Goal: Communication & Community: Answer question/provide support

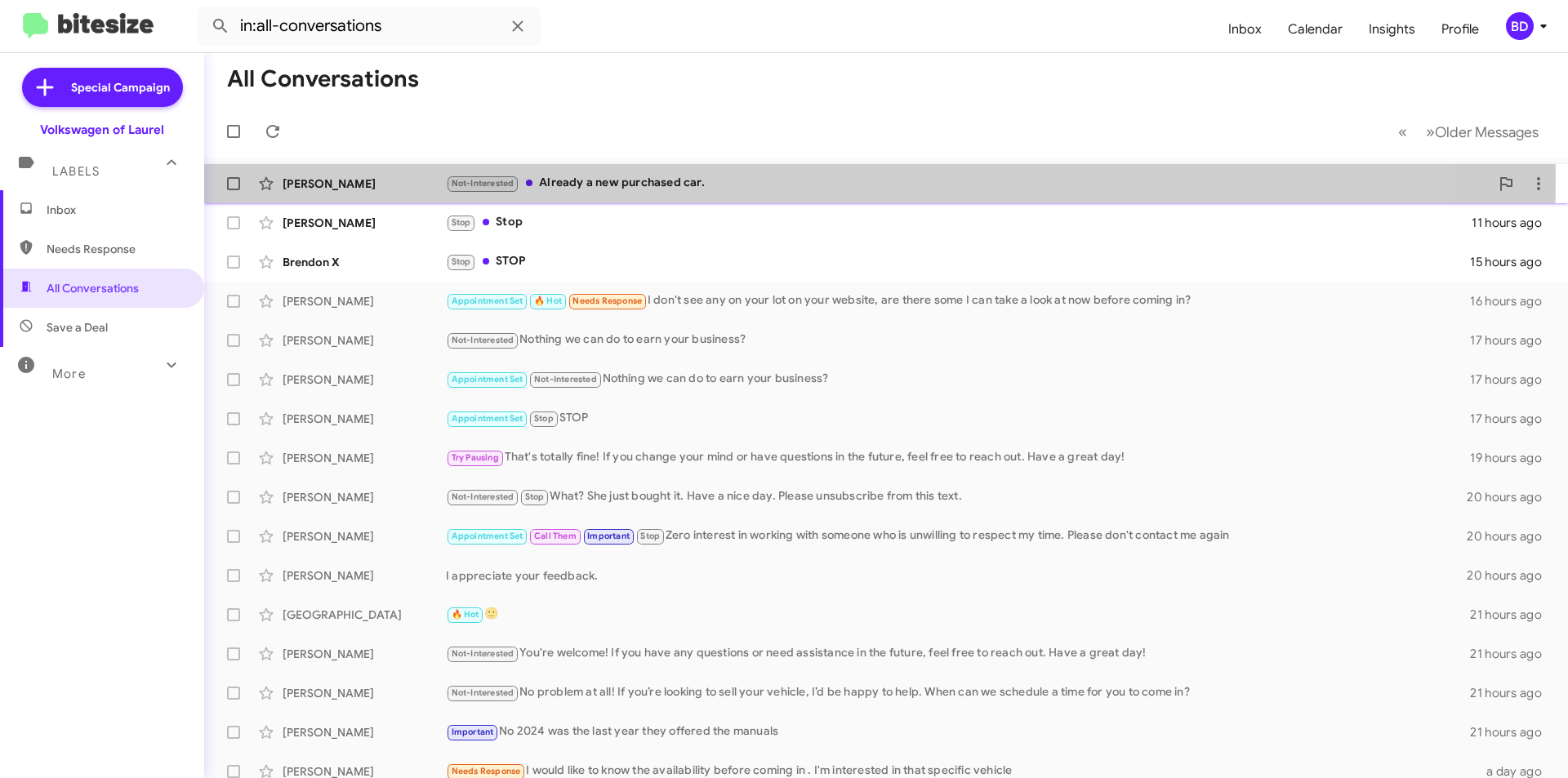
click at [570, 178] on div "Not-Interested Already a new purchased car." at bounding box center [967, 183] width 1043 height 19
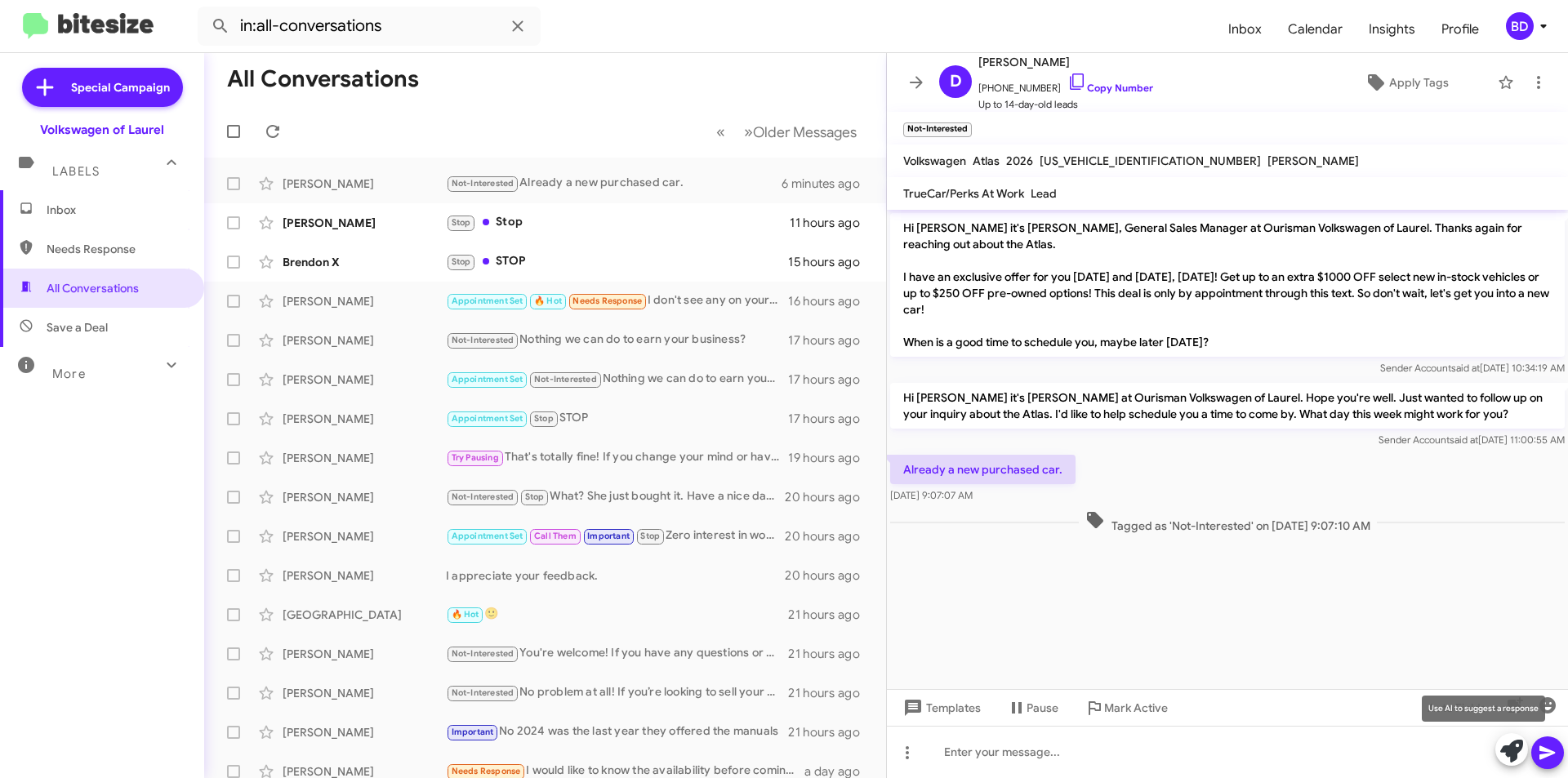
click at [1514, 762] on icon at bounding box center [1511, 751] width 23 height 23
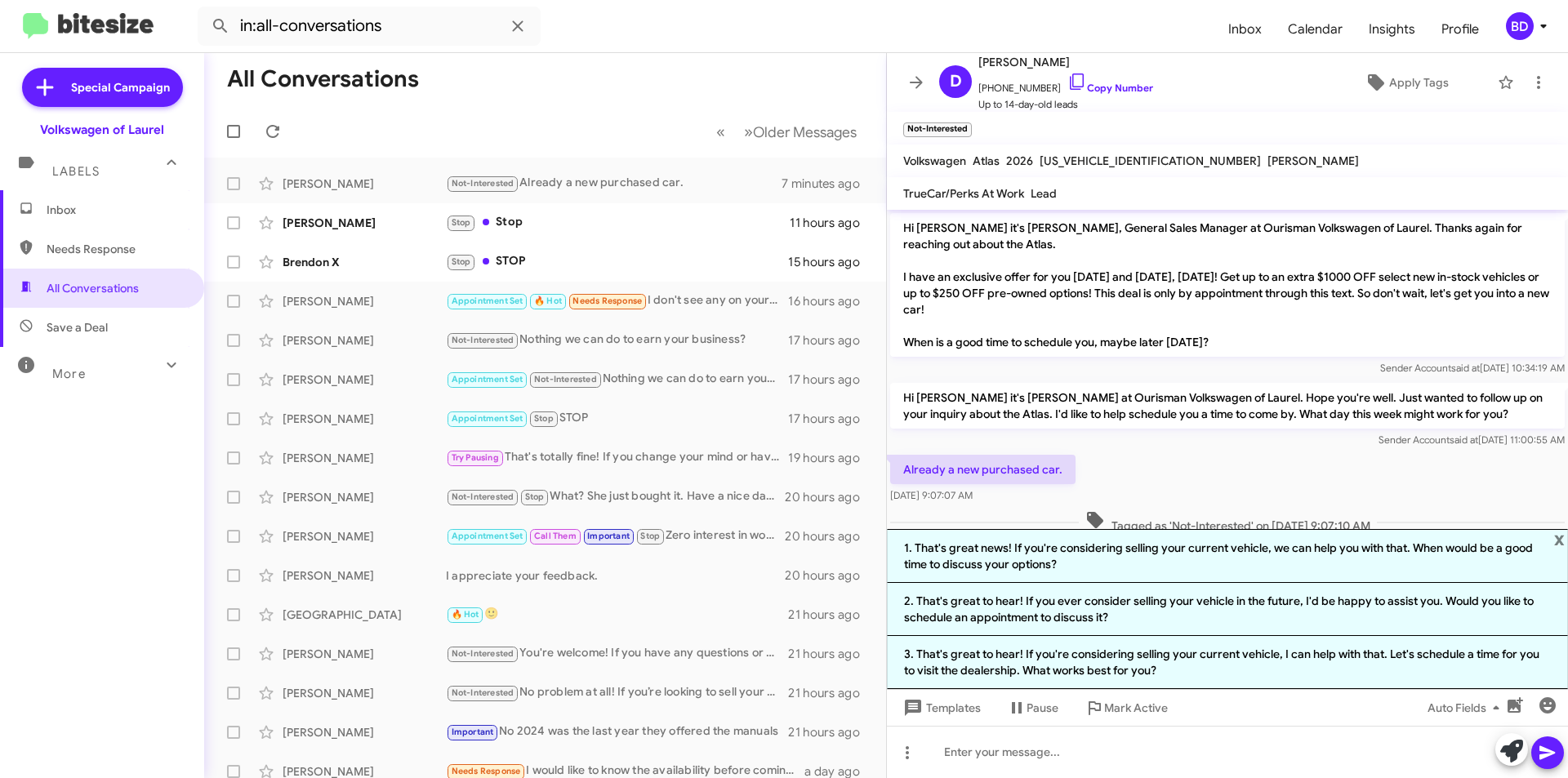
drag, startPoint x: 1192, startPoint y: 563, endPoint x: 1400, endPoint y: 620, distance: 215.7
click at [1192, 562] on li "1. That's great news! If you're considering selling your current vehicle, we ca…" at bounding box center [1227, 556] width 681 height 54
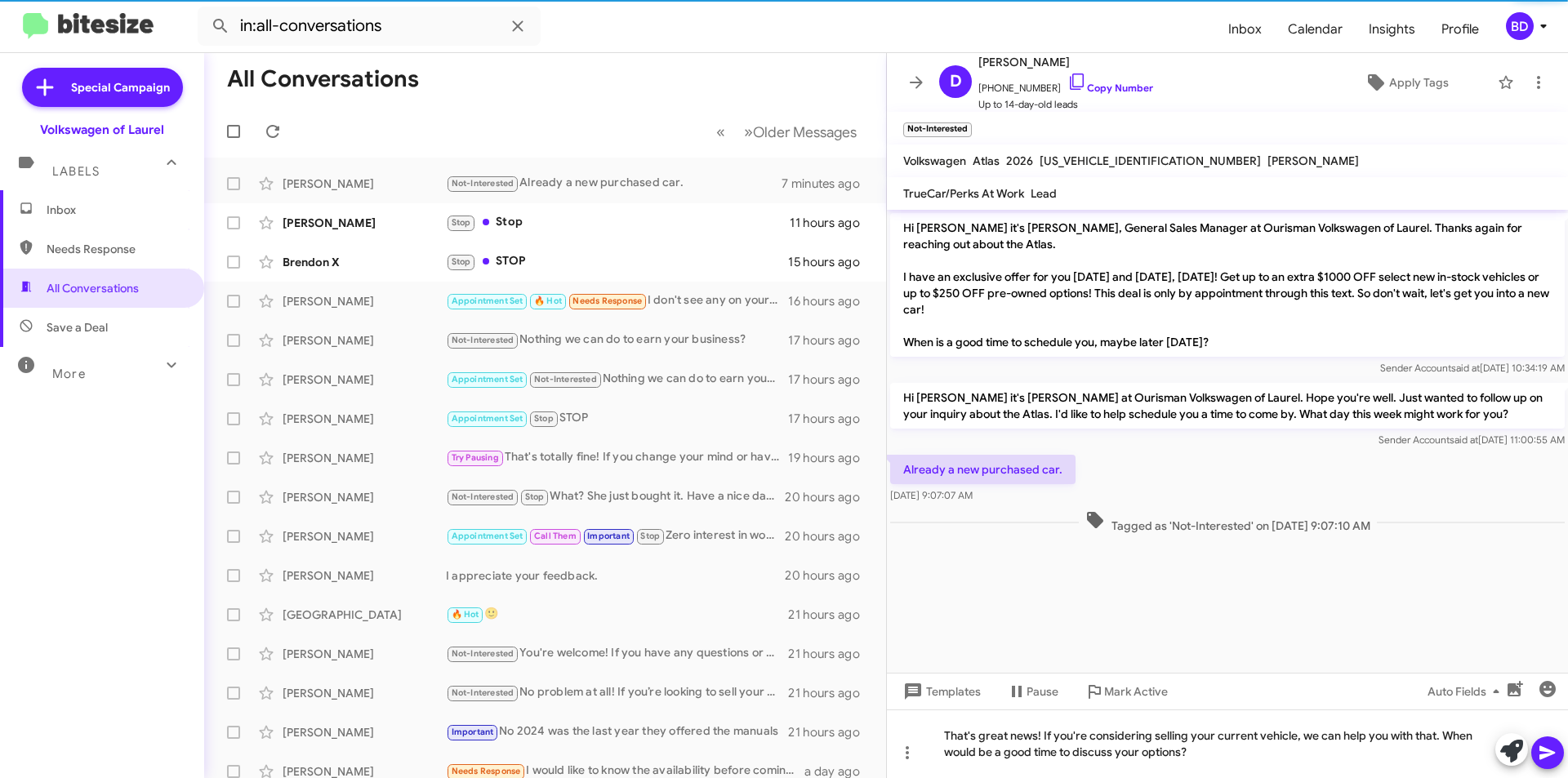
click at [1543, 759] on icon at bounding box center [1547, 753] width 20 height 20
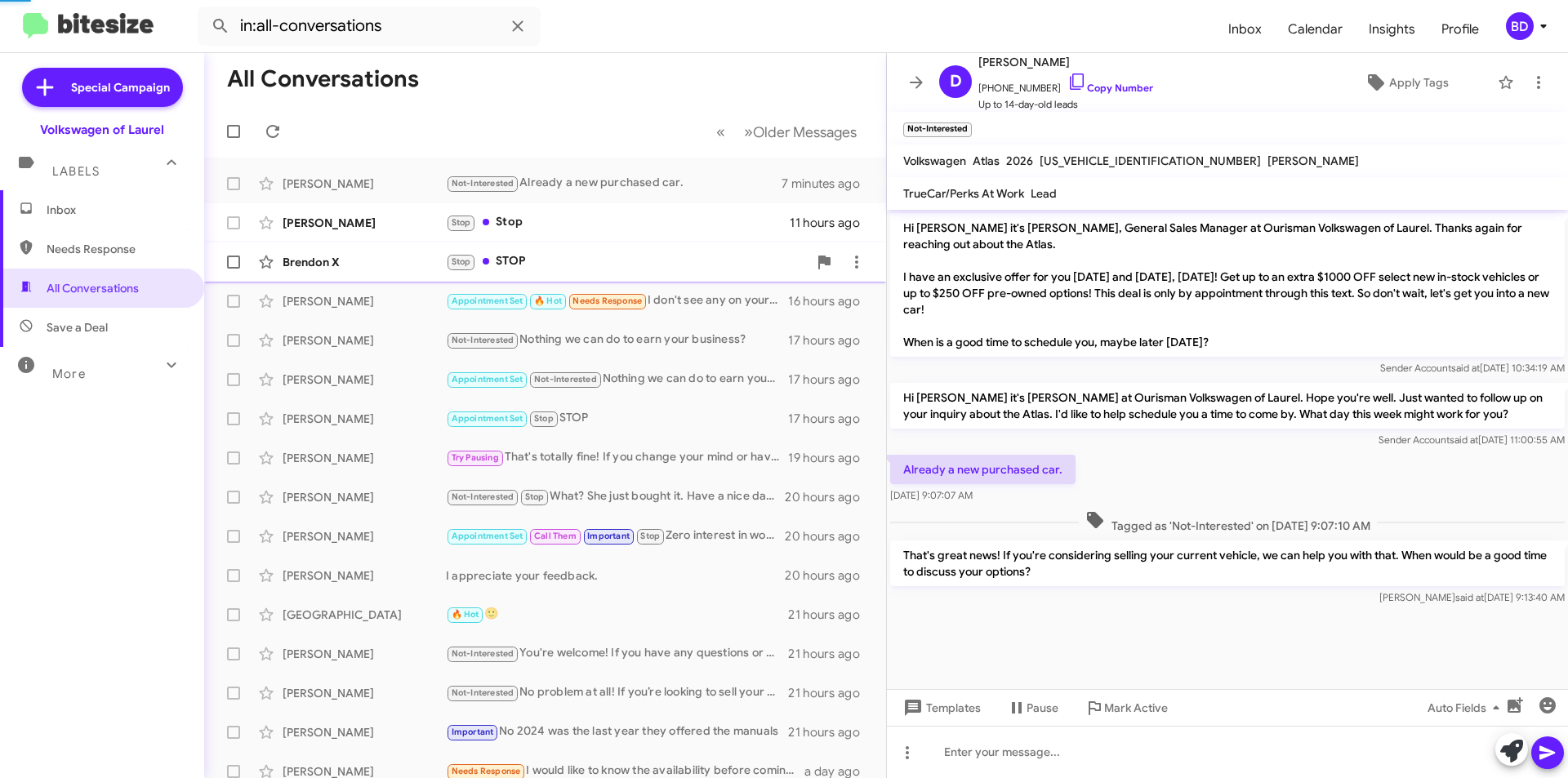
click at [565, 262] on div "Stop STOP" at bounding box center [627, 261] width 362 height 19
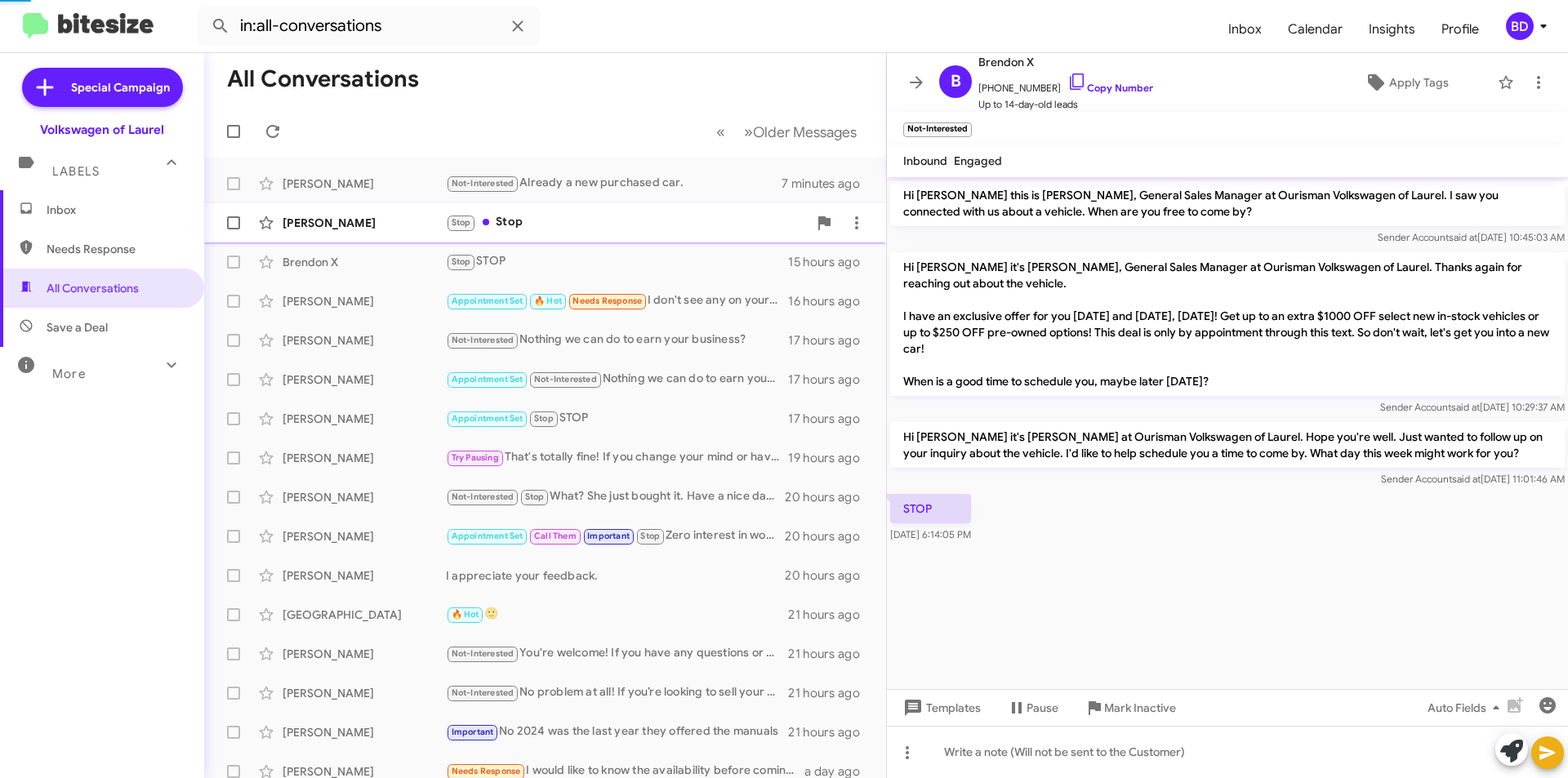
click at [564, 215] on div "Stop Stop" at bounding box center [627, 222] width 362 height 19
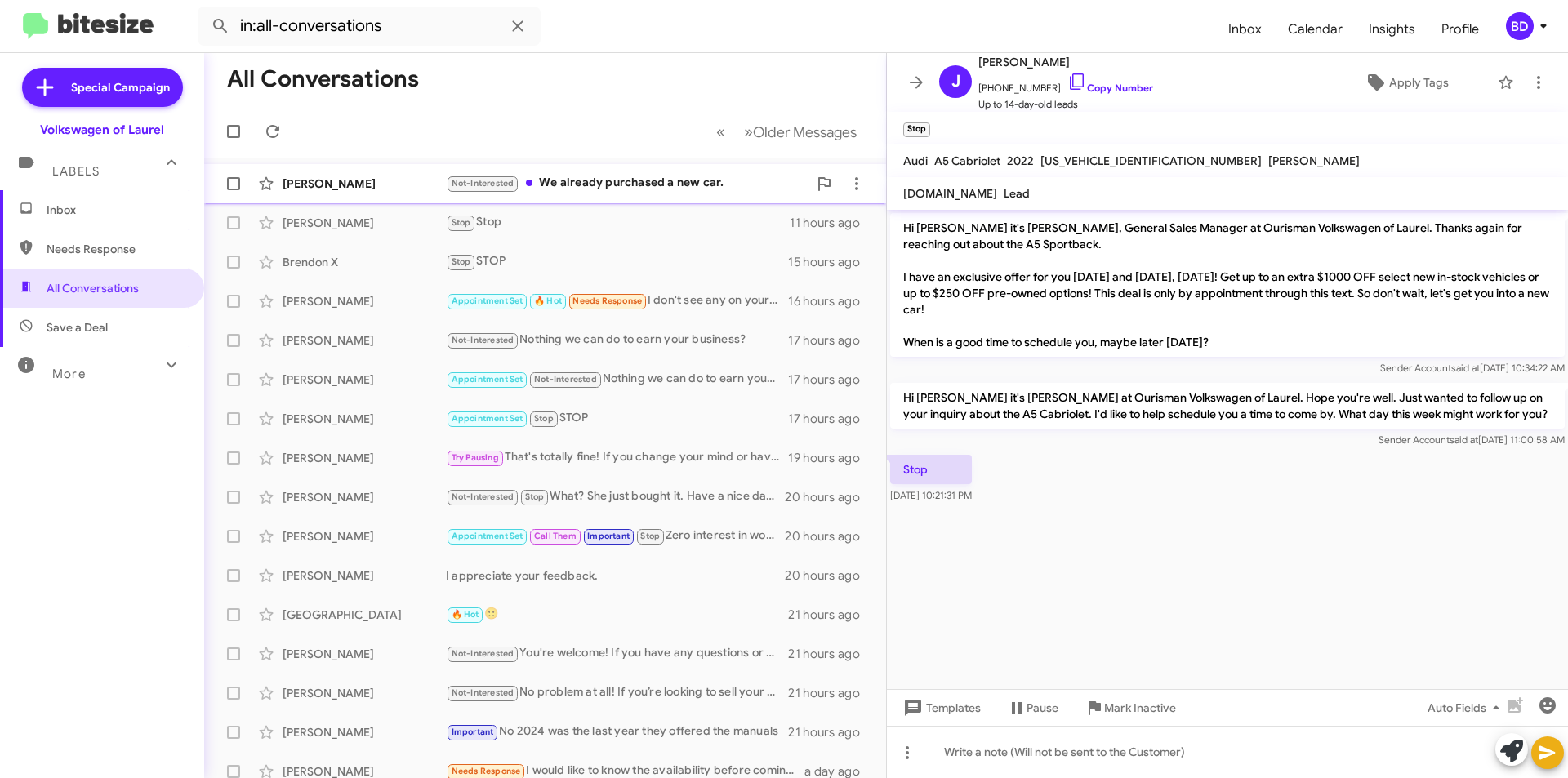
click at [690, 186] on div "Not-Interested We already purchased a new car." at bounding box center [627, 183] width 362 height 19
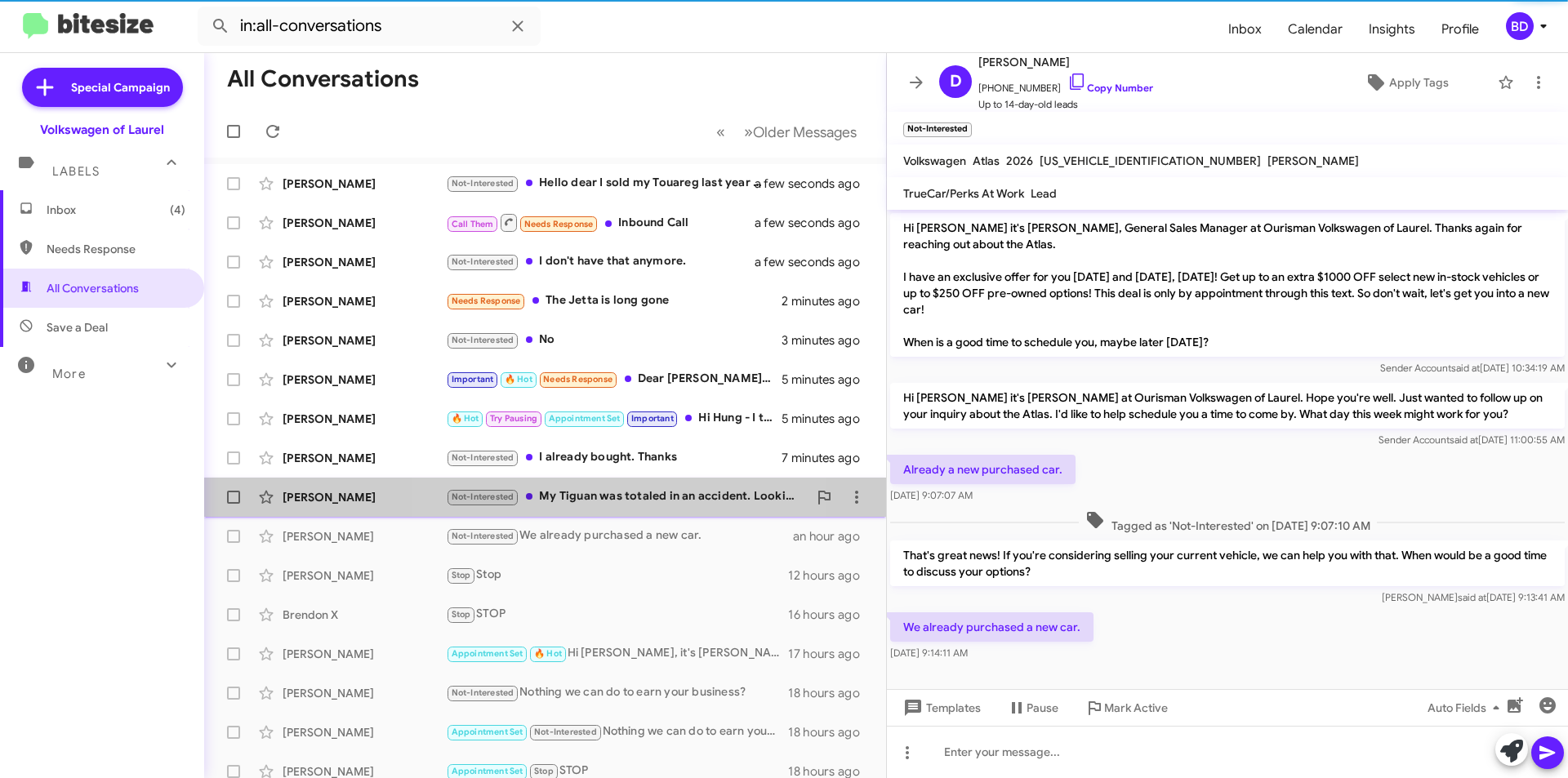
click at [626, 491] on div "Not-Interested My Tiguan was totaled in an accident. Looking for another vehicl…" at bounding box center [627, 497] width 362 height 19
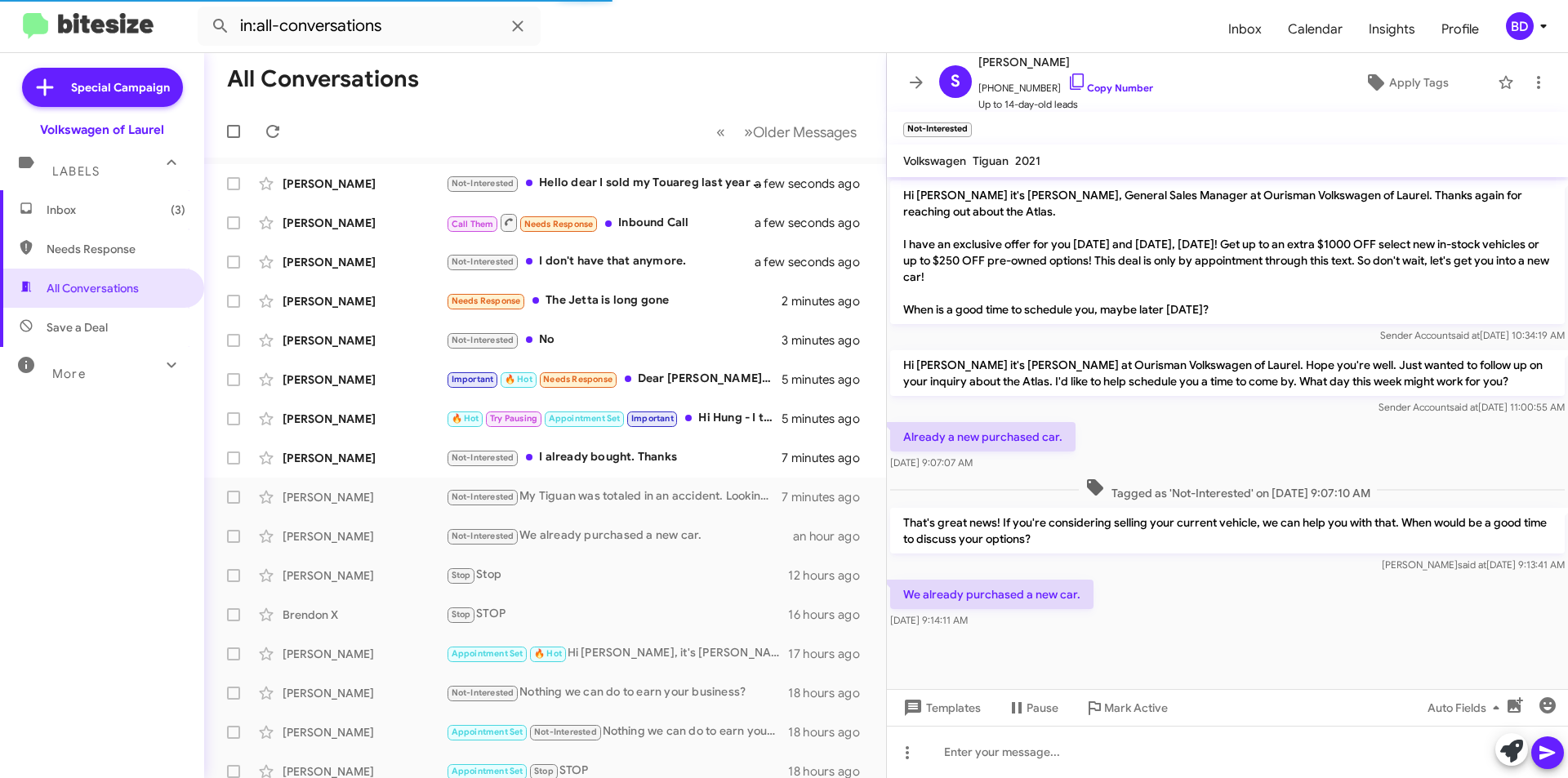
scroll to position [841, 0]
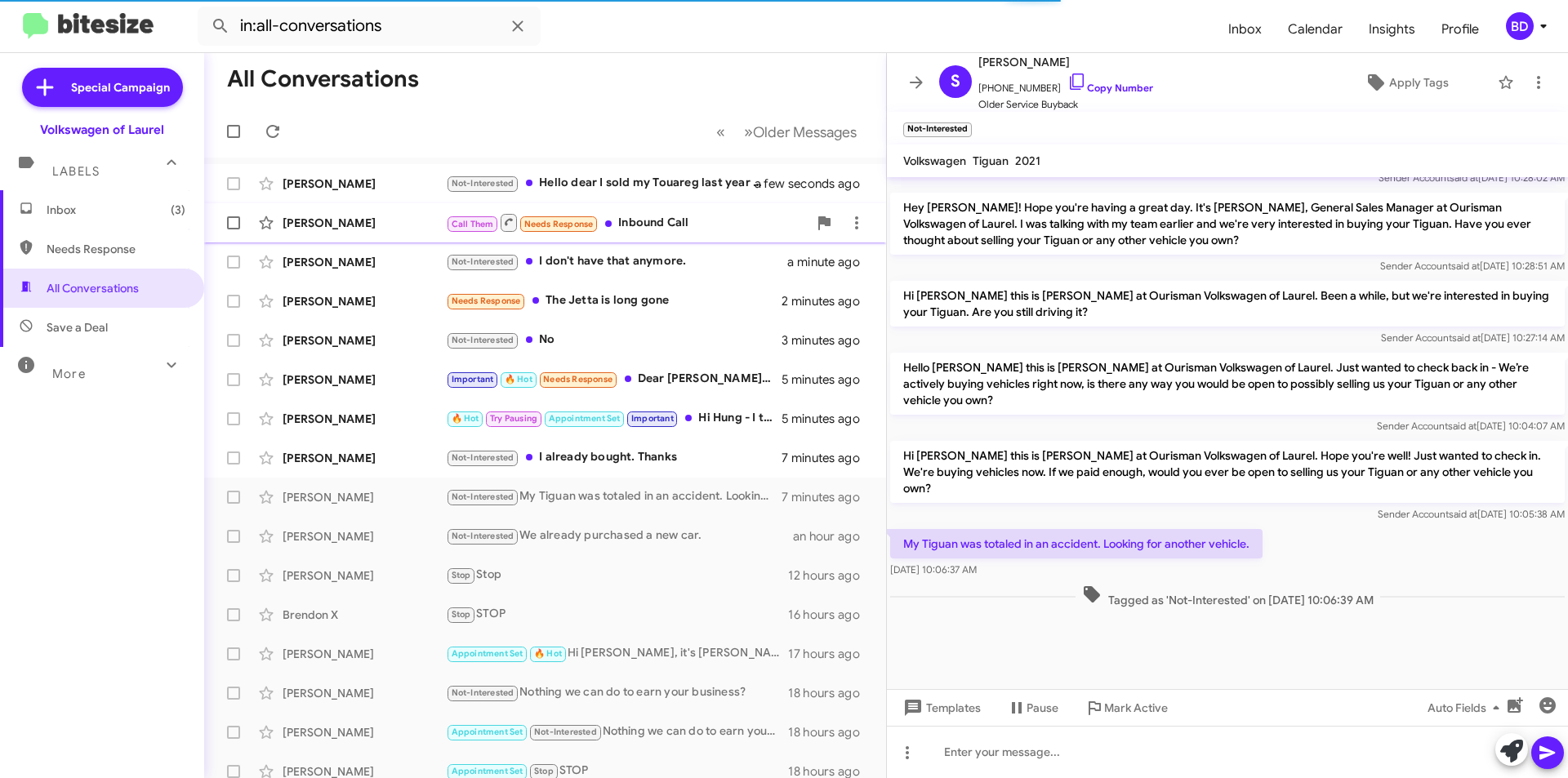
click at [663, 230] on div "Call Them Needs Response Inbound Call" at bounding box center [627, 222] width 362 height 20
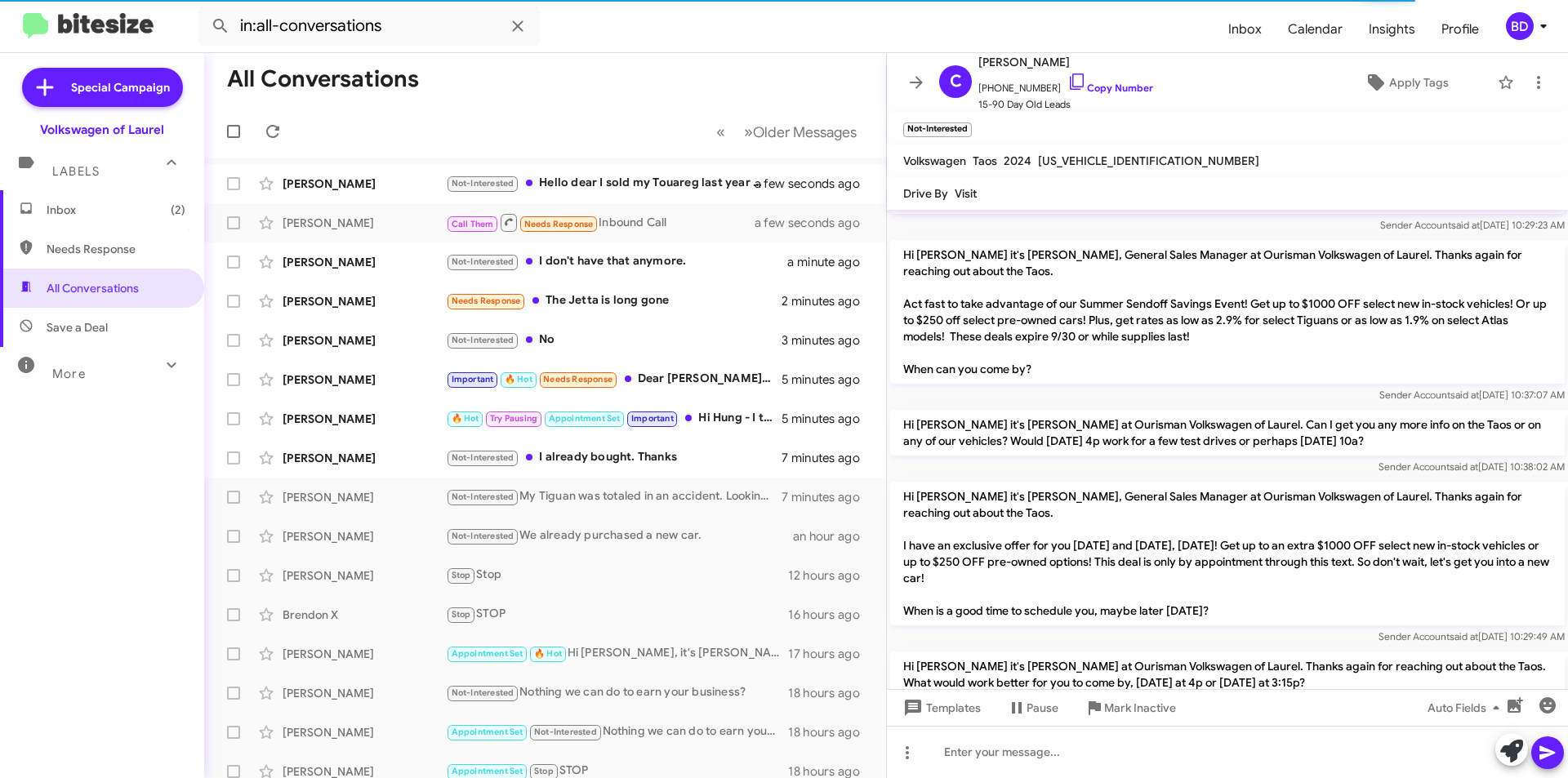
scroll to position [131, 0]
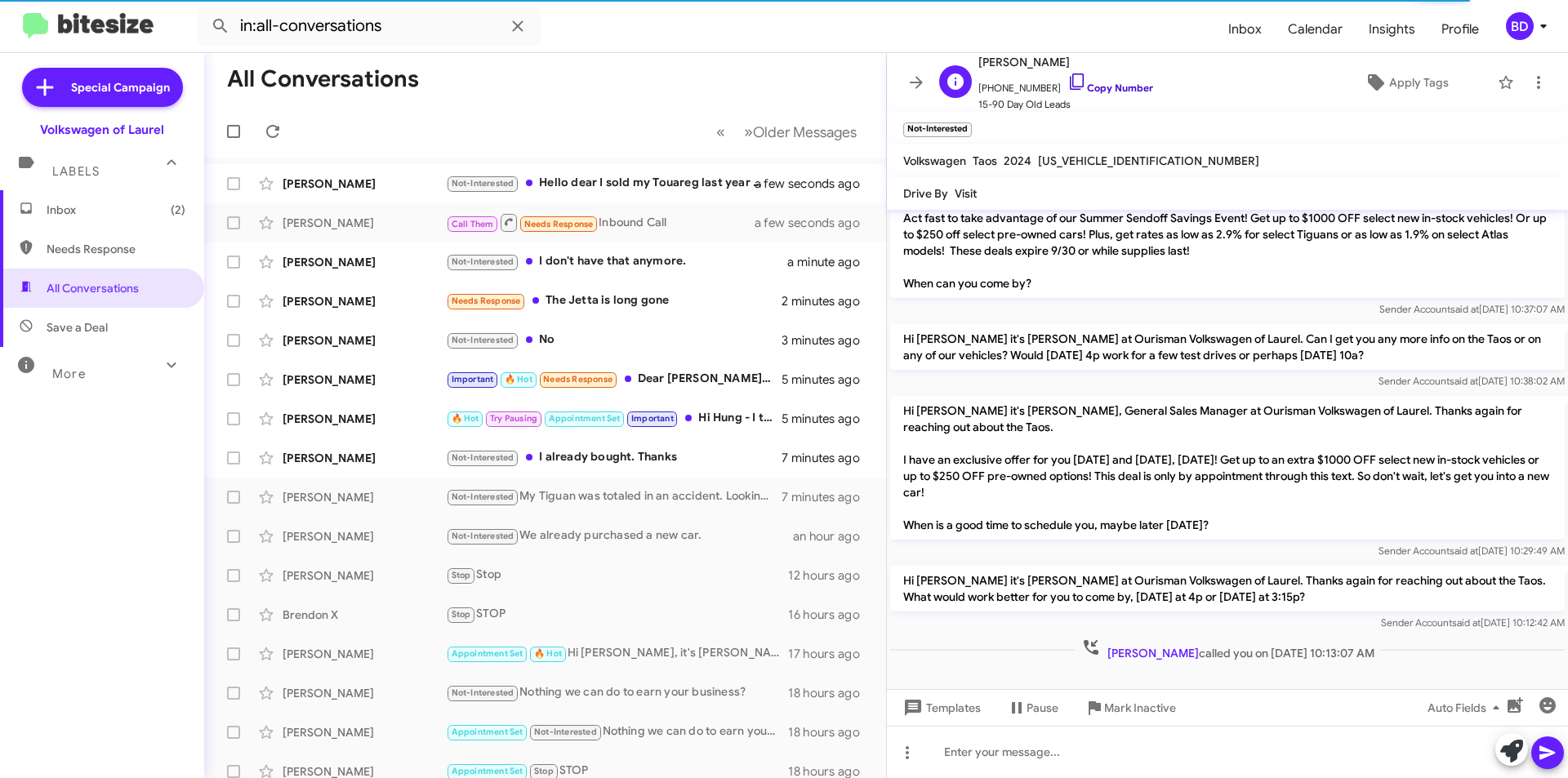
click at [1109, 88] on link "Copy Number" at bounding box center [1110, 87] width 85 height 12
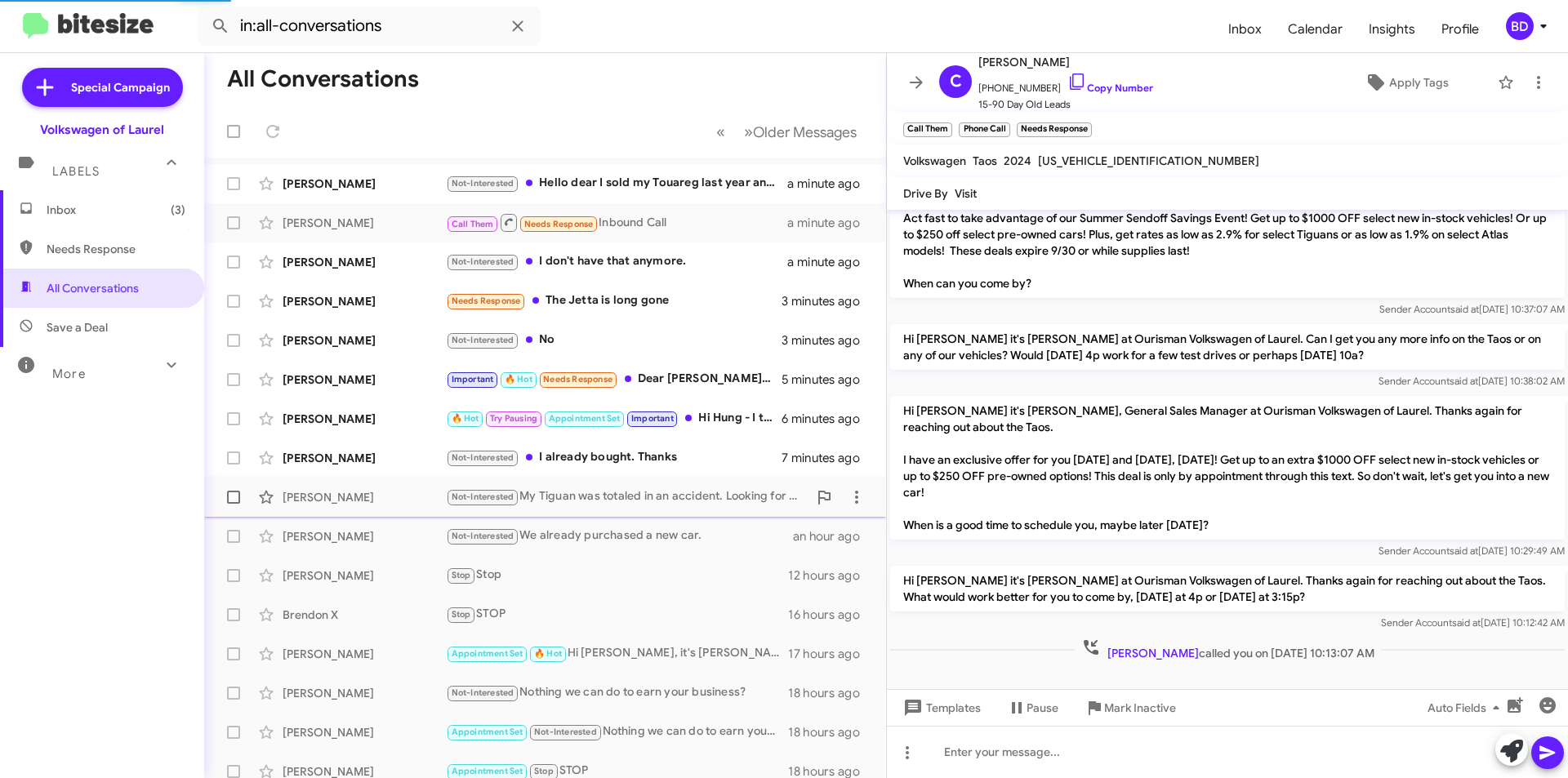
click at [671, 502] on div "Not-Interested My Tiguan was totaled in an accident. Looking for another vehicl…" at bounding box center [627, 497] width 362 height 19
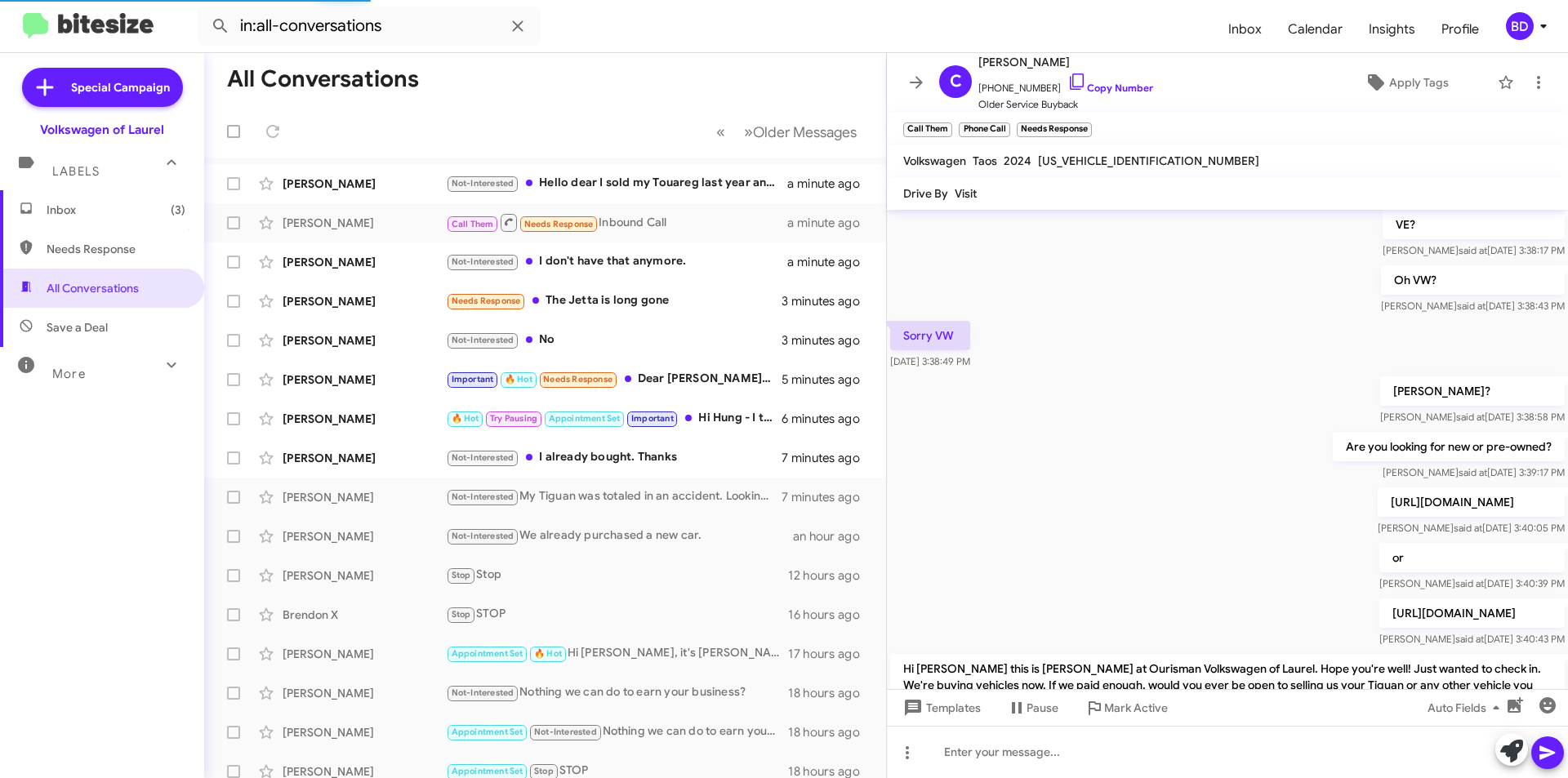
scroll to position [874, 0]
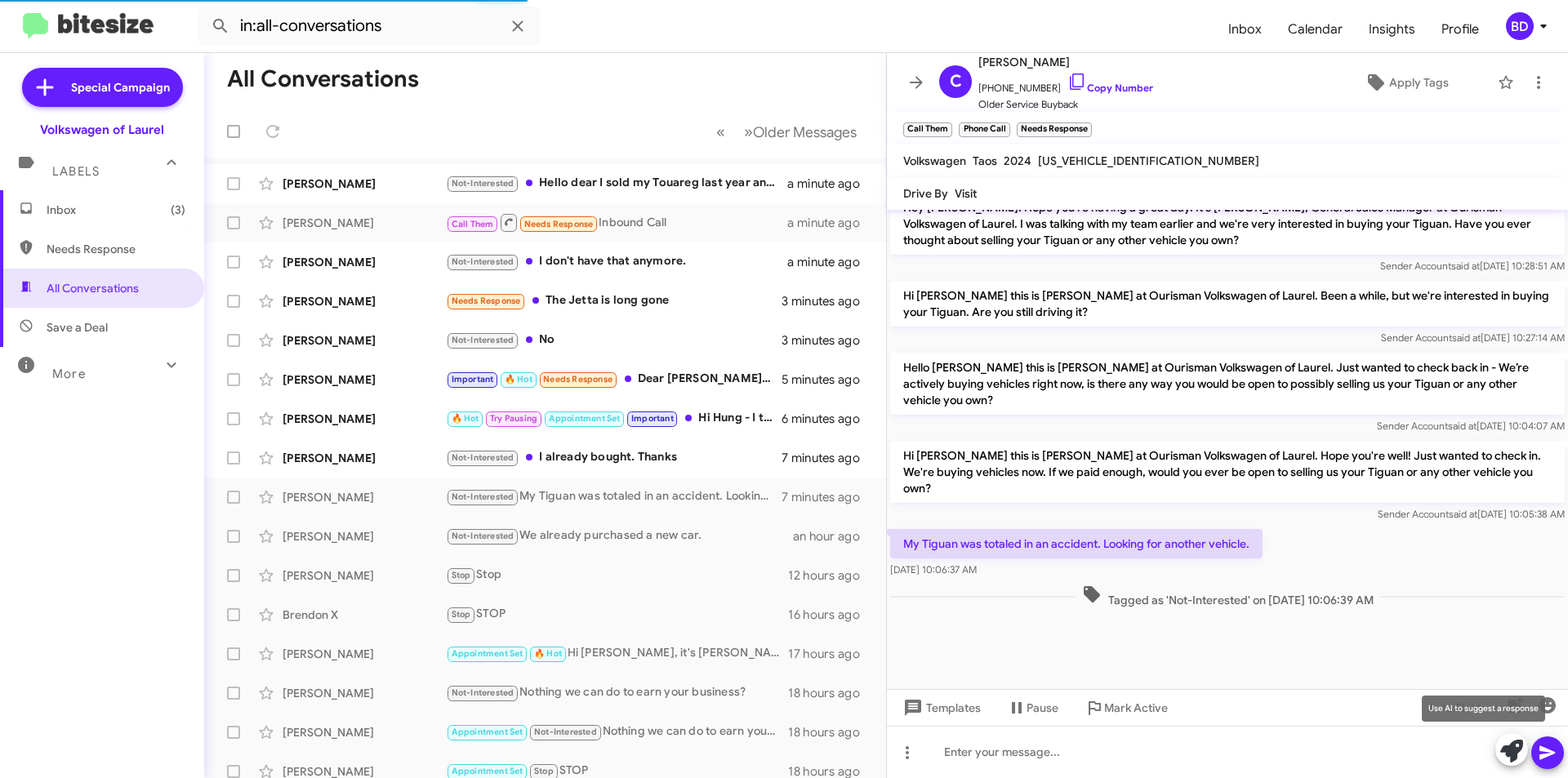
click at [1513, 749] on icon at bounding box center [1511, 751] width 23 height 23
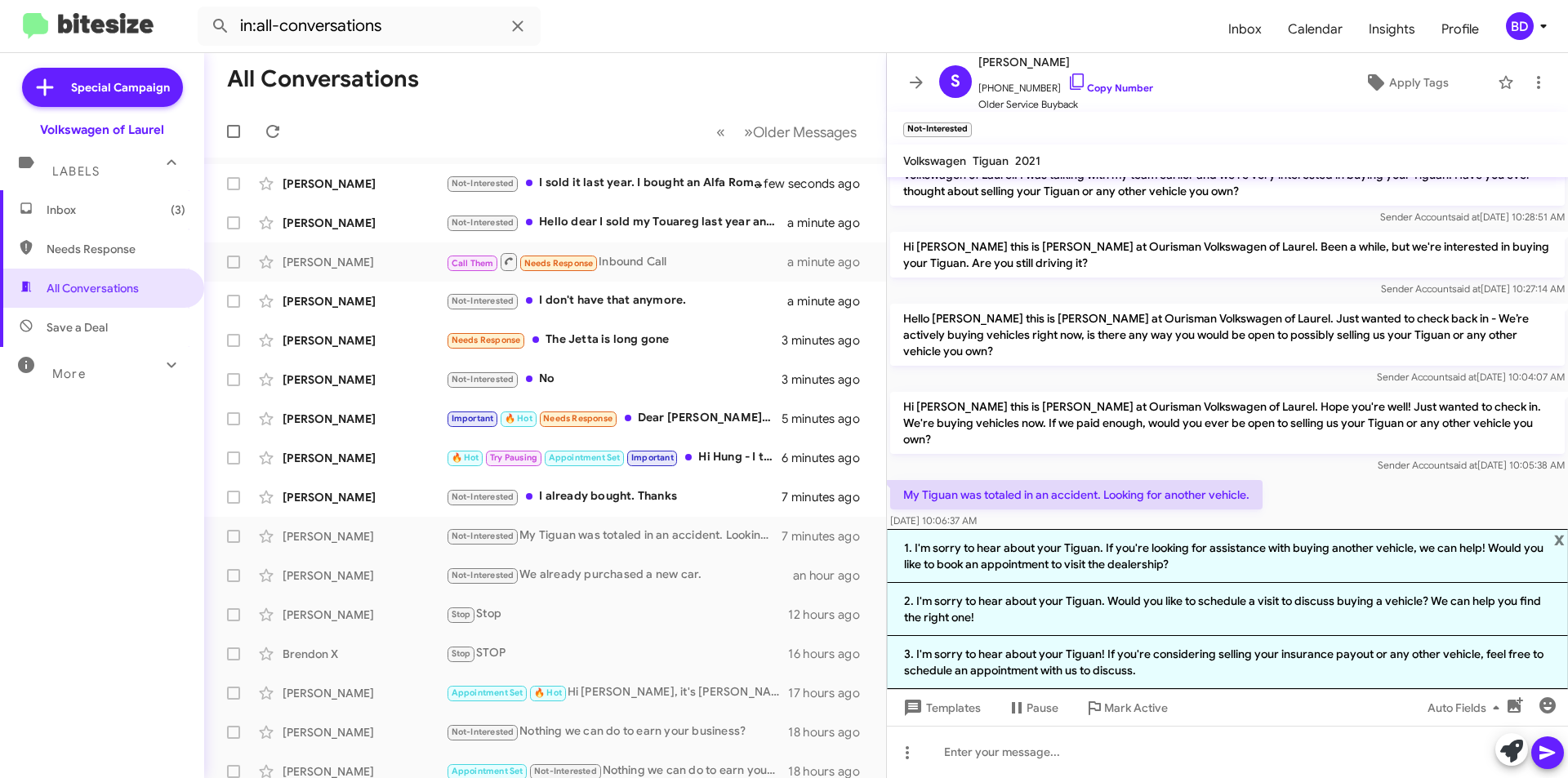
click at [1077, 550] on li "1. I'm sorry to hear about your Tiguan. If you're looking for assistance with b…" at bounding box center [1227, 556] width 681 height 54
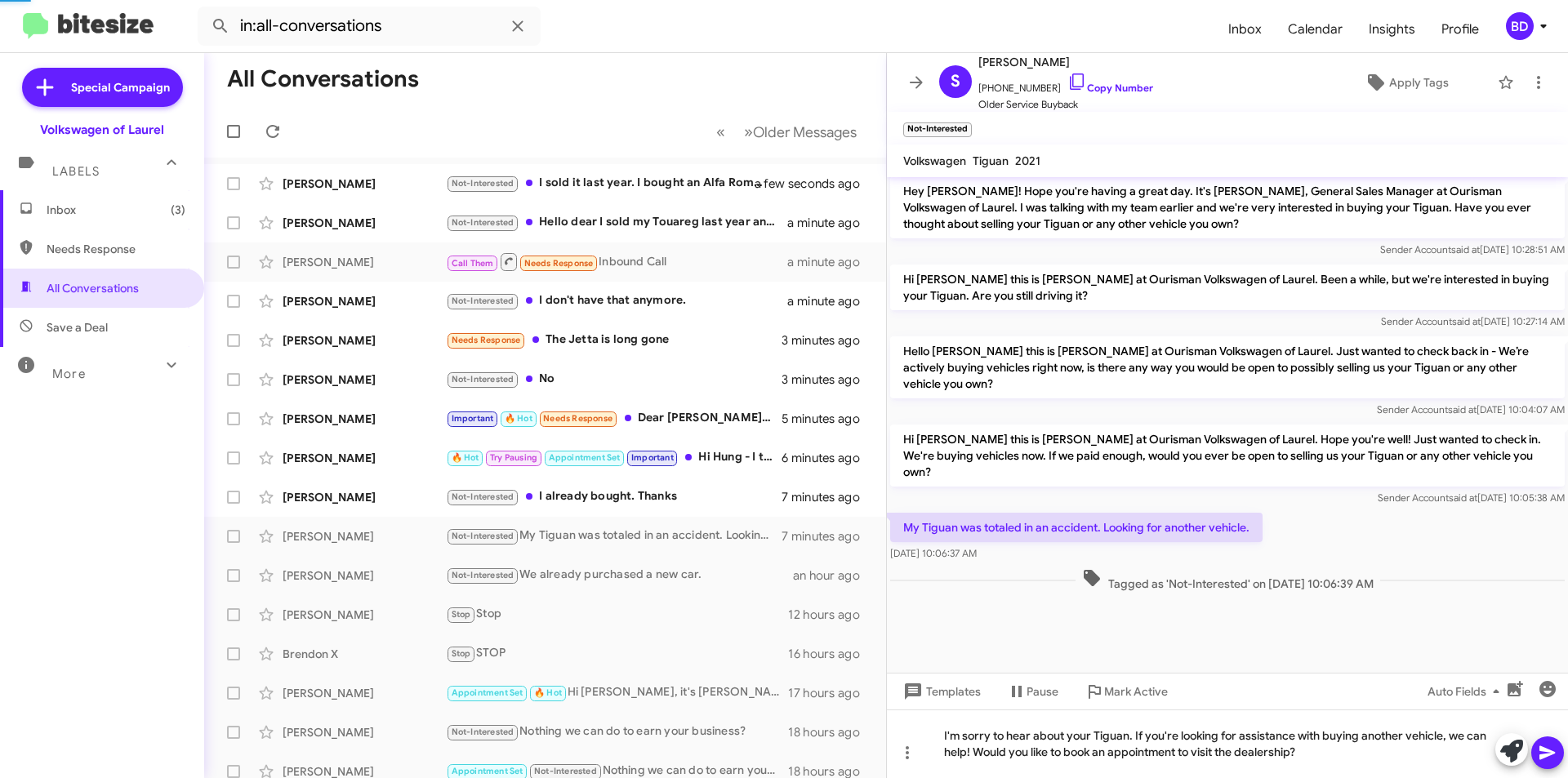
scroll to position [857, 0]
click at [1544, 749] on icon at bounding box center [1546, 753] width 15 height 14
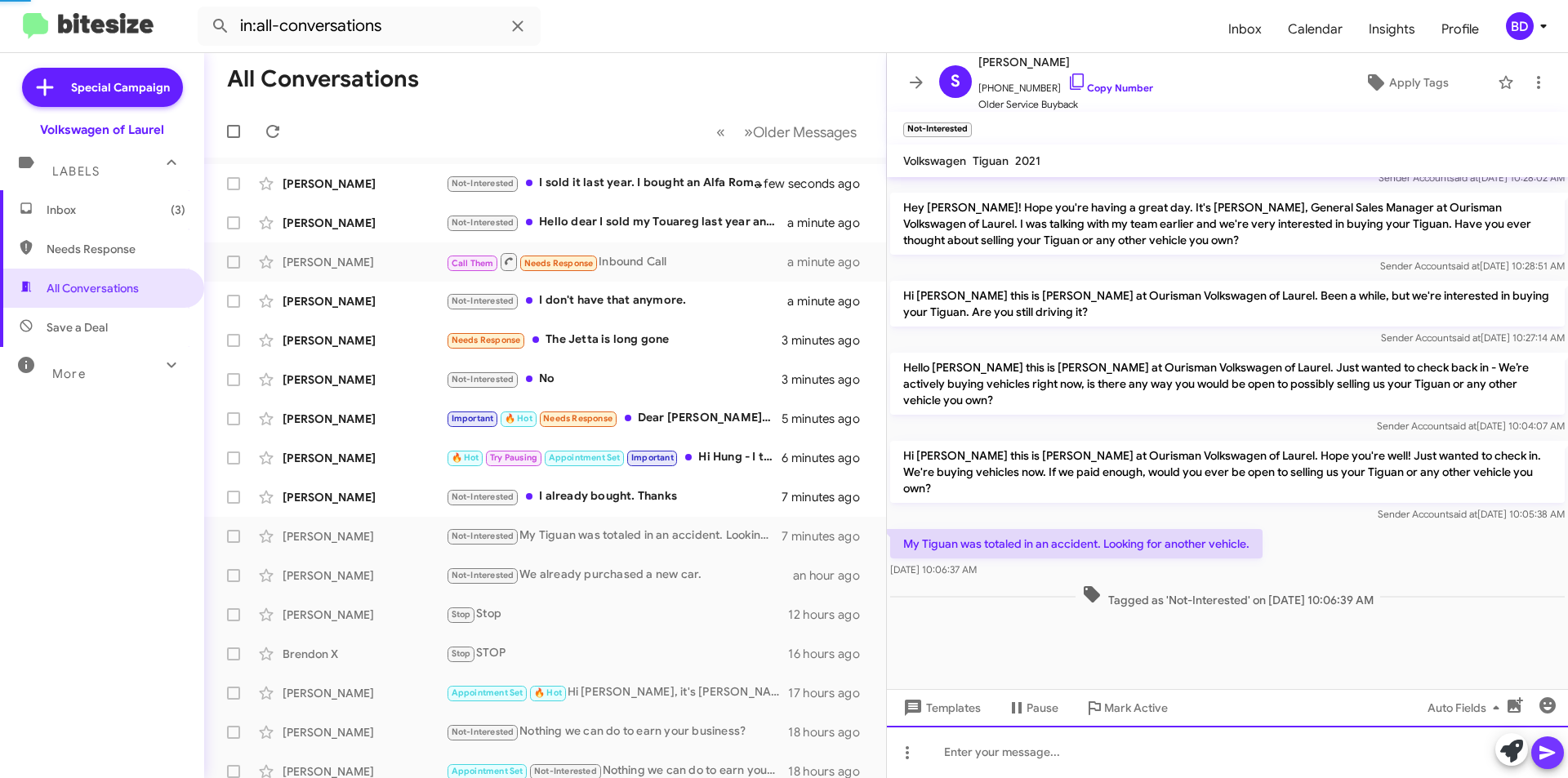
scroll to position [841, 0]
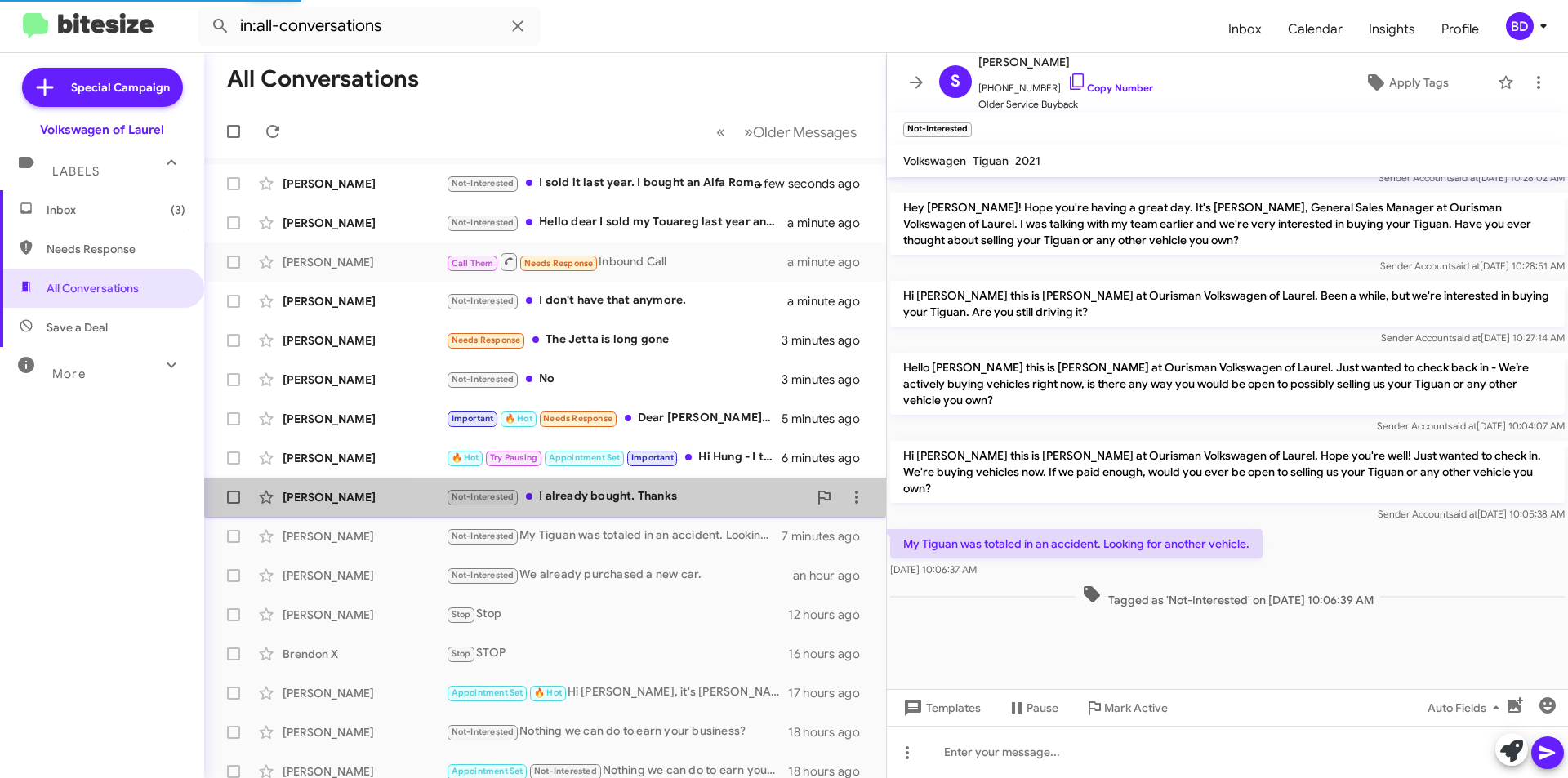
click at [659, 500] on div "Not-Interested I already bought. Thanks" at bounding box center [627, 497] width 362 height 19
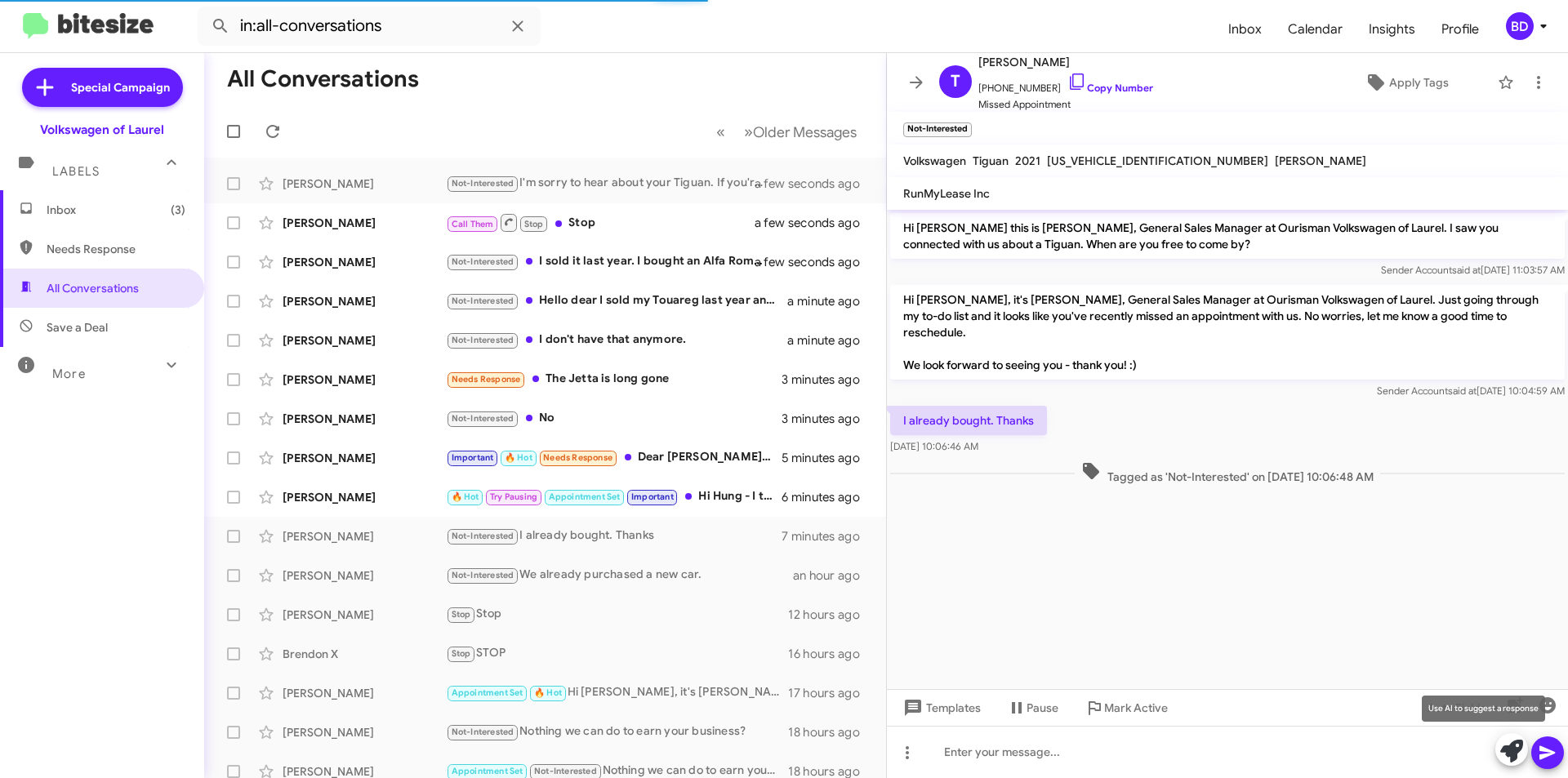
click at [1506, 754] on icon at bounding box center [1511, 751] width 23 height 23
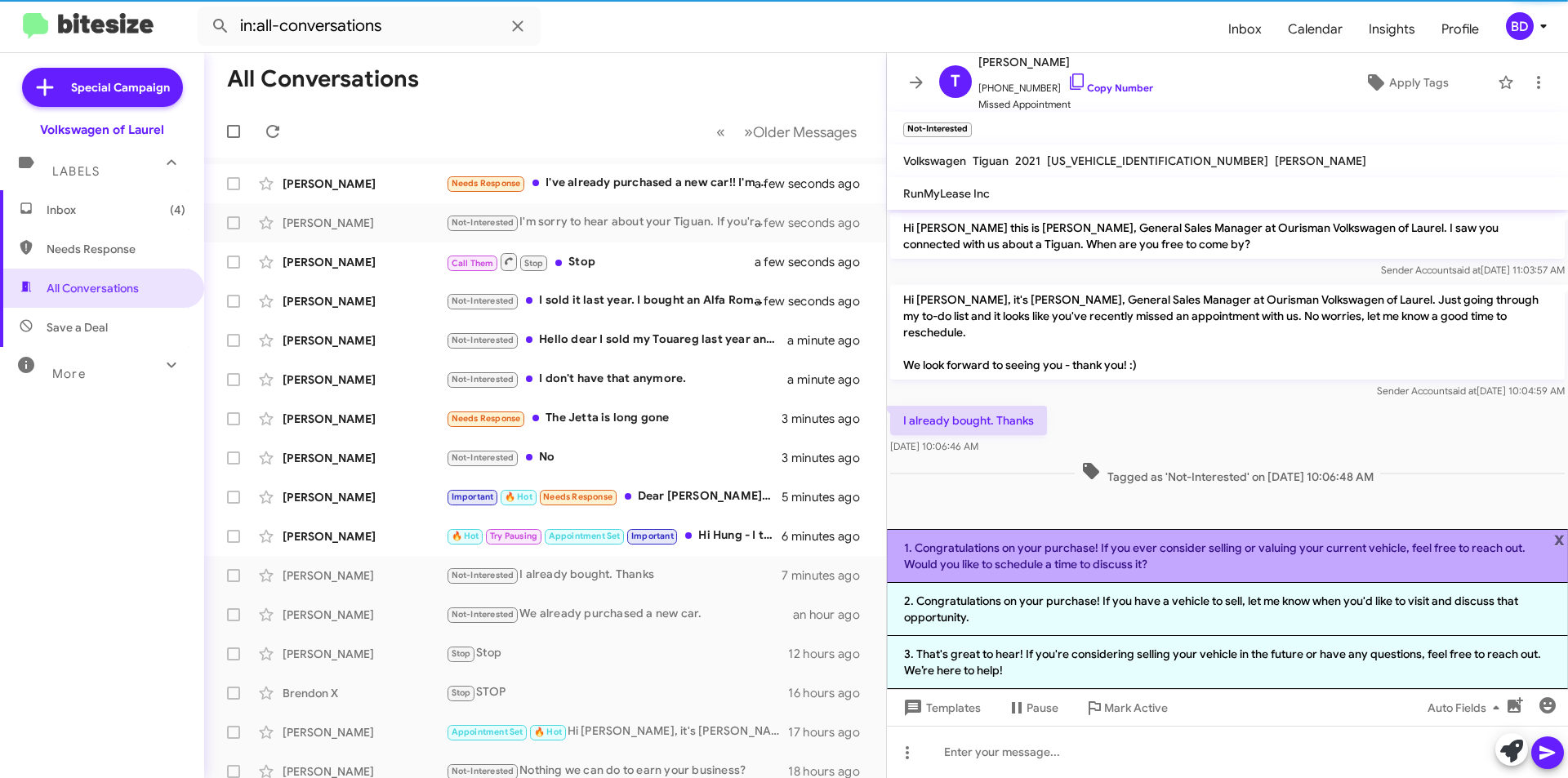
click at [1136, 558] on li "1. Congratulations on your purchase! If you ever consider selling or valuing yo…" at bounding box center [1227, 556] width 681 height 54
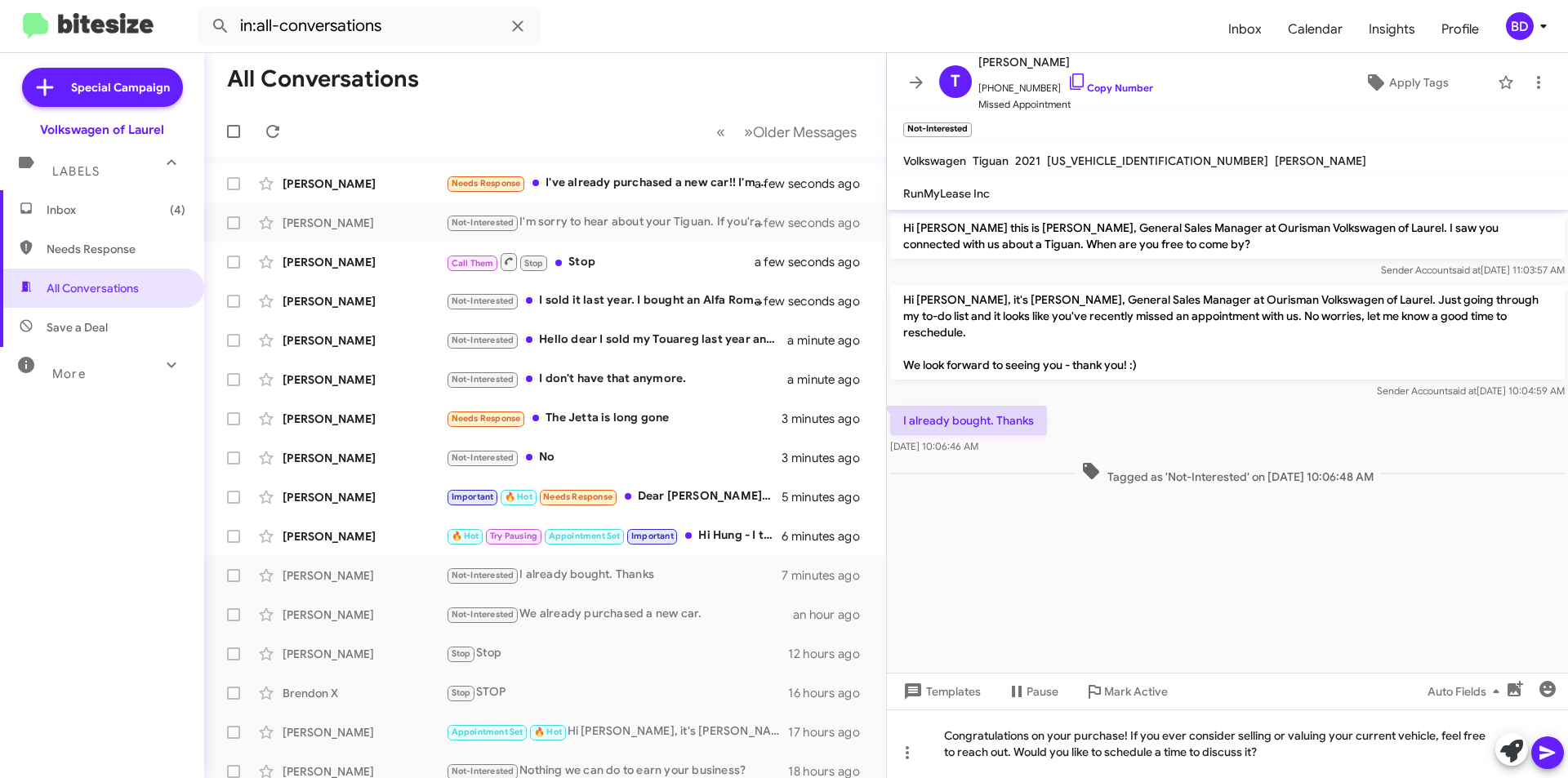
click at [1543, 756] on icon at bounding box center [1546, 753] width 15 height 14
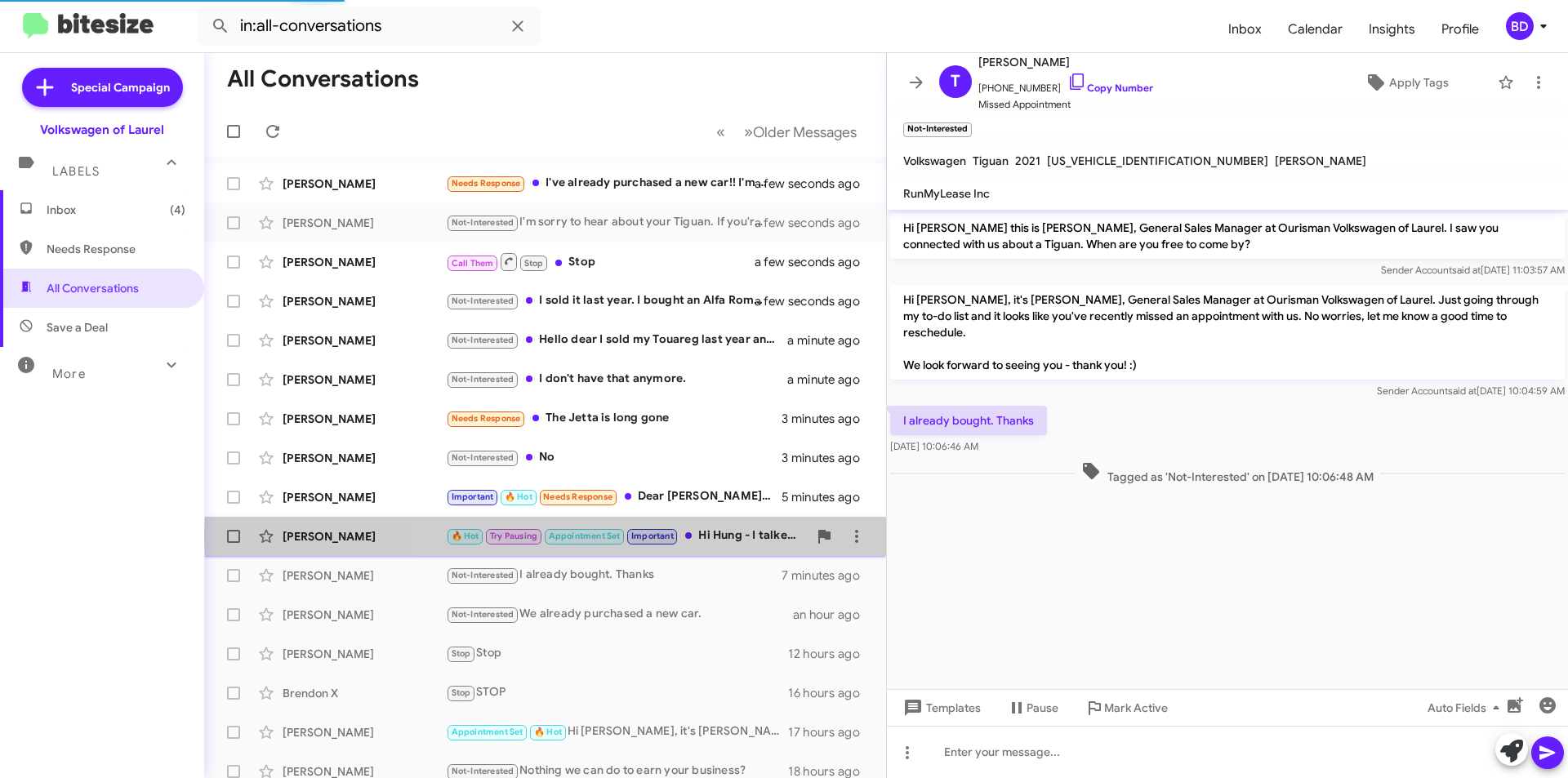
click at [732, 536] on div "🔥 Hot Try Pausing Appointment Set Important Hi Hung - I talked with VW Financia…" at bounding box center [627, 536] width 362 height 19
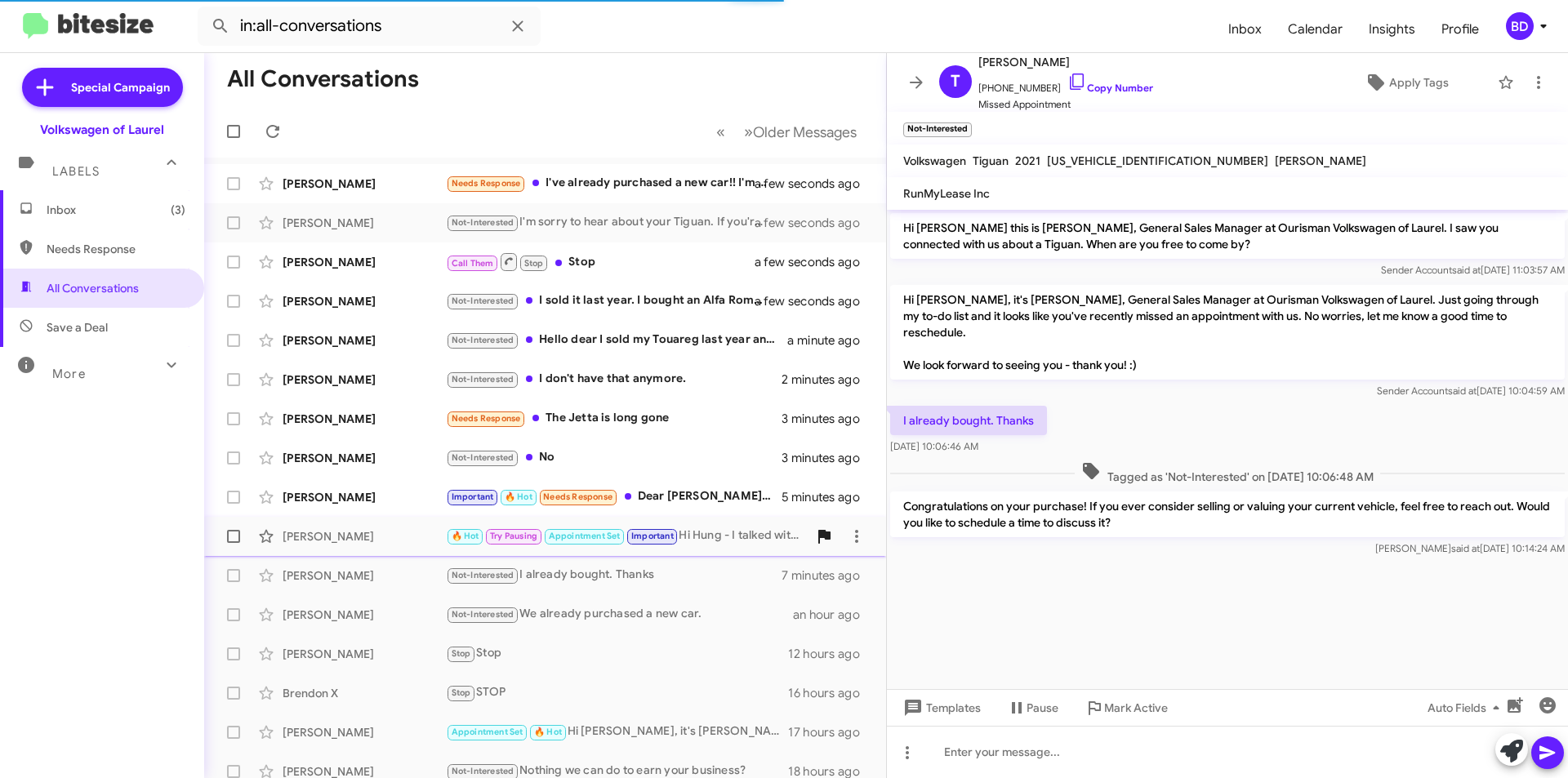
scroll to position [1080, 0]
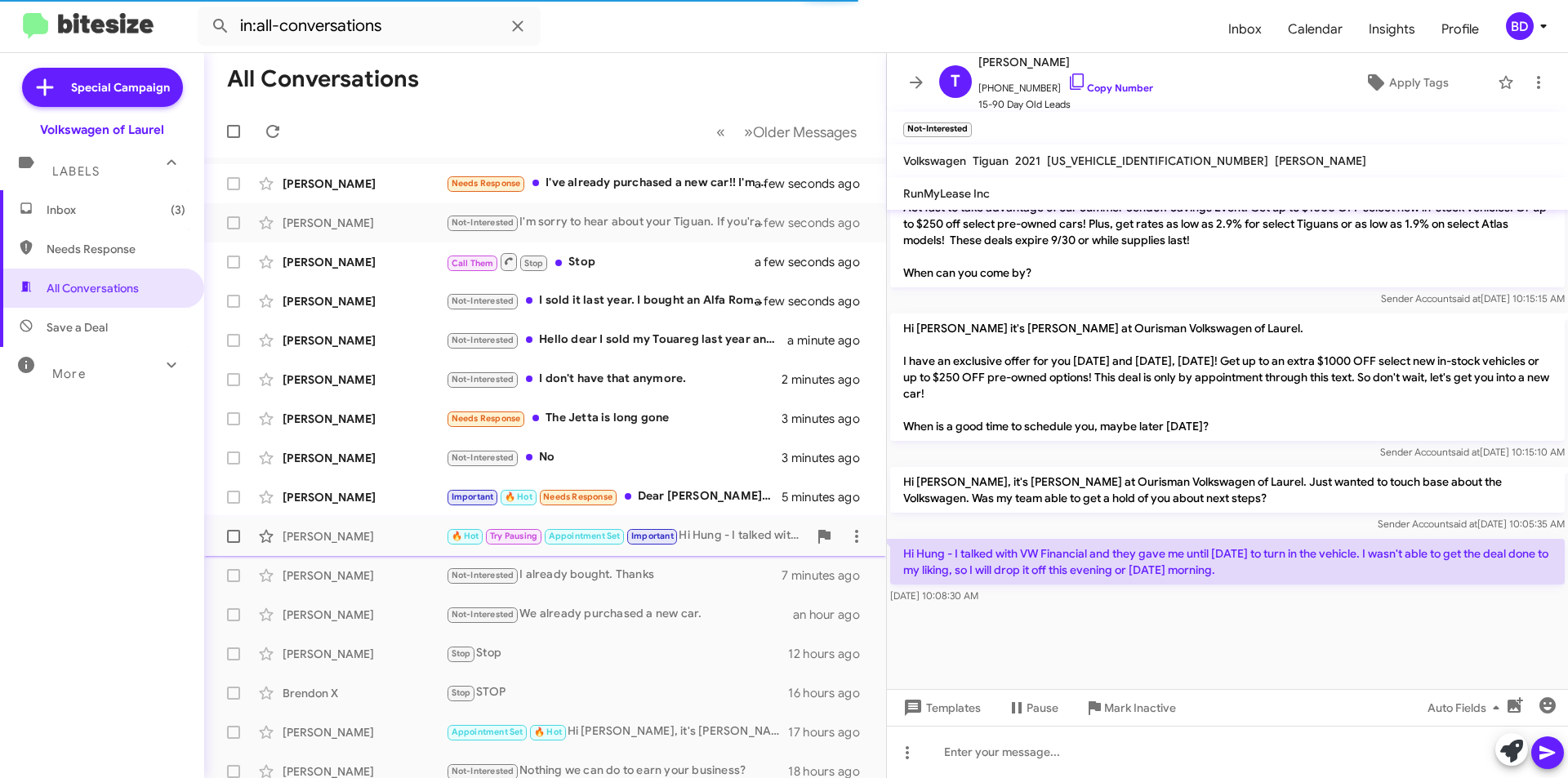
click at [742, 532] on div "🔥 Hot Try Pausing Appointment Set Important Hi Hung - I talked with VW Financia…" at bounding box center [627, 536] width 362 height 19
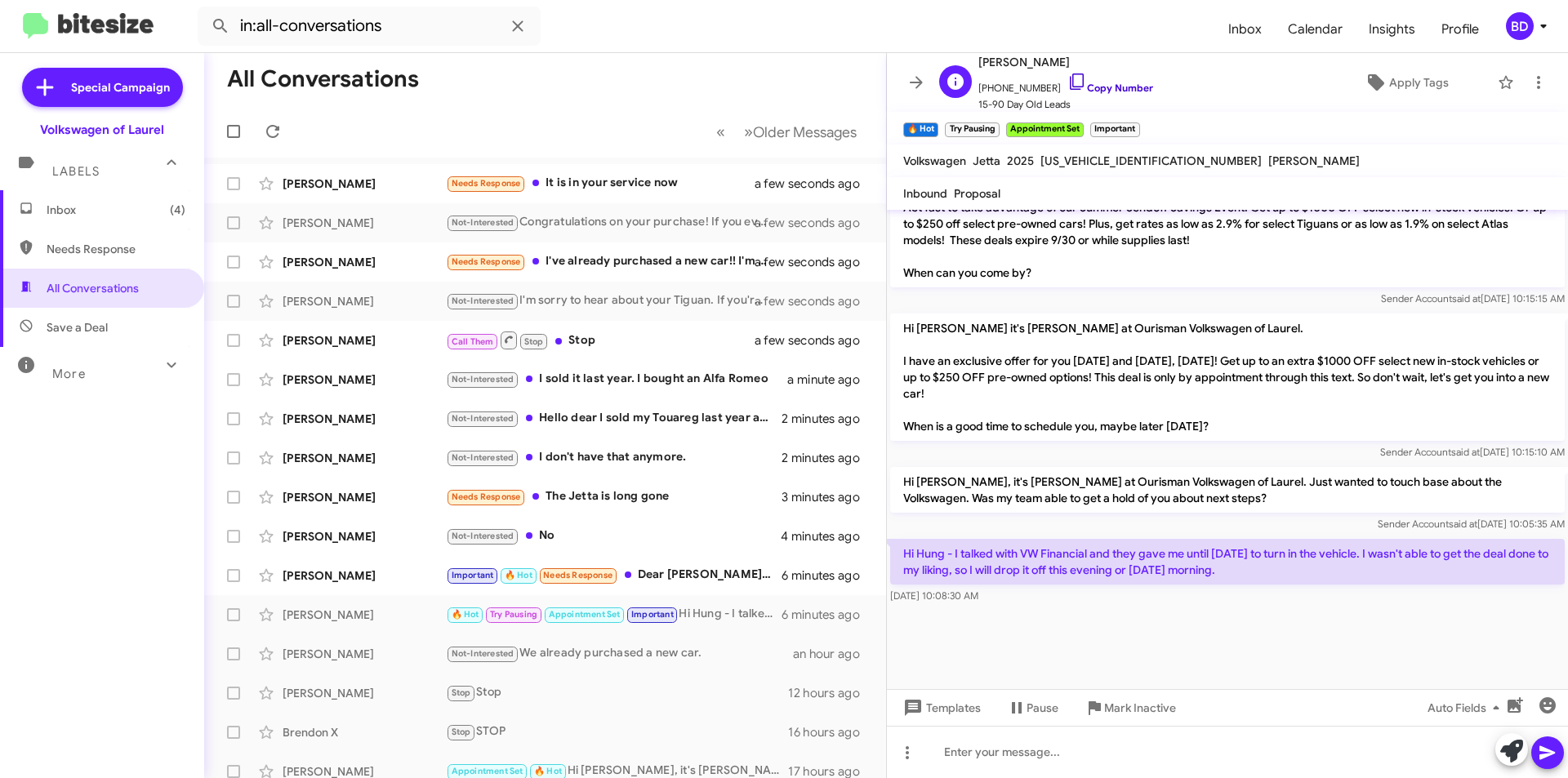
click at [1098, 89] on link "Copy Number" at bounding box center [1110, 87] width 85 height 12
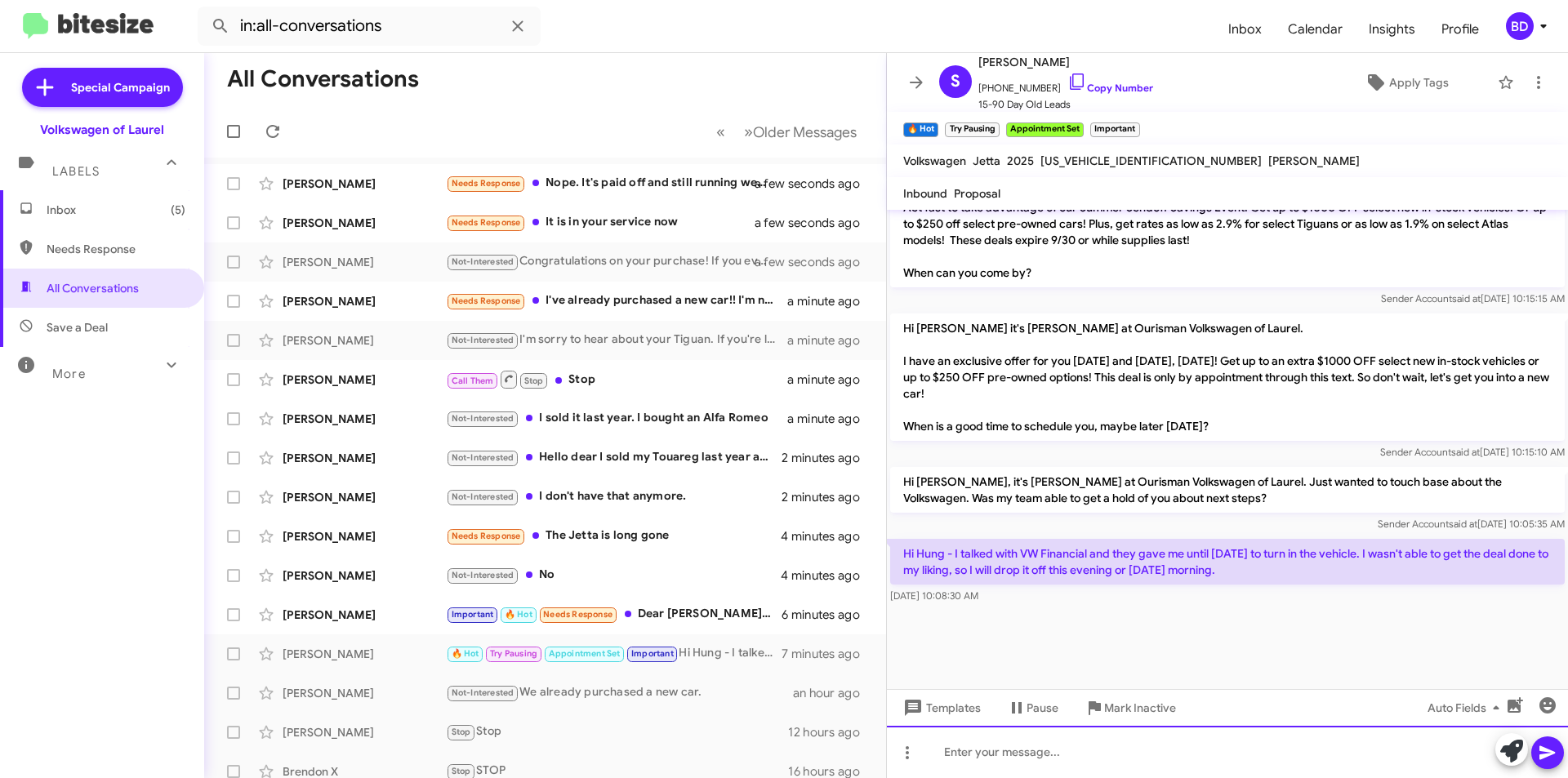
click at [1025, 745] on div at bounding box center [1227, 752] width 681 height 52
click at [1554, 745] on icon at bounding box center [1547, 753] width 20 height 20
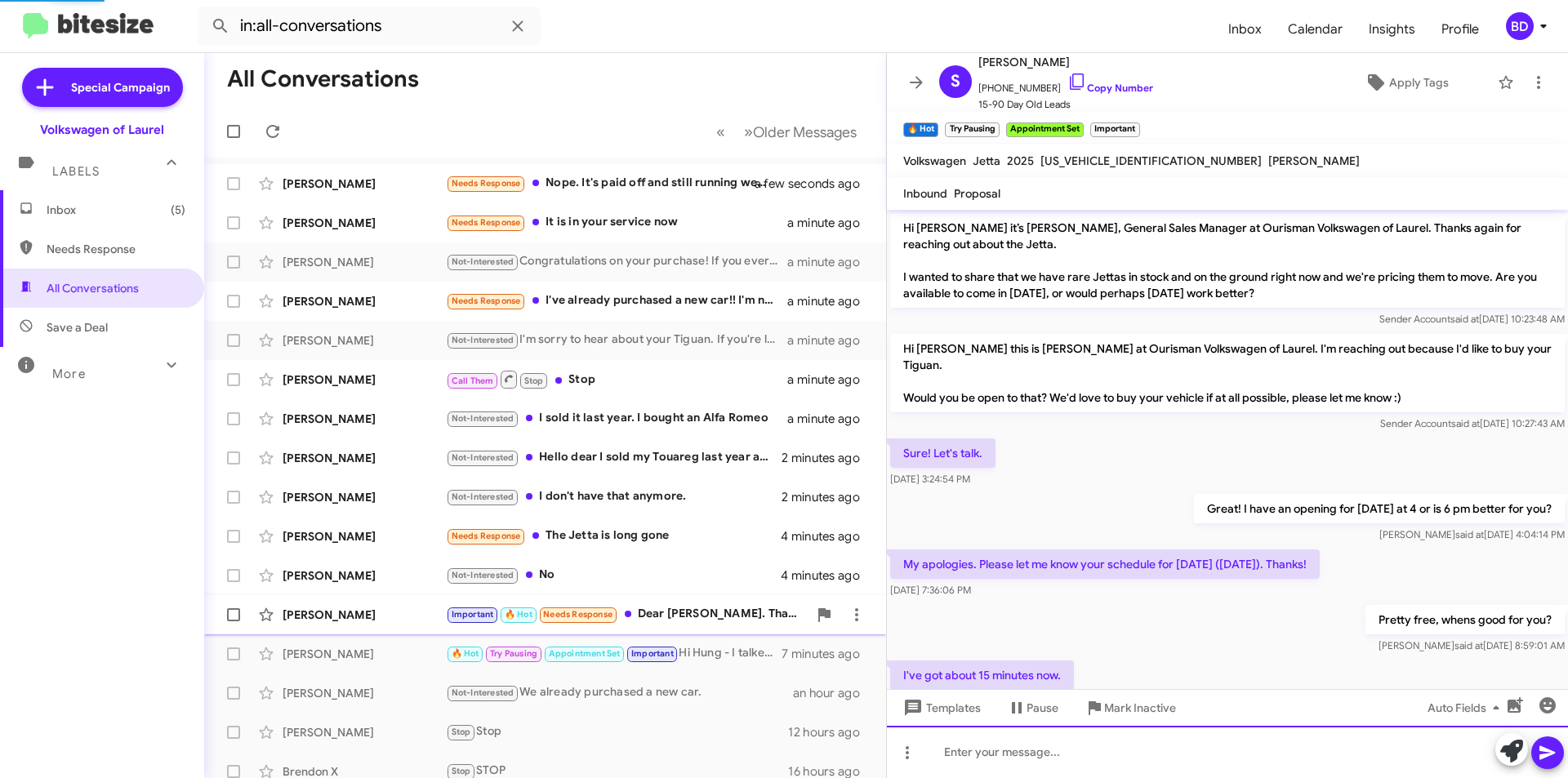
scroll to position [82, 0]
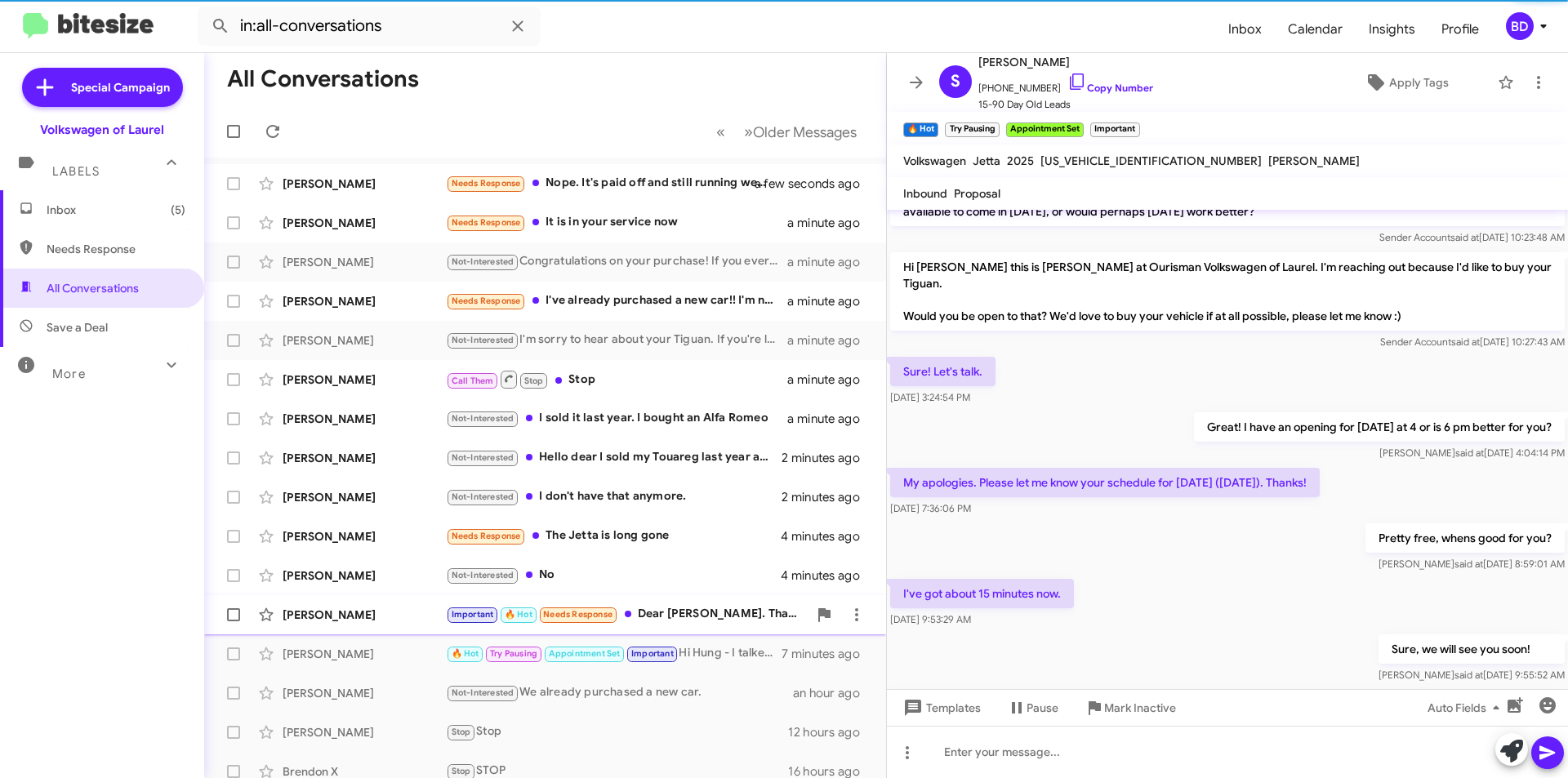
click at [716, 616] on div "Important 🔥 Hot Needs Response Dear lord. That vehicle was turned in 2 years ag…" at bounding box center [627, 614] width 362 height 19
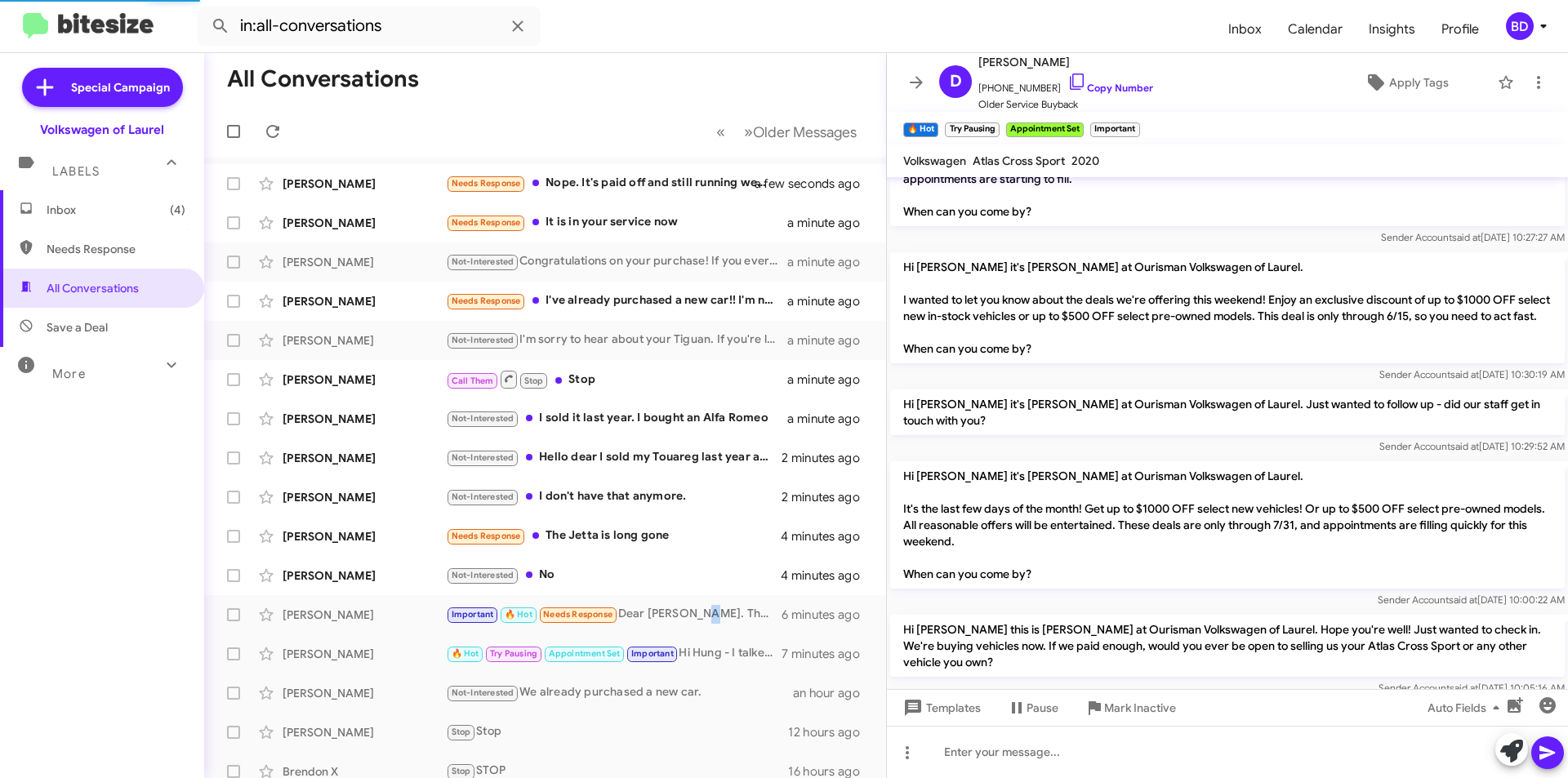
scroll to position [1334, 0]
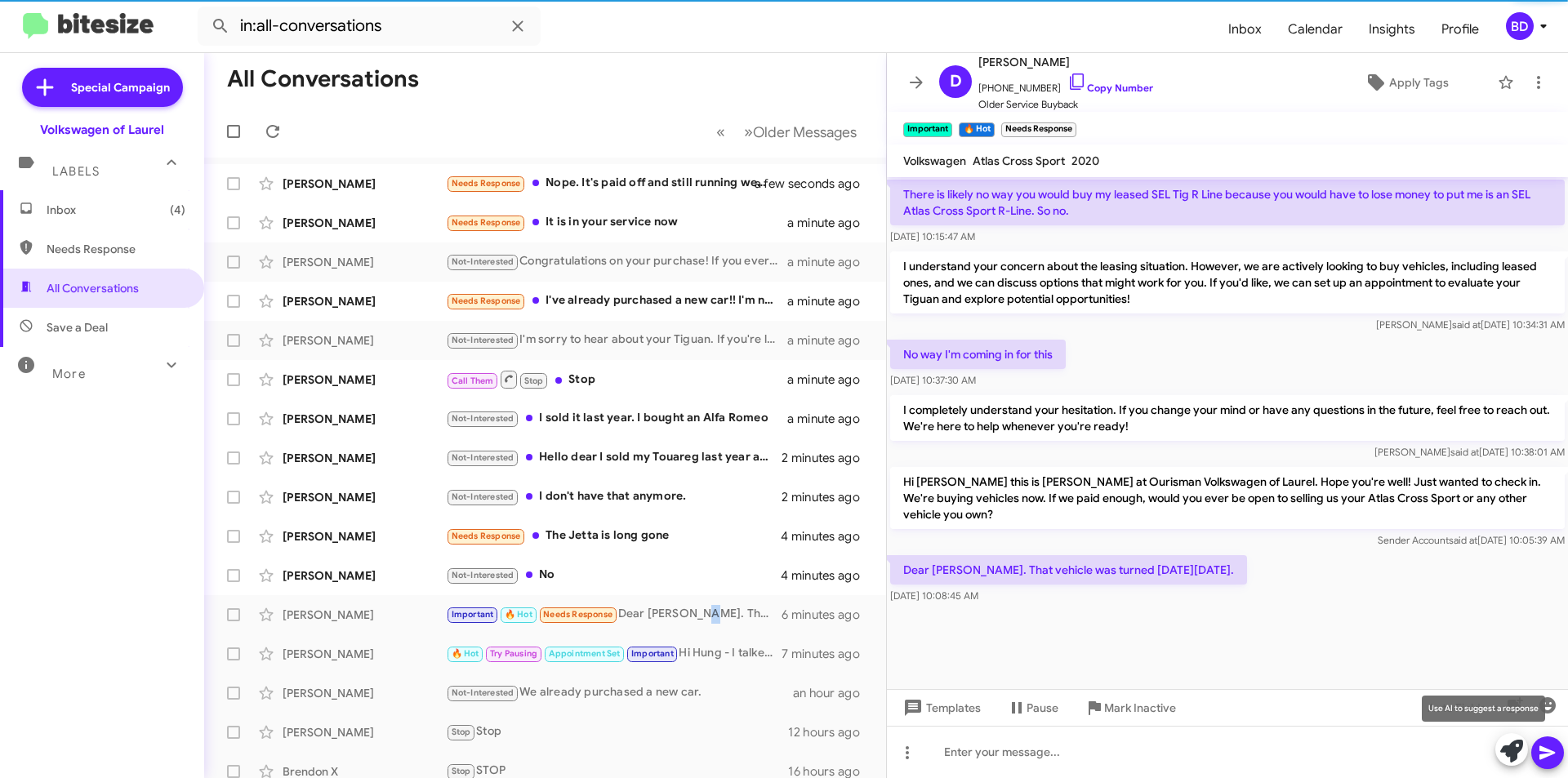
click at [1513, 755] on icon at bounding box center [1511, 751] width 23 height 23
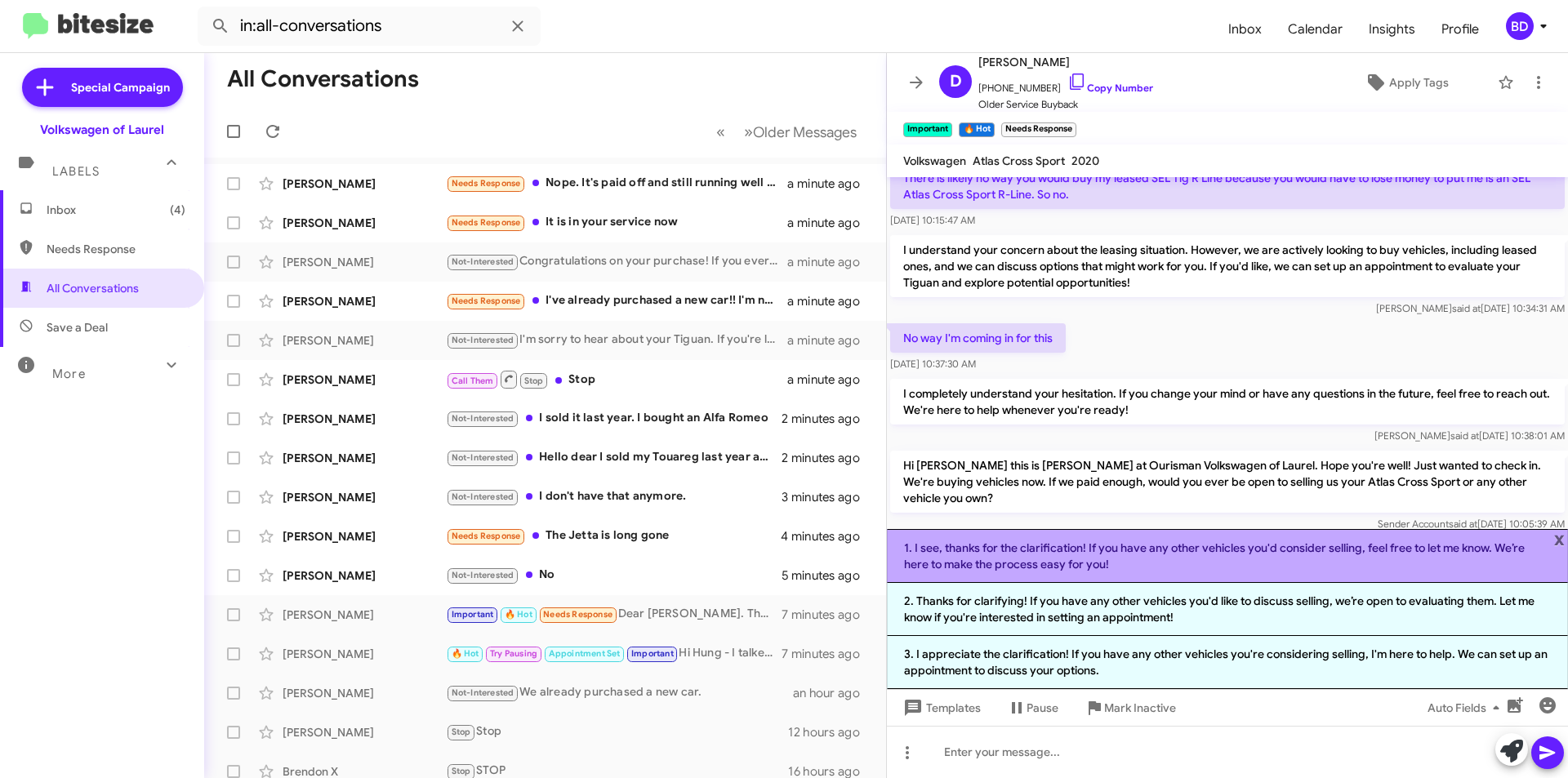
click at [1121, 556] on li "1. I see, thanks for the clarification! If you have any other vehicles you'd co…" at bounding box center [1227, 556] width 681 height 54
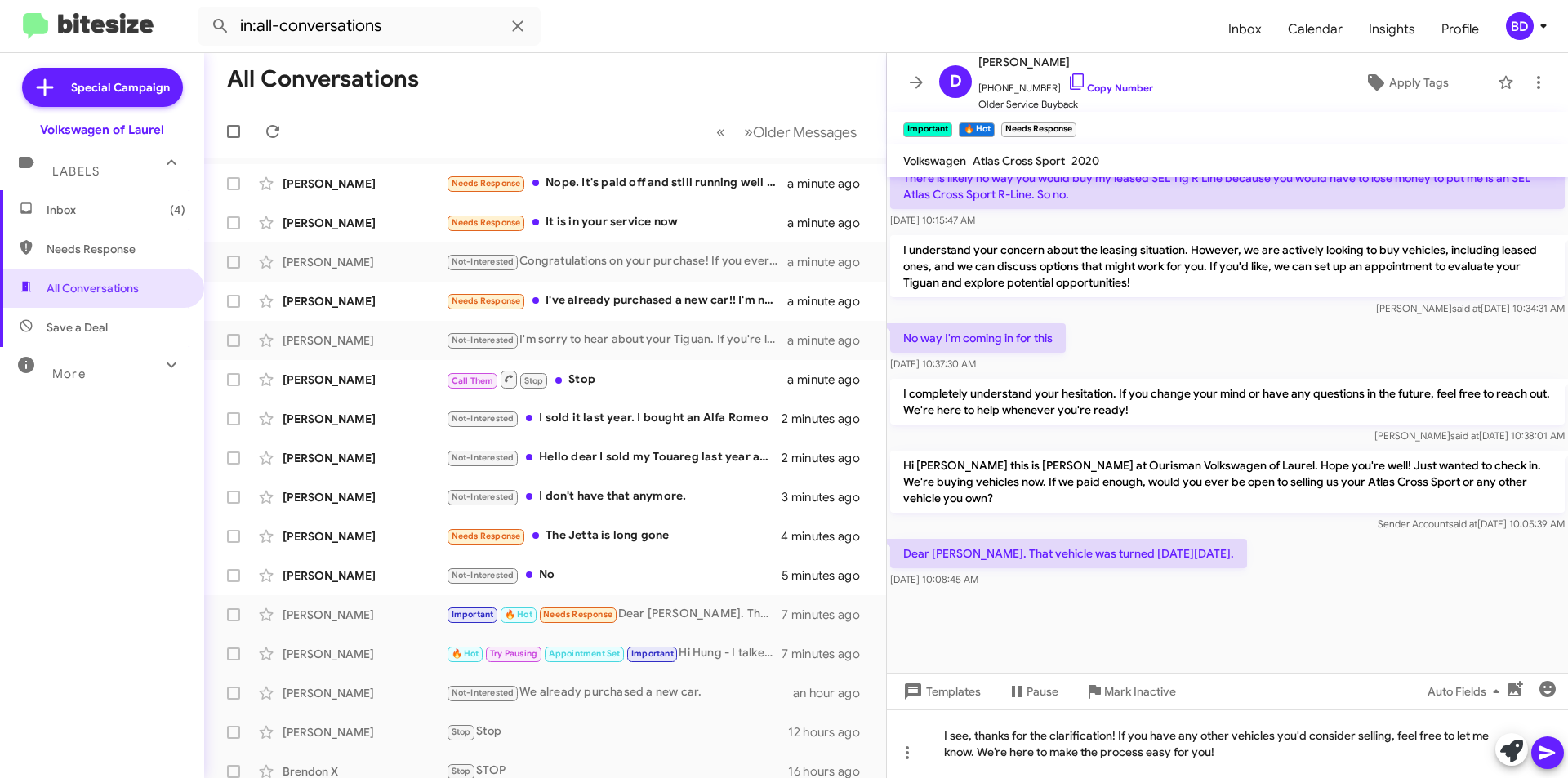
click at [1554, 753] on icon at bounding box center [1547, 753] width 20 height 20
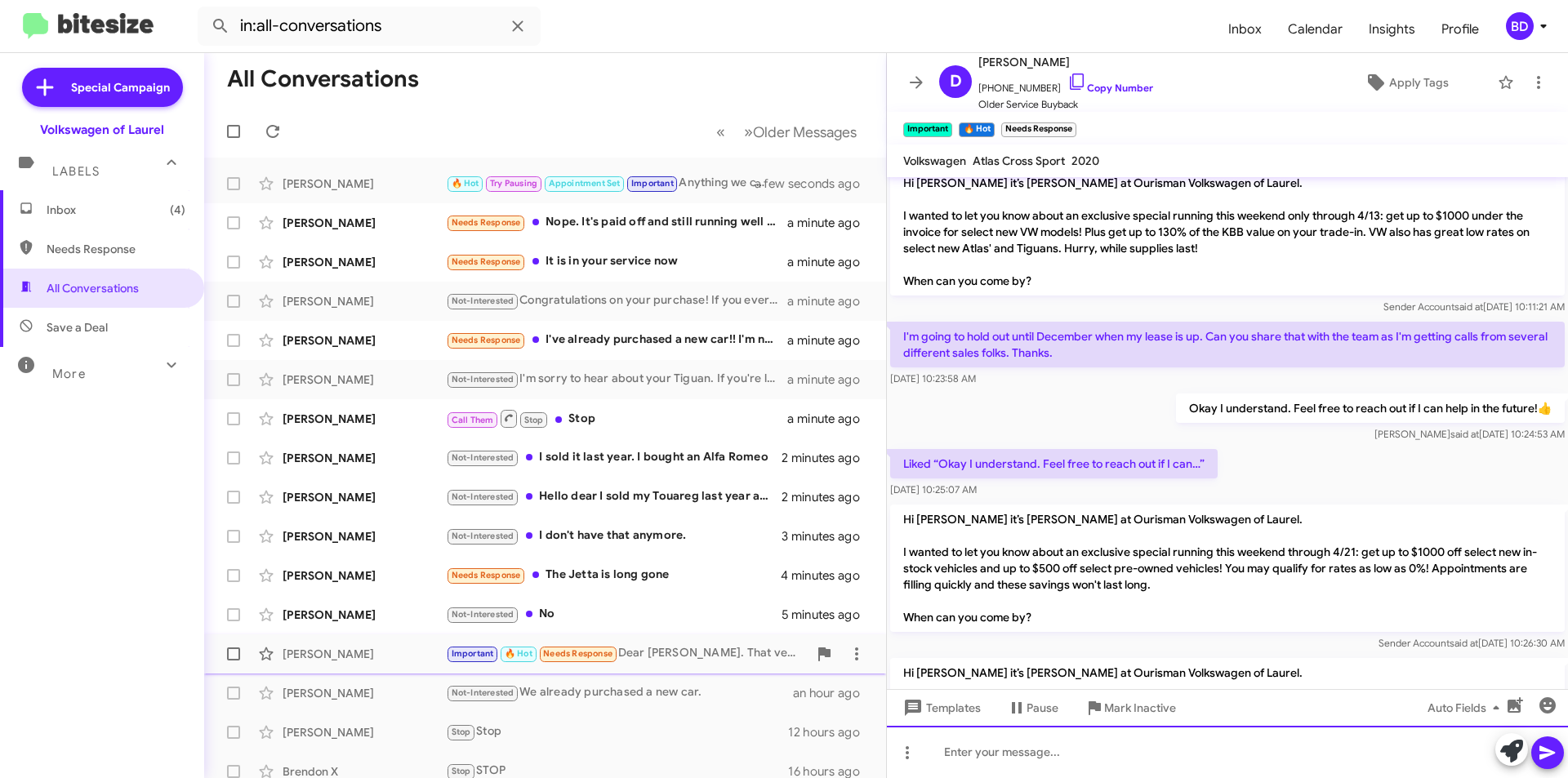
scroll to position [1035, 0]
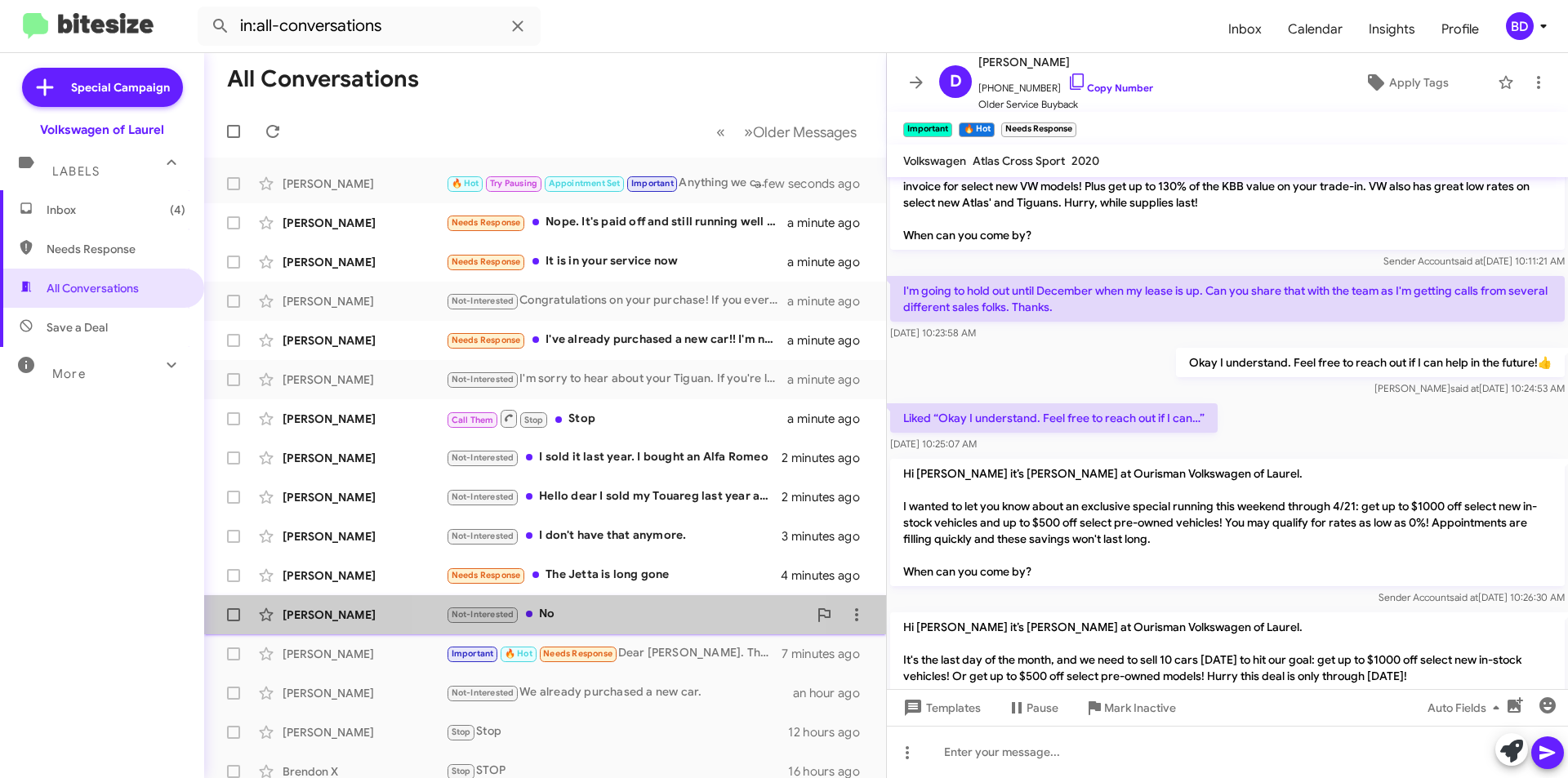
click at [639, 611] on div "Not-Interested No" at bounding box center [627, 614] width 362 height 19
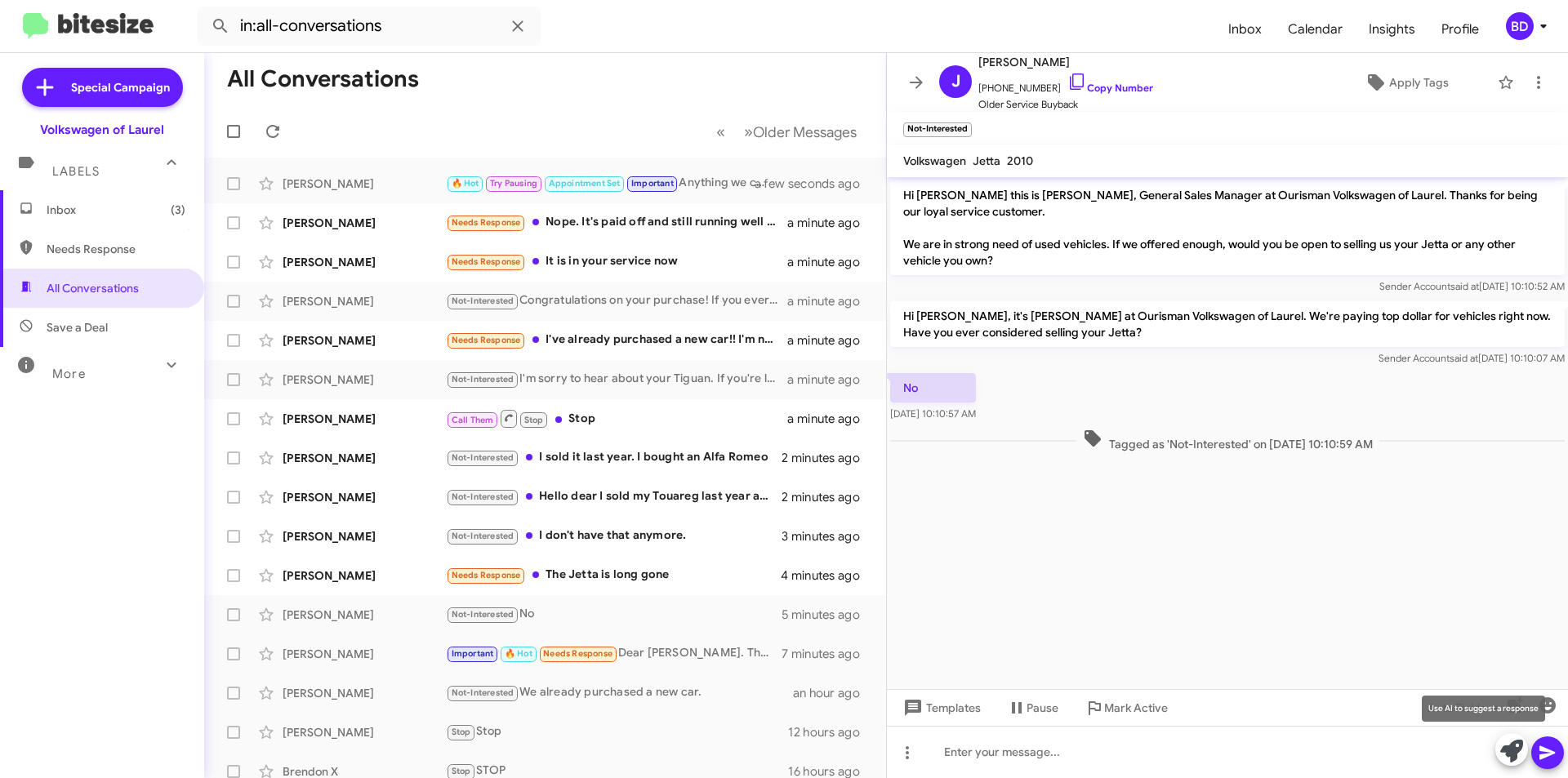
click at [1504, 741] on icon at bounding box center [1511, 751] width 23 height 23
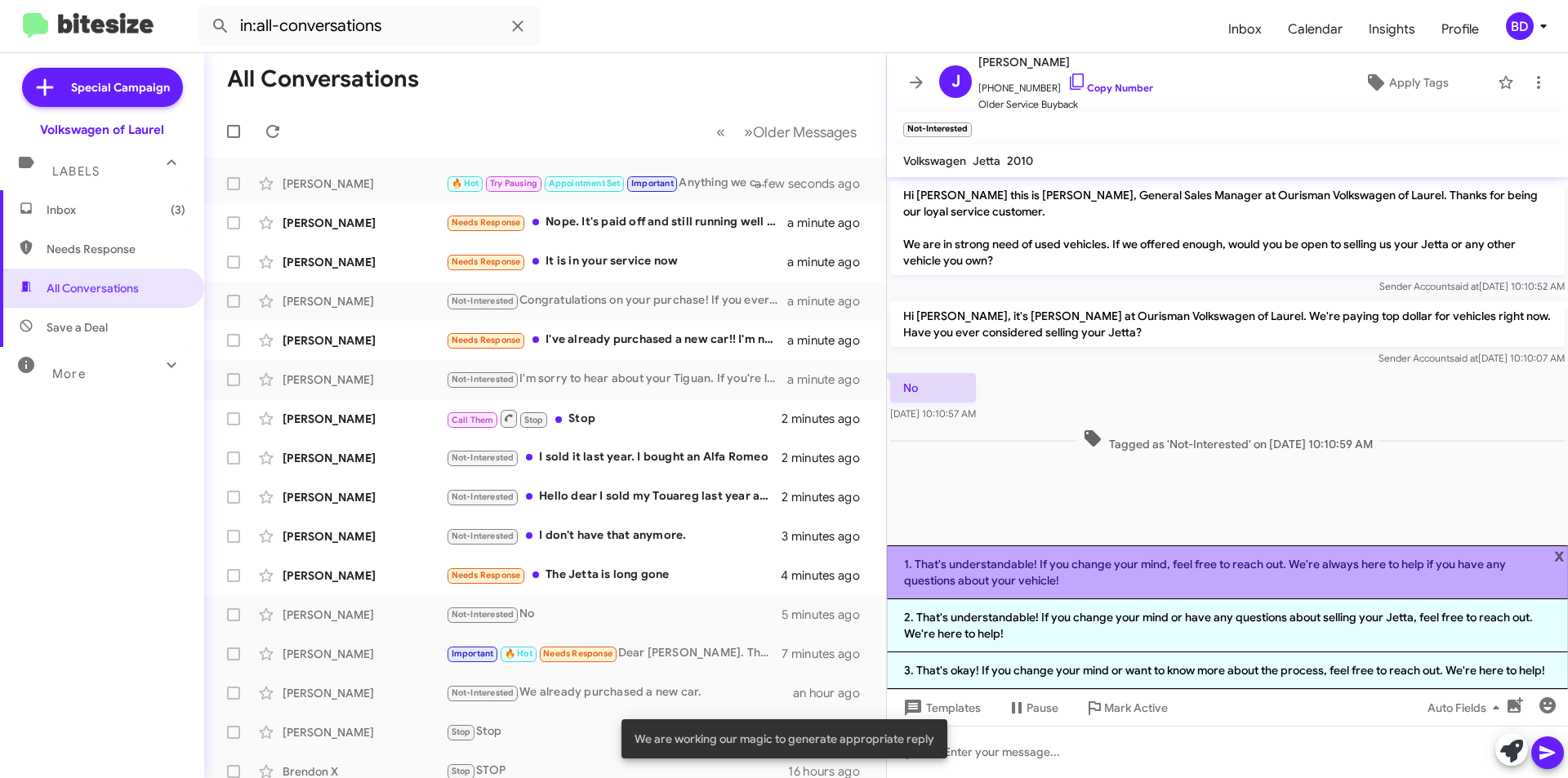
click at [1169, 580] on li "1. That's understandable! If you change your mind, feel free to reach out. We'r…" at bounding box center [1227, 572] width 681 height 54
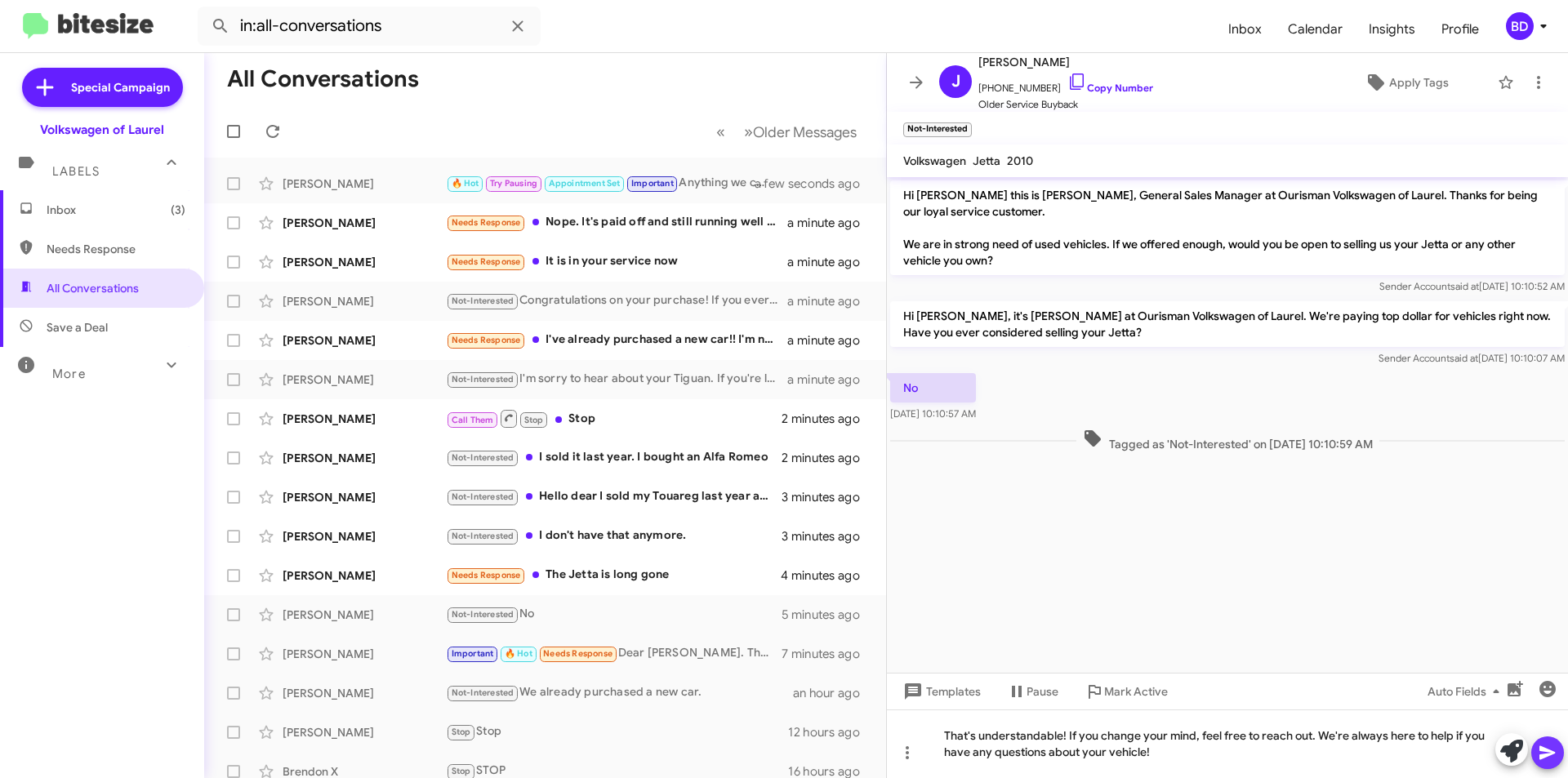
click at [1551, 751] on icon at bounding box center [1547, 753] width 20 height 20
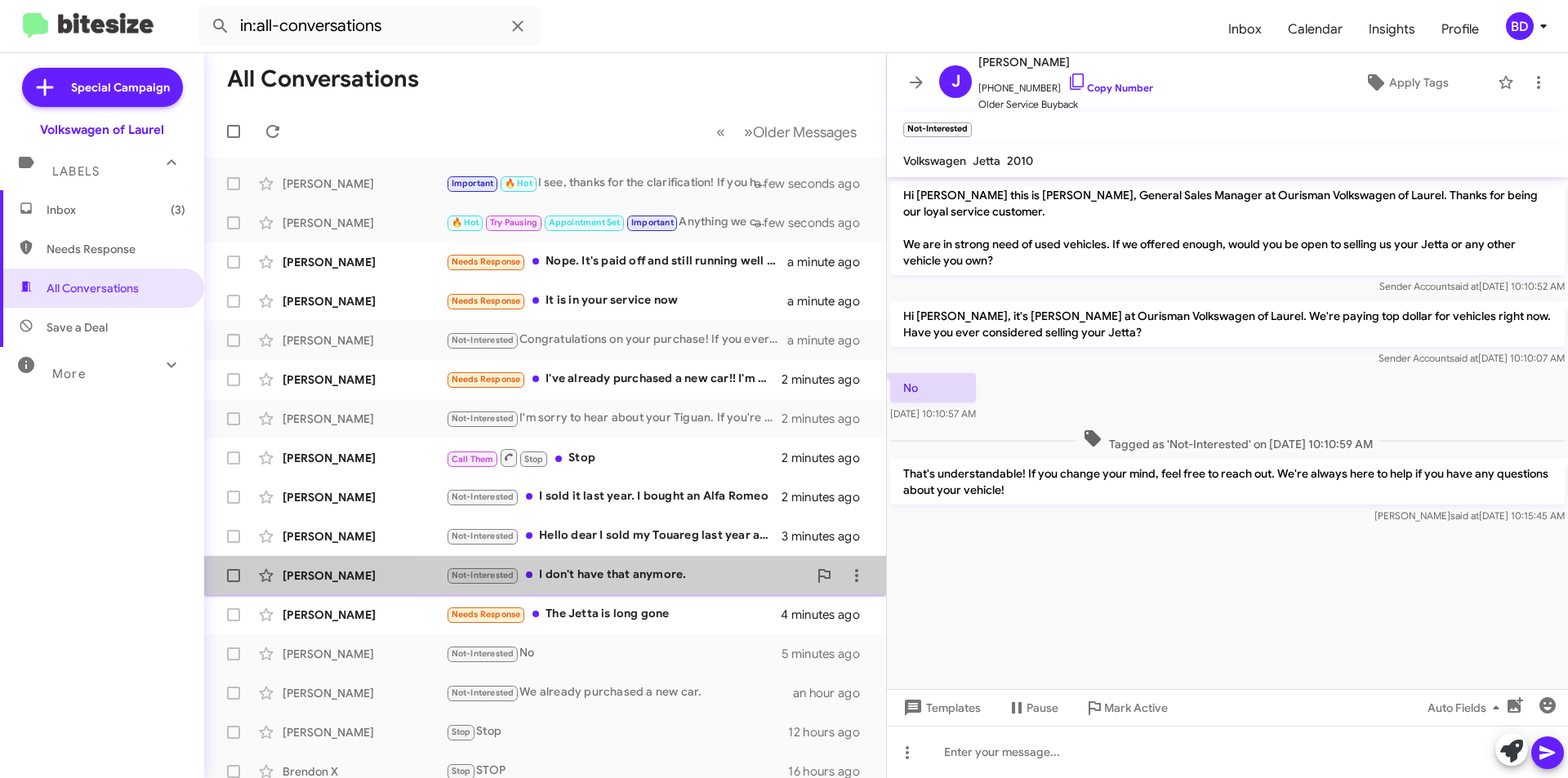
click at [654, 579] on div "Not-Interested I don't have that anymore." at bounding box center [627, 575] width 362 height 19
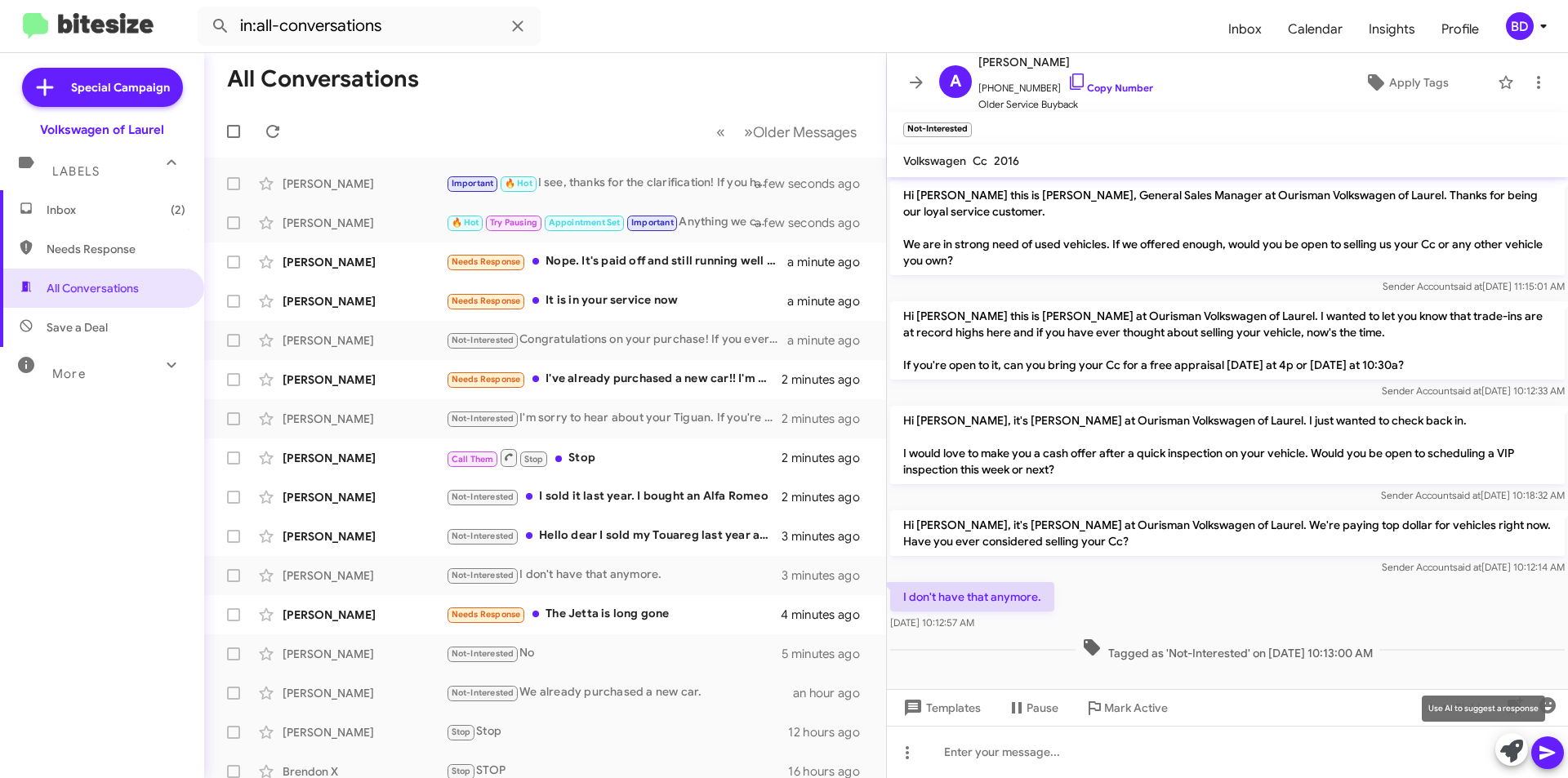
click at [1513, 745] on icon at bounding box center [1511, 751] width 23 height 23
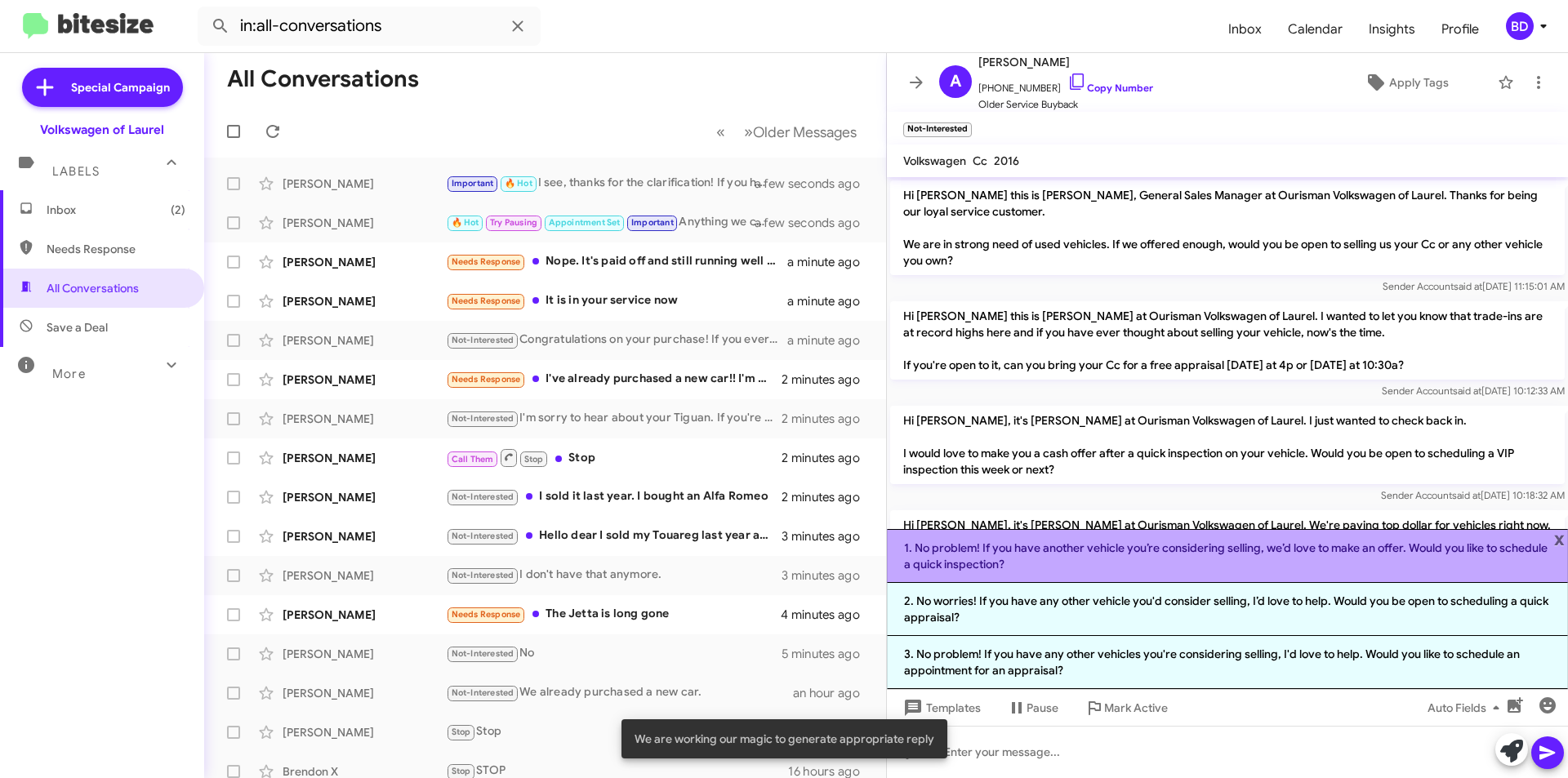
click at [1241, 568] on li "1. No problem! If you have another vehicle you’re considering selling, we’d lov…" at bounding box center [1227, 556] width 681 height 54
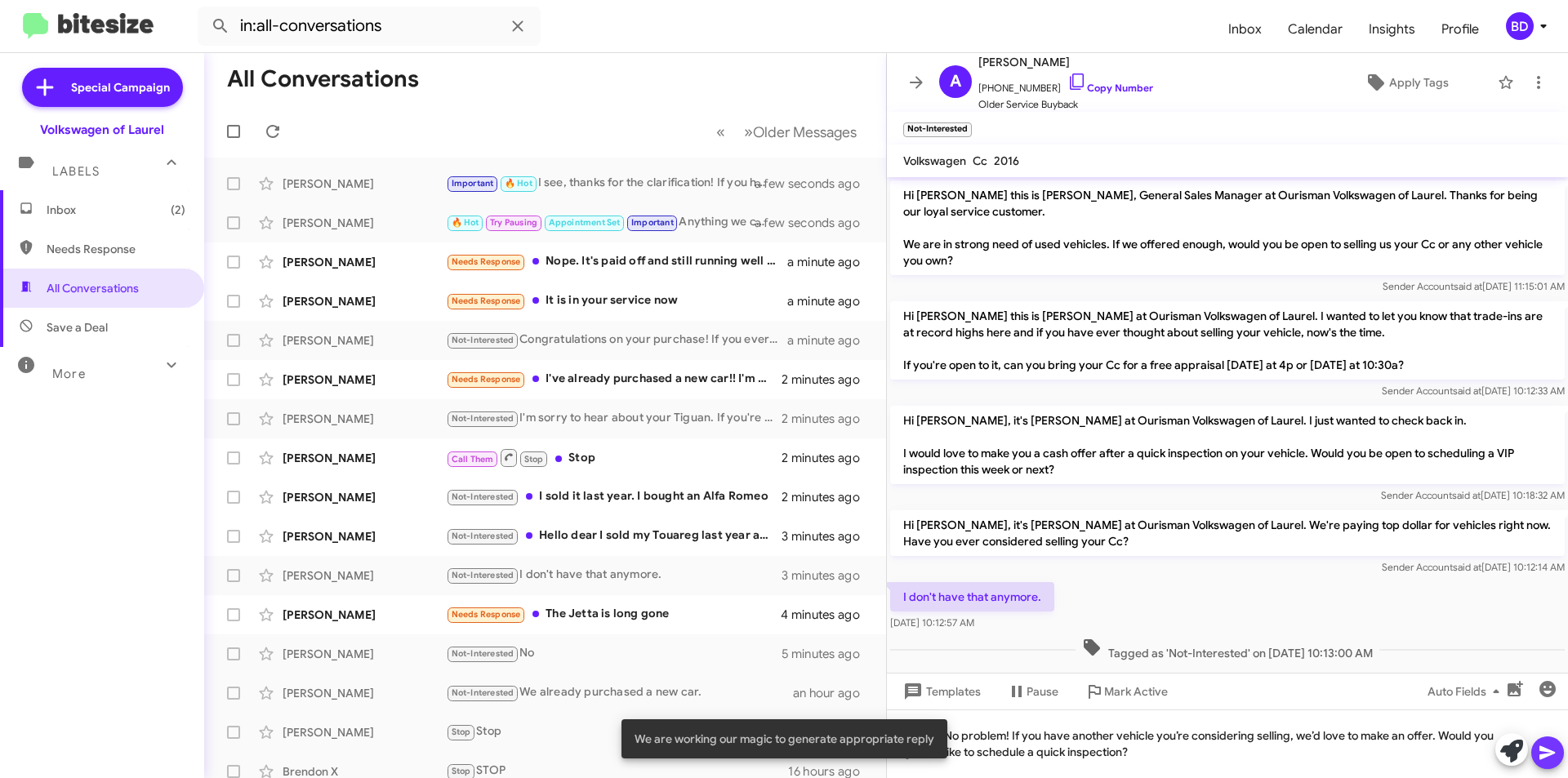
click at [1553, 758] on icon at bounding box center [1547, 753] width 20 height 20
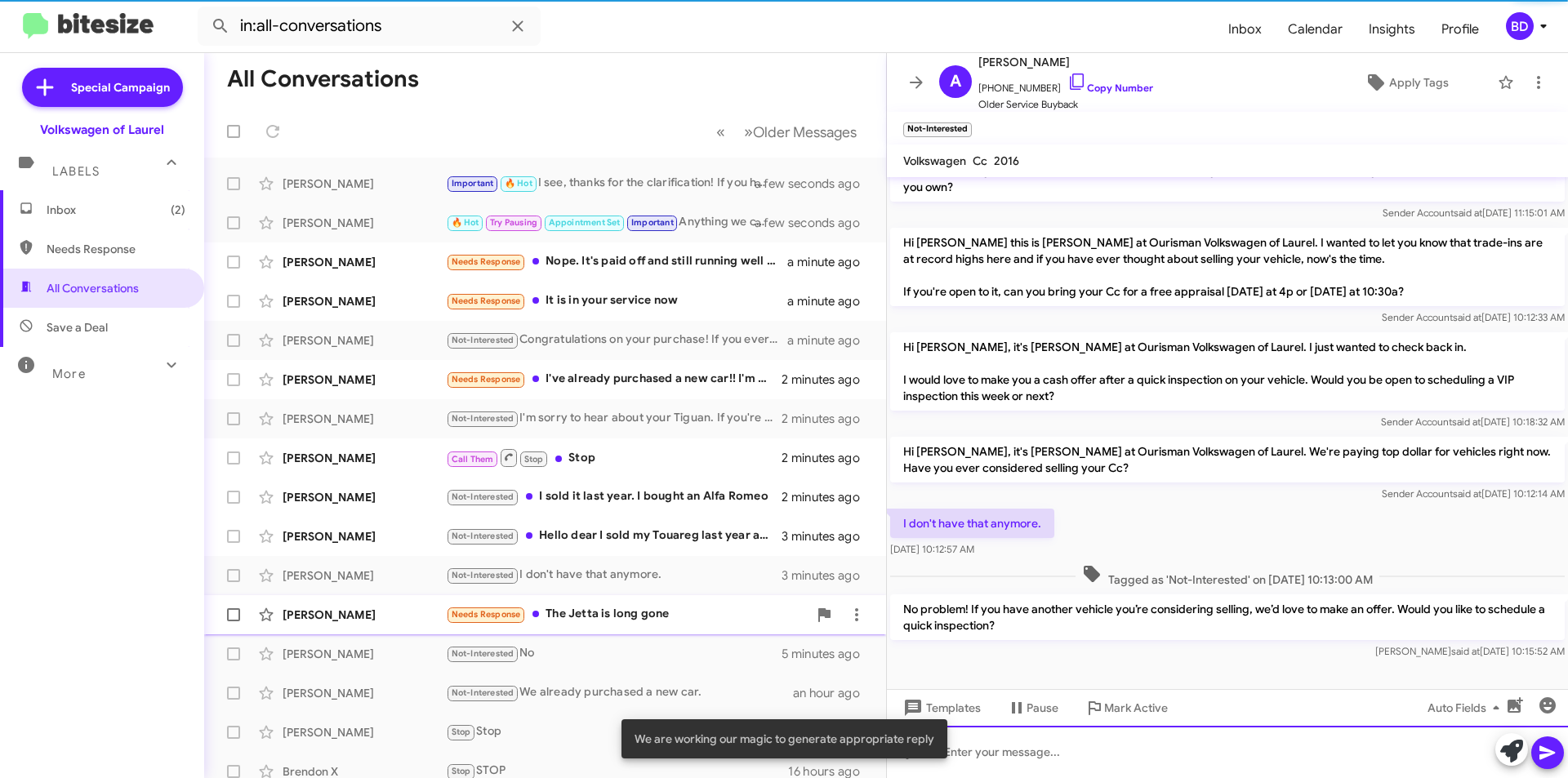
scroll to position [76, 0]
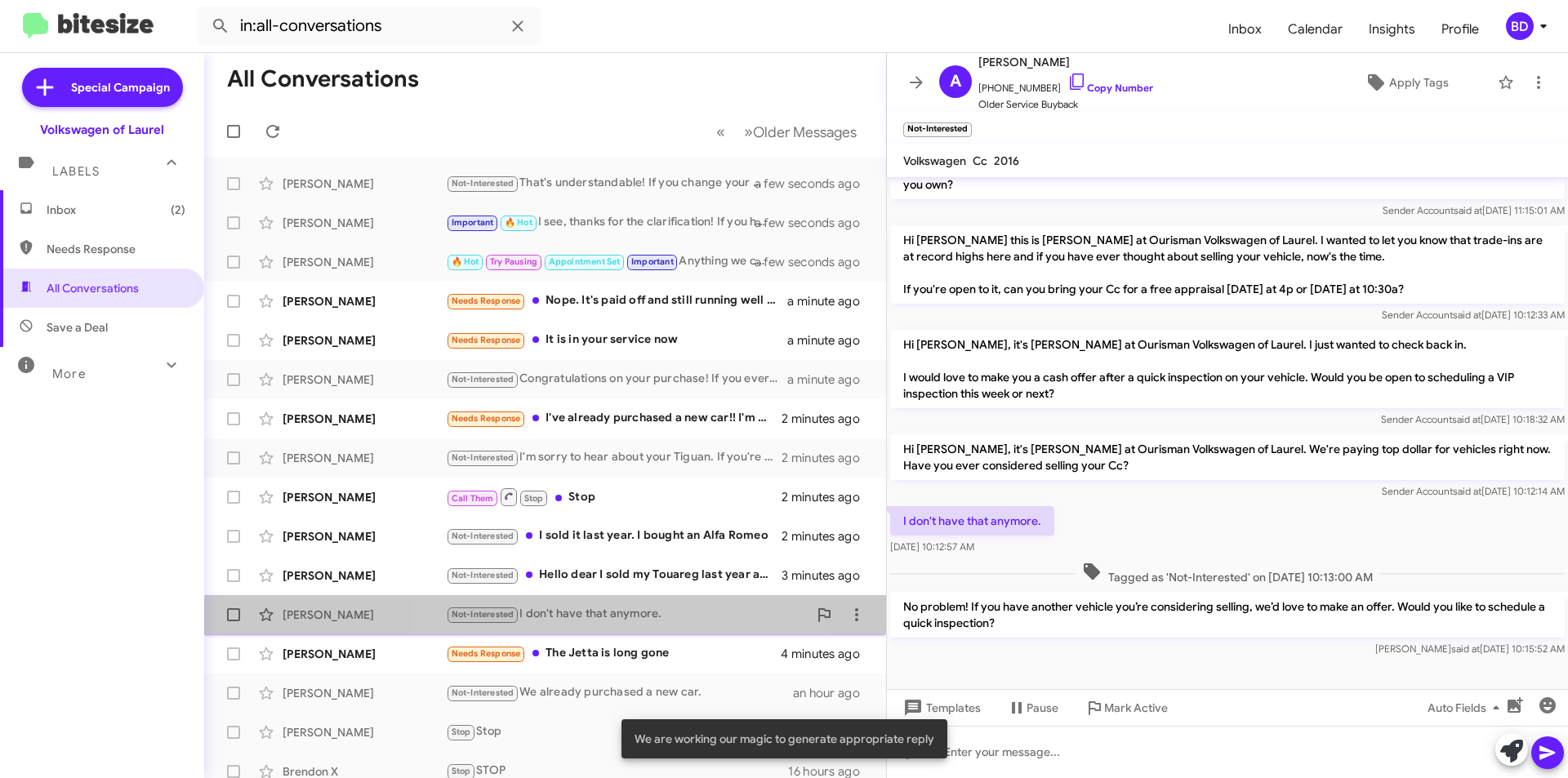
click at [620, 624] on div "Not-Interested I don't have that anymore." at bounding box center [627, 614] width 362 height 19
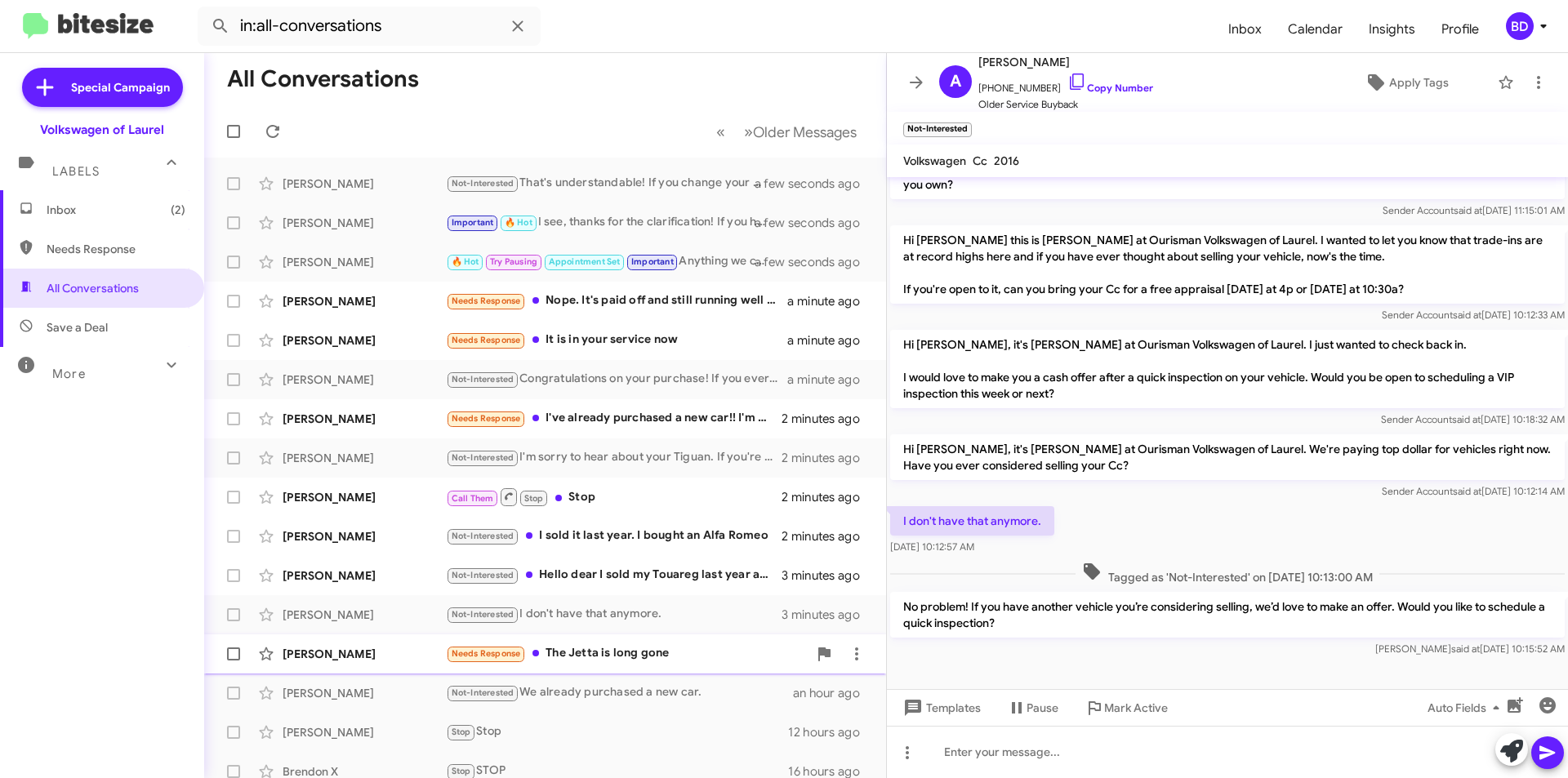
click at [633, 657] on div "Needs Response The Jetta is long gone" at bounding box center [627, 653] width 362 height 19
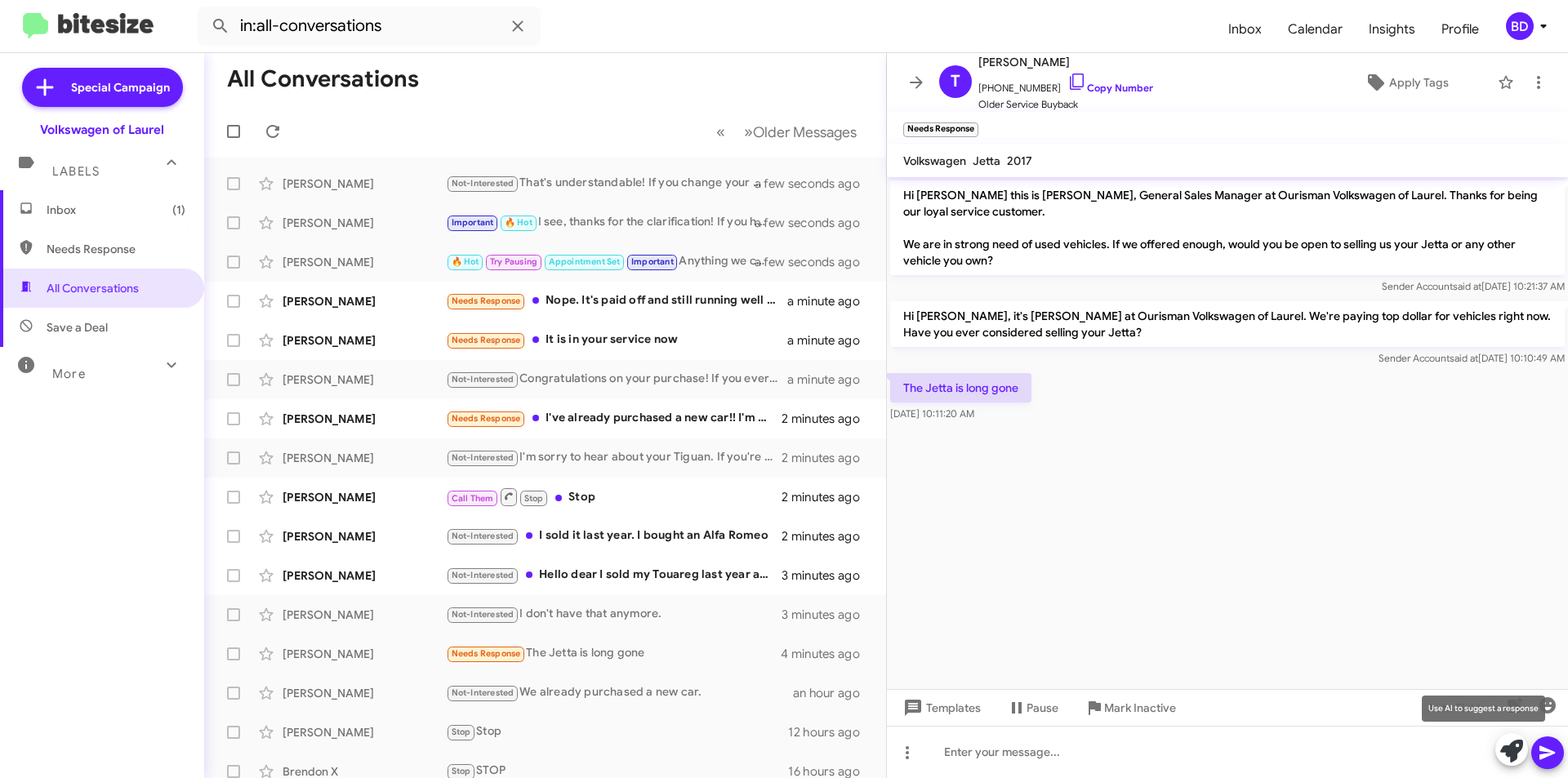
click at [1517, 763] on icon at bounding box center [1511, 751] width 23 height 23
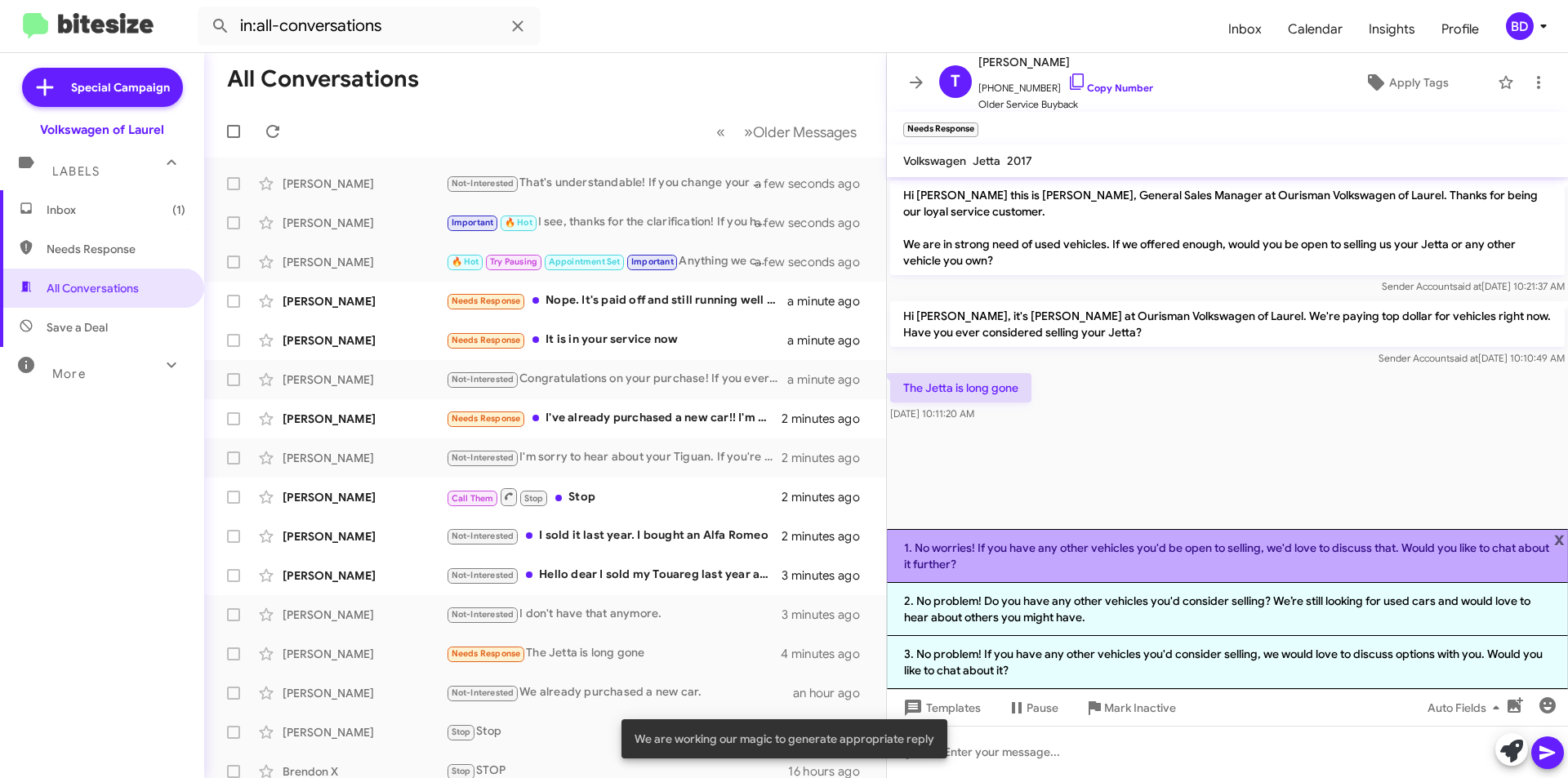
click at [1161, 561] on li "1. No worries! If you have any other vehicles you'd be open to selling, we'd lo…" at bounding box center [1227, 556] width 681 height 54
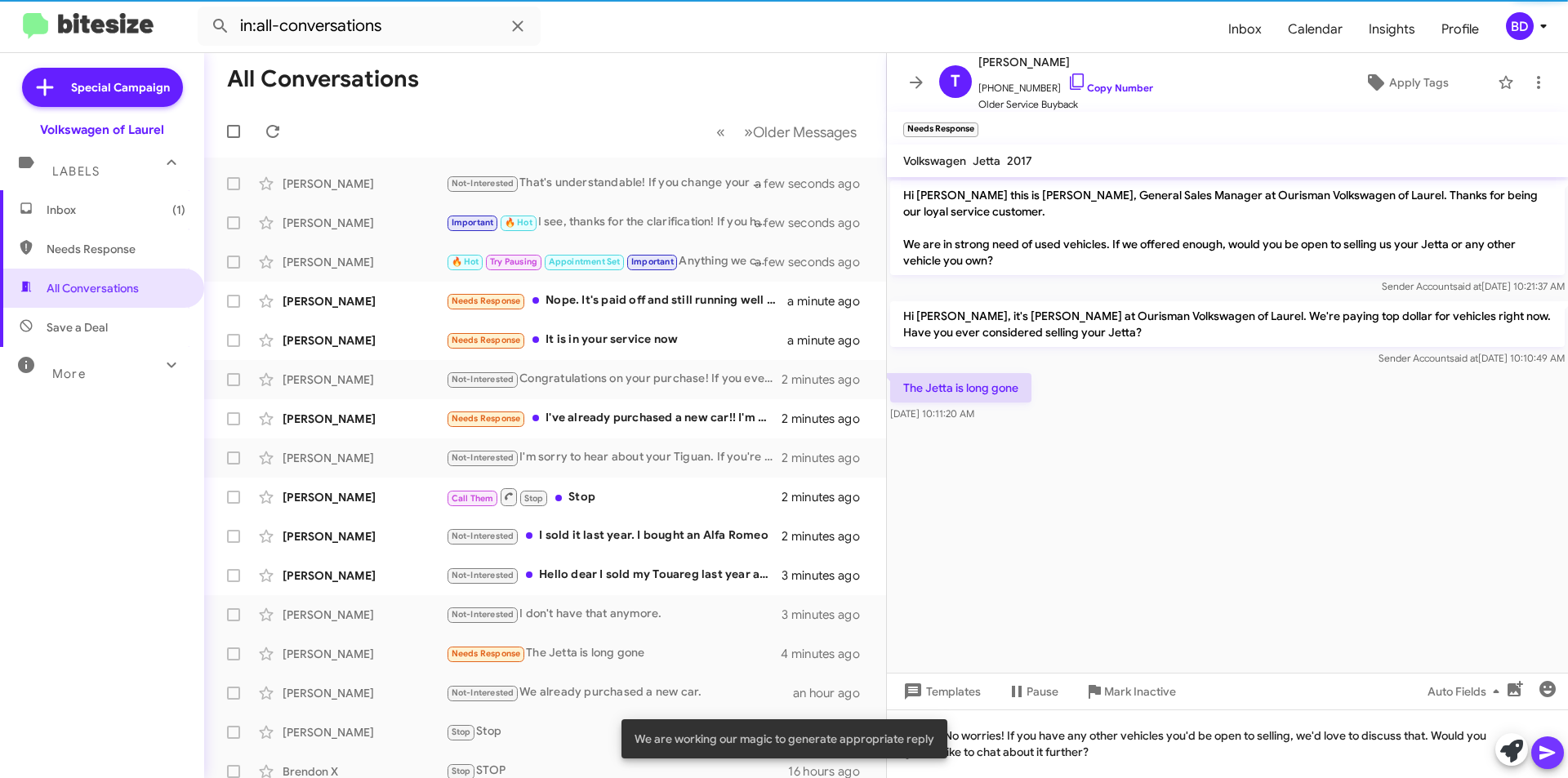
click at [1550, 757] on icon at bounding box center [1547, 753] width 20 height 20
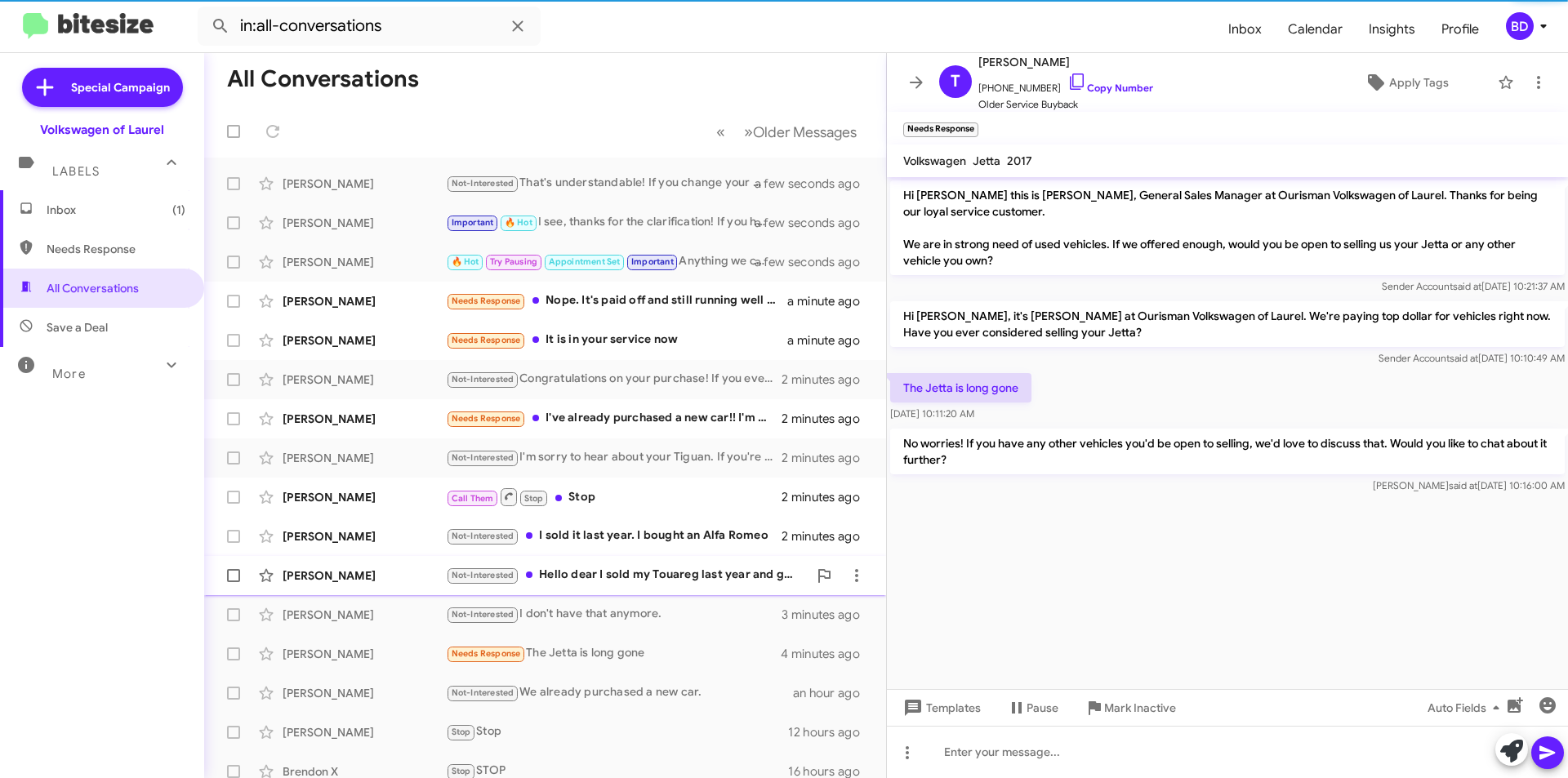
click at [714, 576] on mat-action-list "Jesse Cobbs Not-Interested That's understandable! If you change your mind, feel…" at bounding box center [545, 552] width 682 height 791
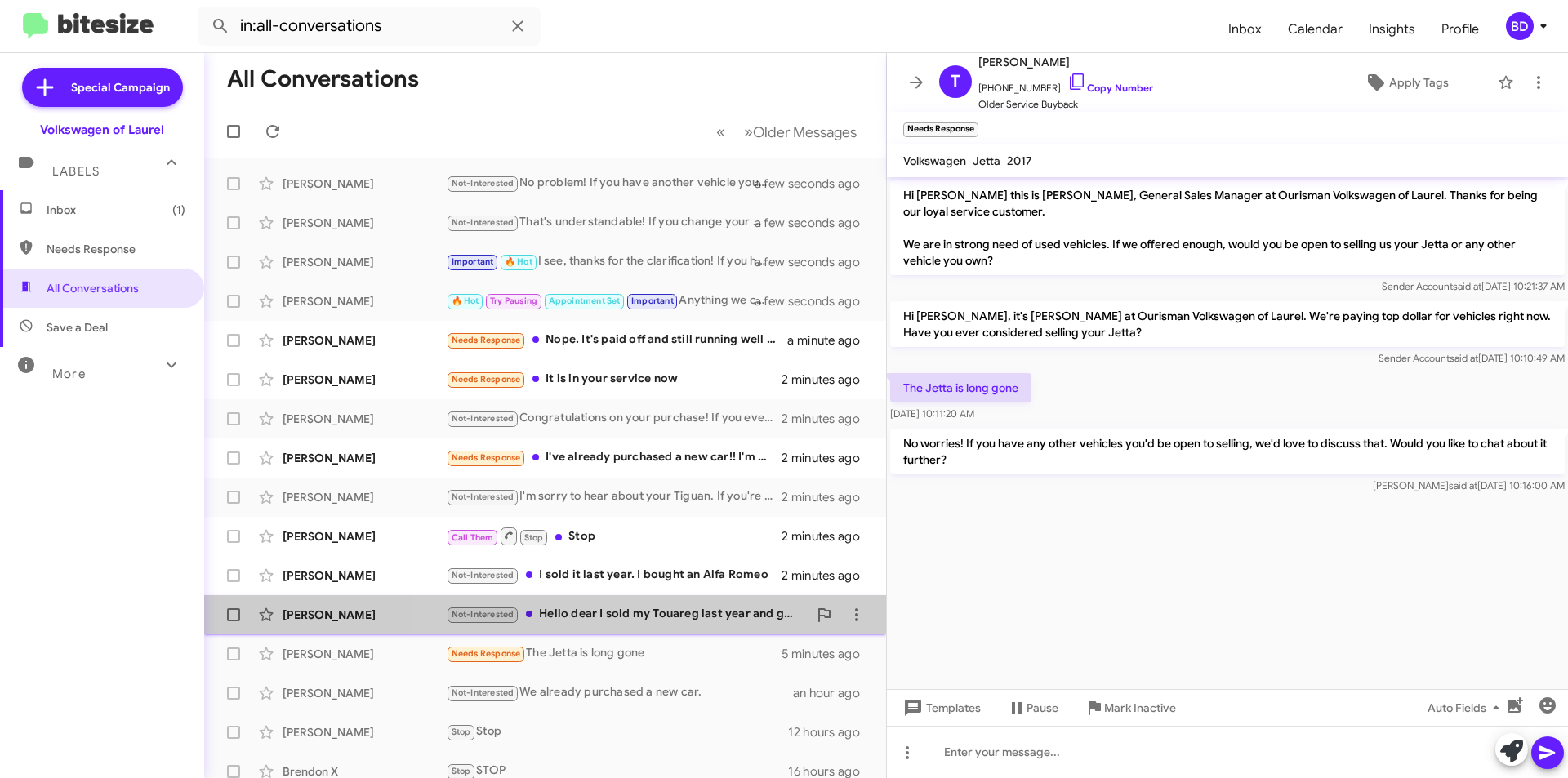
click at [708, 620] on div "Not-Interested Hello dear I sold my Touareg last year and got new vehicle. I am…" at bounding box center [627, 614] width 362 height 19
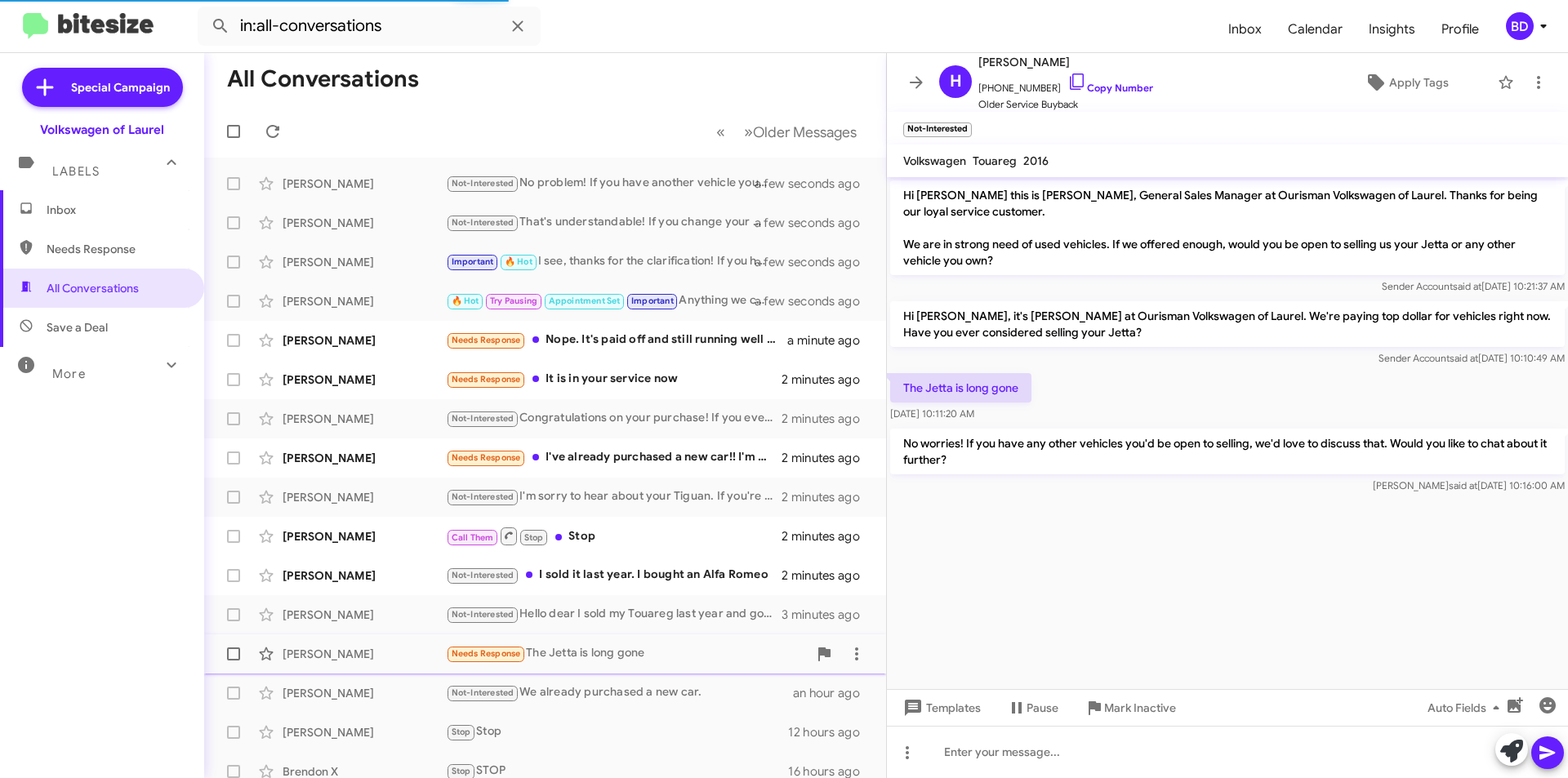
scroll to position [16, 0]
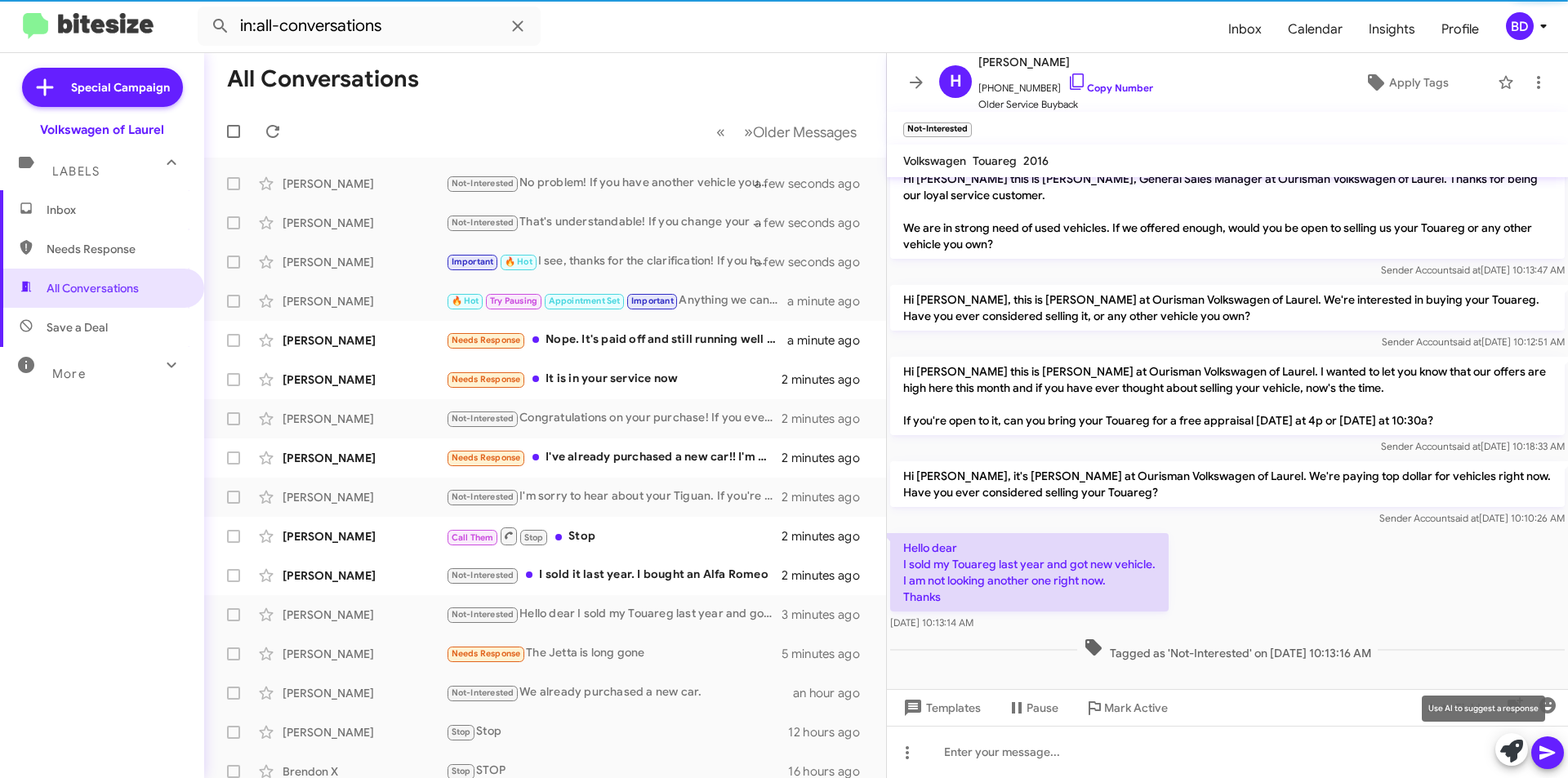
click at [1516, 746] on icon at bounding box center [1511, 751] width 23 height 23
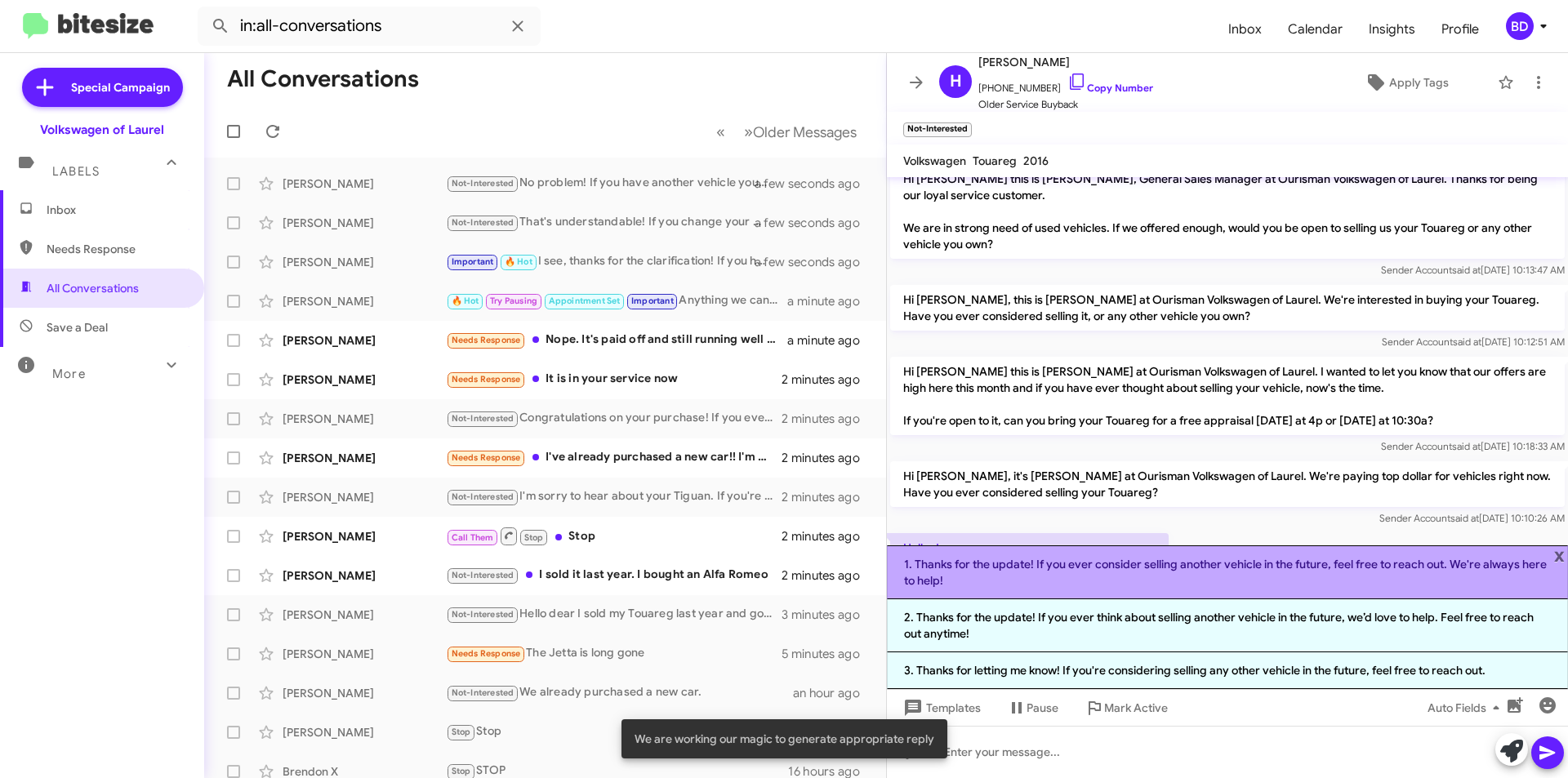
click at [1097, 575] on li "1. Thanks for the update! If you ever consider selling another vehicle in the f…" at bounding box center [1227, 572] width 681 height 54
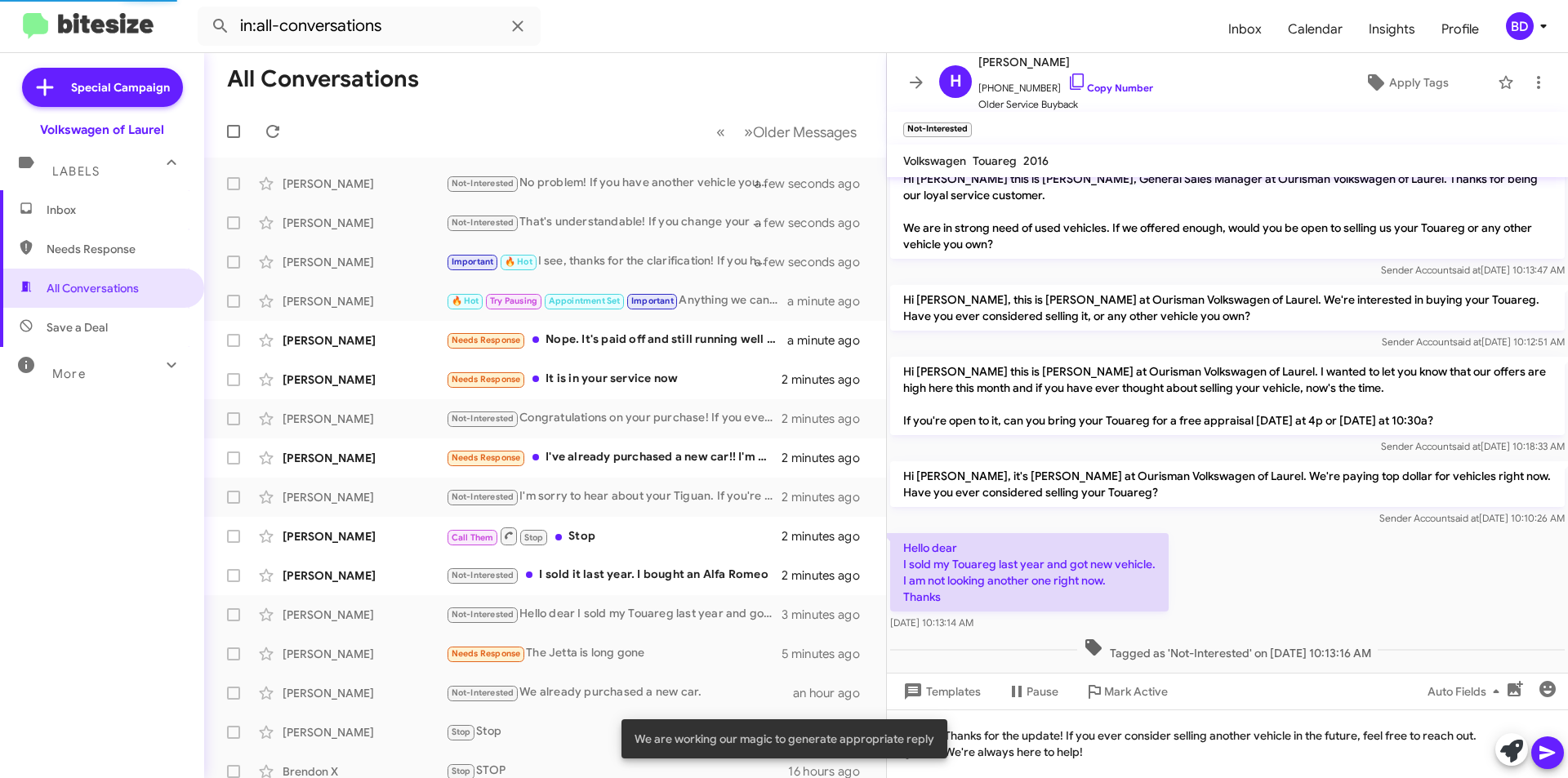
click at [1548, 746] on icon at bounding box center [1547, 753] width 20 height 20
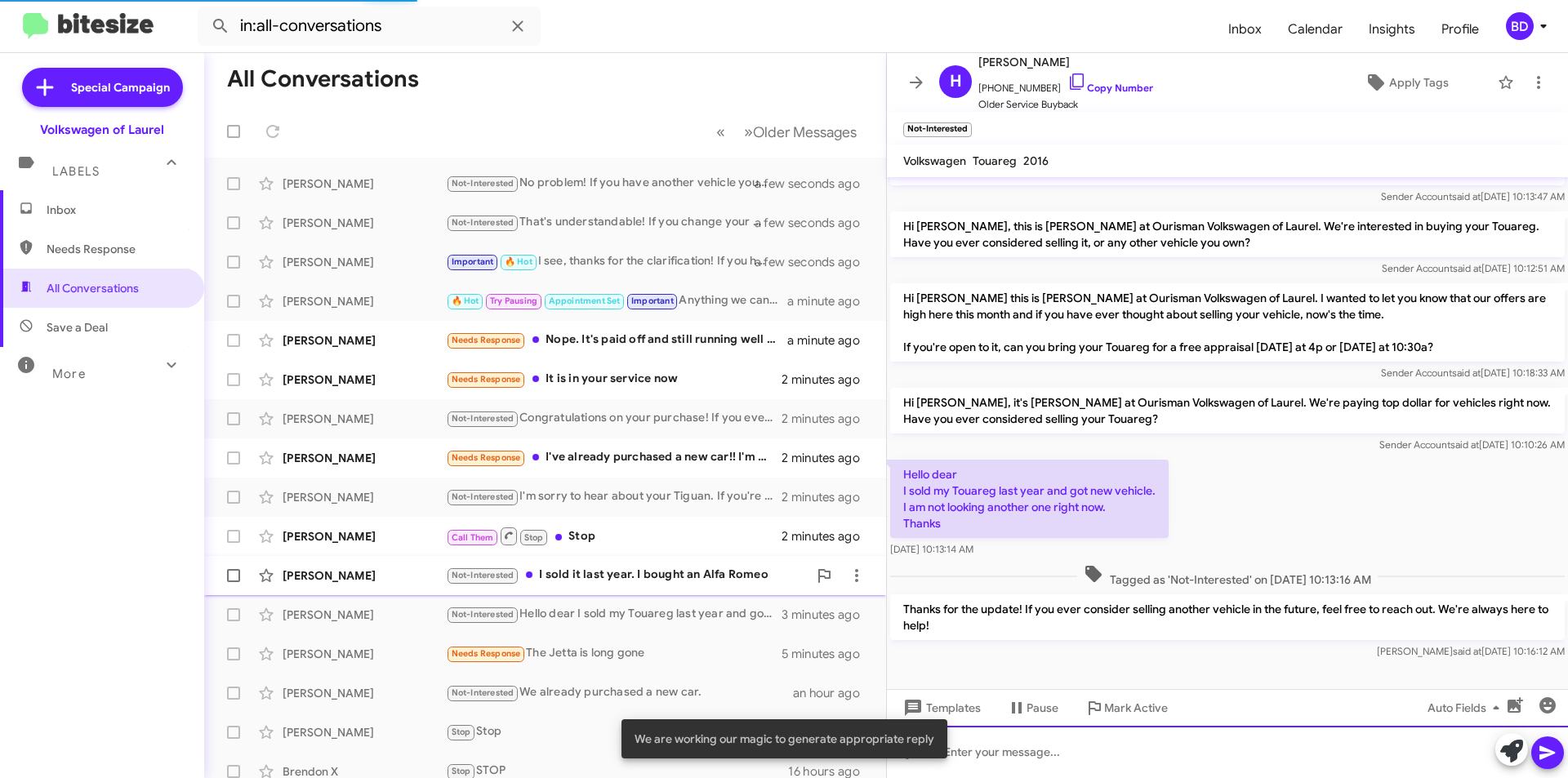
scroll to position [92, 0]
click at [682, 579] on div "Not-Interested I sold it last year. I bought an Alfa Romeo" at bounding box center [627, 575] width 362 height 19
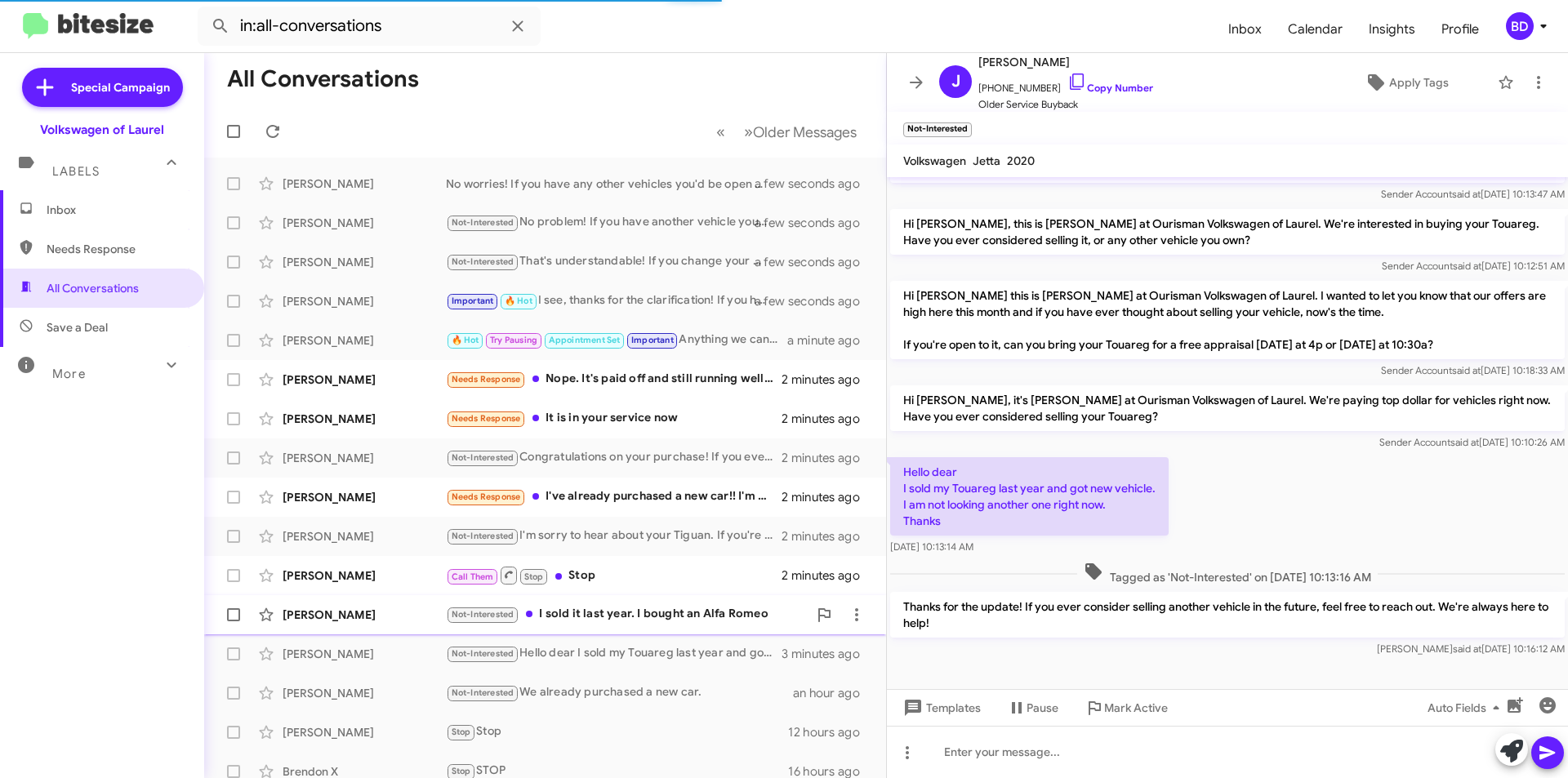
click at [705, 611] on div "Not-Interested I sold it last year. I bought an Alfa Romeo" at bounding box center [627, 614] width 362 height 19
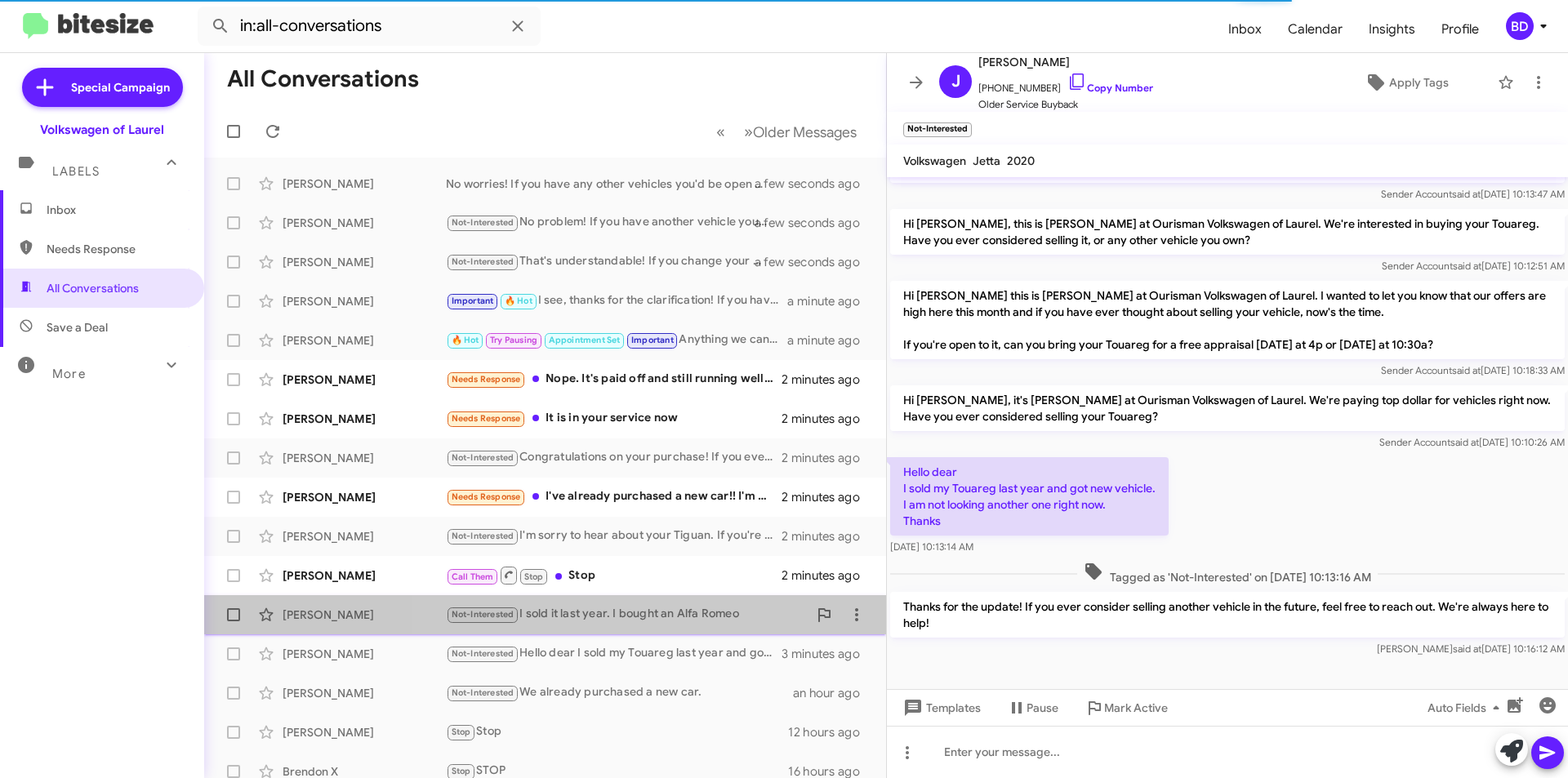
click at [675, 618] on div "Not-Interested I sold it last year. I bought an Alfa Romeo" at bounding box center [627, 614] width 362 height 19
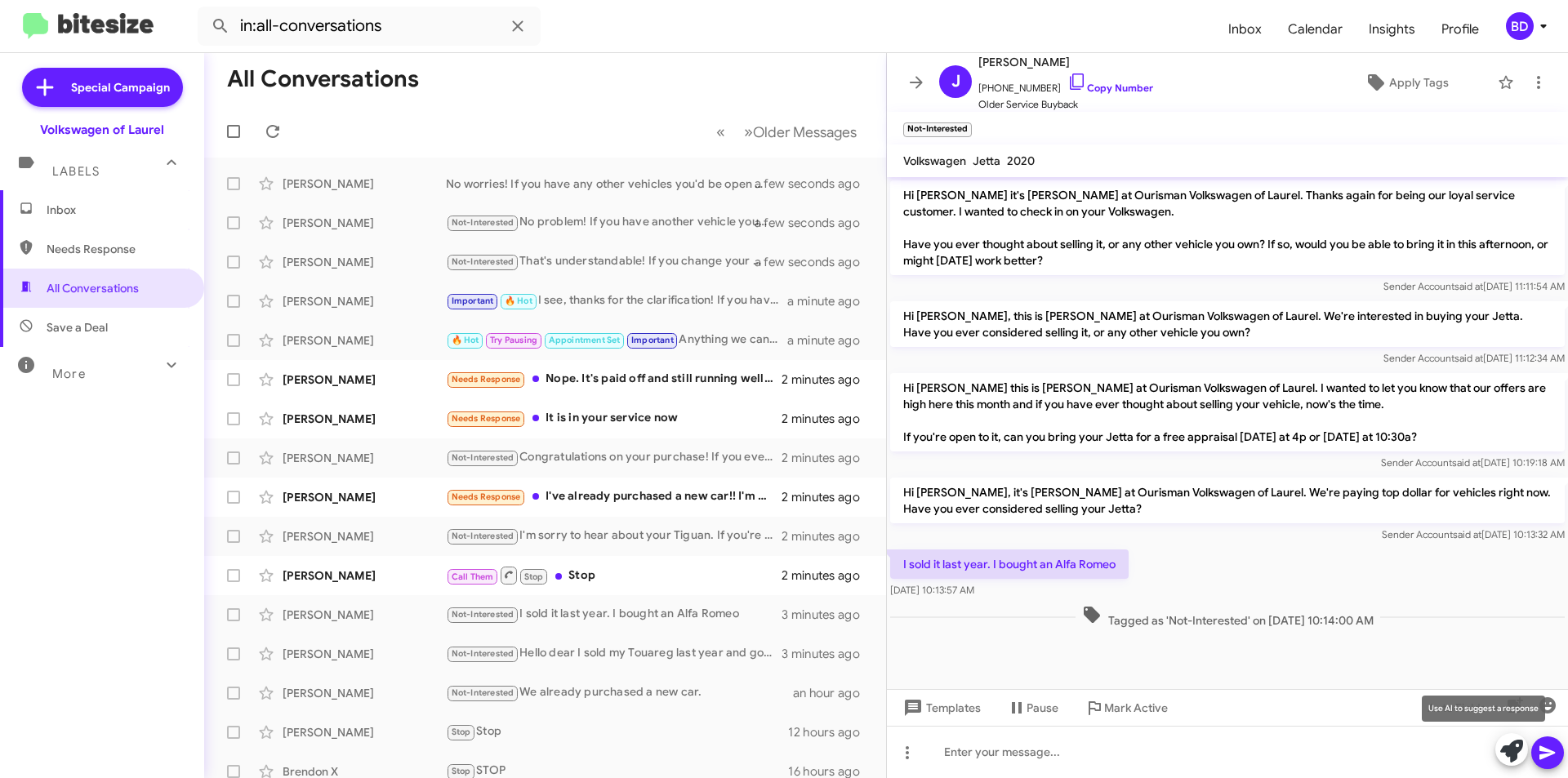
click at [1512, 747] on icon at bounding box center [1511, 751] width 23 height 23
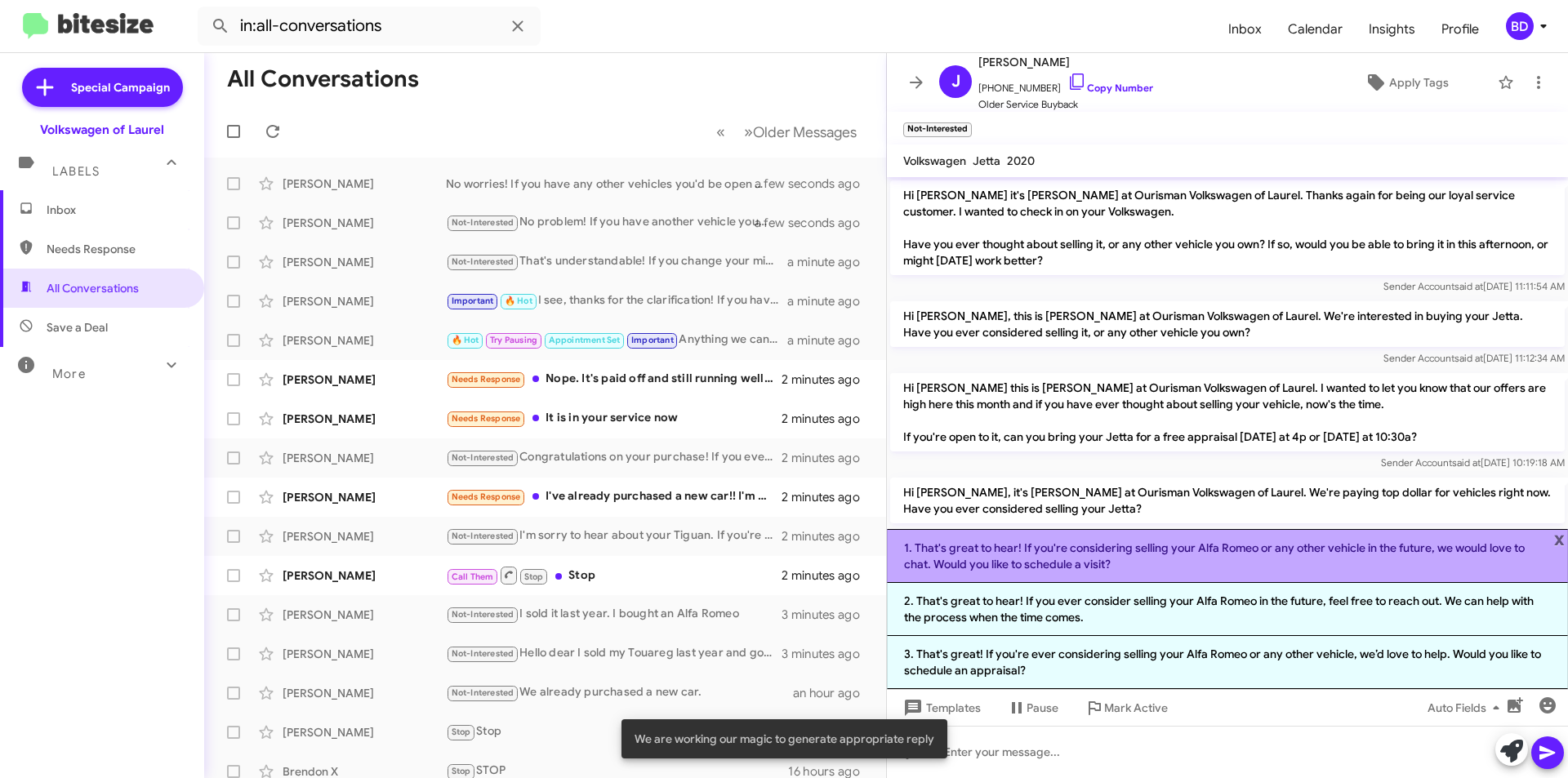
click at [1082, 559] on li "1. That's great to hear! If you're considering selling your Alfa Romeo or any o…" at bounding box center [1227, 556] width 681 height 54
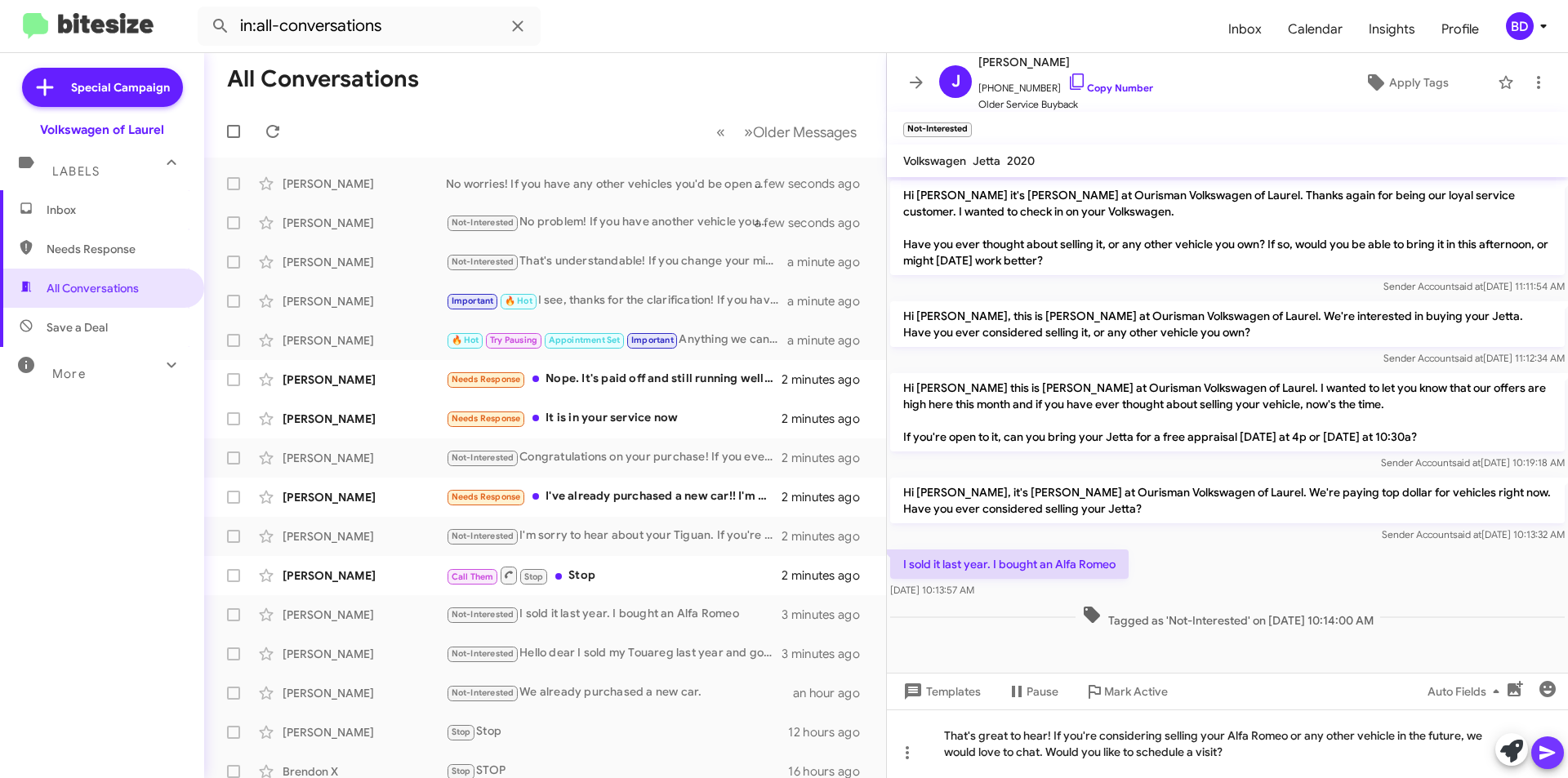
click at [1537, 752] on button at bounding box center [1547, 753] width 33 height 33
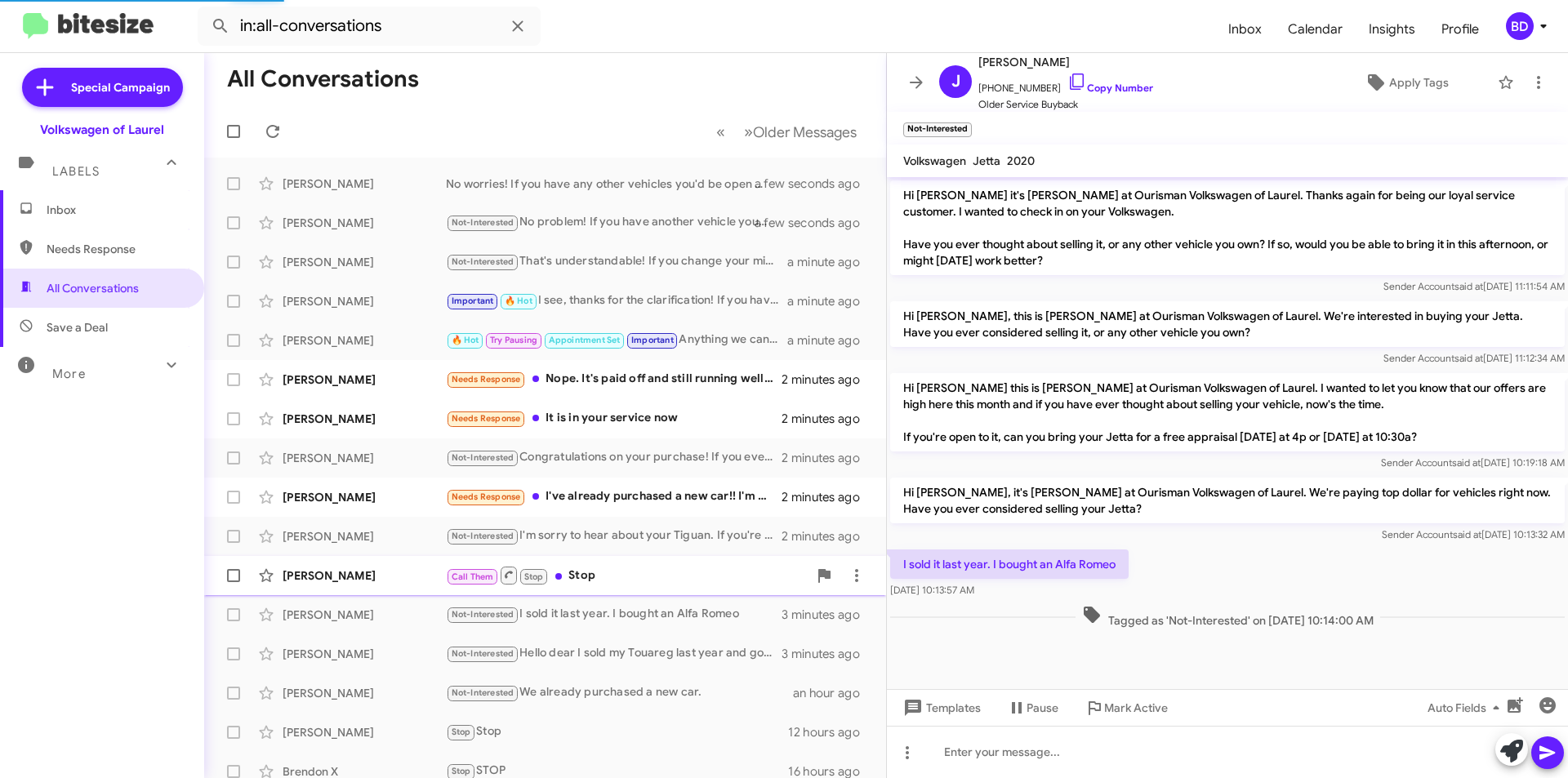
click at [585, 580] on div "Call Them Stop Stop" at bounding box center [627, 575] width 362 height 20
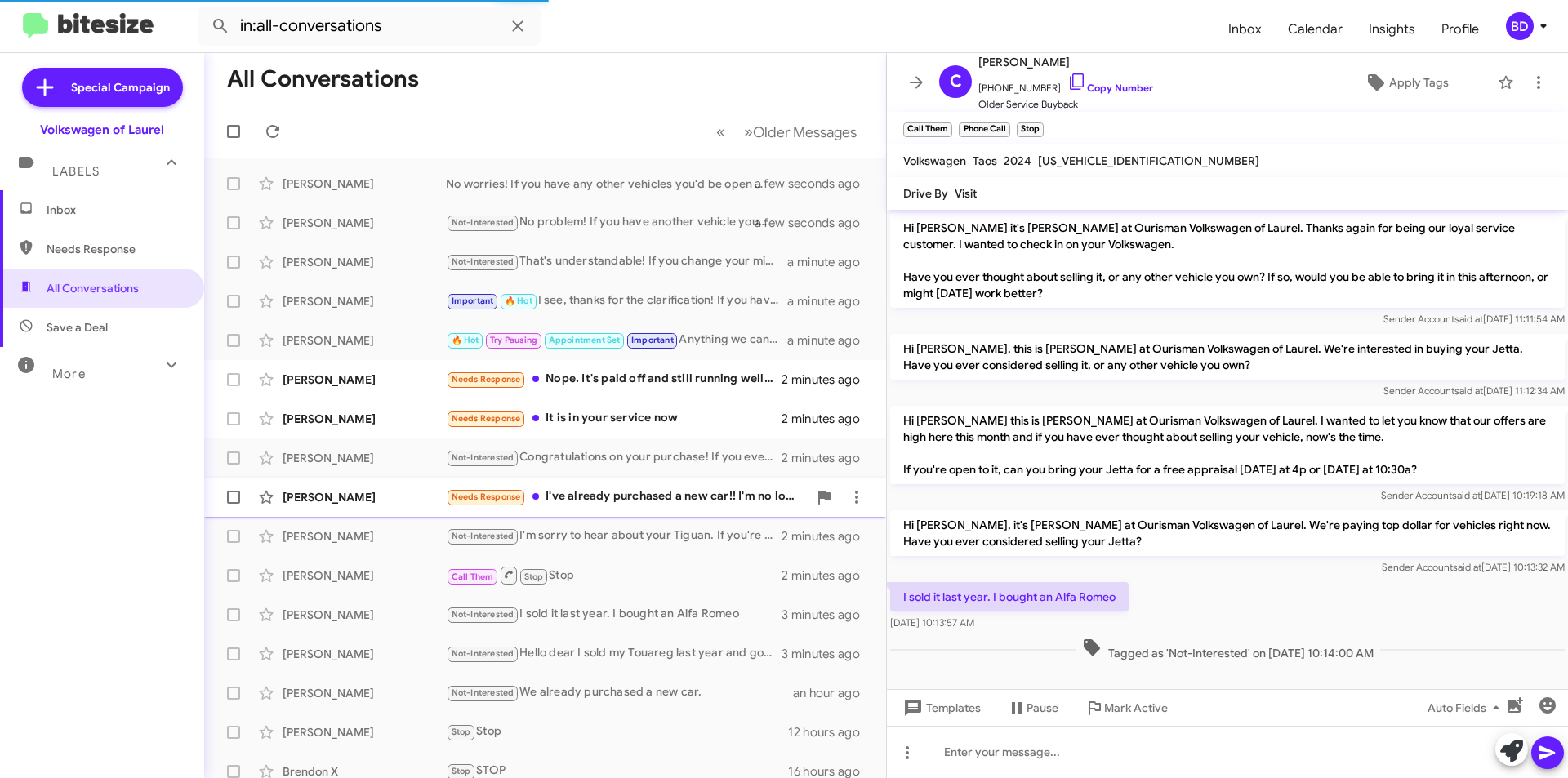
click at [608, 500] on div "Needs Response I've already purchased a new car!! I'm no longer in the market! …" at bounding box center [627, 497] width 362 height 19
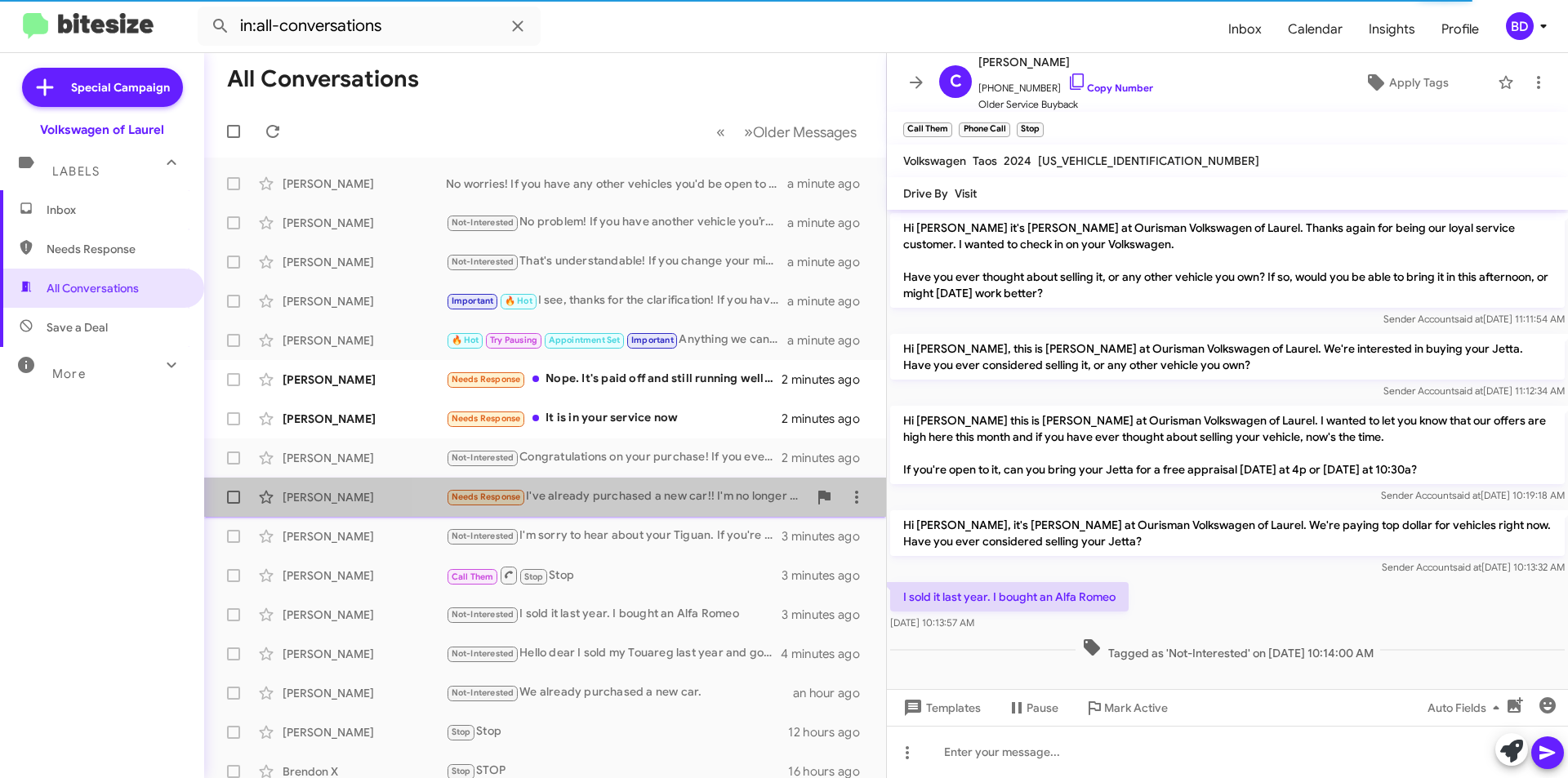
click at [724, 496] on div "Needs Response I've already purchased a new car!! I'm no longer in the market! …" at bounding box center [627, 497] width 362 height 19
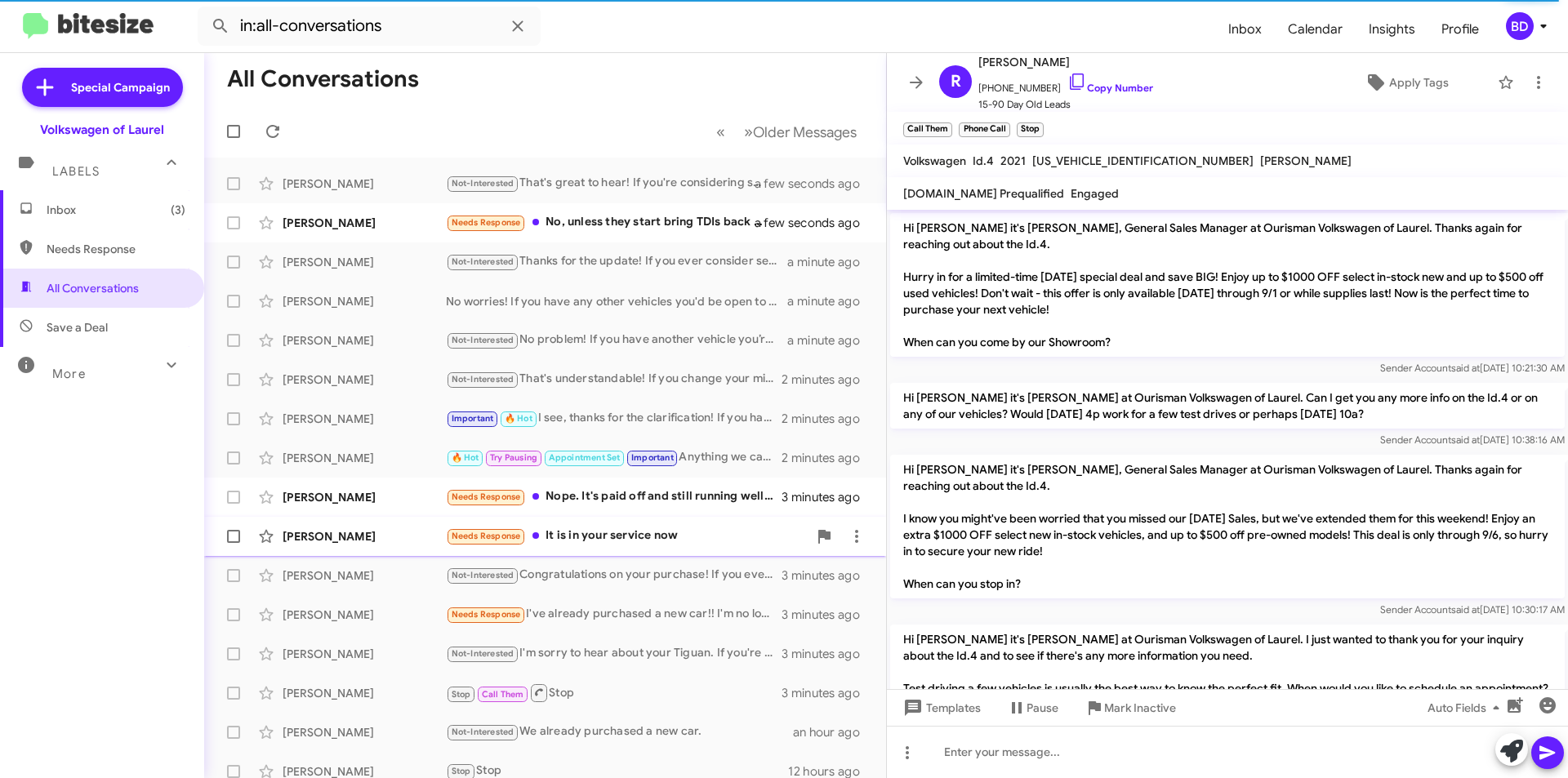
click at [594, 539] on div "Needs Response It is in your service now" at bounding box center [627, 536] width 362 height 19
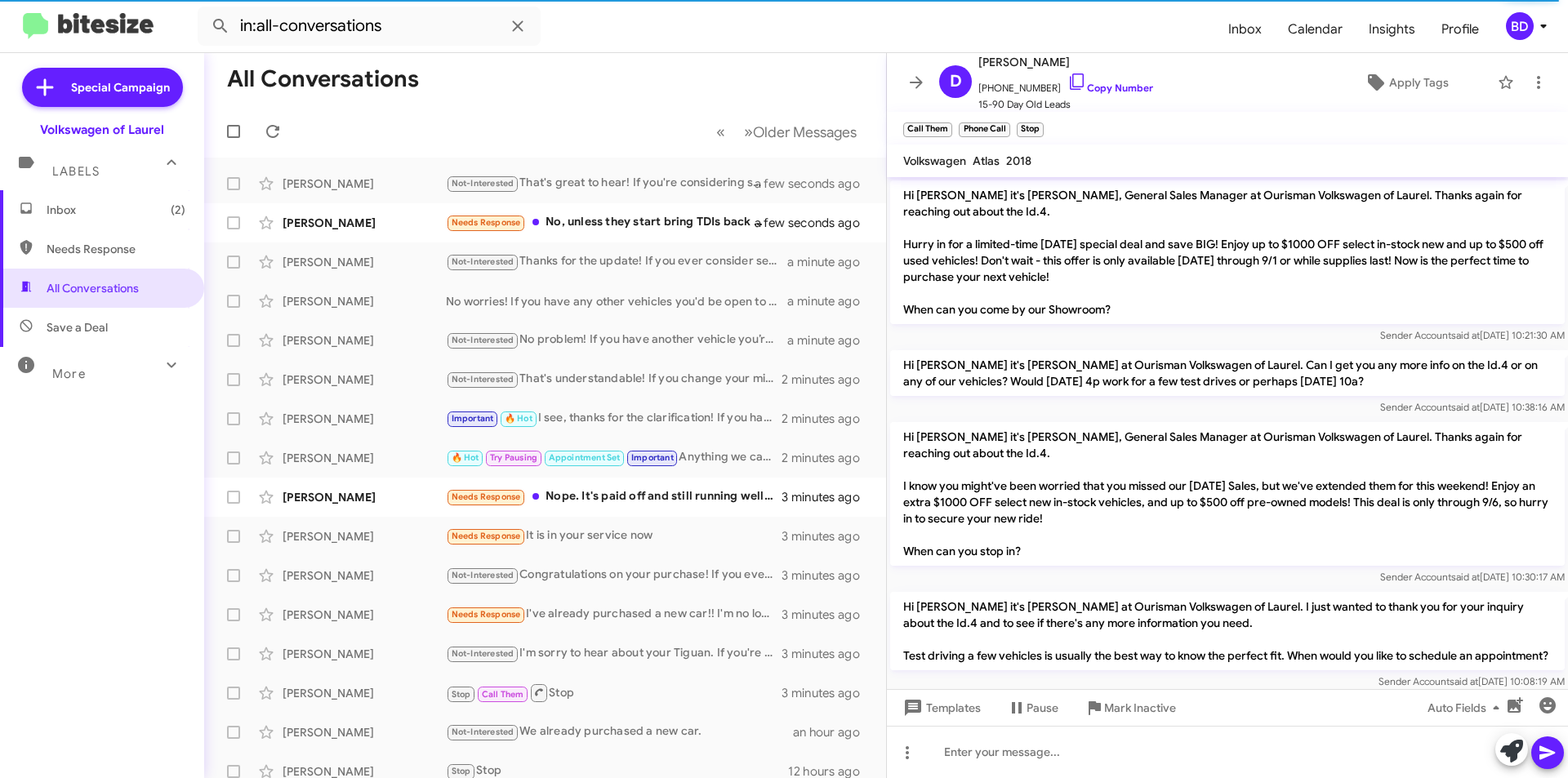
scroll to position [52, 0]
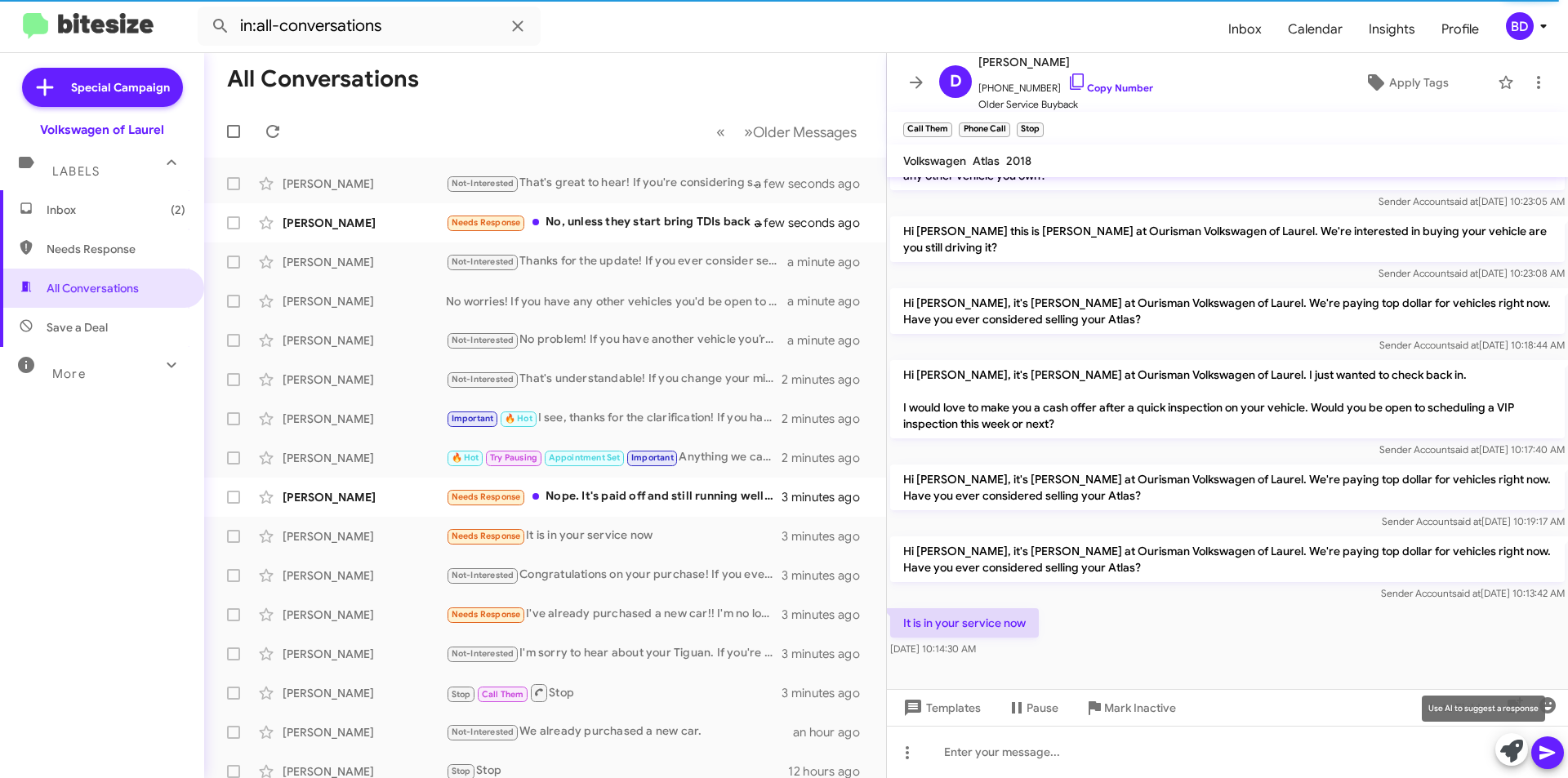
click at [1507, 754] on icon at bounding box center [1511, 751] width 23 height 23
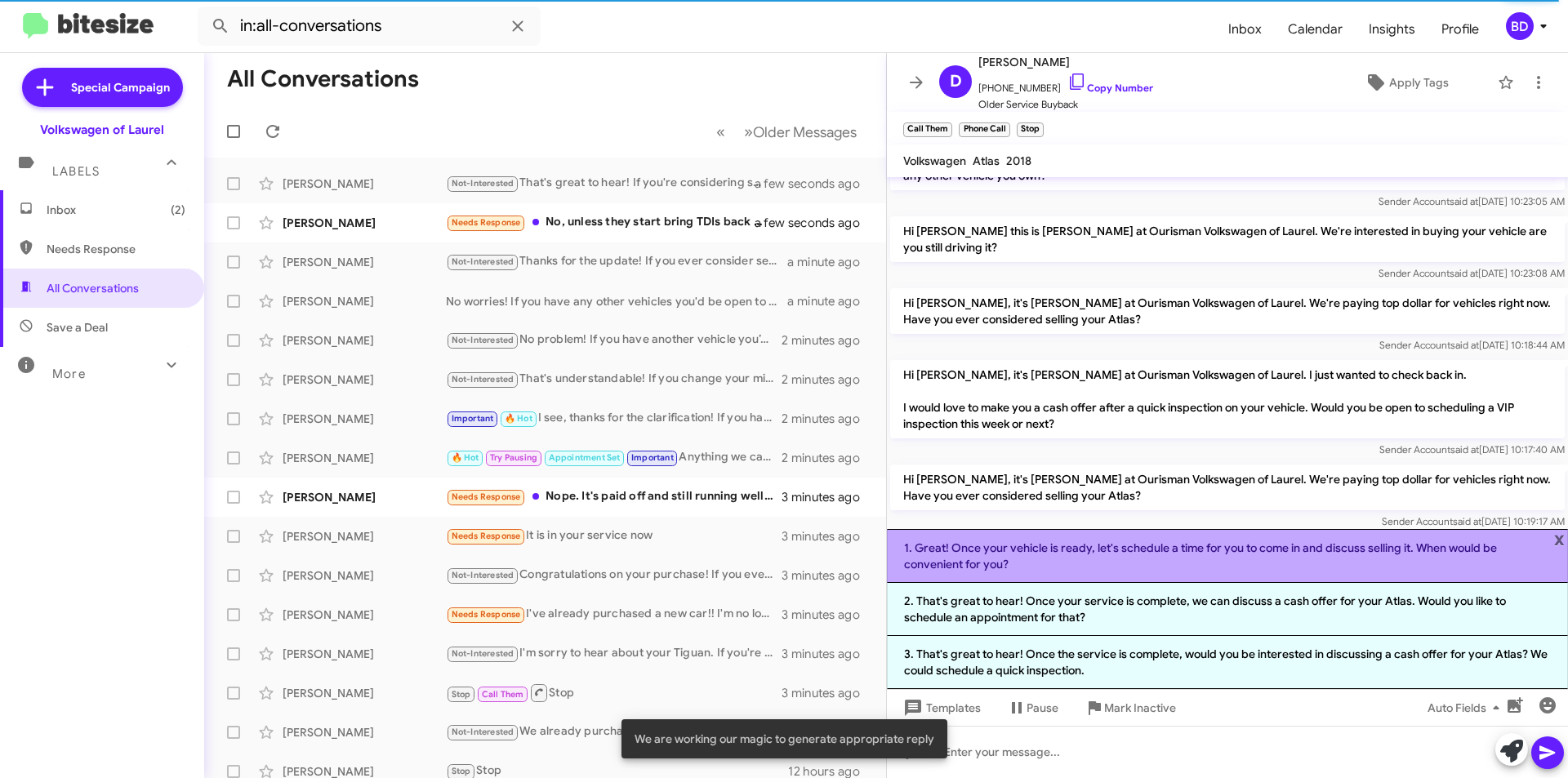
click at [1091, 555] on li "1. Great! Once your vehicle is ready, let's schedule a time for you to come in …" at bounding box center [1227, 556] width 681 height 54
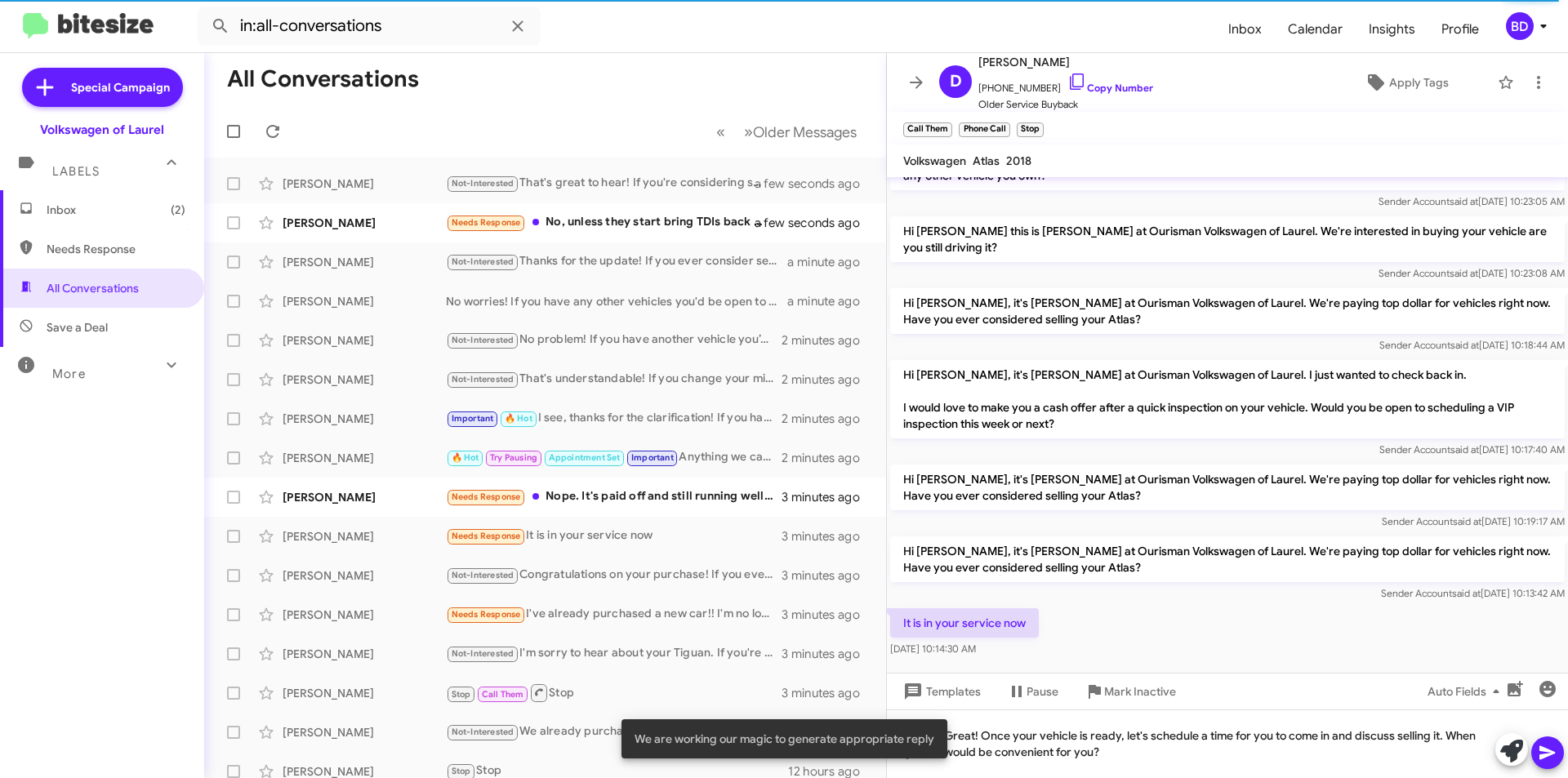
click at [1543, 751] on icon at bounding box center [1546, 753] width 15 height 14
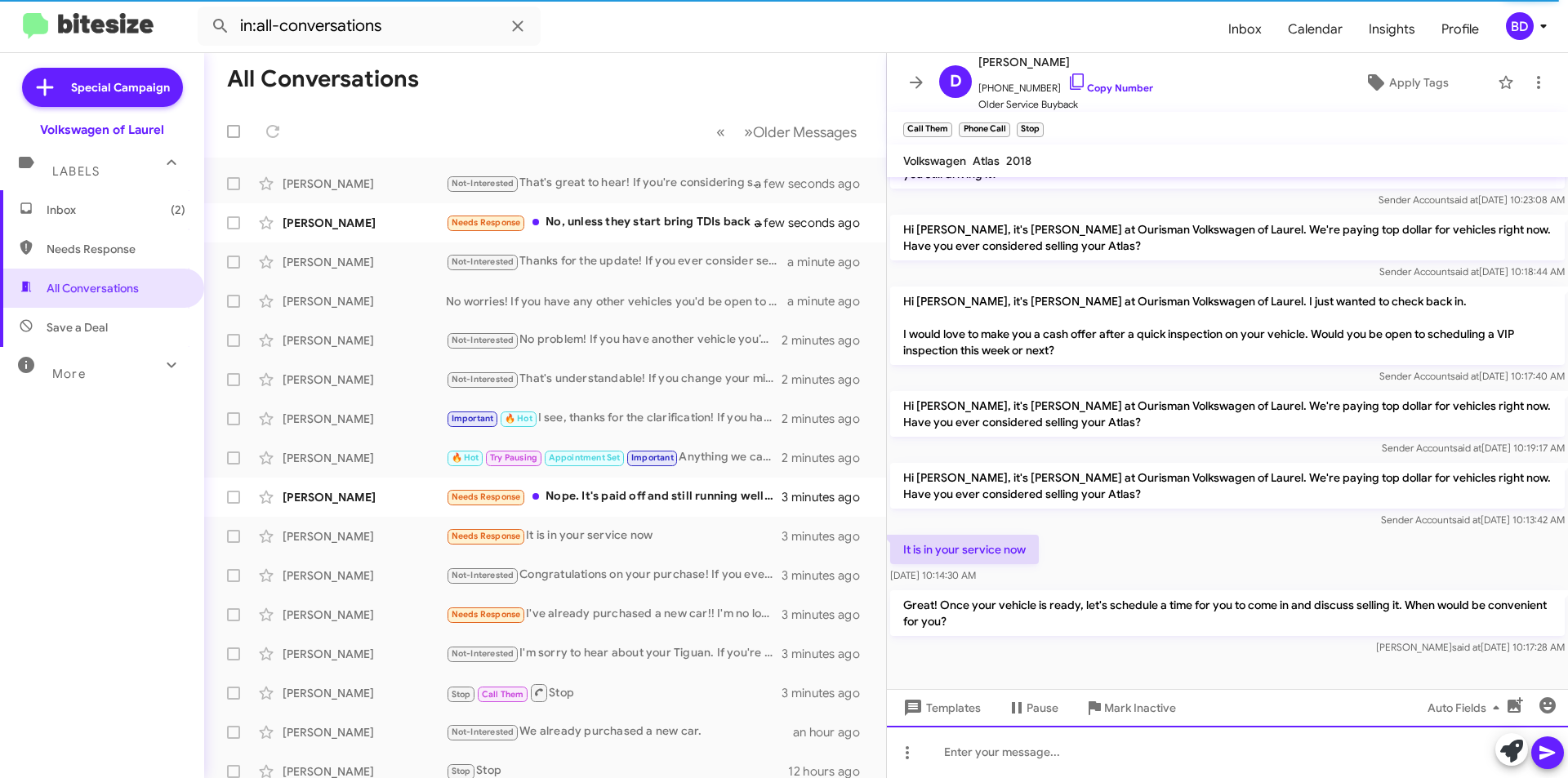
scroll to position [128, 0]
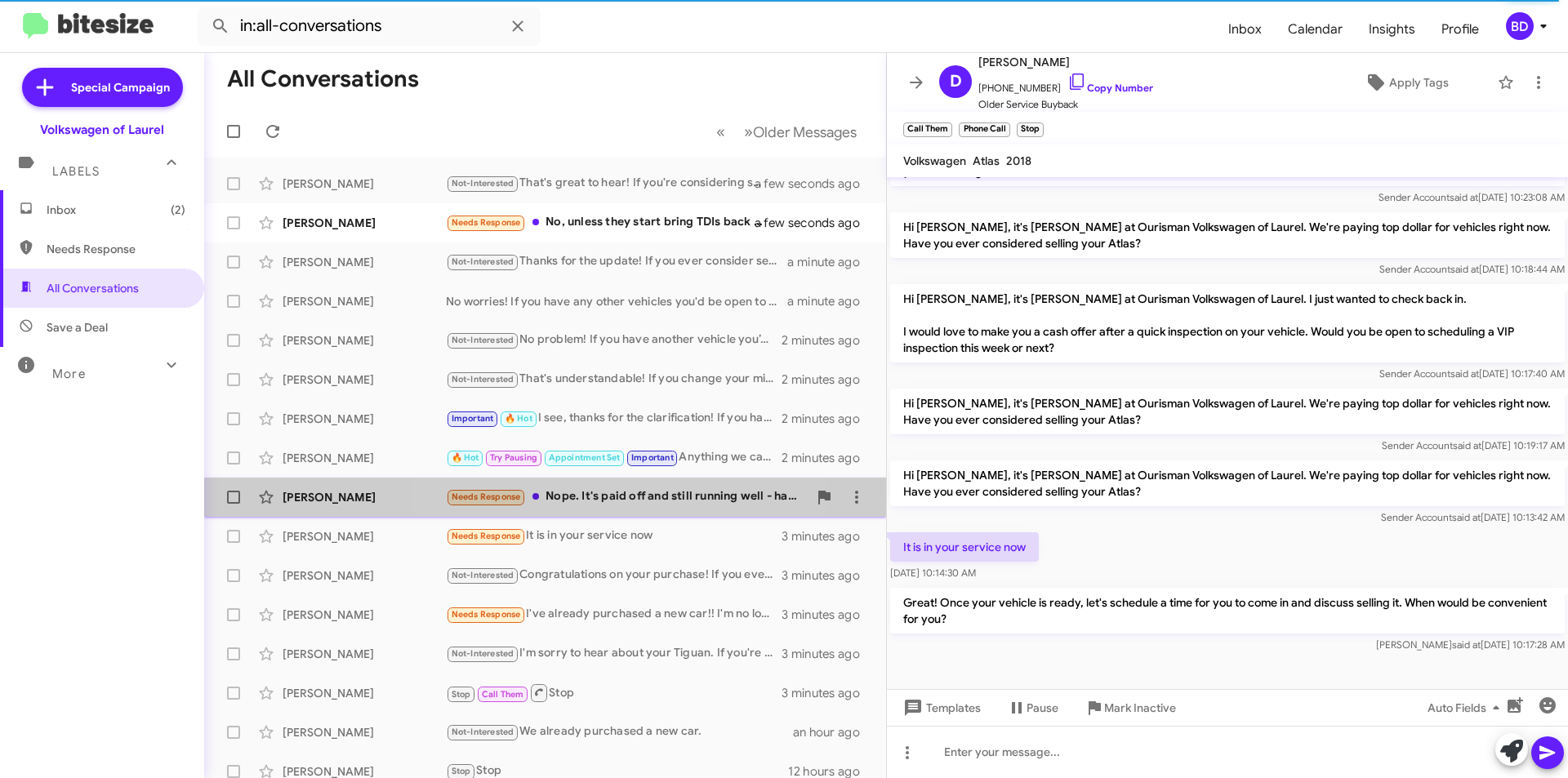
click at [591, 498] on div "Needs Response Nope. It's paid off and still running well - have a great day!" at bounding box center [627, 497] width 362 height 19
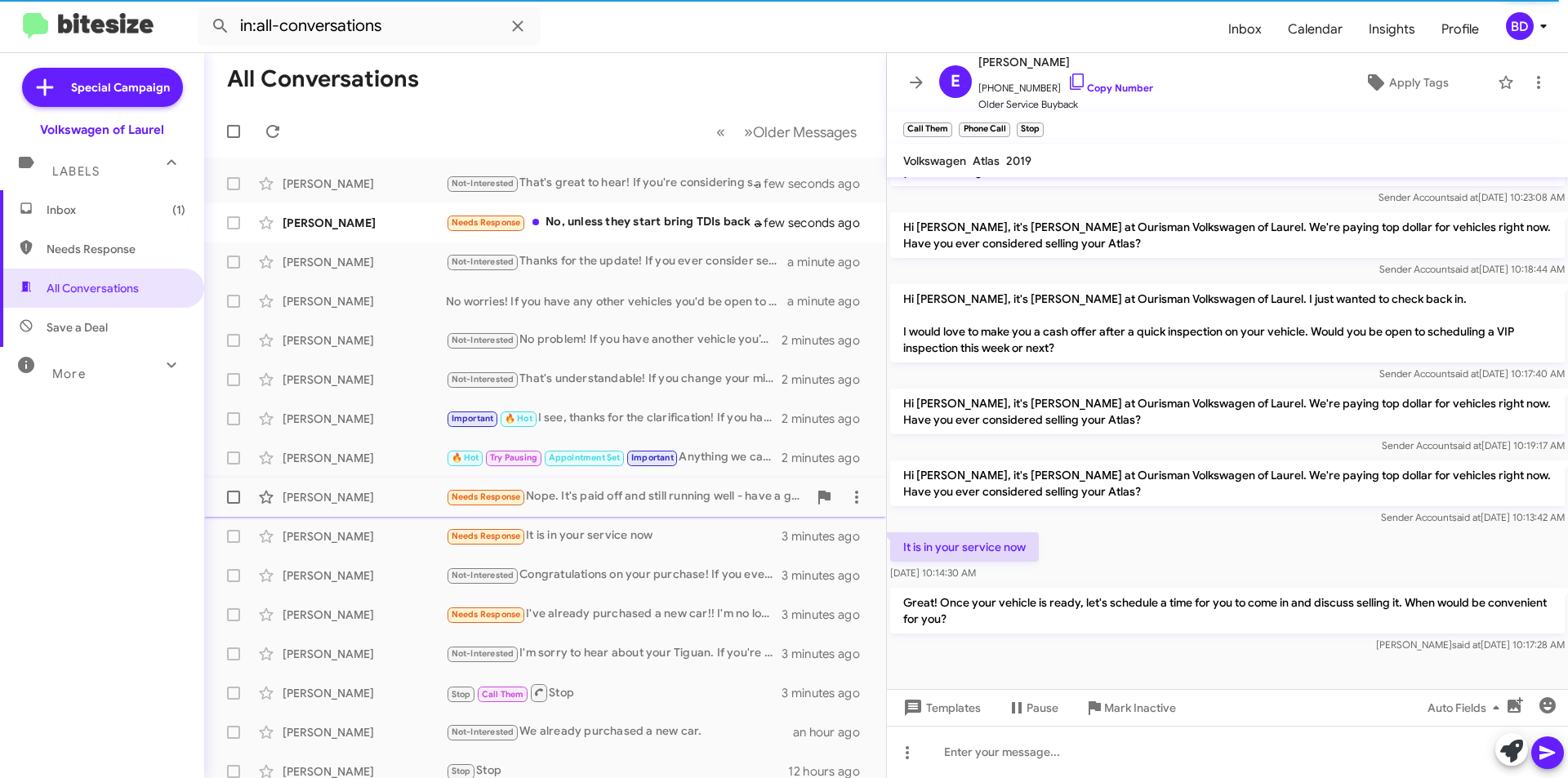
scroll to position [161, 0]
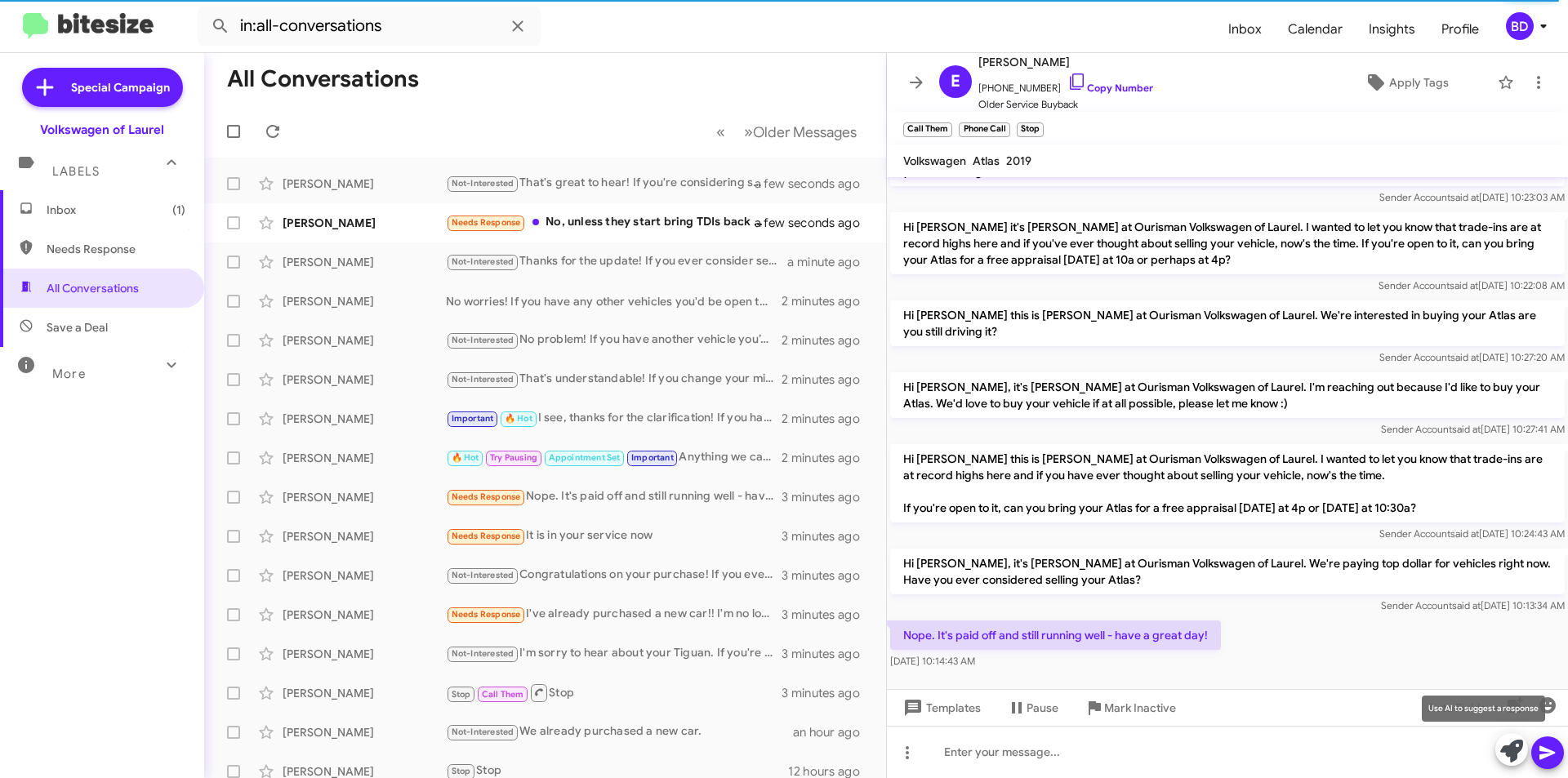
click at [1506, 746] on icon at bounding box center [1511, 751] width 23 height 23
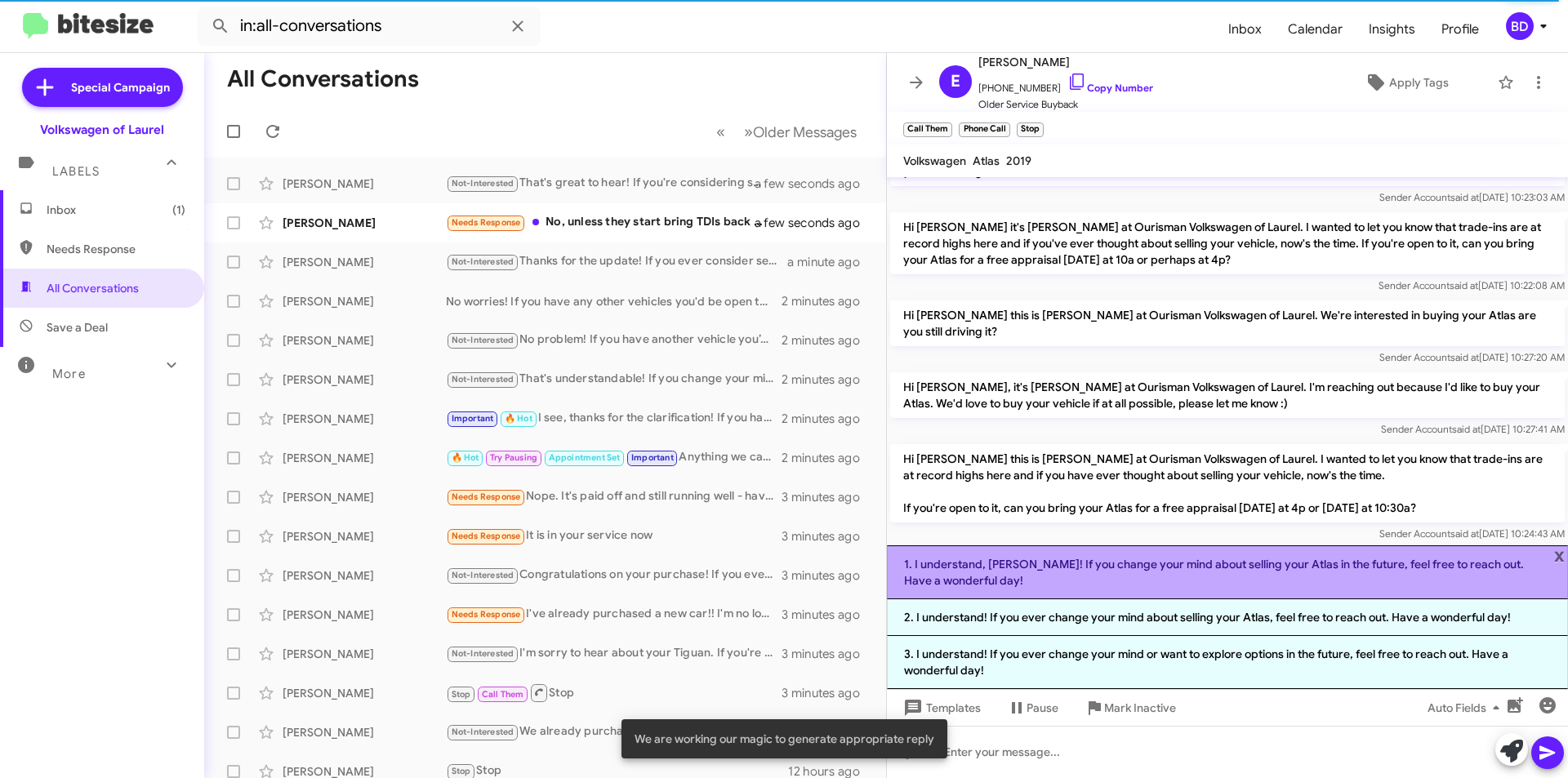
click at [1122, 580] on li "1. I understand, Edwin! If you change your mind about selling your Atlas in the…" at bounding box center [1227, 572] width 681 height 54
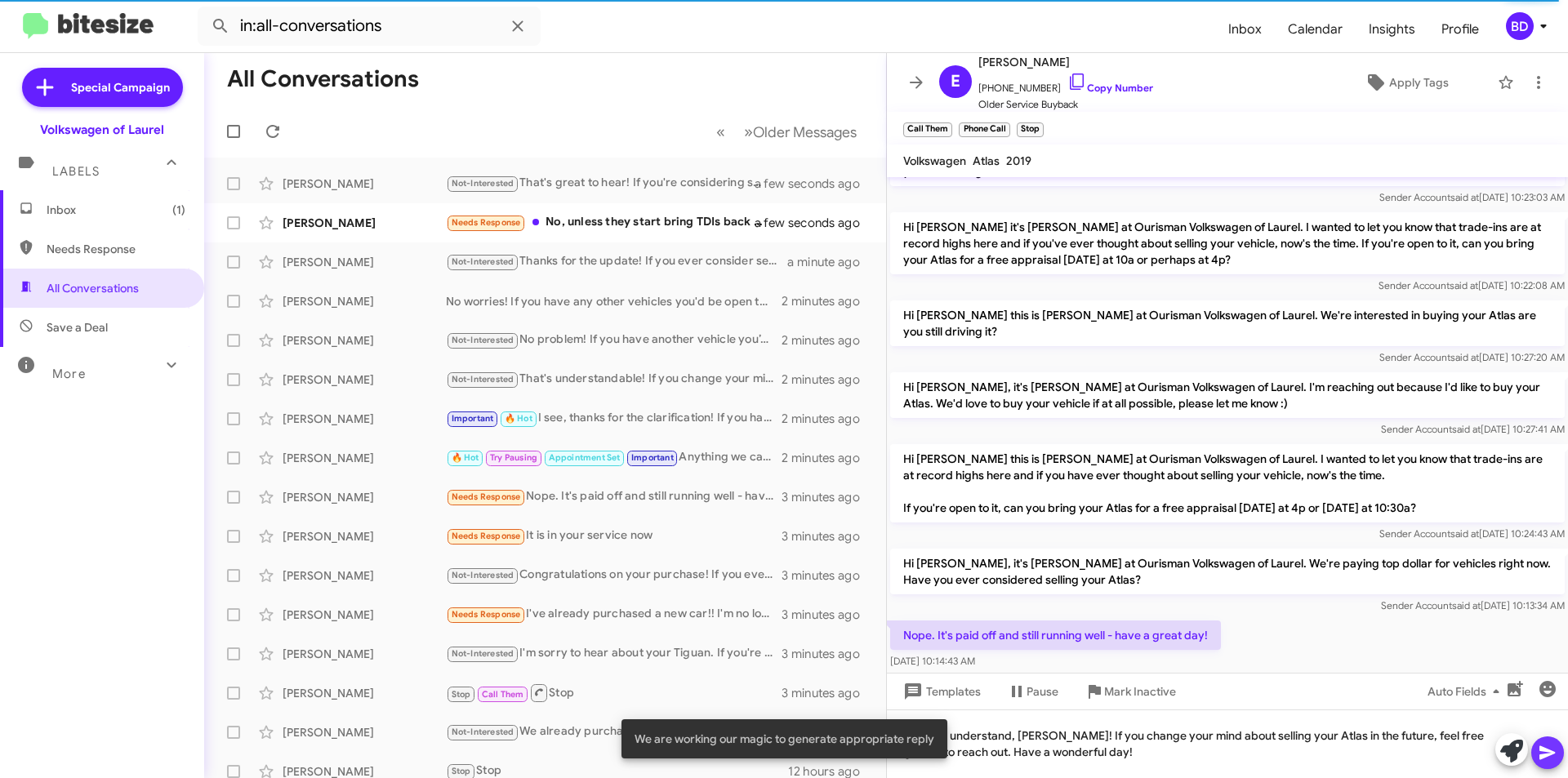
click at [1548, 746] on icon at bounding box center [1547, 753] width 20 height 20
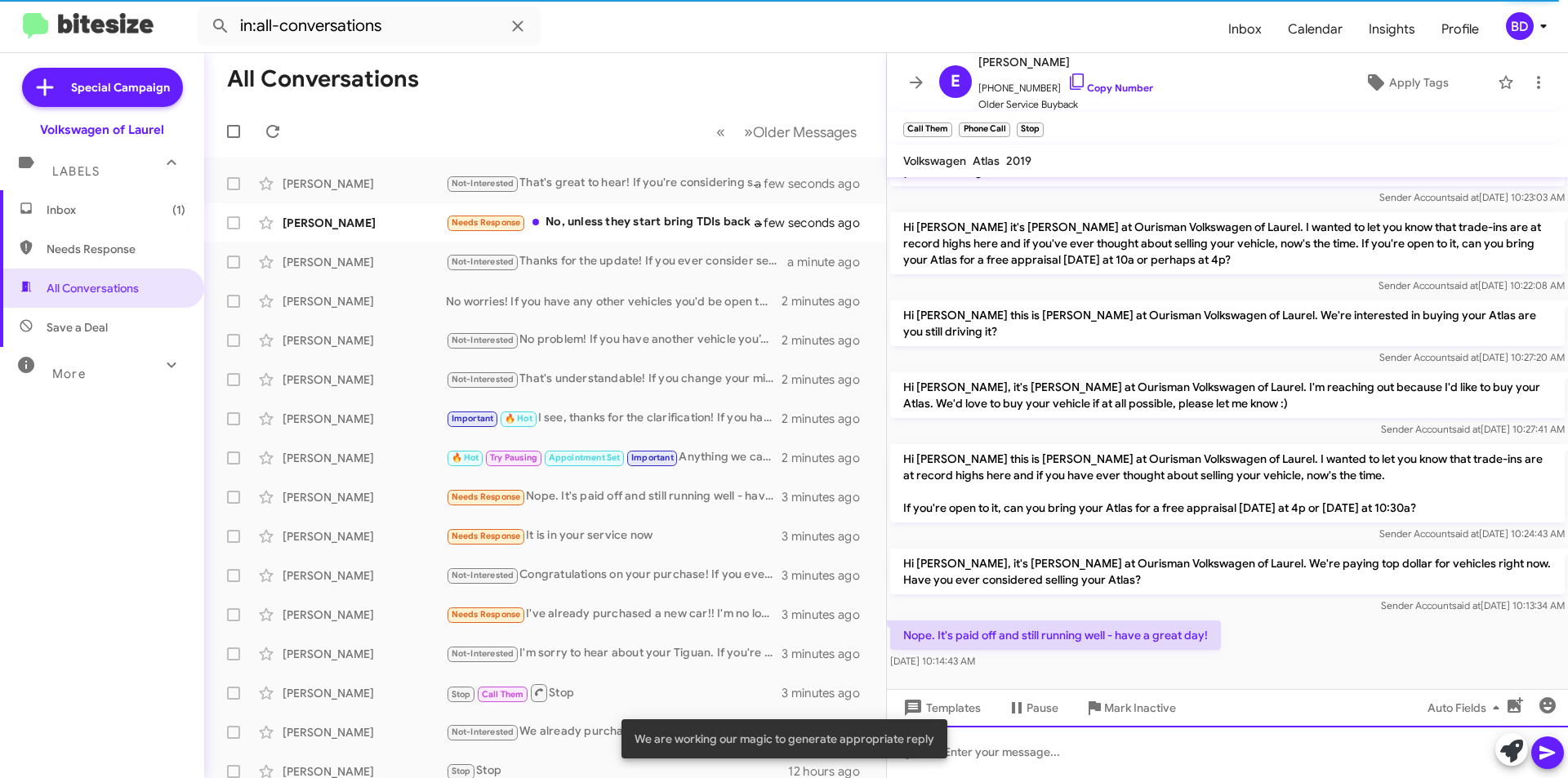
scroll to position [0, 0]
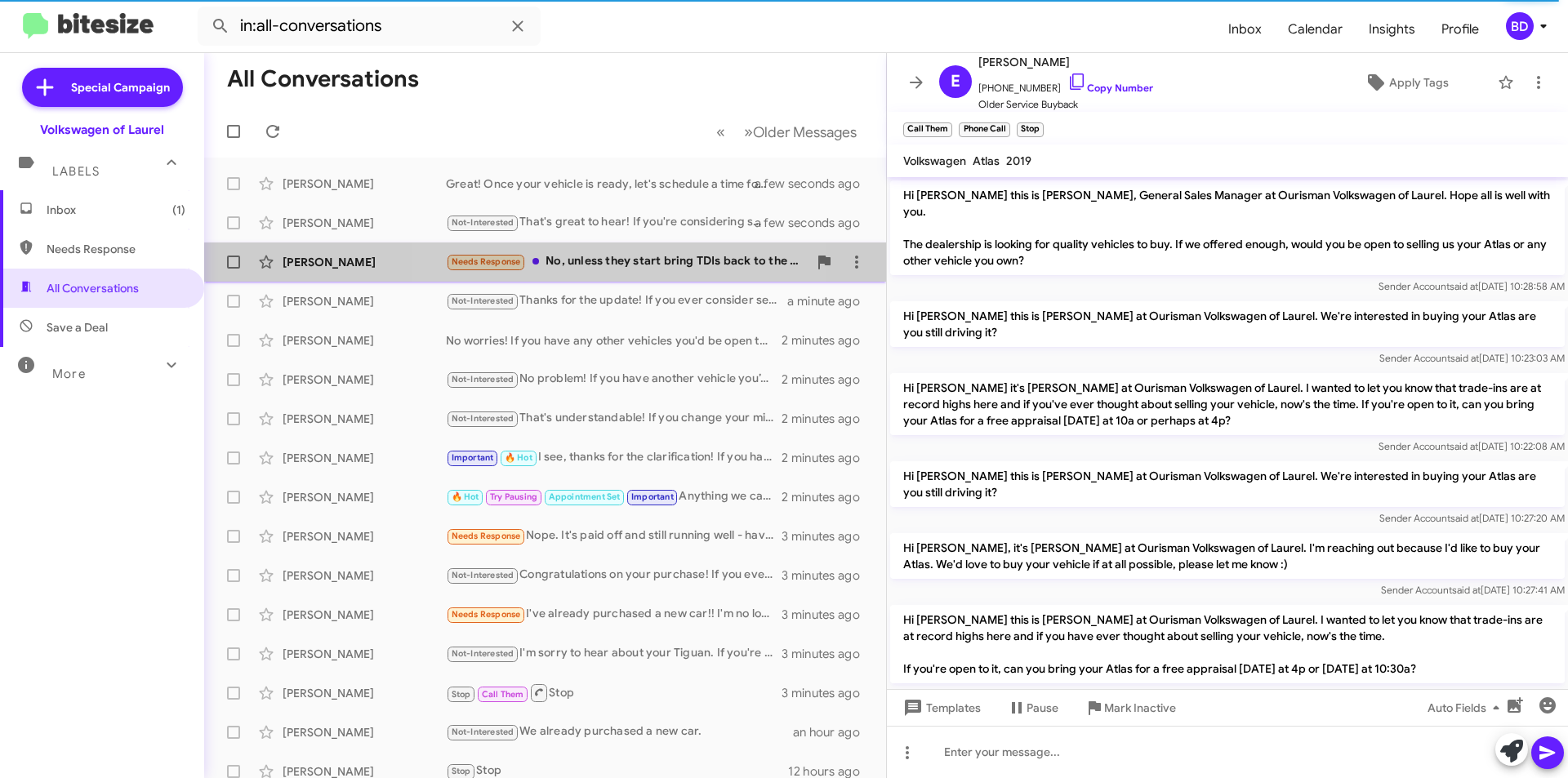
click at [618, 268] on div "Needs Response No, unless they start bring TDIs back to the usa" at bounding box center [627, 261] width 362 height 19
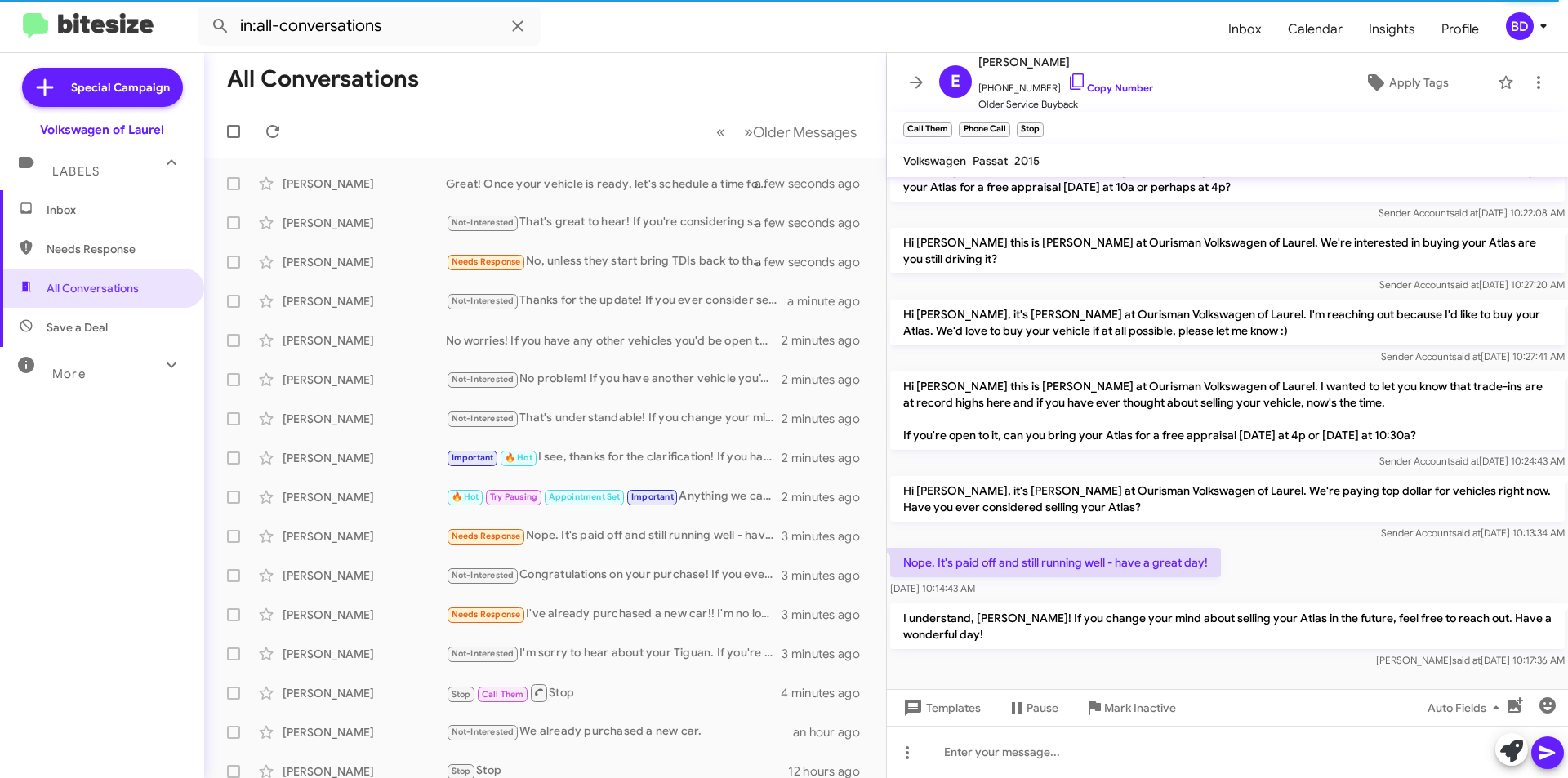
scroll to position [237, 0]
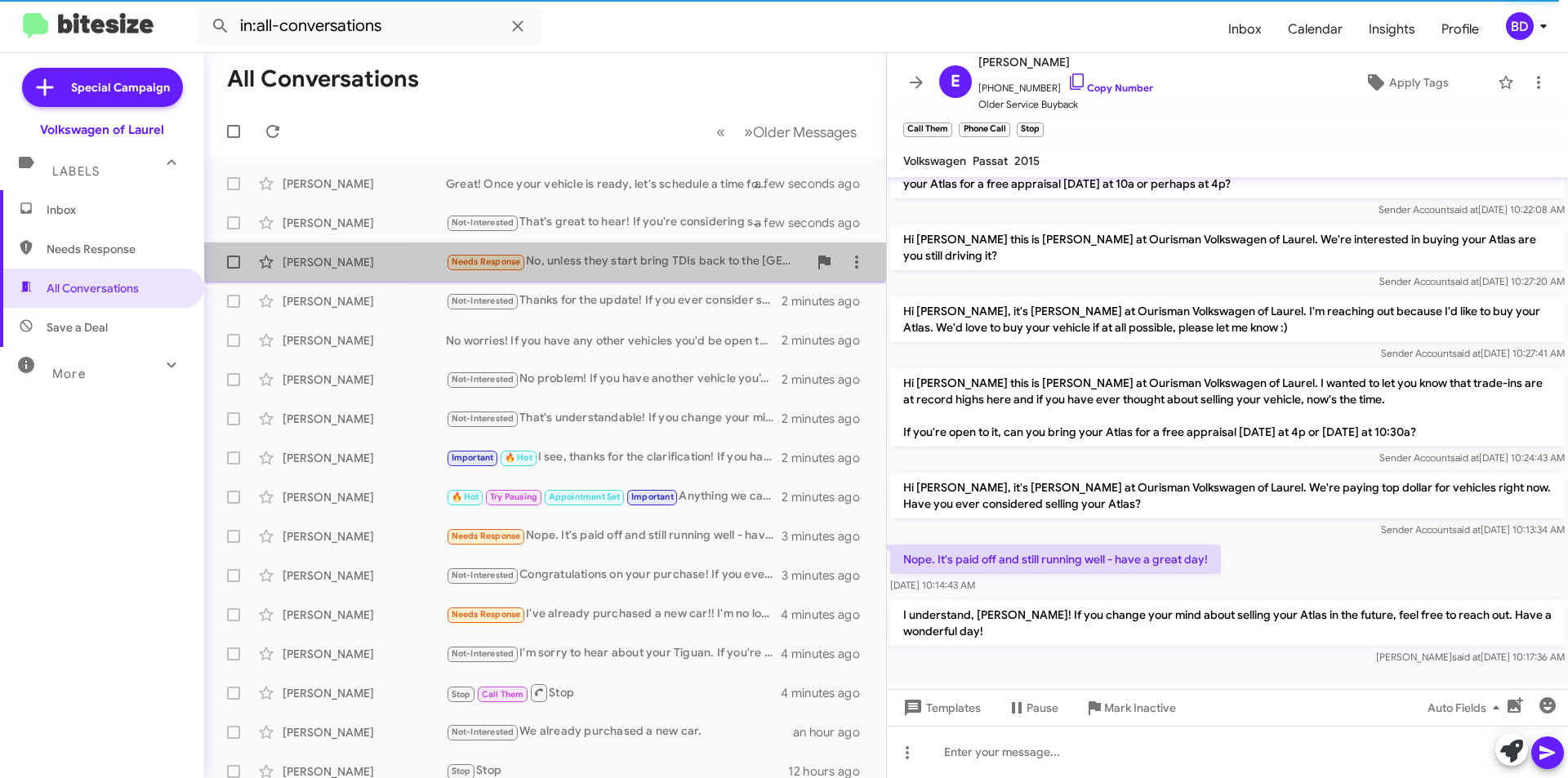
click at [699, 267] on div "Needs Response No, unless they start bring TDIs back to the usa" at bounding box center [627, 261] width 362 height 19
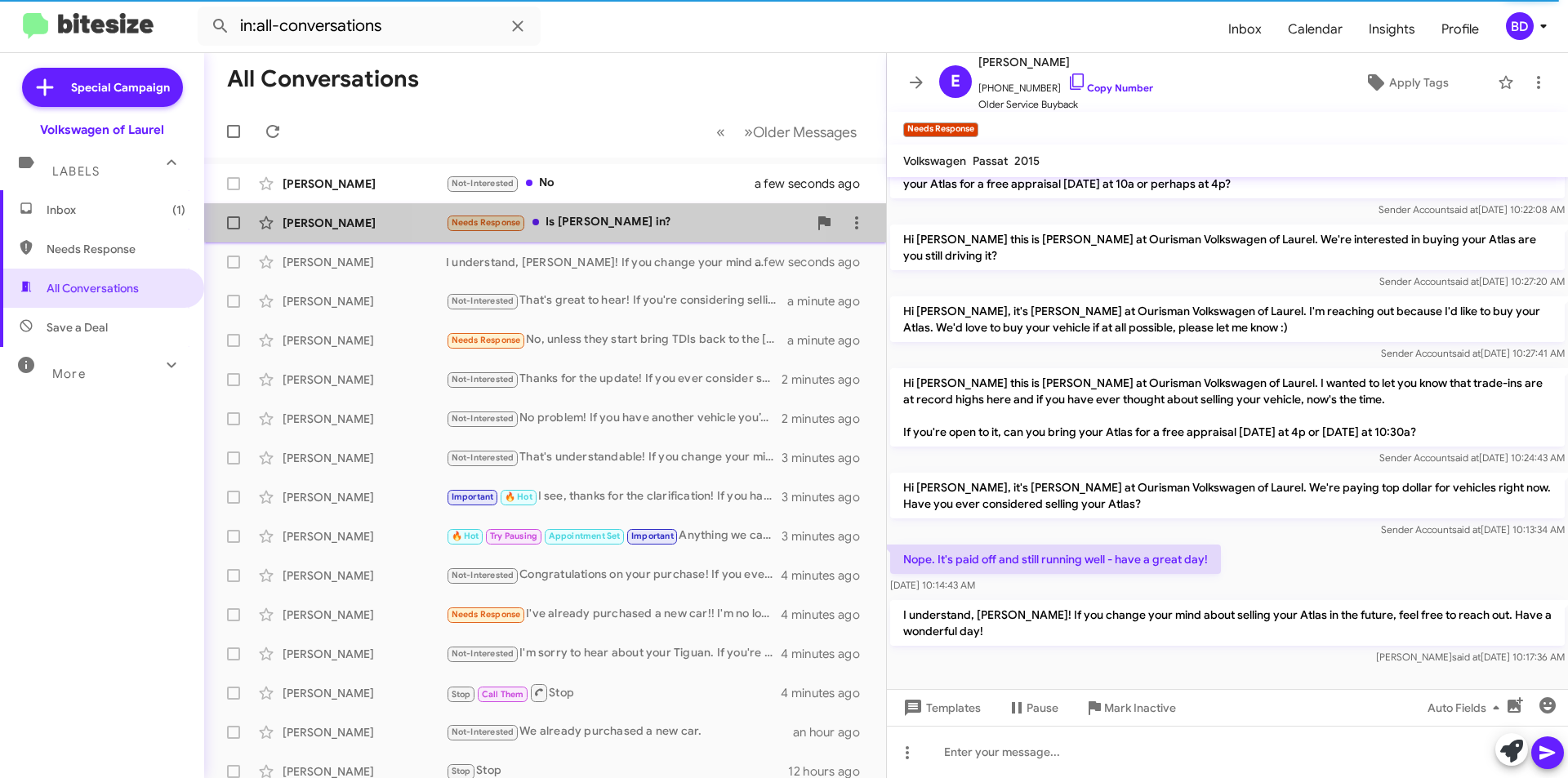
click at [578, 218] on div "Needs Response Is Isaac in?" at bounding box center [627, 222] width 362 height 19
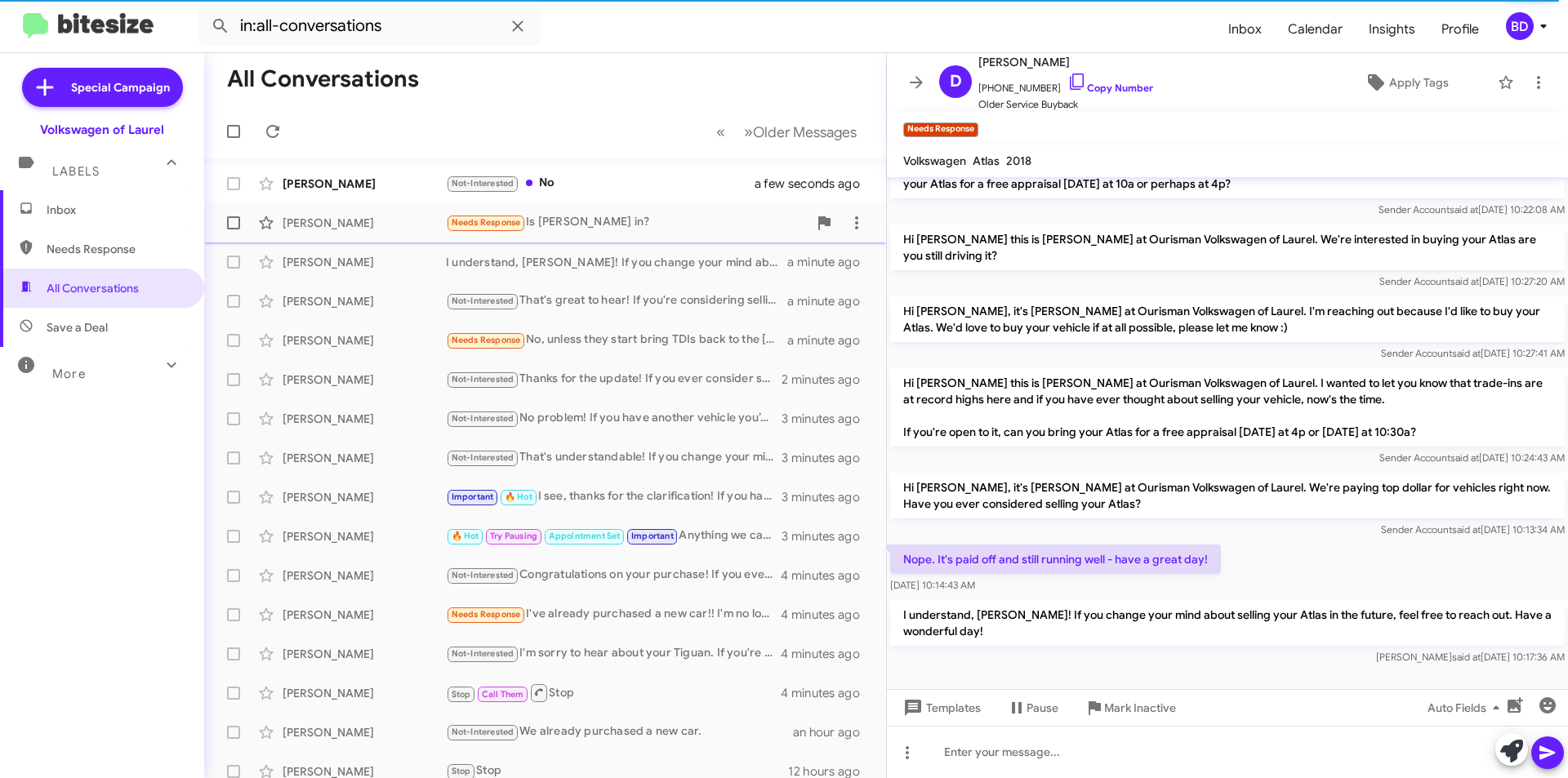
click at [626, 224] on div "Needs Response Is Isaac in?" at bounding box center [627, 222] width 362 height 19
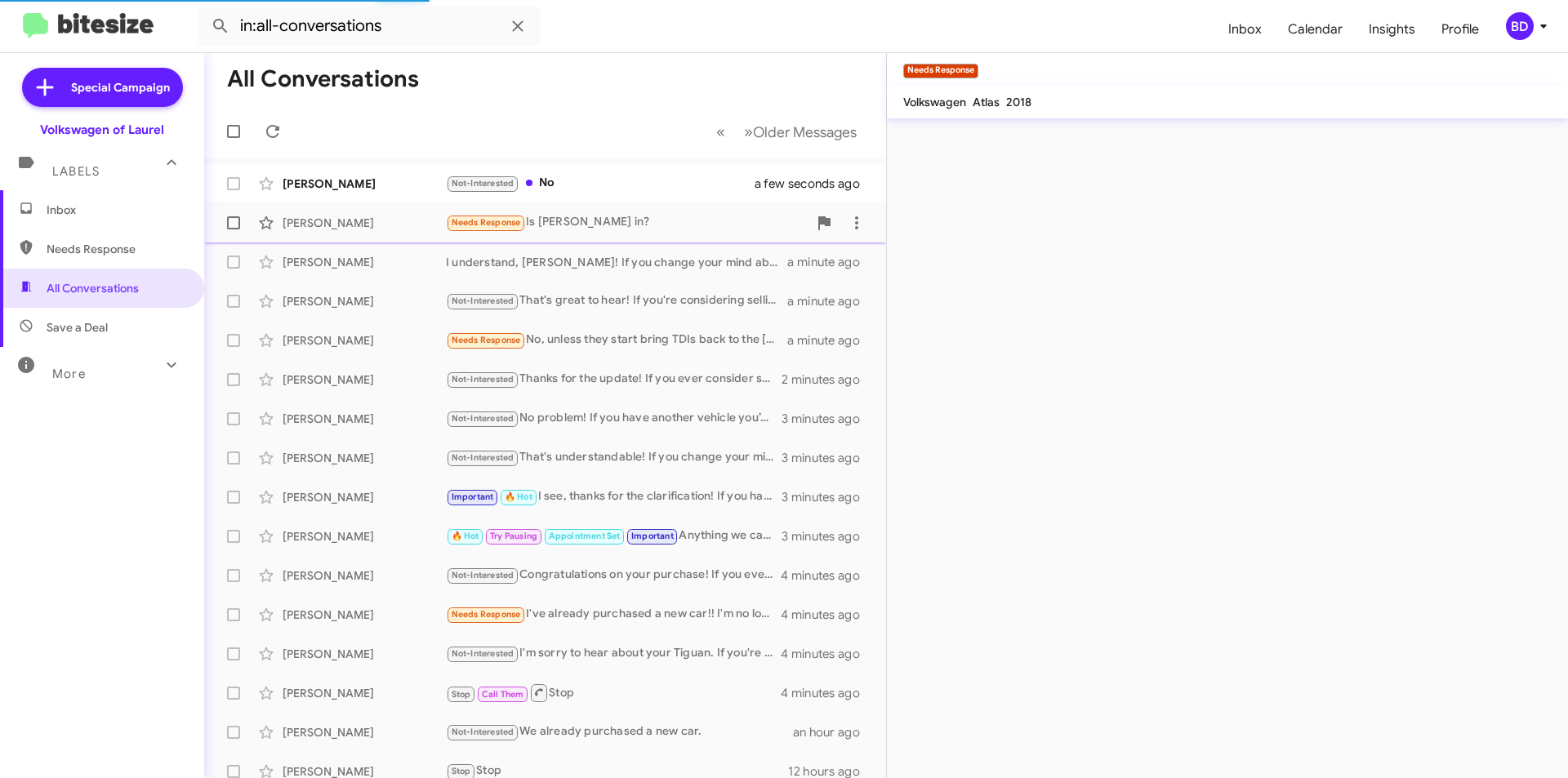
click at [592, 219] on div "Needs Response Is [PERSON_NAME] in?" at bounding box center [627, 222] width 362 height 19
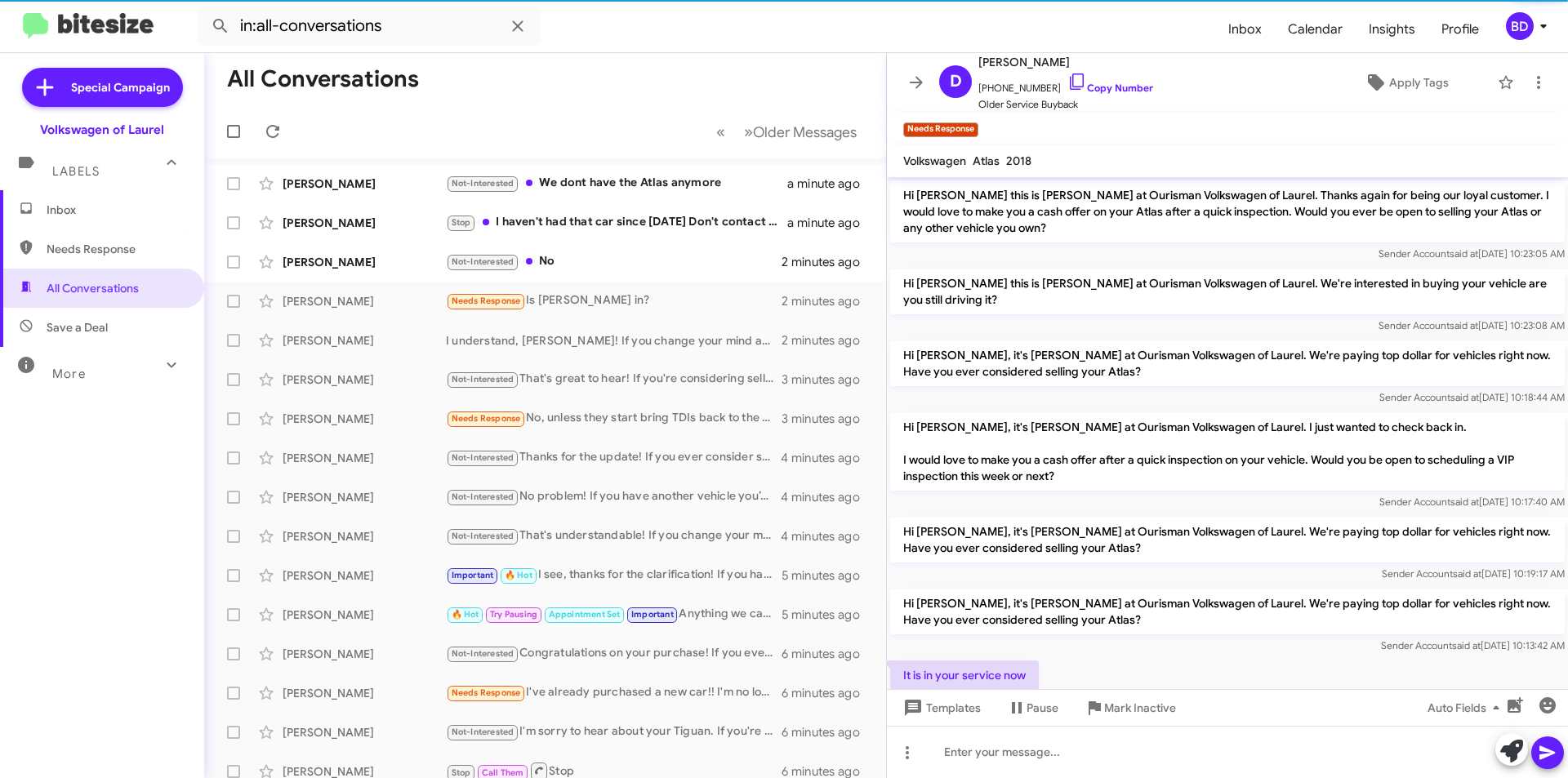
scroll to position [156, 0]
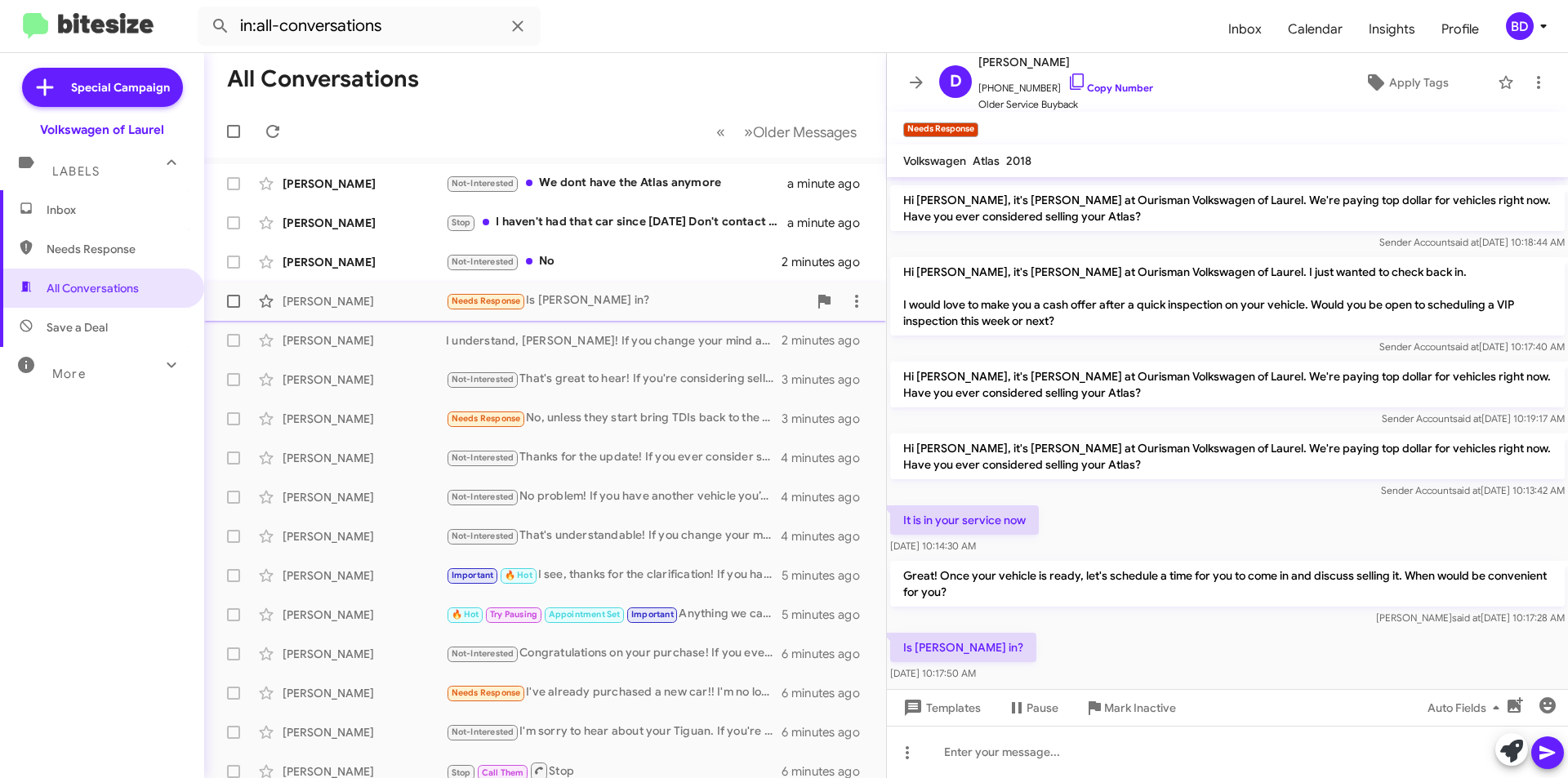
drag, startPoint x: 628, startPoint y: 305, endPoint x: 636, endPoint y: 306, distance: 8.1
click at [628, 305] on div "Needs Response Is [PERSON_NAME] in?" at bounding box center [627, 300] width 362 height 19
click at [1074, 763] on div at bounding box center [1227, 752] width 681 height 52
click at [1560, 758] on button at bounding box center [1547, 753] width 33 height 33
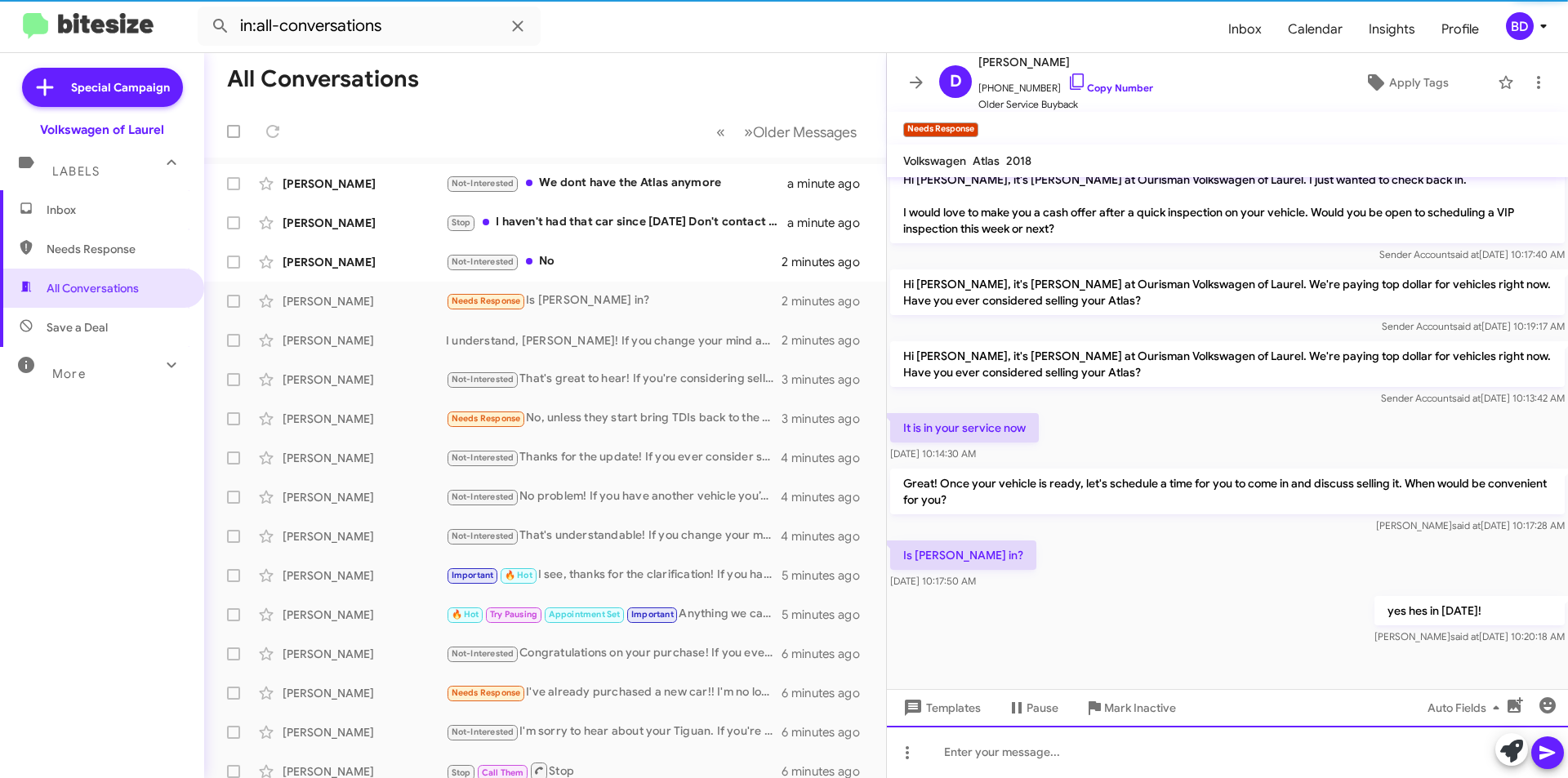
scroll to position [215, 0]
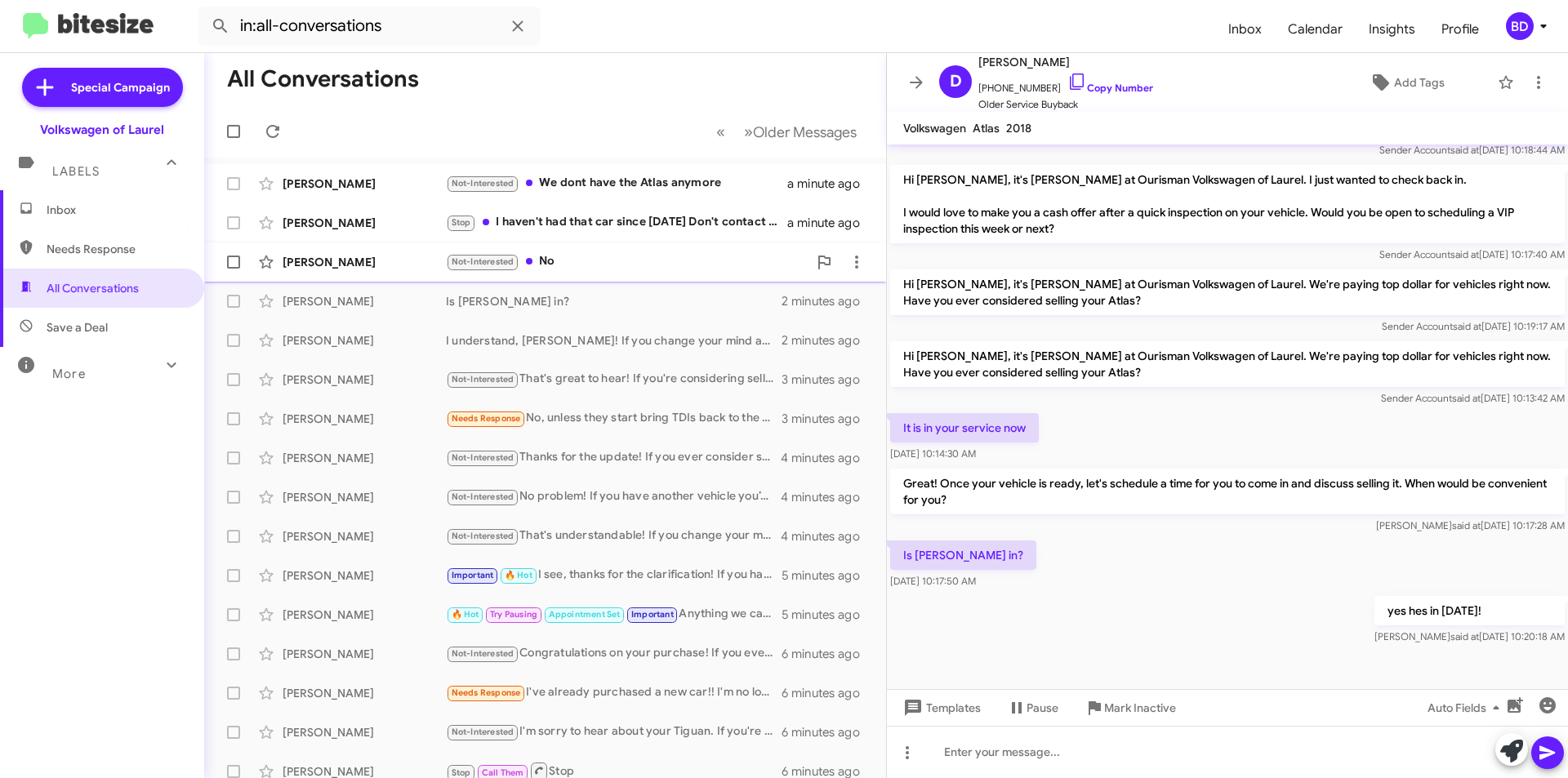
click at [573, 266] on div "Not-Interested No" at bounding box center [627, 261] width 362 height 19
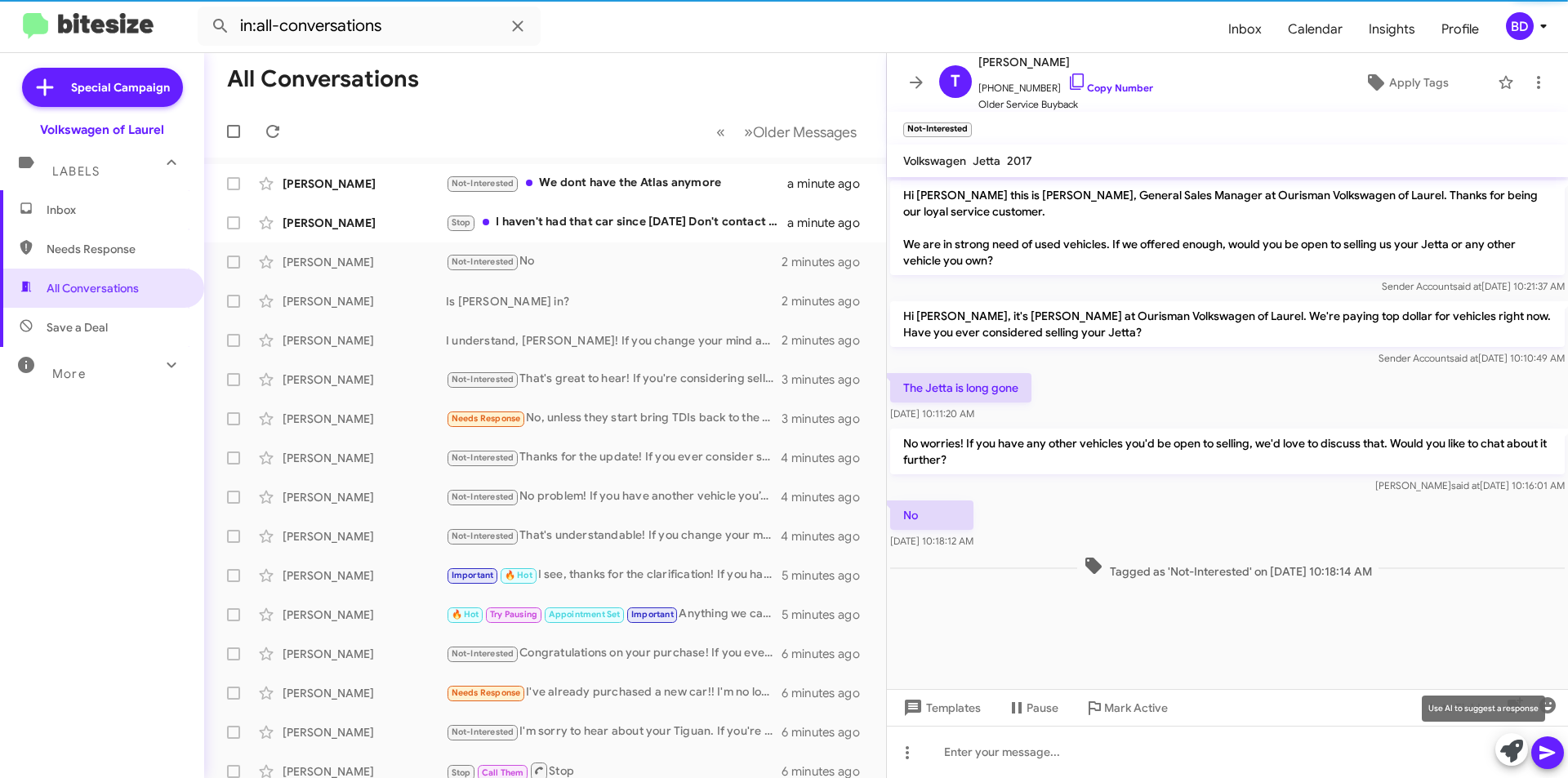
click at [1516, 746] on icon at bounding box center [1511, 751] width 23 height 23
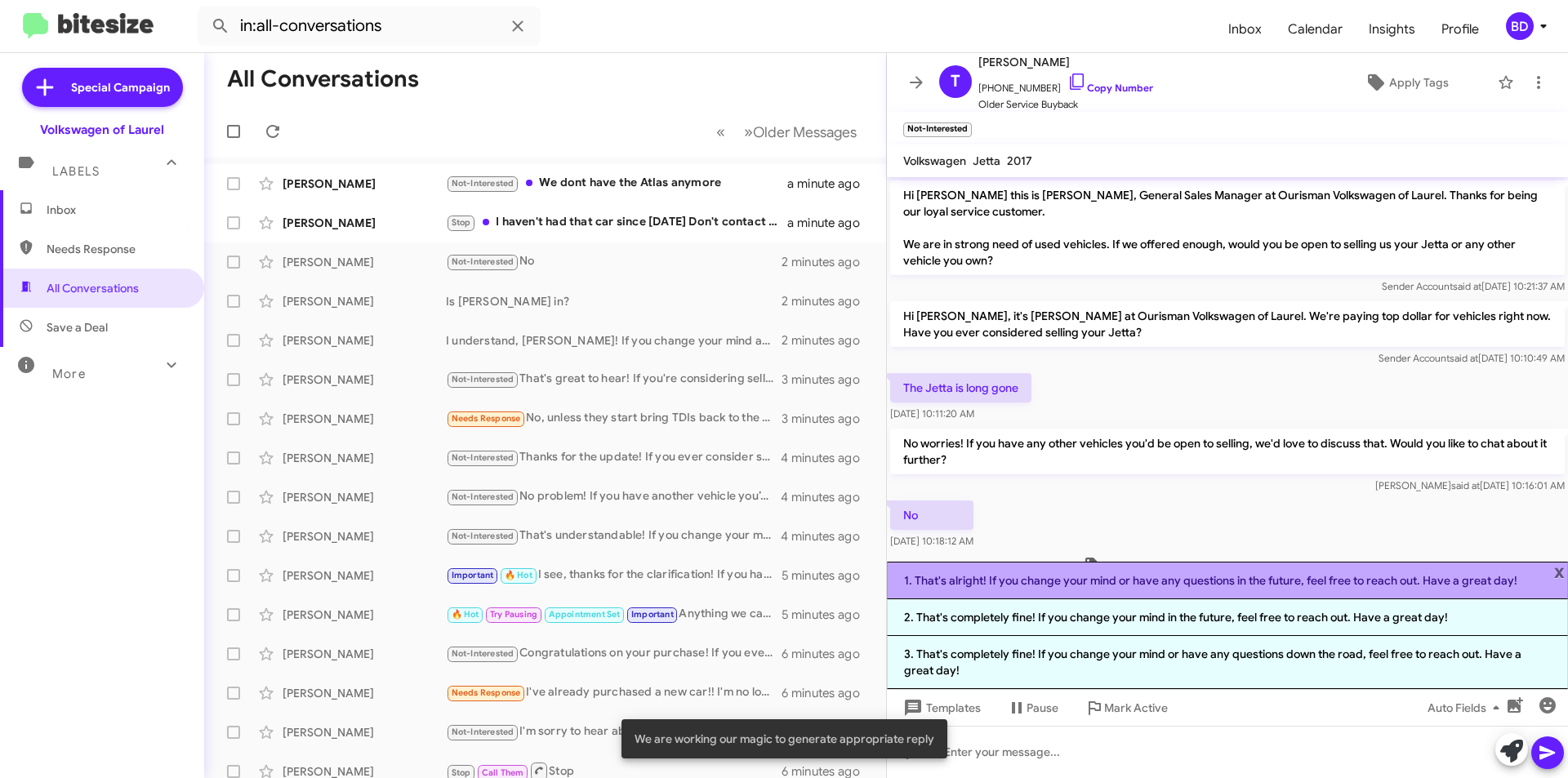
click at [1180, 590] on li "1. That's alright! If you change your mind or have any questions in the future,…" at bounding box center [1227, 581] width 681 height 37
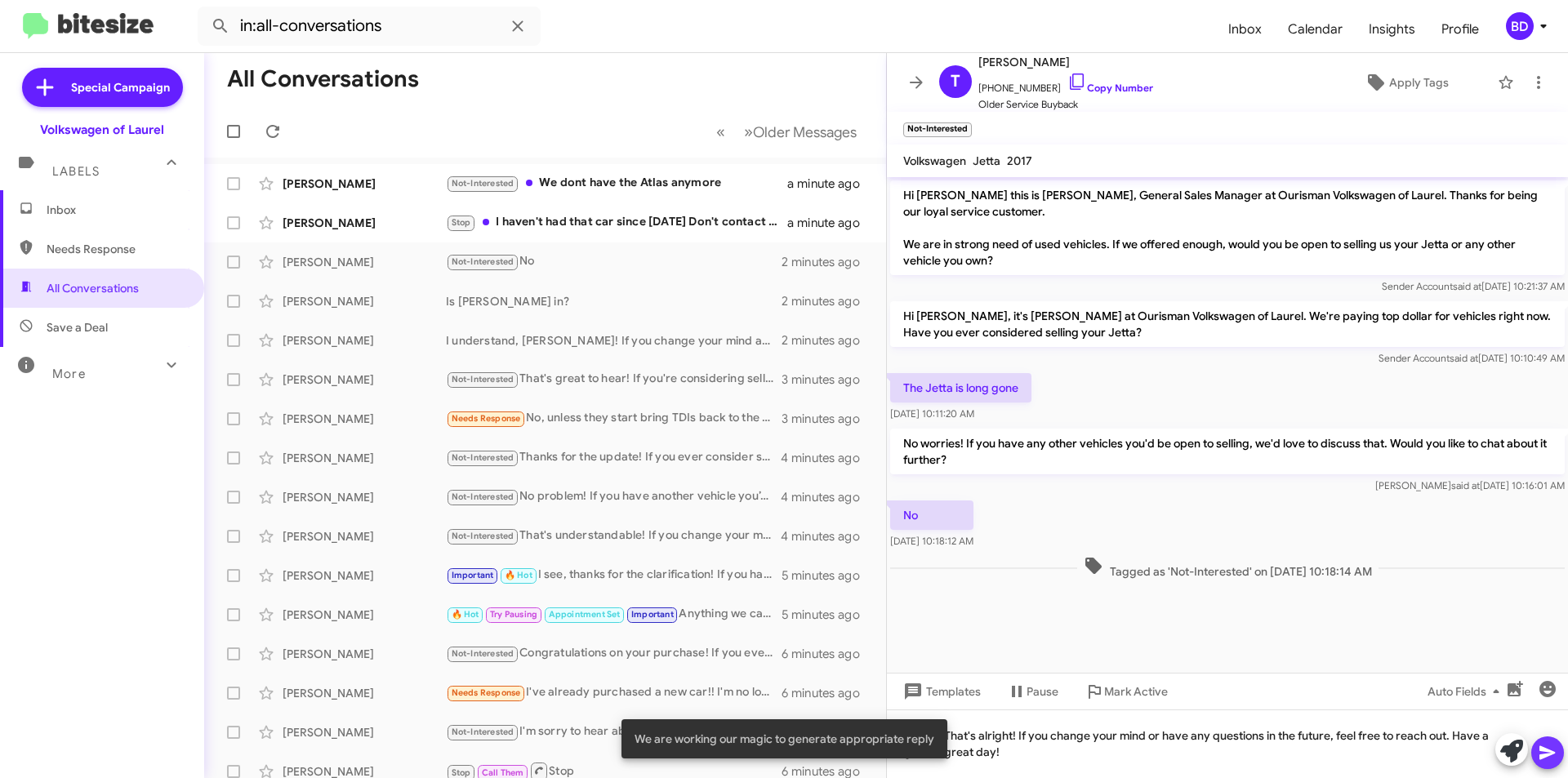
click at [1545, 750] on icon at bounding box center [1546, 753] width 15 height 14
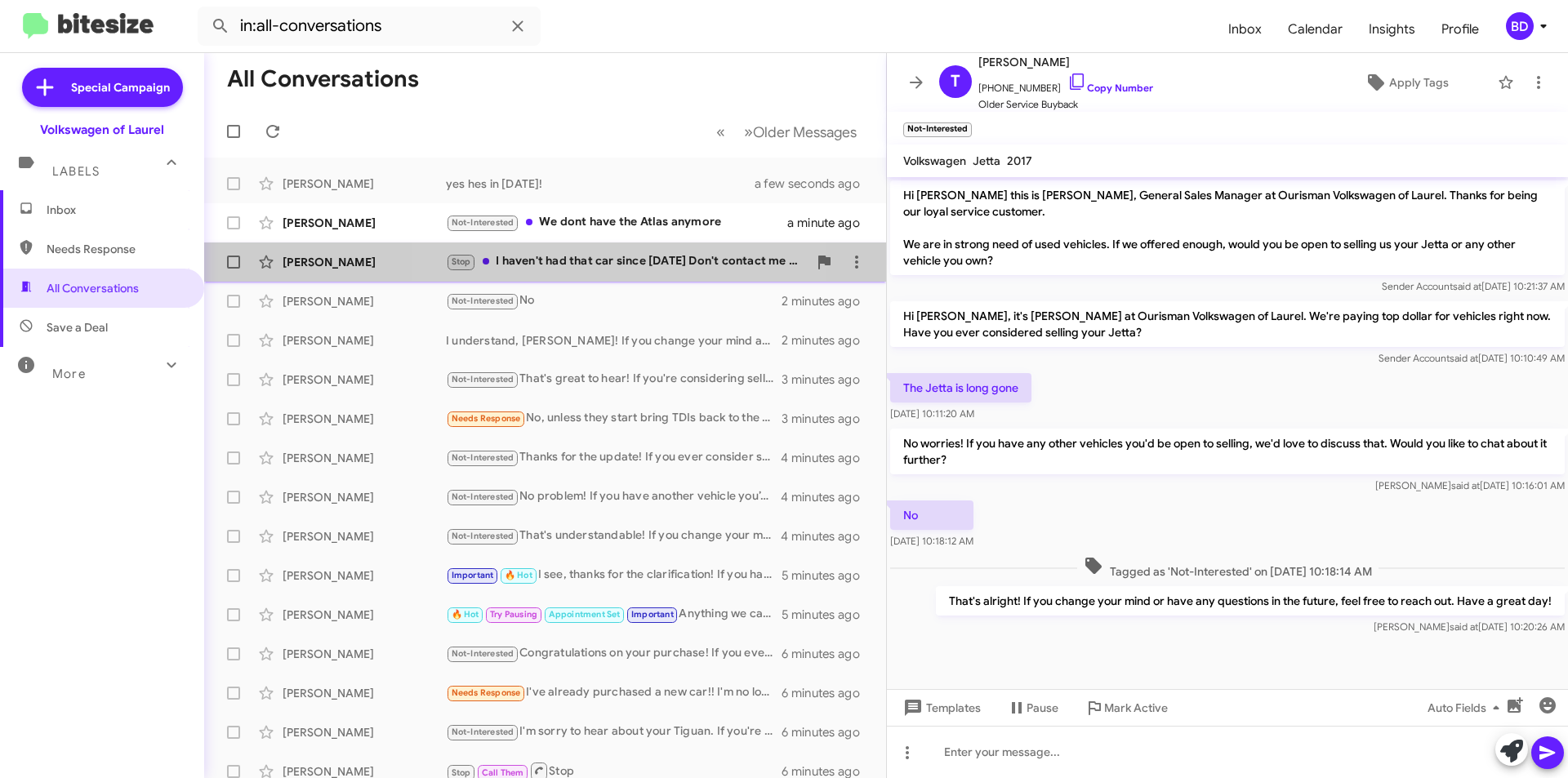
click at [637, 261] on div "Stop I haven't had that car since 2022 Don't contact me anymore about that car" at bounding box center [627, 261] width 362 height 19
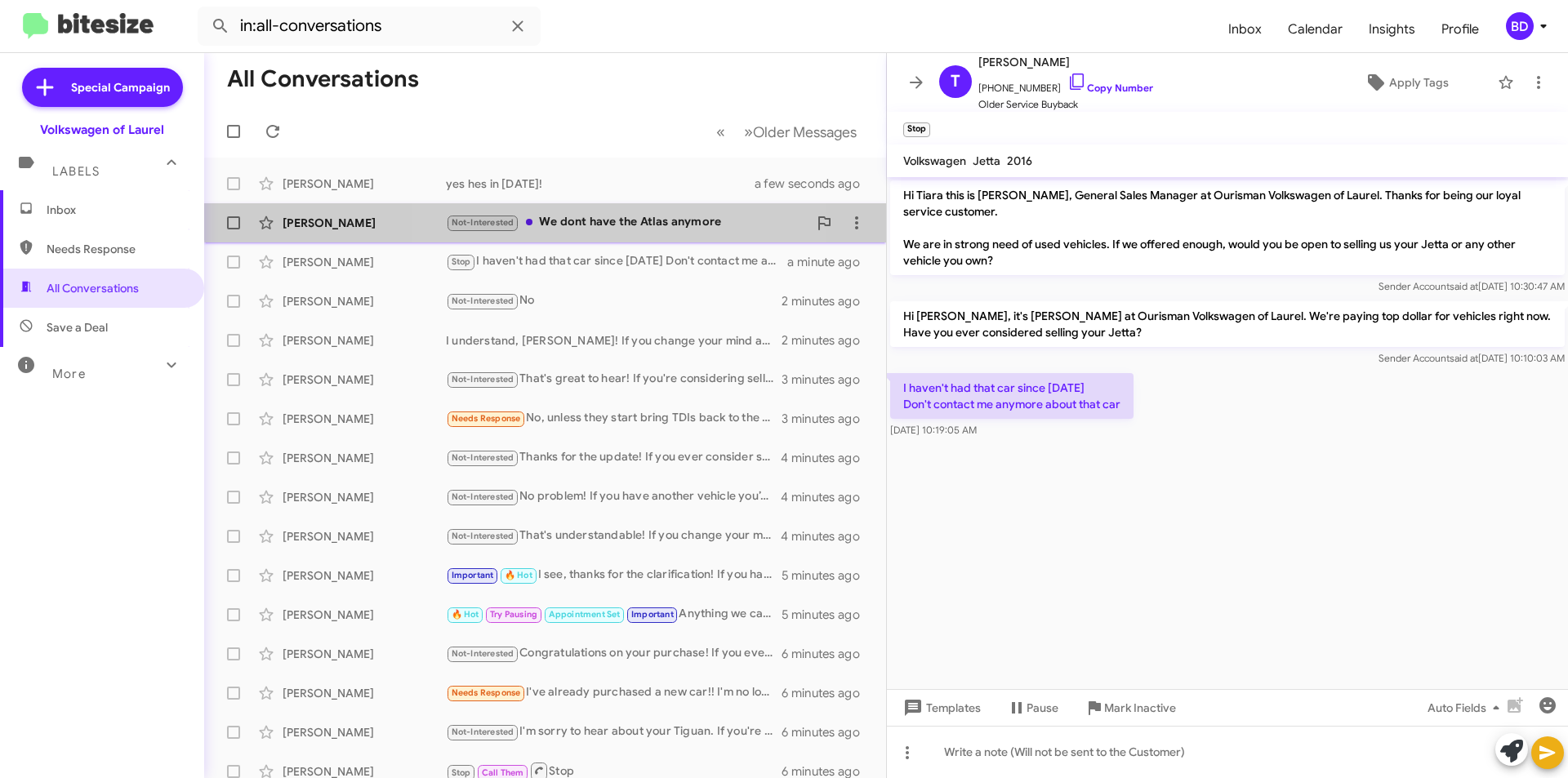
click at [587, 217] on div "Not-Interested We dont have the Atlas anymore" at bounding box center [627, 222] width 362 height 19
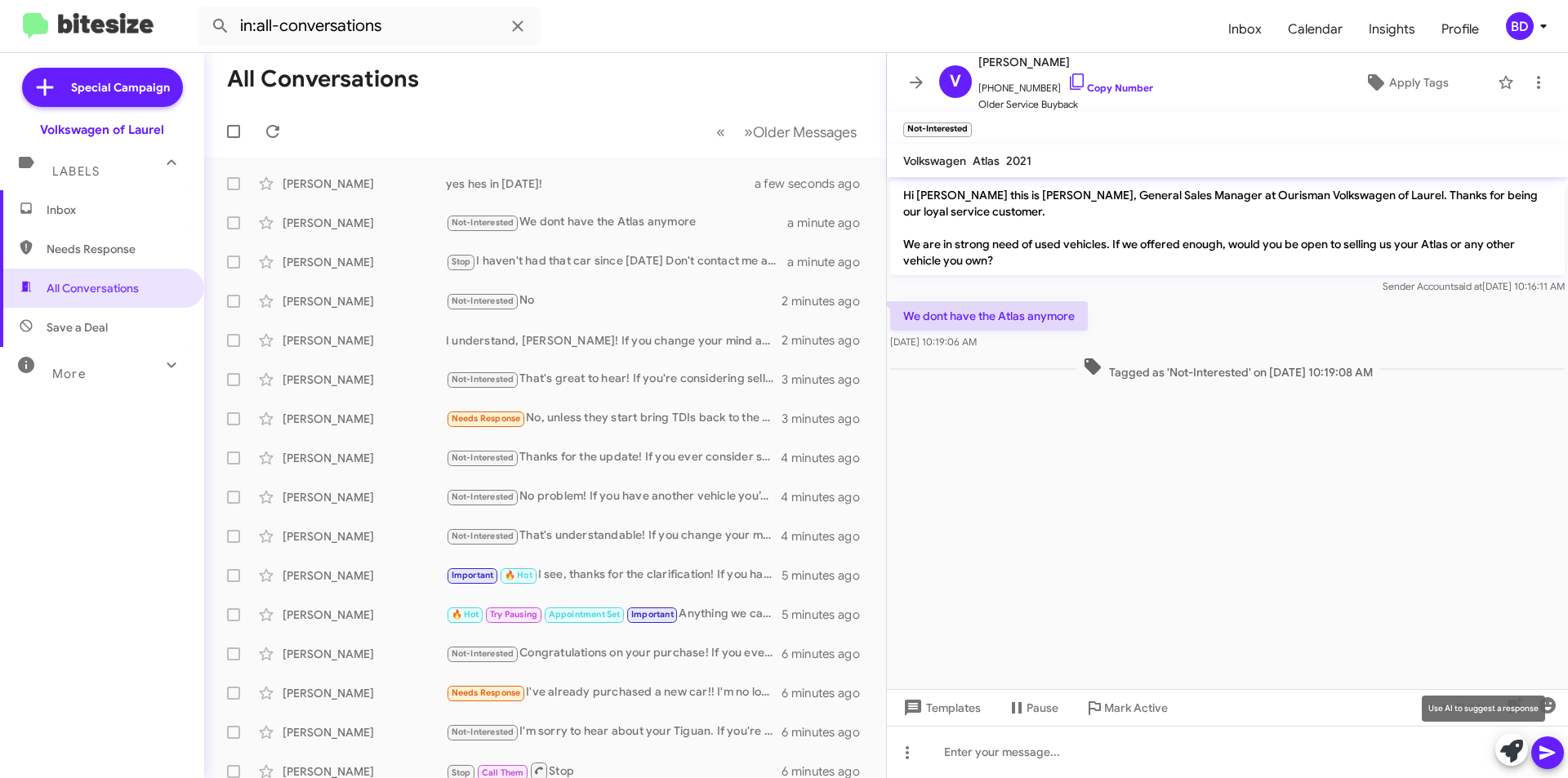
click at [1515, 755] on icon at bounding box center [1511, 751] width 23 height 23
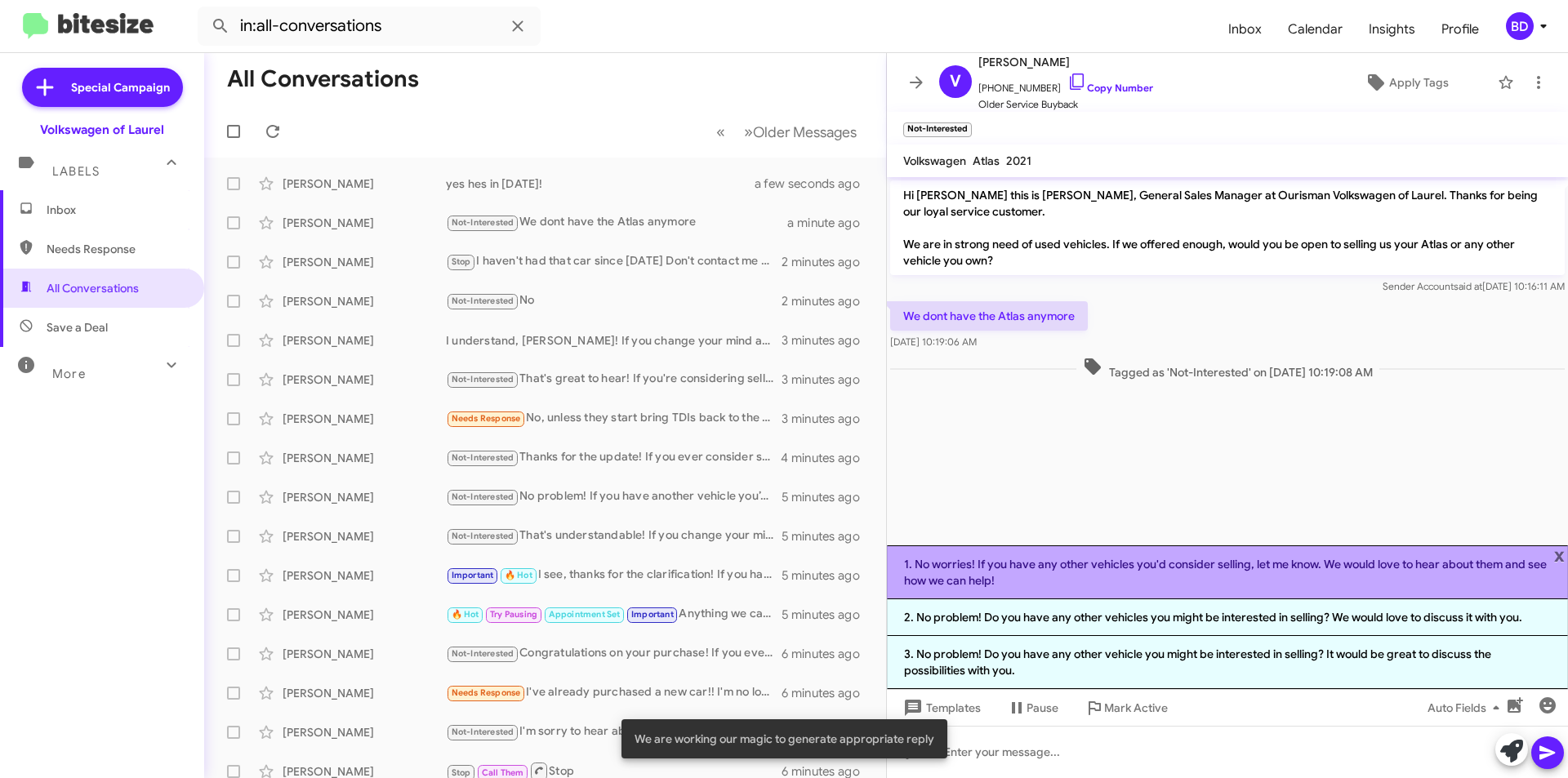
click at [1091, 579] on li "1. No worries! If you have any other vehicles you'd consider selling, let me kn…" at bounding box center [1227, 572] width 681 height 54
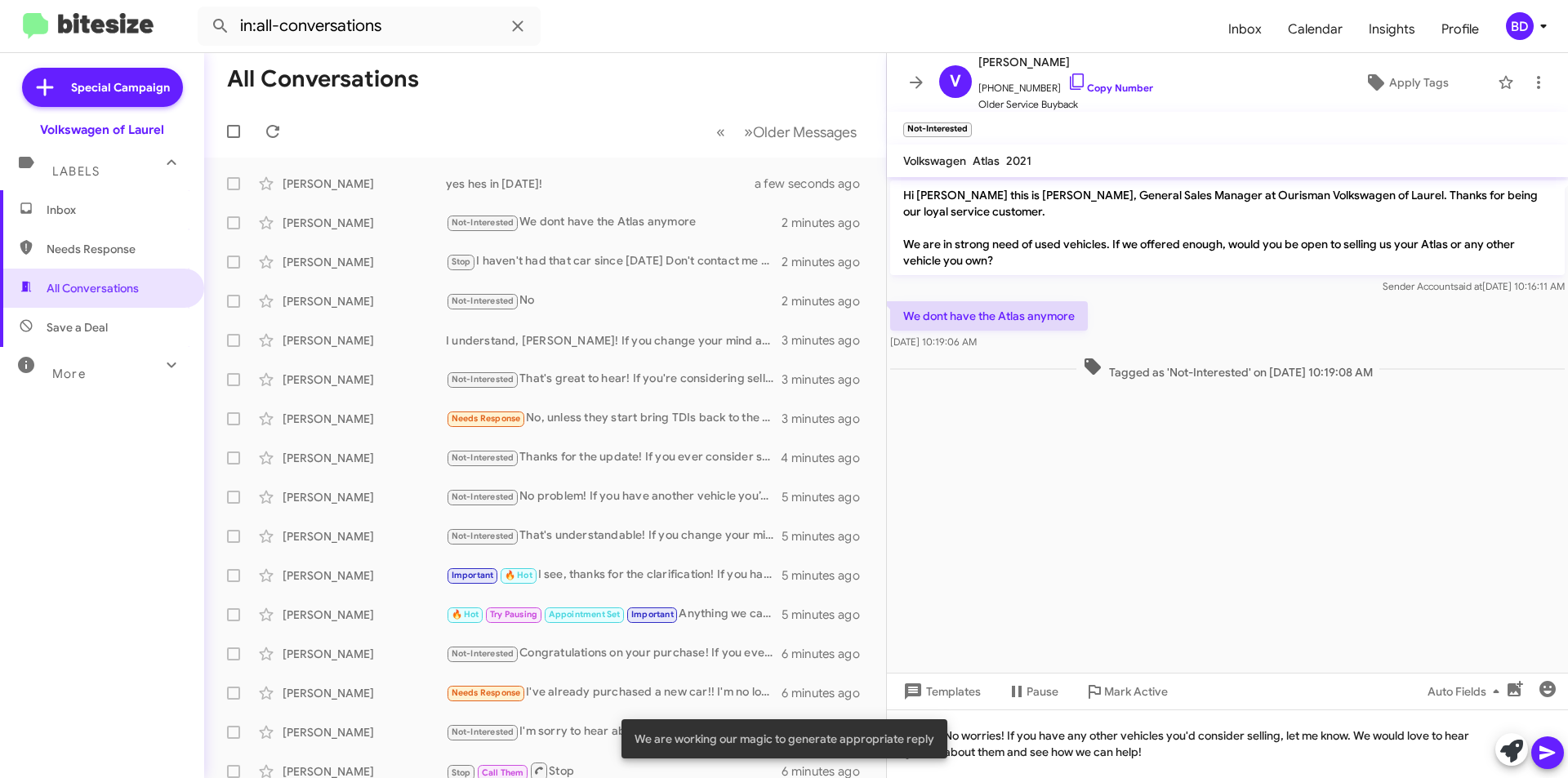
click at [1544, 746] on icon at bounding box center [1547, 753] width 20 height 20
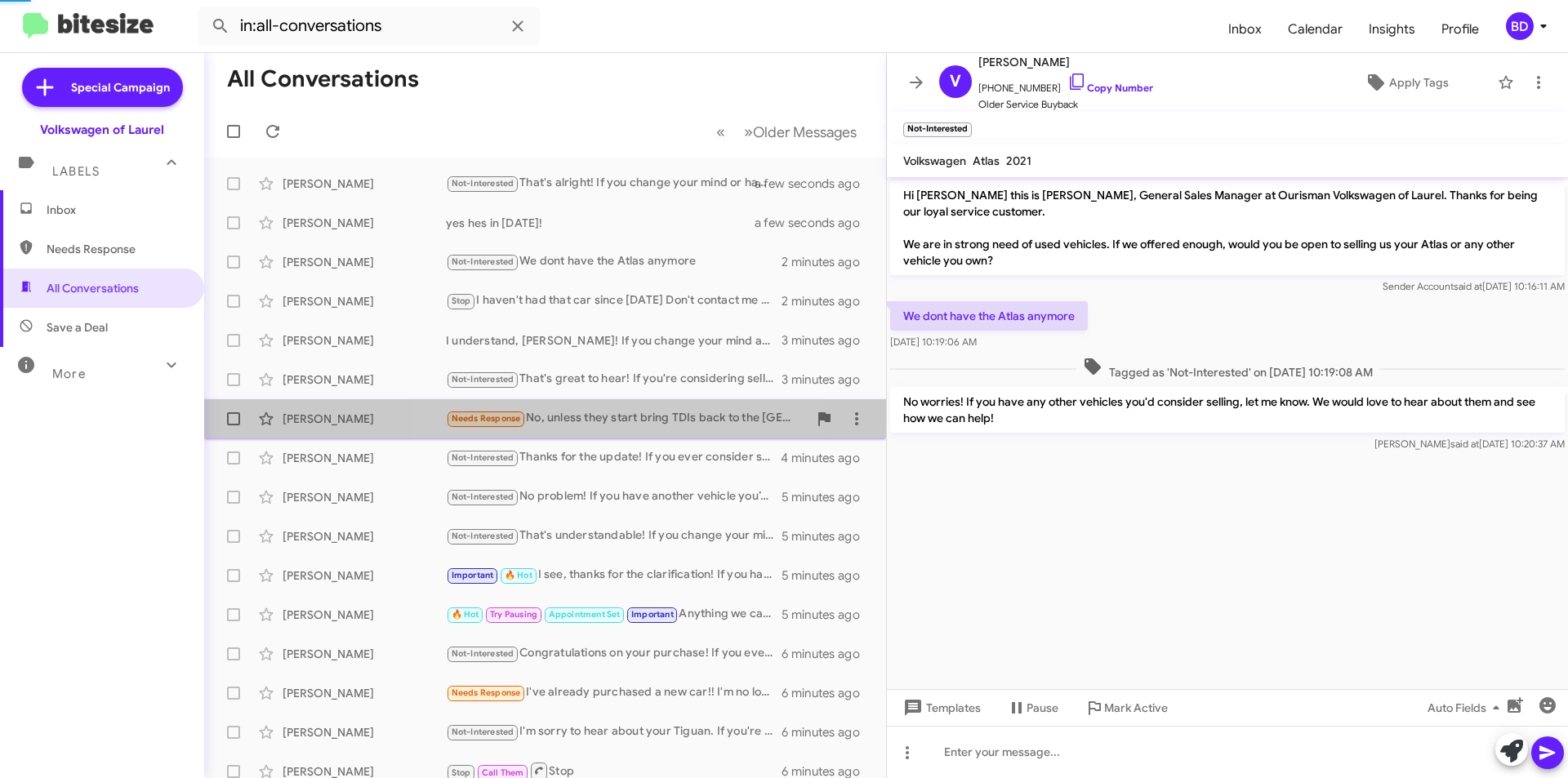
click at [613, 419] on div "Needs Response No, unless they start bring TDIs back to the usa" at bounding box center [627, 419] width 362 height 19
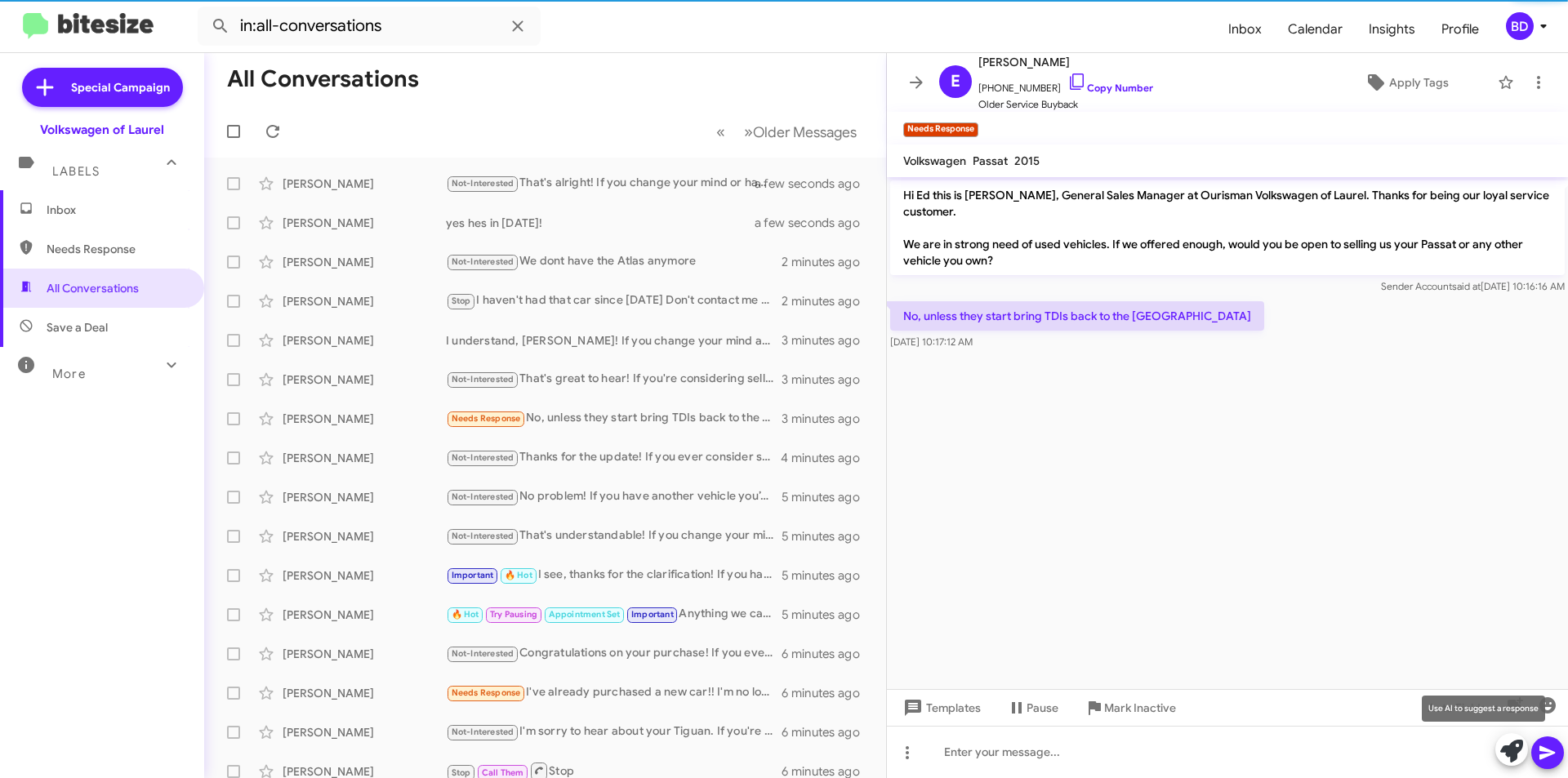
click at [1510, 754] on icon at bounding box center [1511, 751] width 23 height 23
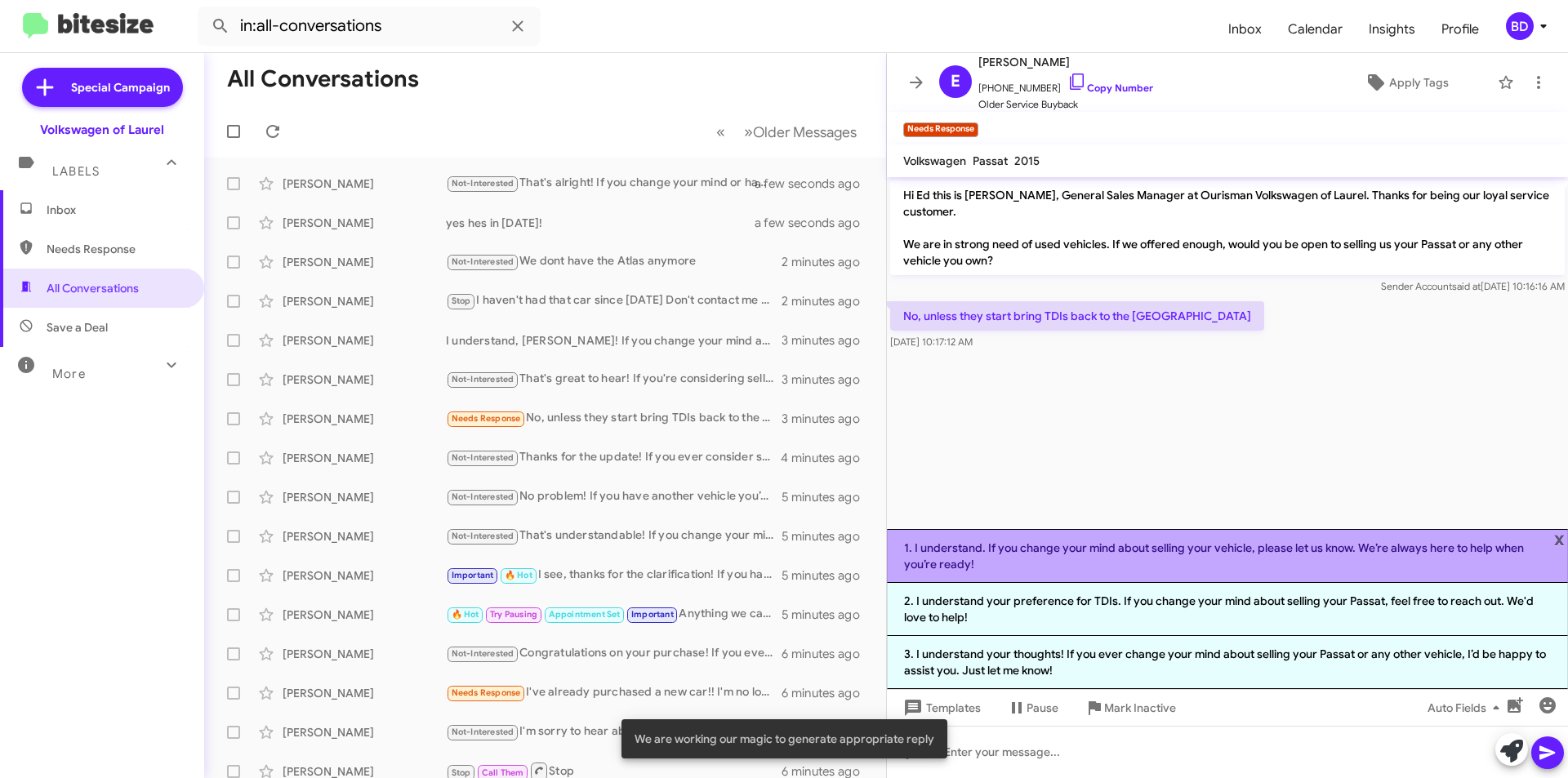
click at [1065, 561] on li "1. I understand. If you change your mind about selling your vehicle, please let…" at bounding box center [1227, 556] width 681 height 54
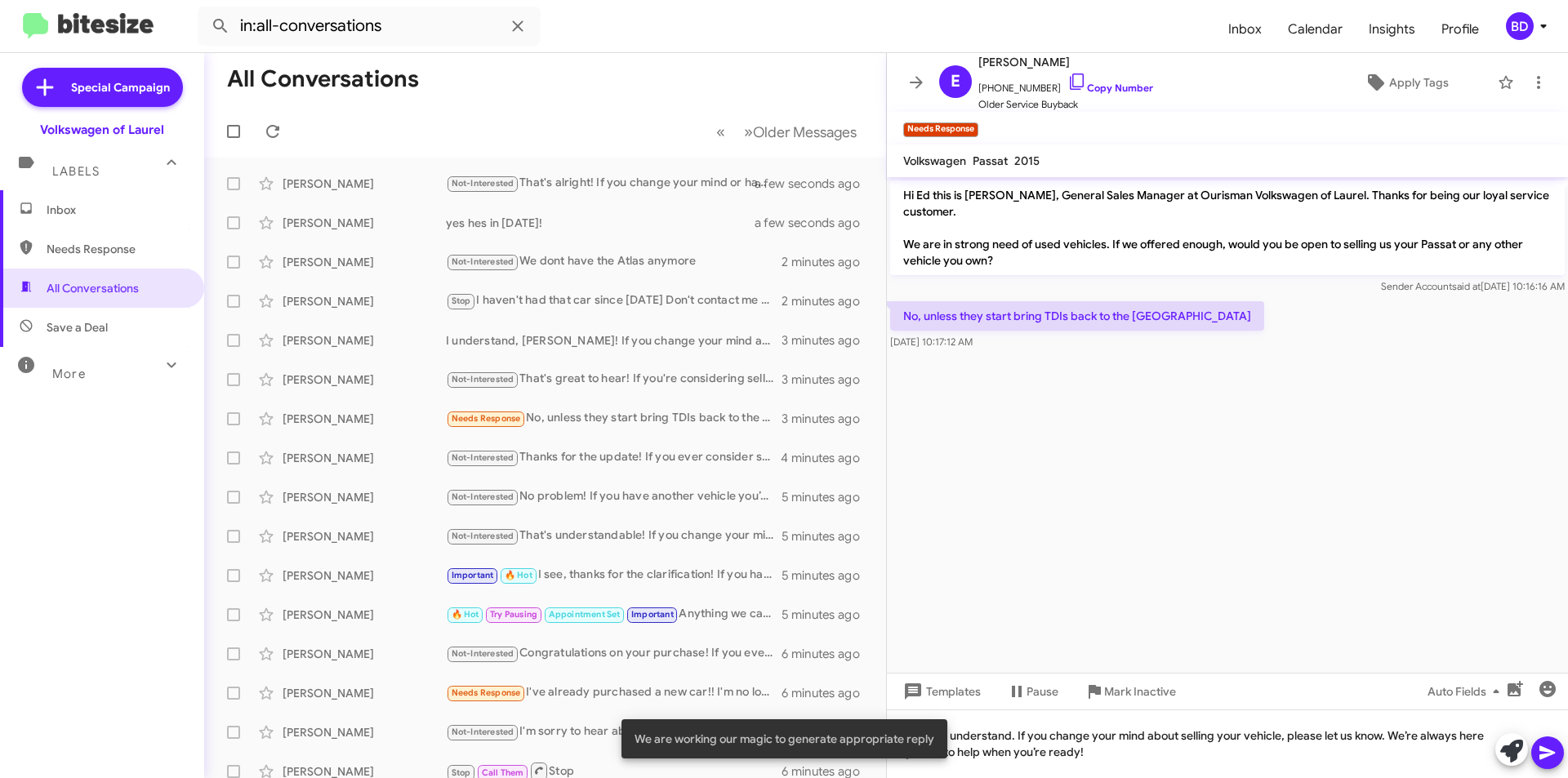
click at [1541, 743] on icon at bounding box center [1547, 753] width 20 height 20
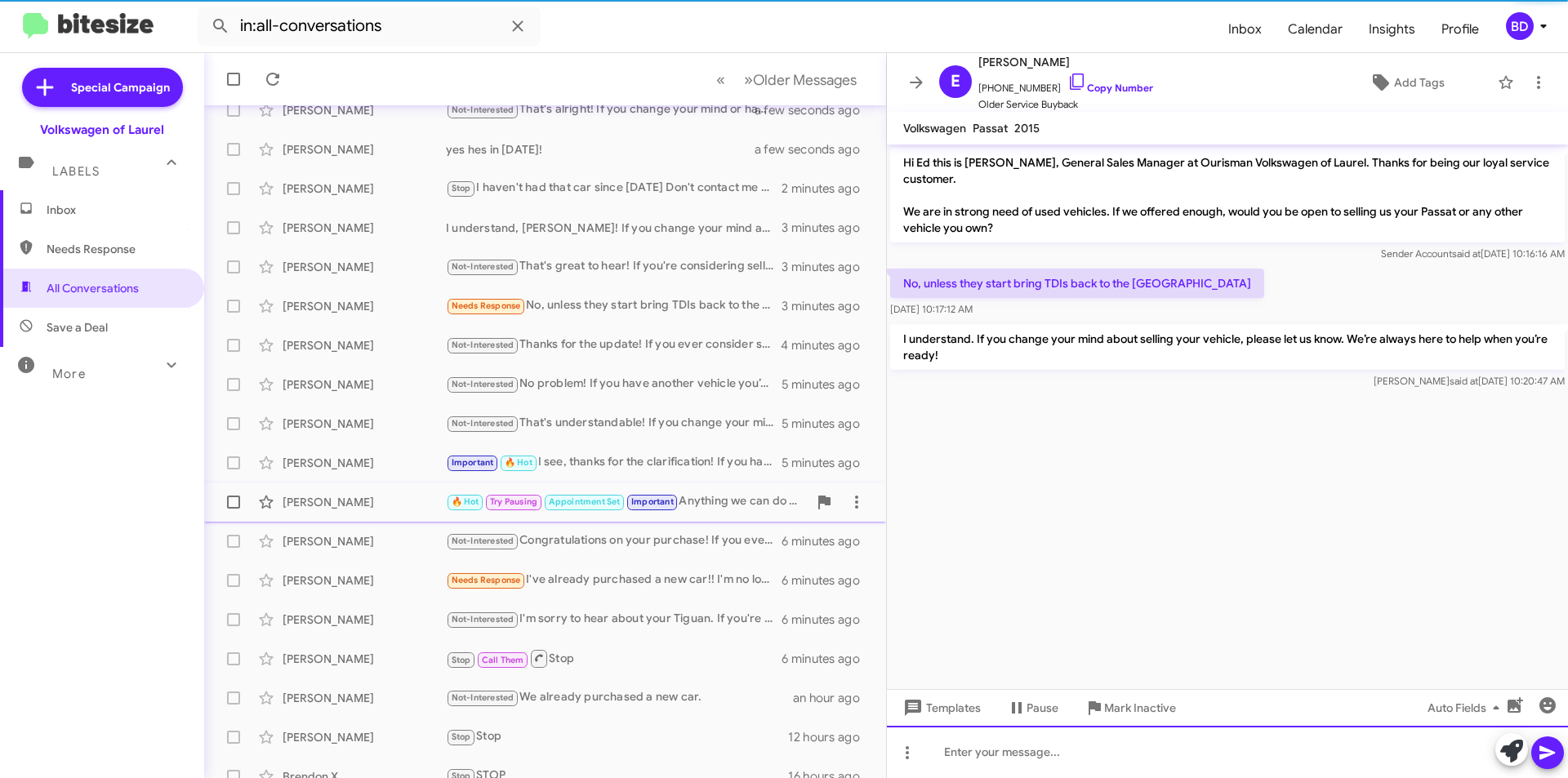
scroll to position [170, 0]
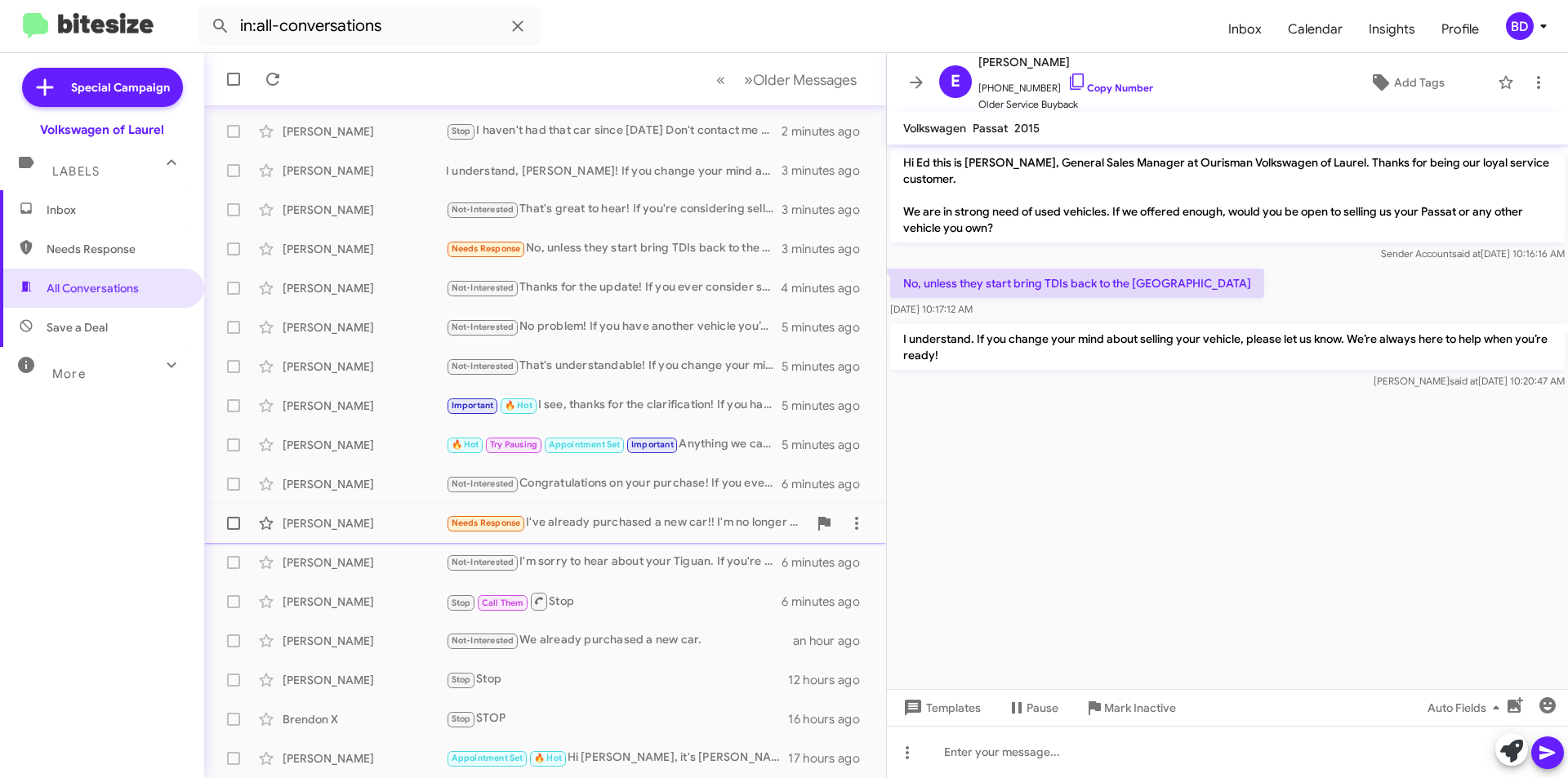
click at [630, 523] on div "Needs Response I've already purchased a new car!! I'm no longer in the market! …" at bounding box center [627, 523] width 362 height 19
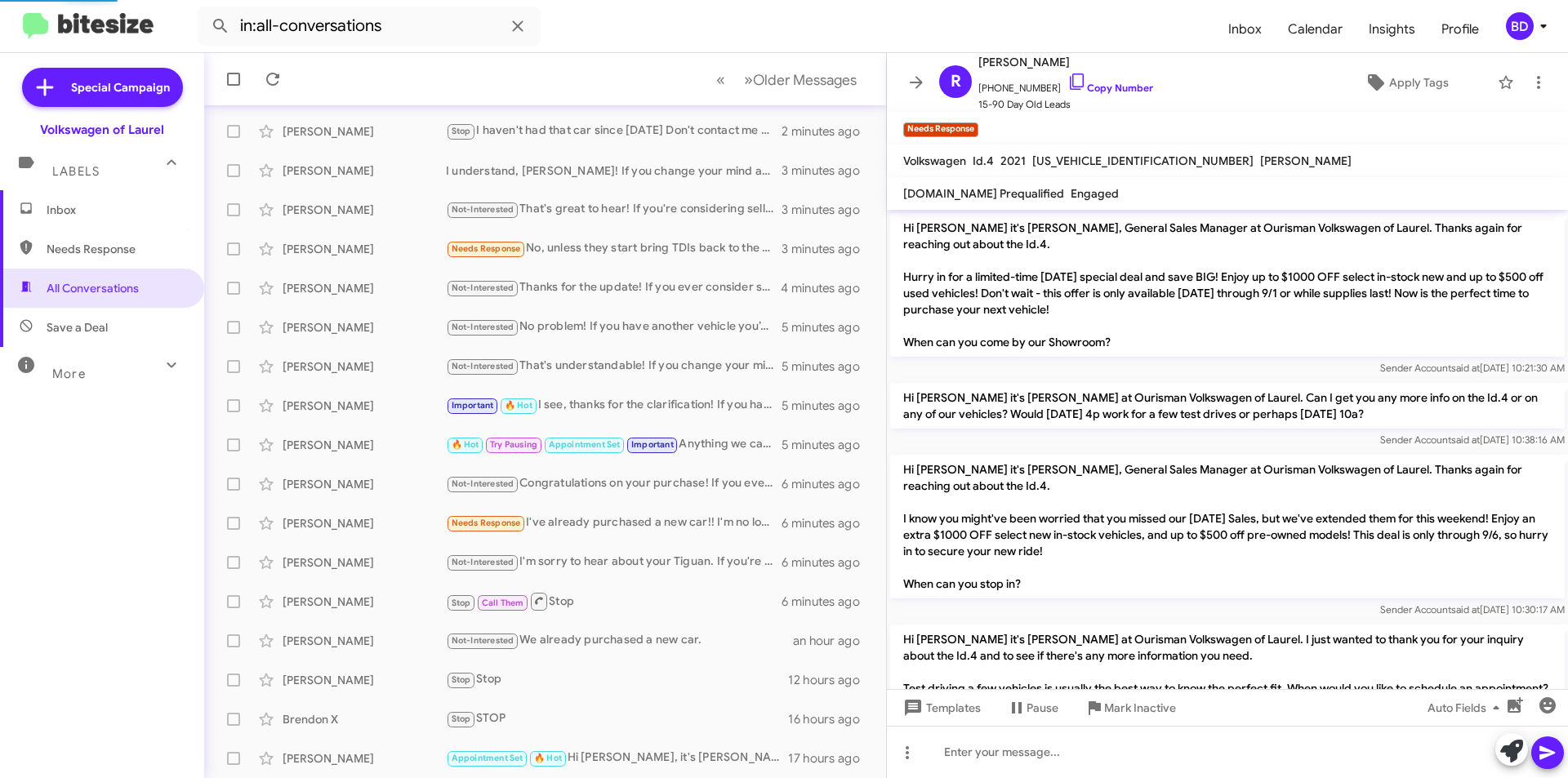
scroll to position [596, 0]
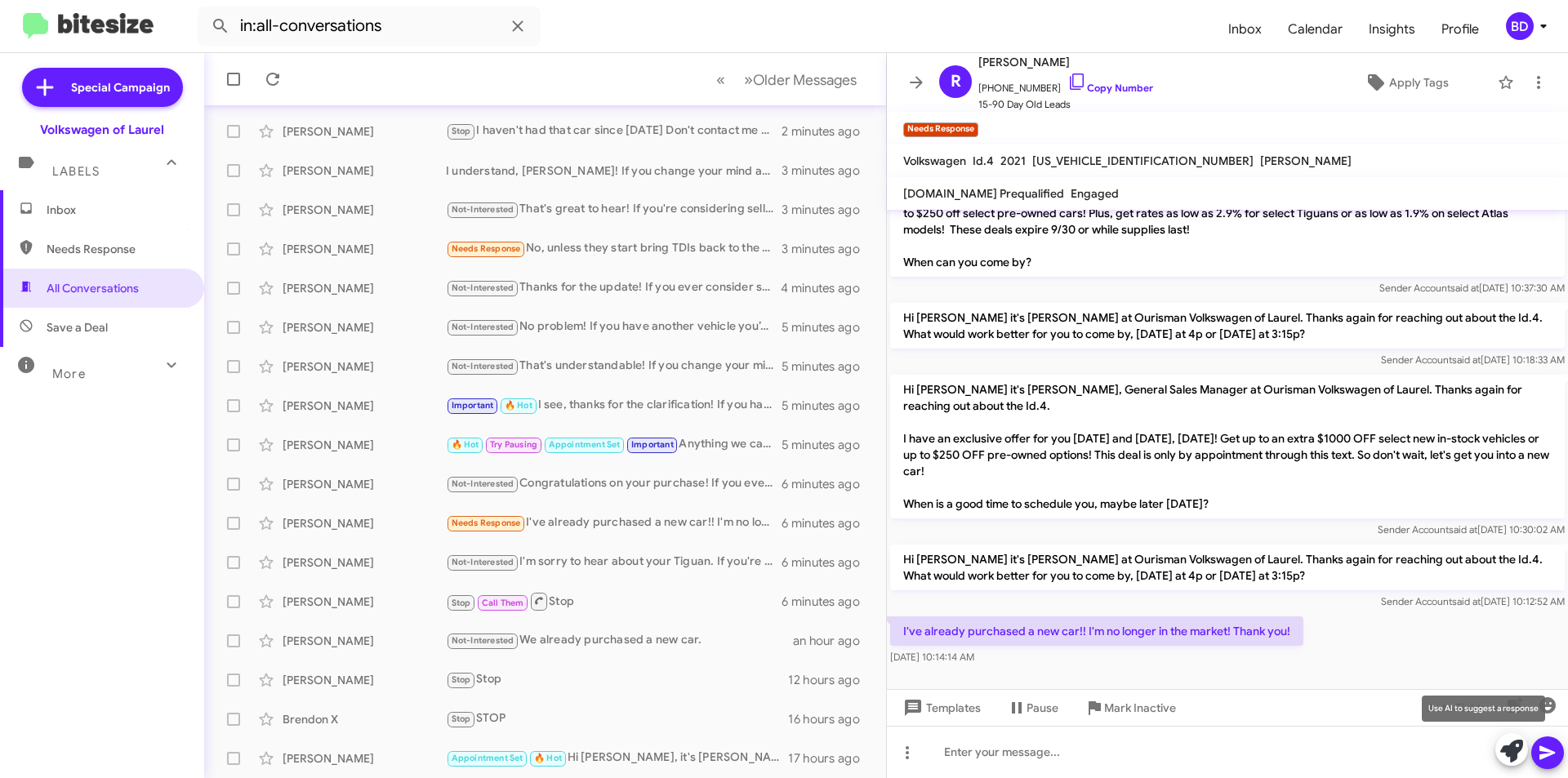
click at [1520, 754] on icon at bounding box center [1511, 751] width 23 height 23
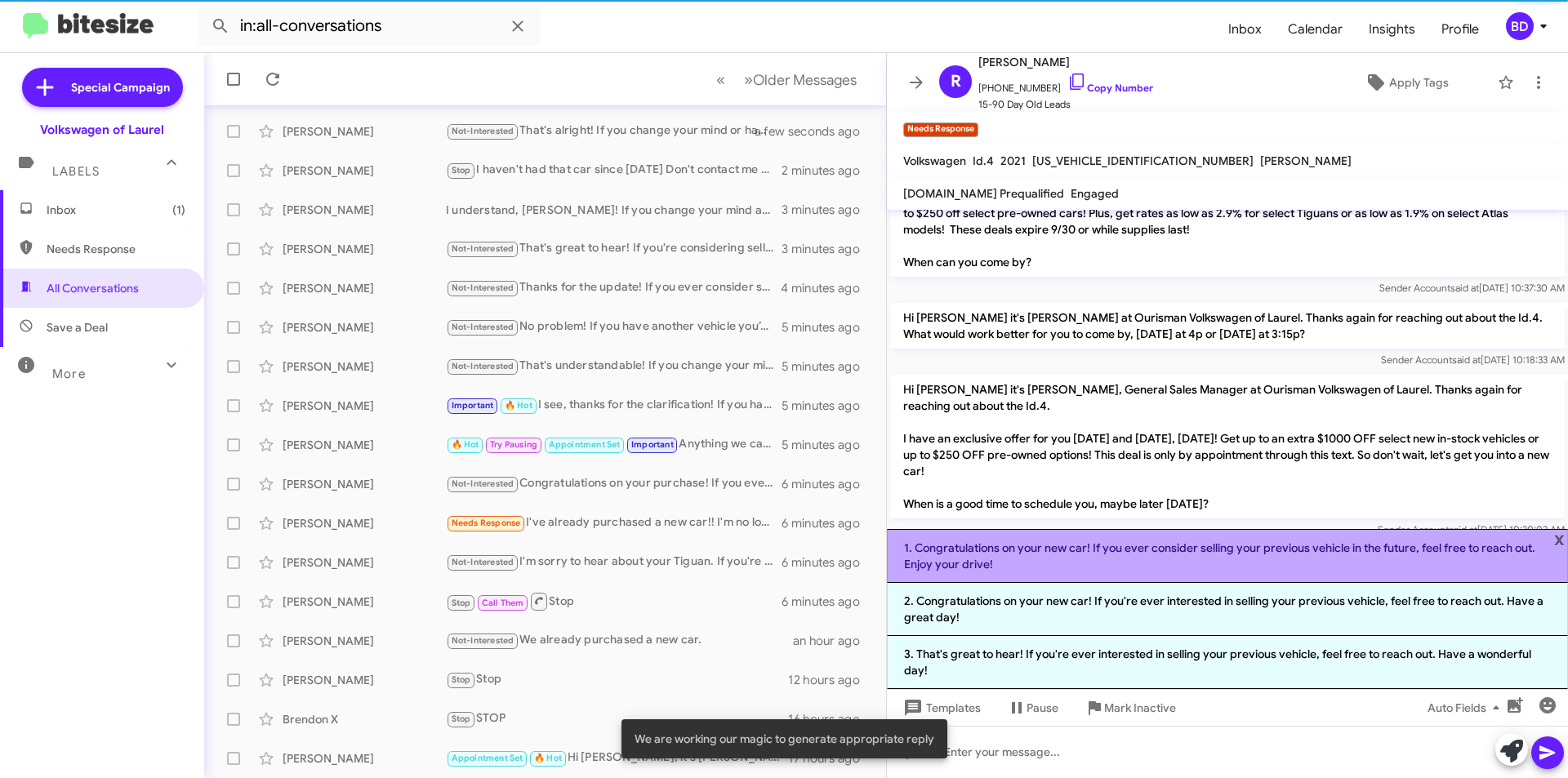
click at [1064, 544] on li "1. Congratulations on your new car! If you ever consider selling your previous …" at bounding box center [1227, 556] width 681 height 54
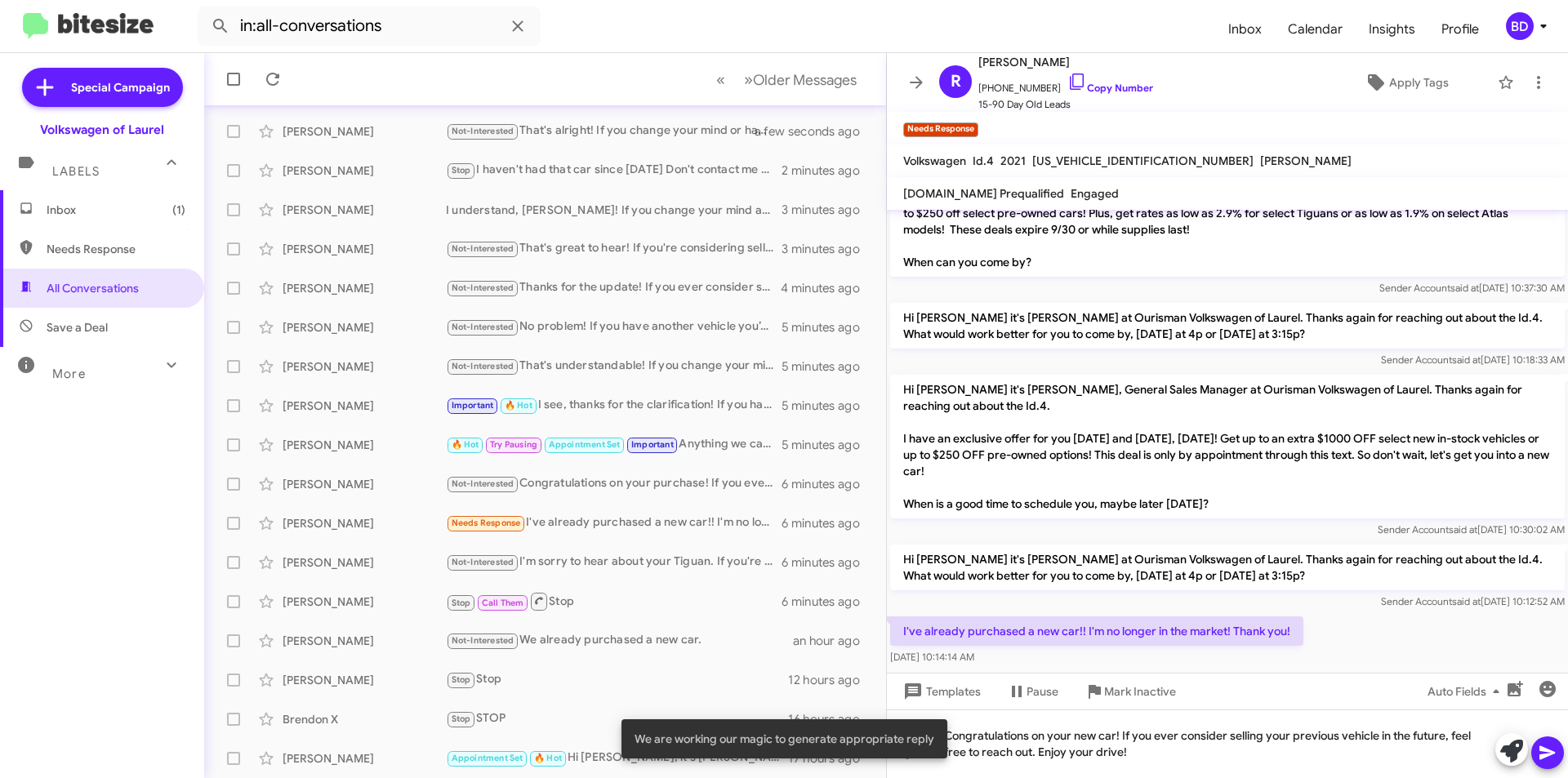
click at [1554, 747] on icon at bounding box center [1547, 753] width 20 height 20
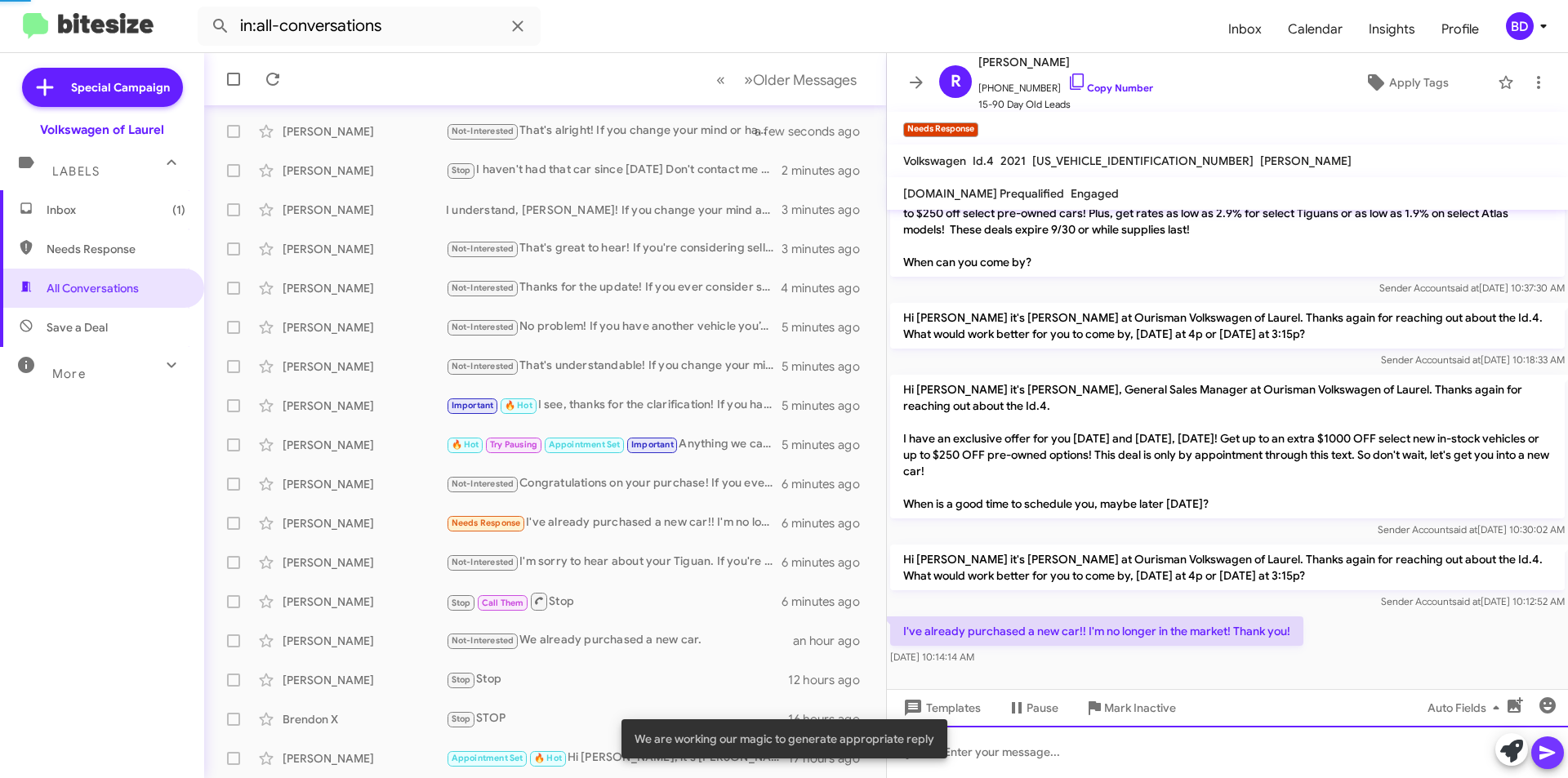
scroll to position [0, 0]
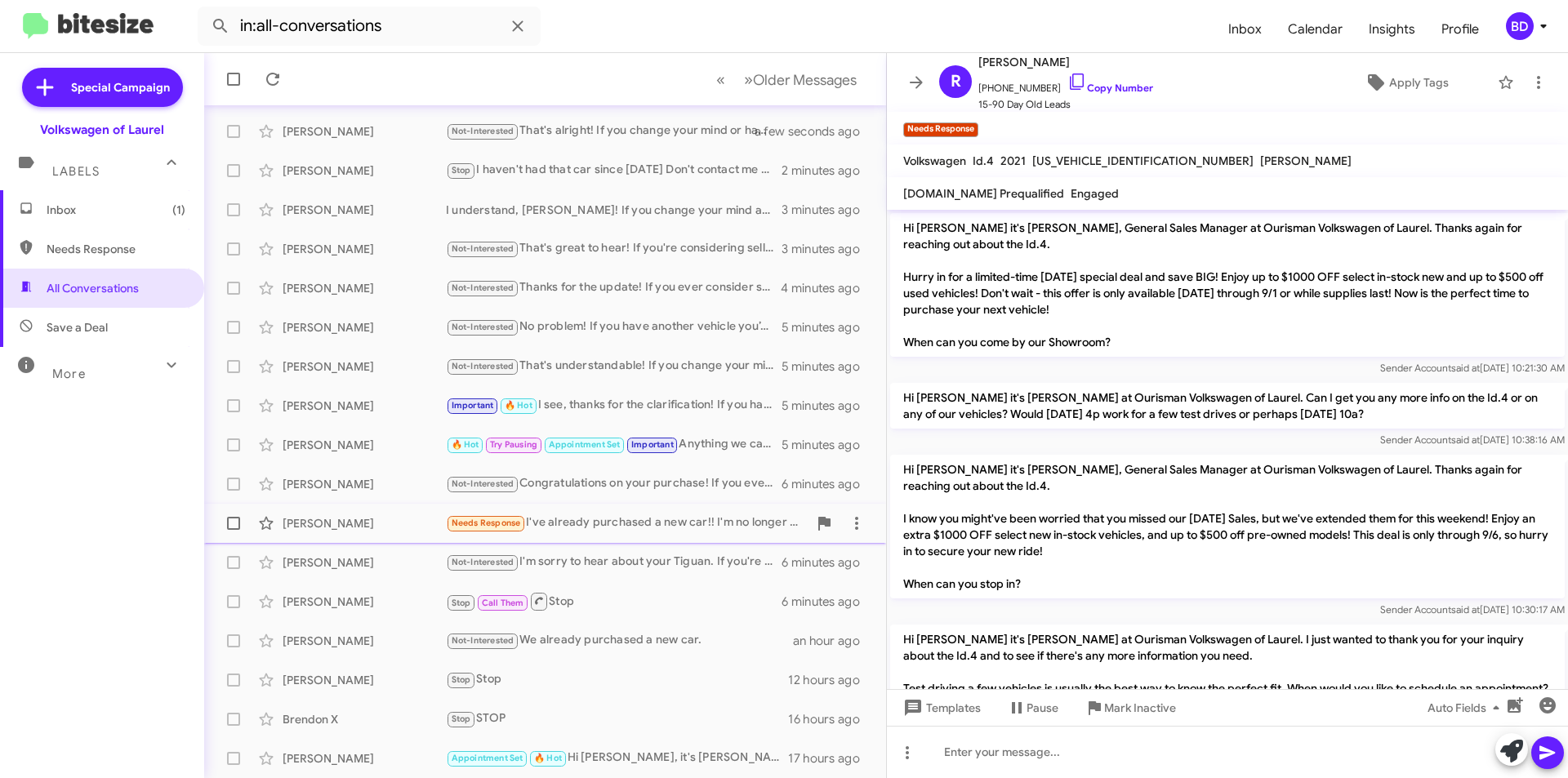
click at [642, 529] on div "Needs Response I've already purchased a new car!! I'm no longer in the market! …" at bounding box center [627, 523] width 362 height 19
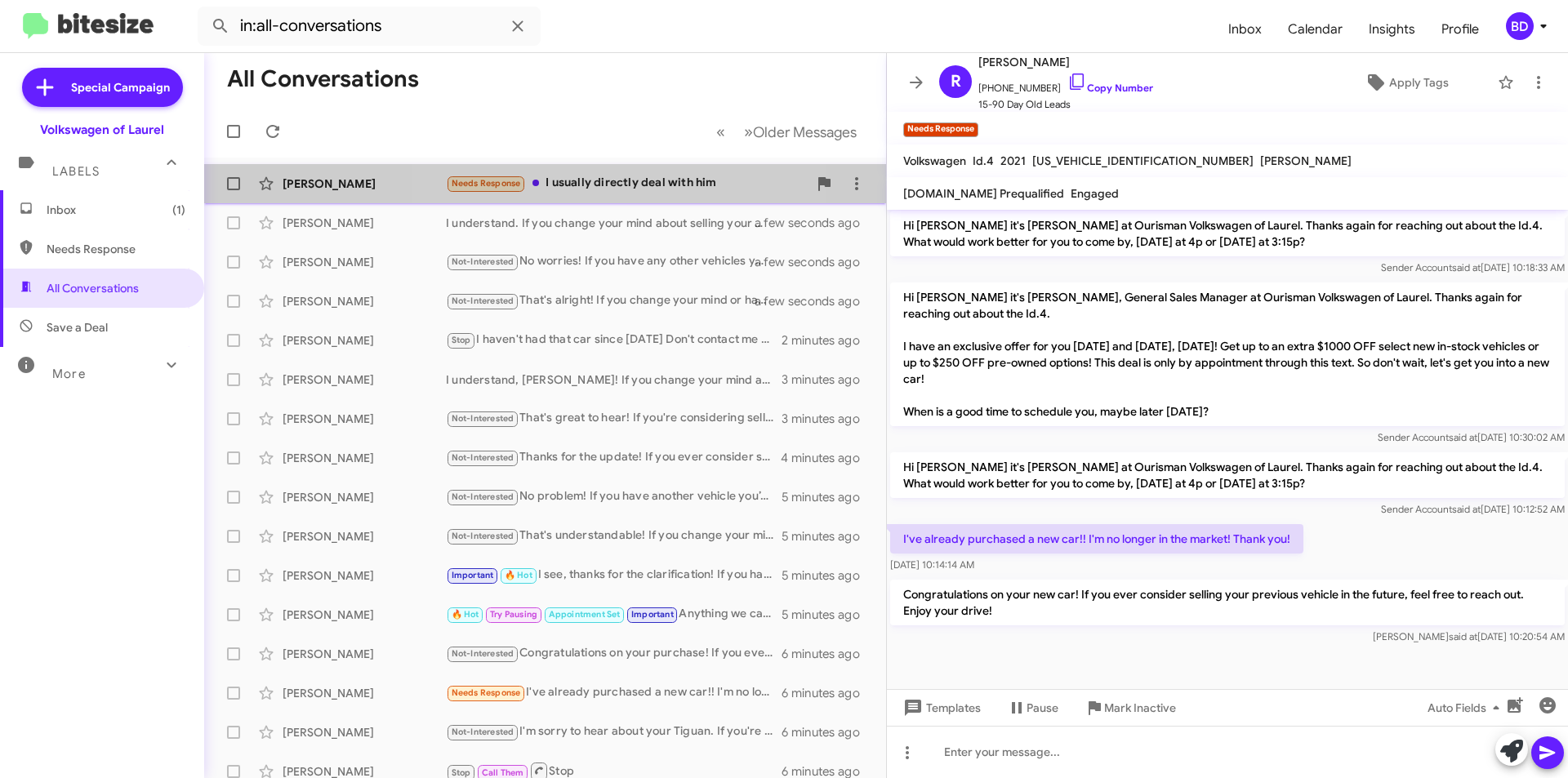
click at [624, 180] on div "Needs Response I usually directly deal with him" at bounding box center [627, 183] width 362 height 19
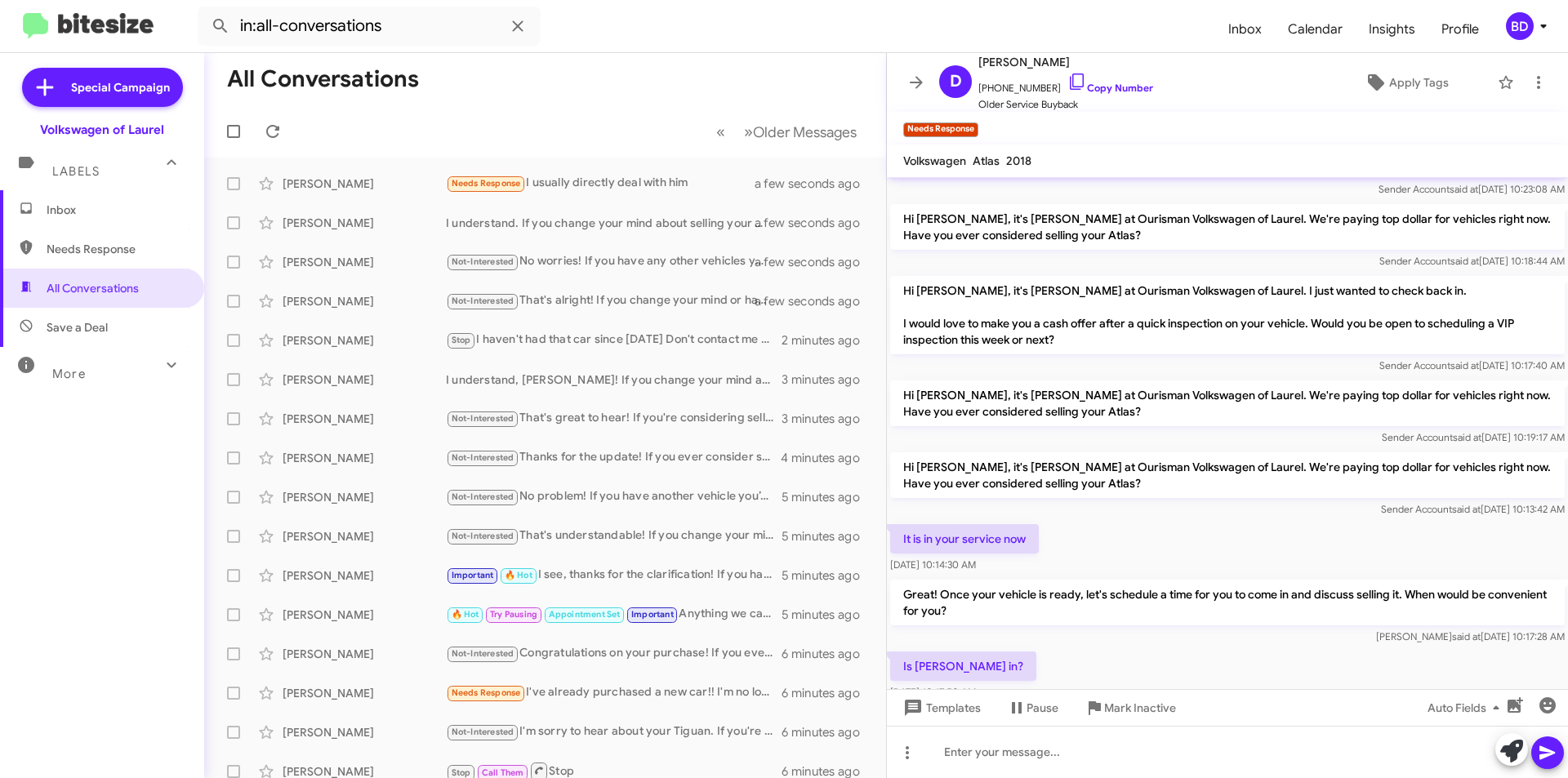
scroll to position [308, 0]
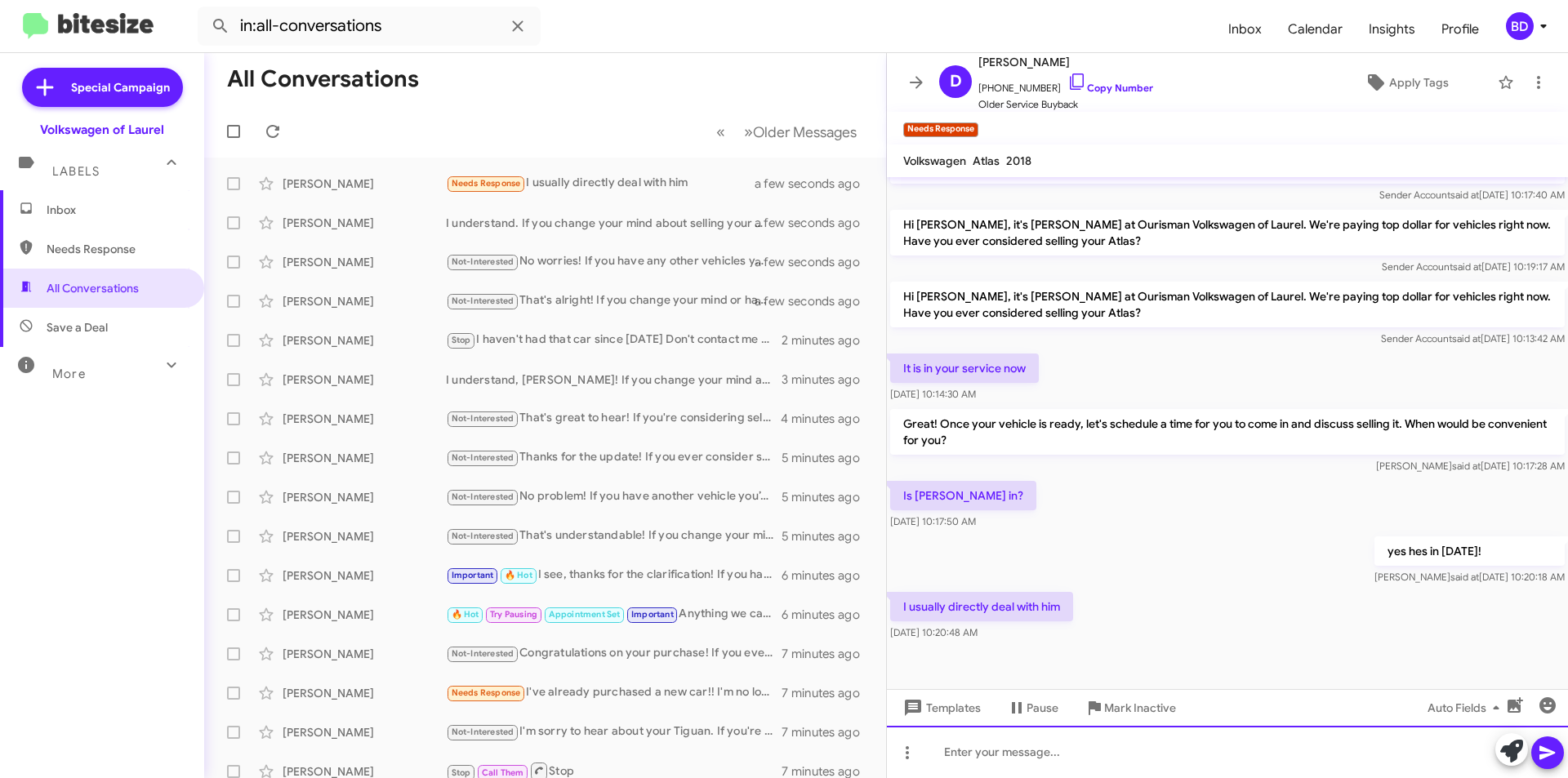
click at [1084, 742] on div at bounding box center [1227, 752] width 681 height 52
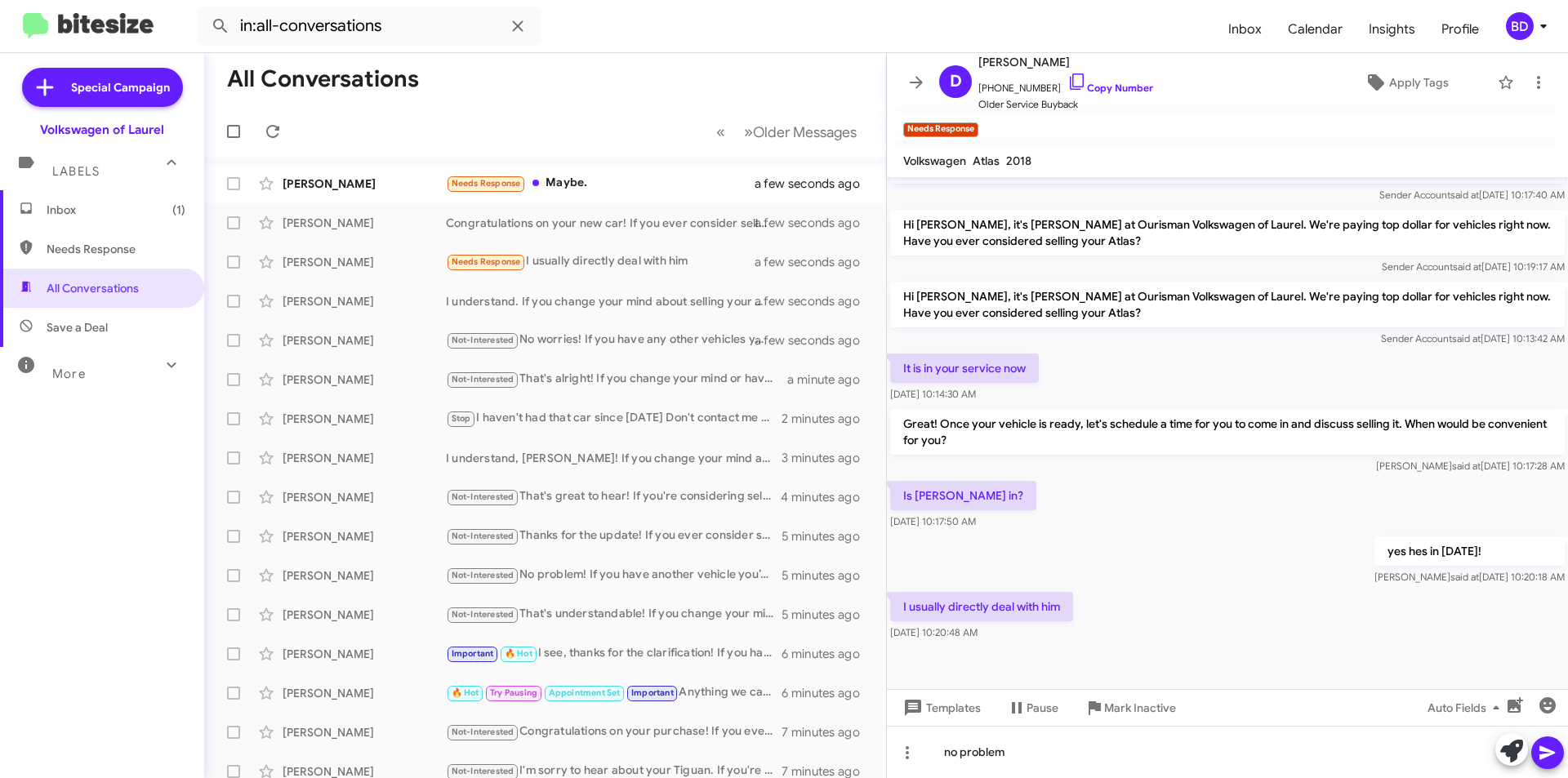
click at [1556, 748] on icon at bounding box center [1547, 753] width 20 height 20
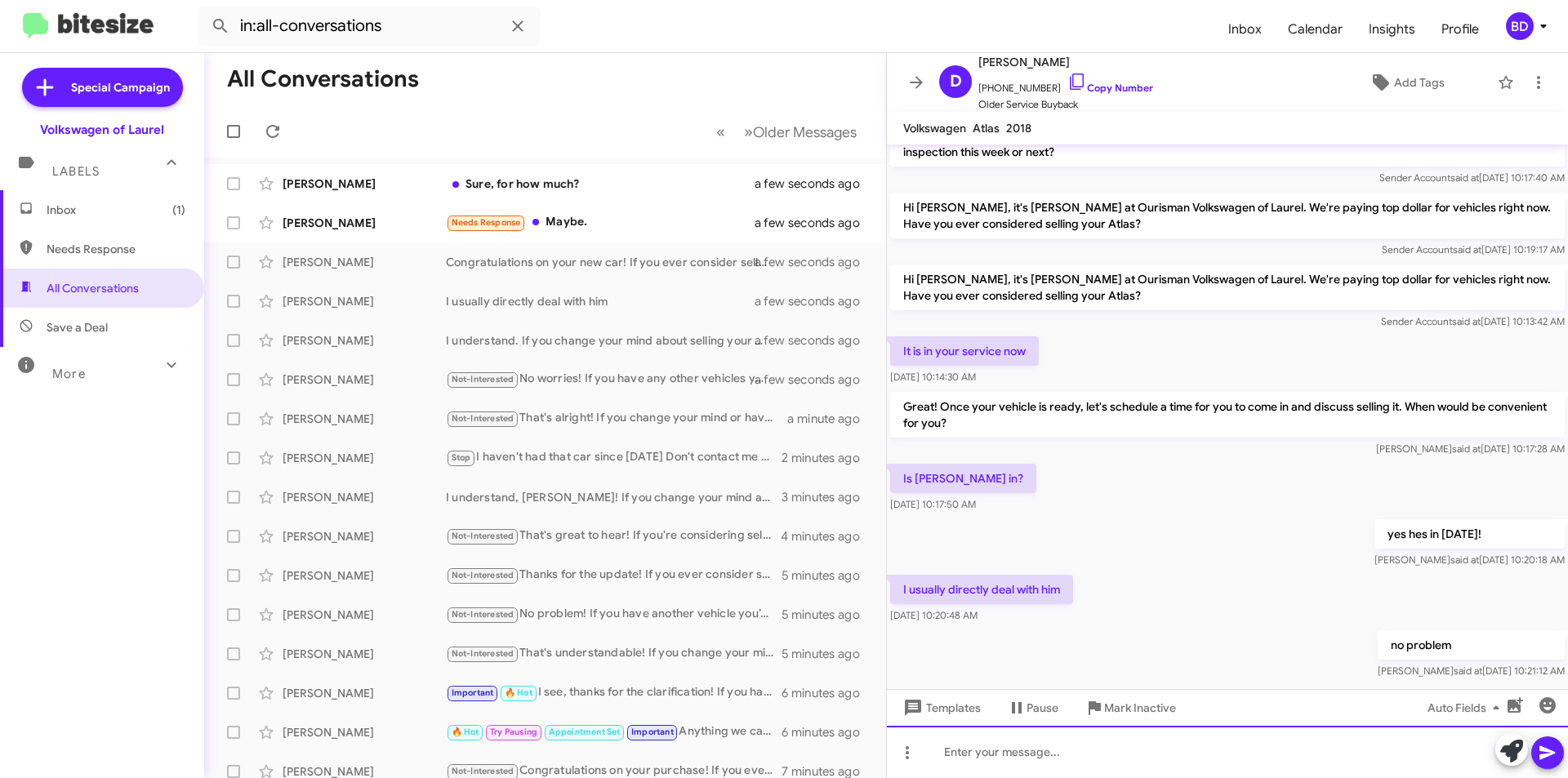
scroll to position [334, 0]
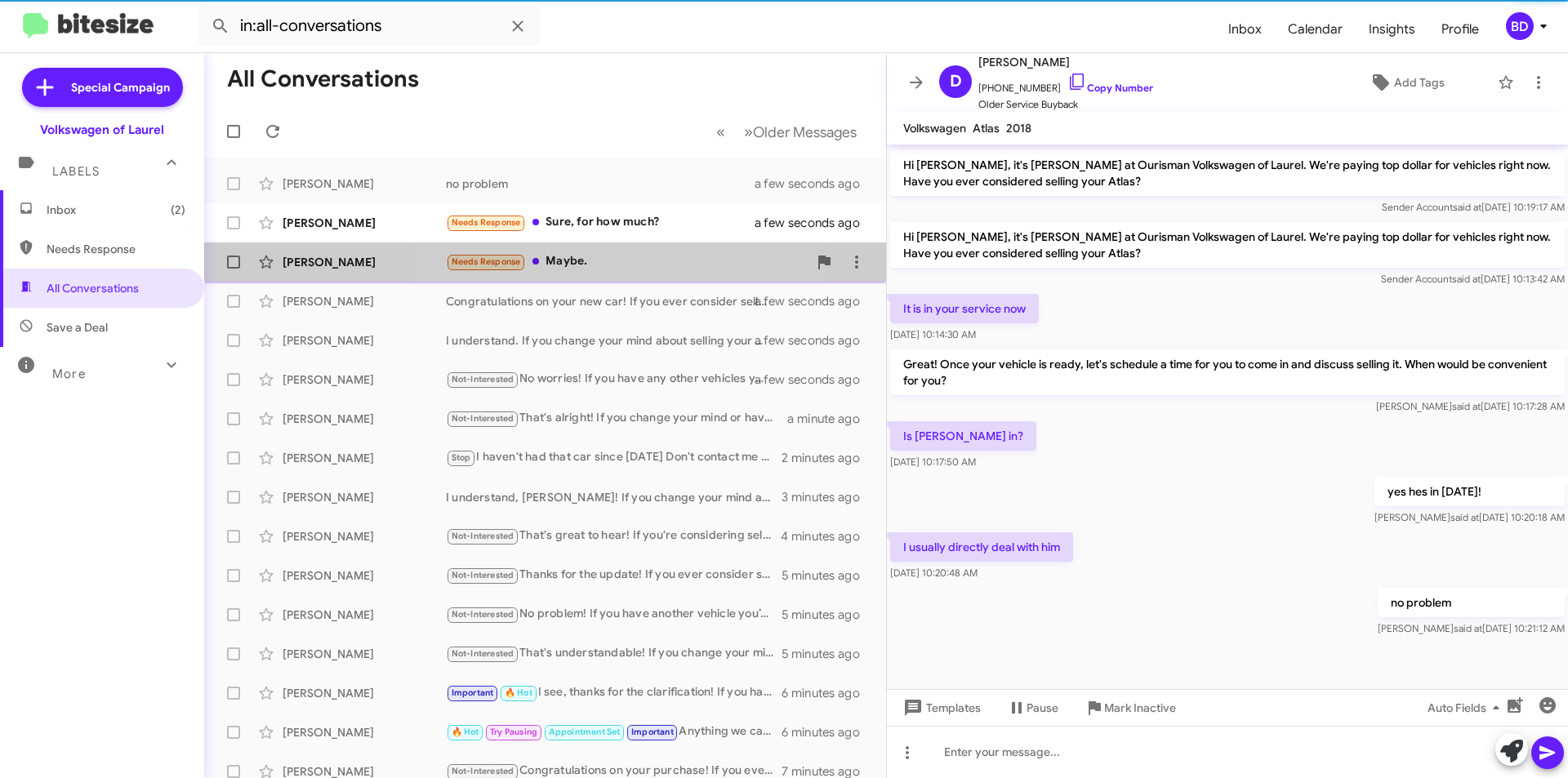
click at [618, 223] on mat-action-list "Douglas Ciemniewski no problem a few seconds ago Evangeline Duppins Needs Respo…" at bounding box center [545, 552] width 682 height 791
click at [664, 262] on div "Needs Response Maybe." at bounding box center [627, 261] width 362 height 19
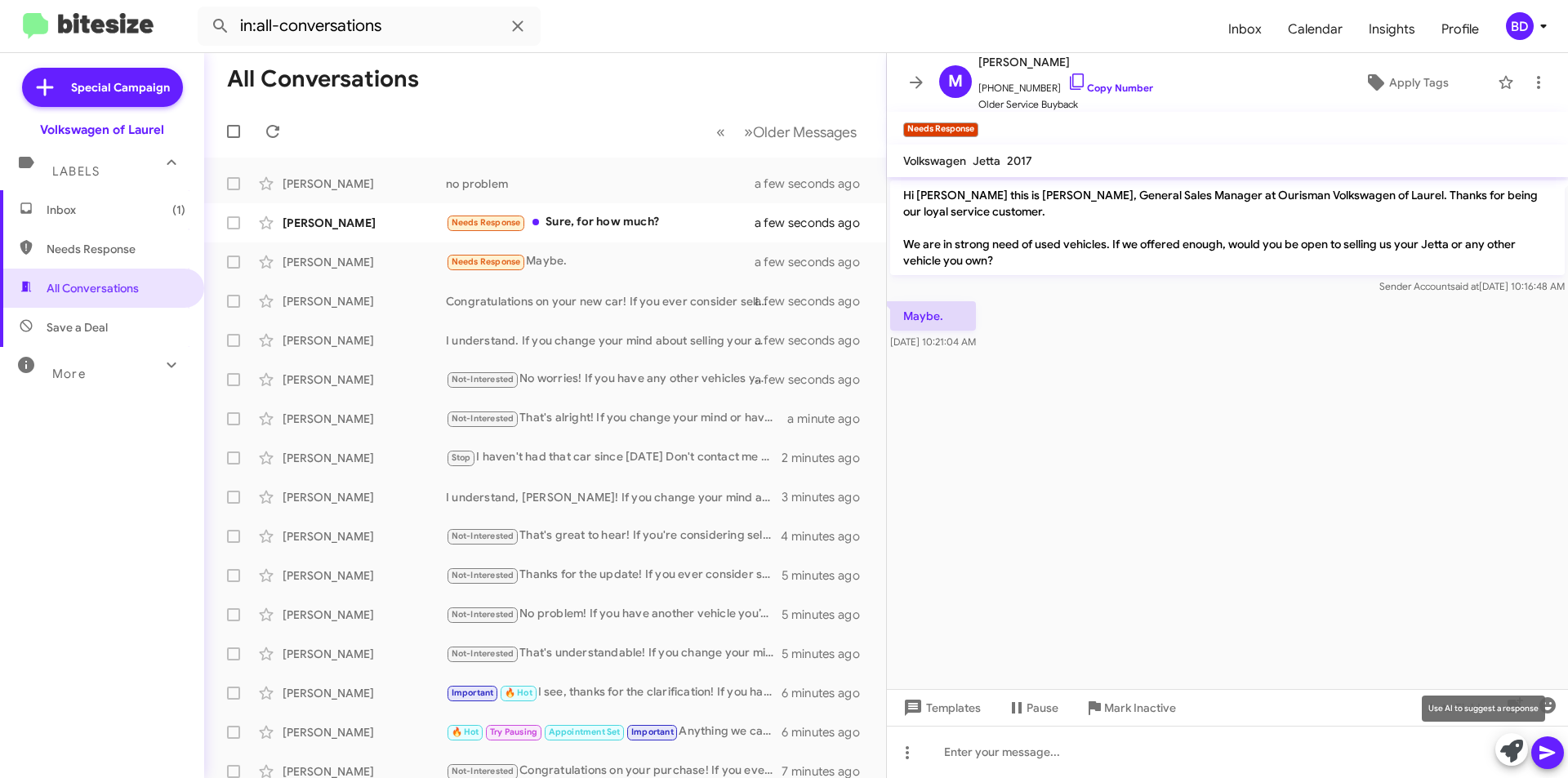
click at [1507, 744] on icon at bounding box center [1511, 751] width 23 height 23
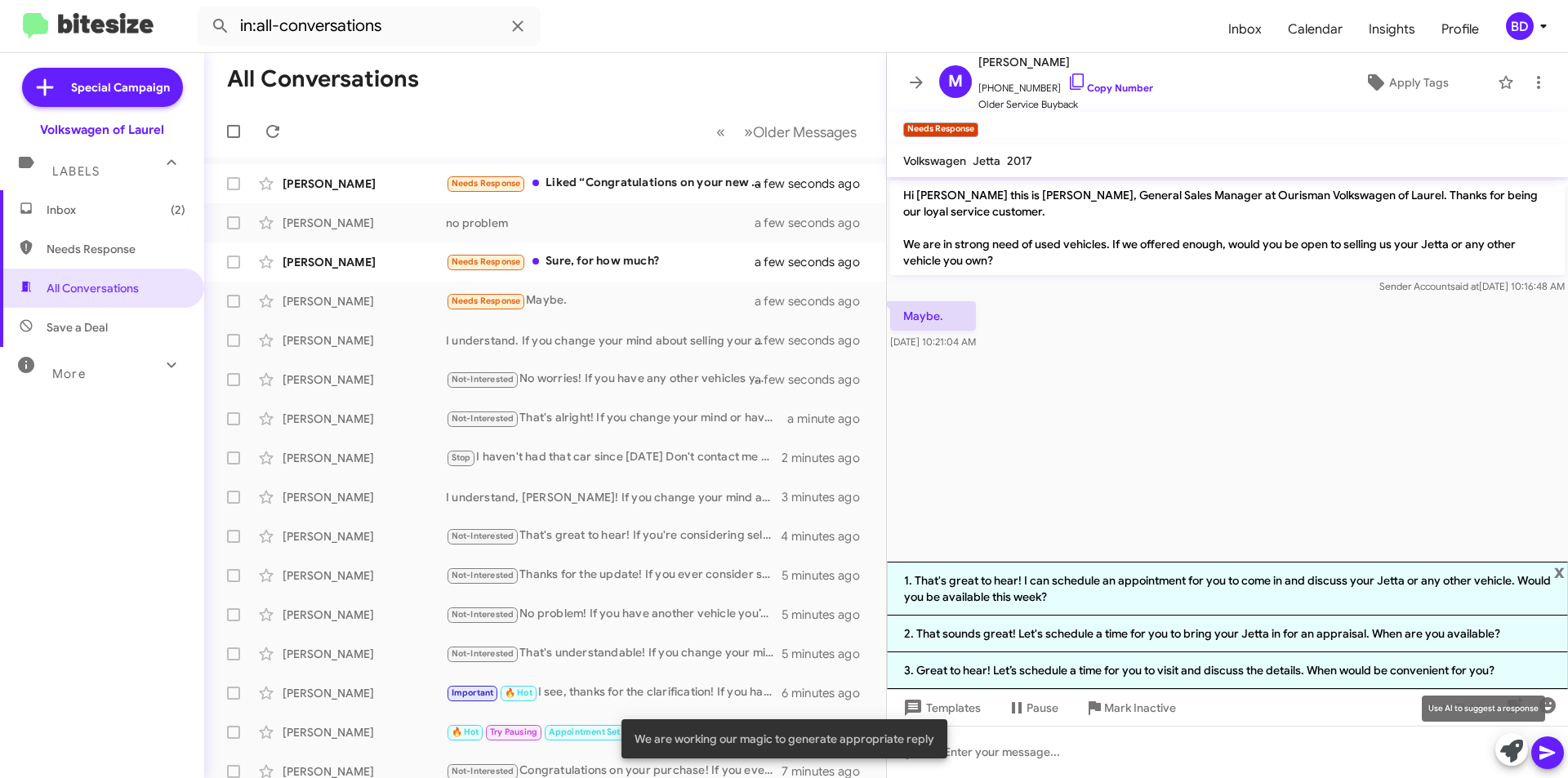
click at [1518, 750] on icon at bounding box center [1511, 751] width 23 height 23
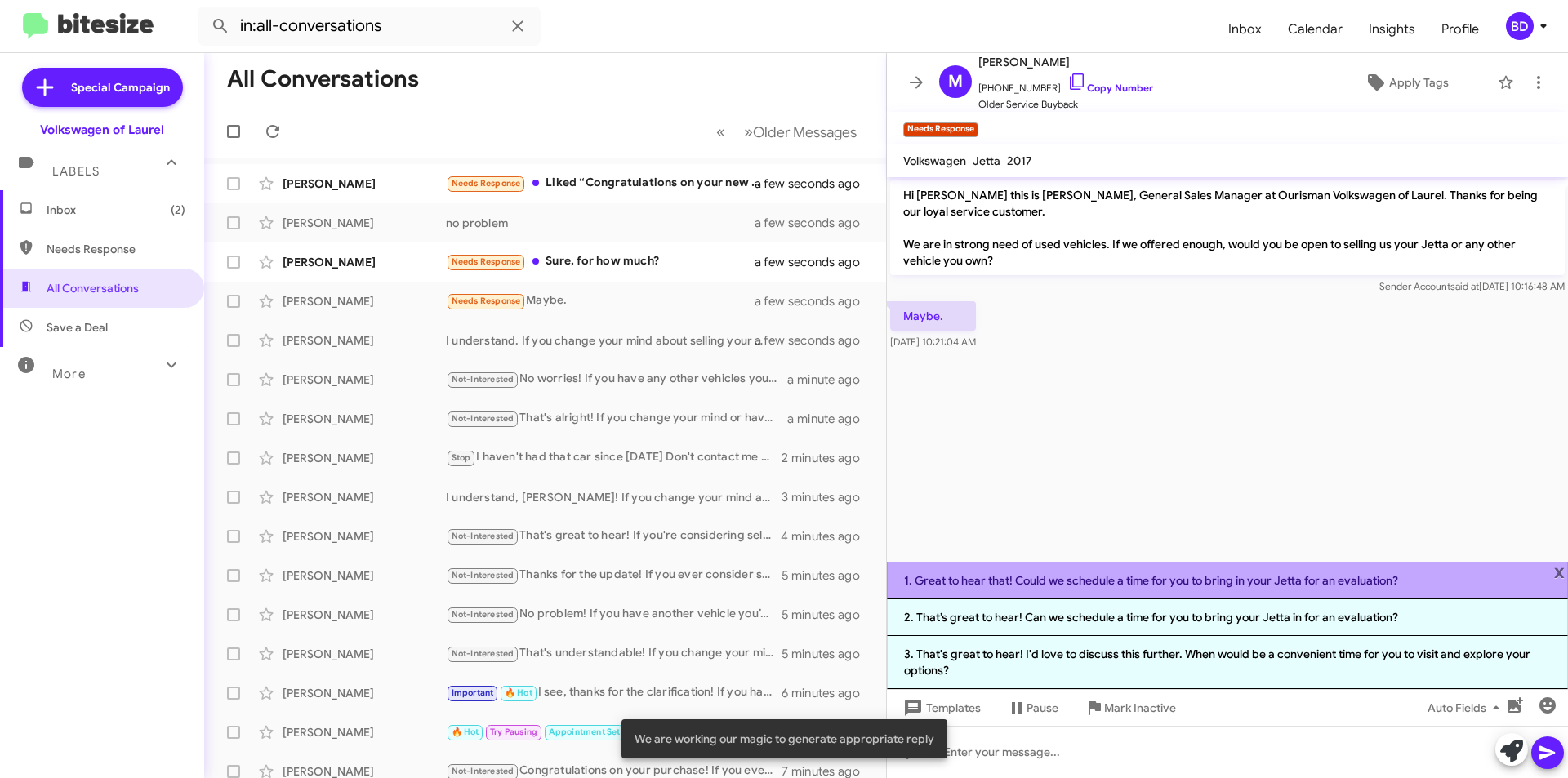
click at [1137, 570] on li "1. Great to hear that! Could we schedule a time for you to bring in your Jetta …" at bounding box center [1227, 581] width 681 height 37
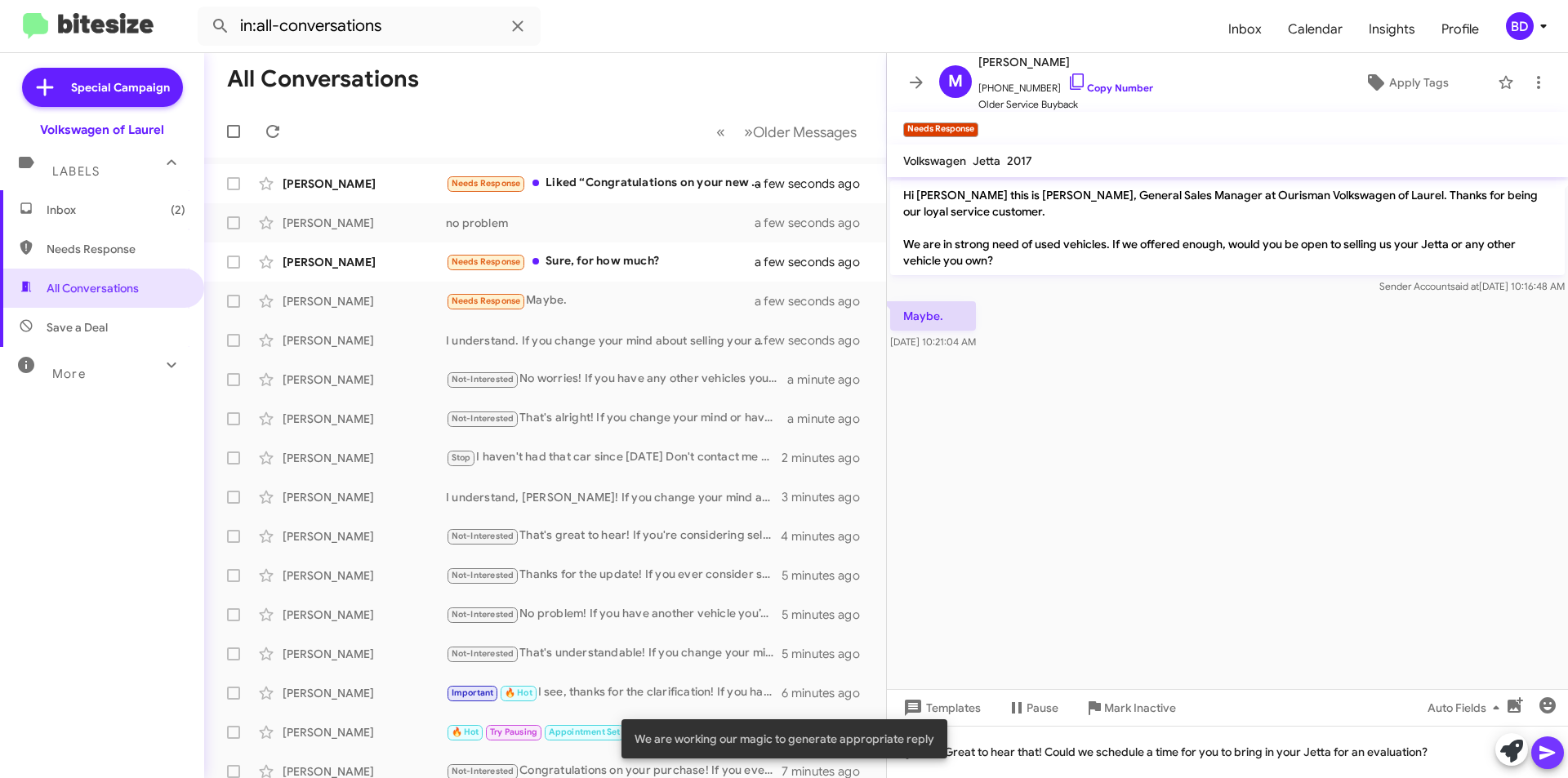
click at [1559, 758] on button at bounding box center [1547, 753] width 33 height 33
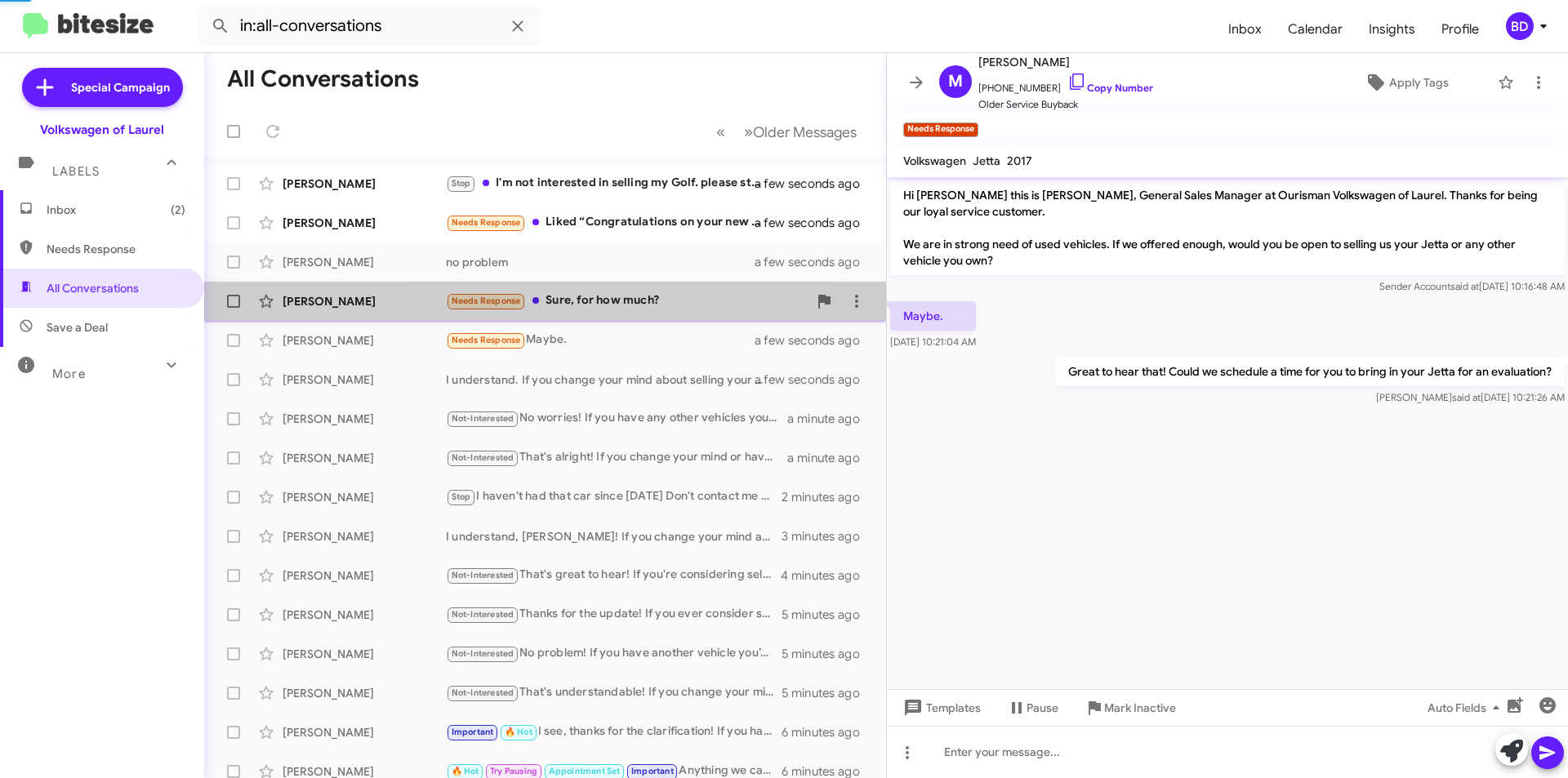
click at [611, 308] on div "Needs Response Sure, for how much?" at bounding box center [627, 300] width 362 height 19
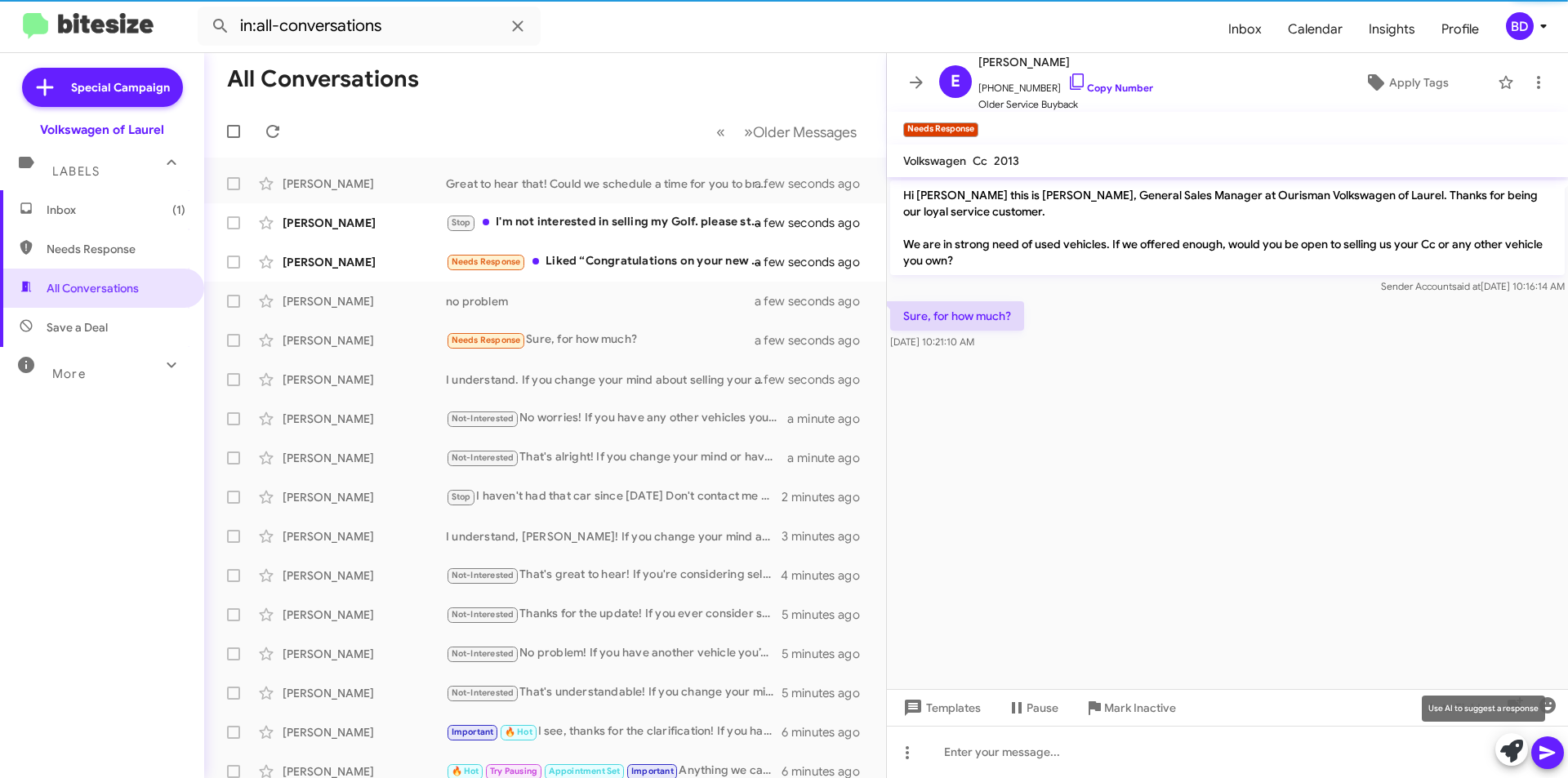
click at [1510, 752] on icon at bounding box center [1511, 751] width 23 height 23
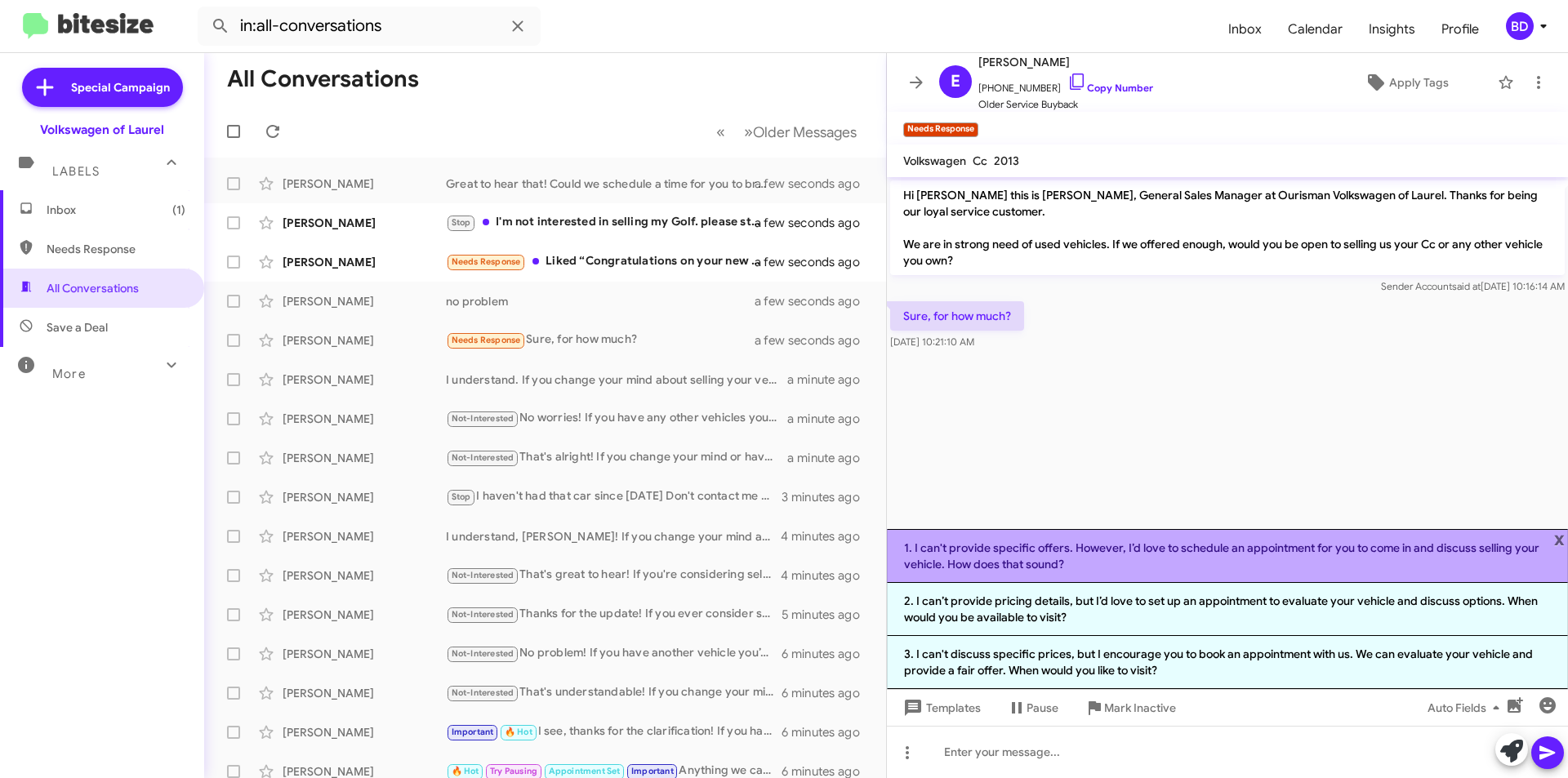
click at [1111, 552] on li "1. I can't provide specific offers. However, I’d love to schedule an appointmen…" at bounding box center [1227, 556] width 681 height 54
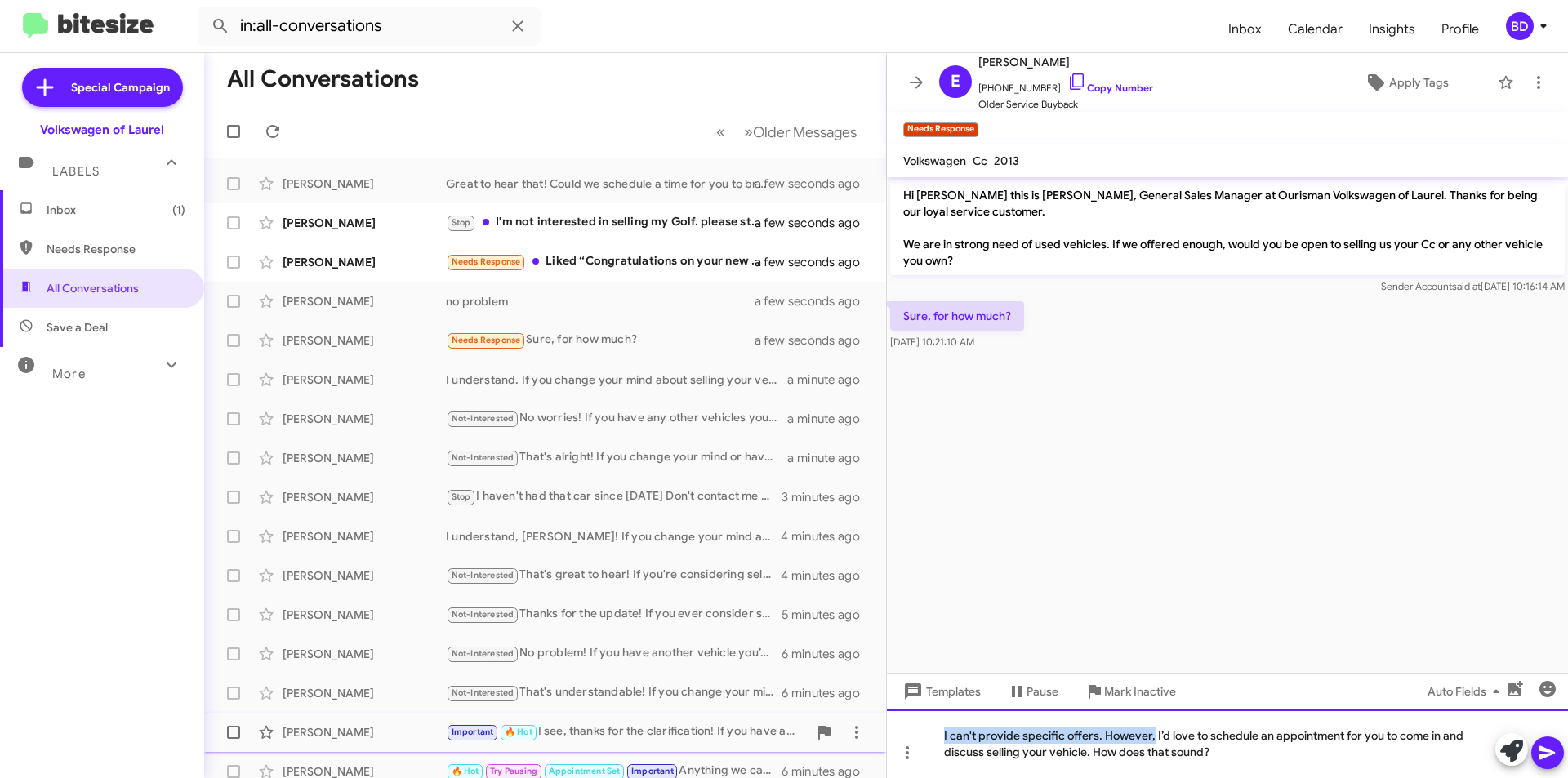
drag, startPoint x: 1152, startPoint y: 740, endPoint x: 818, endPoint y: 716, distance: 334.9
click at [811, 714] on div "All Conversations « Previous » Next Older Messages Michael Mclain Great to hear…" at bounding box center [885, 415] width 1363 height 725
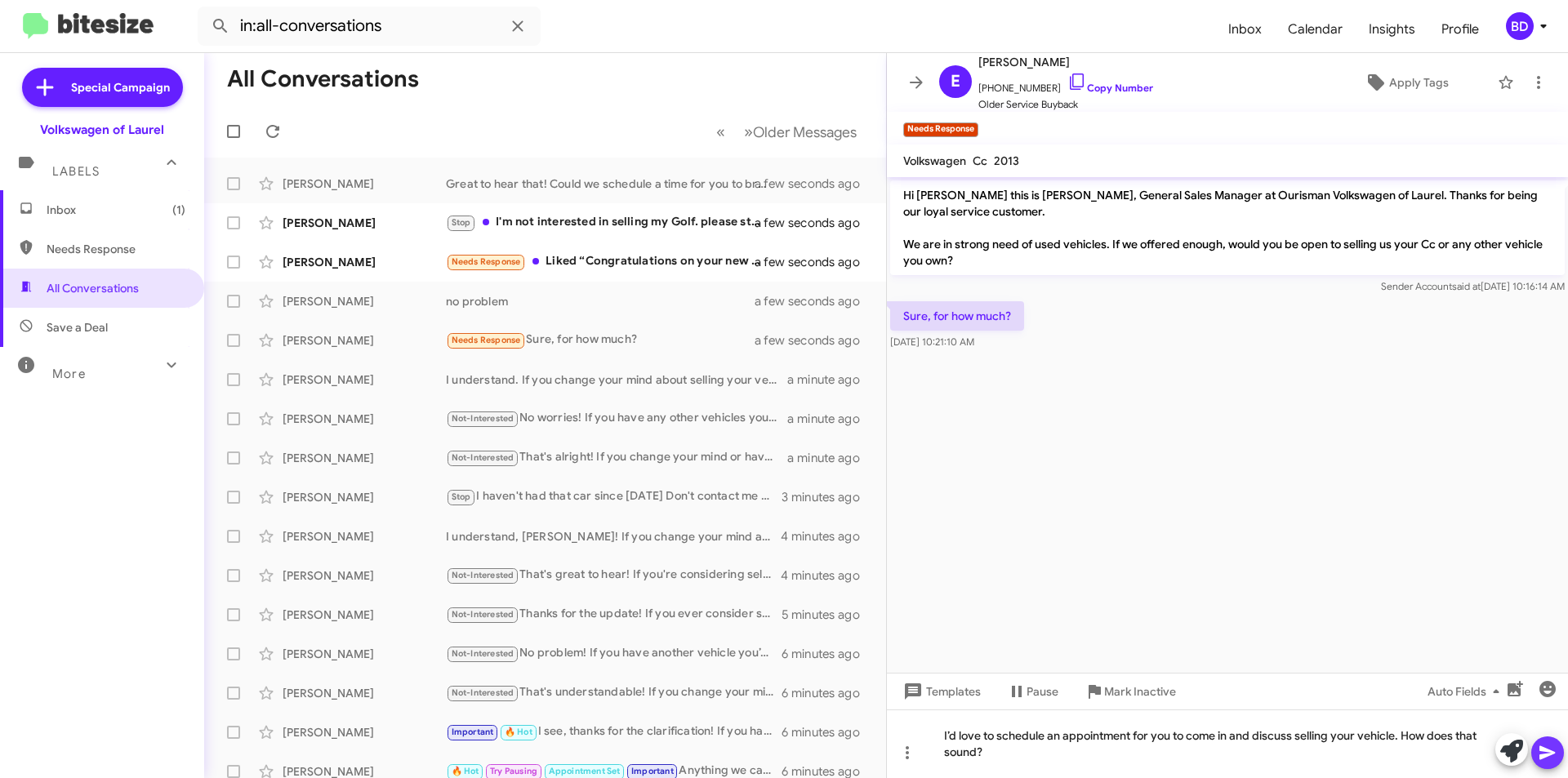
click at [1544, 750] on icon at bounding box center [1546, 753] width 15 height 14
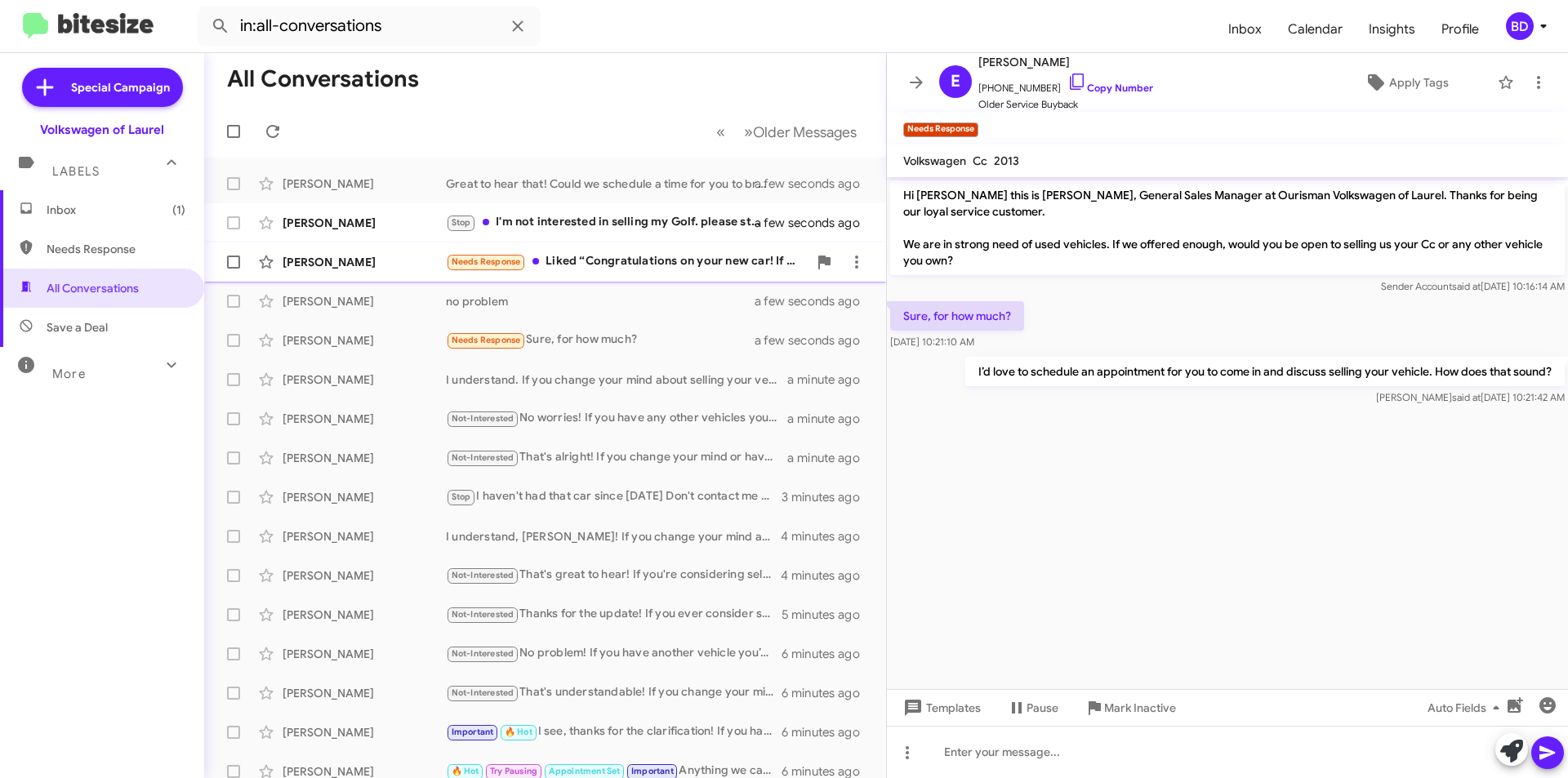
click at [597, 263] on div "Needs Response Liked “Congratulations on your new car! If you ever consider sel…" at bounding box center [627, 261] width 362 height 19
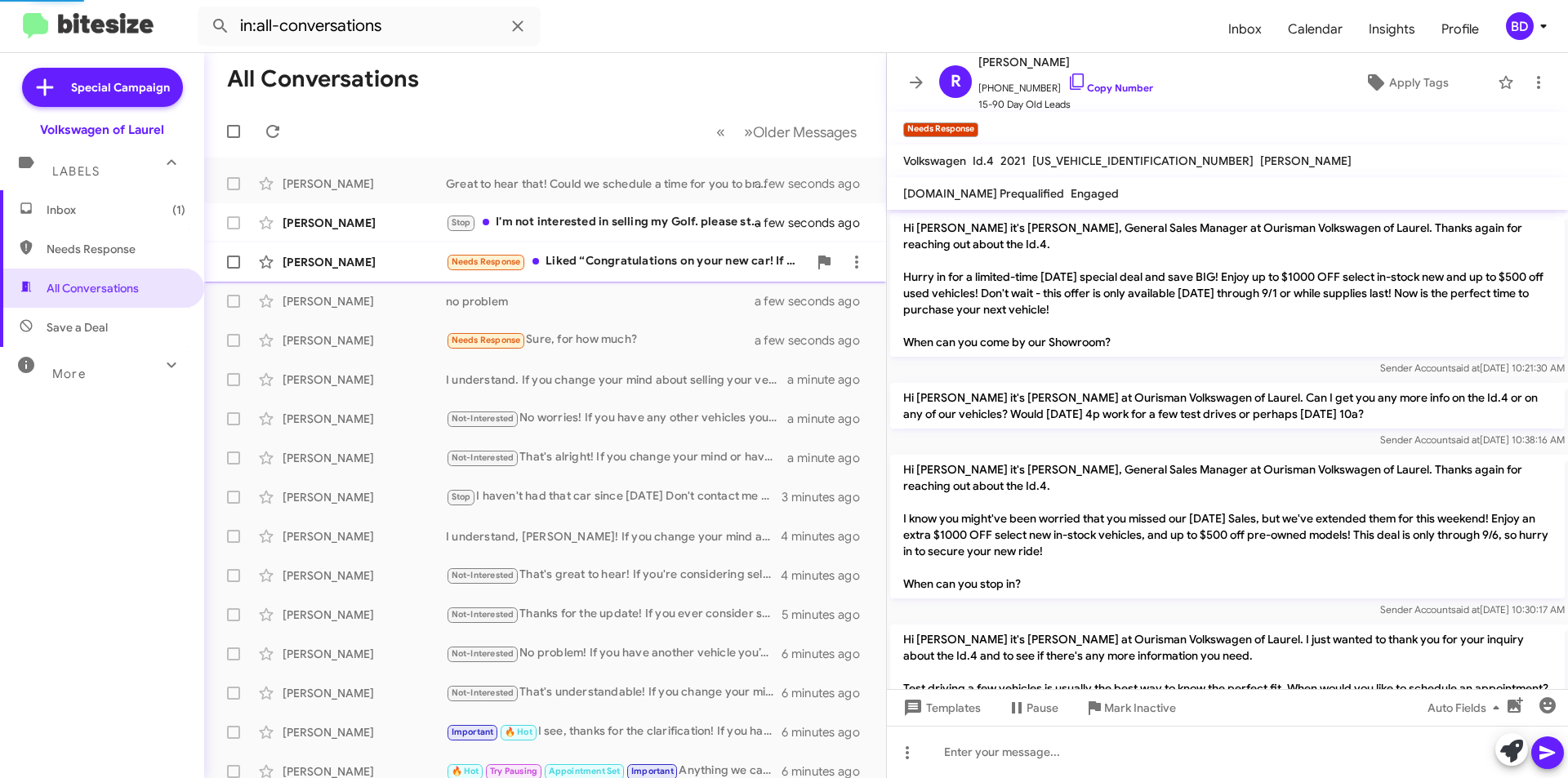
scroll to position [781, 0]
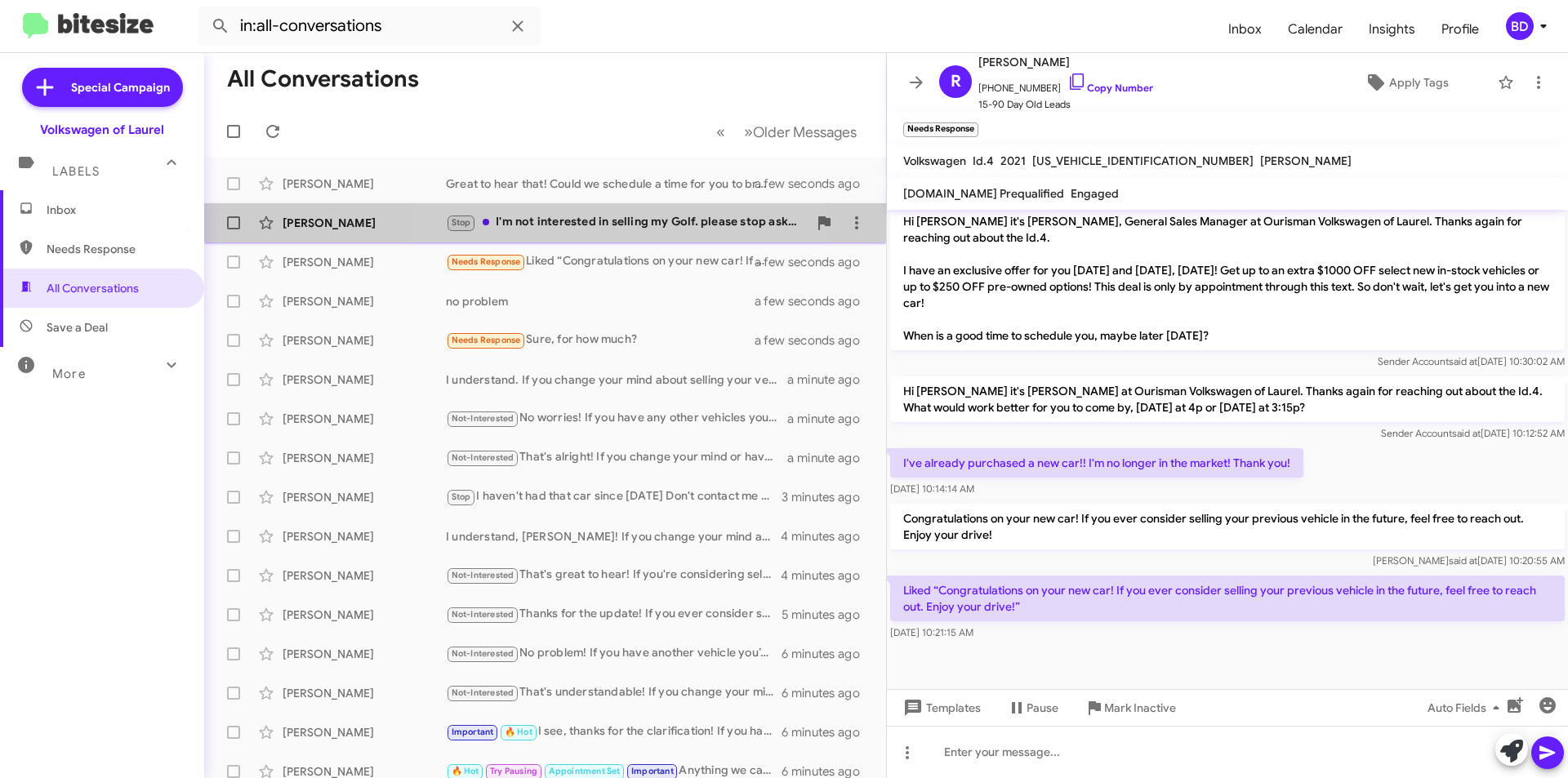
click at [597, 224] on div "Stop I'm not interested in selling my Golf. please stop asking." at bounding box center [627, 222] width 362 height 19
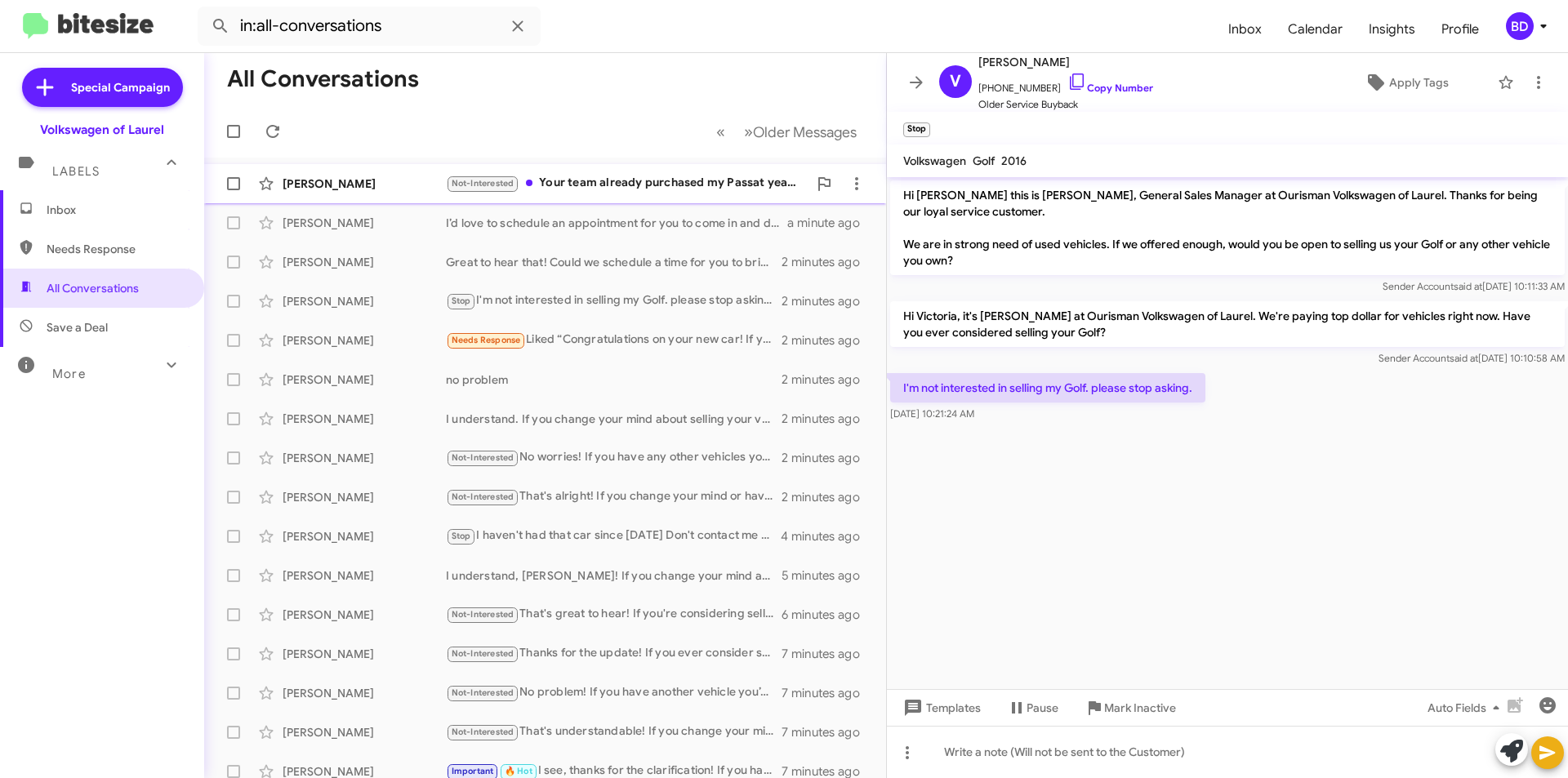
click at [665, 181] on div "Not-Interested Your team already purchased my Passat years ago when I brought i…" at bounding box center [627, 183] width 362 height 19
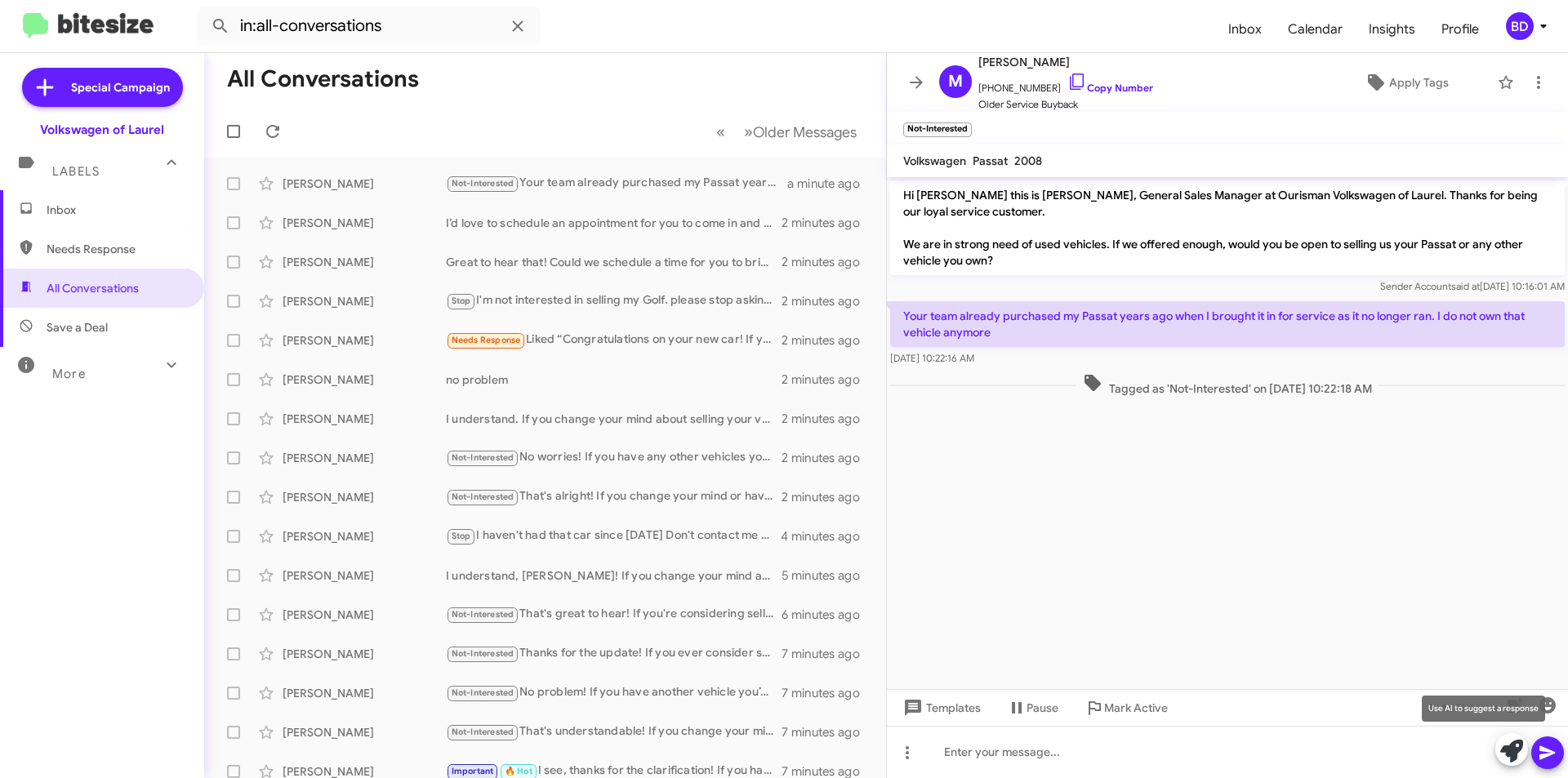
click at [1503, 754] on icon at bounding box center [1511, 751] width 23 height 23
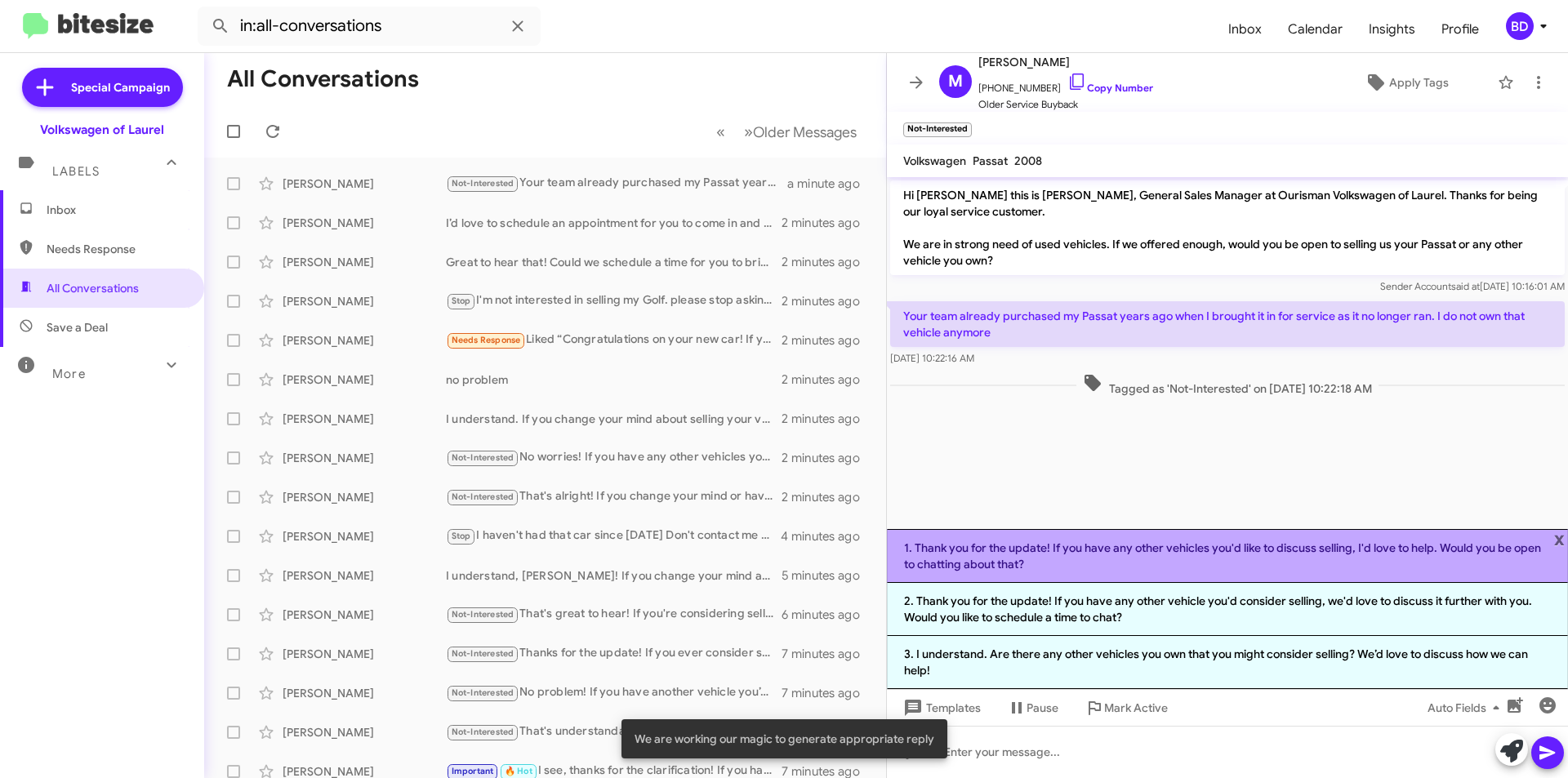
click at [1121, 559] on li "1. Thank you for the update! If you have any other vehicles you'd like to discu…" at bounding box center [1227, 556] width 681 height 54
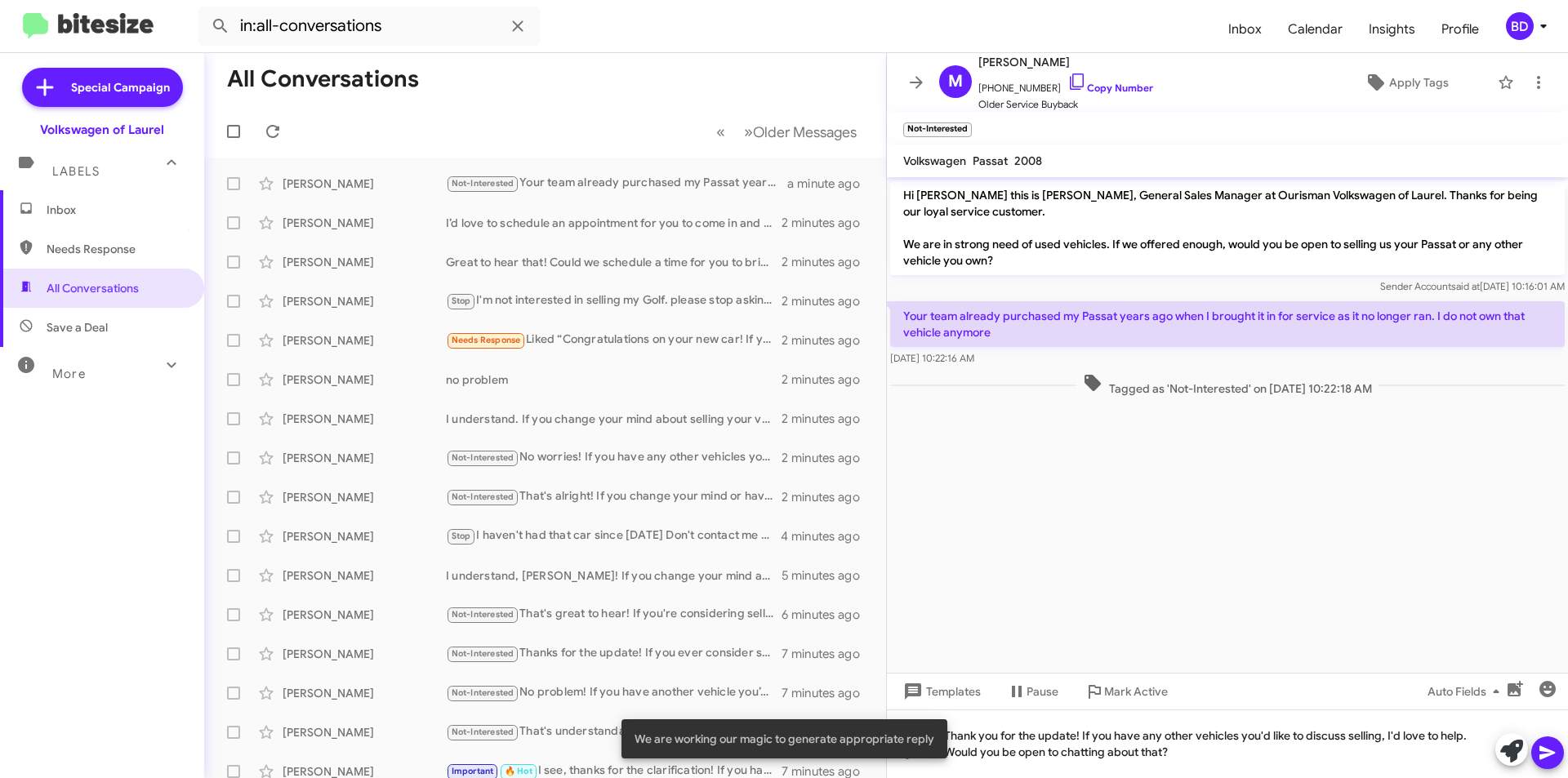
click at [1549, 758] on icon at bounding box center [1547, 753] width 20 height 20
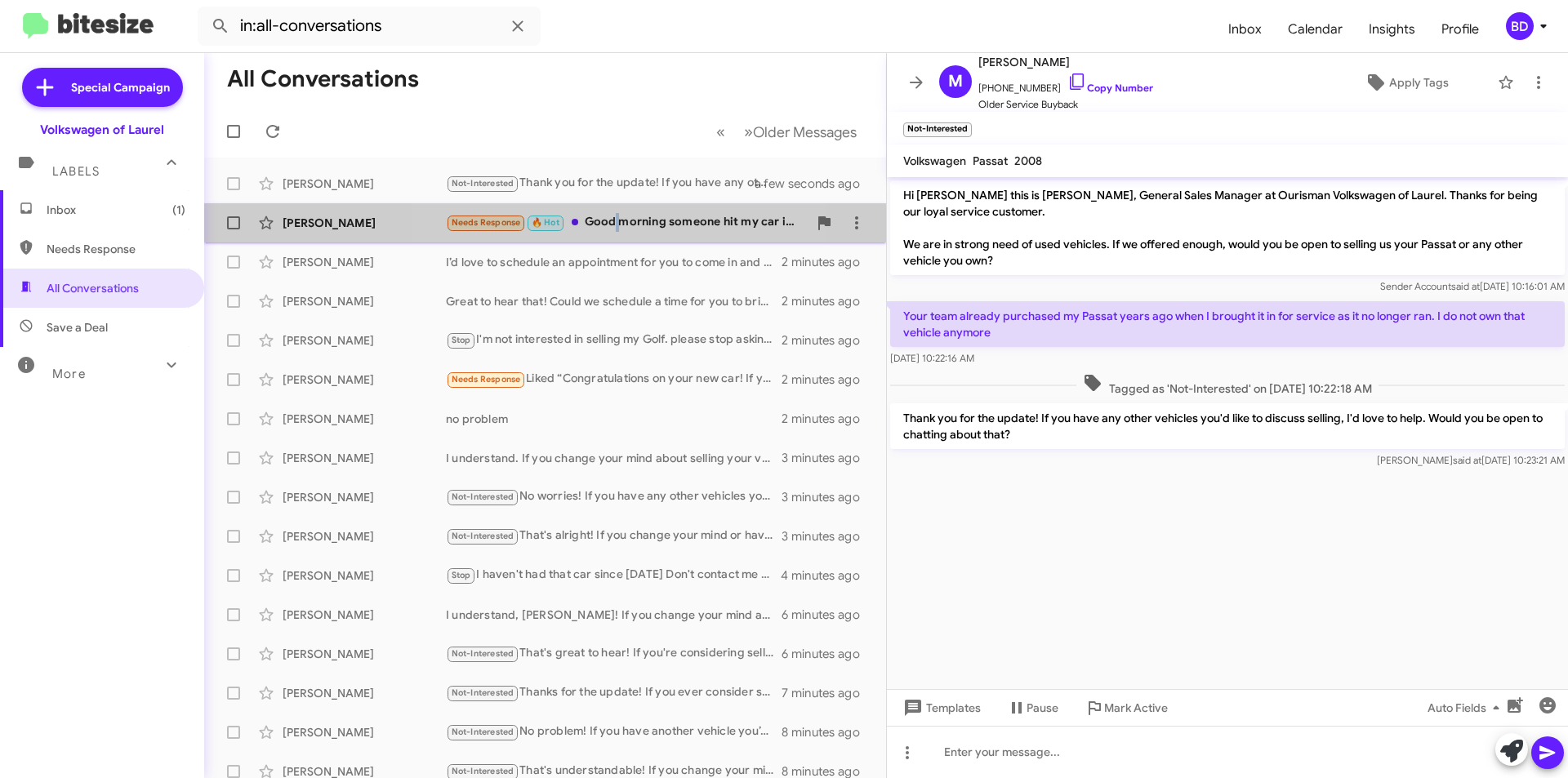
click at [616, 227] on div "Needs Response 🔥 Hot Good morning someone hit my car in 1/2025 and it was total…" at bounding box center [627, 222] width 362 height 19
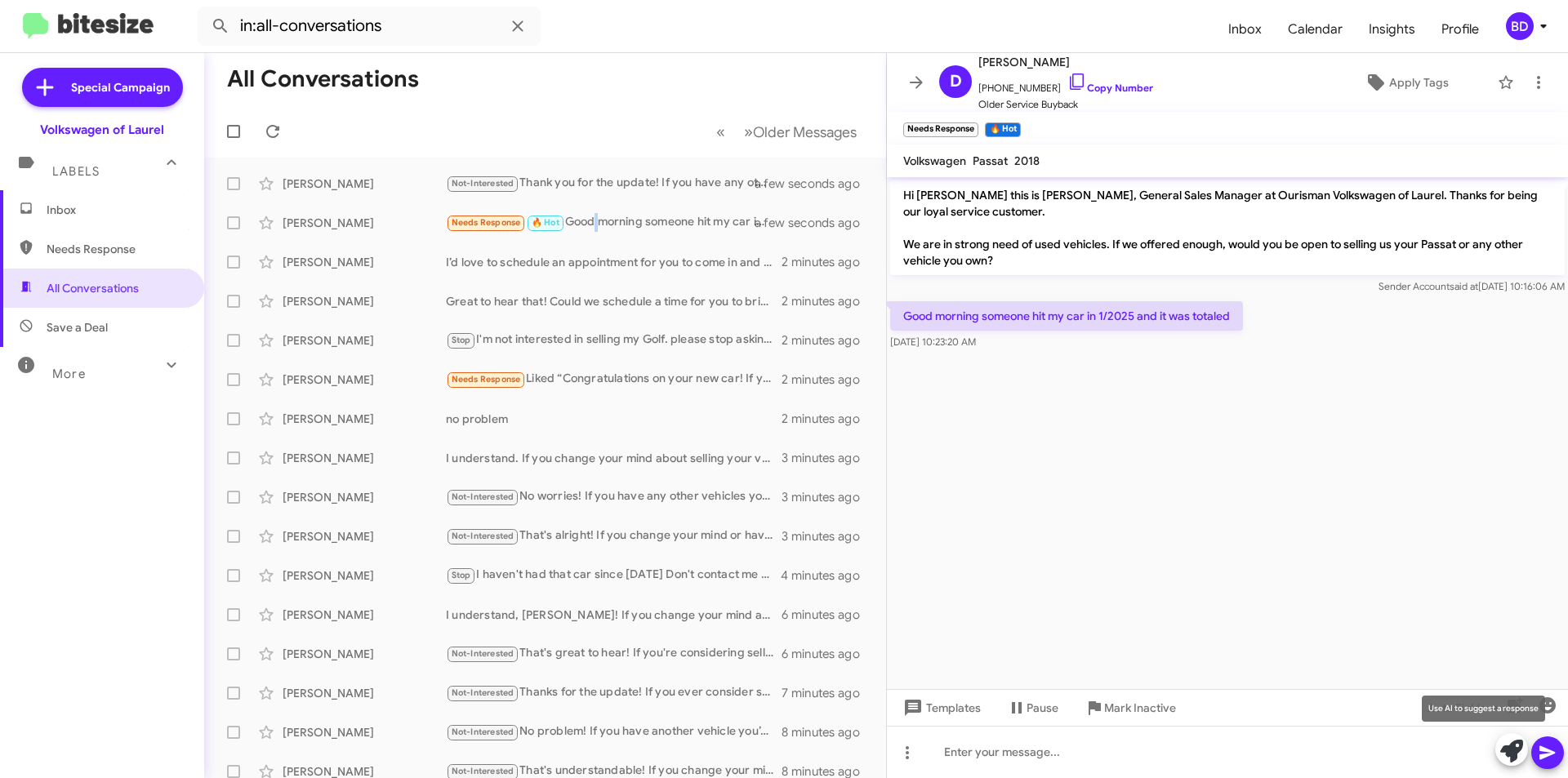
click at [1512, 754] on icon at bounding box center [1511, 751] width 23 height 23
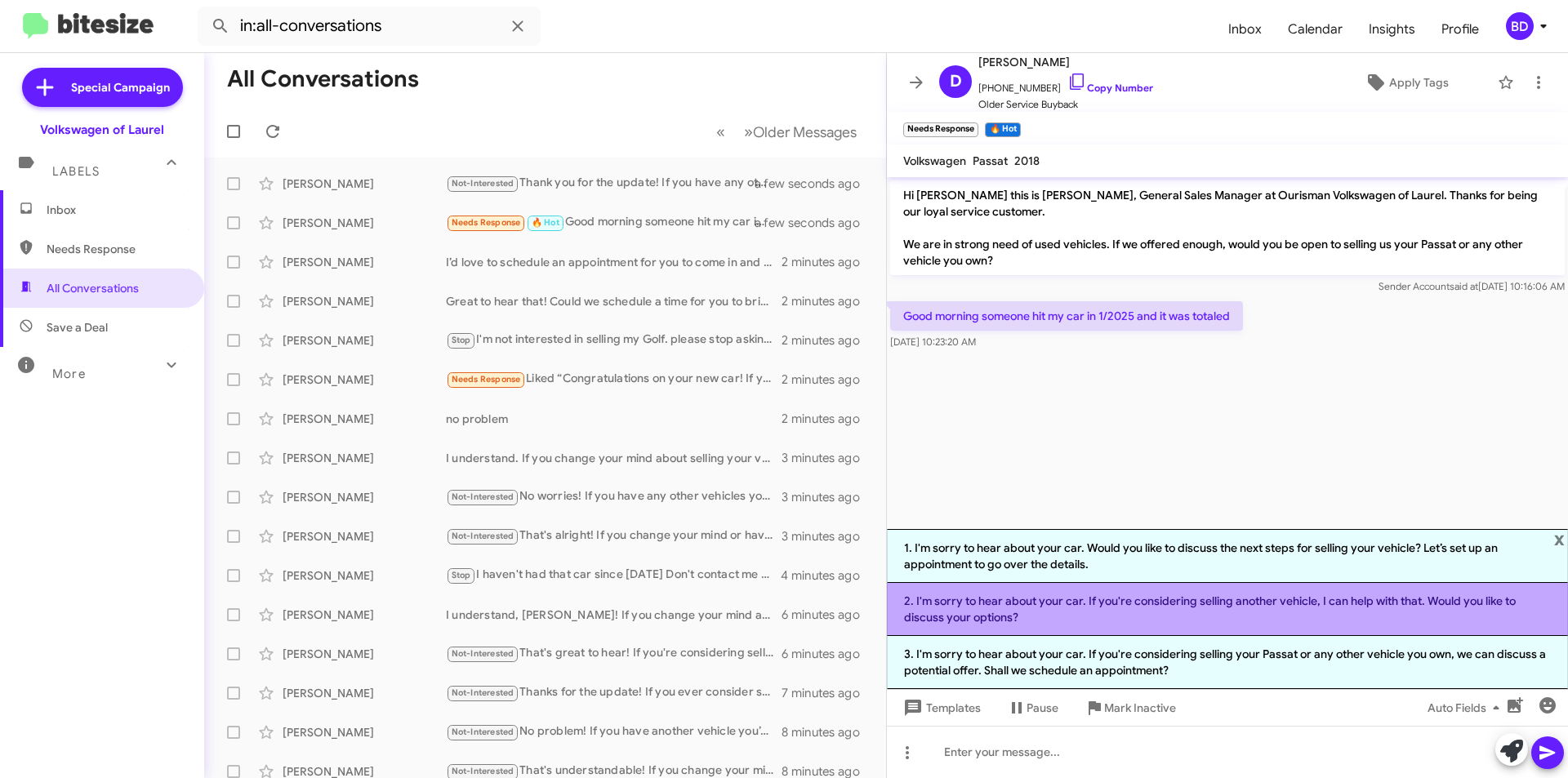
click at [1133, 611] on li "2. I'm sorry to hear about your car. If you're considering selling another vehi…" at bounding box center [1227, 610] width 681 height 53
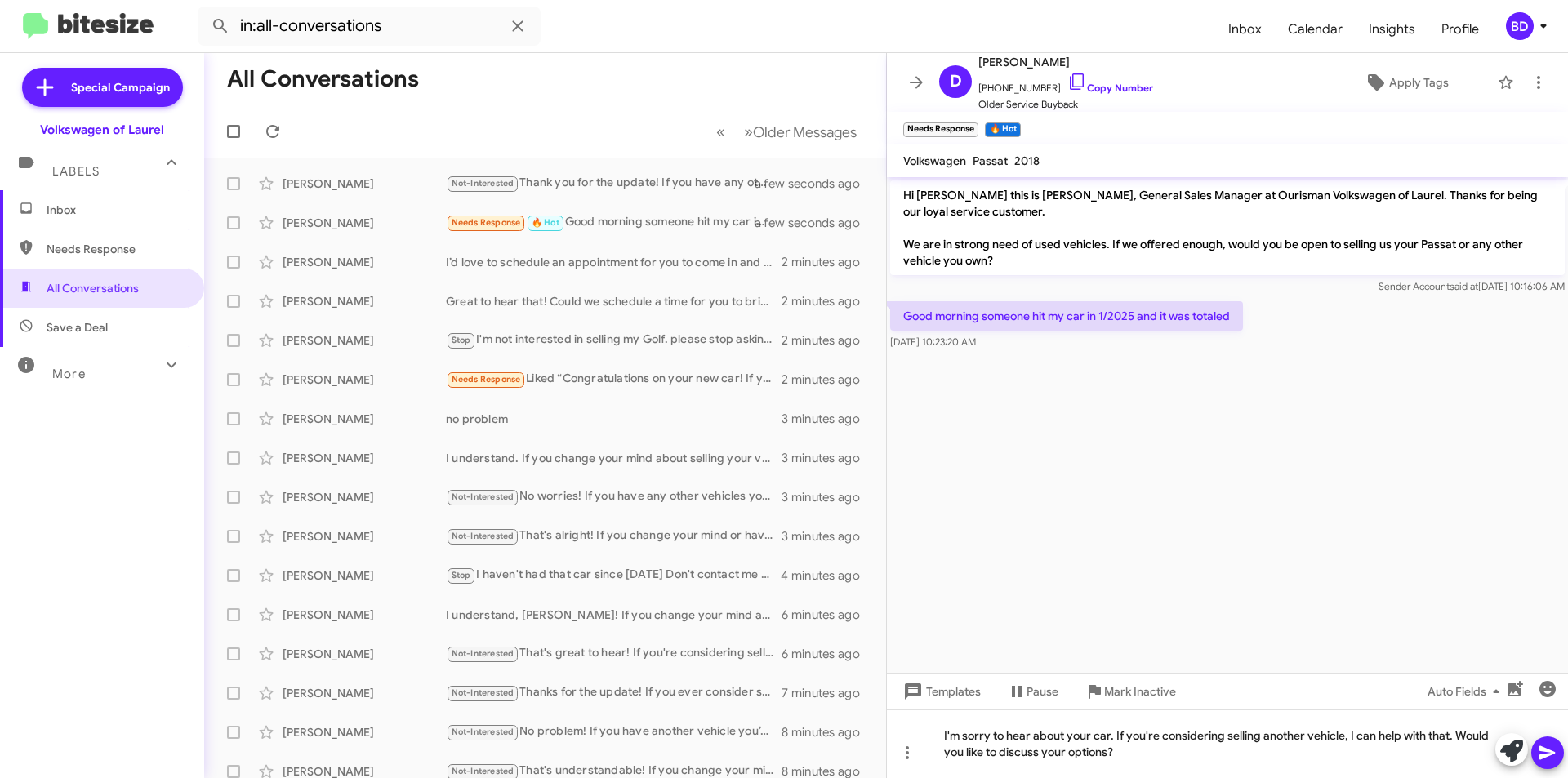
click at [1528, 744] on div at bounding box center [1529, 751] width 68 height 35
click at [1543, 754] on icon at bounding box center [1546, 753] width 15 height 14
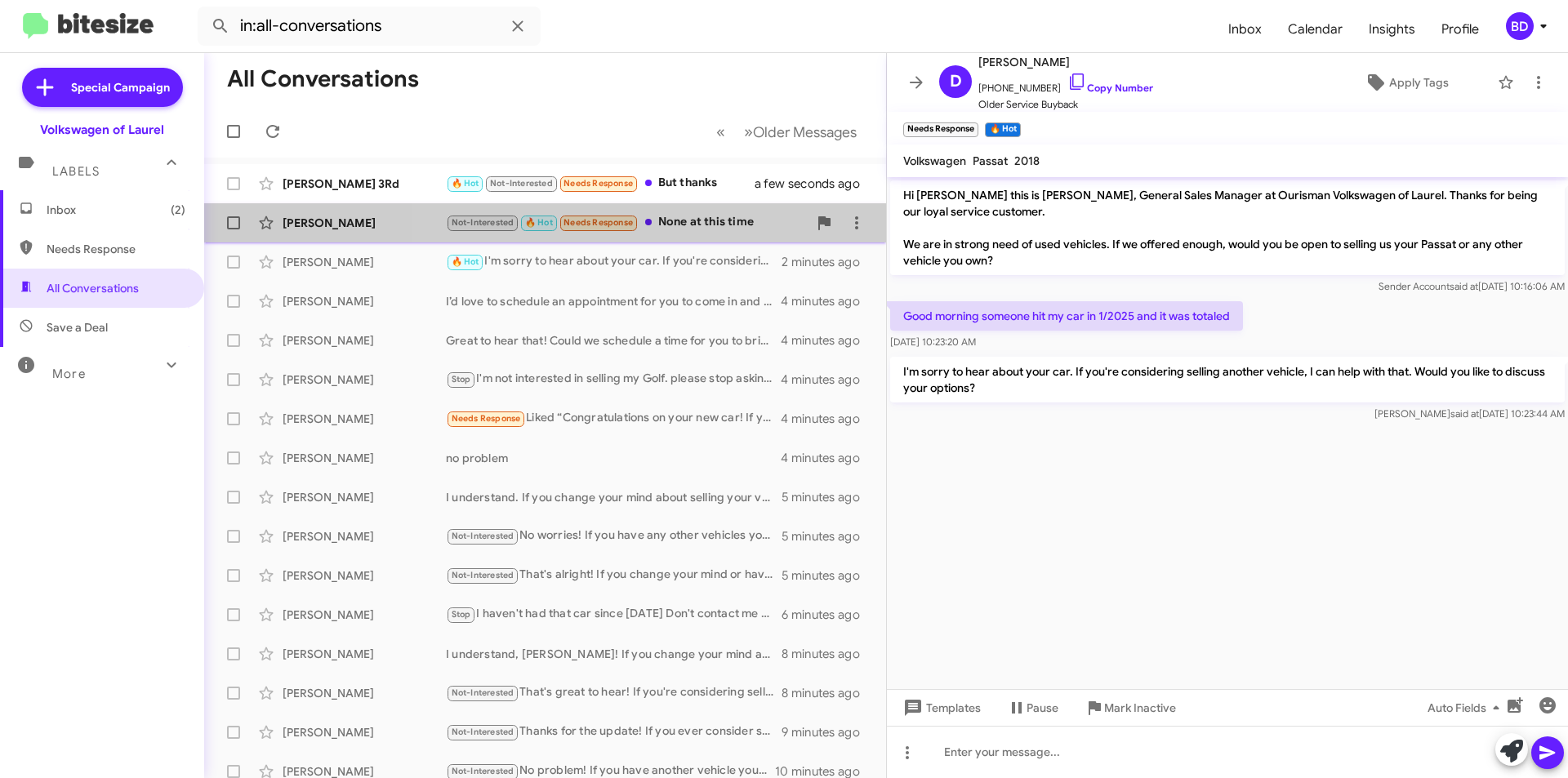
click at [727, 217] on div "Not-Interested 🔥 Hot Needs Response None at this time" at bounding box center [627, 222] width 362 height 19
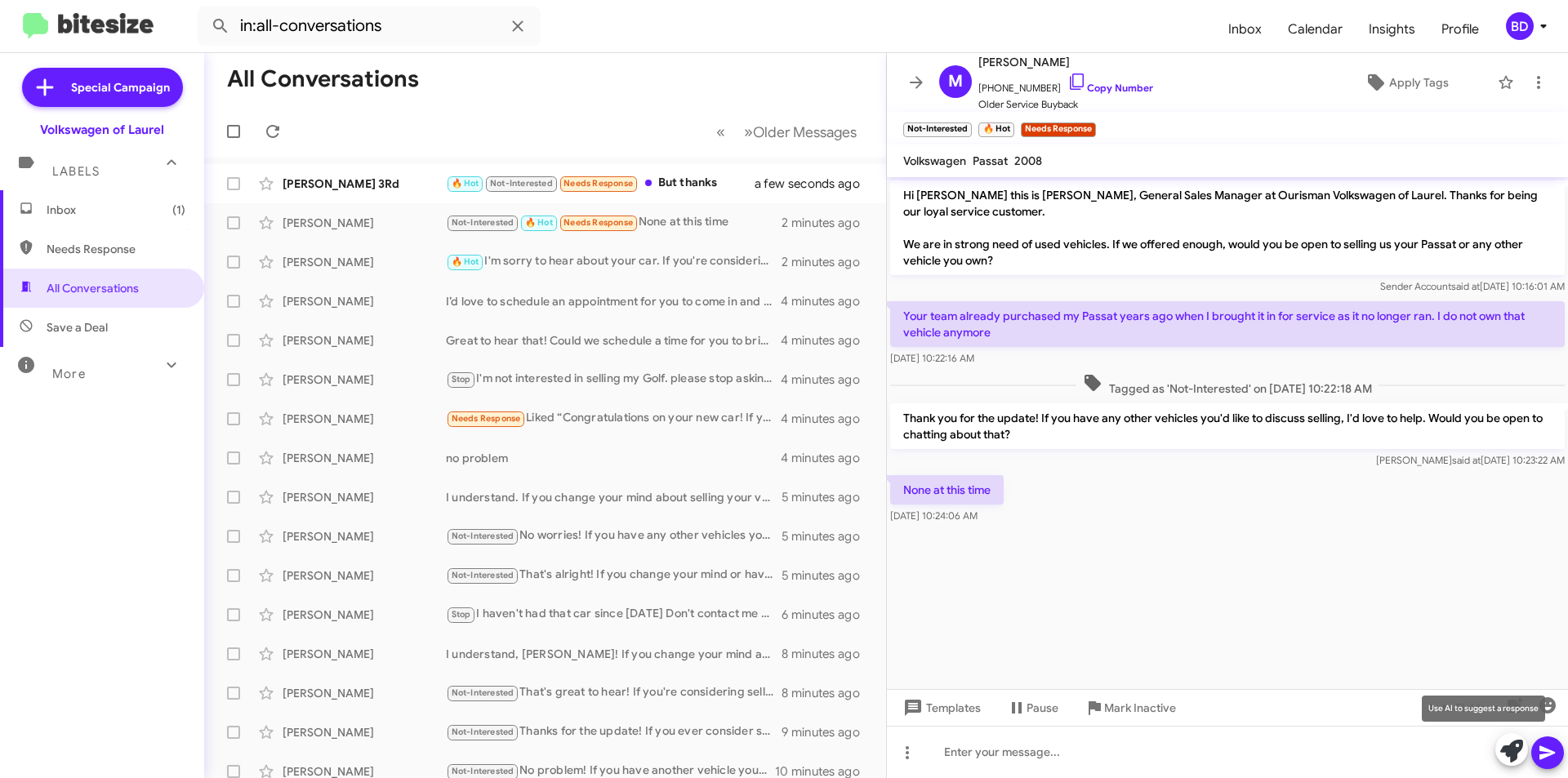
click at [1516, 748] on icon at bounding box center [1511, 751] width 23 height 23
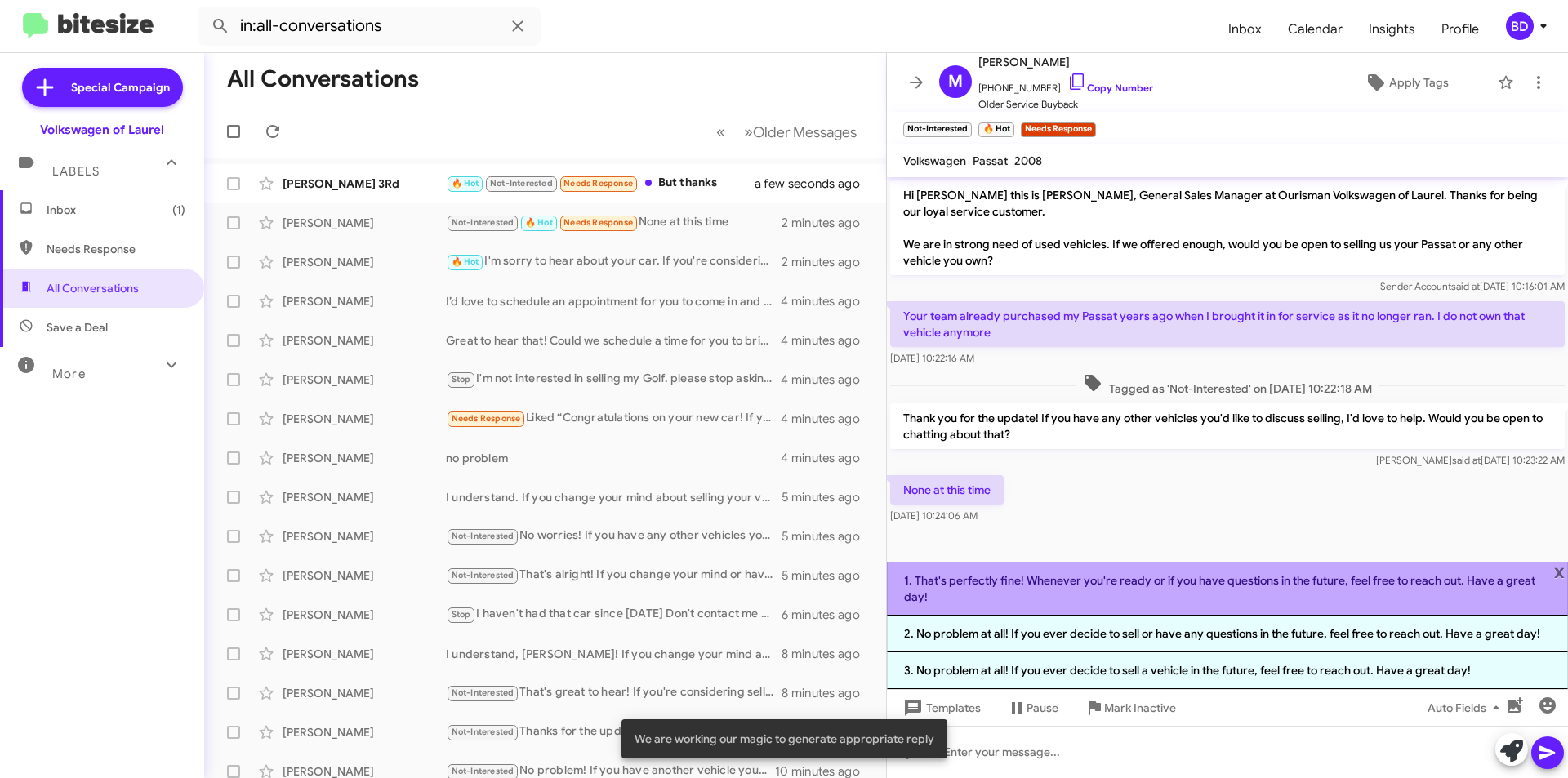
click at [1139, 597] on li "1. That's perfectly fine! Whenever you're ready or if you have questions in the…" at bounding box center [1227, 589] width 681 height 54
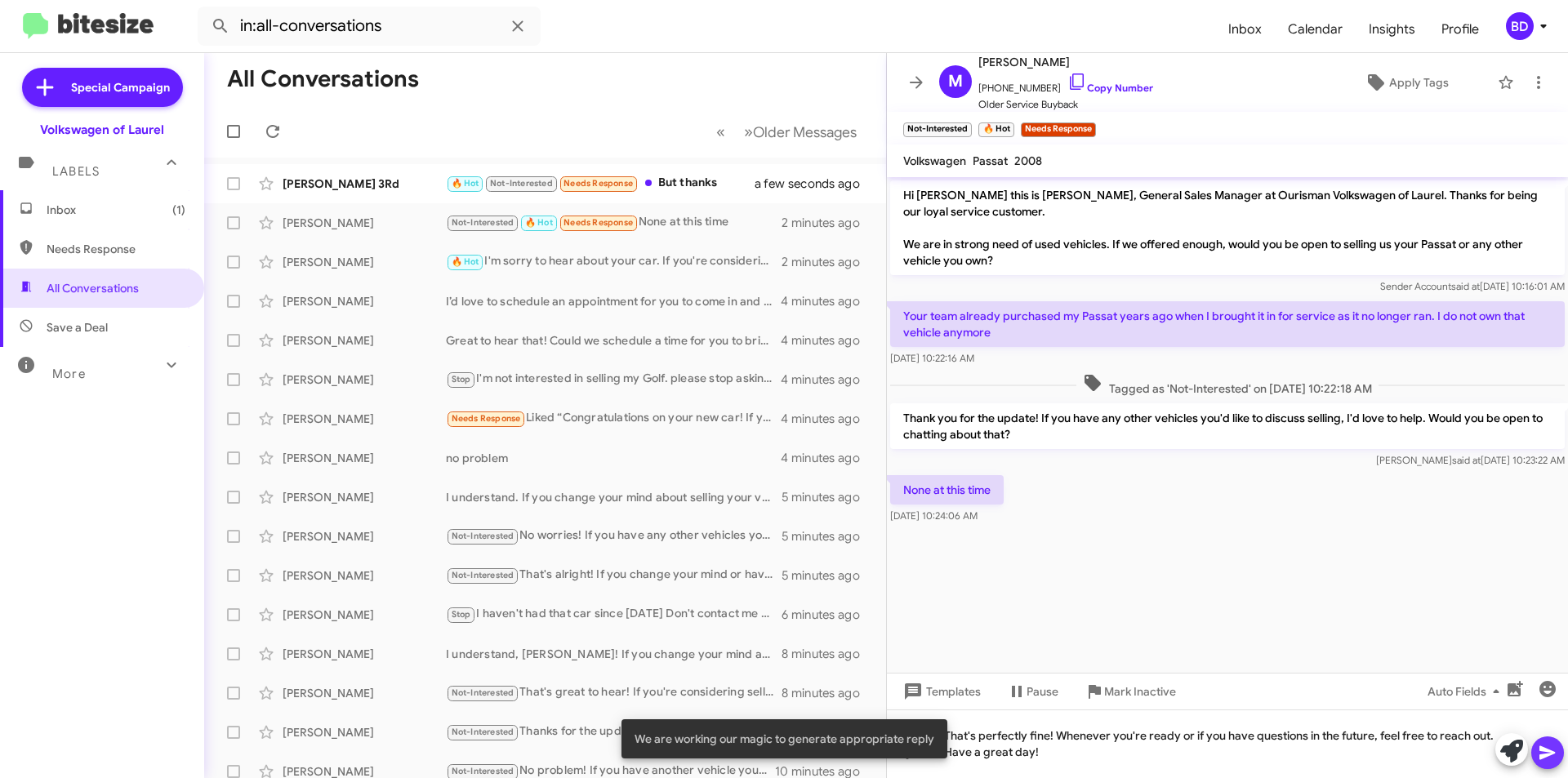
click at [1552, 754] on icon at bounding box center [1546, 753] width 15 height 14
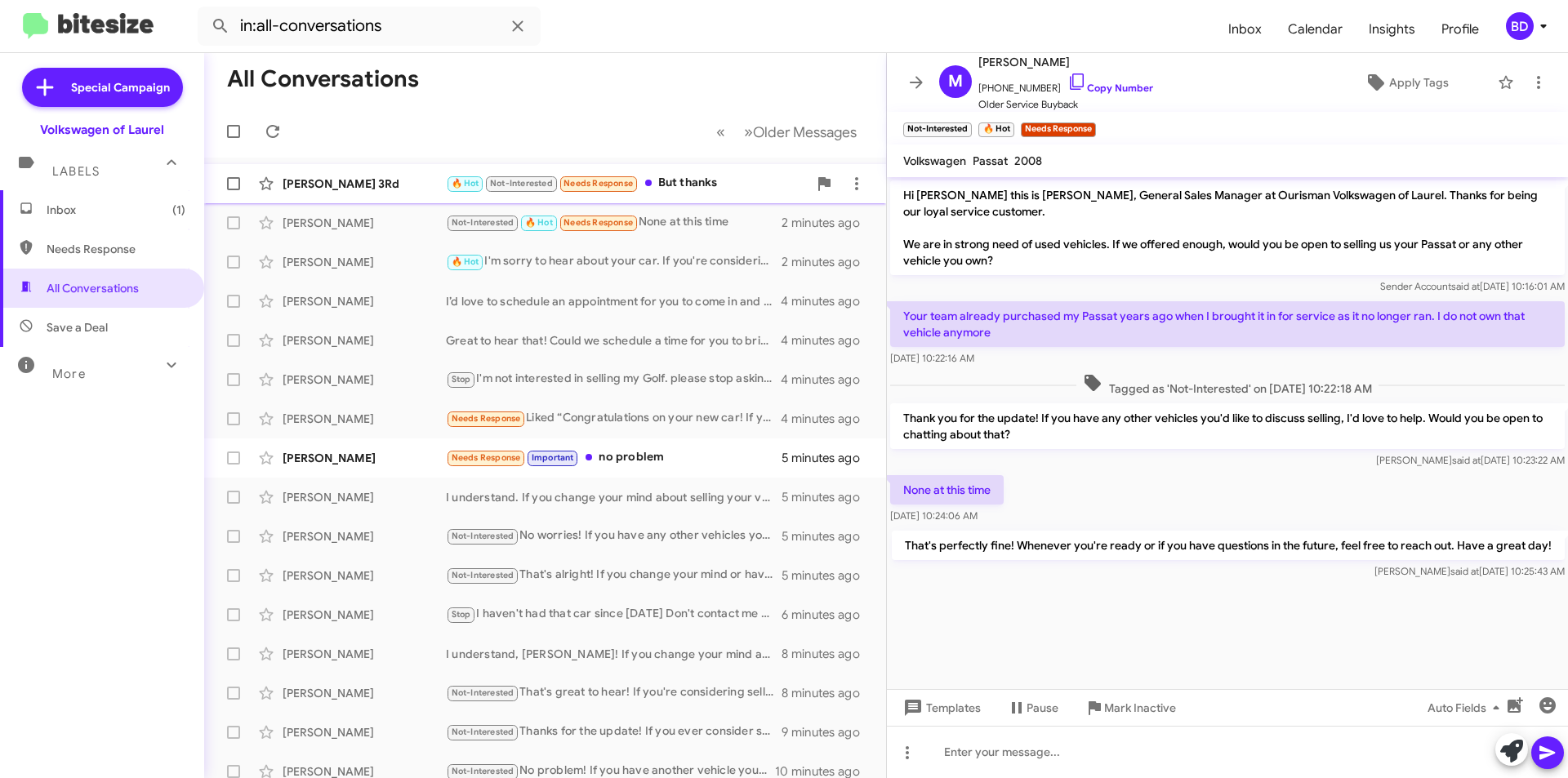
click at [676, 183] on div "🔥 Hot Not-Interested Needs Response But thanks" at bounding box center [627, 183] width 362 height 19
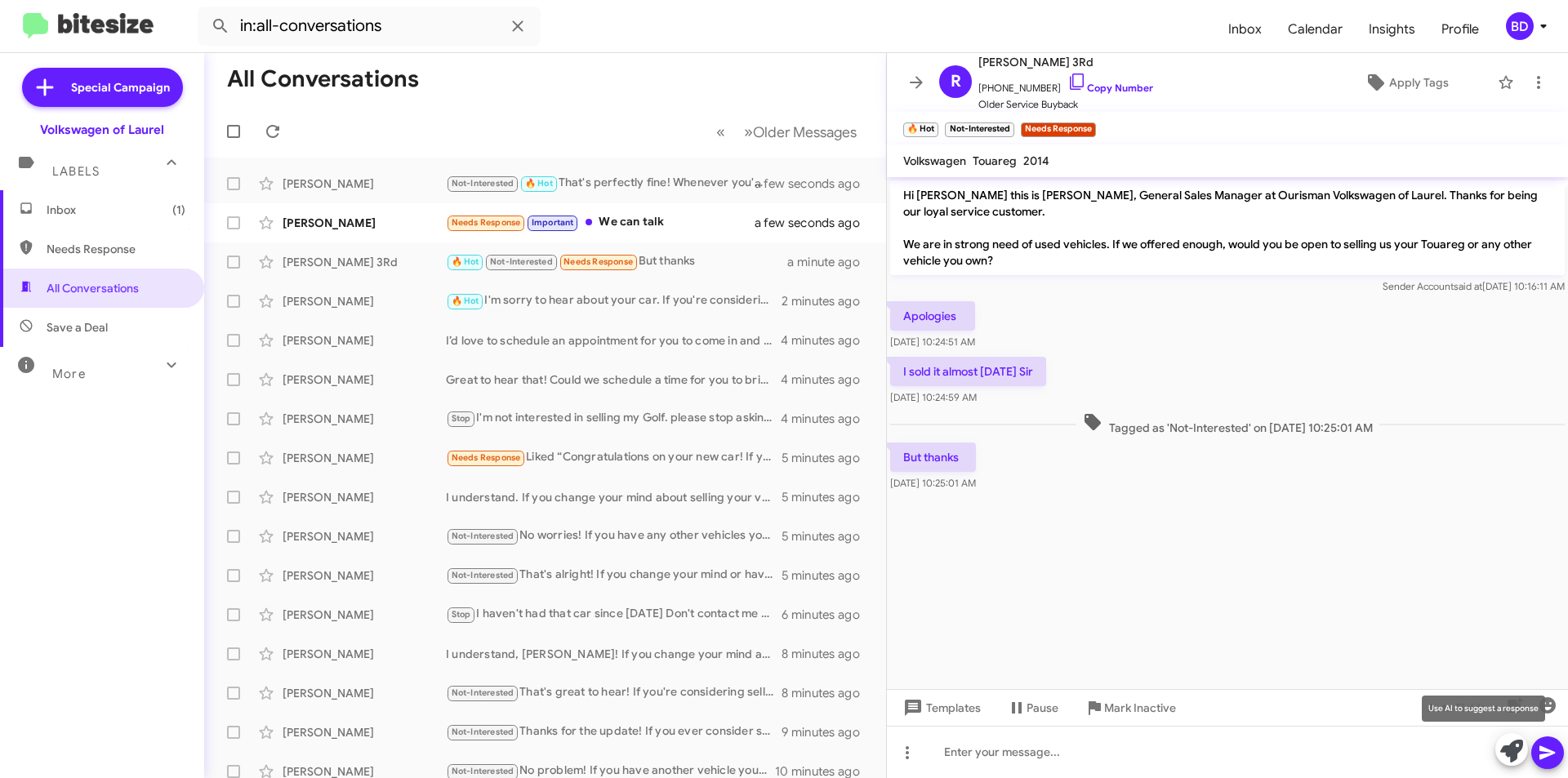
click at [1512, 756] on icon at bounding box center [1511, 751] width 23 height 23
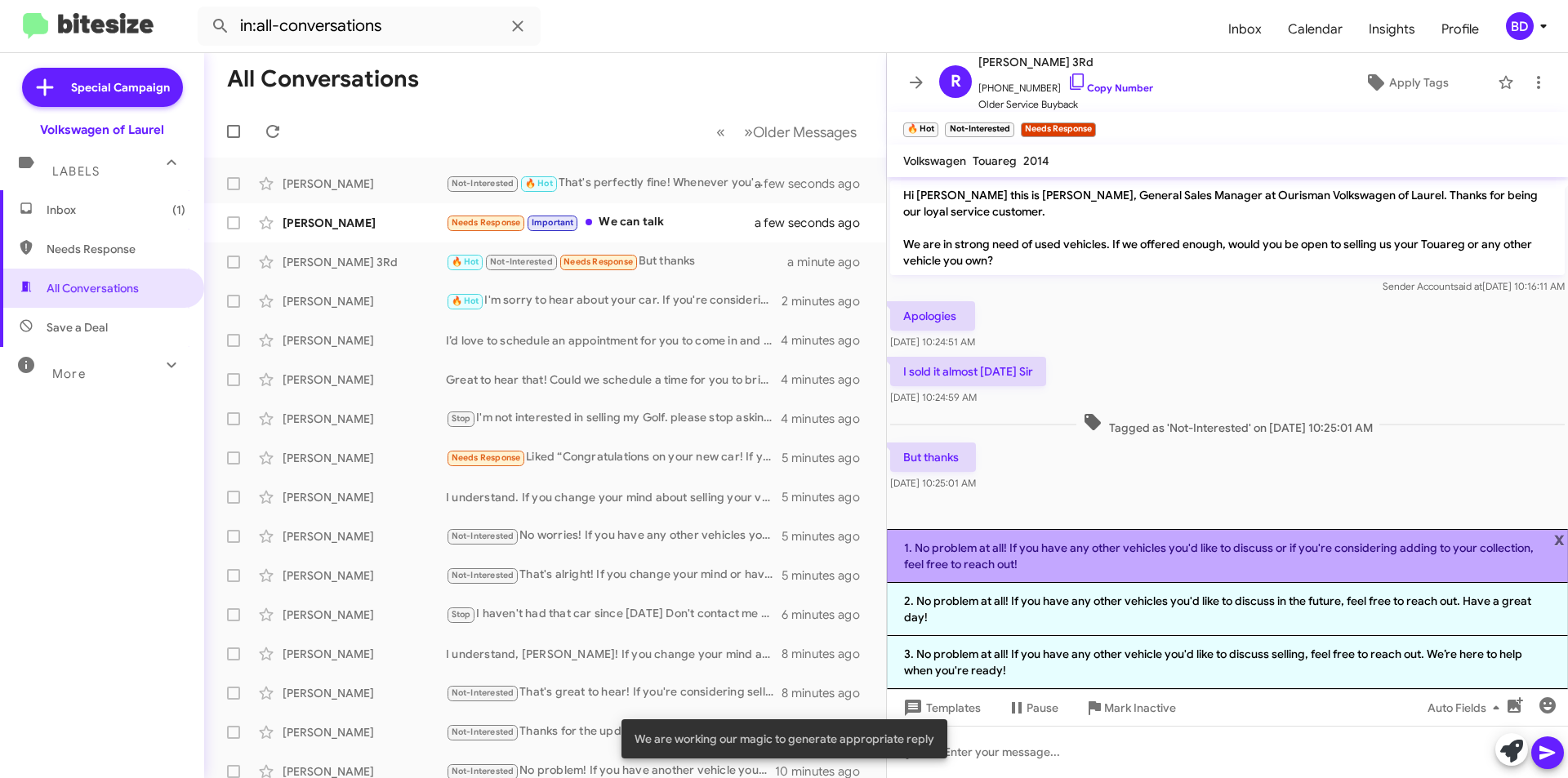
click at [1041, 556] on li "1. No problem at all! If you have any other vehicles you'd like to discuss or i…" at bounding box center [1227, 556] width 681 height 54
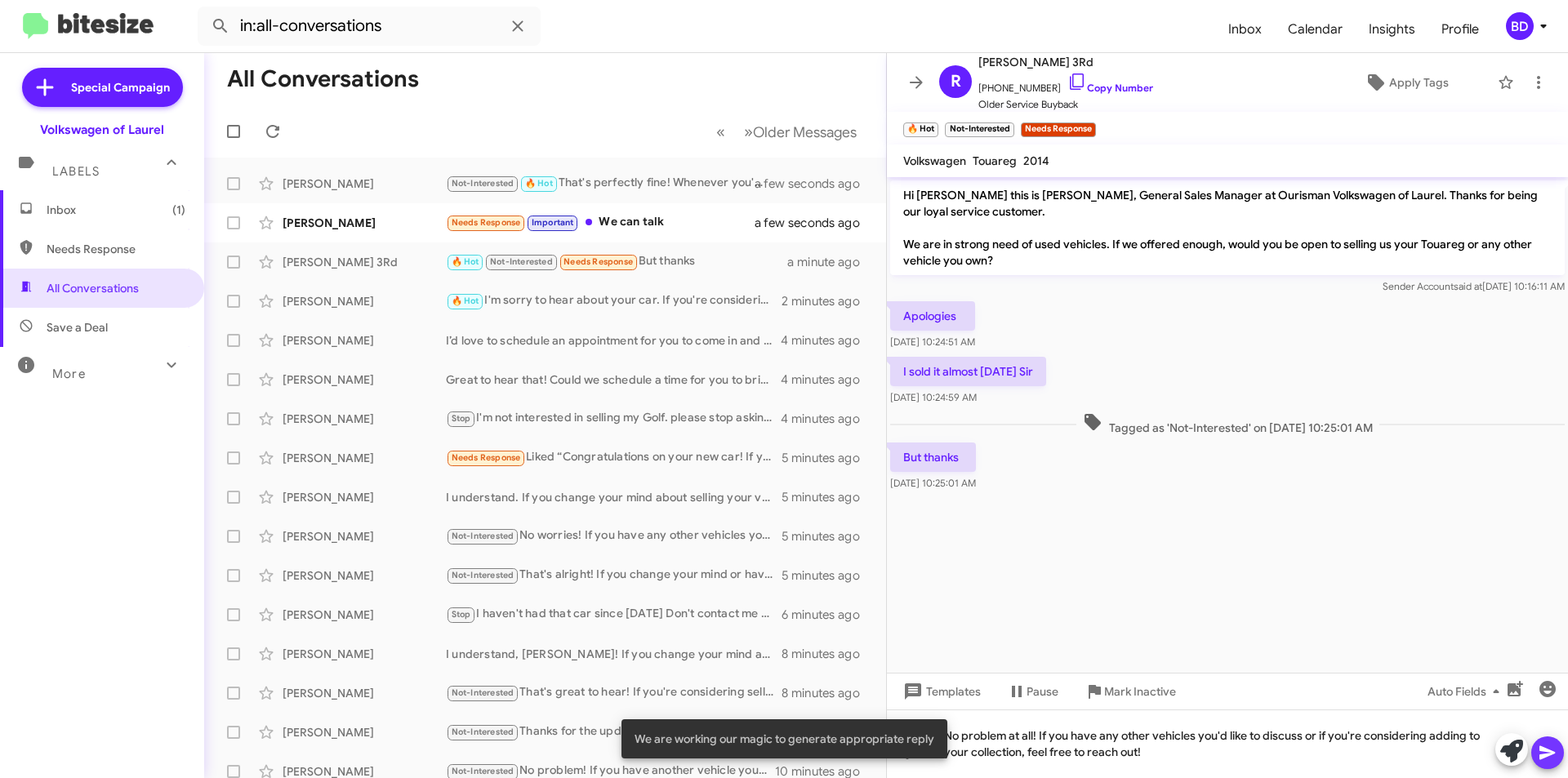
click at [1552, 749] on icon at bounding box center [1547, 753] width 20 height 20
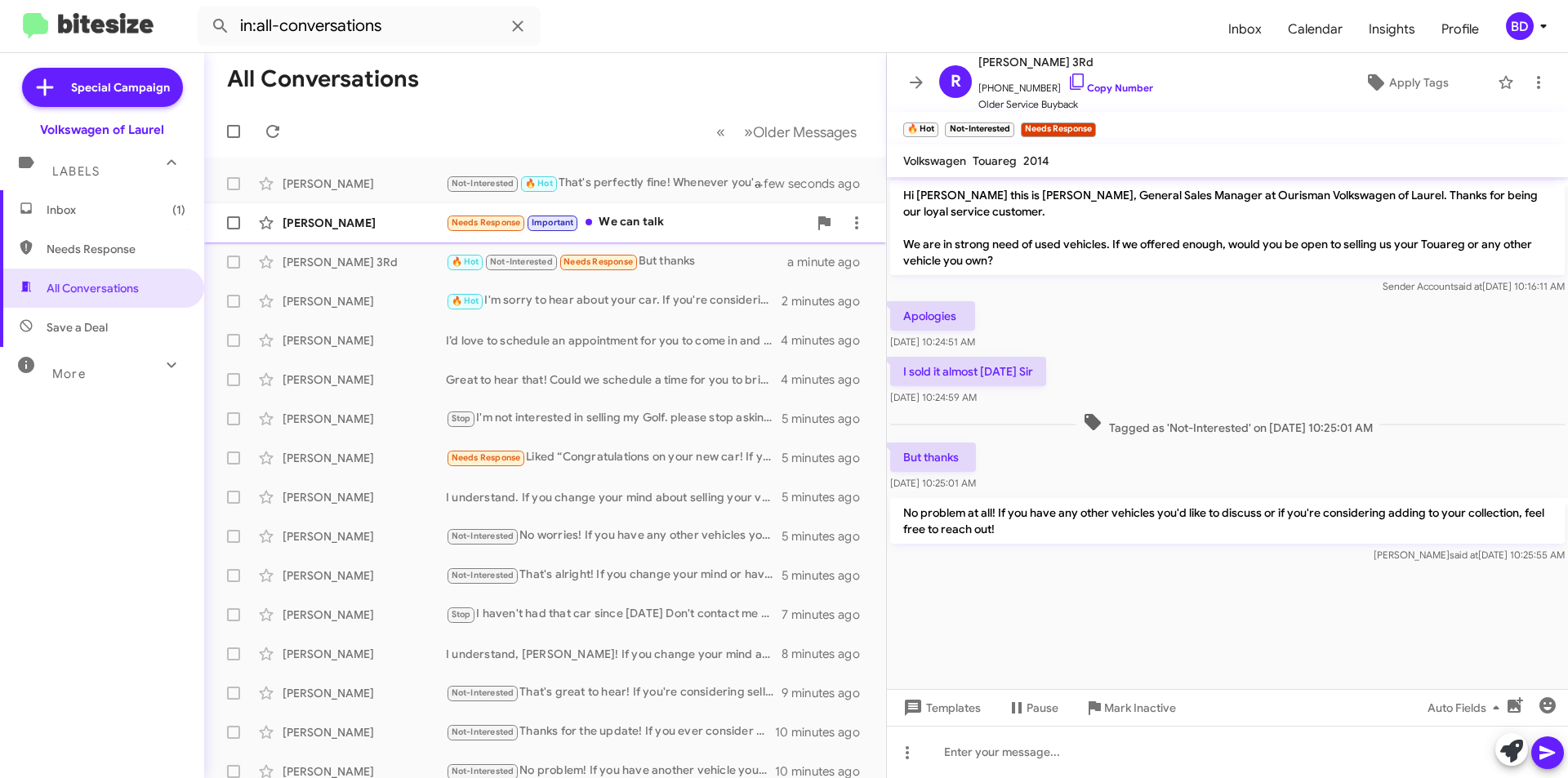
click at [631, 225] on div "Needs Response Important We can talk" at bounding box center [627, 222] width 362 height 19
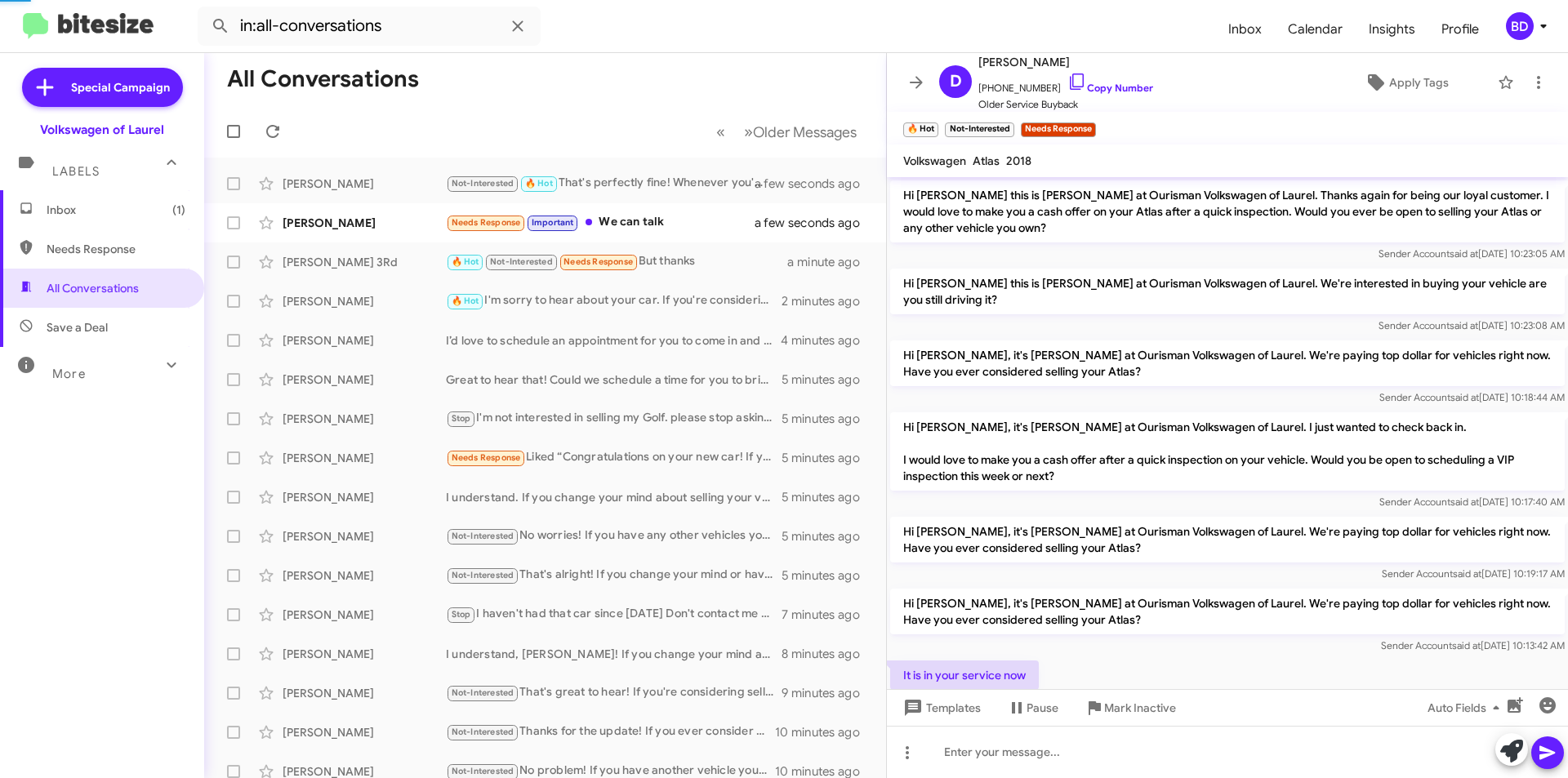
scroll to position [427, 0]
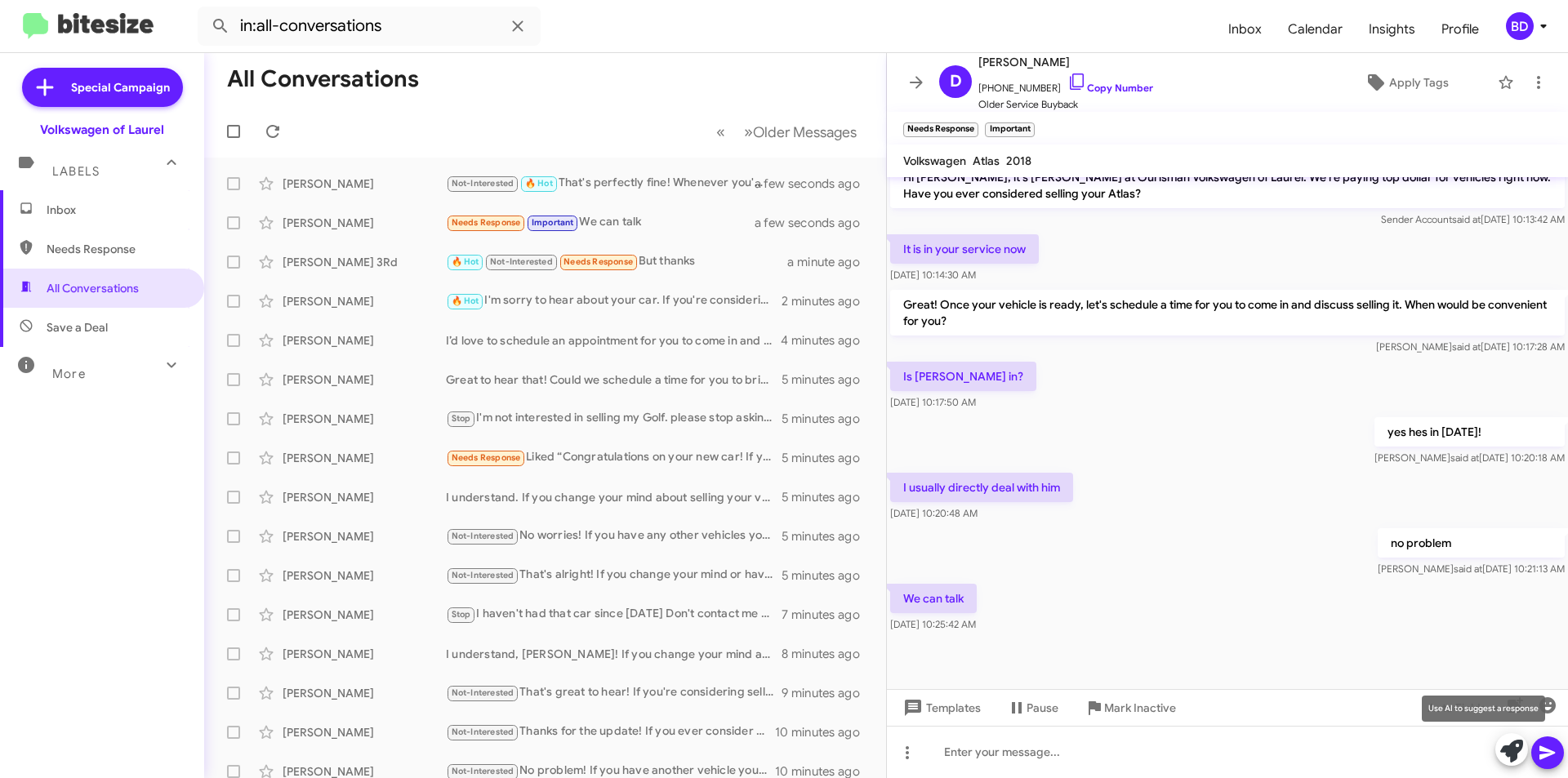
click at [1513, 752] on icon at bounding box center [1511, 751] width 23 height 23
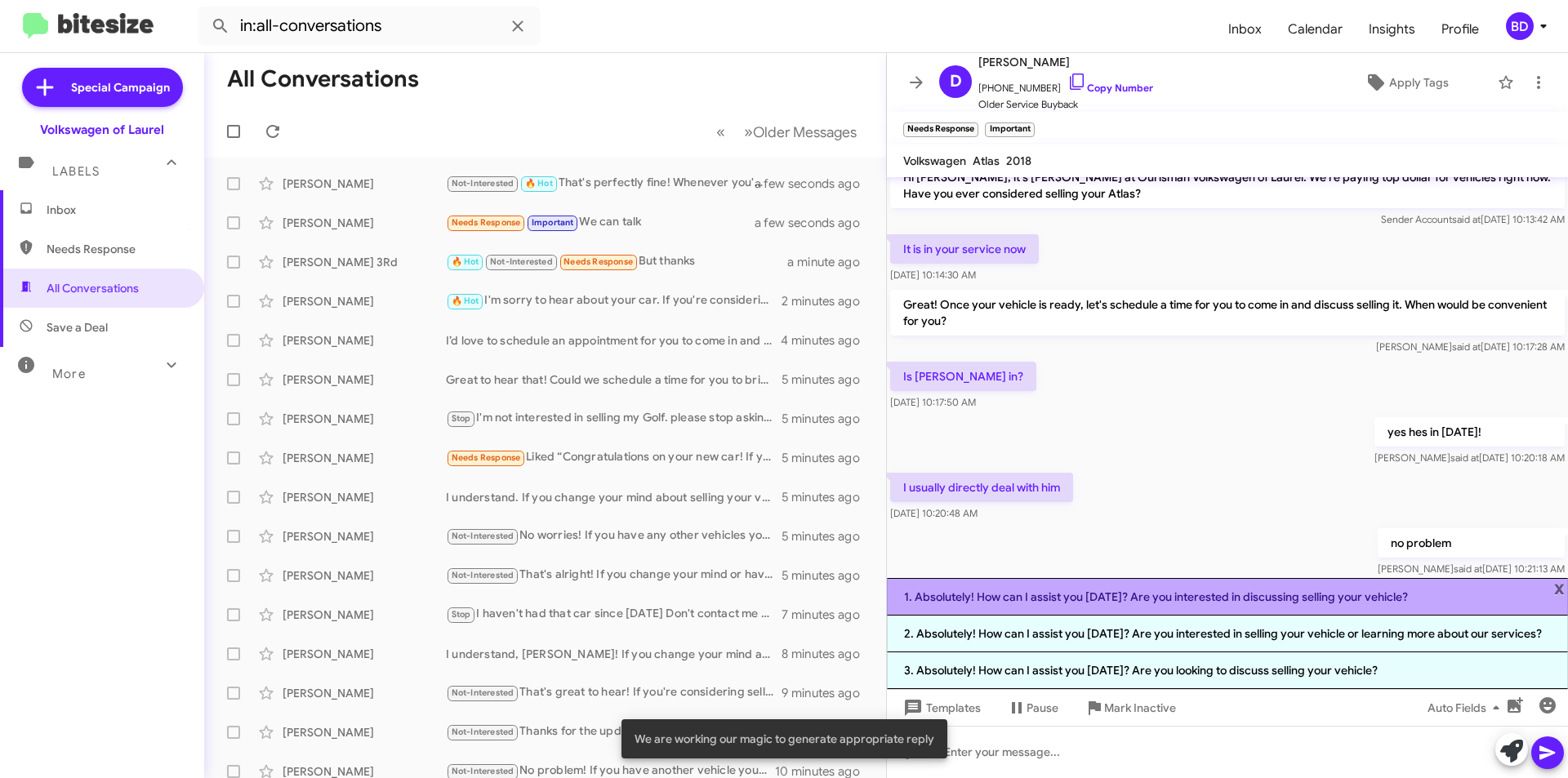
click at [1096, 592] on li "1. Absolutely! How can I assist you today? Are you interested in discussing sel…" at bounding box center [1227, 597] width 681 height 37
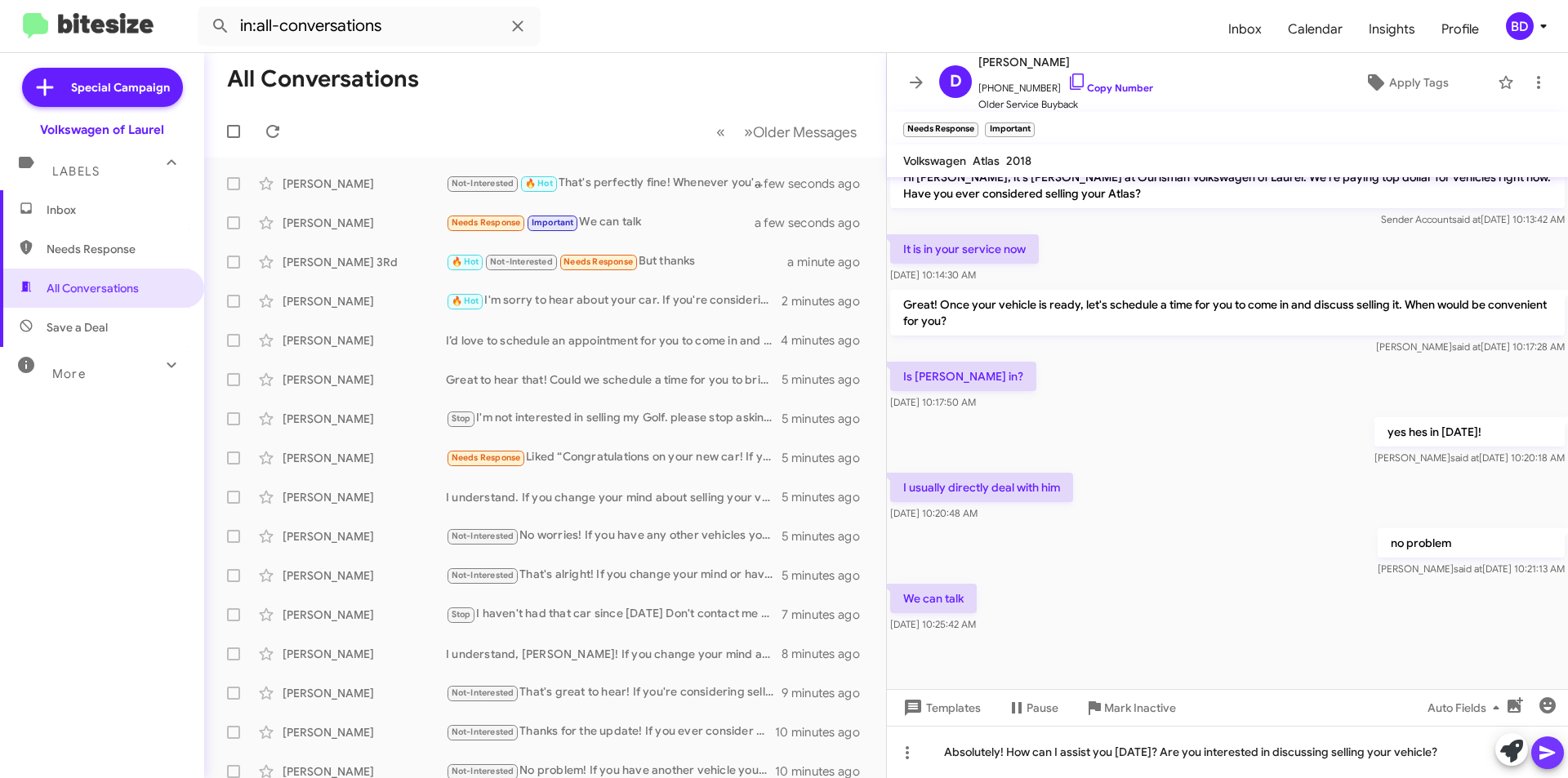
click at [1550, 755] on icon at bounding box center [1546, 753] width 15 height 14
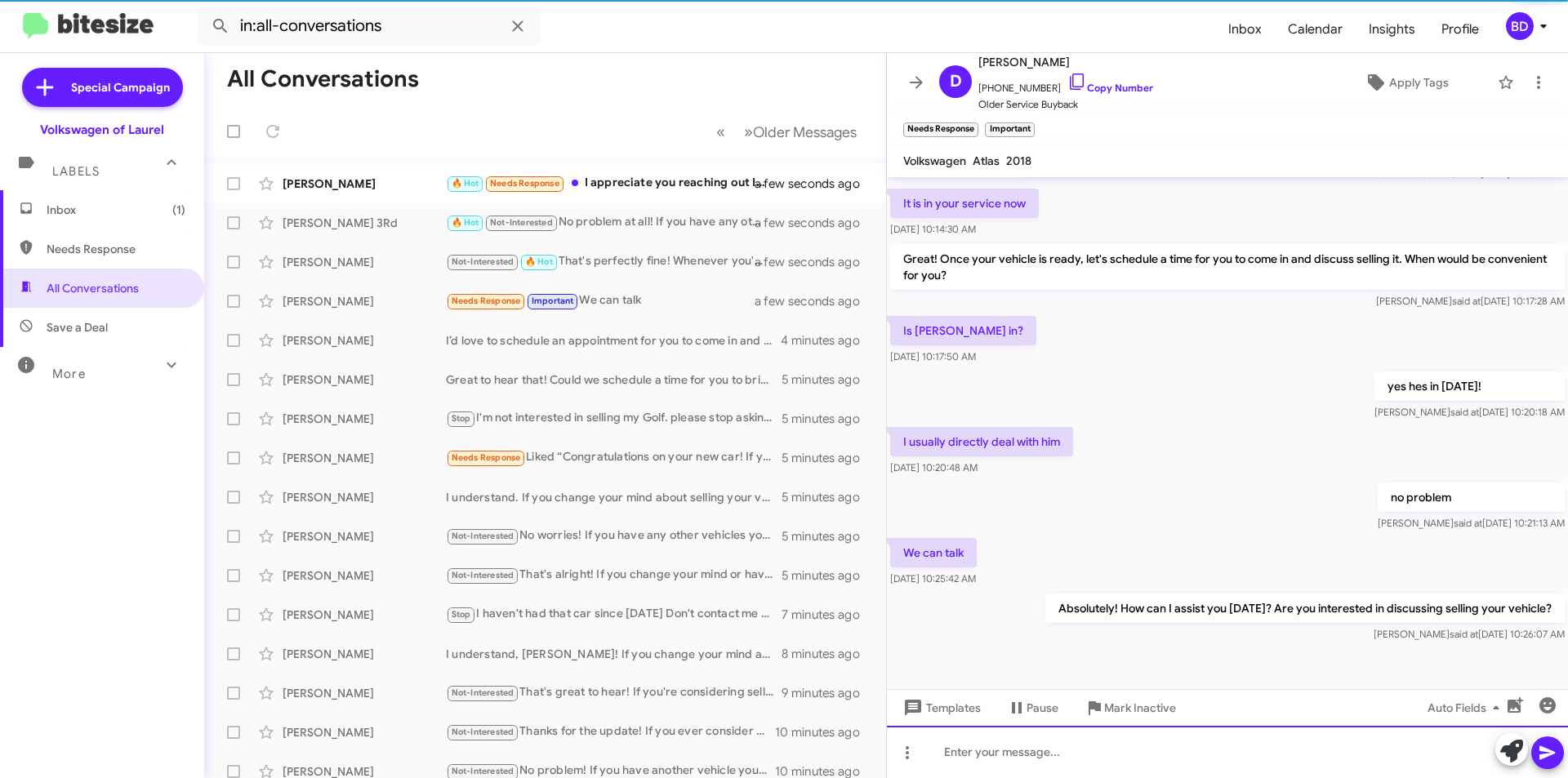
scroll to position [486, 0]
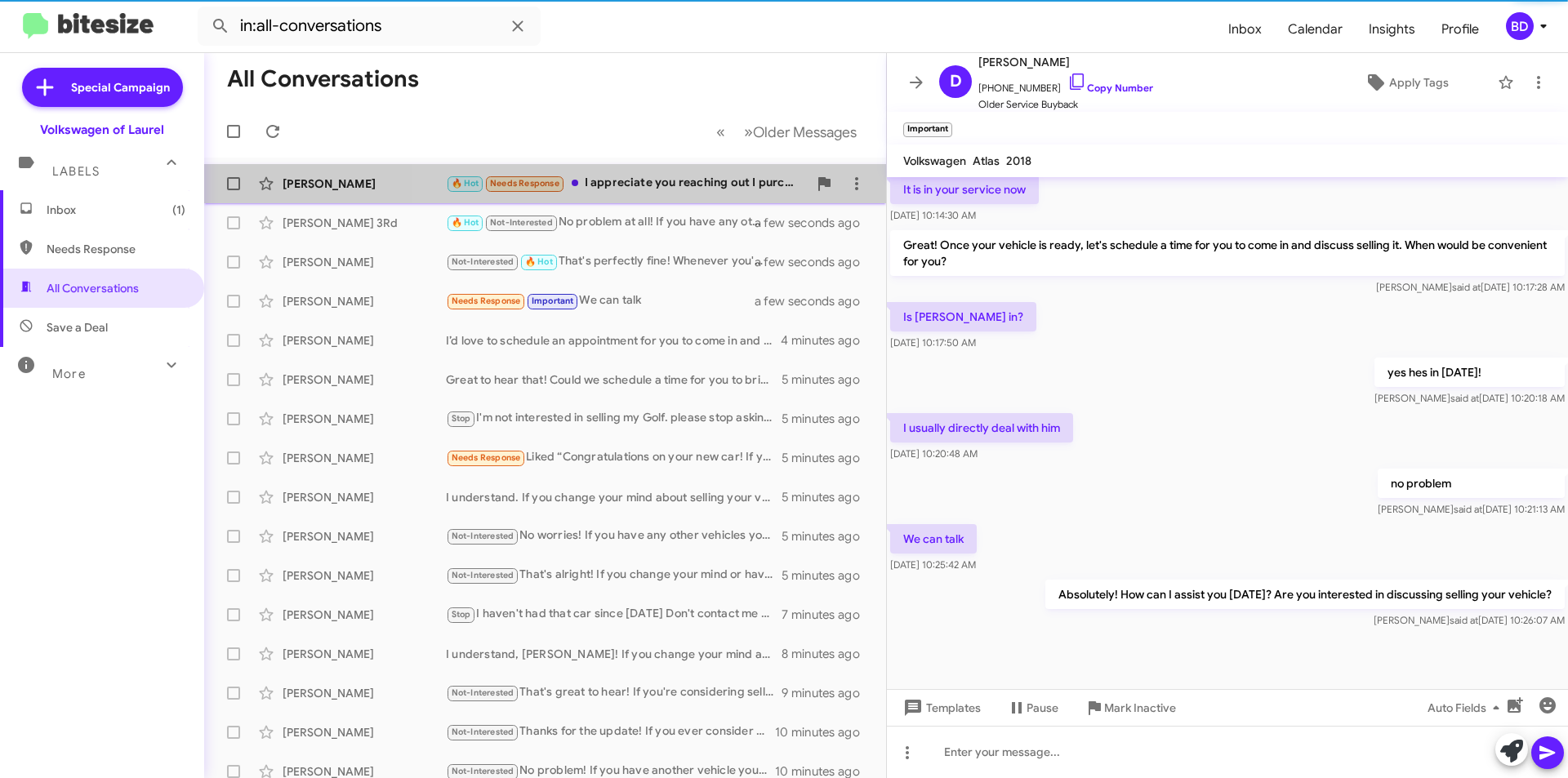
click at [646, 181] on div "🔥 Hot Needs Response I appreciate you reaching out I purchased 2024 Volkswagen …" at bounding box center [627, 183] width 362 height 19
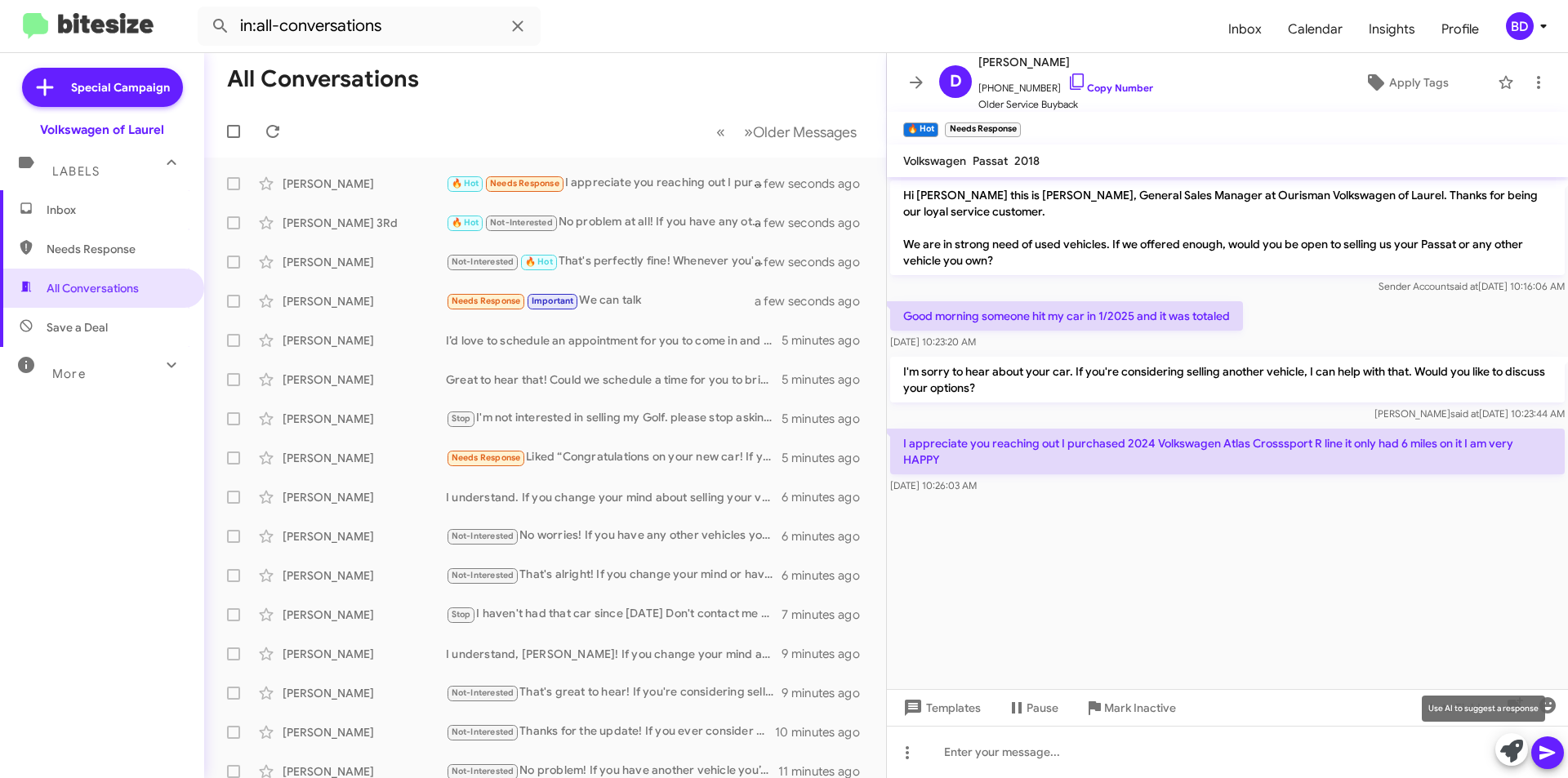
click at [1519, 754] on icon at bounding box center [1511, 751] width 23 height 23
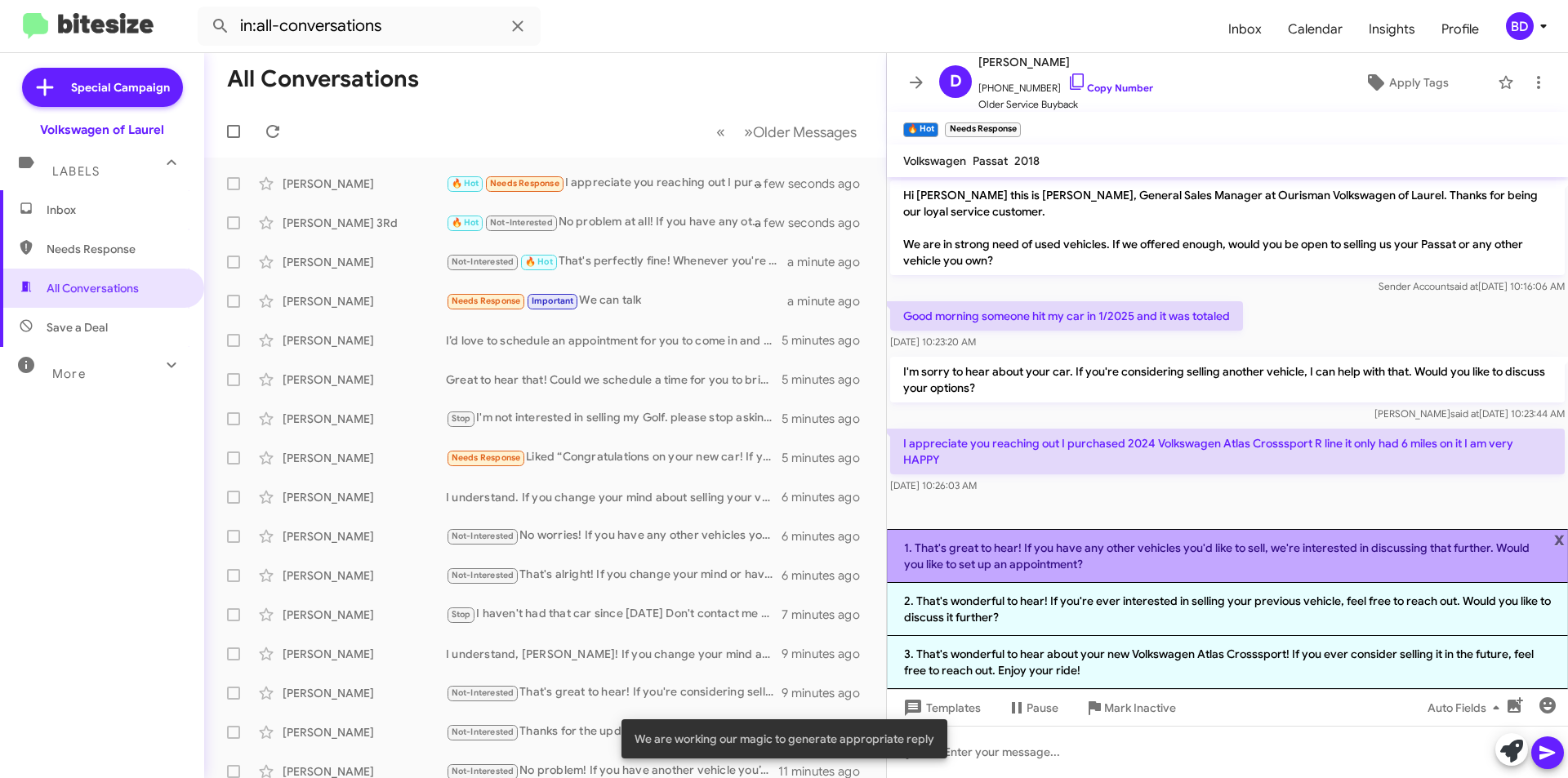
click at [1179, 561] on li "1. That's great to hear! If you have any other vehicles you'd like to sell, we'…" at bounding box center [1227, 556] width 681 height 54
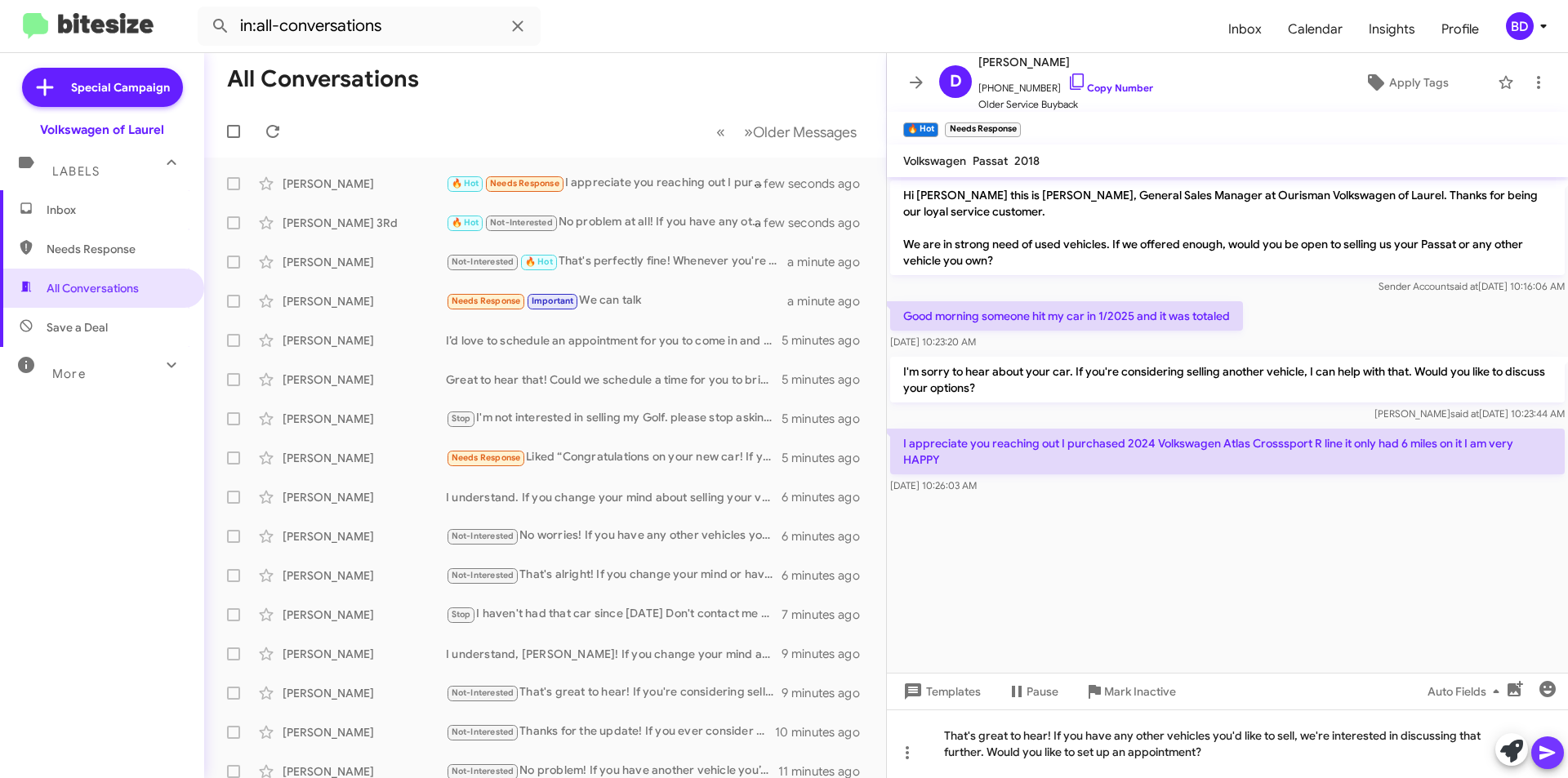
click at [1542, 762] on icon at bounding box center [1547, 753] width 20 height 20
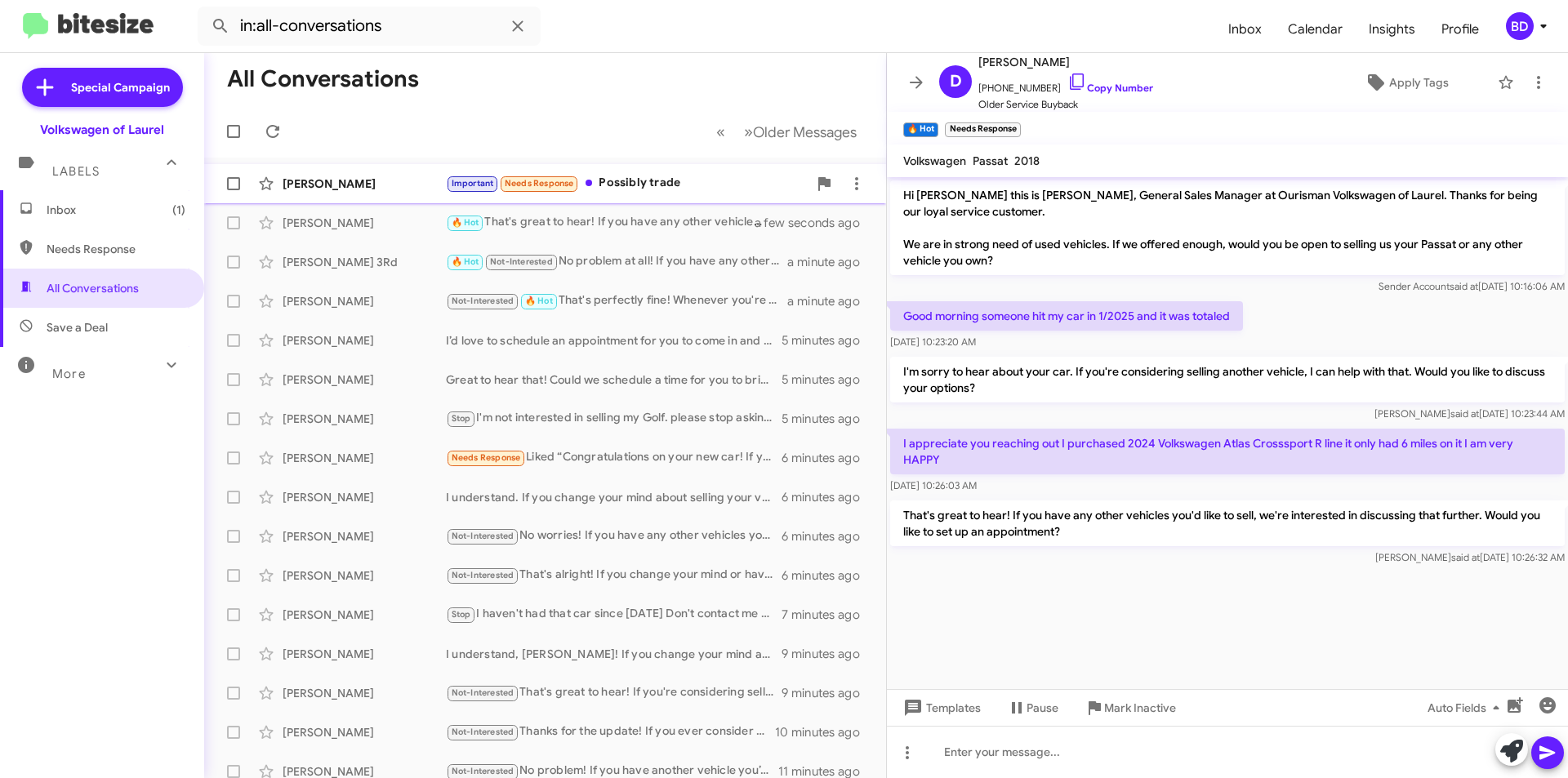
click at [662, 184] on div "Important Needs Response Possibly trade" at bounding box center [627, 183] width 362 height 19
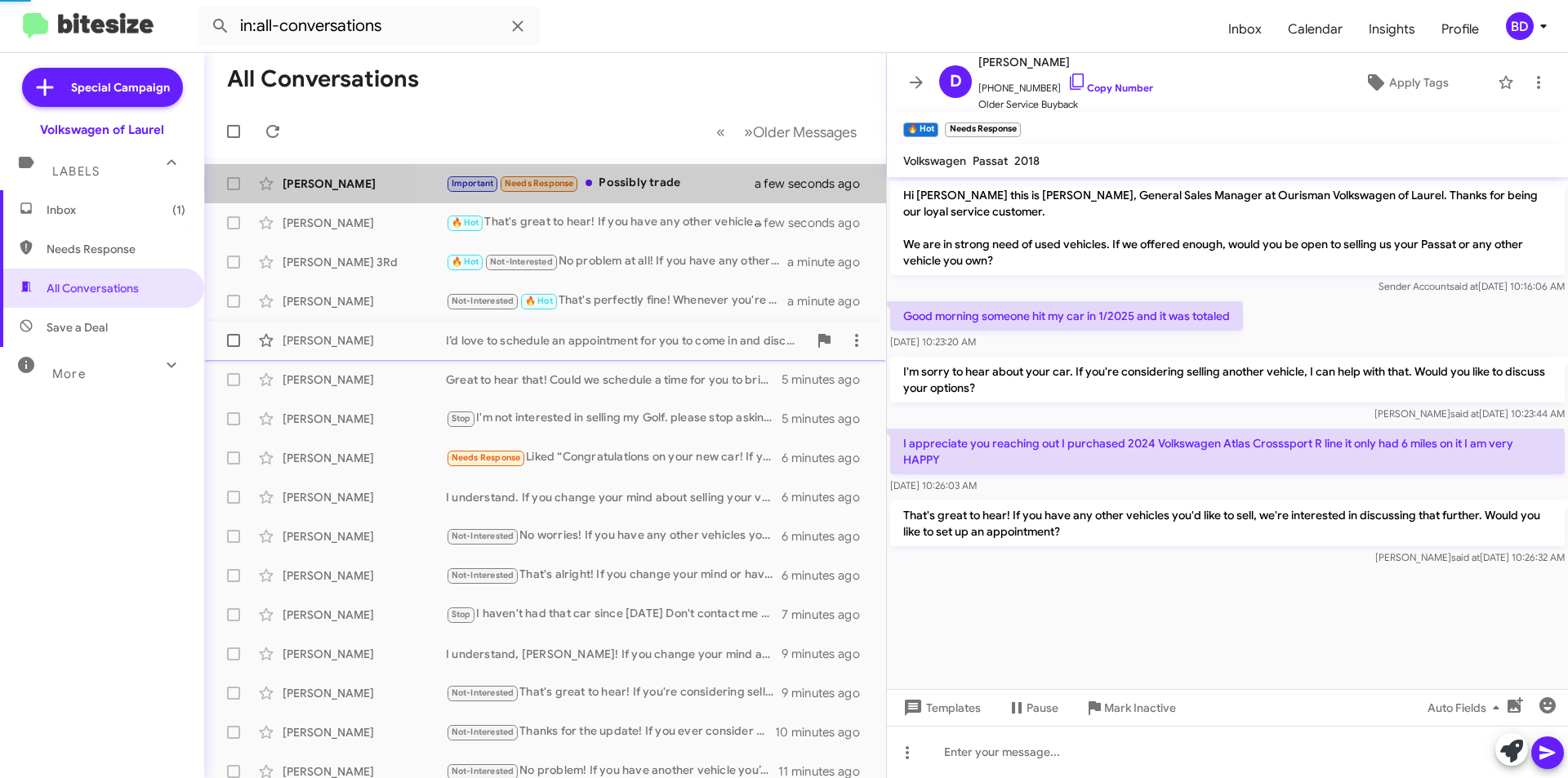
scroll to position [546, 0]
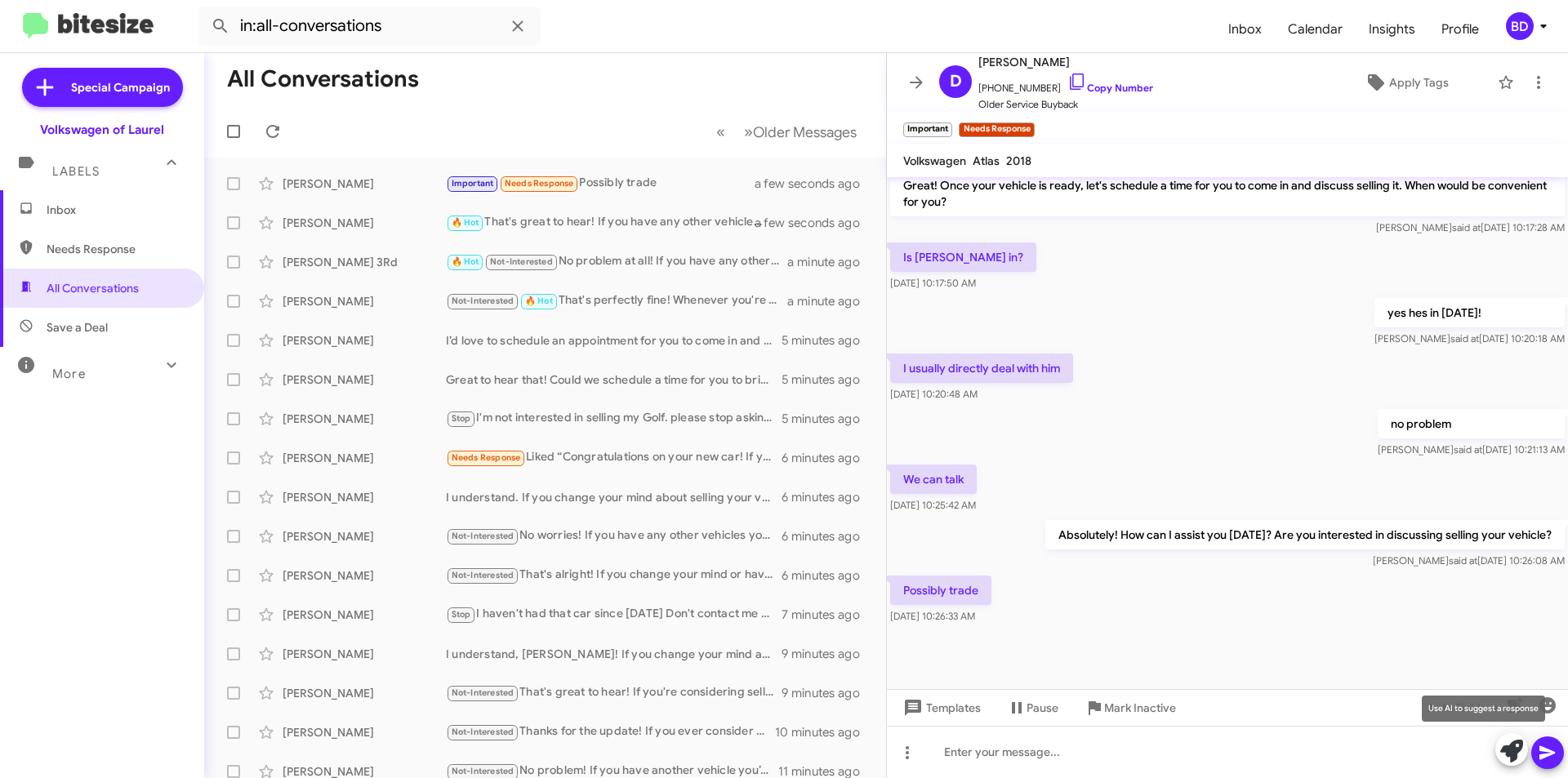
click at [1501, 750] on icon at bounding box center [1511, 751] width 23 height 23
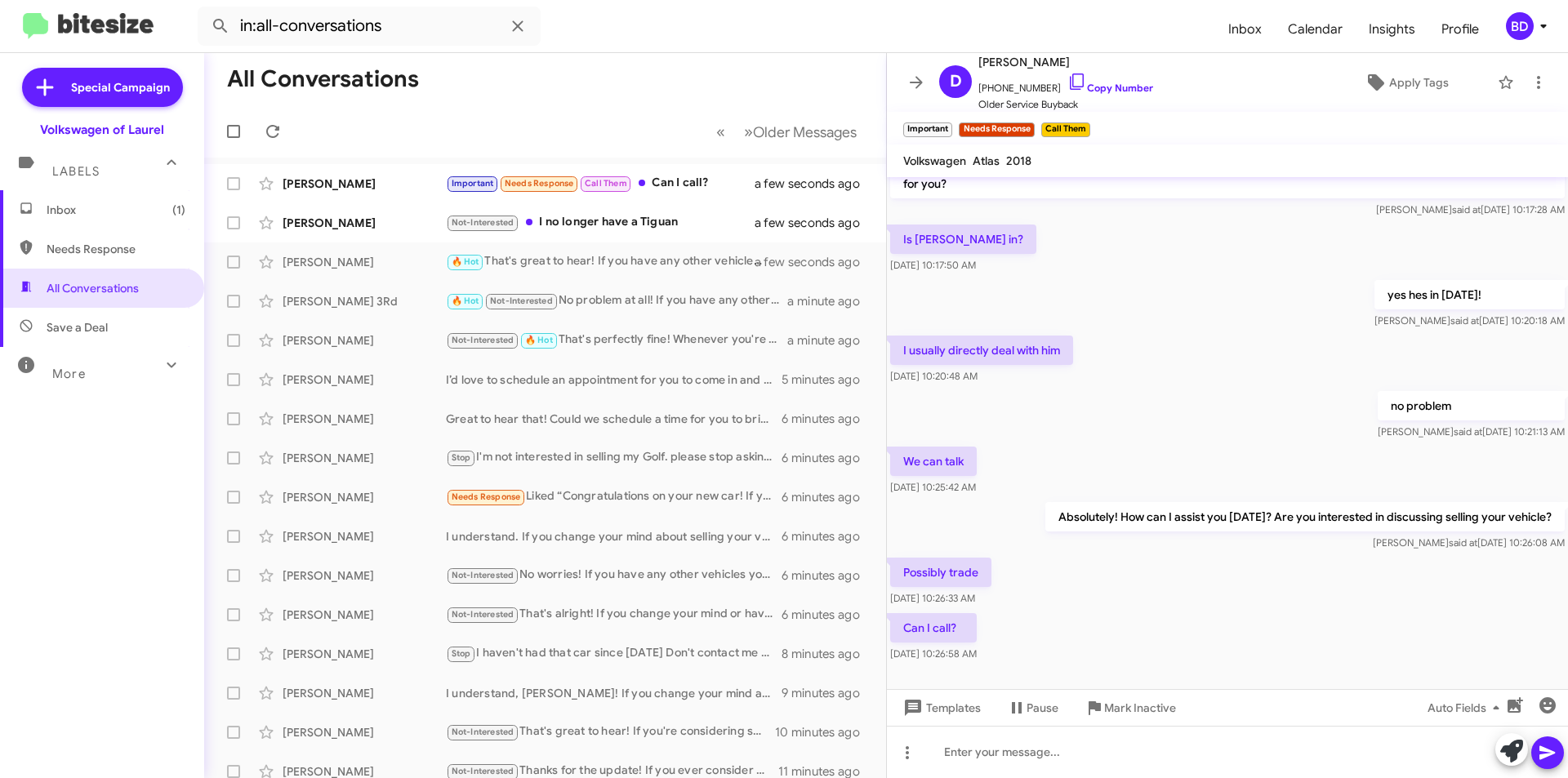
scroll to position [605, 0]
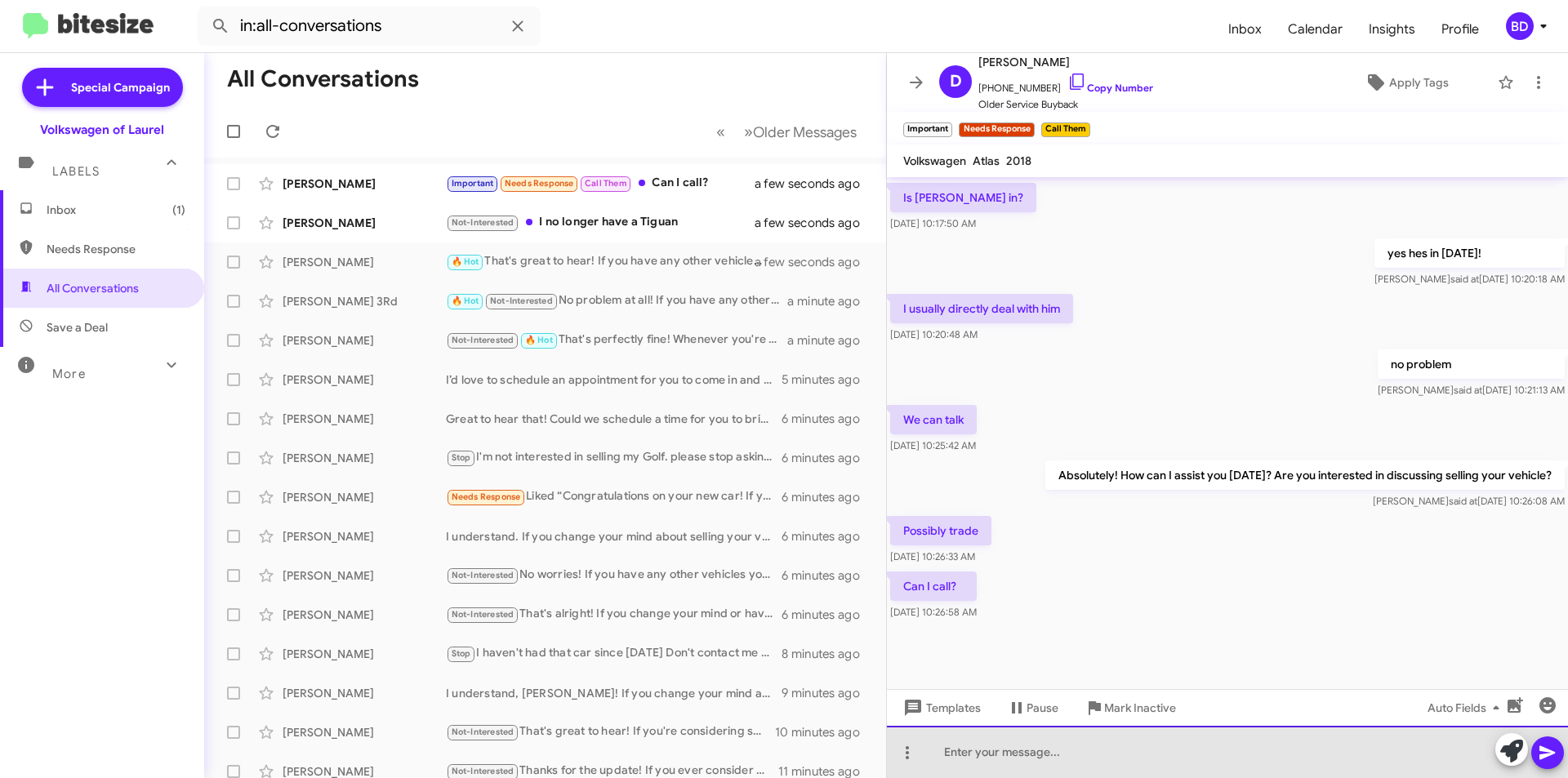
click at [1117, 748] on div at bounding box center [1227, 752] width 681 height 52
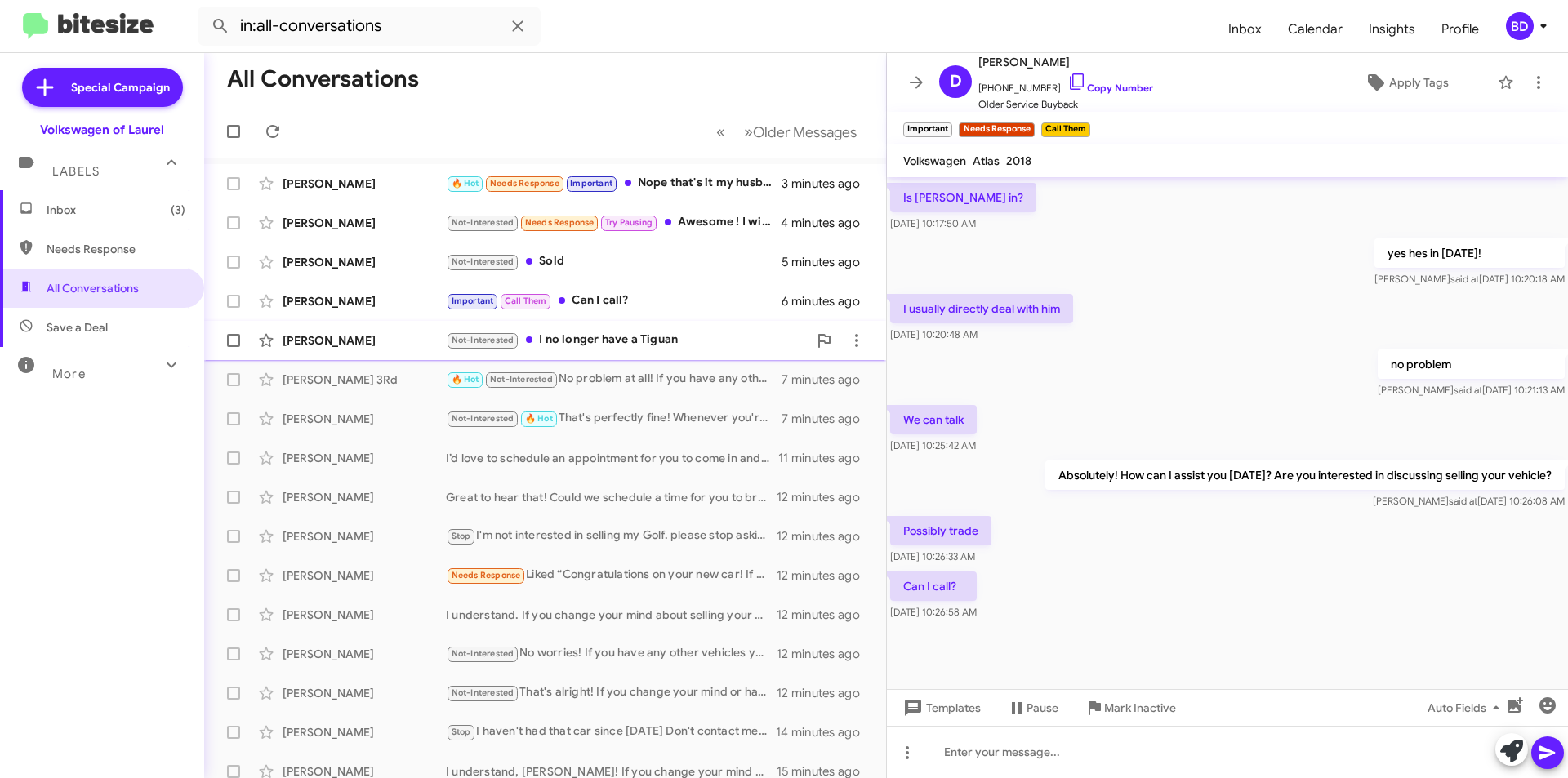
click at [627, 338] on div "Not-Interested I no longer have a Tiguan" at bounding box center [627, 340] width 362 height 19
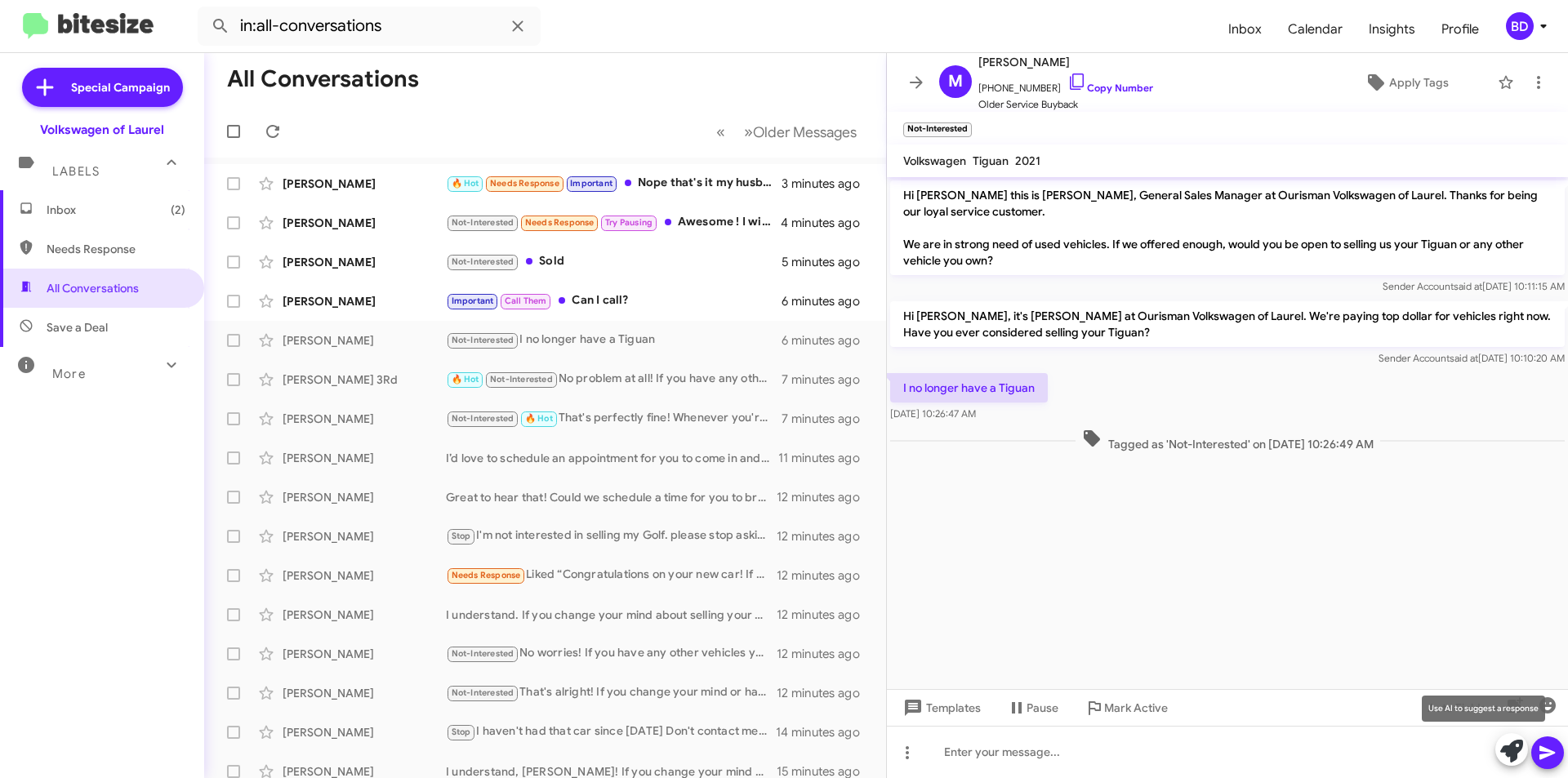
click at [1522, 744] on icon at bounding box center [1511, 751] width 23 height 23
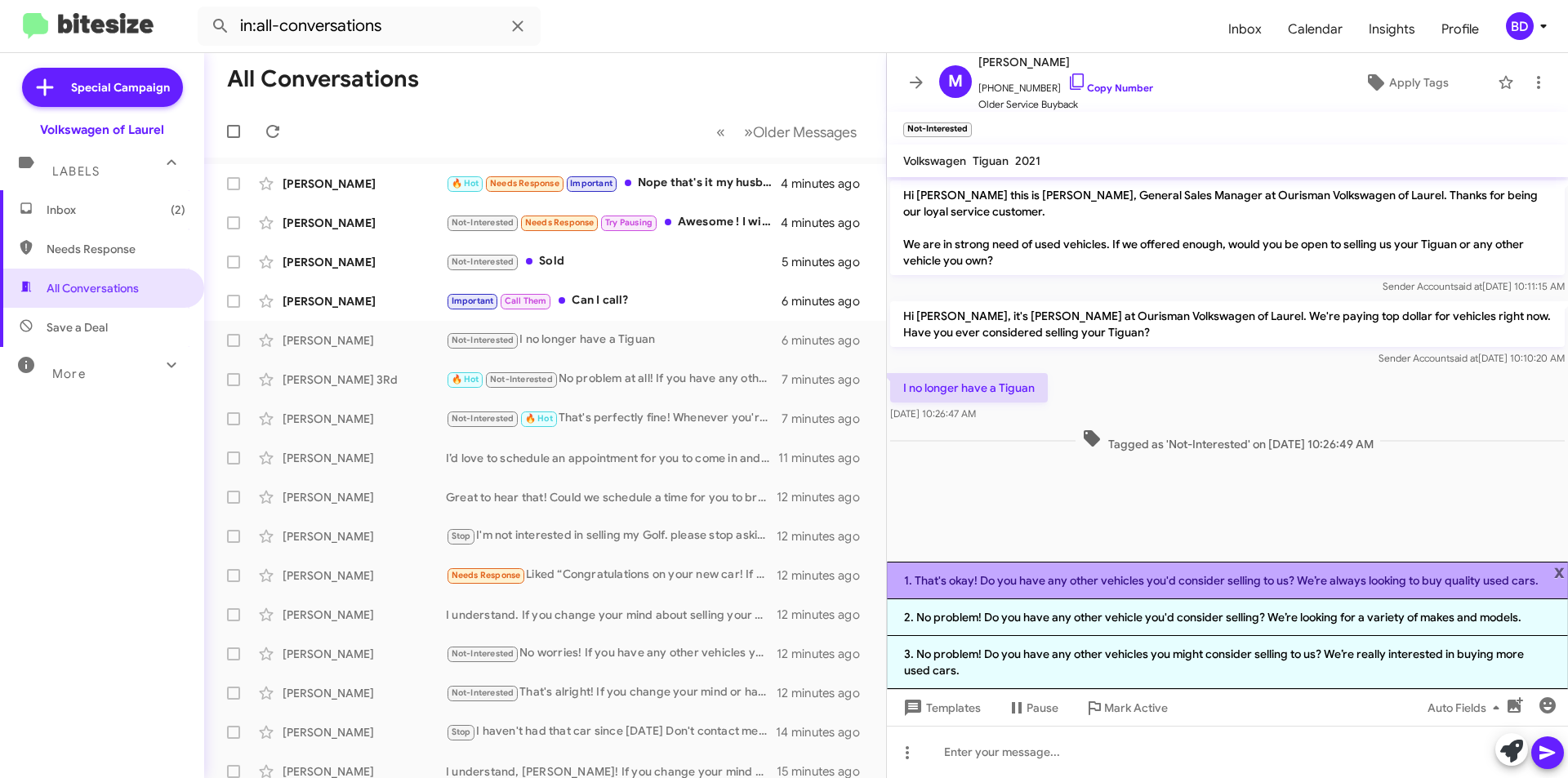
click at [1125, 578] on li "1. That's okay! Do you have any other vehicles you'd consider selling to us? We…" at bounding box center [1227, 581] width 681 height 37
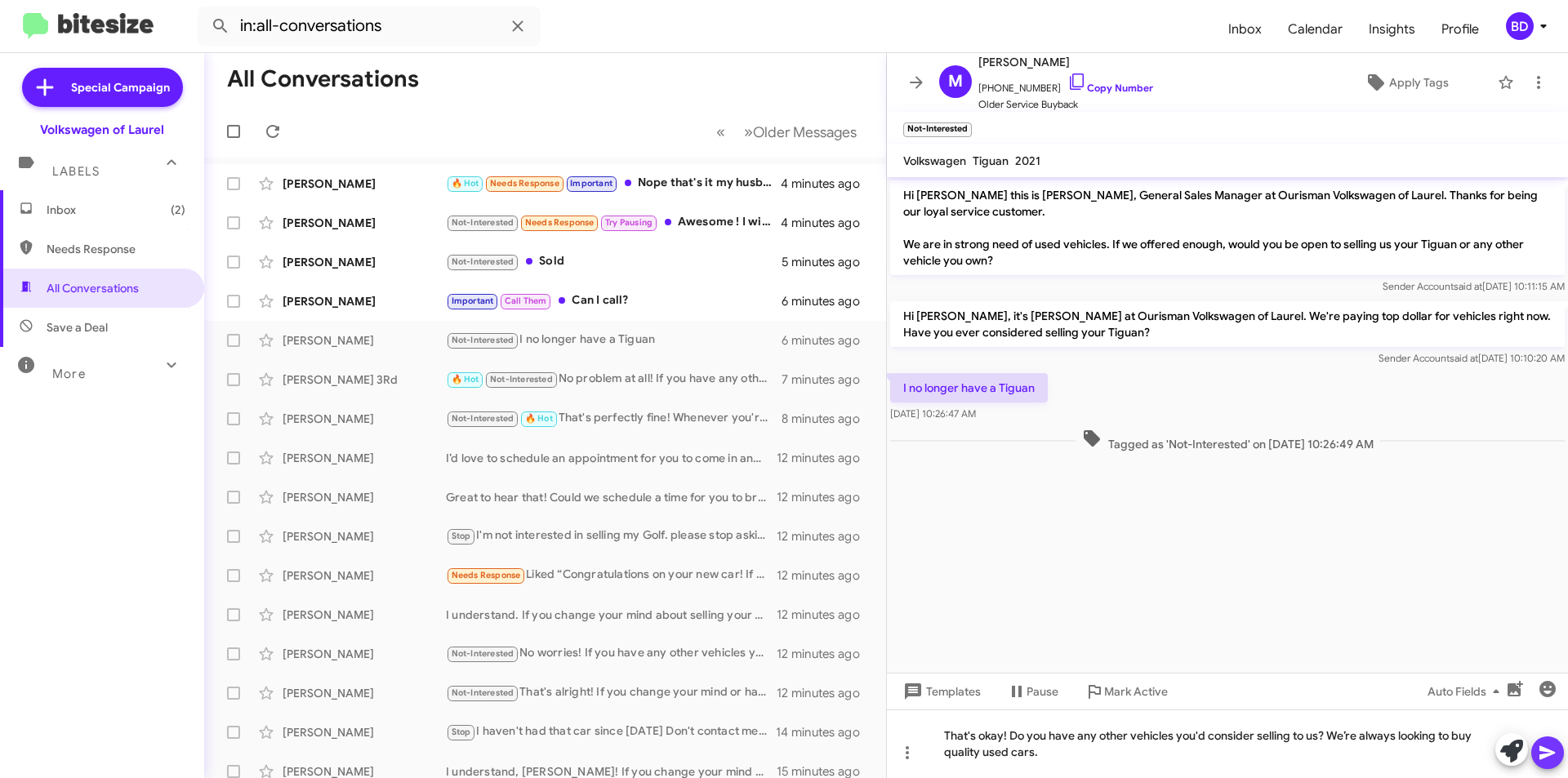
click at [1536, 752] on button at bounding box center [1547, 753] width 33 height 33
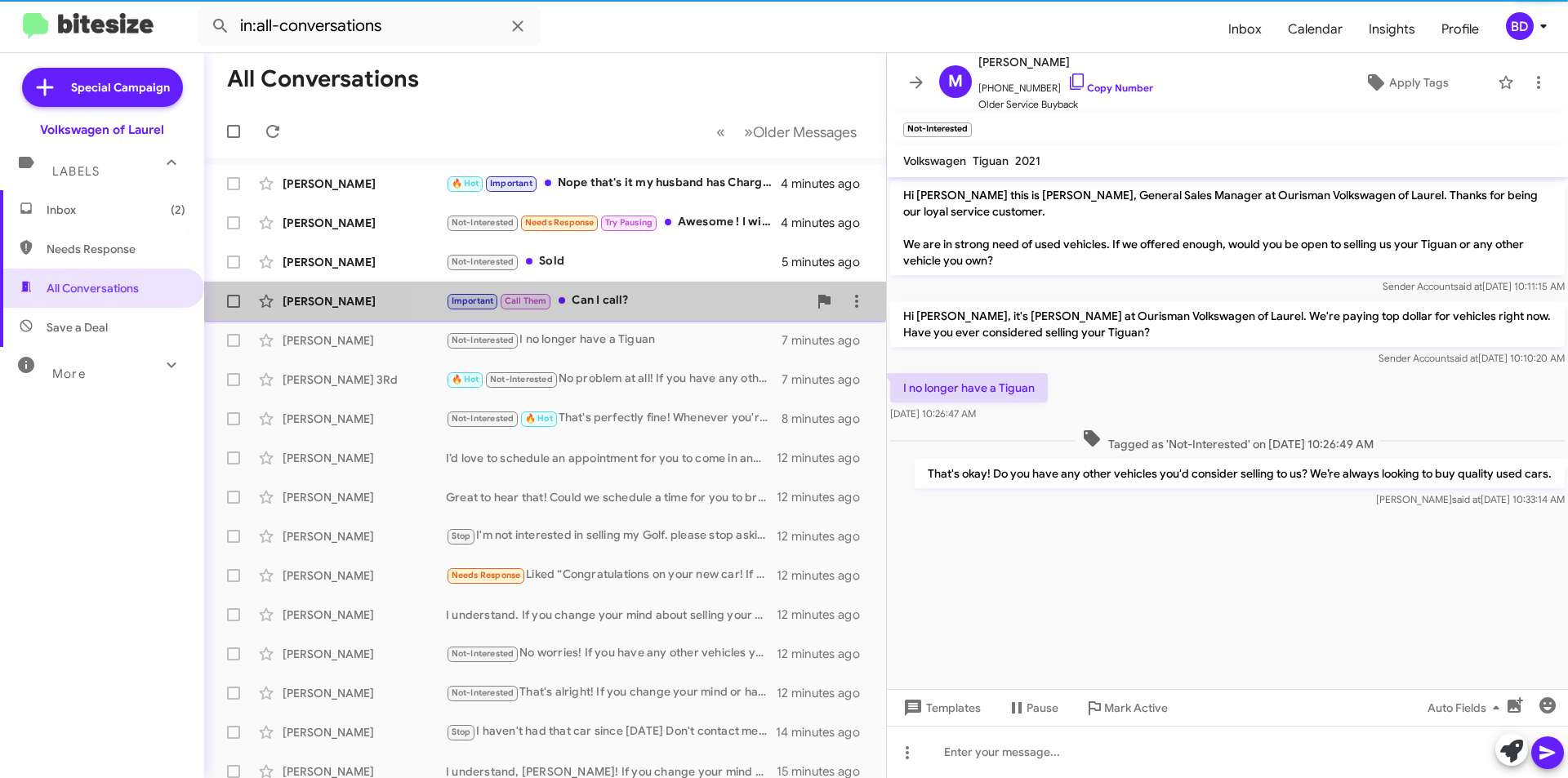
click at [596, 298] on div "Important Call Them Can I call?" at bounding box center [627, 300] width 362 height 19
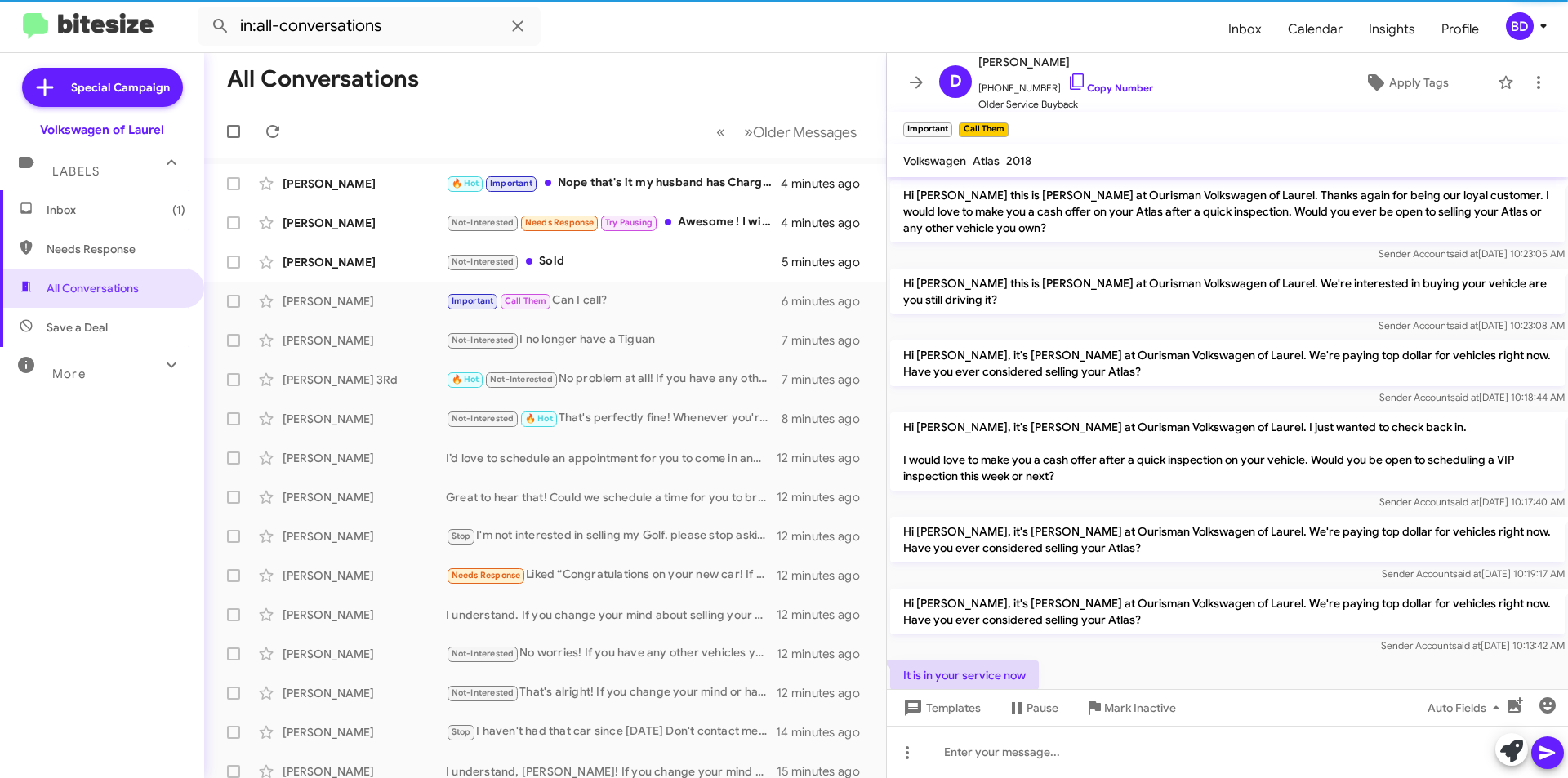
scroll to position [605, 0]
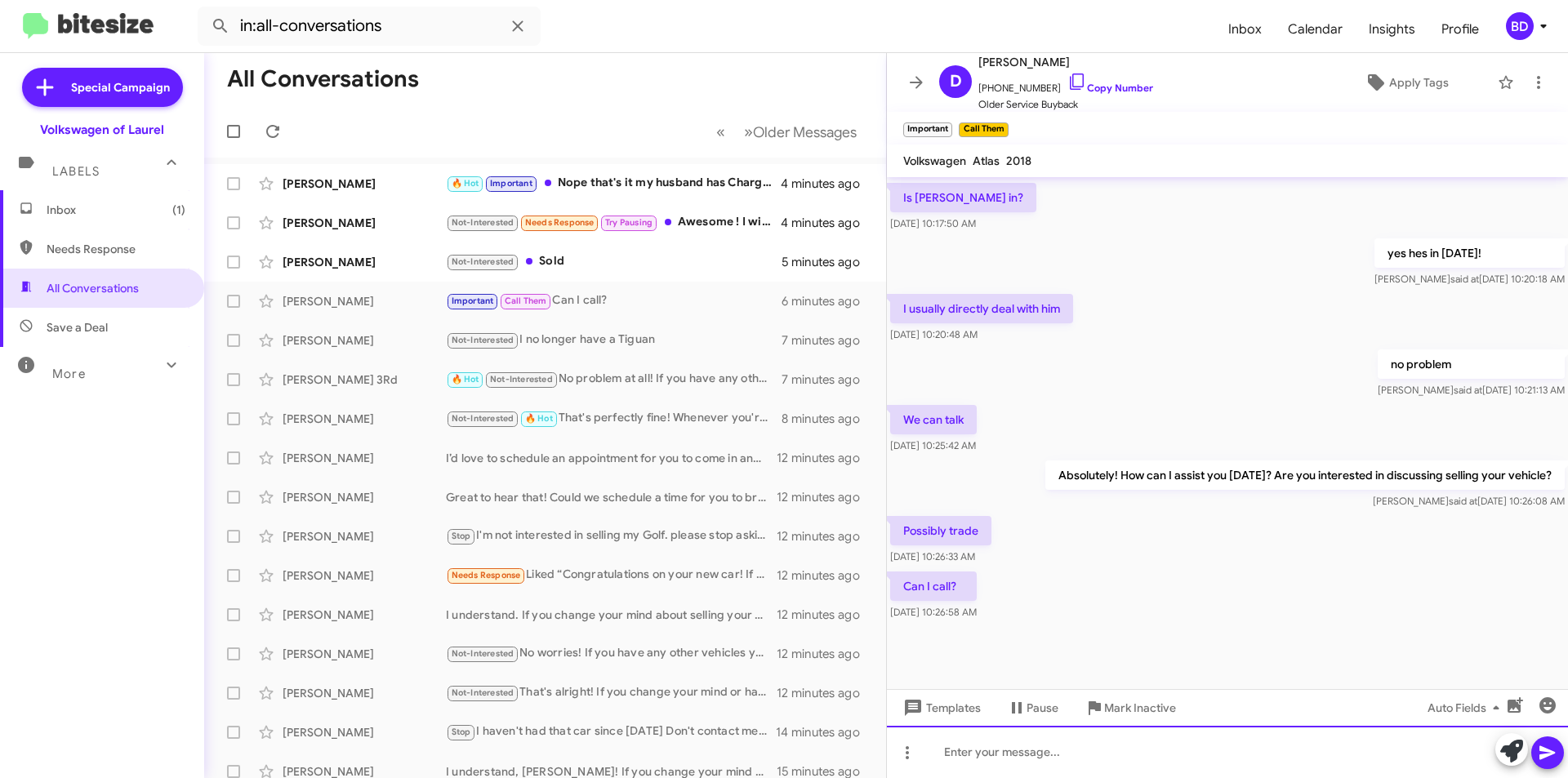
click at [1123, 763] on div at bounding box center [1227, 752] width 681 height 52
click at [1553, 753] on icon at bounding box center [1546, 753] width 15 height 14
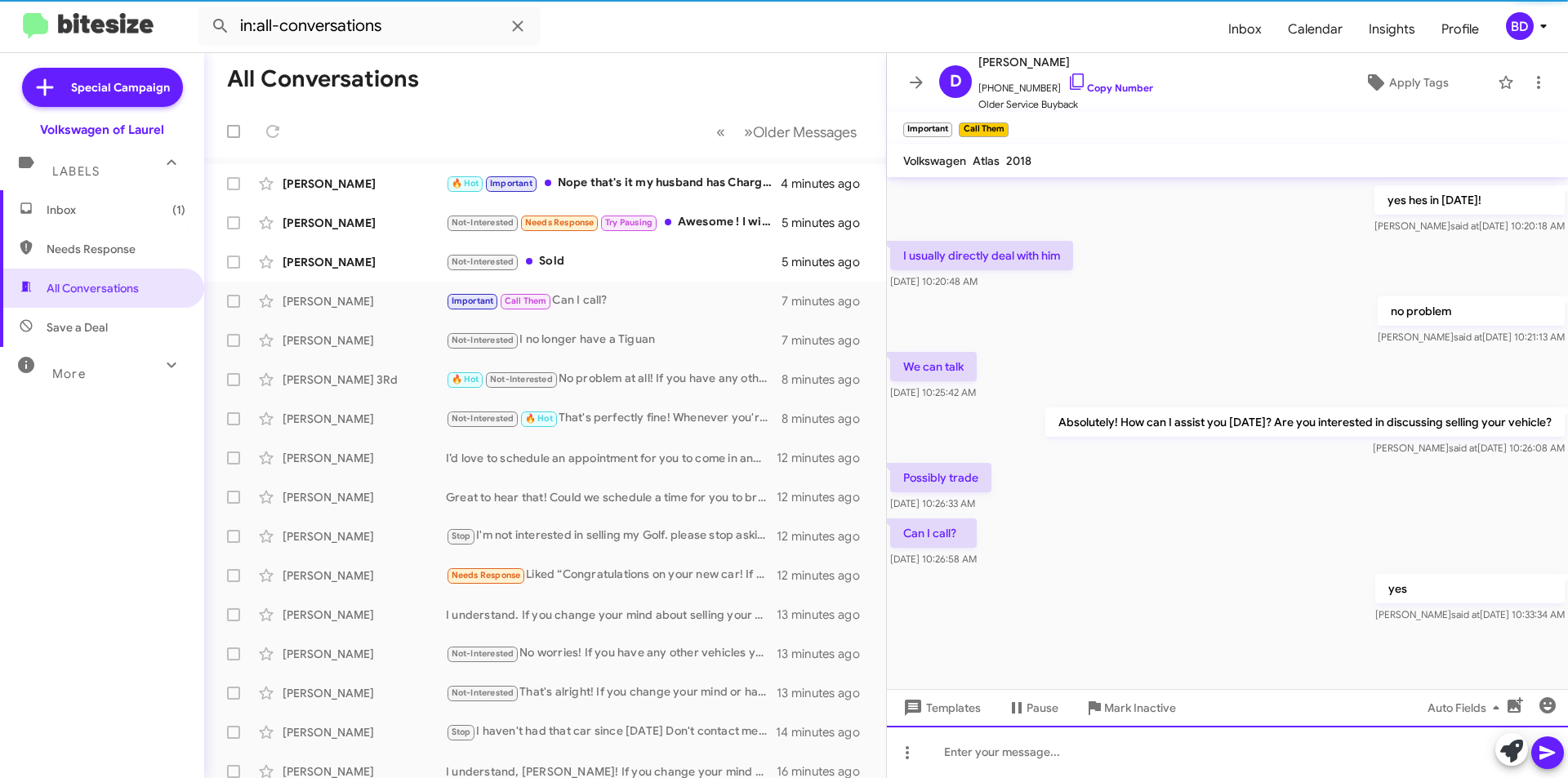
scroll to position [665, 0]
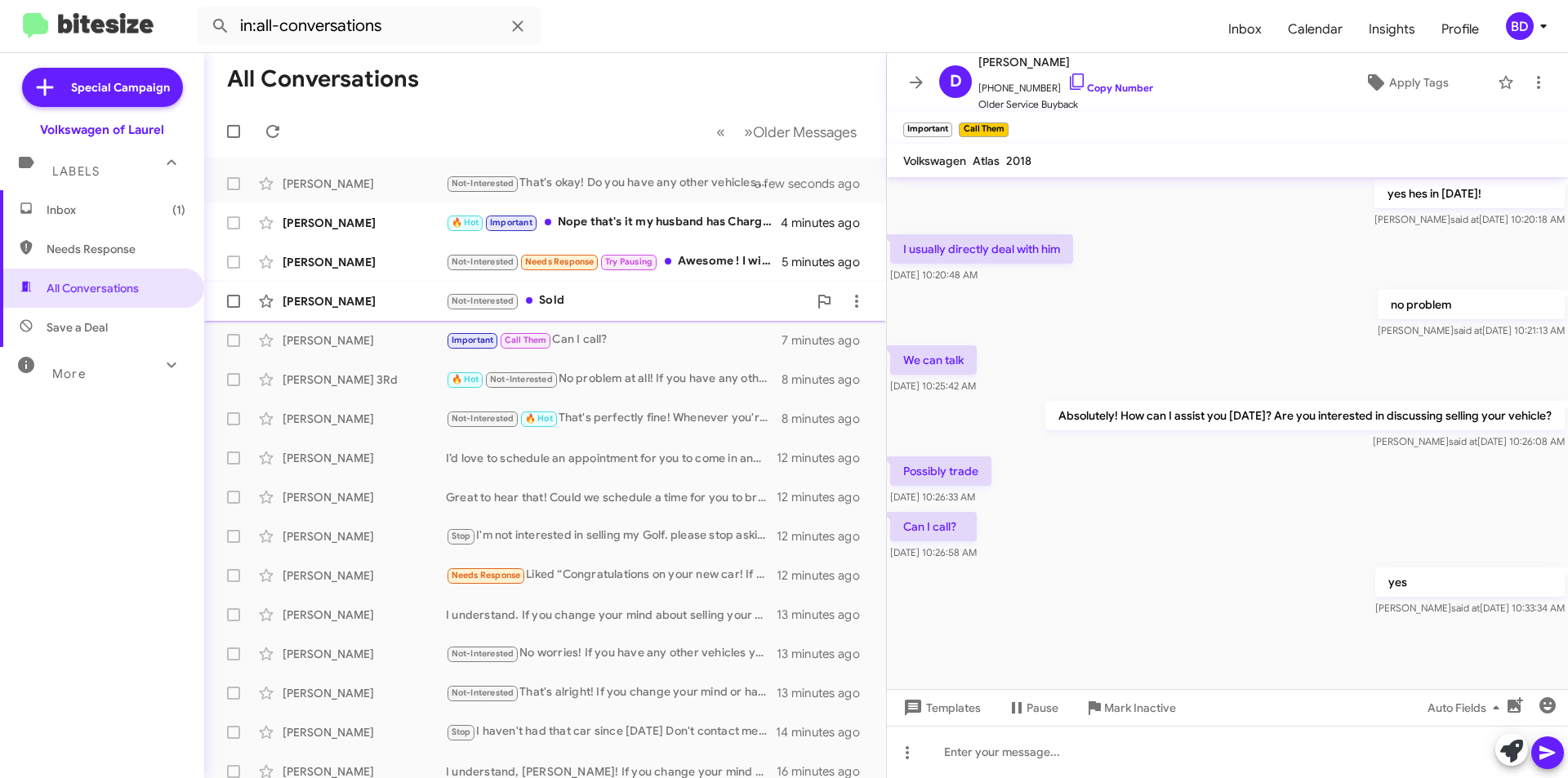
click at [602, 304] on div "Not-Interested Sold" at bounding box center [627, 300] width 362 height 19
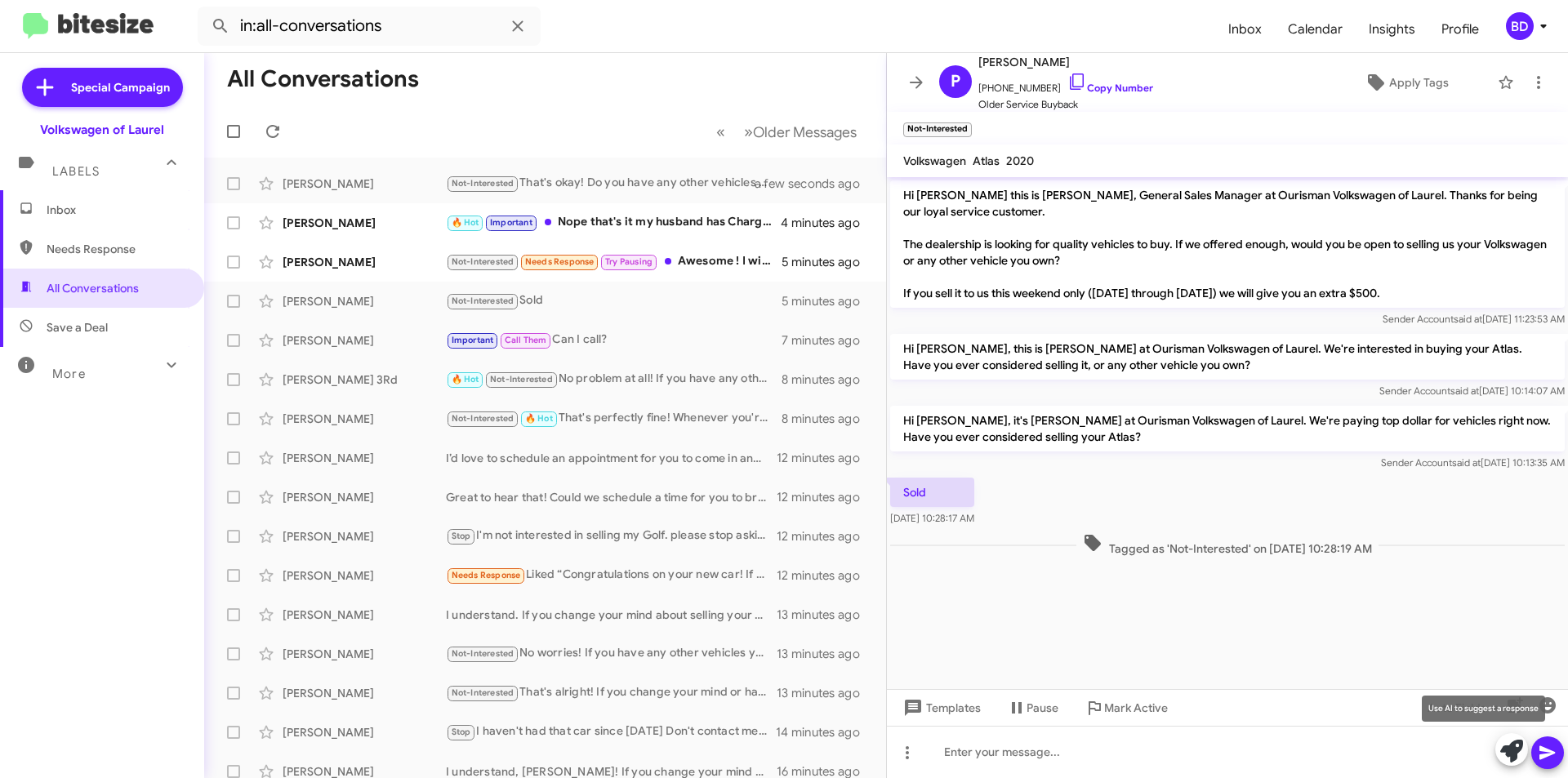
click at [1510, 754] on icon at bounding box center [1511, 751] width 23 height 23
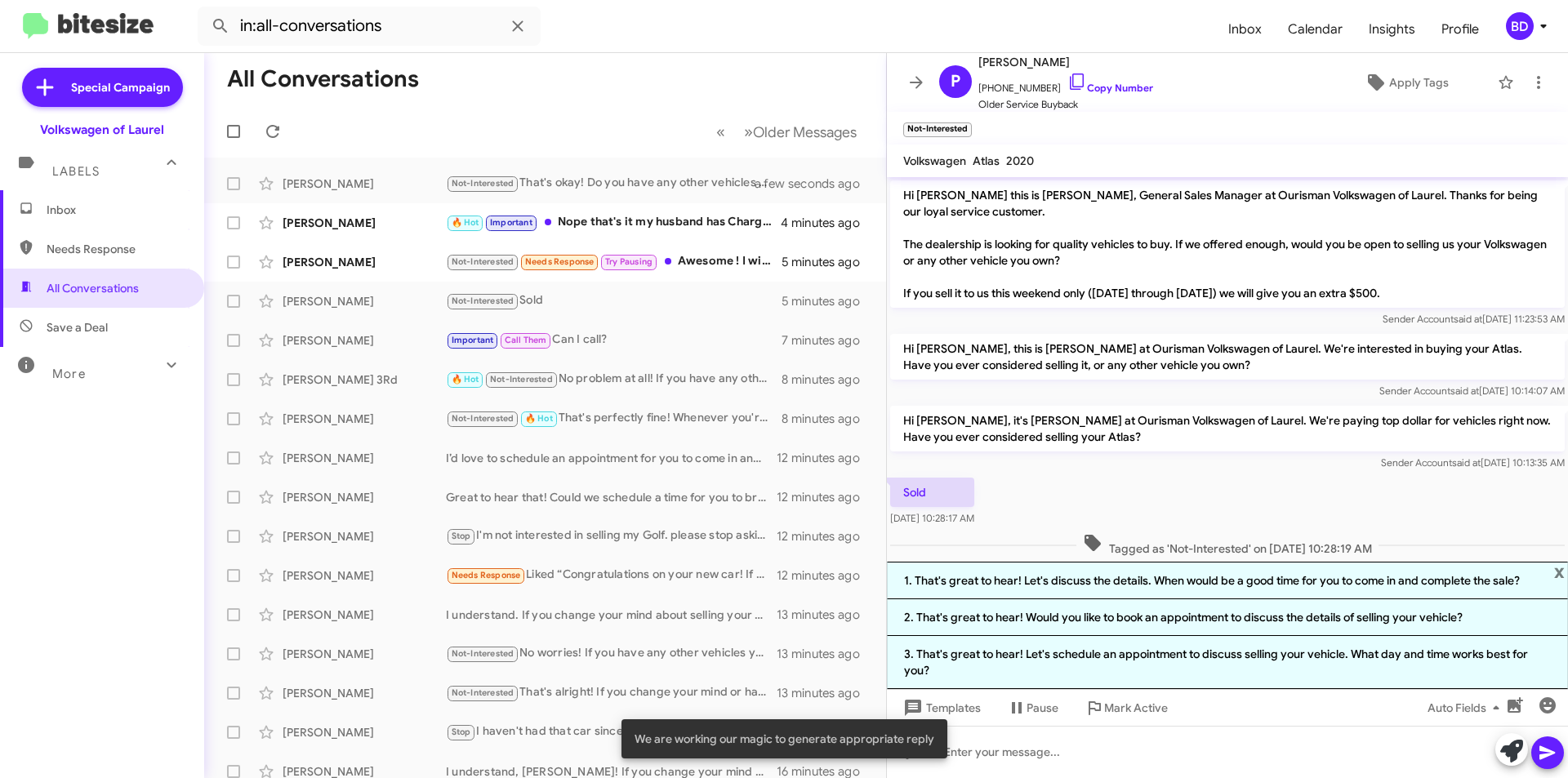
drag, startPoint x: 1140, startPoint y: 584, endPoint x: 1160, endPoint y: 586, distance: 20.1
click at [1141, 584] on li "1. That's great to hear! Let's discuss the details. When would be a good time f…" at bounding box center [1227, 581] width 681 height 37
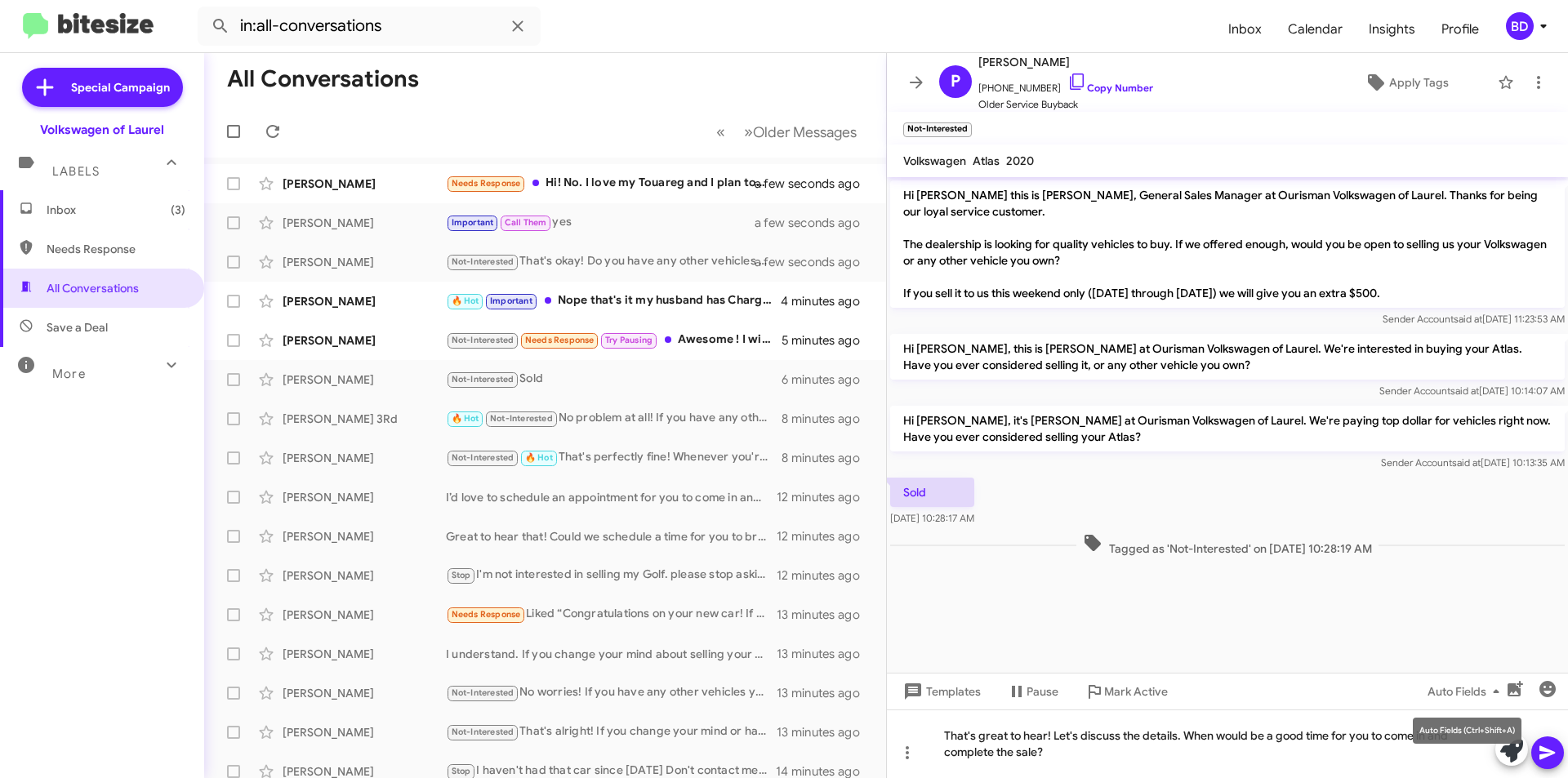
click at [1511, 753] on mat-tooltip-component "Auto Fields (Ctrl+Shift+A)" at bounding box center [1466, 731] width 132 height 49
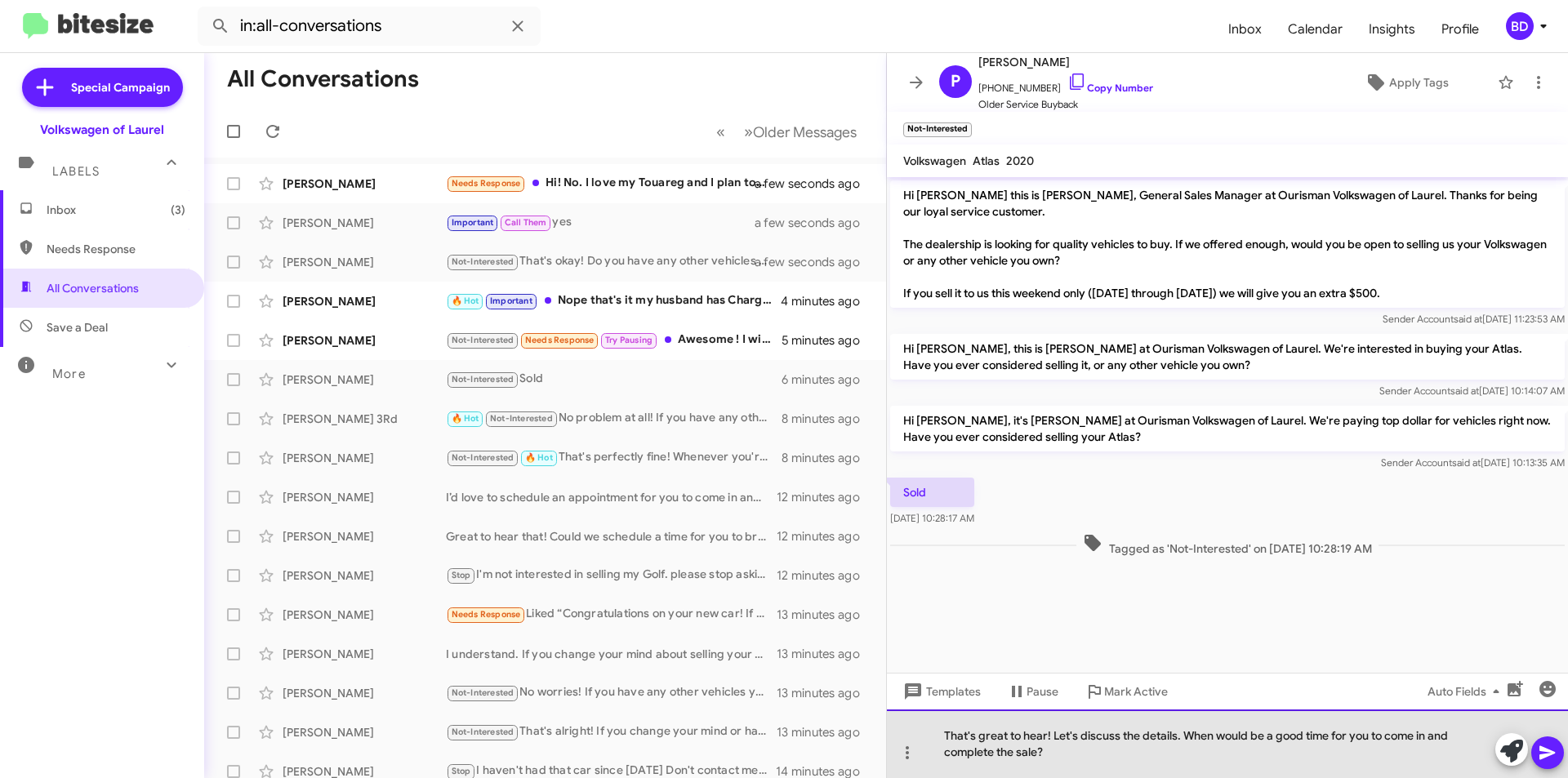
click at [1100, 754] on div "That's great to hear! Let's discuss the details. When would be a good time for …" at bounding box center [1227, 743] width 681 height 68
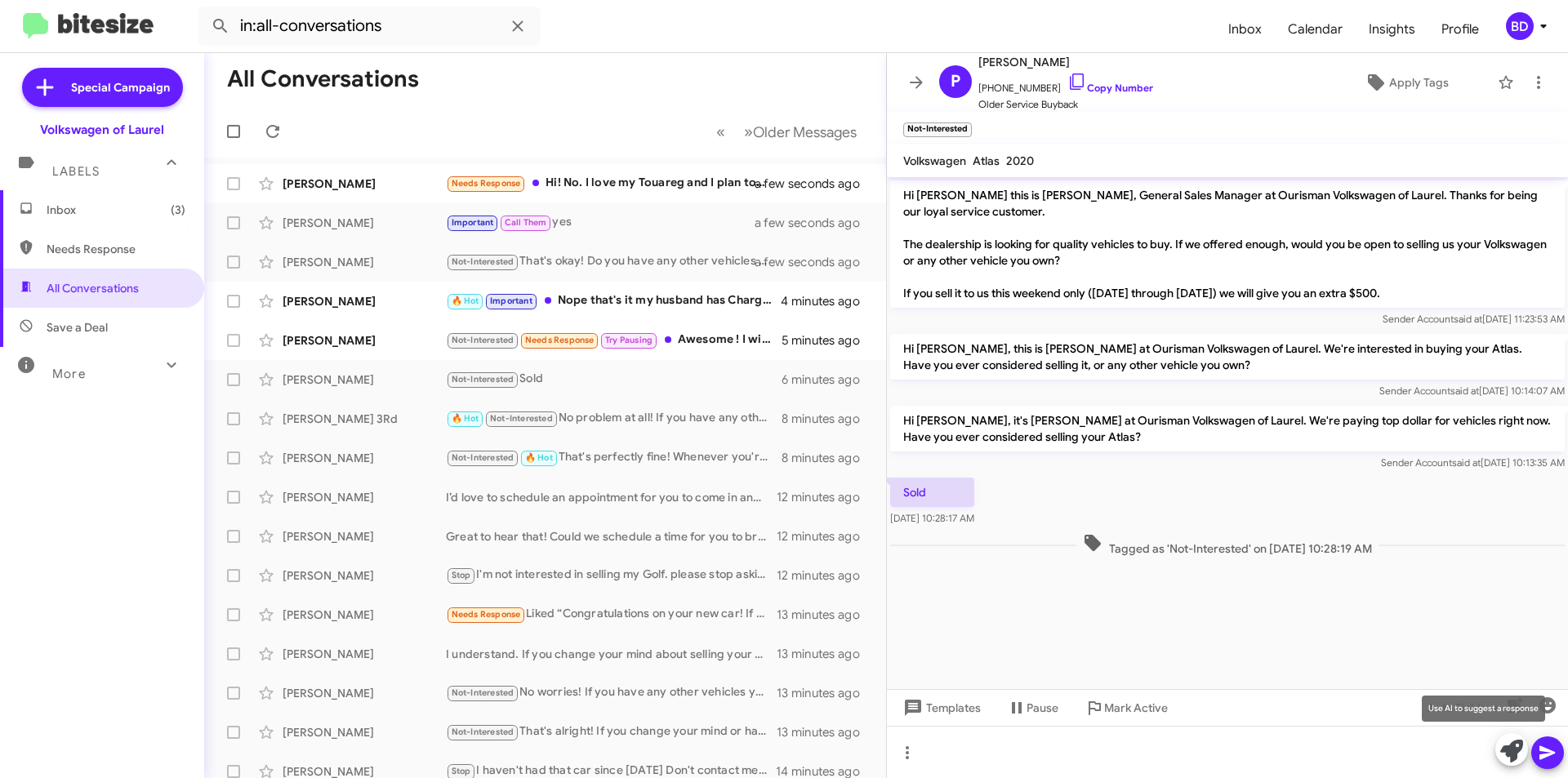
click at [1520, 752] on icon at bounding box center [1511, 751] width 23 height 23
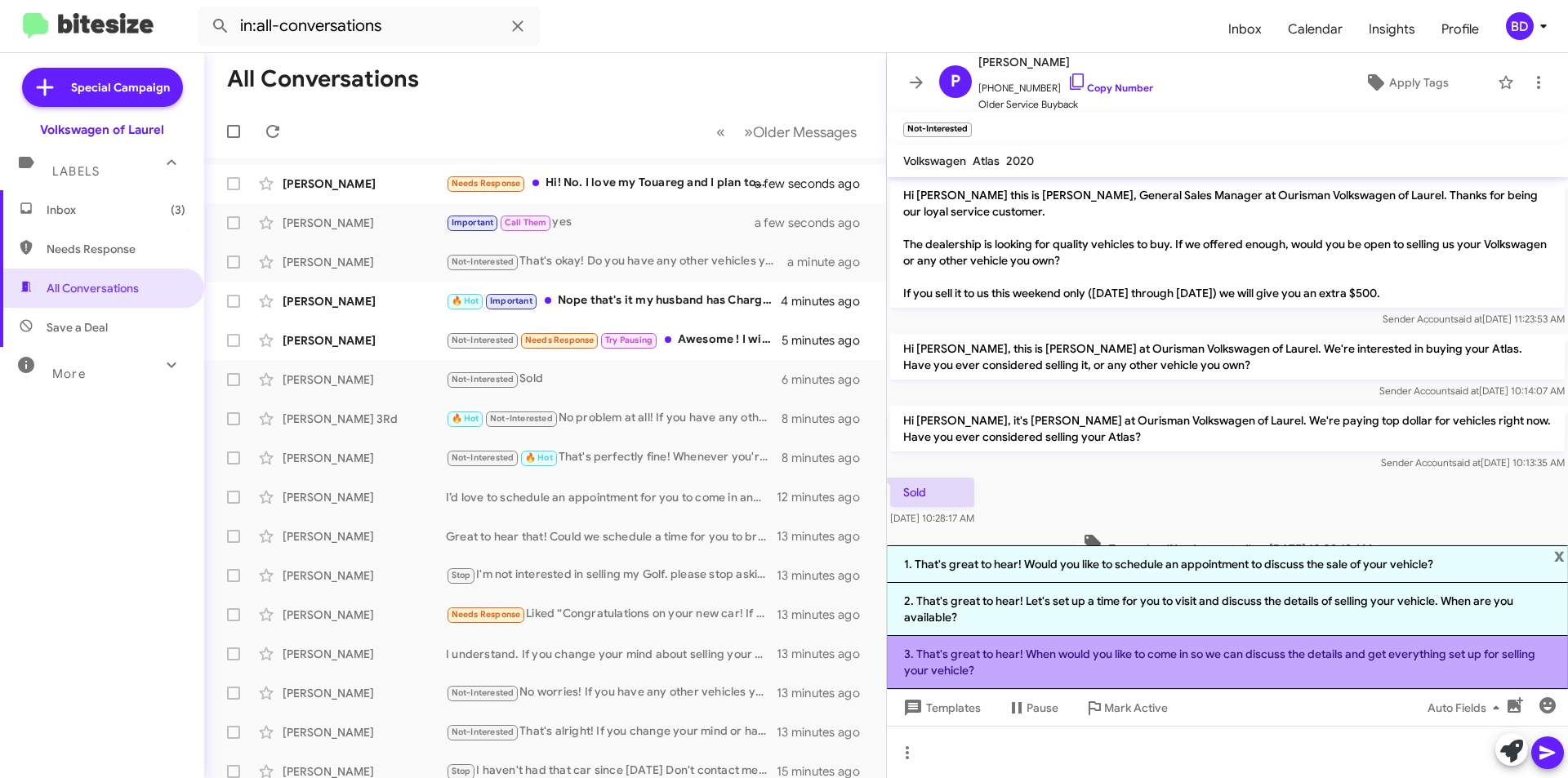
click at [1030, 662] on li "3. That's great to hear! When would you like to come in so we can discuss the d…" at bounding box center [1227, 662] width 681 height 53
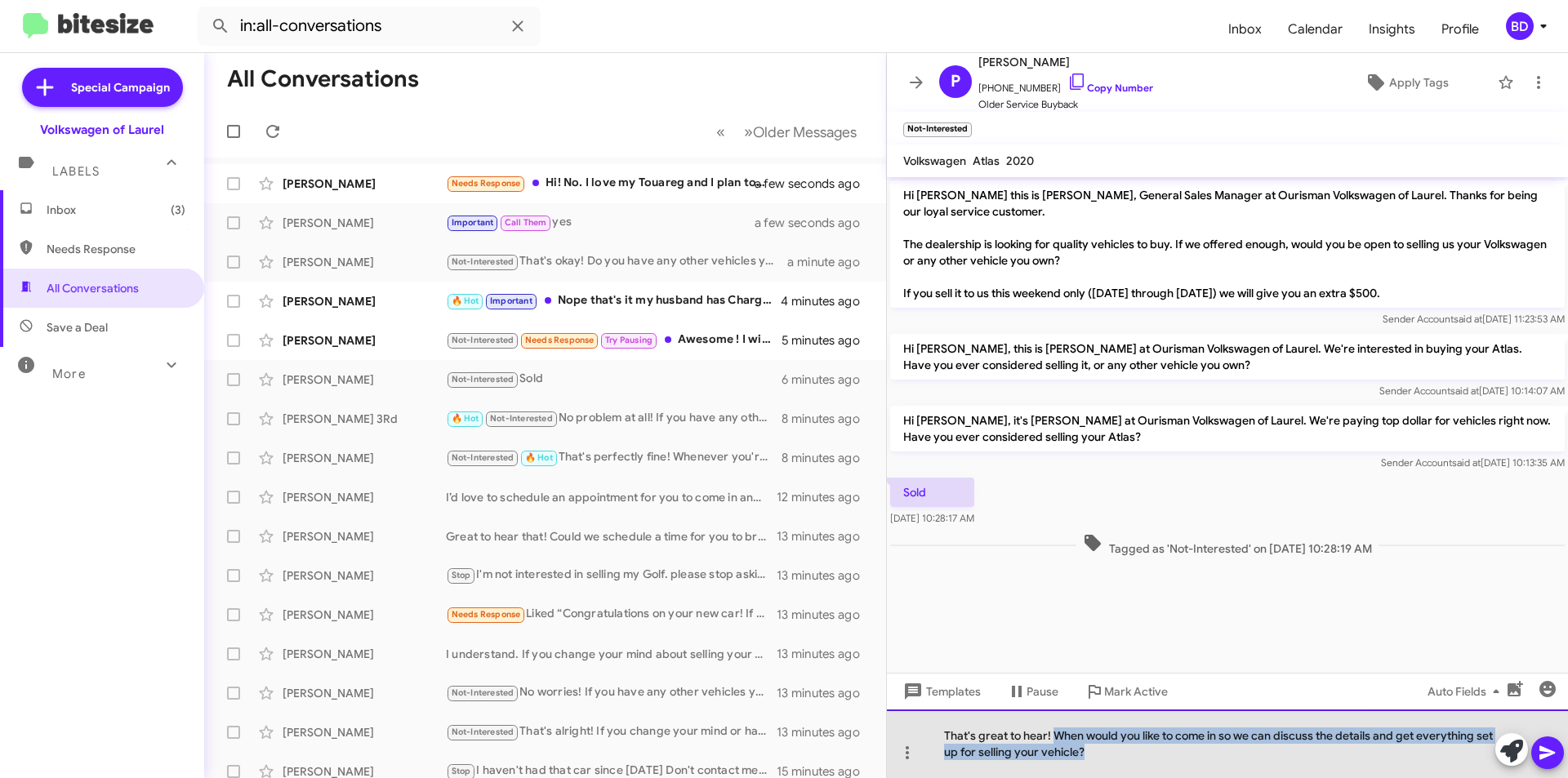
drag, startPoint x: 1052, startPoint y: 734, endPoint x: 1146, endPoint y: 752, distance: 95.7
click at [1146, 752] on div "That's great to hear! When would you like to come in so we can discuss the deta…" at bounding box center [1227, 743] width 681 height 68
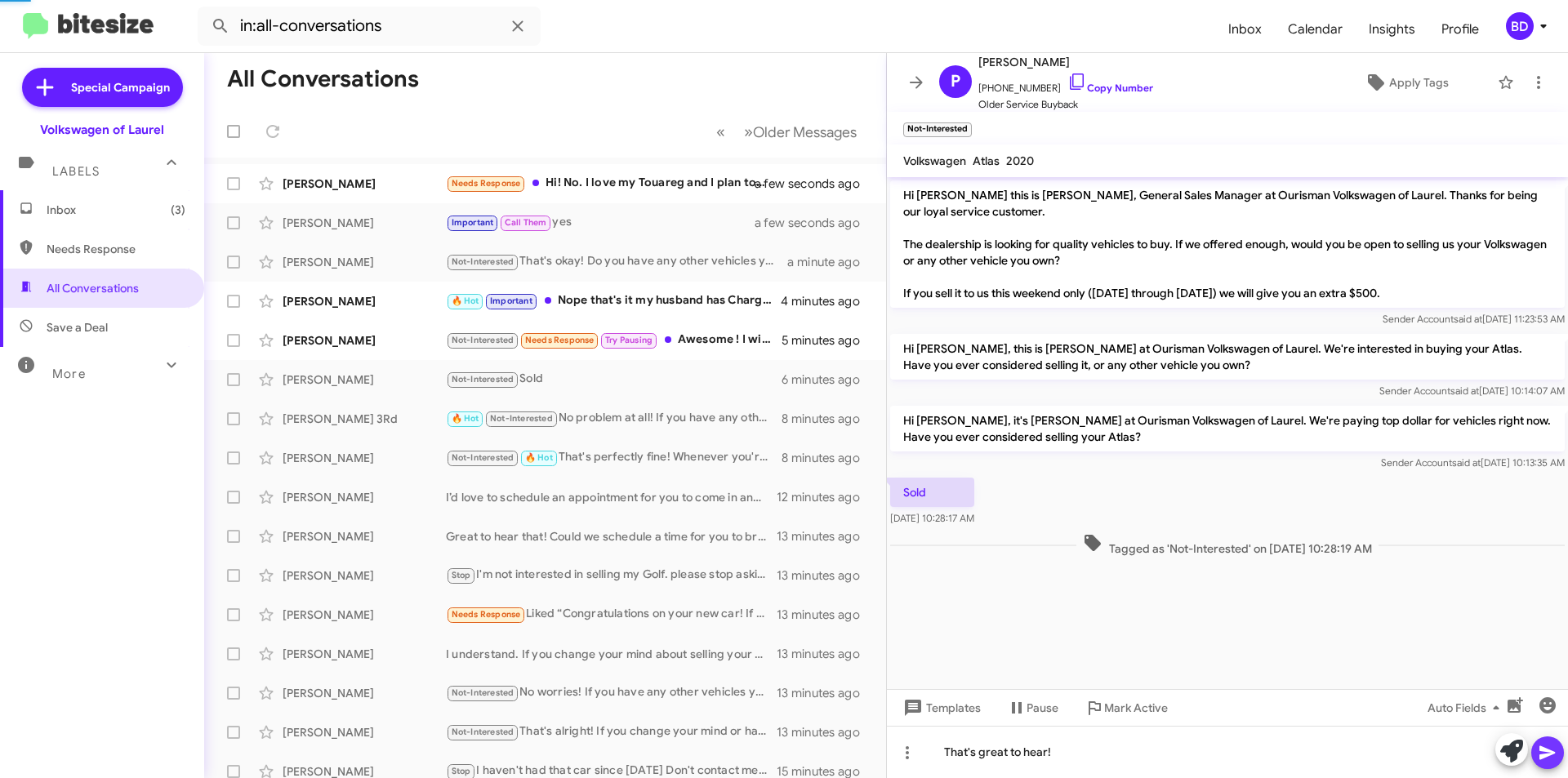
click at [1543, 749] on icon at bounding box center [1546, 753] width 15 height 14
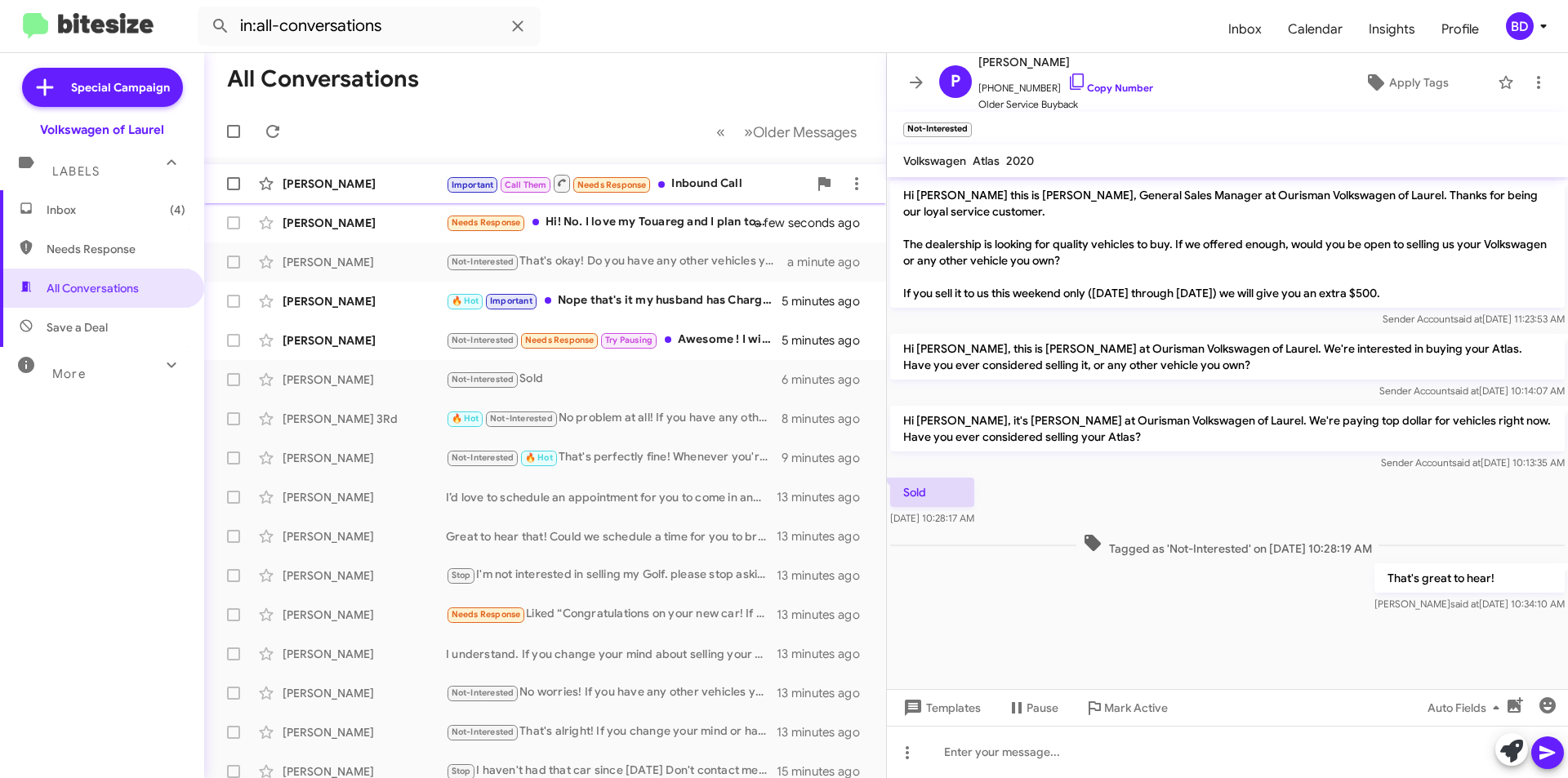
click at [407, 182] on div "[PERSON_NAME]" at bounding box center [365, 184] width 164 height 16
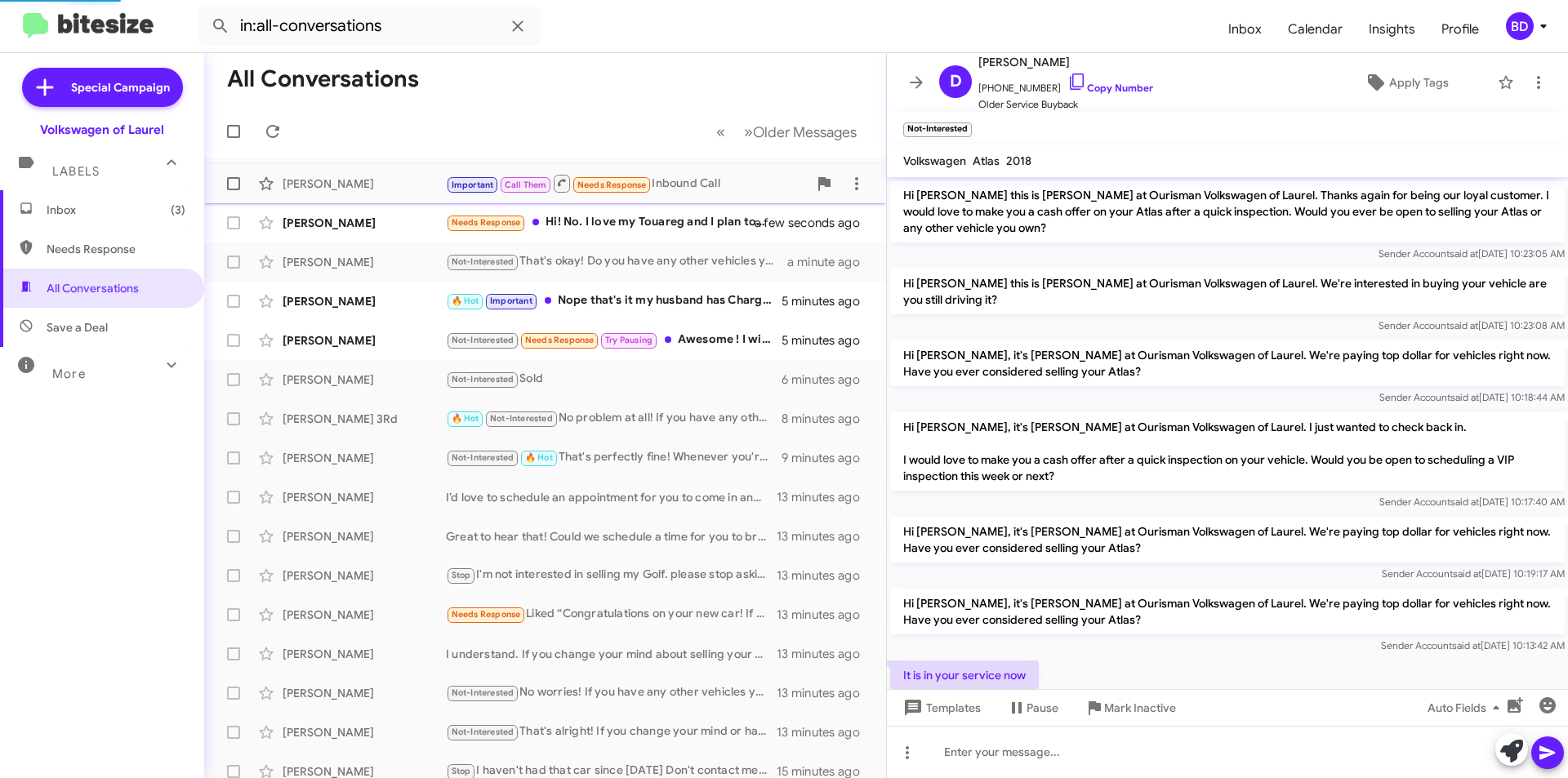
scroll to position [699, 0]
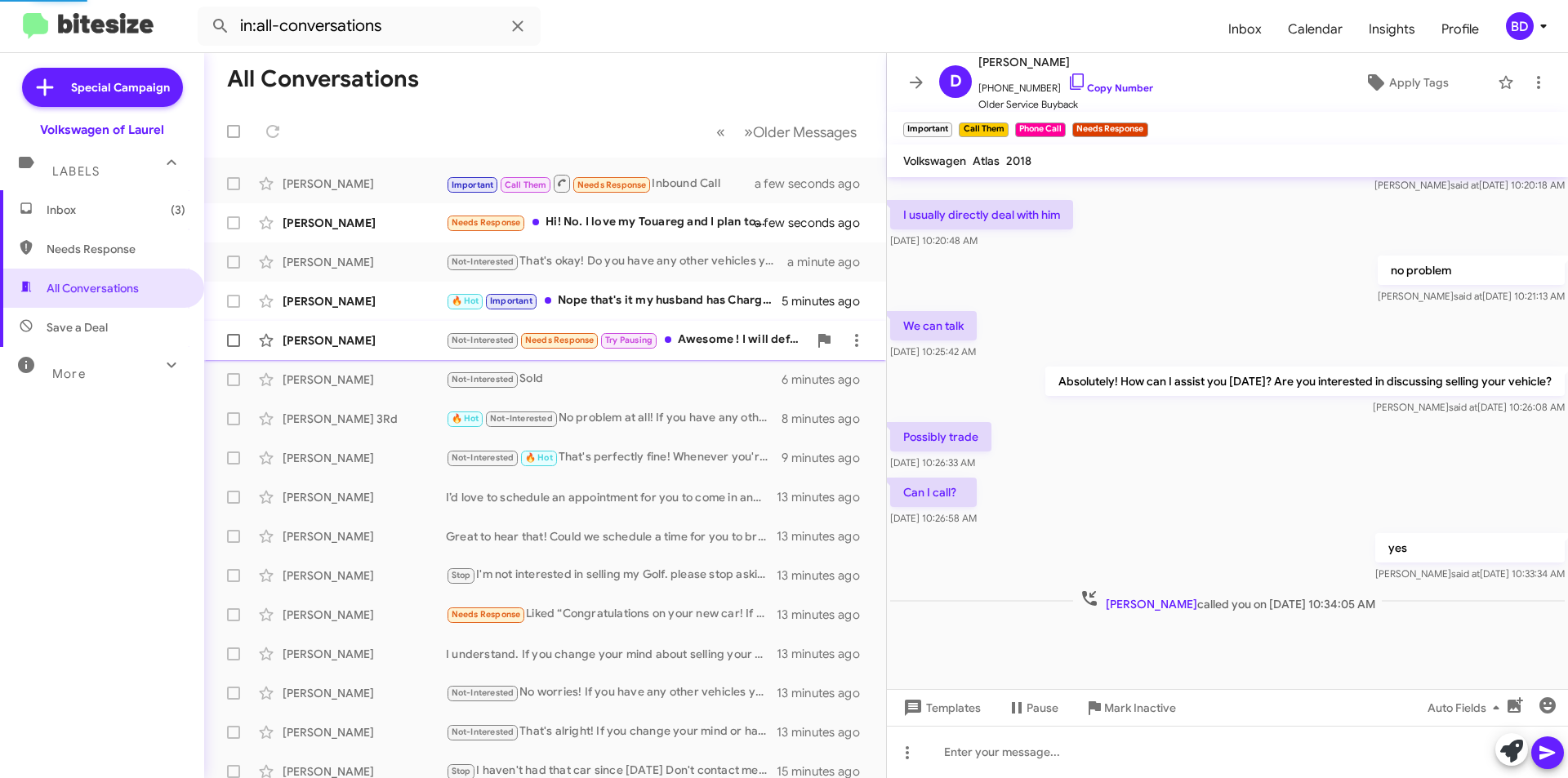
click at [715, 338] on mat-action-list "Douglas Ciemniewski Important Call Them Needs Response Inbound Call a few secon…" at bounding box center [545, 552] width 682 height 791
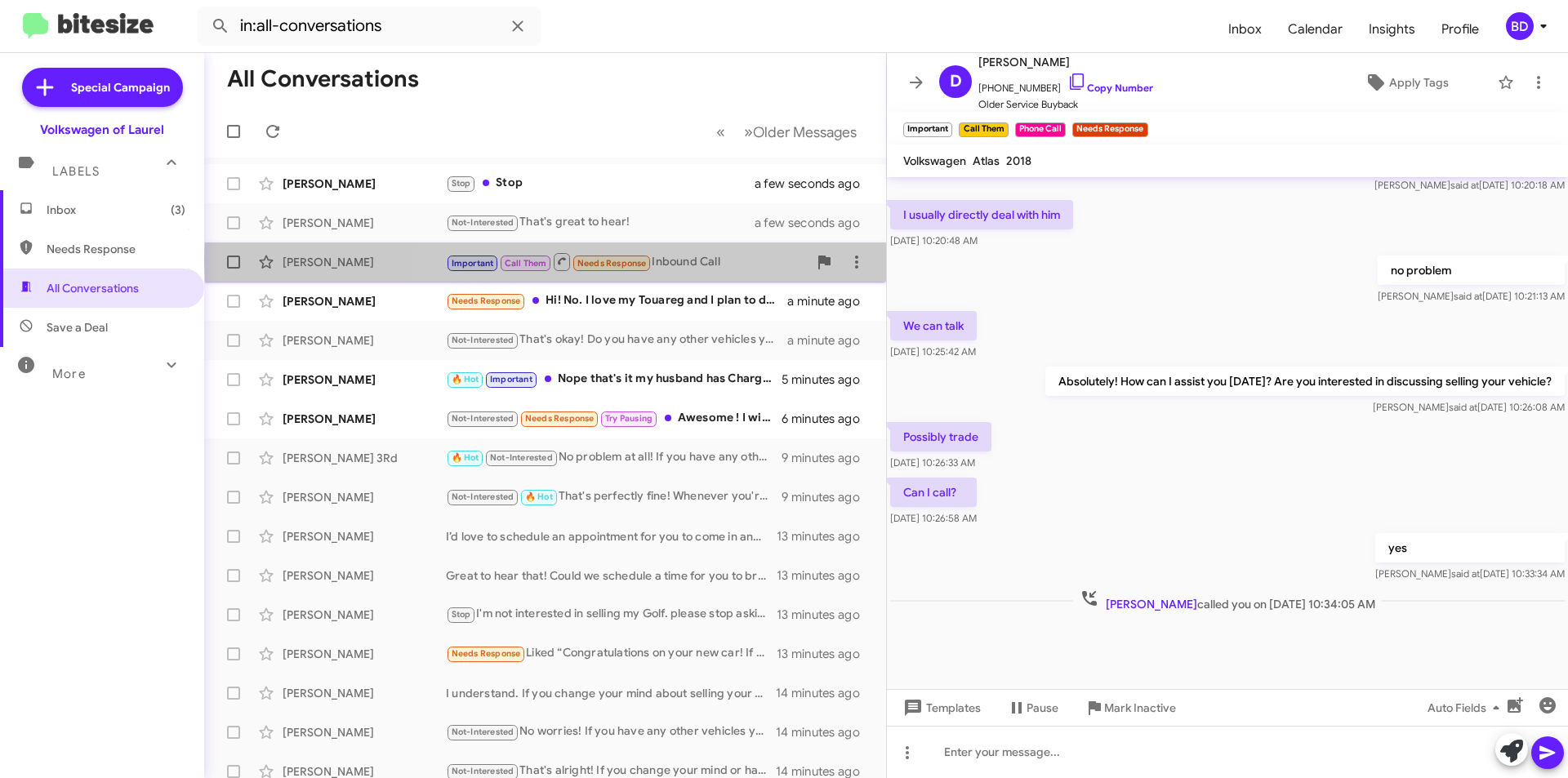
click at [746, 260] on div "Important Call Them Needs Response Inbound Call" at bounding box center [627, 261] width 362 height 20
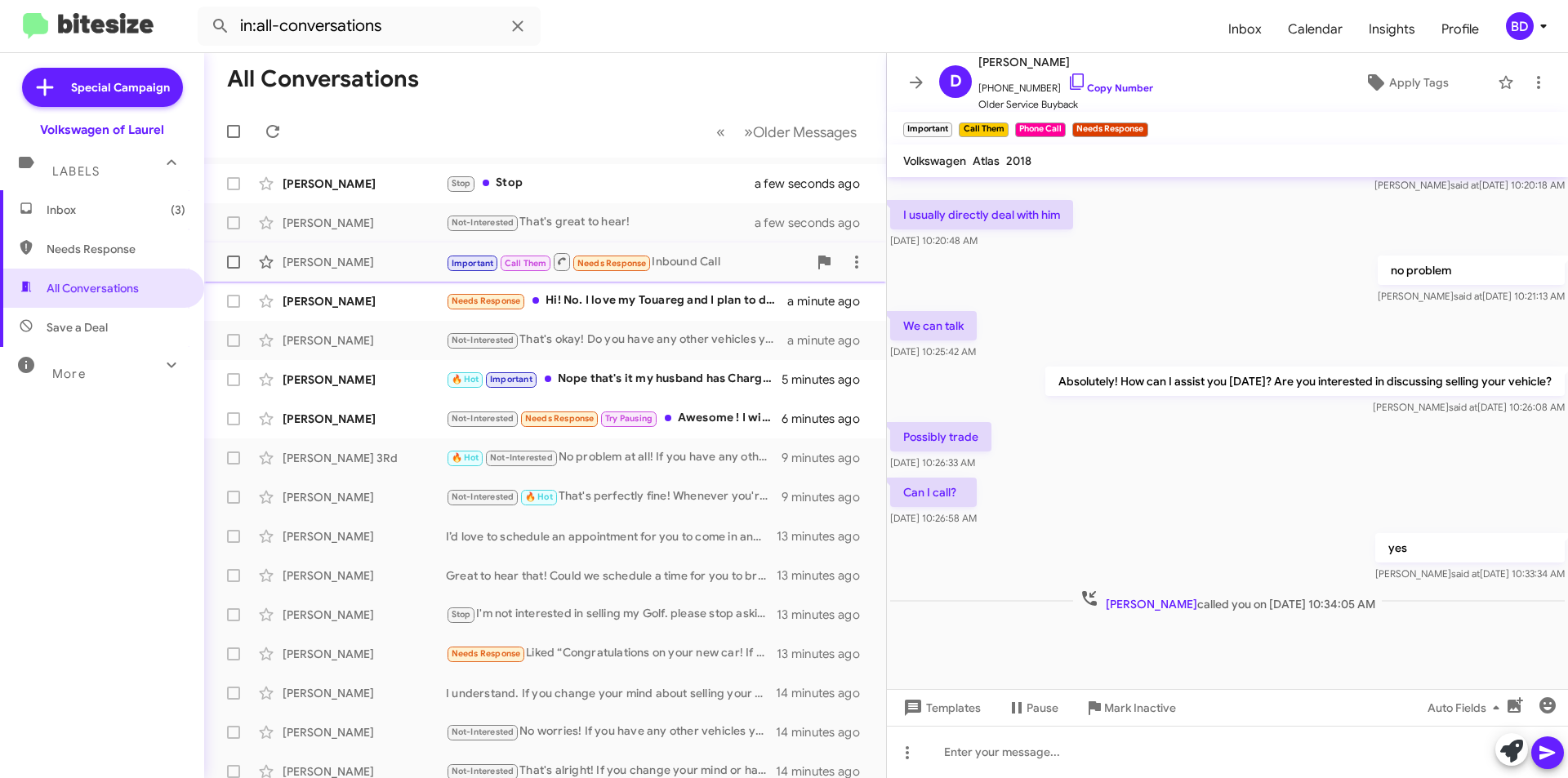
click at [417, 262] on div "[PERSON_NAME]" at bounding box center [365, 262] width 164 height 16
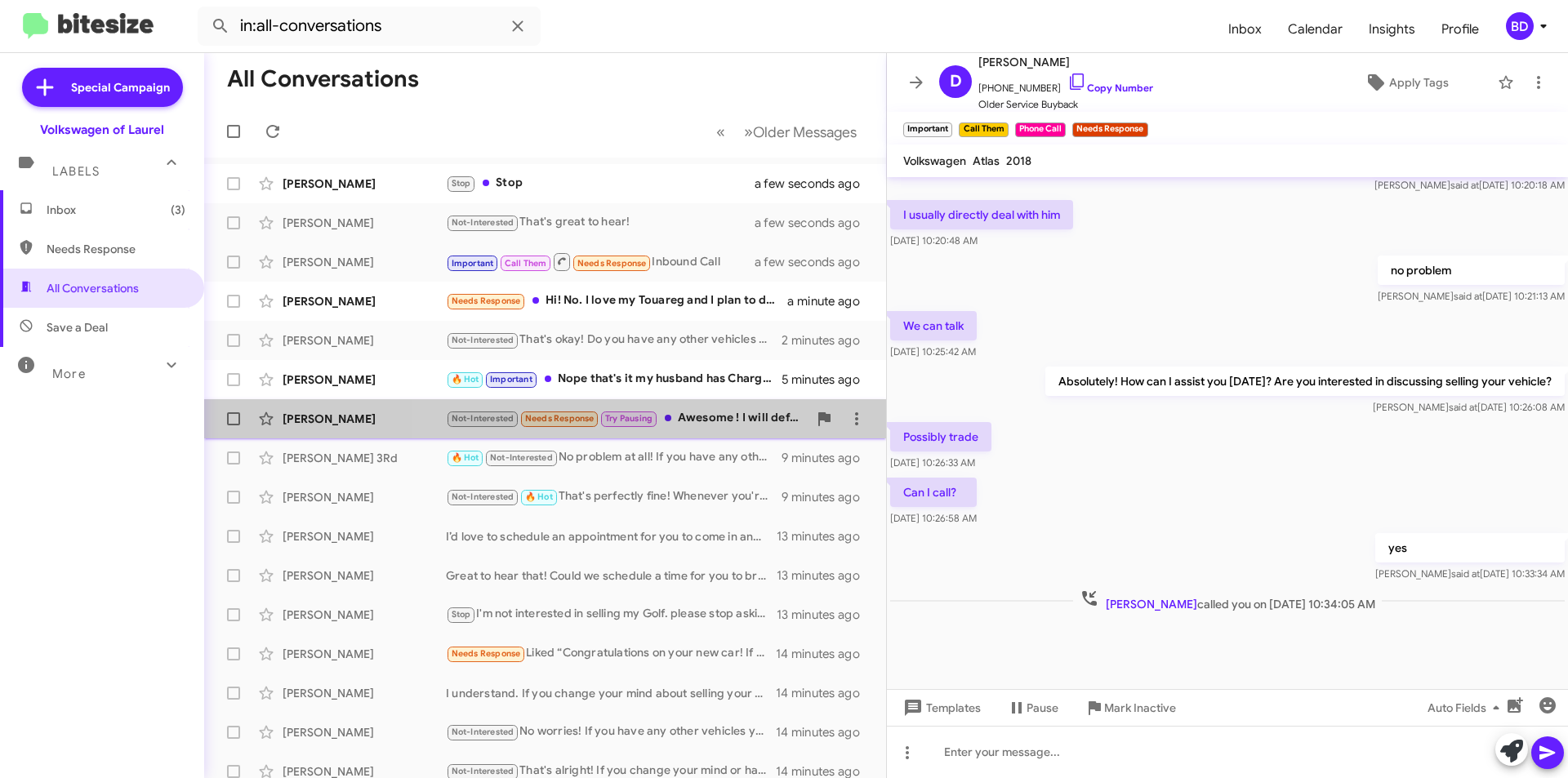
click at [732, 420] on div "Not-Interested Needs Response Try Pausing Awesome ! I will definitely let you k…" at bounding box center [627, 419] width 362 height 19
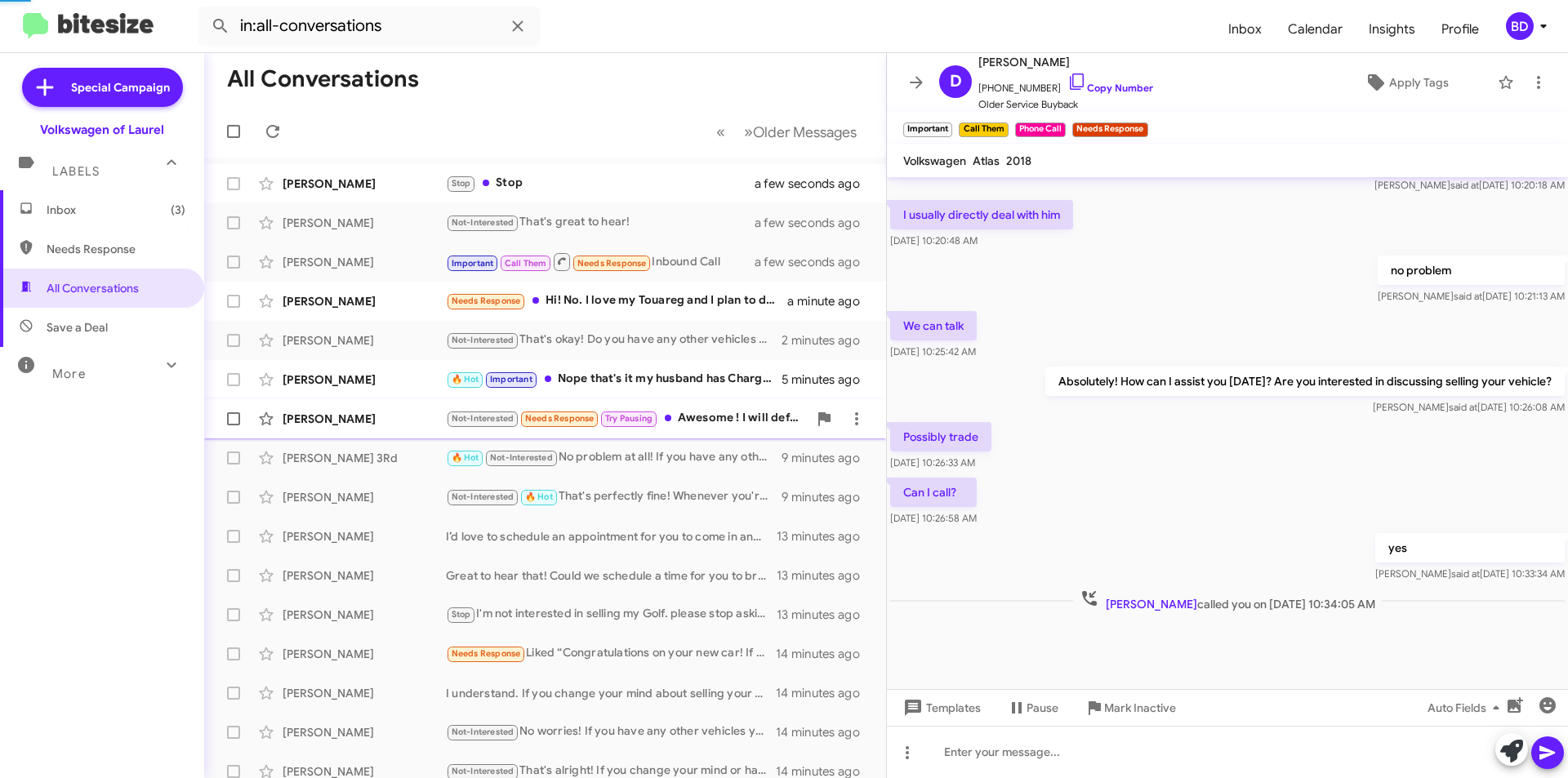
scroll to position [103, 0]
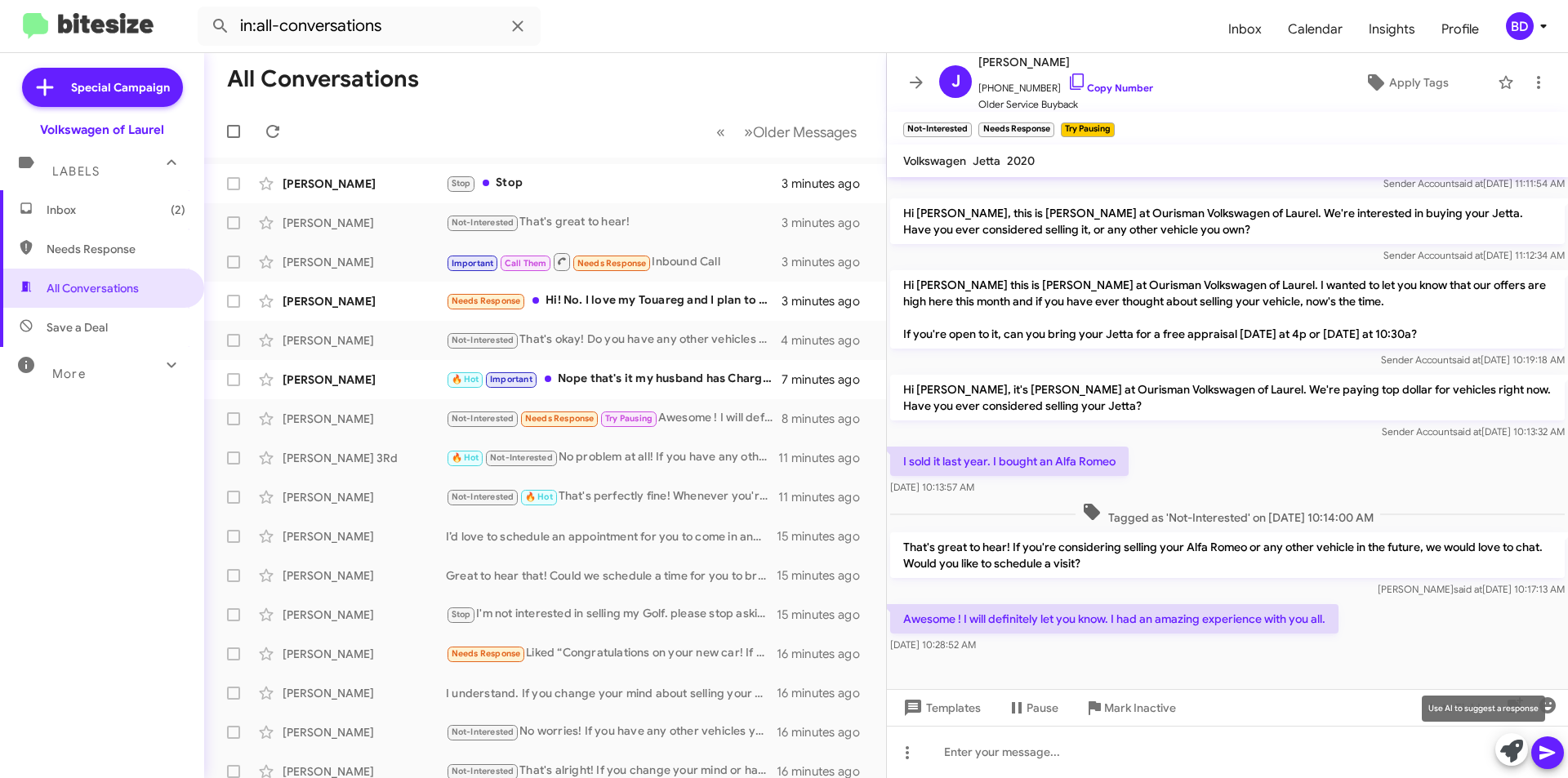
click at [1520, 747] on icon at bounding box center [1511, 751] width 23 height 23
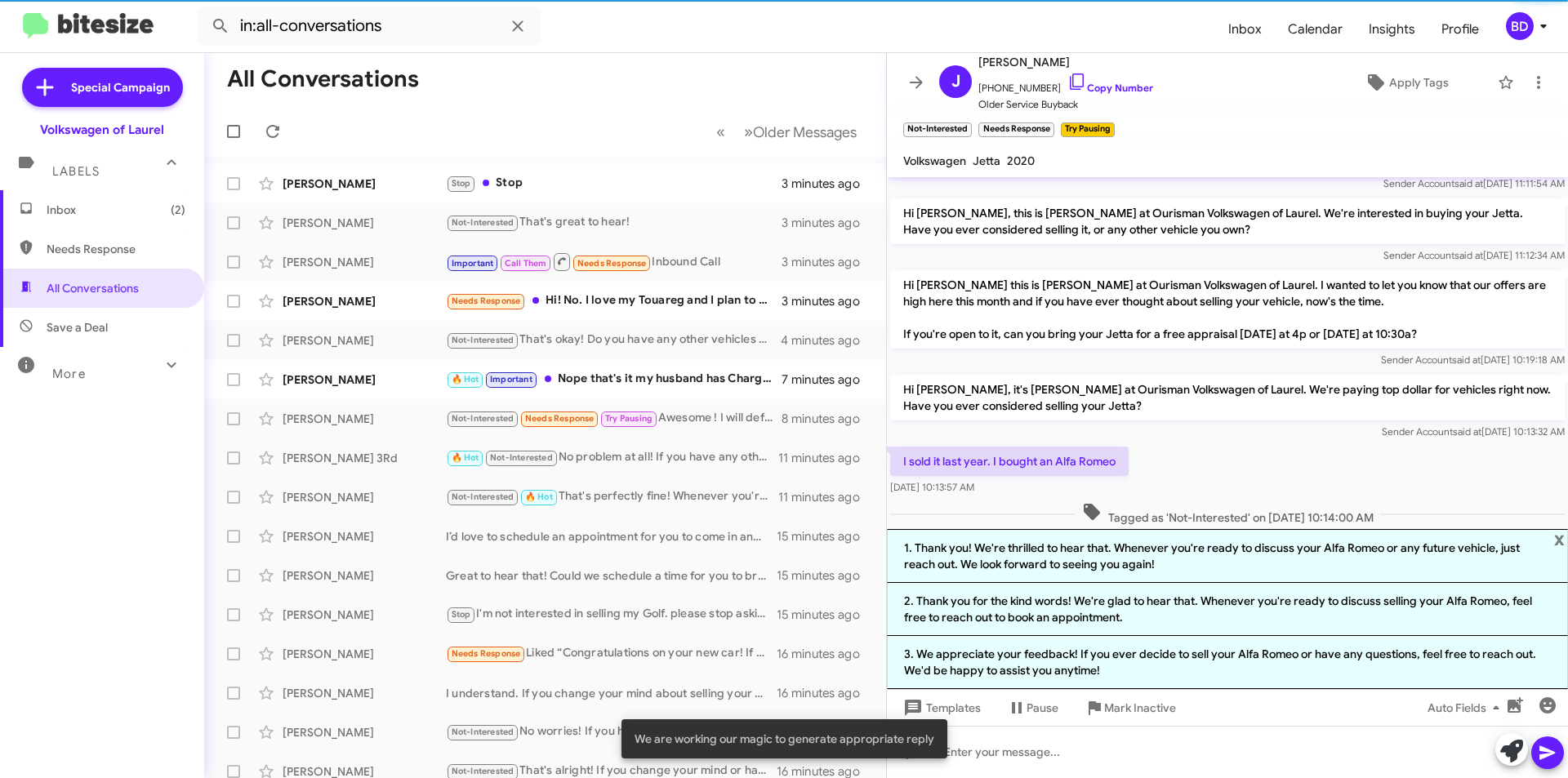
scroll to position [263, 0]
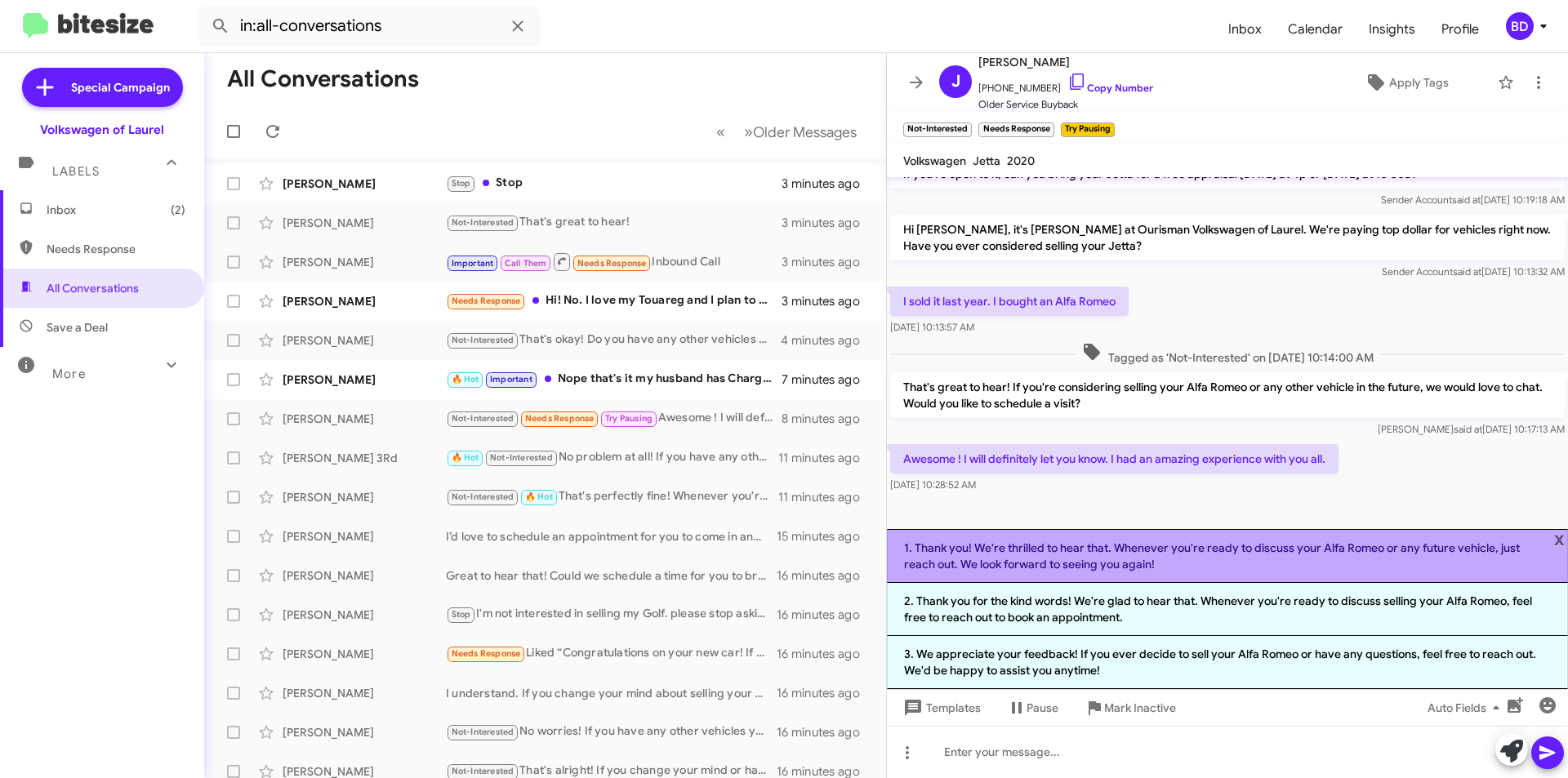
click at [1304, 559] on li "1. Thank you! We're thrilled to hear that. Whenever you're ready to discuss you…" at bounding box center [1227, 556] width 681 height 54
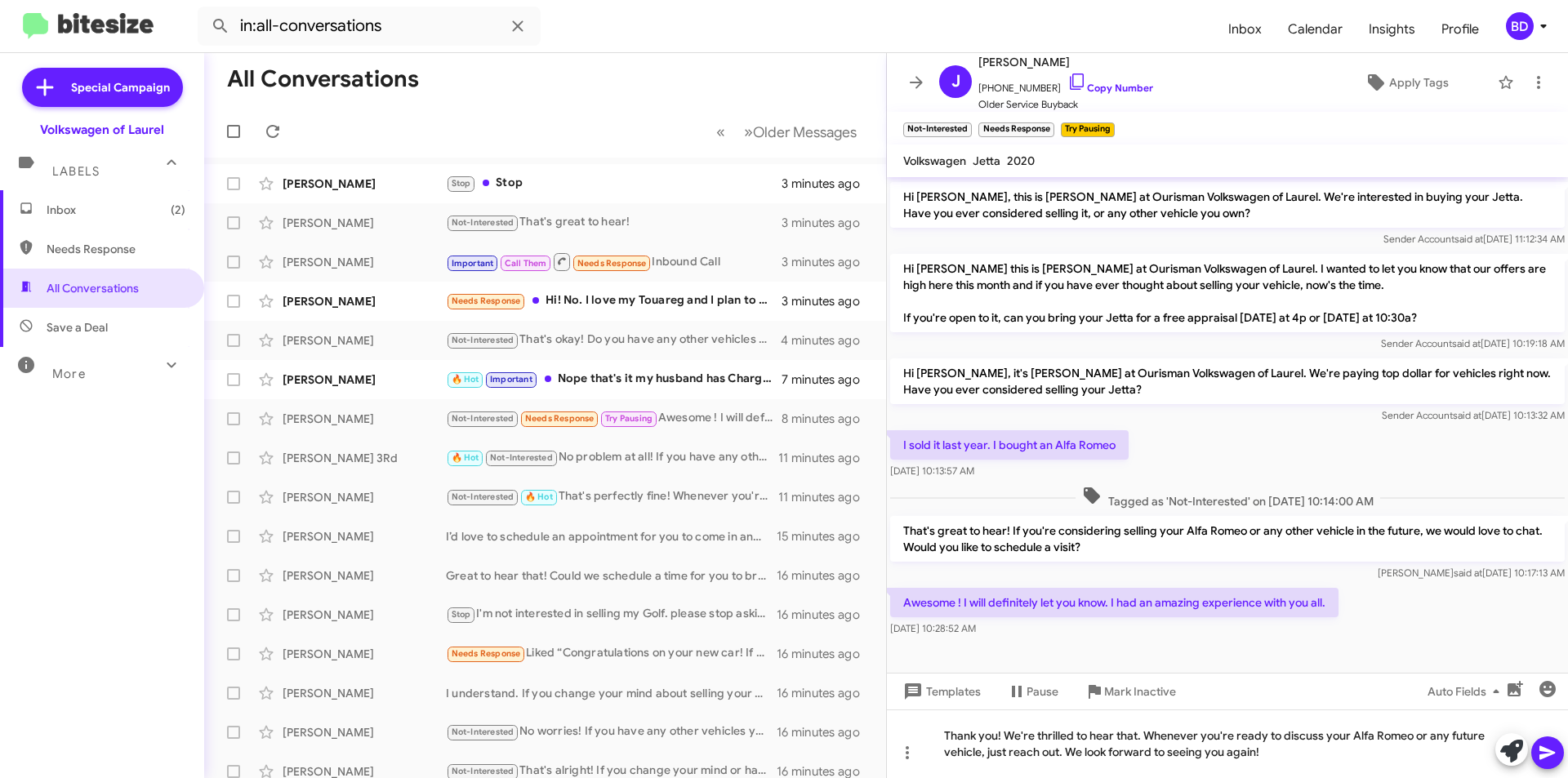
click at [1552, 753] on icon at bounding box center [1546, 753] width 15 height 14
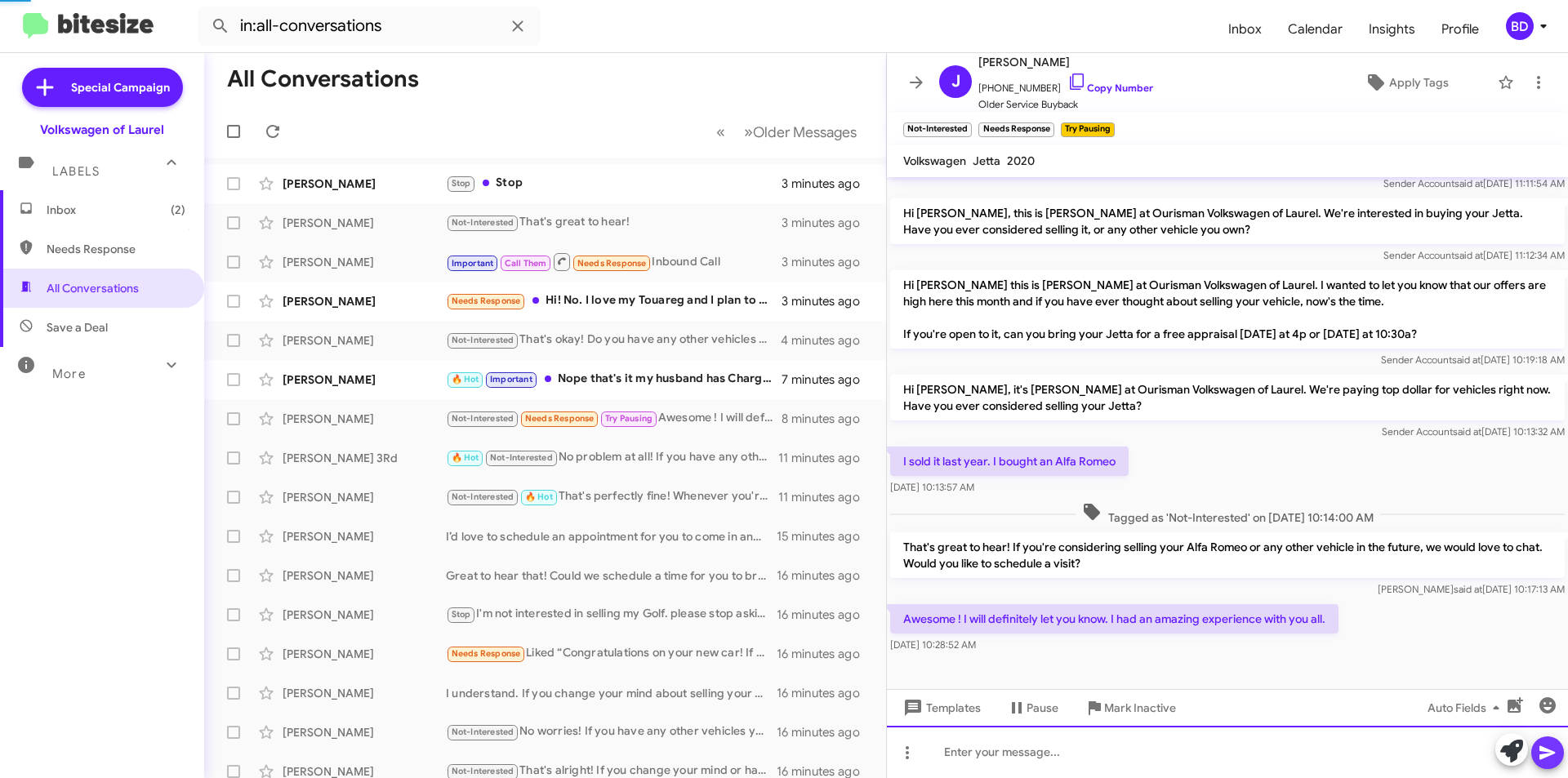
scroll to position [0, 0]
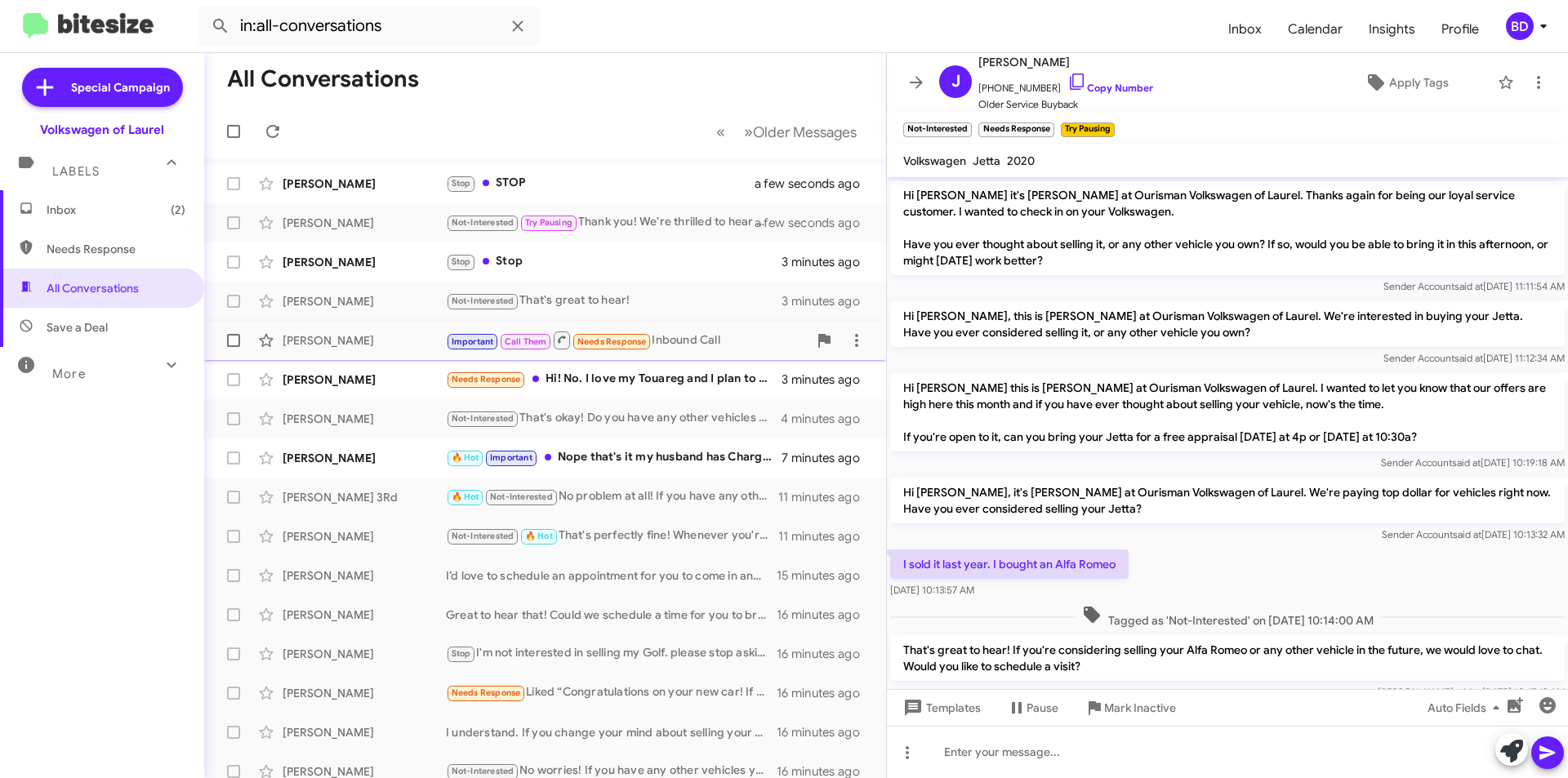
click at [389, 337] on div "[PERSON_NAME]" at bounding box center [365, 340] width 164 height 16
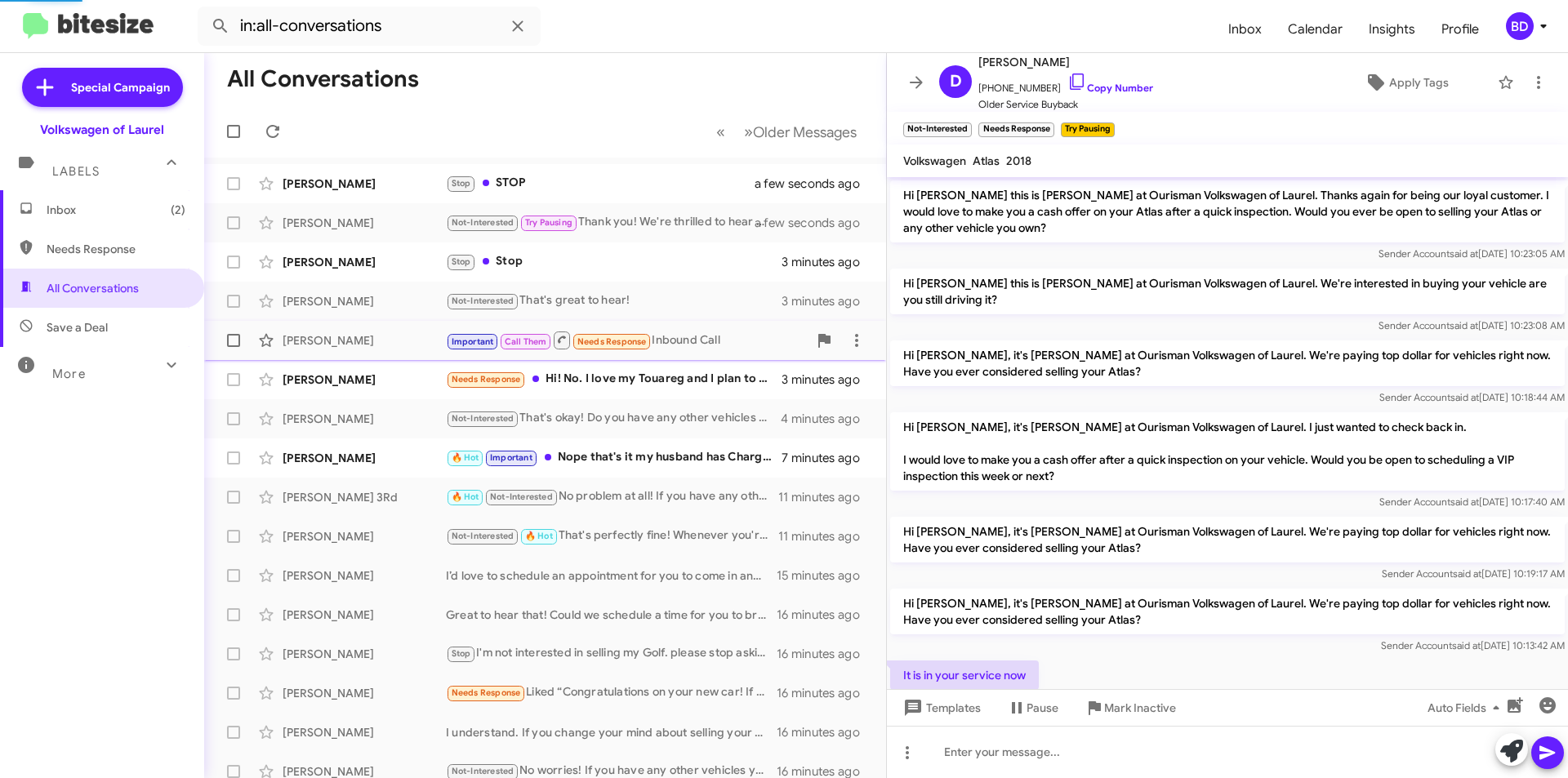
scroll to position [699, 0]
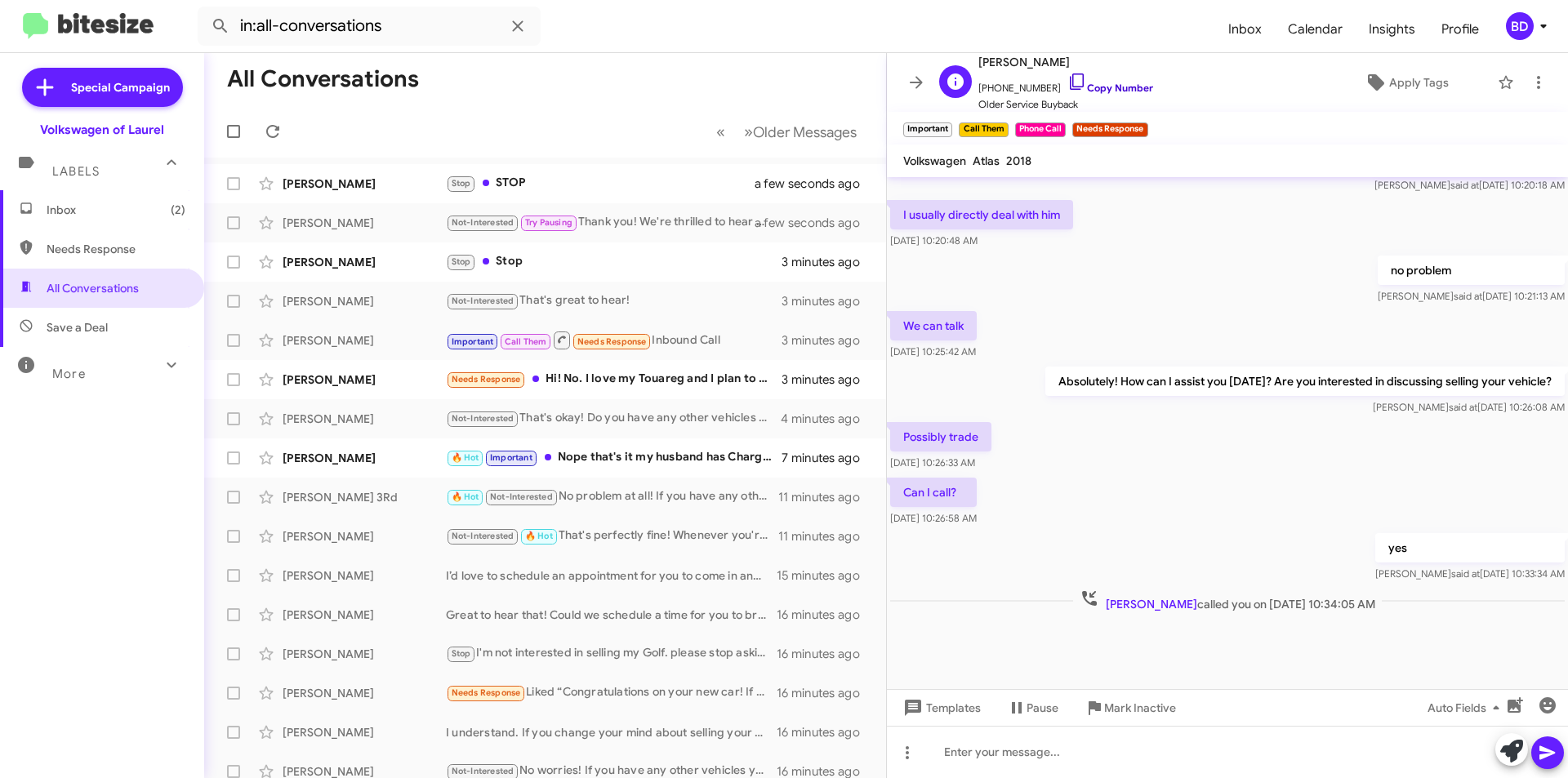
click at [1121, 83] on link "Copy Number" at bounding box center [1110, 87] width 85 height 12
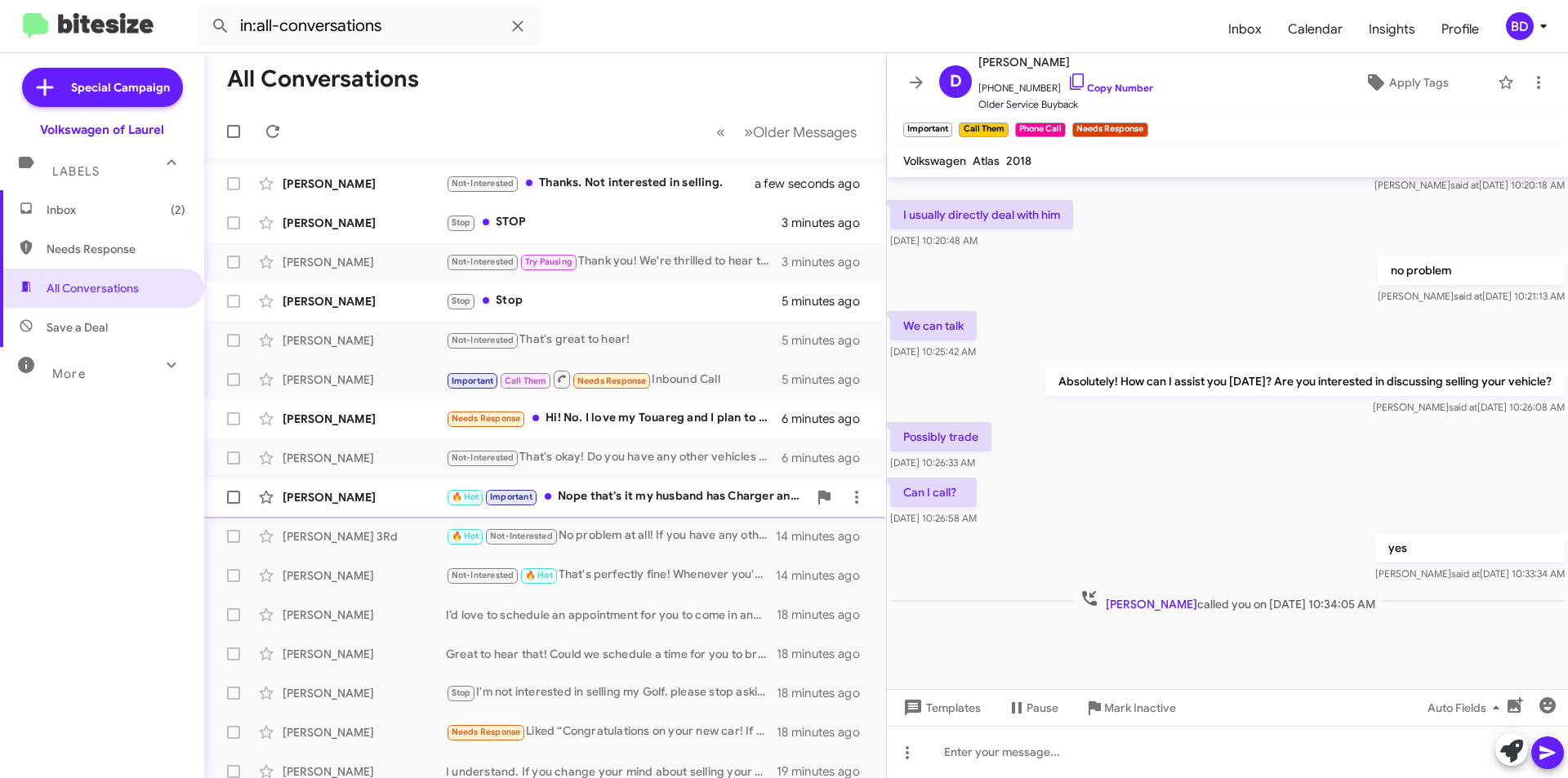
click at [648, 502] on div "🔥 Hot Important Nope that's it my husband has Charger and he absolutely will no…" at bounding box center [627, 497] width 362 height 19
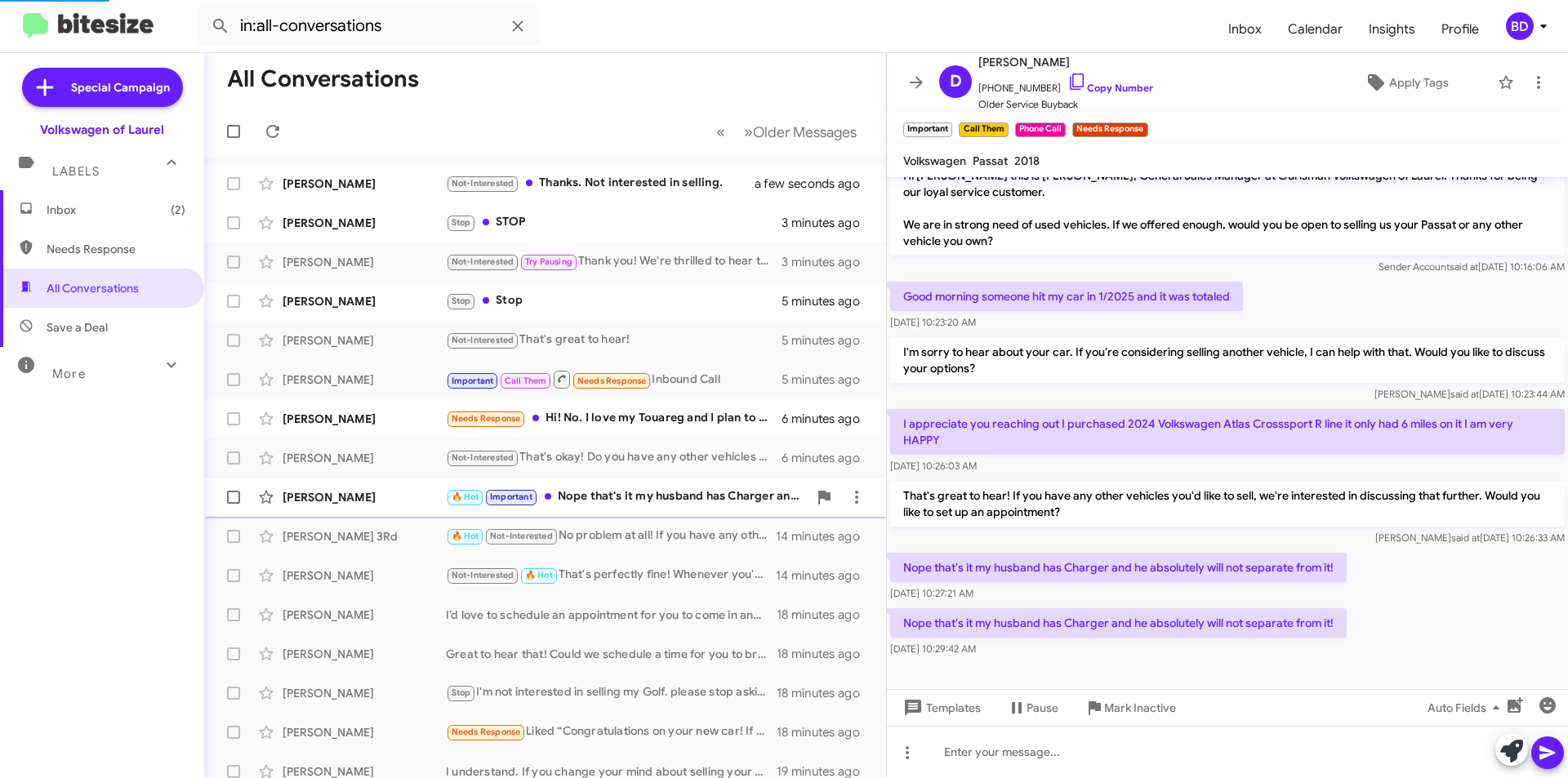
scroll to position [20, 0]
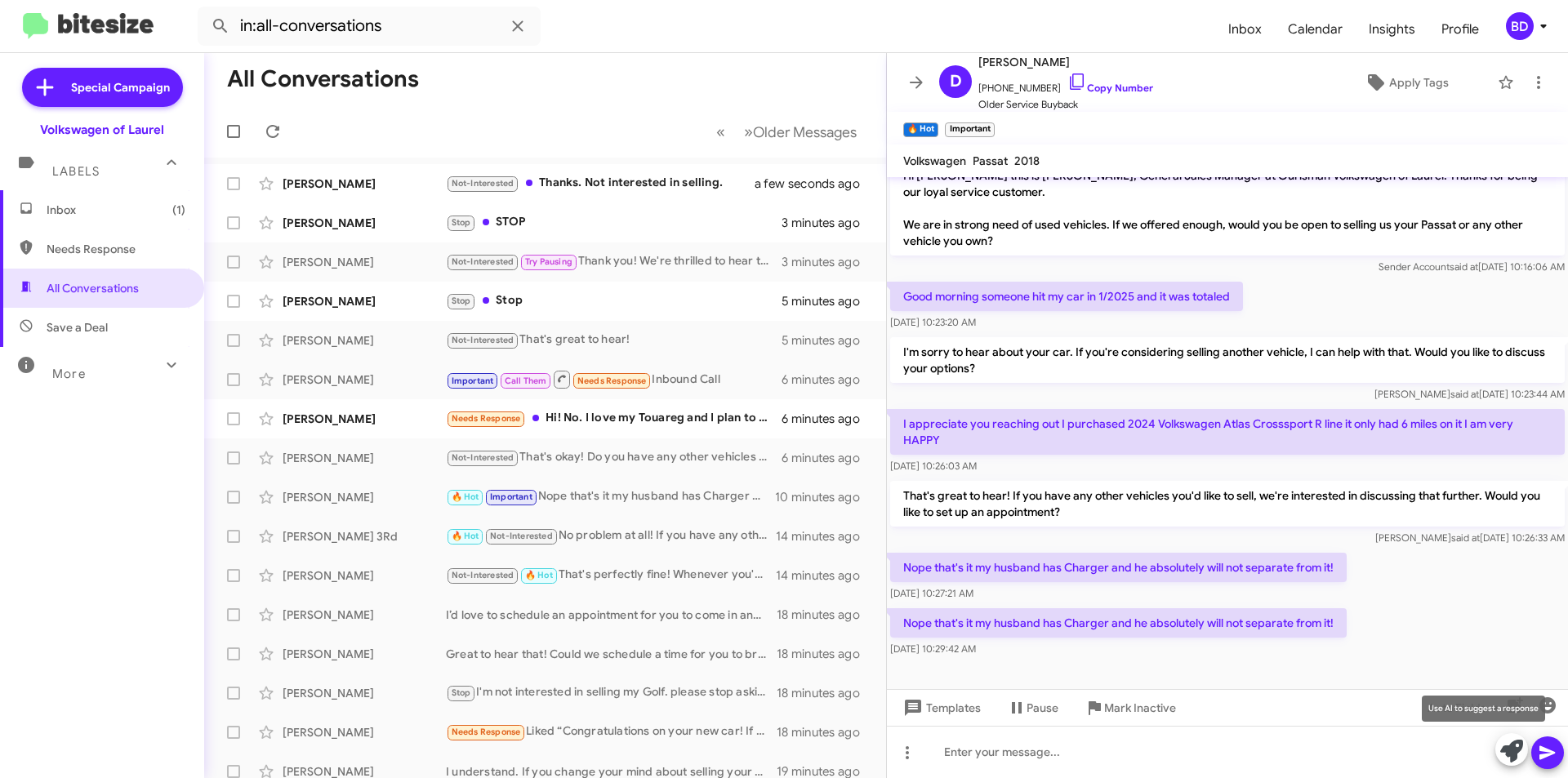
click at [1511, 752] on icon at bounding box center [1511, 751] width 23 height 23
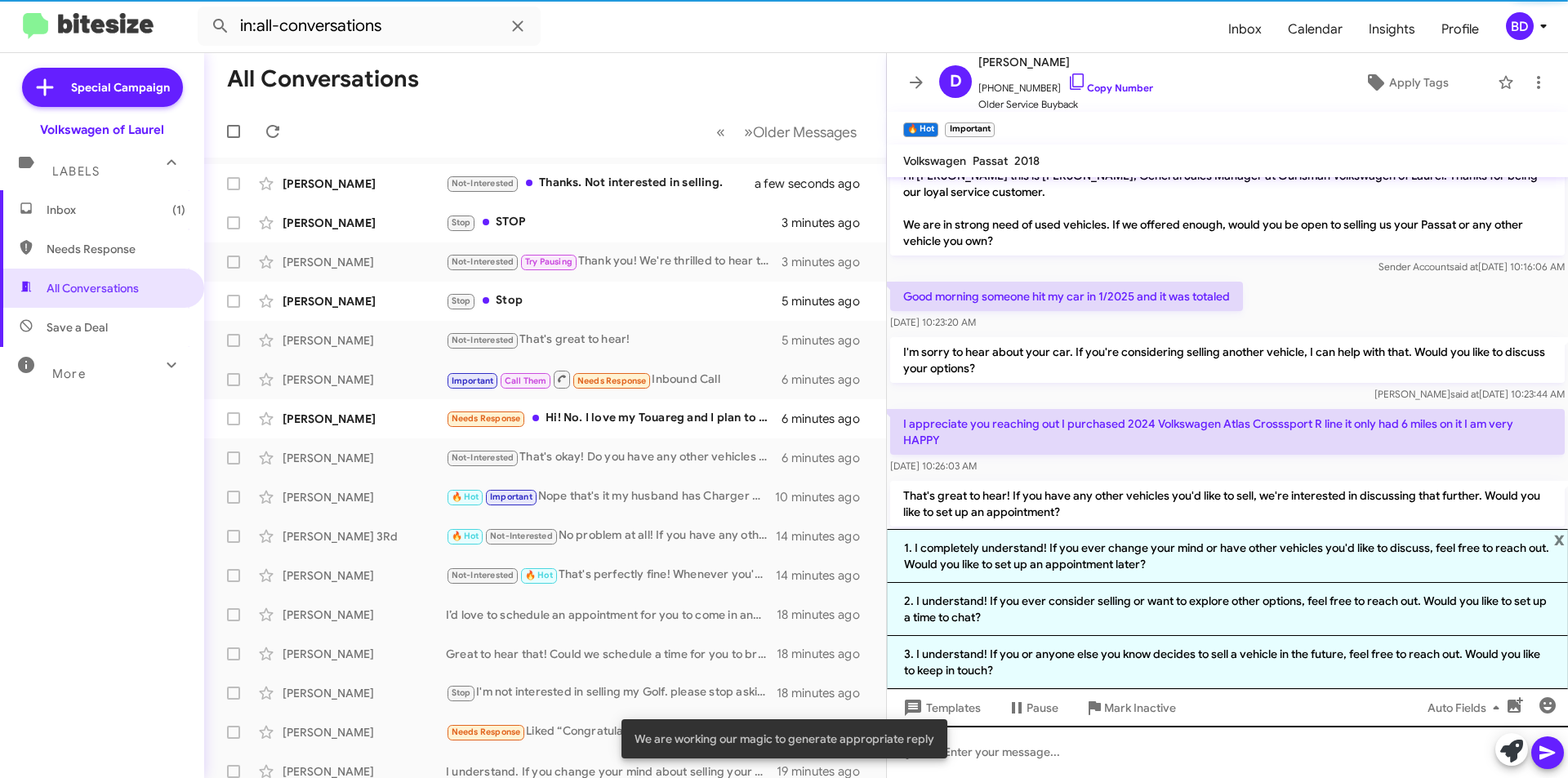
scroll to position [179, 0]
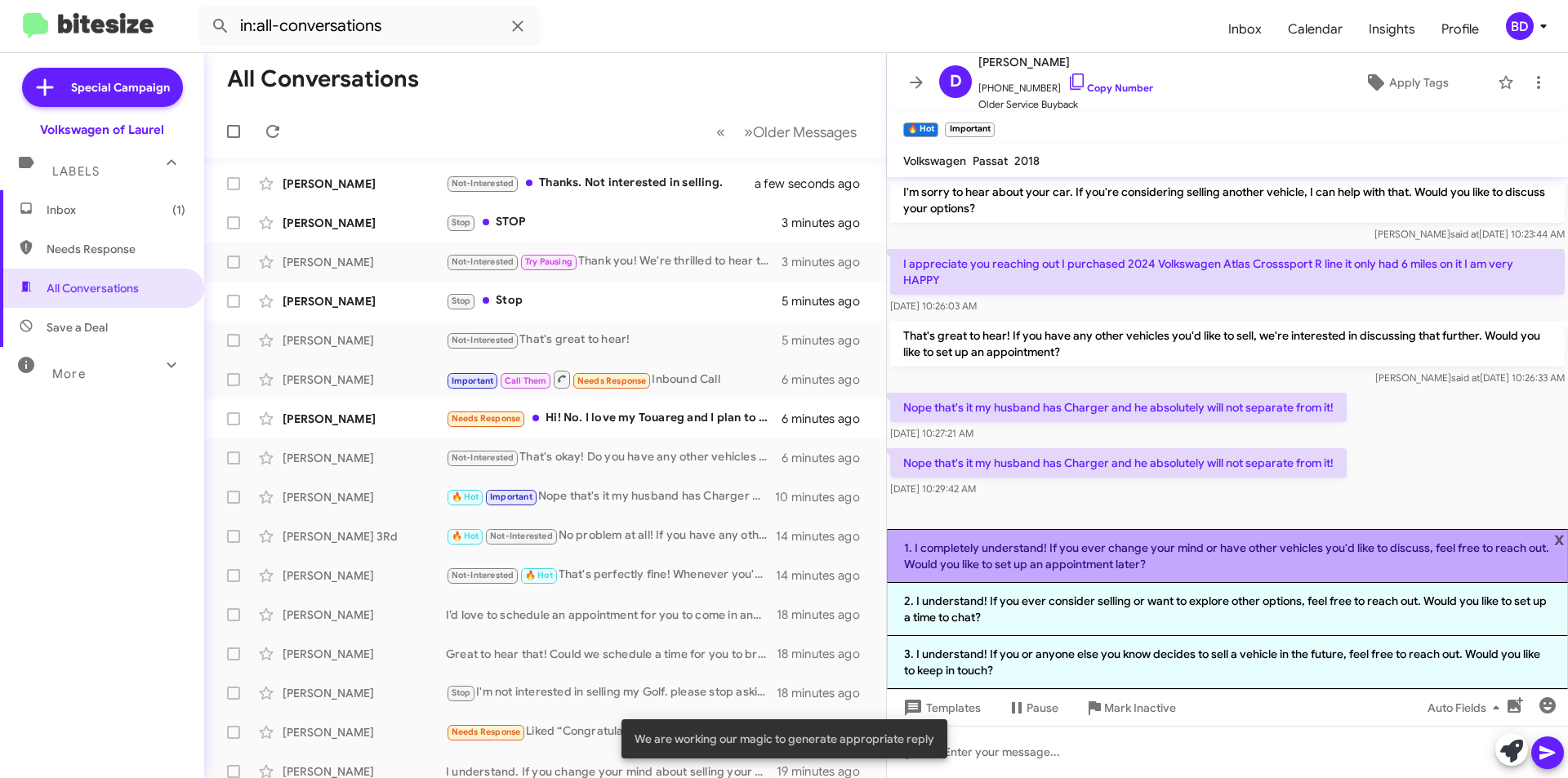
click at [1151, 561] on li "1. I completely understand! If you ever change your mind or have other vehicles…" at bounding box center [1227, 556] width 681 height 54
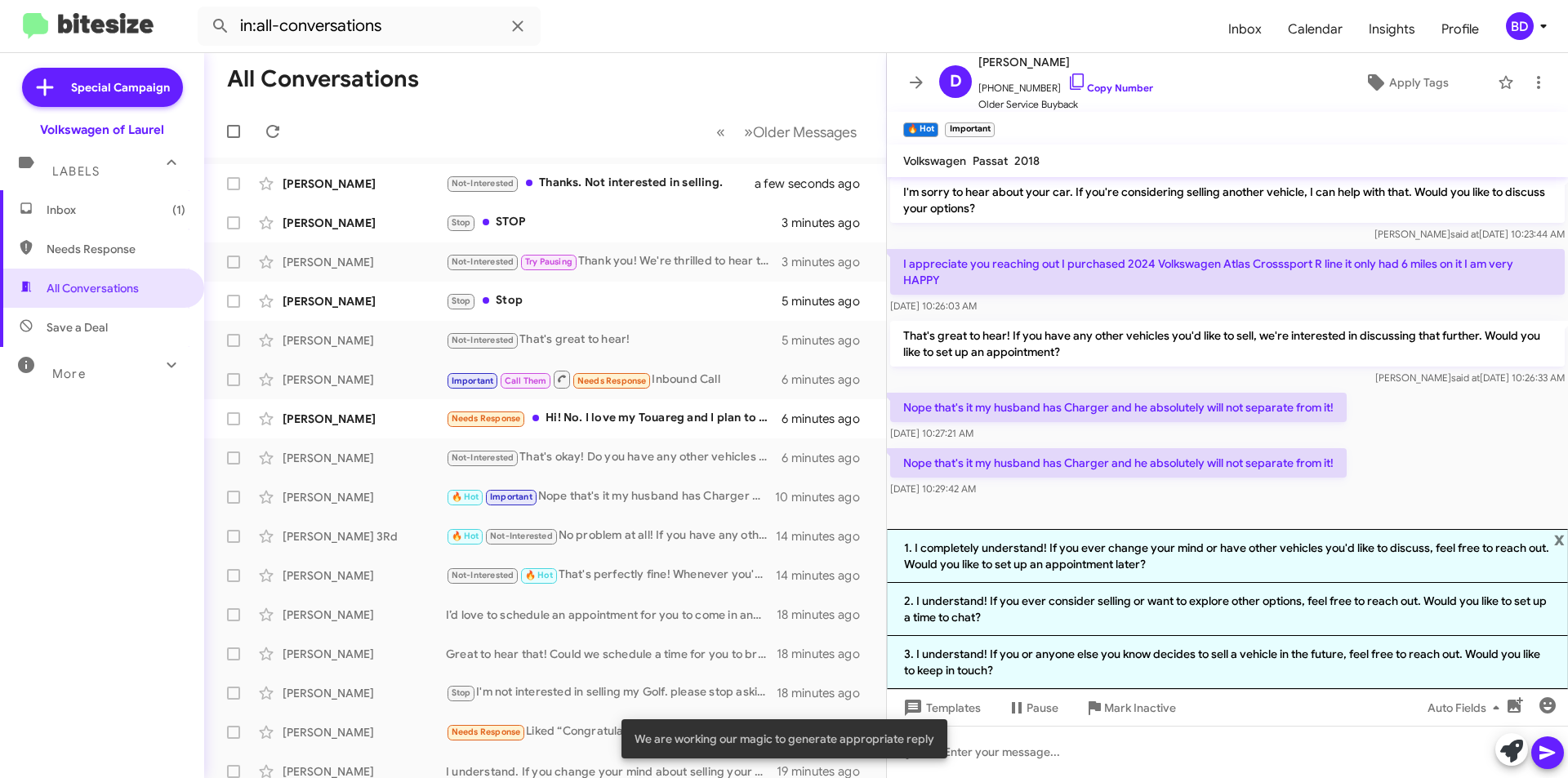
scroll to position [35, 0]
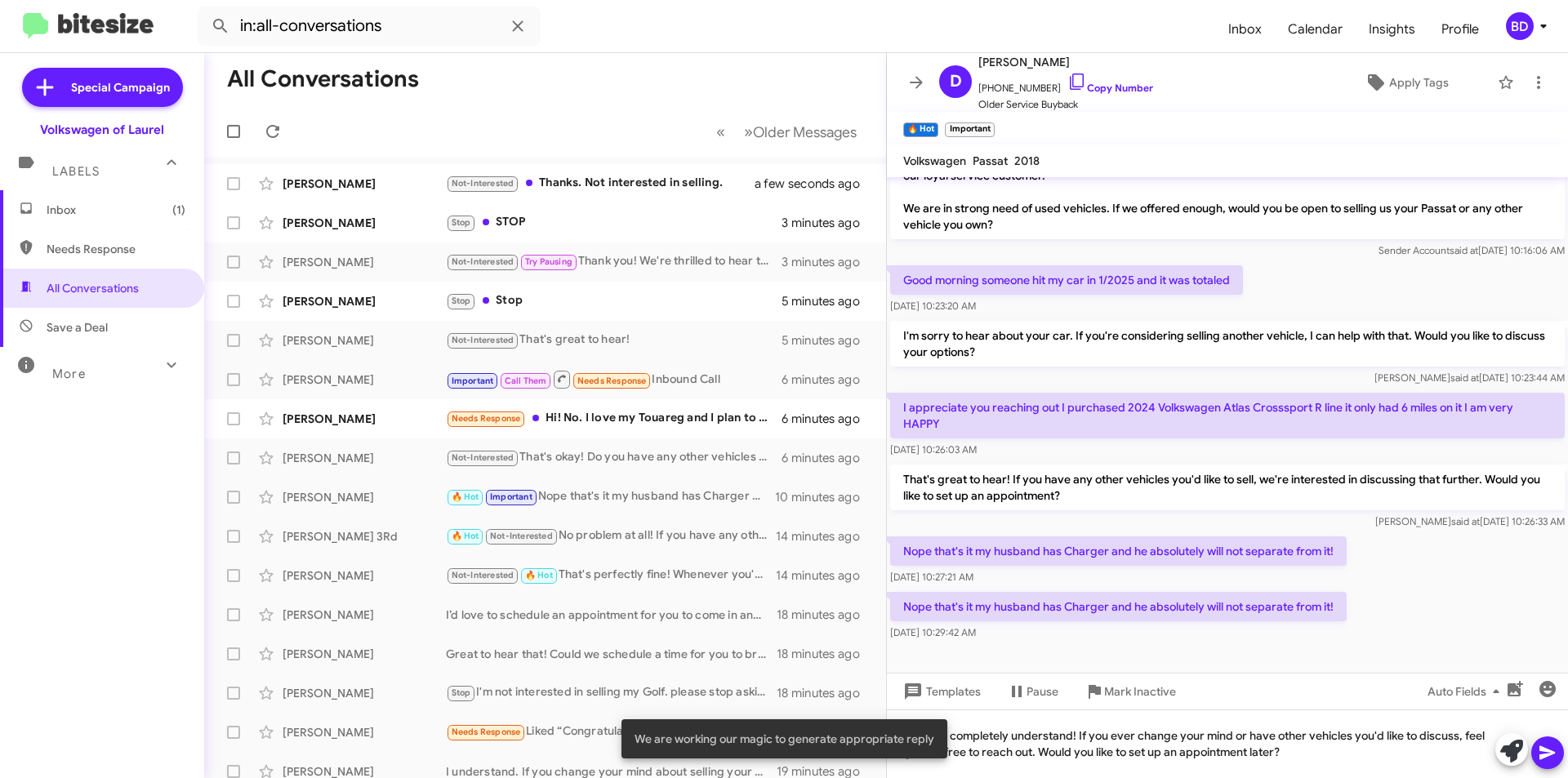
click at [1543, 756] on icon at bounding box center [1546, 753] width 15 height 14
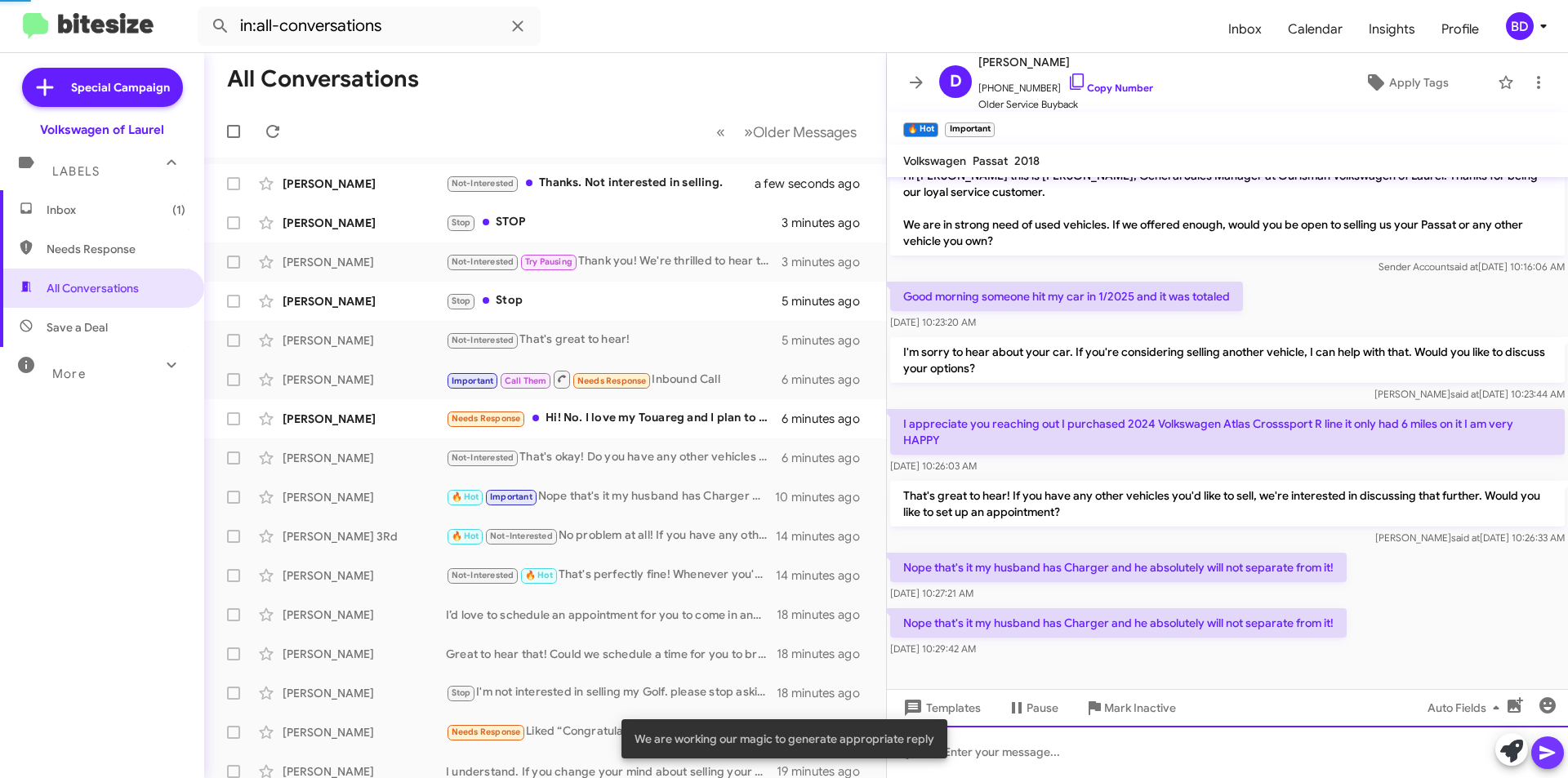
scroll to position [96, 0]
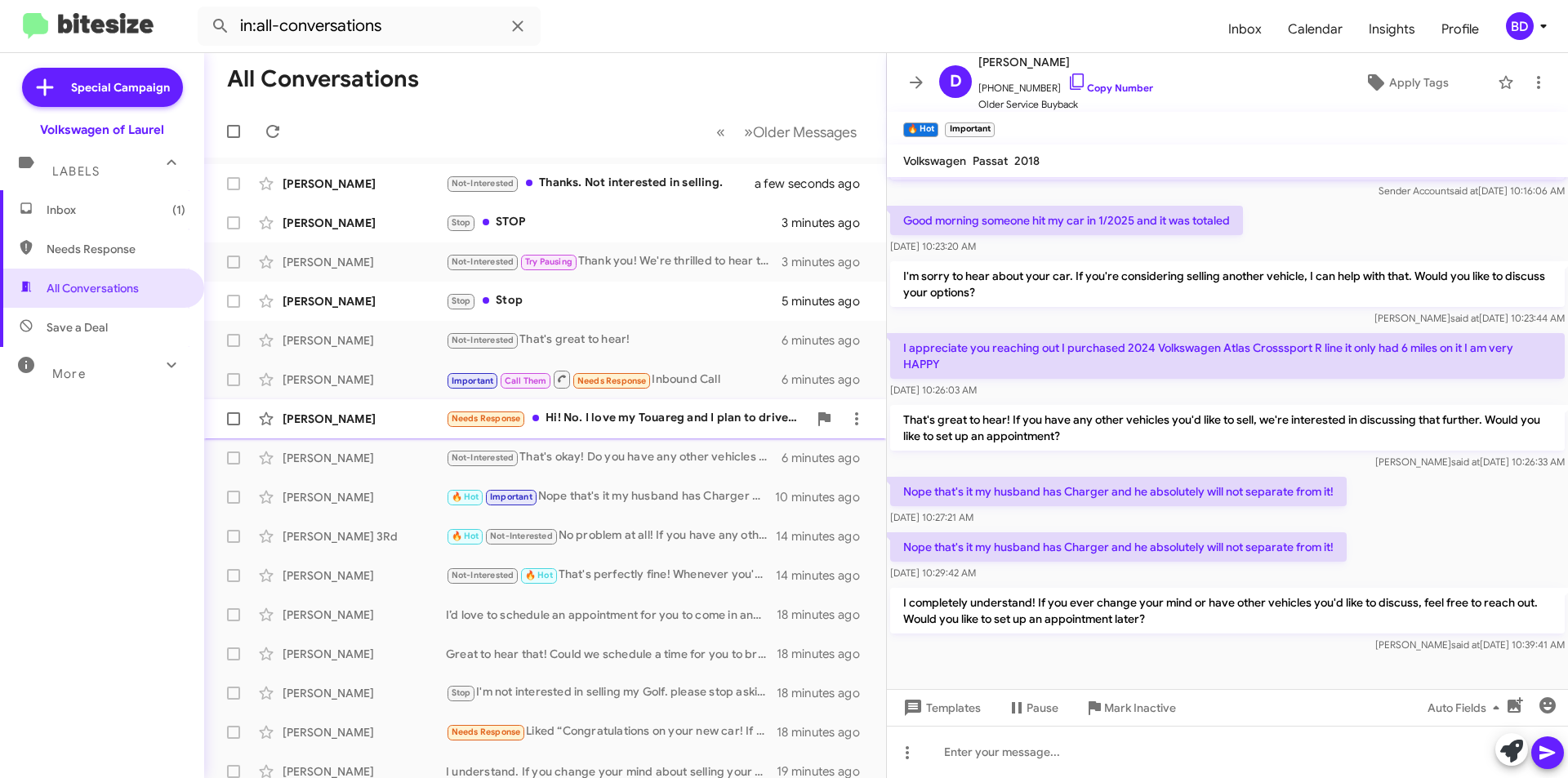
click at [648, 419] on div "Needs Response Hi! No. I love my Touareg and I plan to drive her until the whee…" at bounding box center [627, 419] width 362 height 19
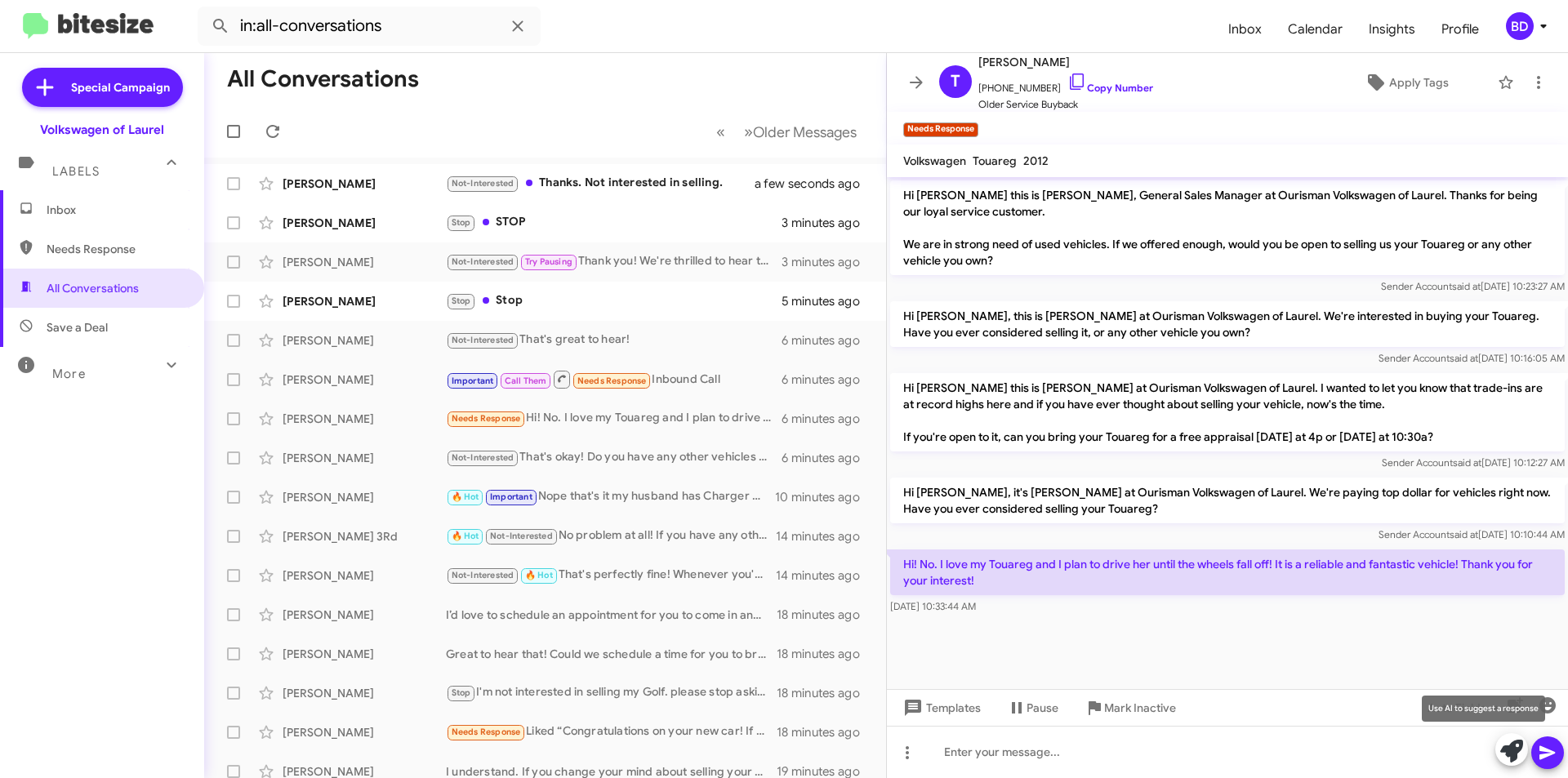
click at [1511, 754] on icon at bounding box center [1511, 751] width 23 height 23
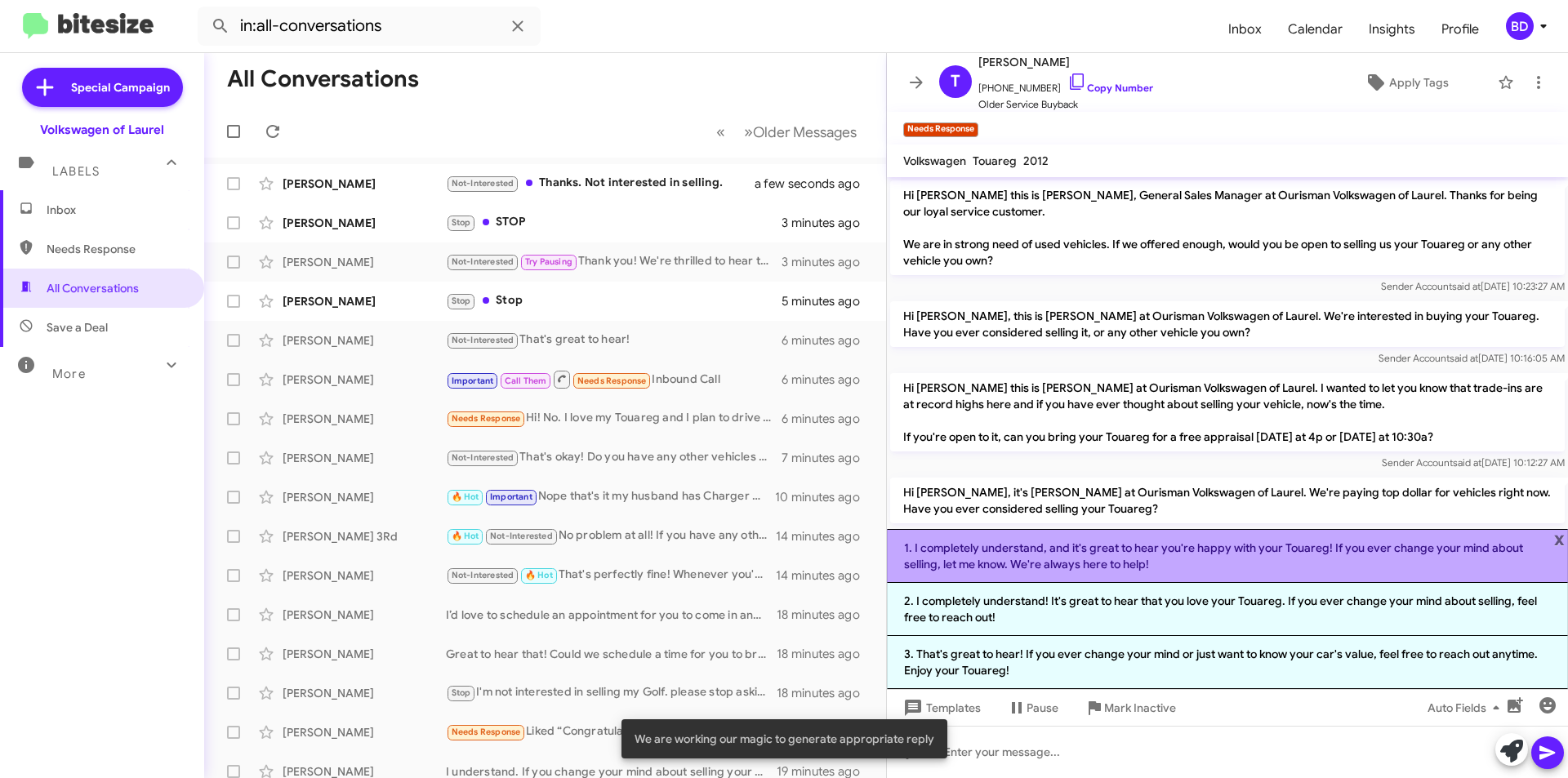
click at [980, 551] on li "1. I completely understand, and it's great to hear you're happy with your Touar…" at bounding box center [1227, 556] width 681 height 54
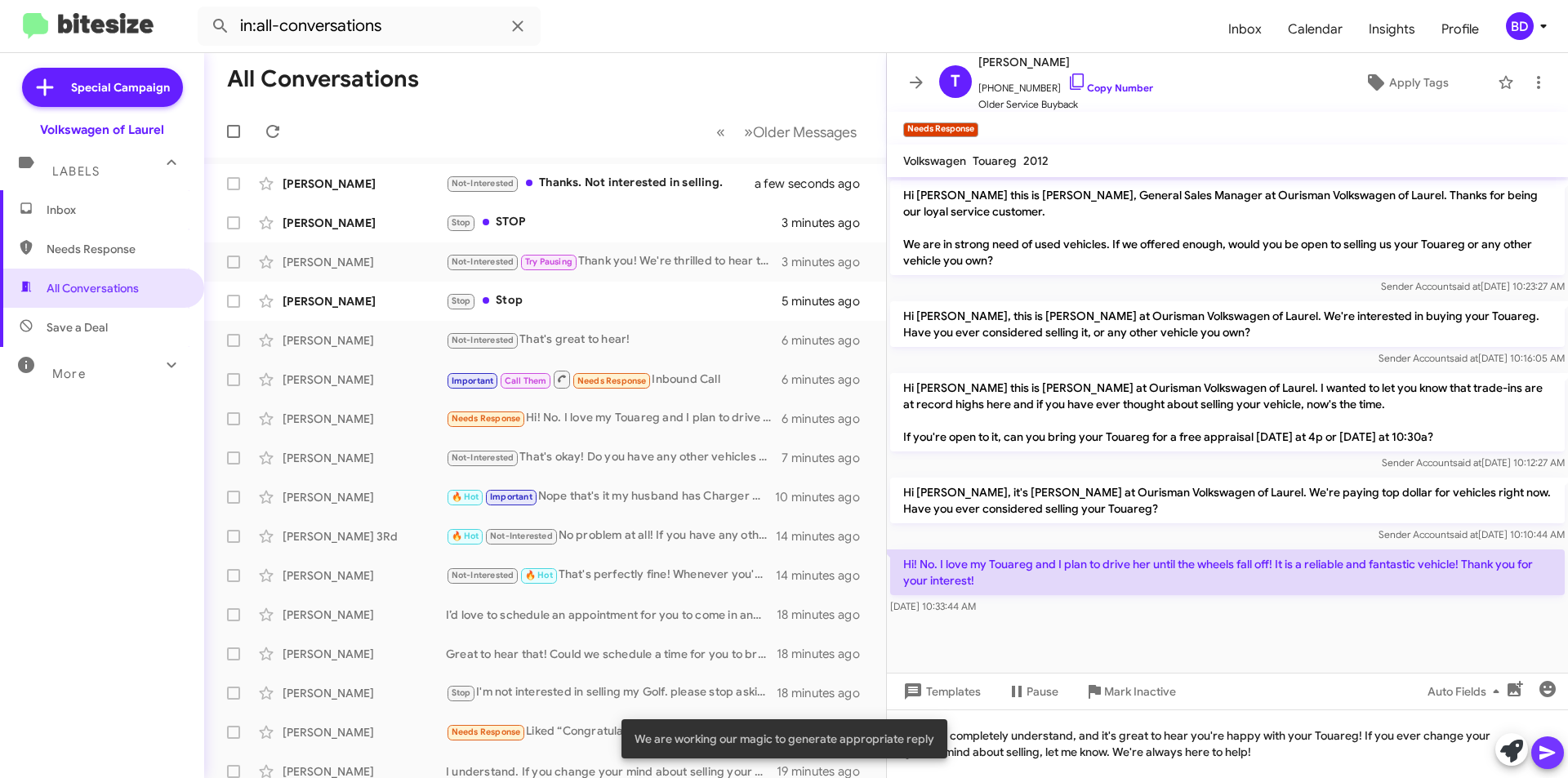
click at [1545, 750] on icon at bounding box center [1546, 753] width 15 height 14
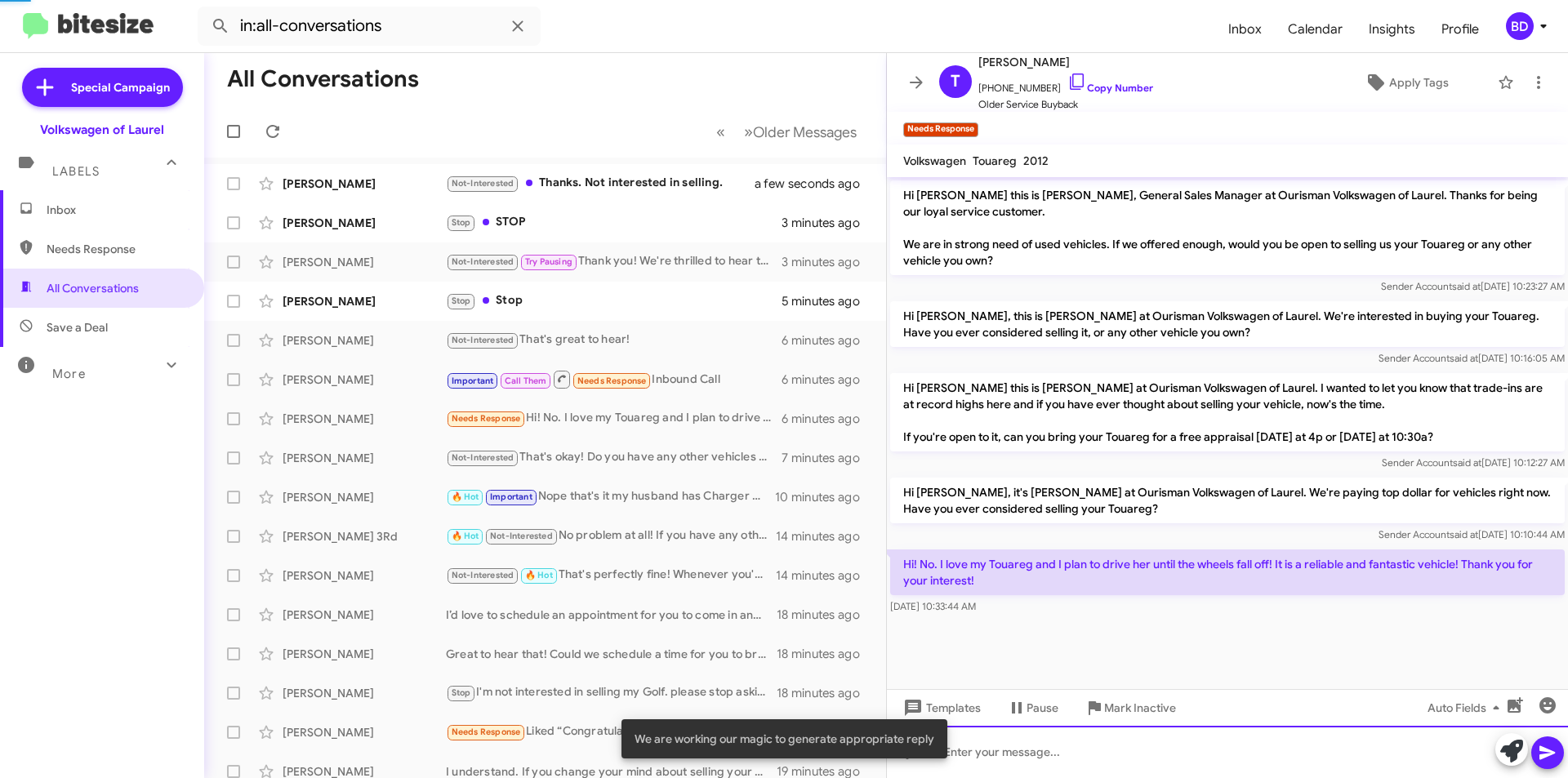
scroll to position [25, 0]
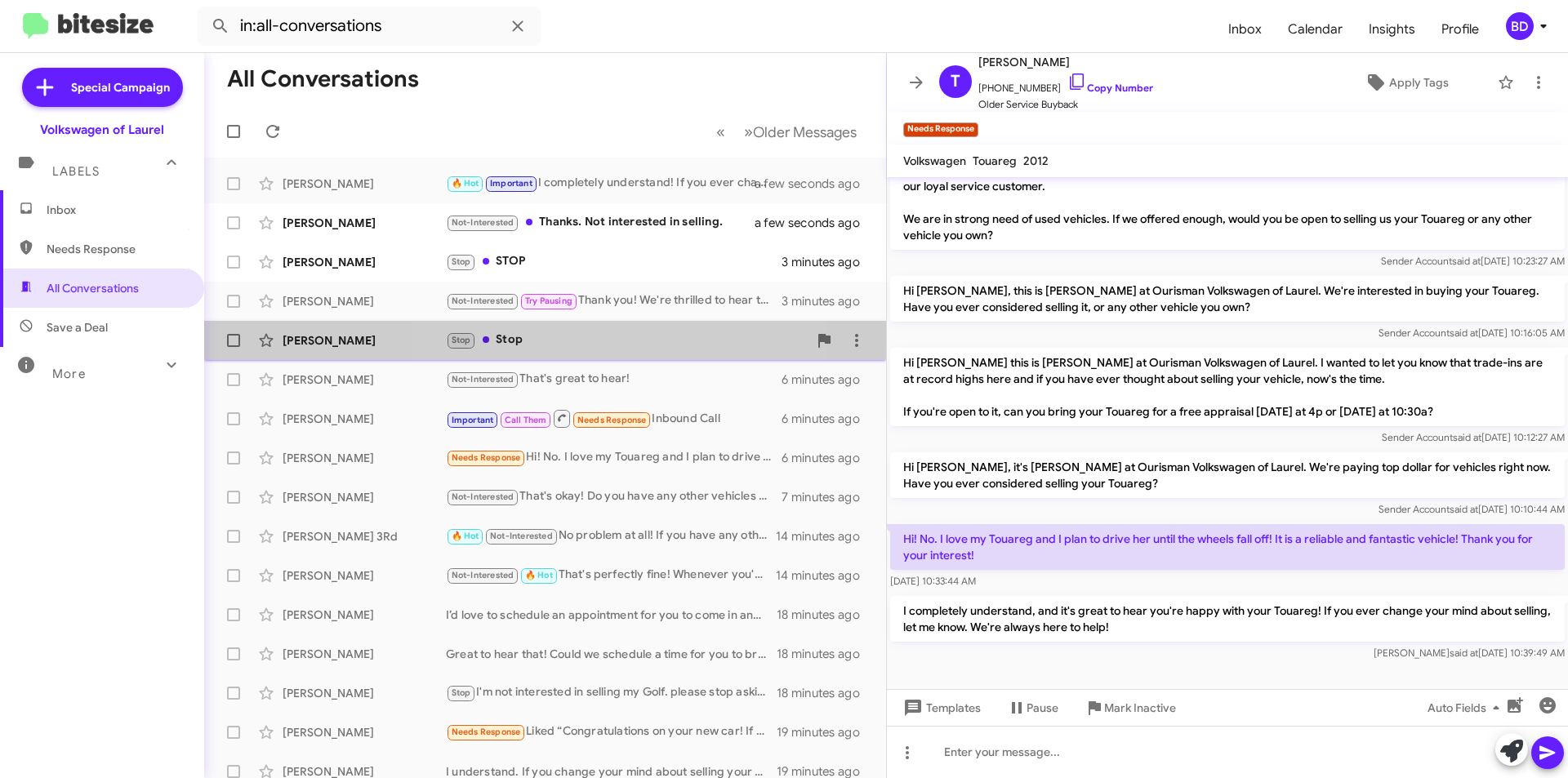
click at [546, 342] on div "Stop Stop" at bounding box center [627, 340] width 362 height 19
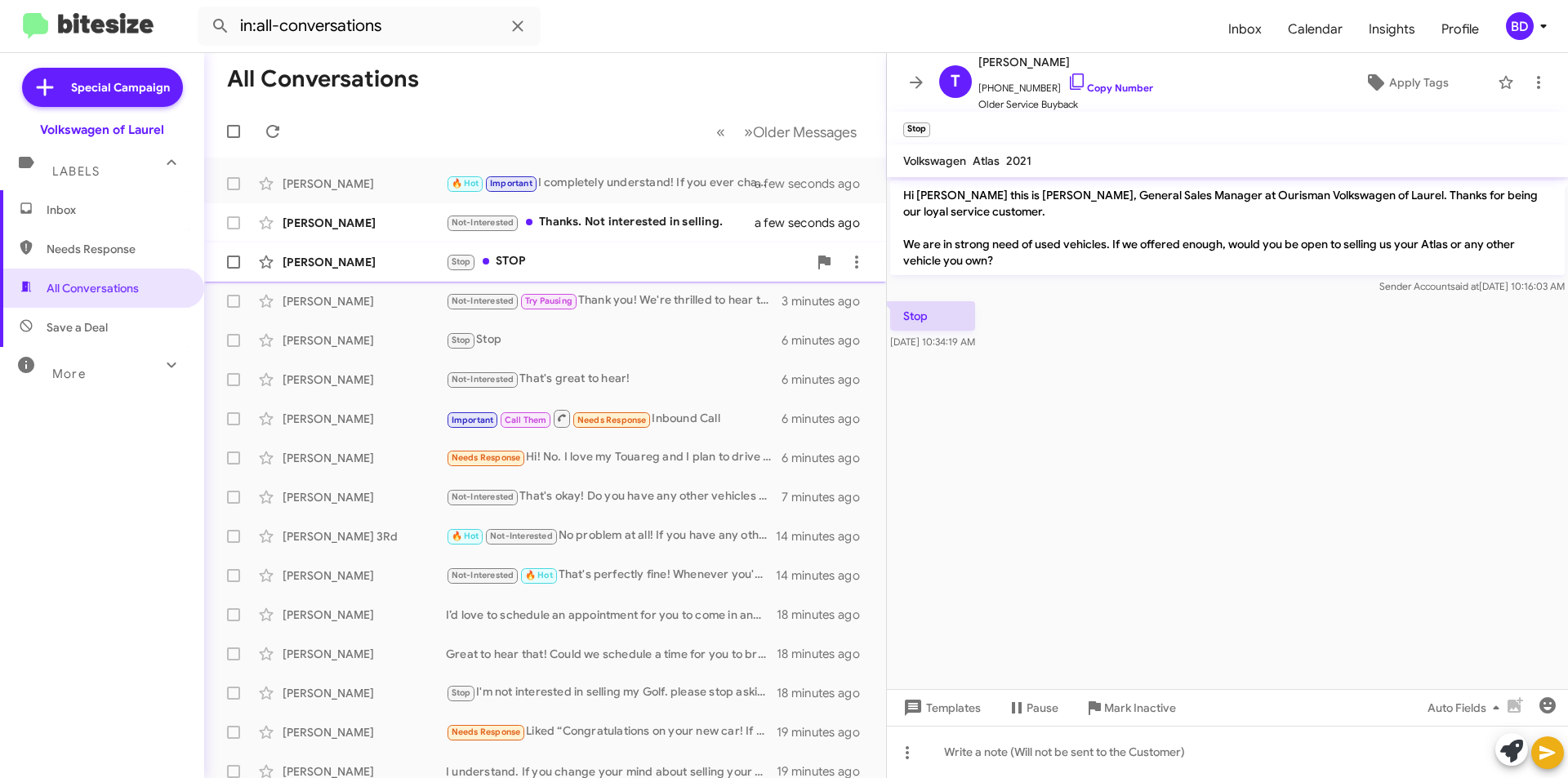
click at [561, 260] on div "Stop STOP" at bounding box center [627, 261] width 362 height 19
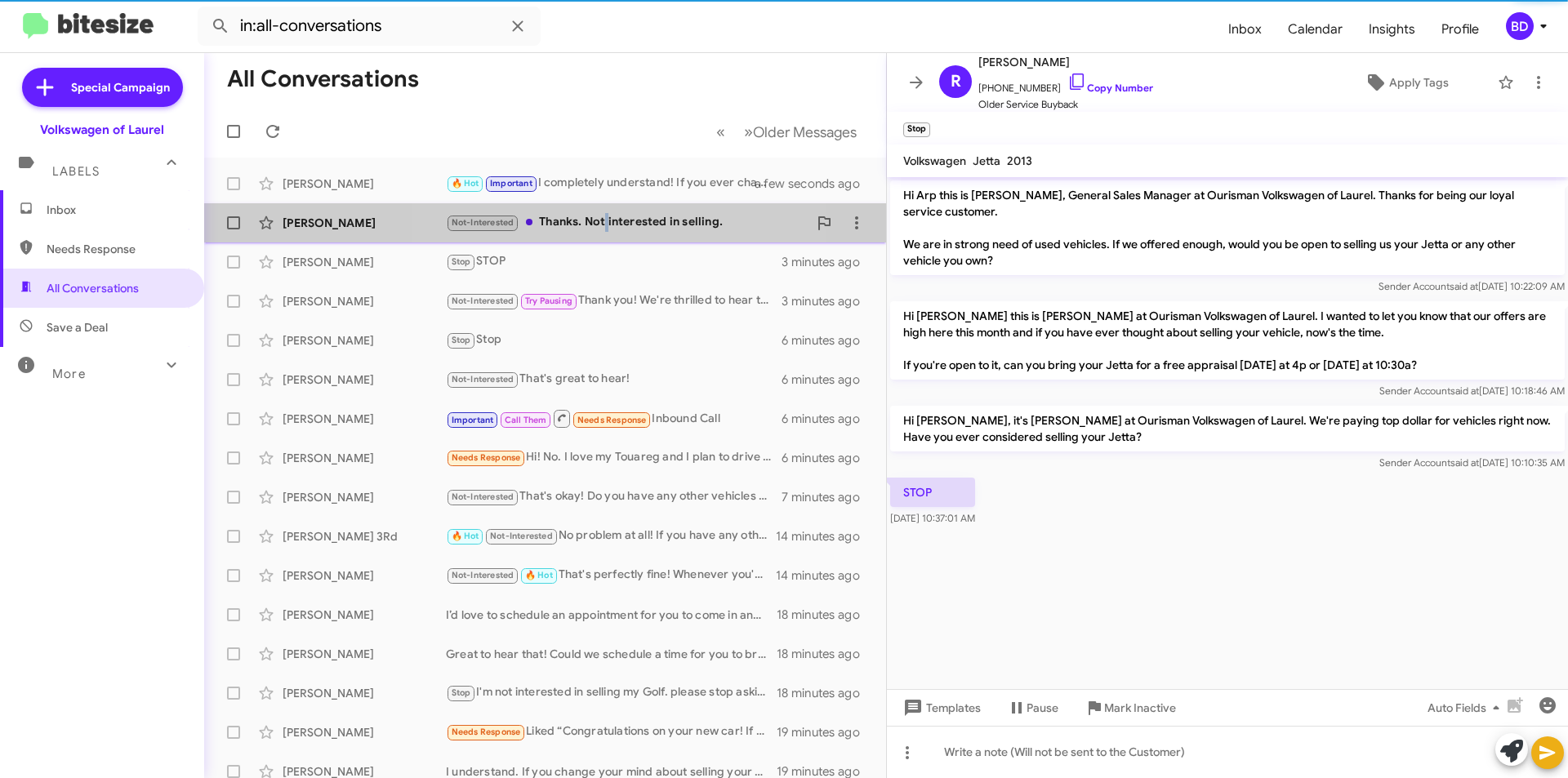
click at [608, 225] on div "Not-Interested Thanks. Not interested in selling." at bounding box center [627, 222] width 362 height 19
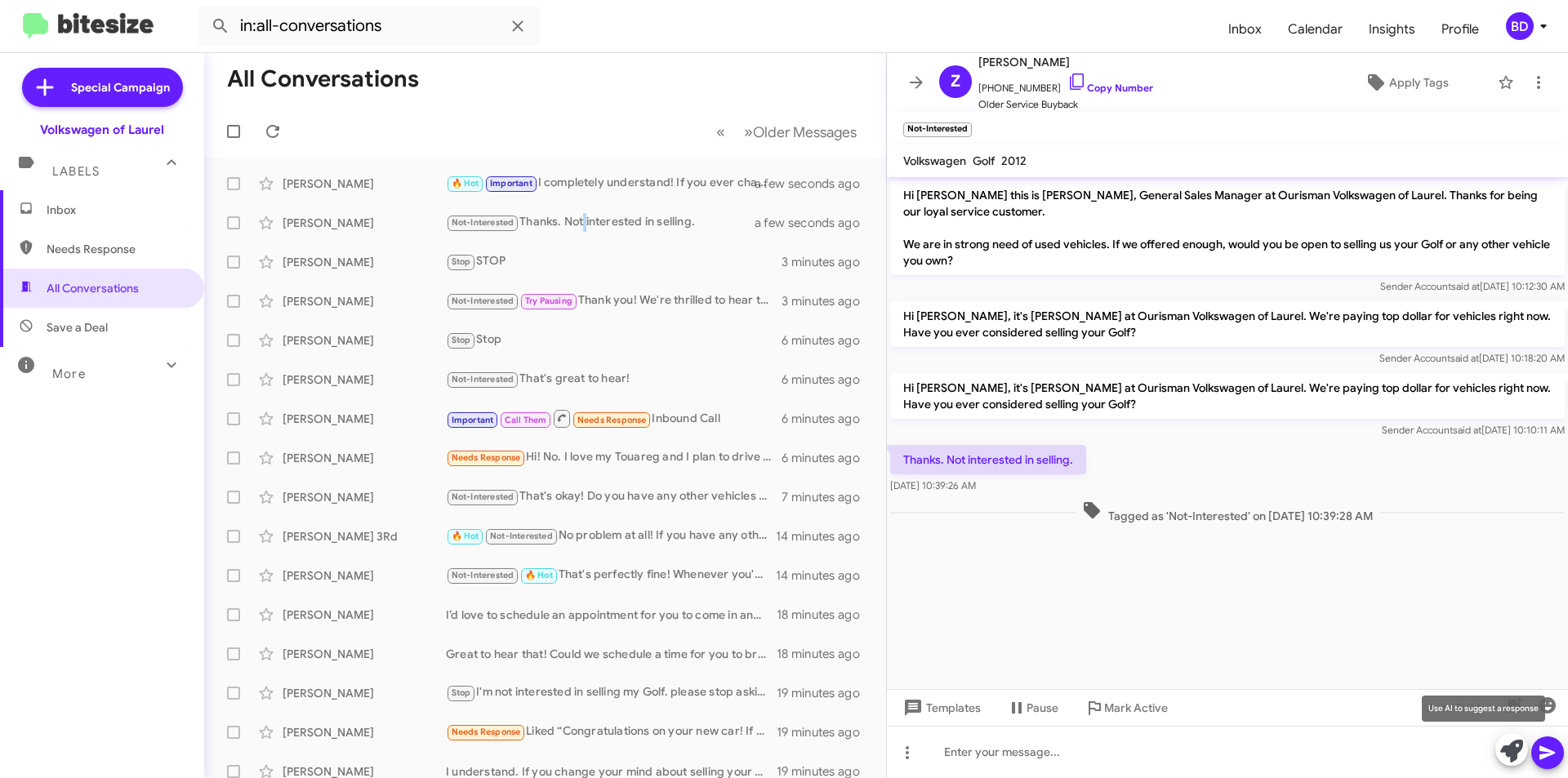
click at [1512, 752] on icon at bounding box center [1511, 751] width 23 height 23
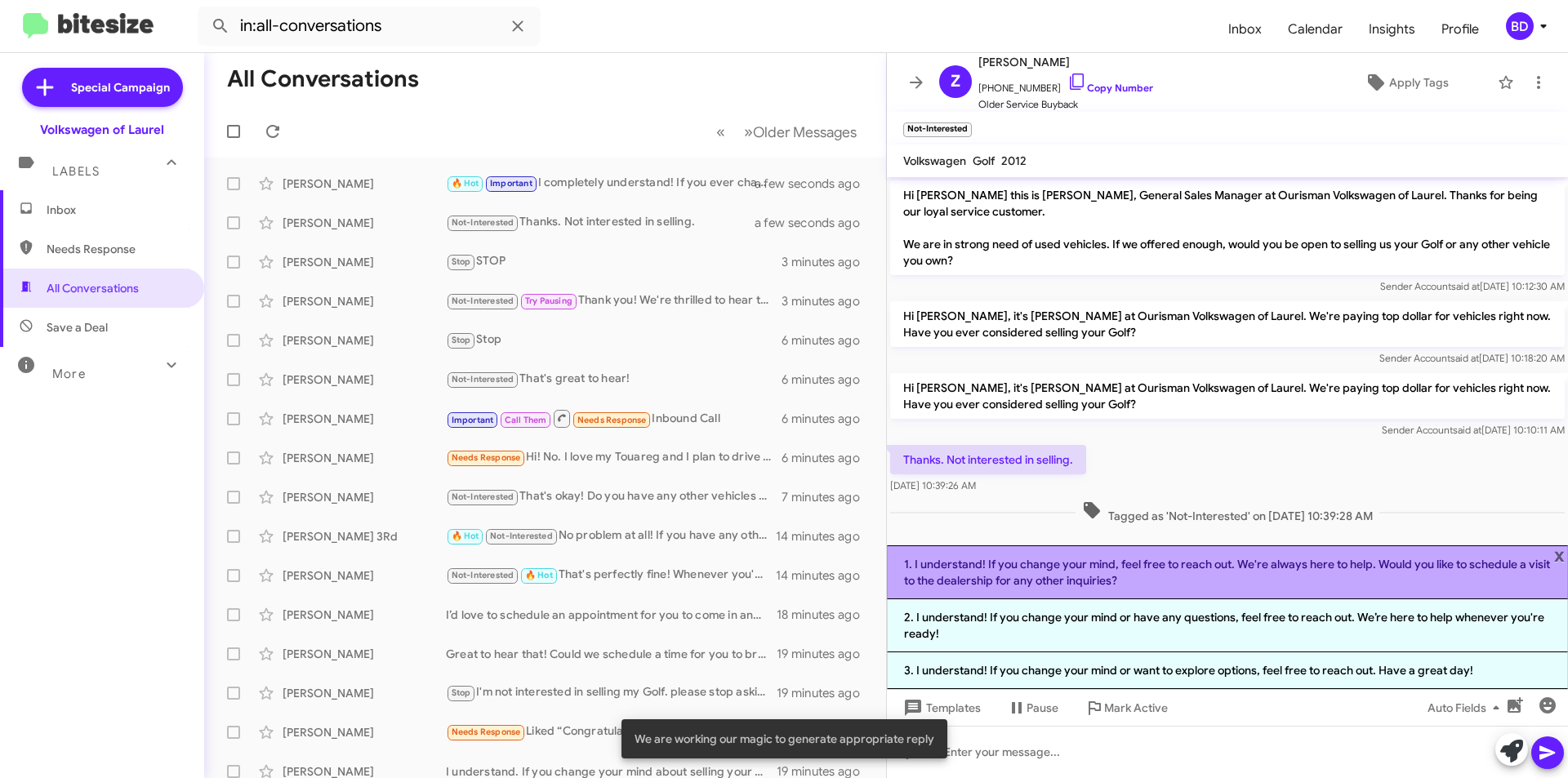
click at [1147, 583] on li "1. I understand! If you change your mind, feel free to reach out. We're always …" at bounding box center [1227, 572] width 681 height 54
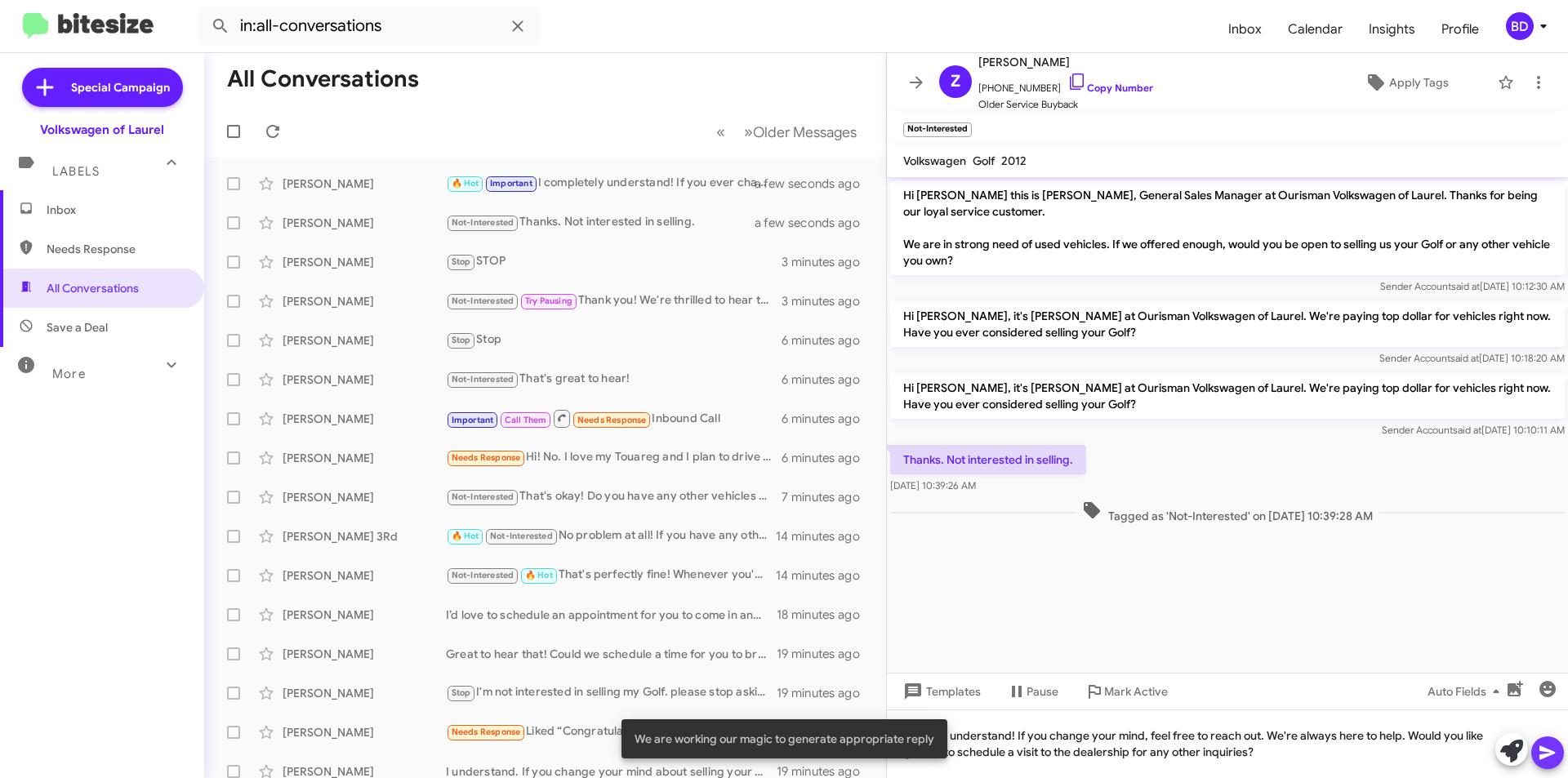
click at [1543, 751] on icon at bounding box center [1546, 753] width 15 height 14
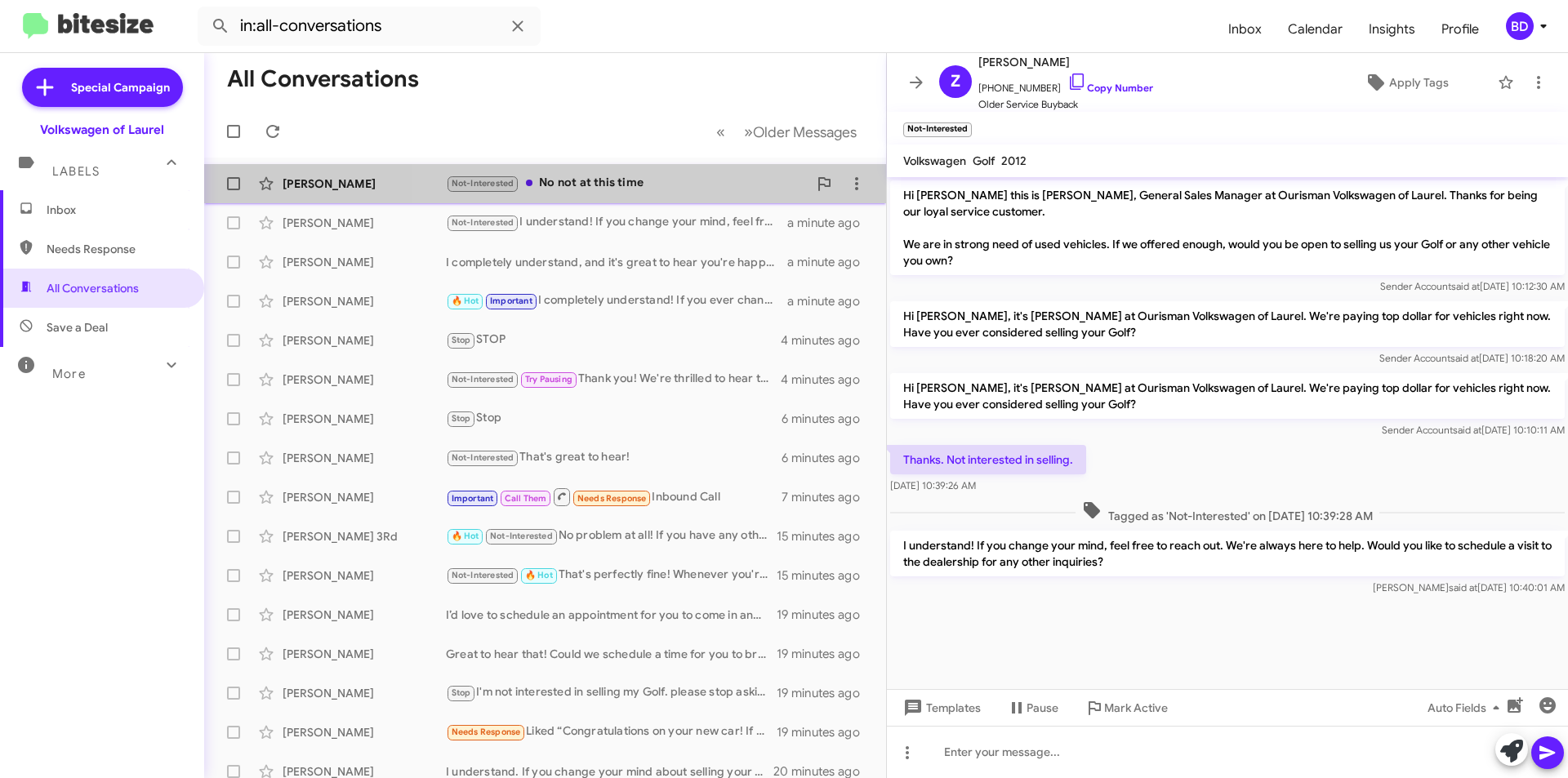
click at [658, 185] on div "Not-Interested No not at this time" at bounding box center [627, 183] width 362 height 19
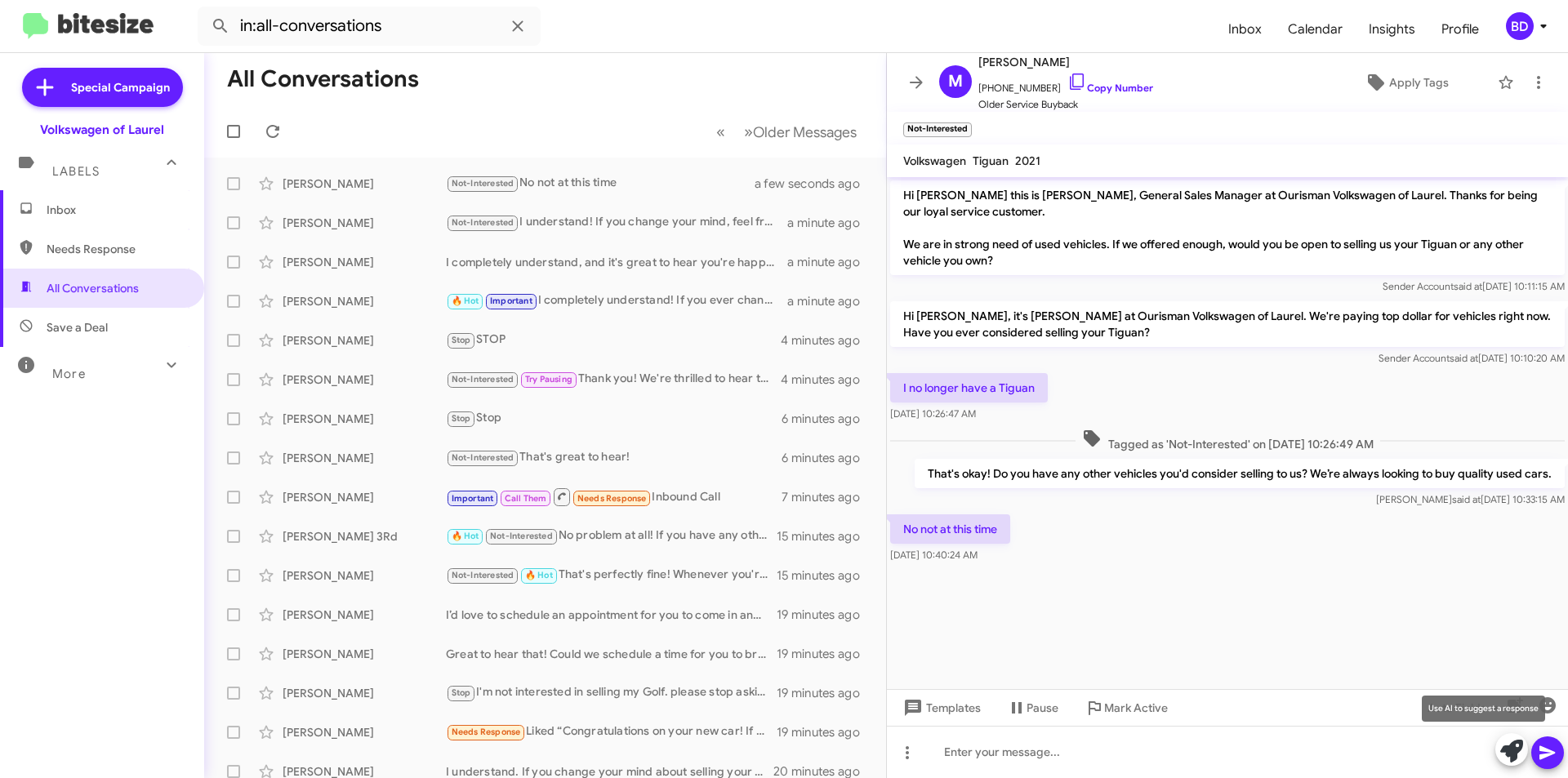
click at [1510, 743] on icon at bounding box center [1511, 751] width 23 height 23
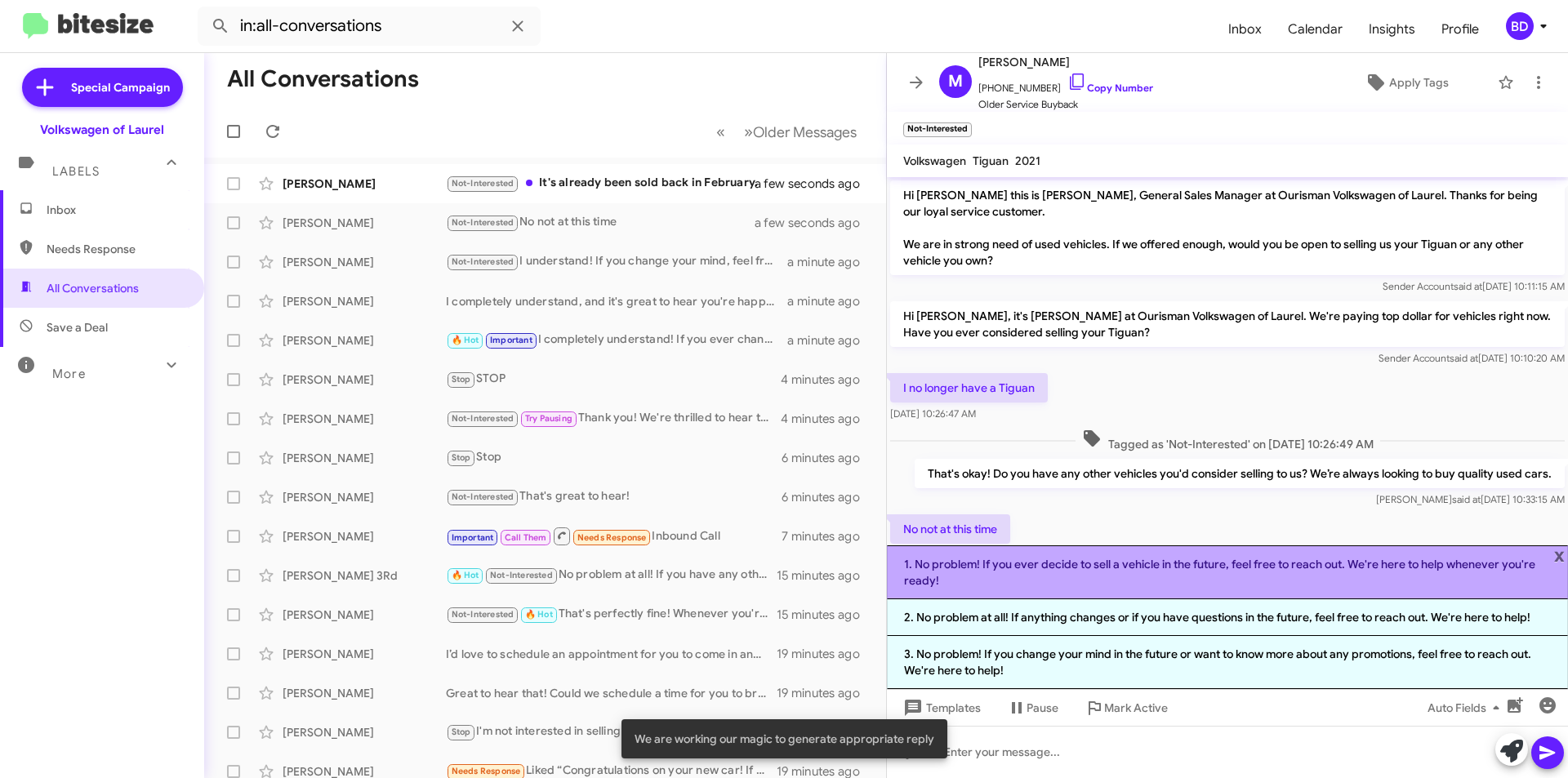
click at [1078, 574] on li "1. No problem! If you ever decide to sell a vehicle in the future, feel free to…" at bounding box center [1227, 572] width 681 height 54
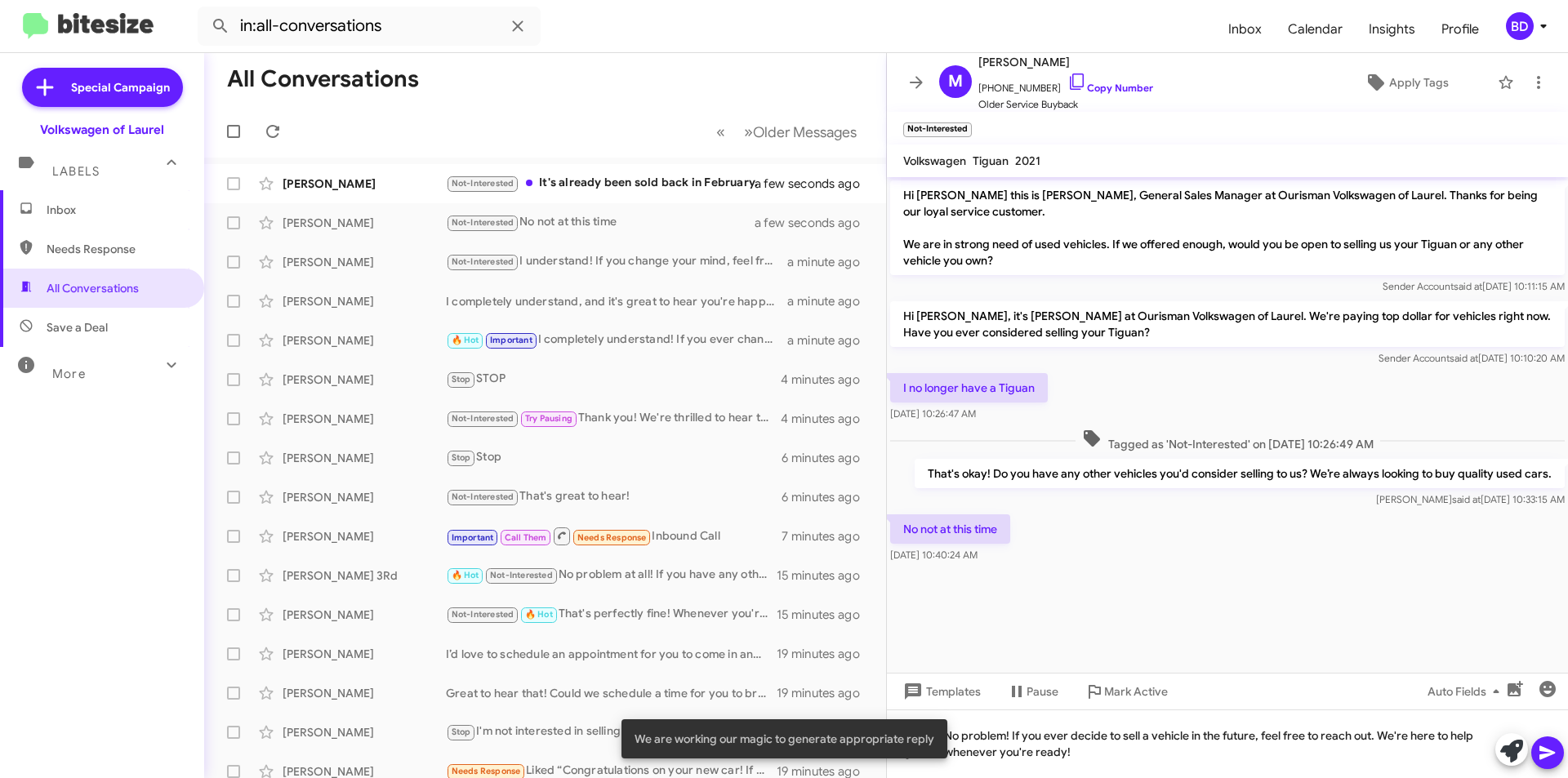
click at [1545, 753] on icon at bounding box center [1547, 753] width 20 height 20
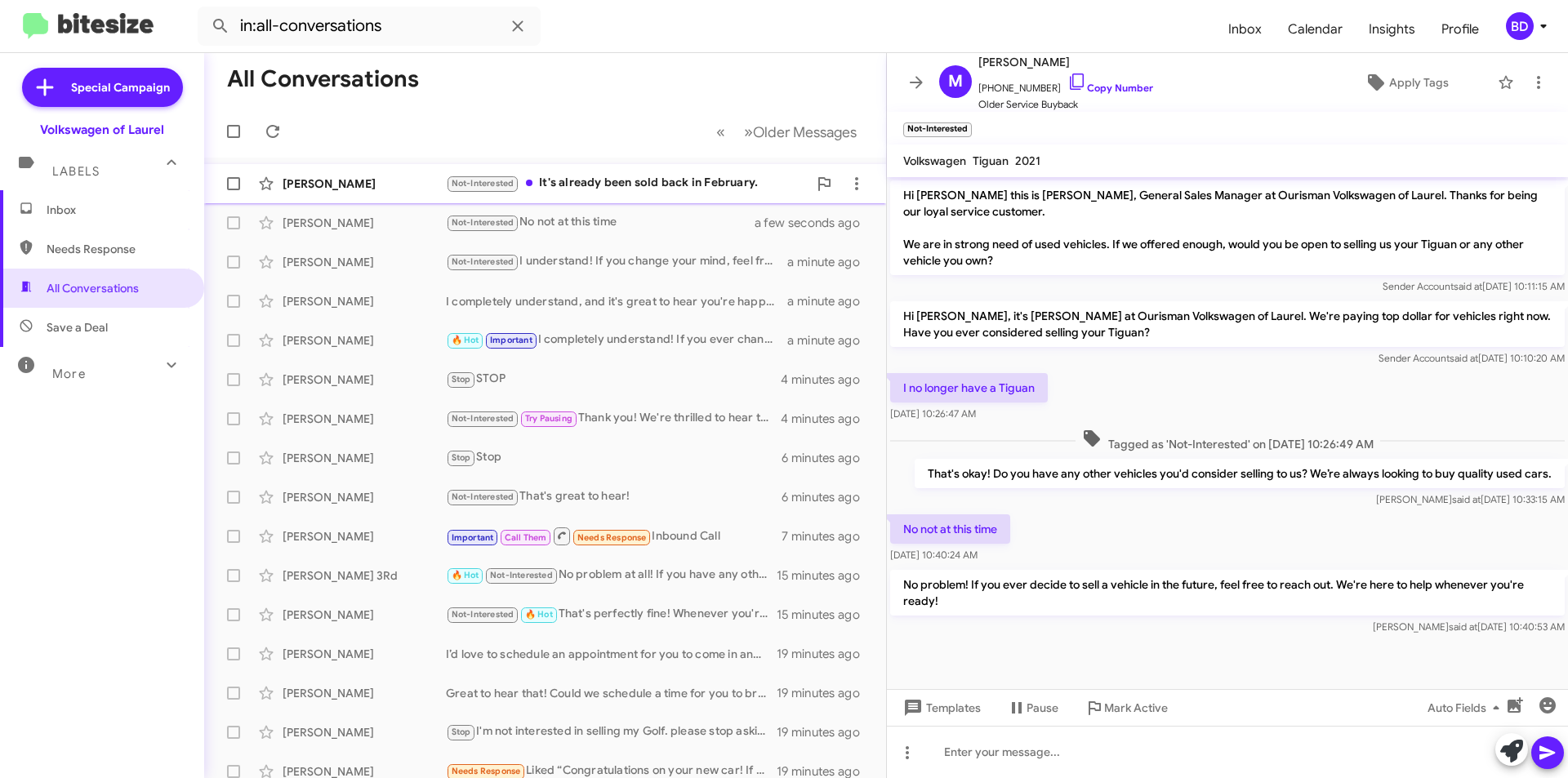
click at [699, 180] on div "Not-Interested It's already been sold back in February." at bounding box center [627, 183] width 362 height 19
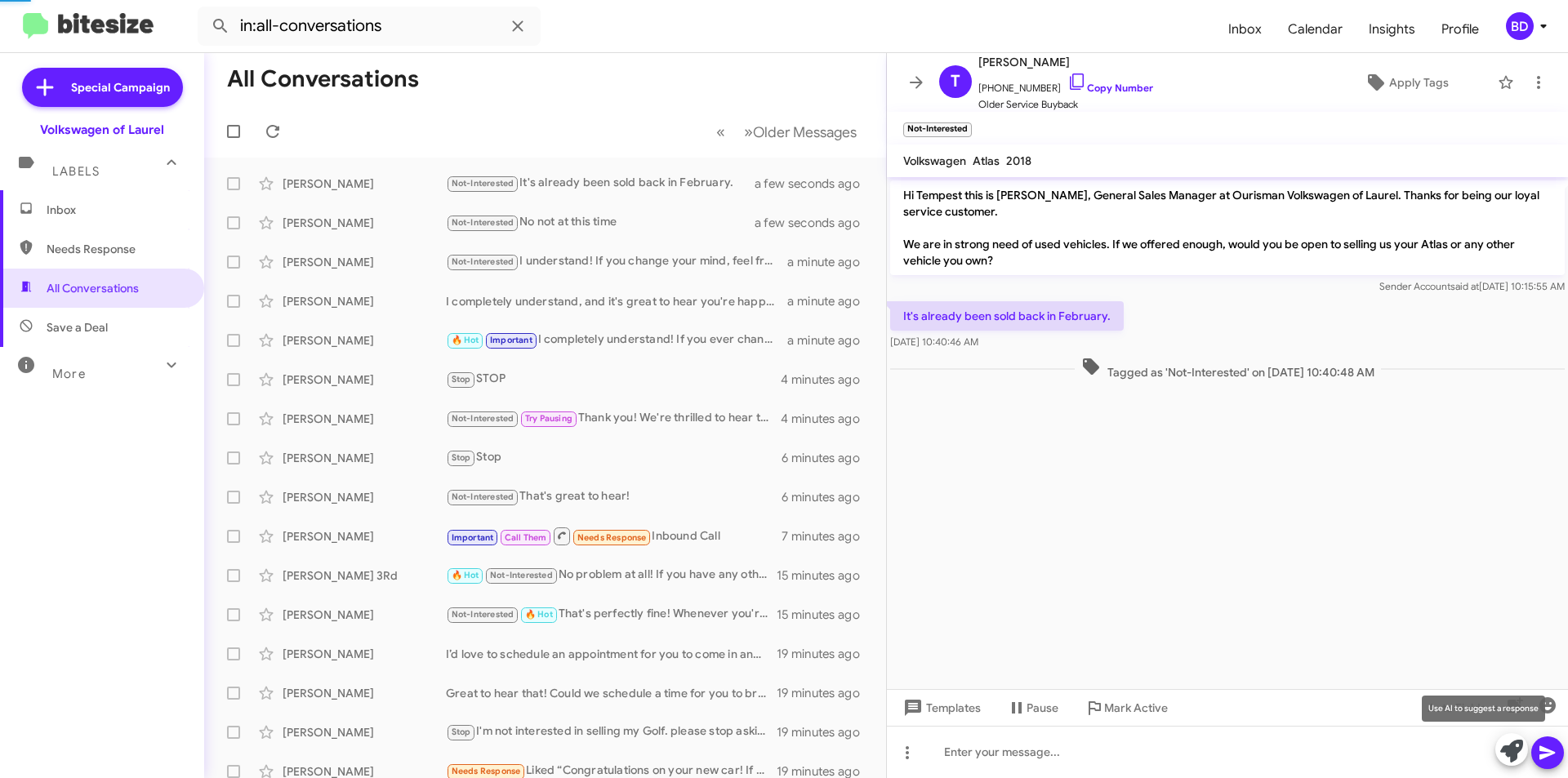
click at [1513, 755] on icon at bounding box center [1511, 751] width 23 height 23
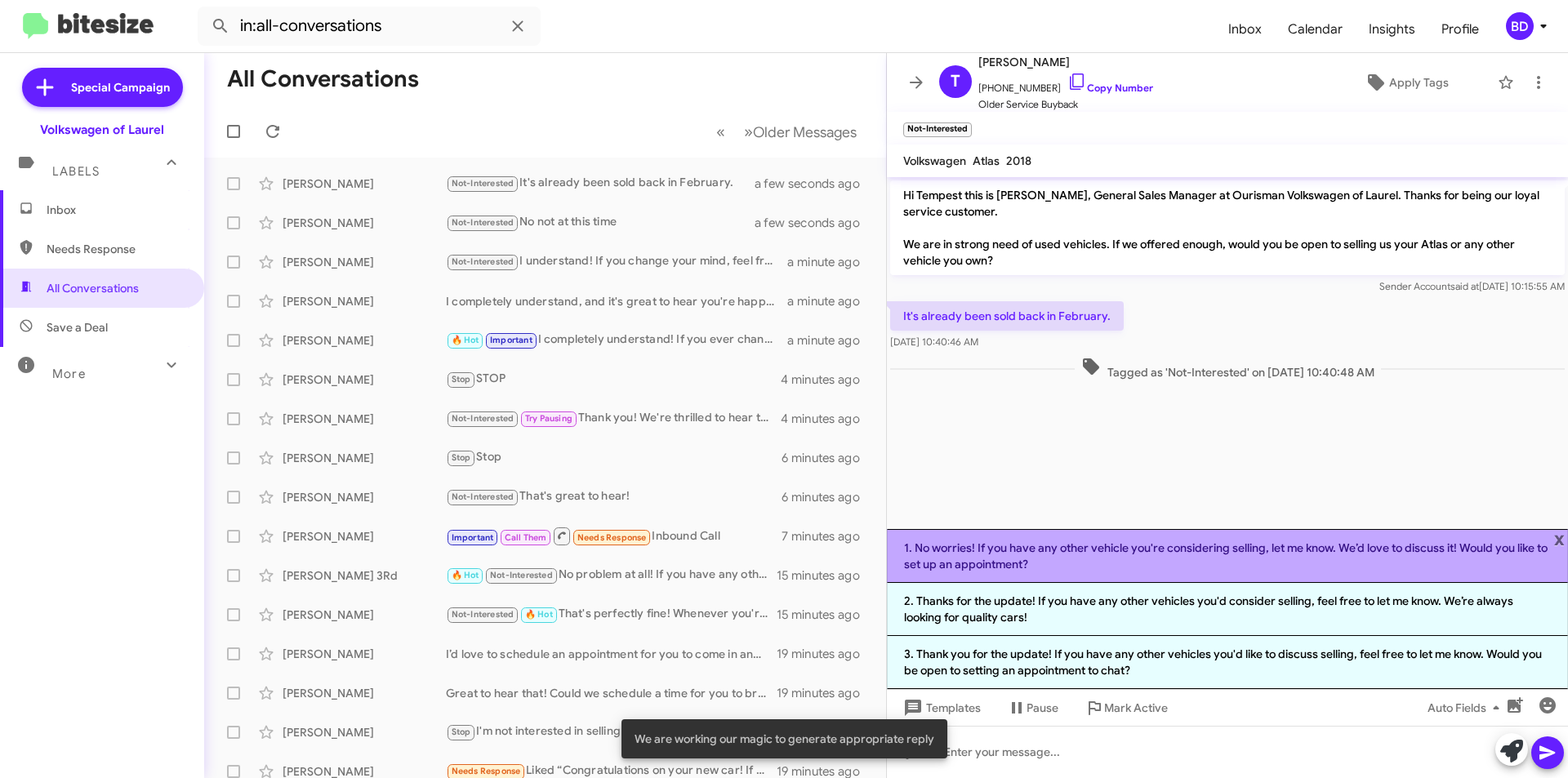
click at [1078, 559] on li "1. No worries! If you have any other vehicle you're considering selling, let me…" at bounding box center [1227, 556] width 681 height 54
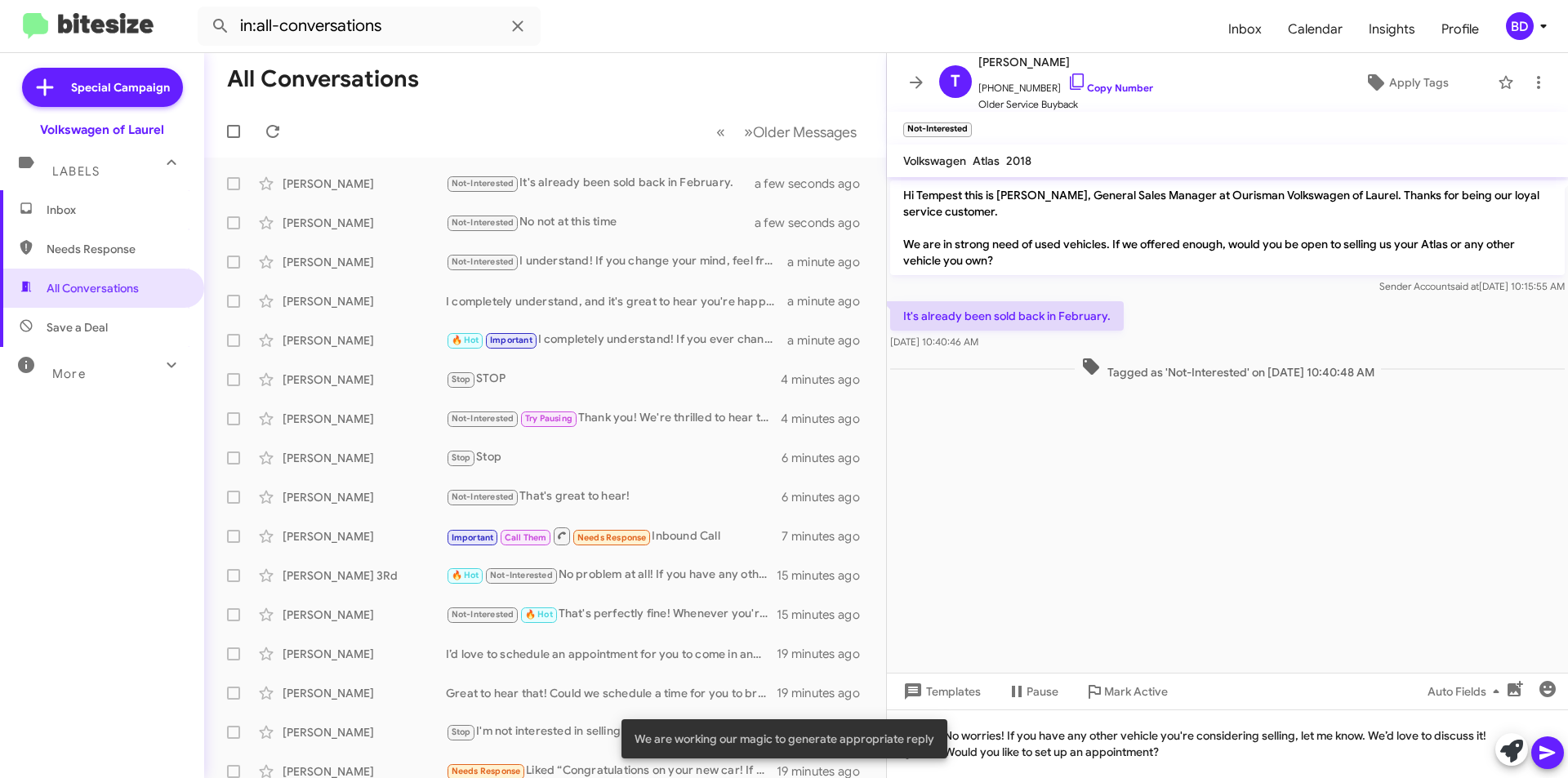
click at [1541, 754] on icon at bounding box center [1546, 753] width 15 height 14
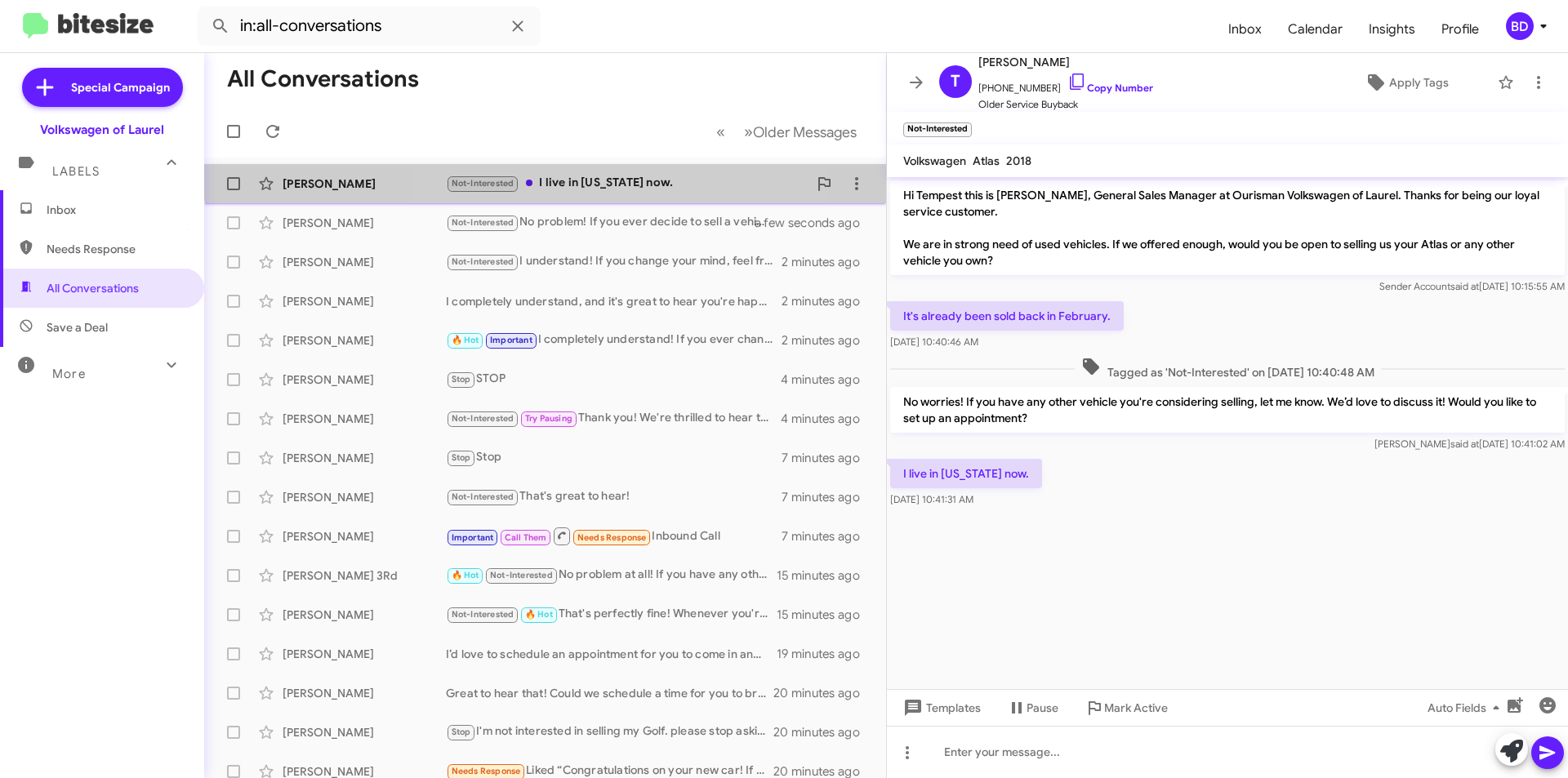
click at [601, 172] on div "Tempest Thomas Not-Interested I live in South Carolina now. a few seconds ago" at bounding box center [545, 184] width 656 height 33
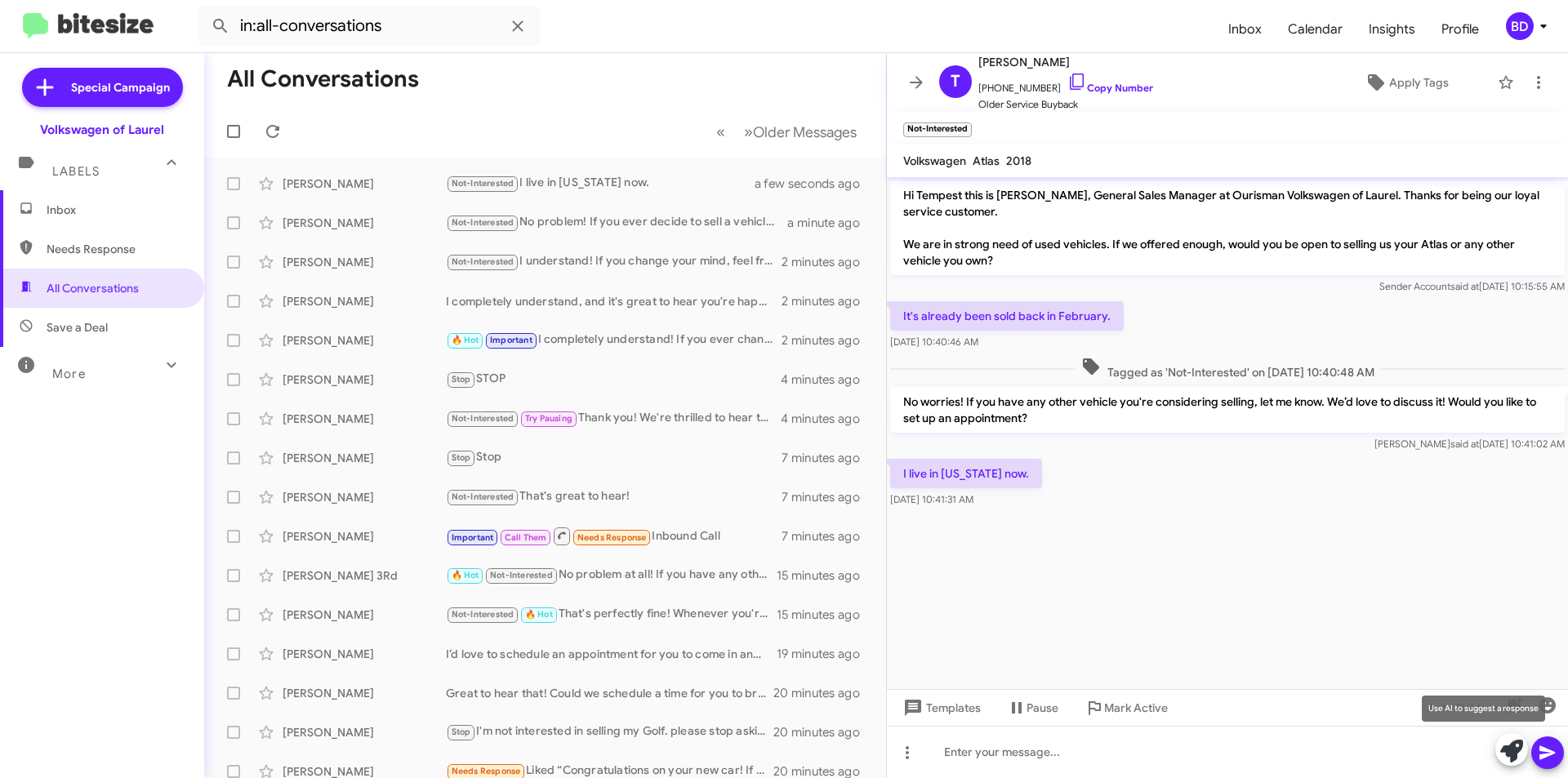
click at [1506, 750] on icon at bounding box center [1511, 751] width 23 height 23
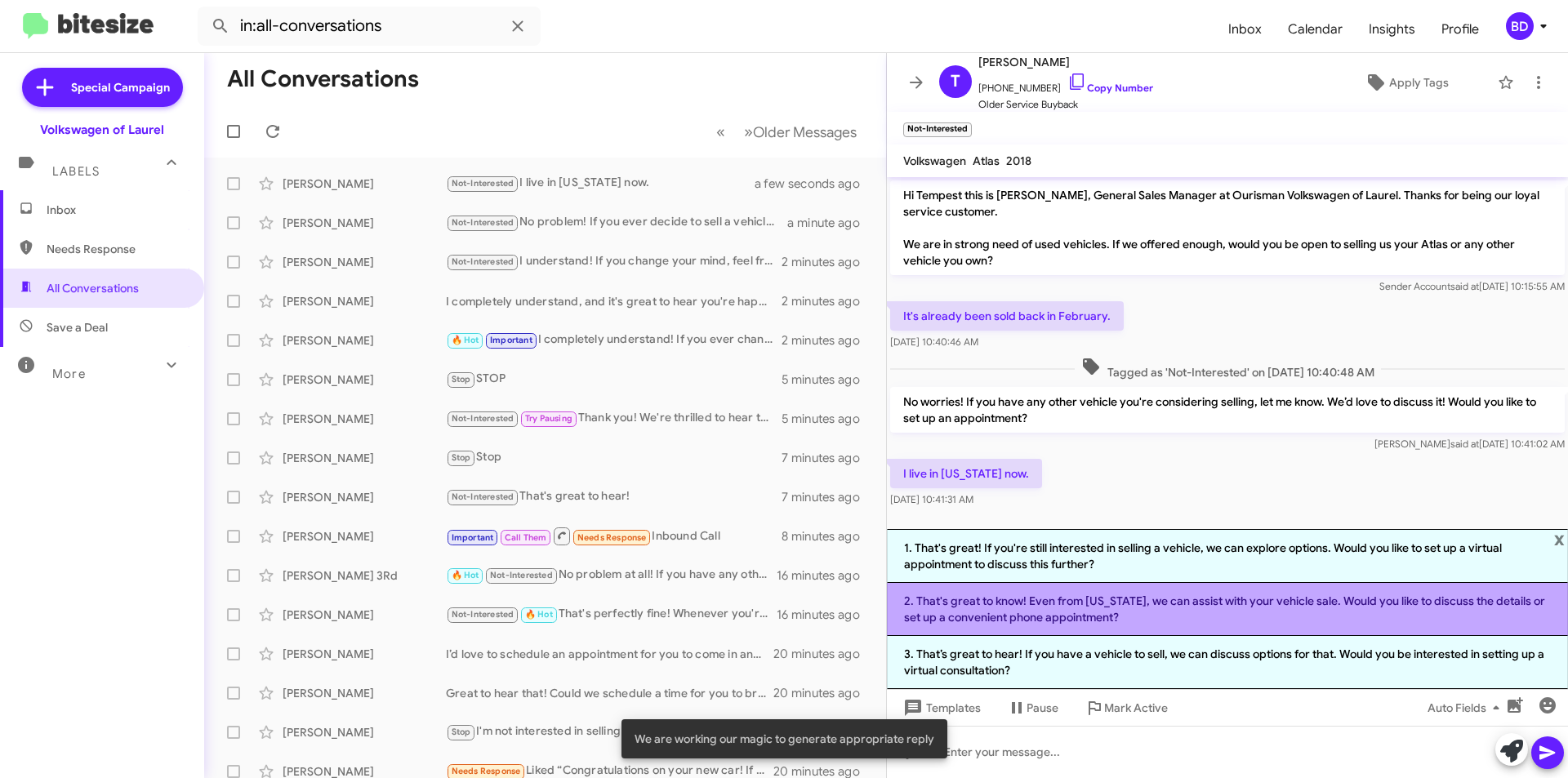
click at [1076, 613] on li "2. That's great to know! Even from South Carolina, we can assist with your vehi…" at bounding box center [1227, 610] width 681 height 53
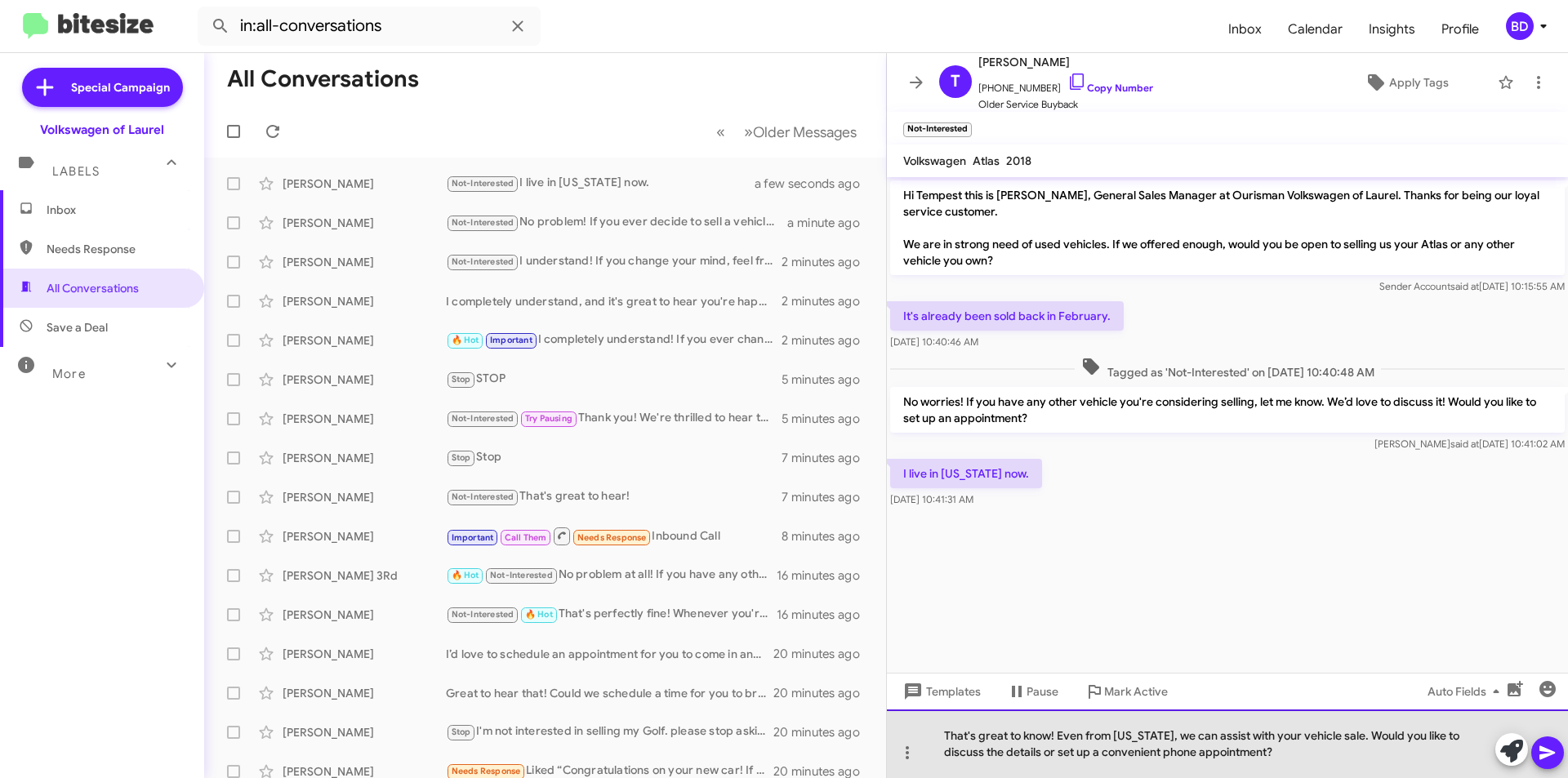
drag, startPoint x: 1058, startPoint y: 738, endPoint x: 1312, endPoint y: 759, distance: 254.9
click at [1312, 759] on div "That's great to know! Even from South Carolina, we can assist with your vehicle…" at bounding box center [1227, 743] width 681 height 68
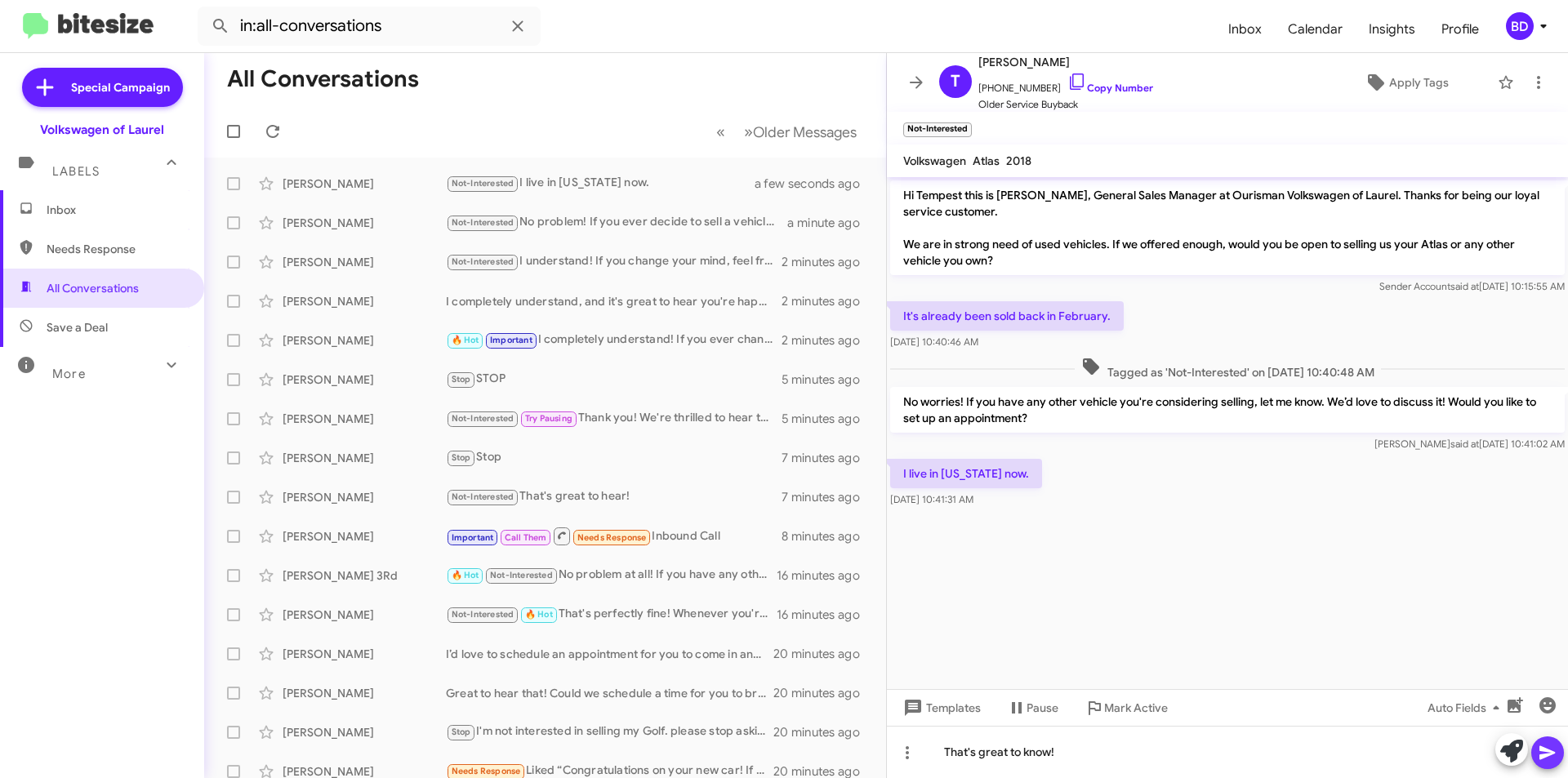
click at [1543, 762] on icon at bounding box center [1547, 753] width 20 height 20
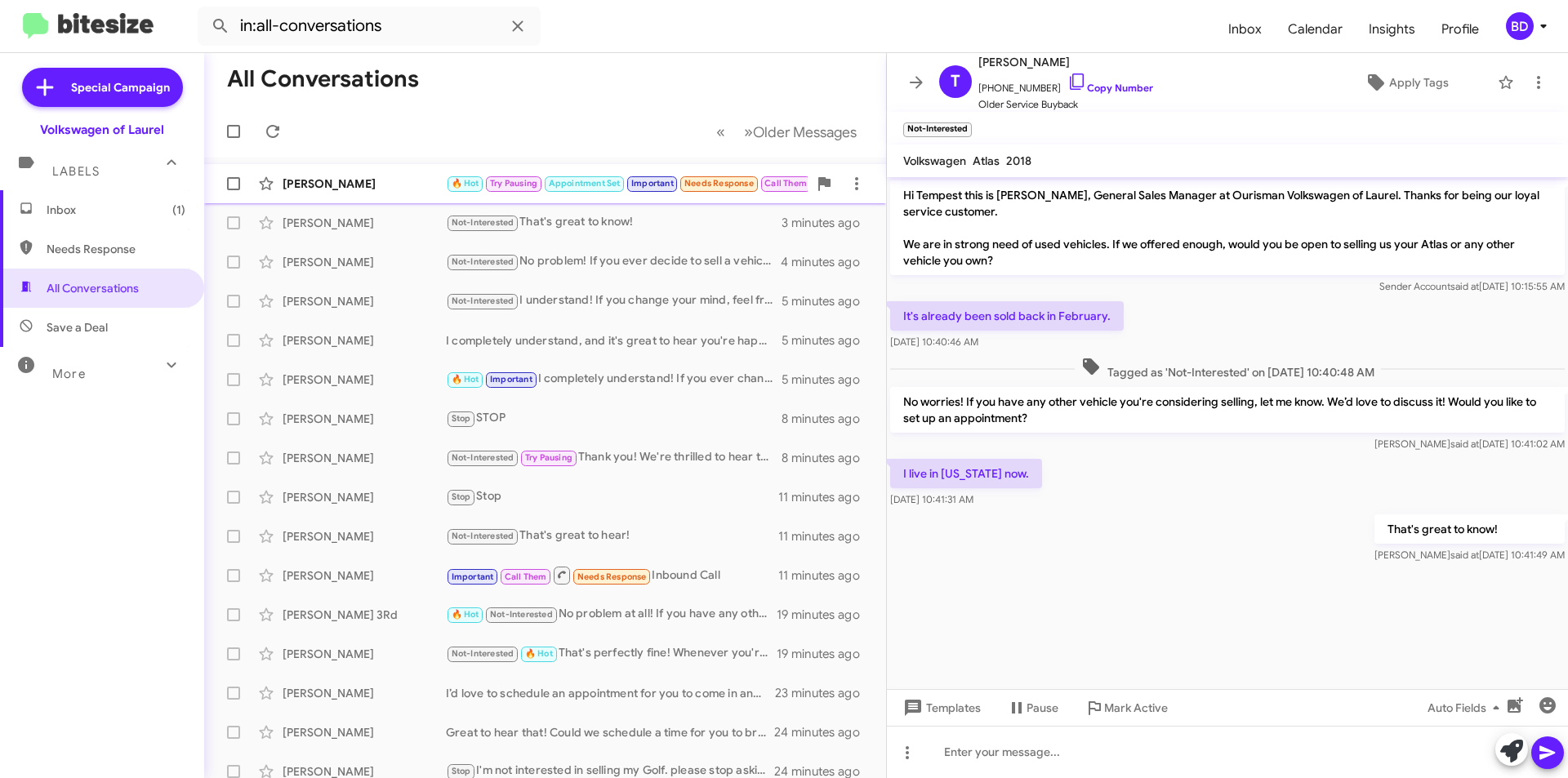
click at [405, 177] on div "[PERSON_NAME]" at bounding box center [365, 184] width 164 height 16
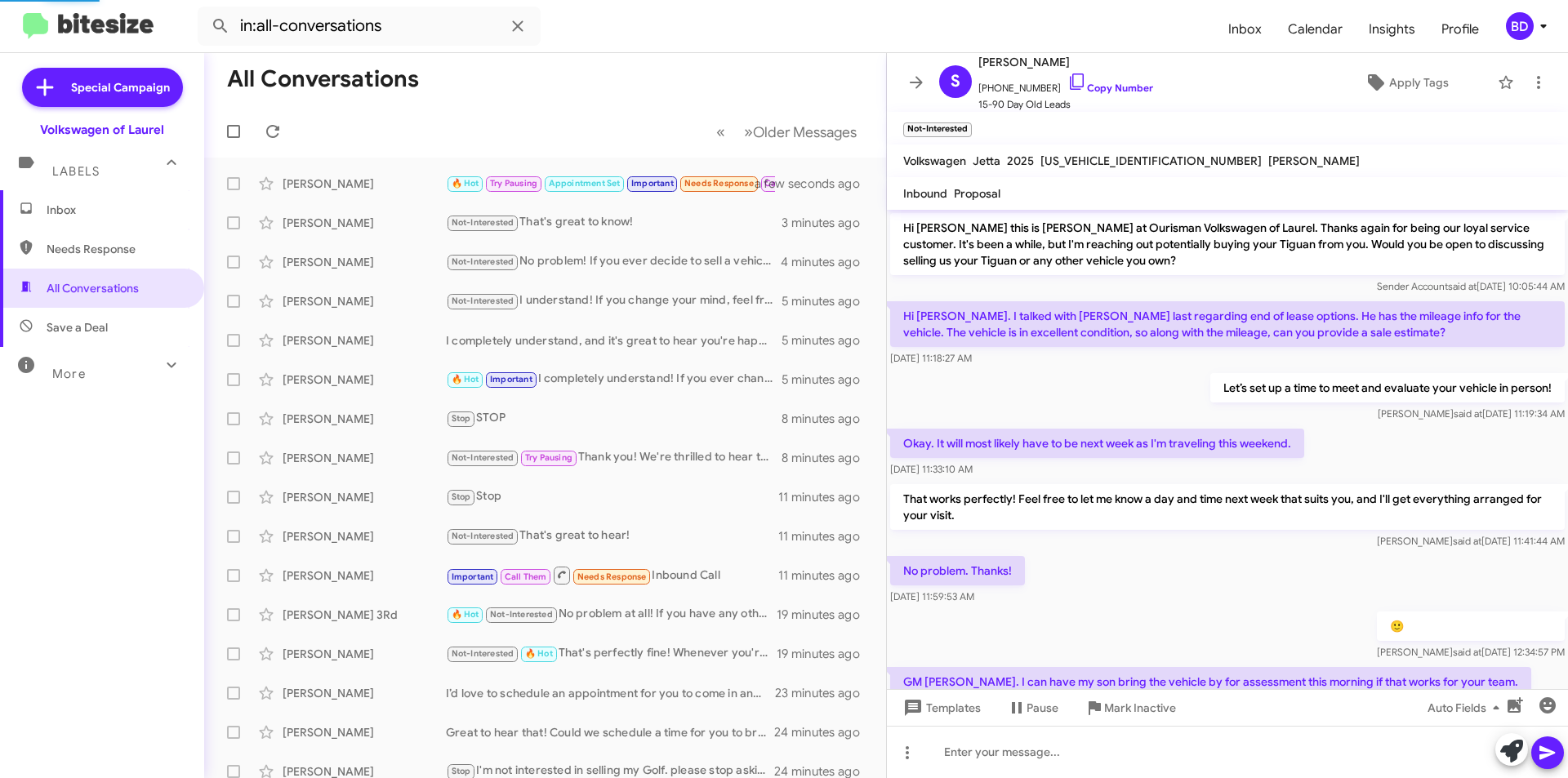
scroll to position [1080, 0]
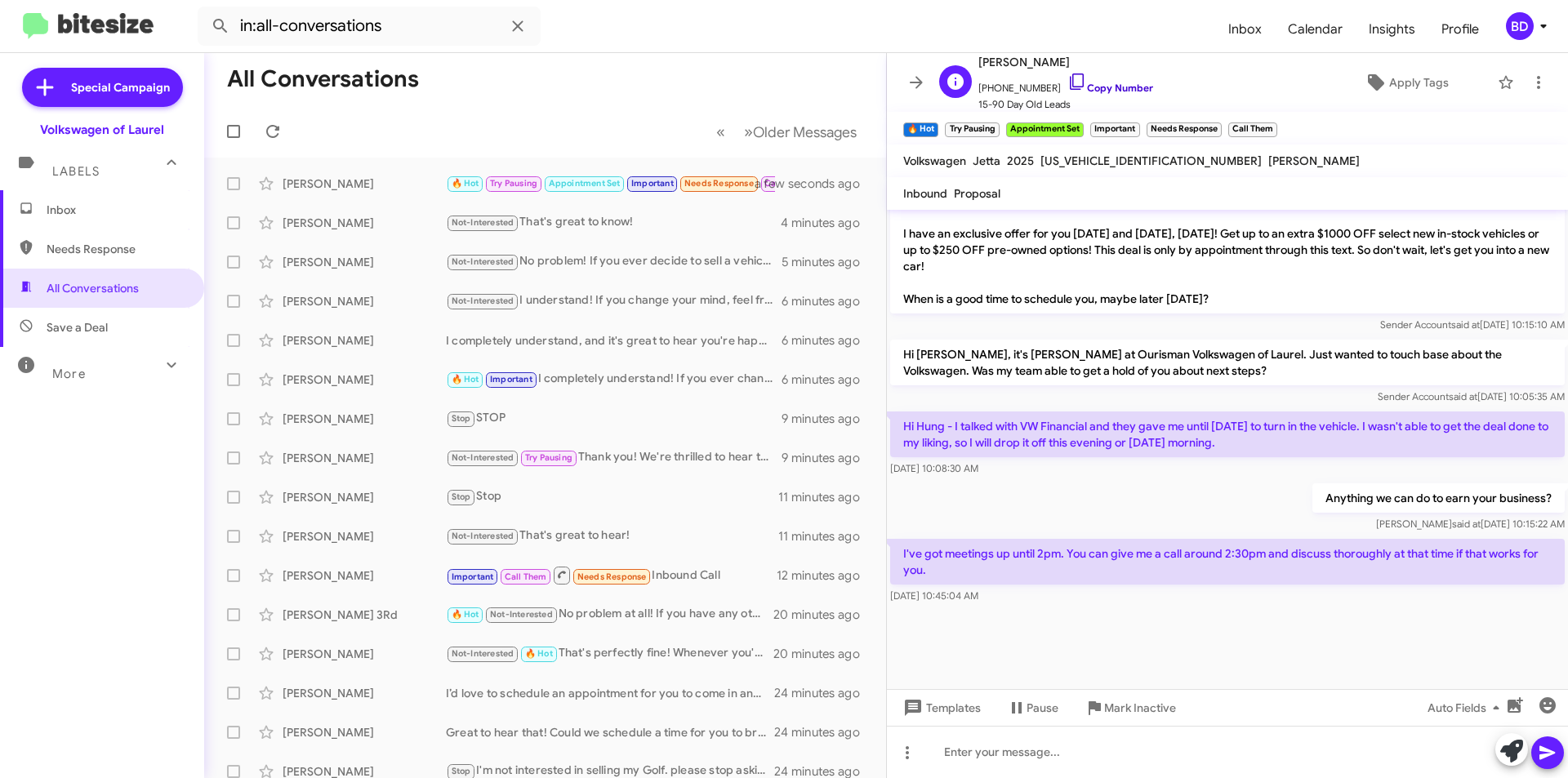
click at [1102, 92] on link "Copy Number" at bounding box center [1110, 87] width 85 height 12
click at [1518, 754] on icon at bounding box center [1511, 751] width 23 height 23
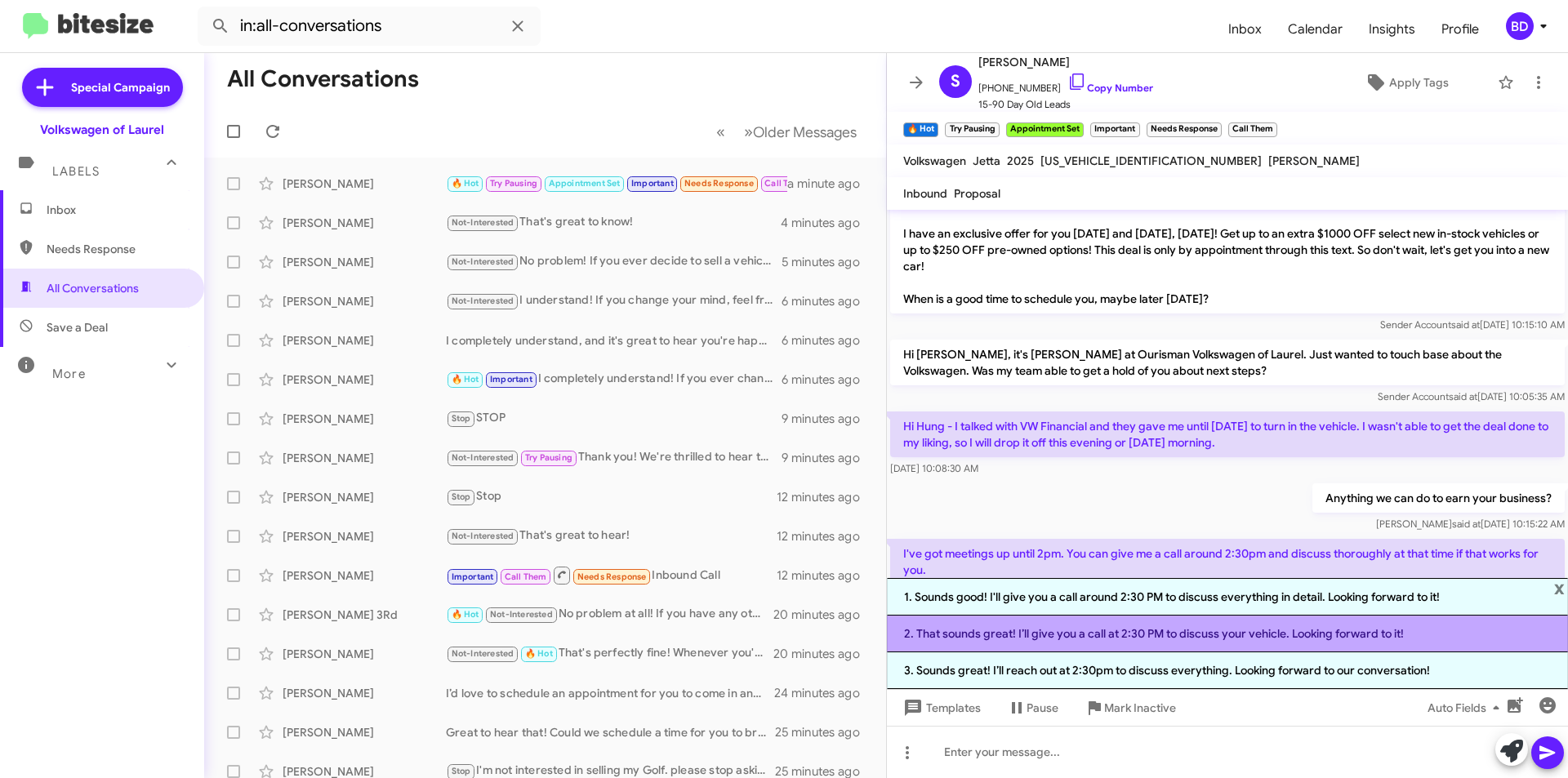
click at [1033, 634] on li "2. That sounds great! I’ll give you a call at 2:30 PM to discuss your vehicle. …" at bounding box center [1227, 634] width 681 height 36
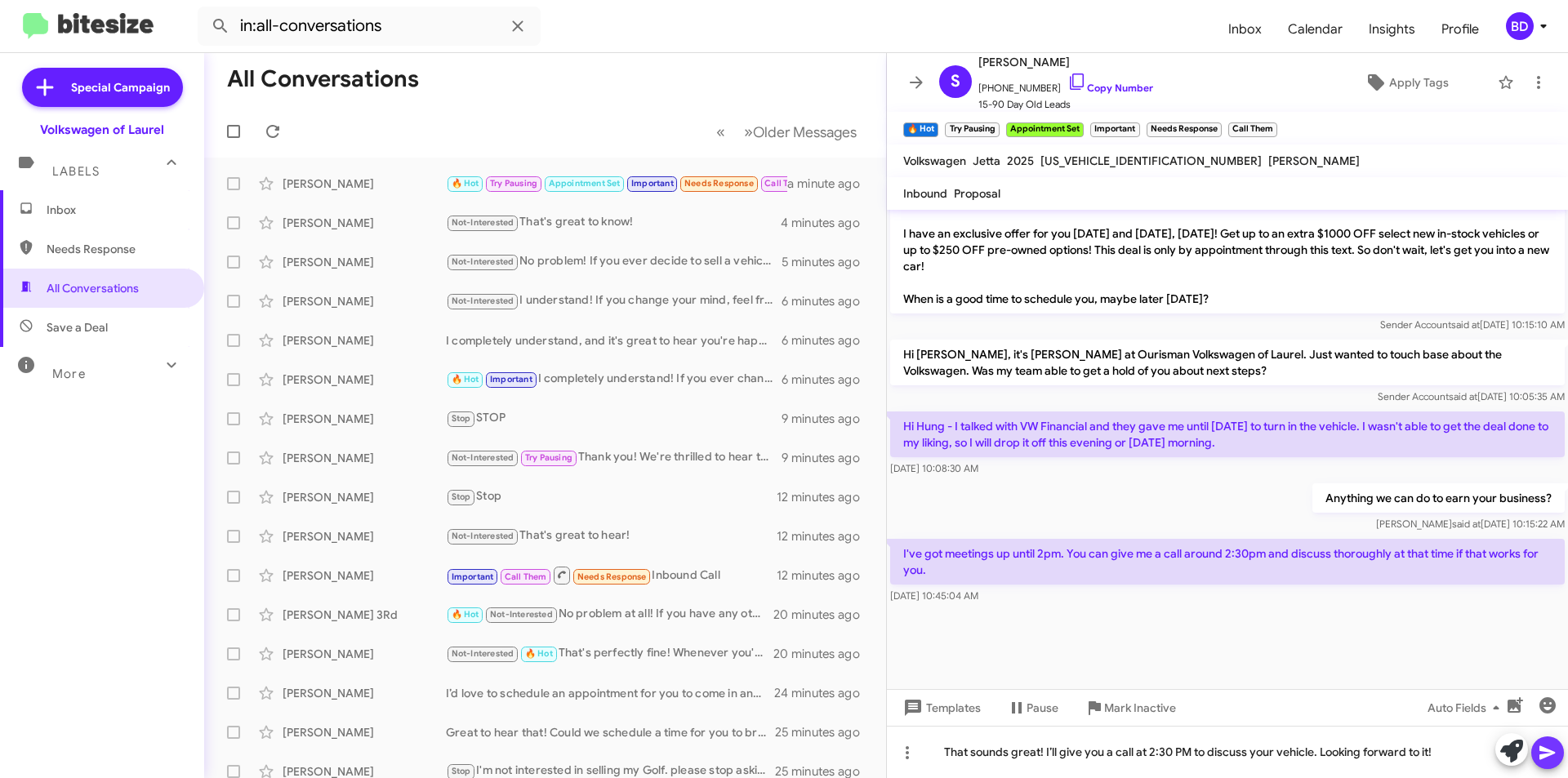
click at [1554, 747] on icon at bounding box center [1547, 753] width 20 height 20
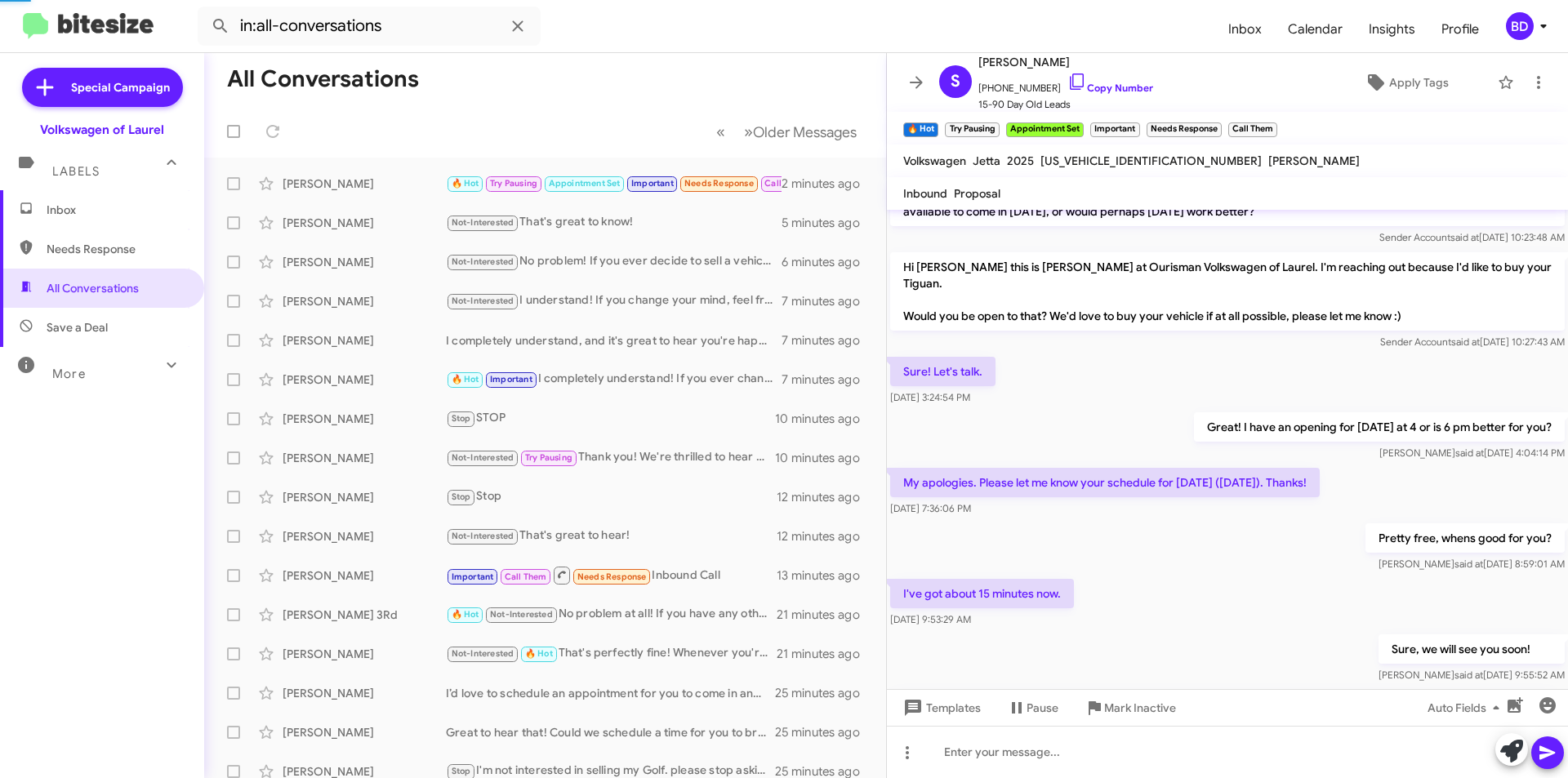
scroll to position [1031, 0]
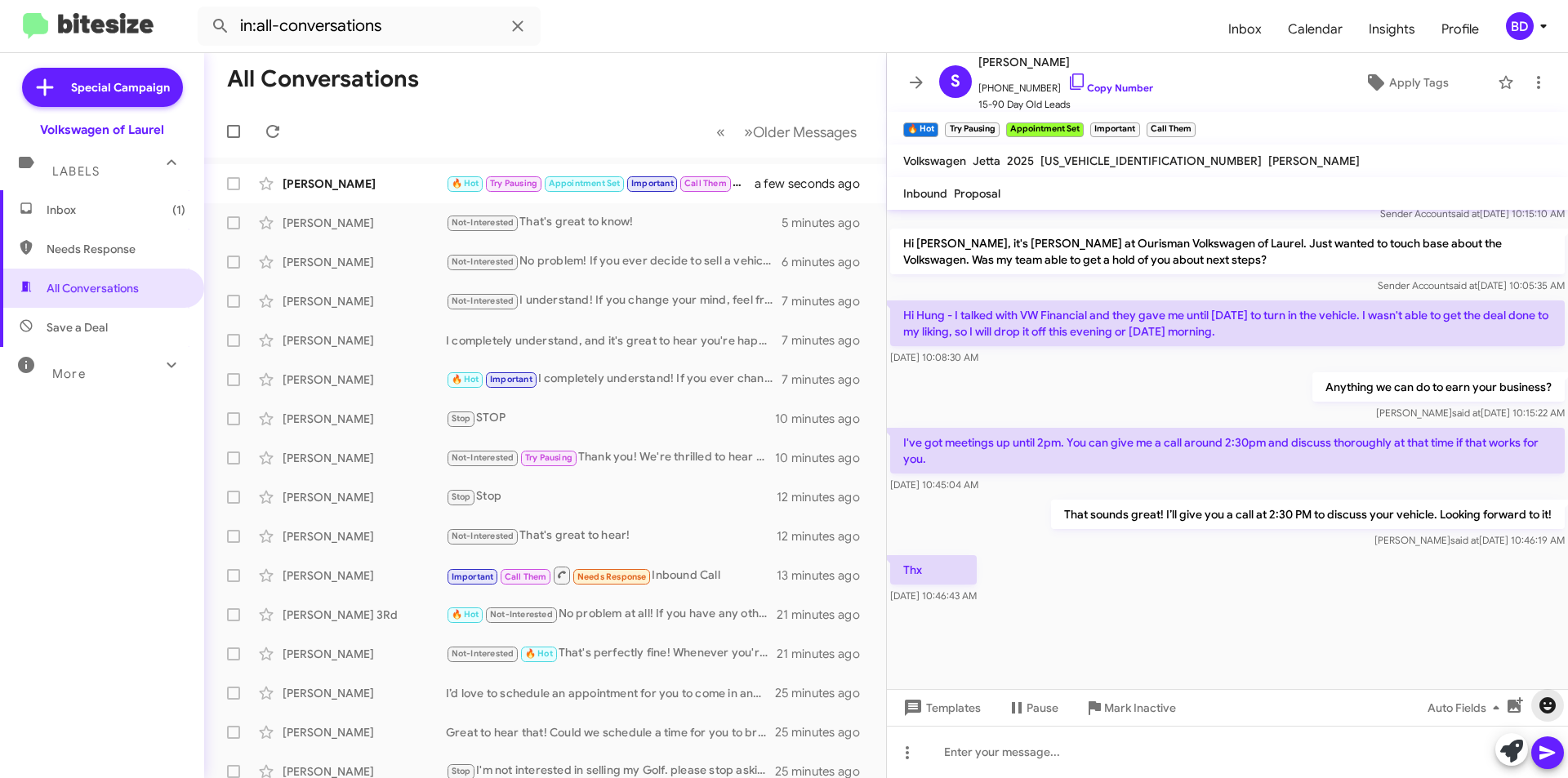
click at [1542, 709] on icon "button" at bounding box center [1547, 706] width 16 height 16
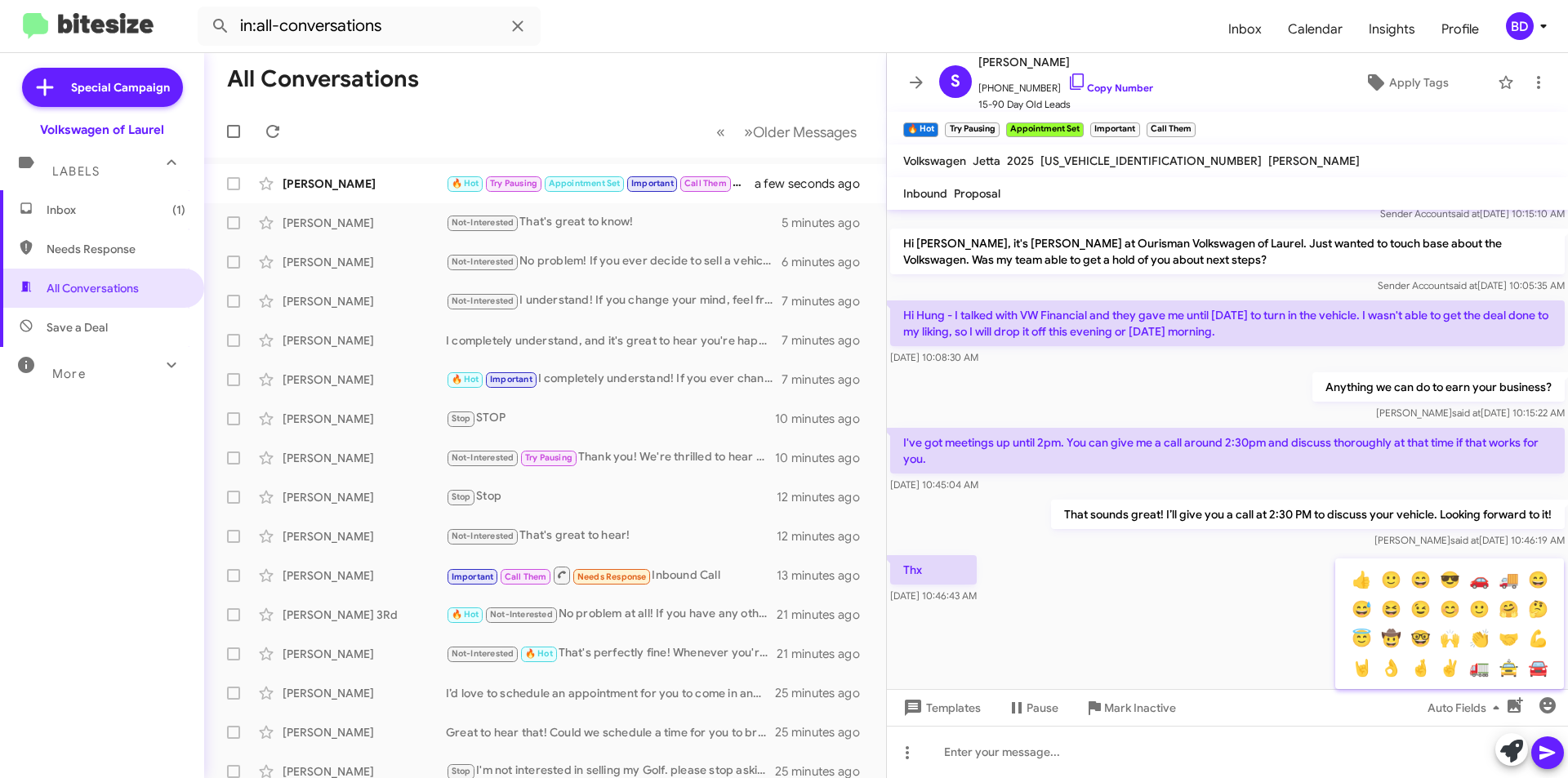
drag, startPoint x: 1359, startPoint y: 586, endPoint x: 1369, endPoint y: 589, distance: 10.4
click at [1359, 585] on button "👍" at bounding box center [1361, 580] width 29 height 29
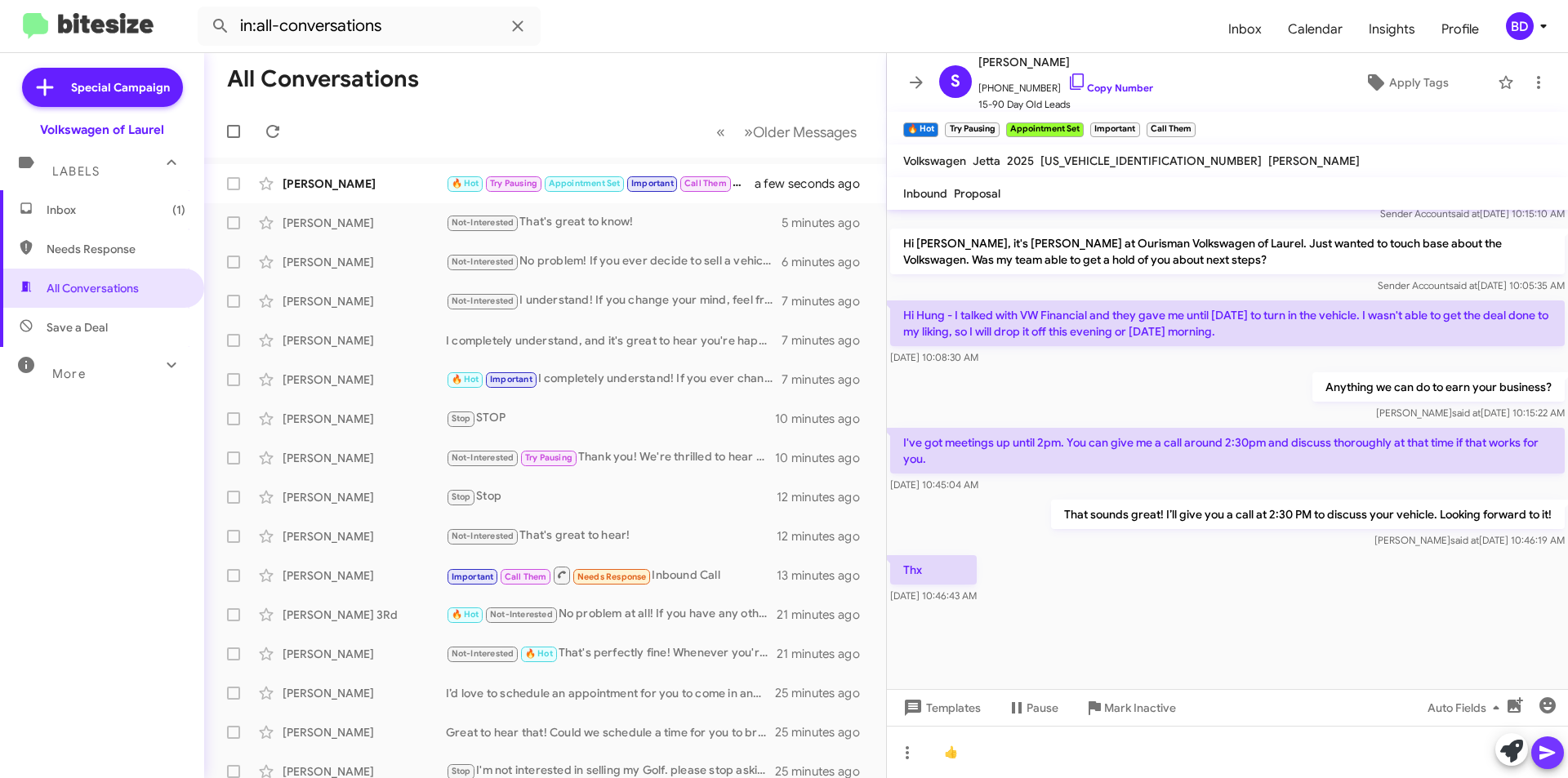
click at [1560, 750] on button at bounding box center [1547, 753] width 33 height 33
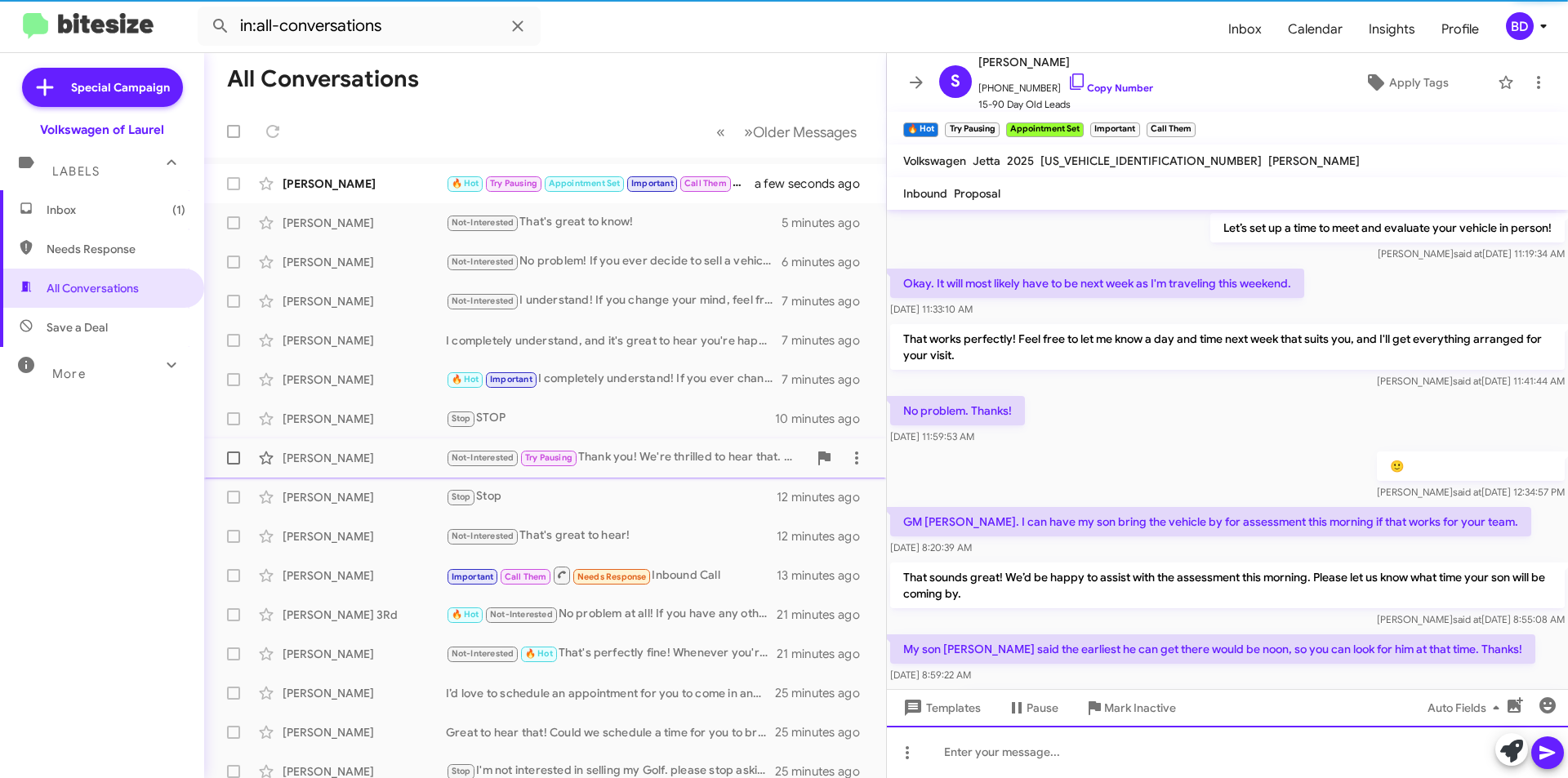
scroll to position [82, 0]
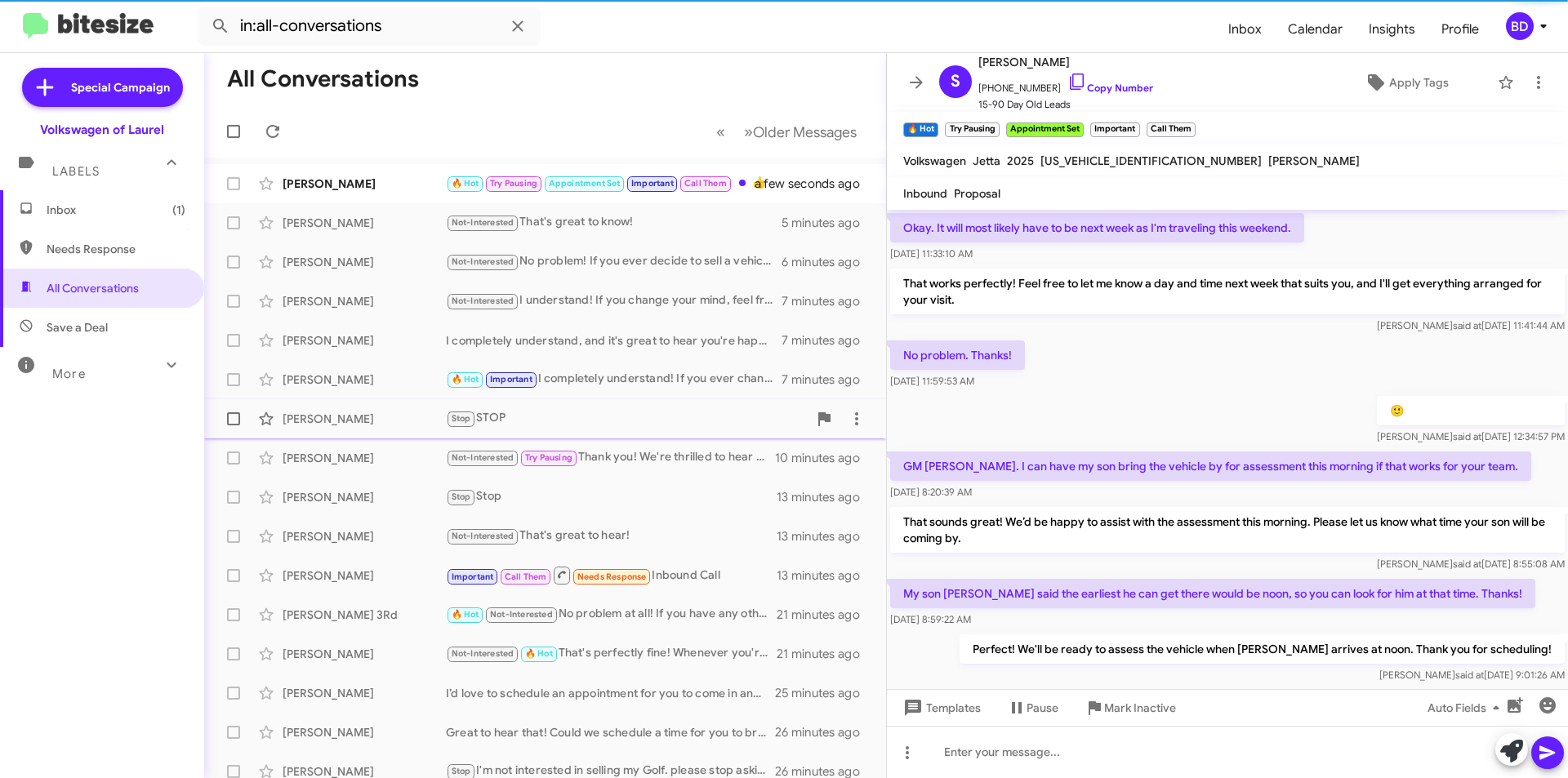
scroll to position [998, 0]
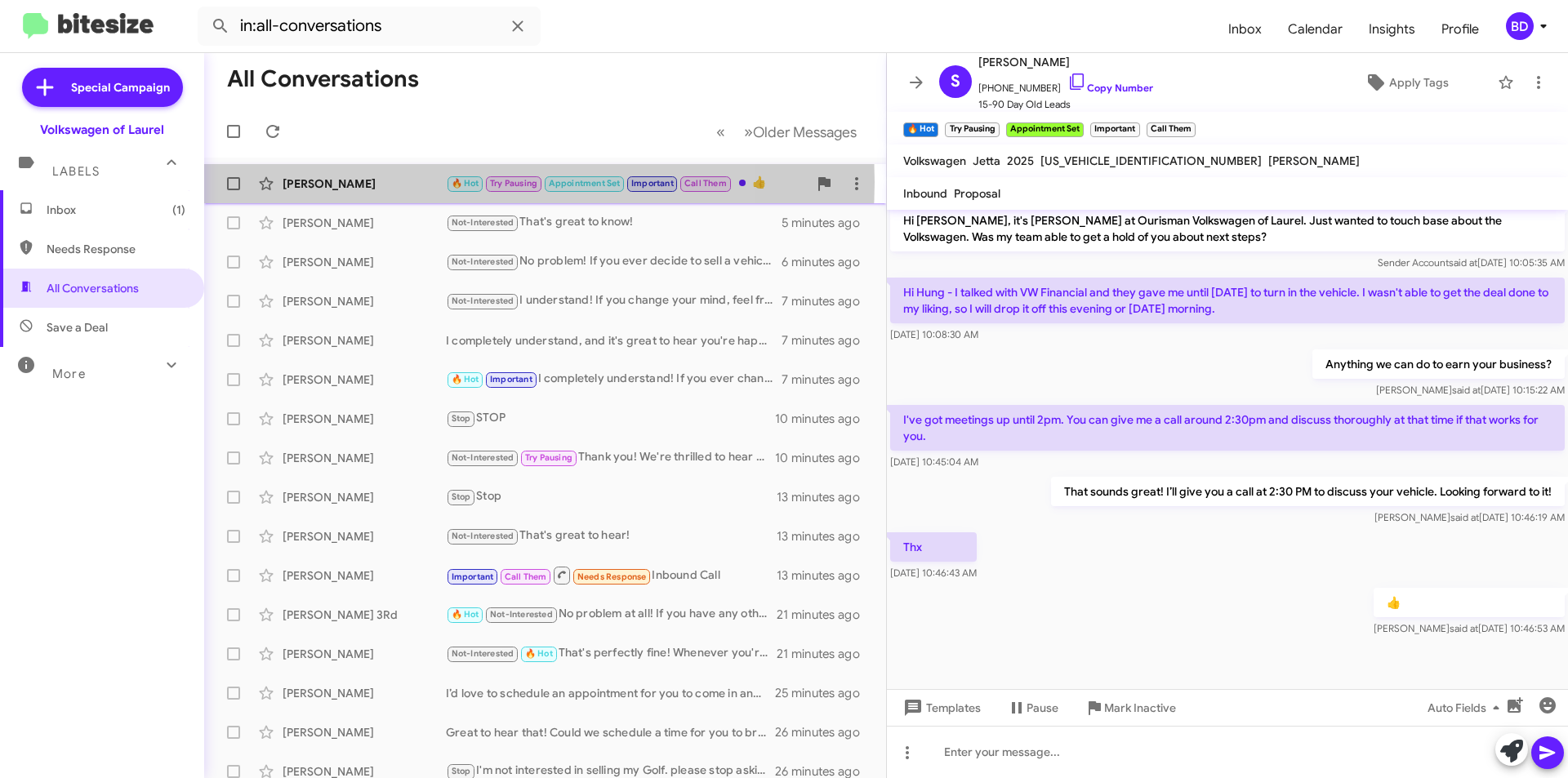
click at [399, 182] on div "[PERSON_NAME]" at bounding box center [365, 184] width 164 height 16
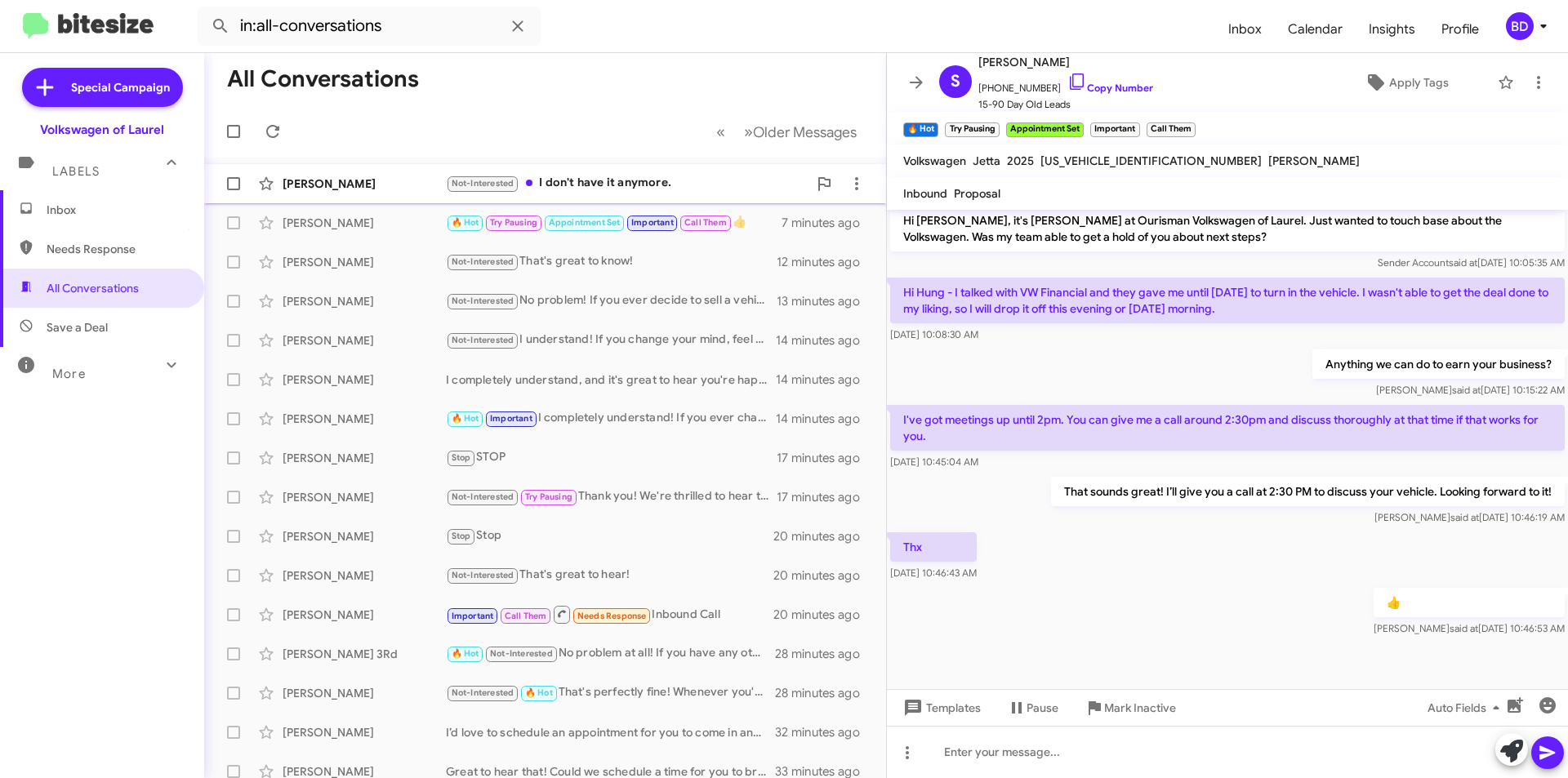
click at [629, 185] on div "Not-Interested I don't have it anymore." at bounding box center [627, 183] width 362 height 19
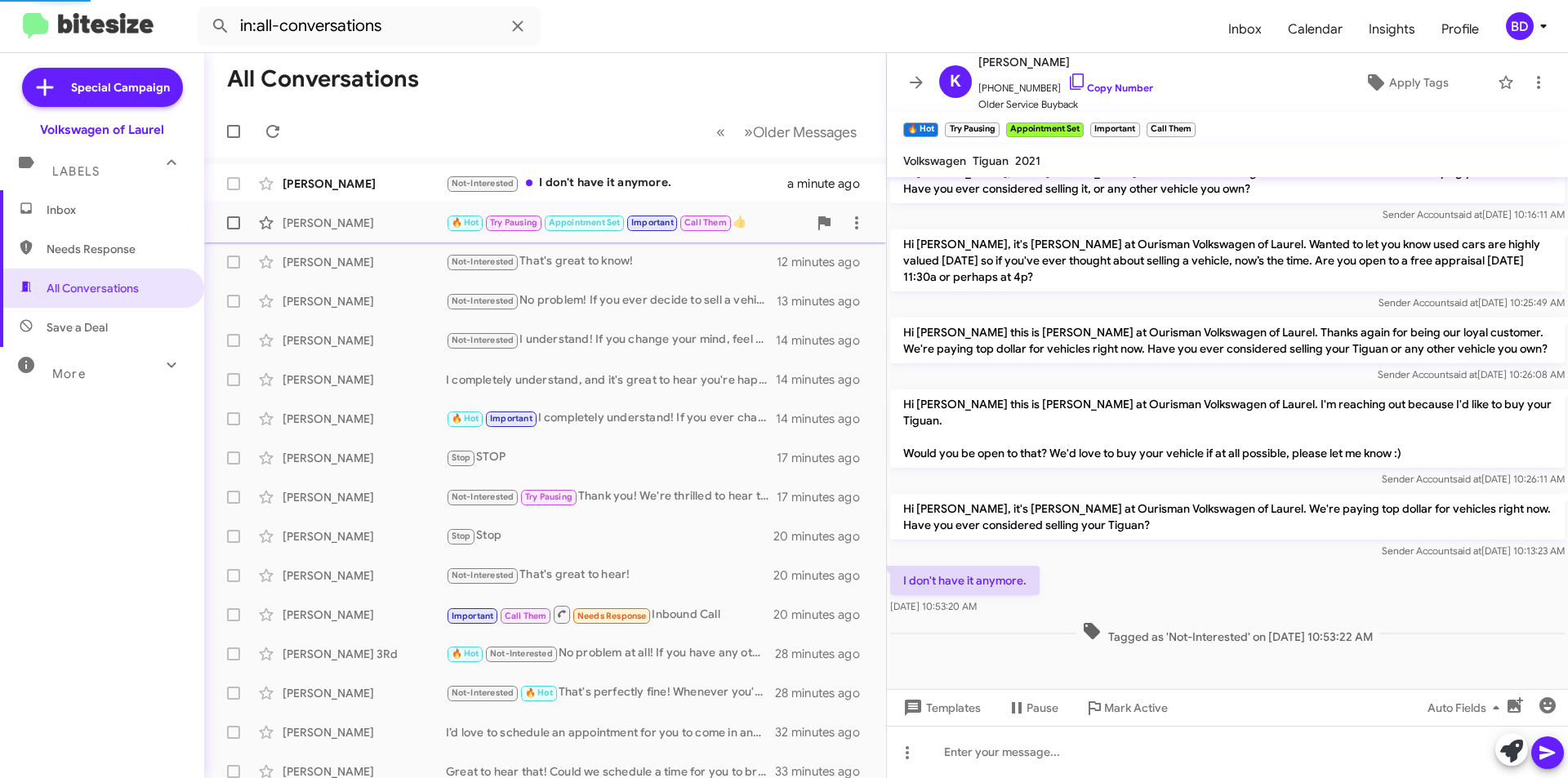
scroll to position [246, 0]
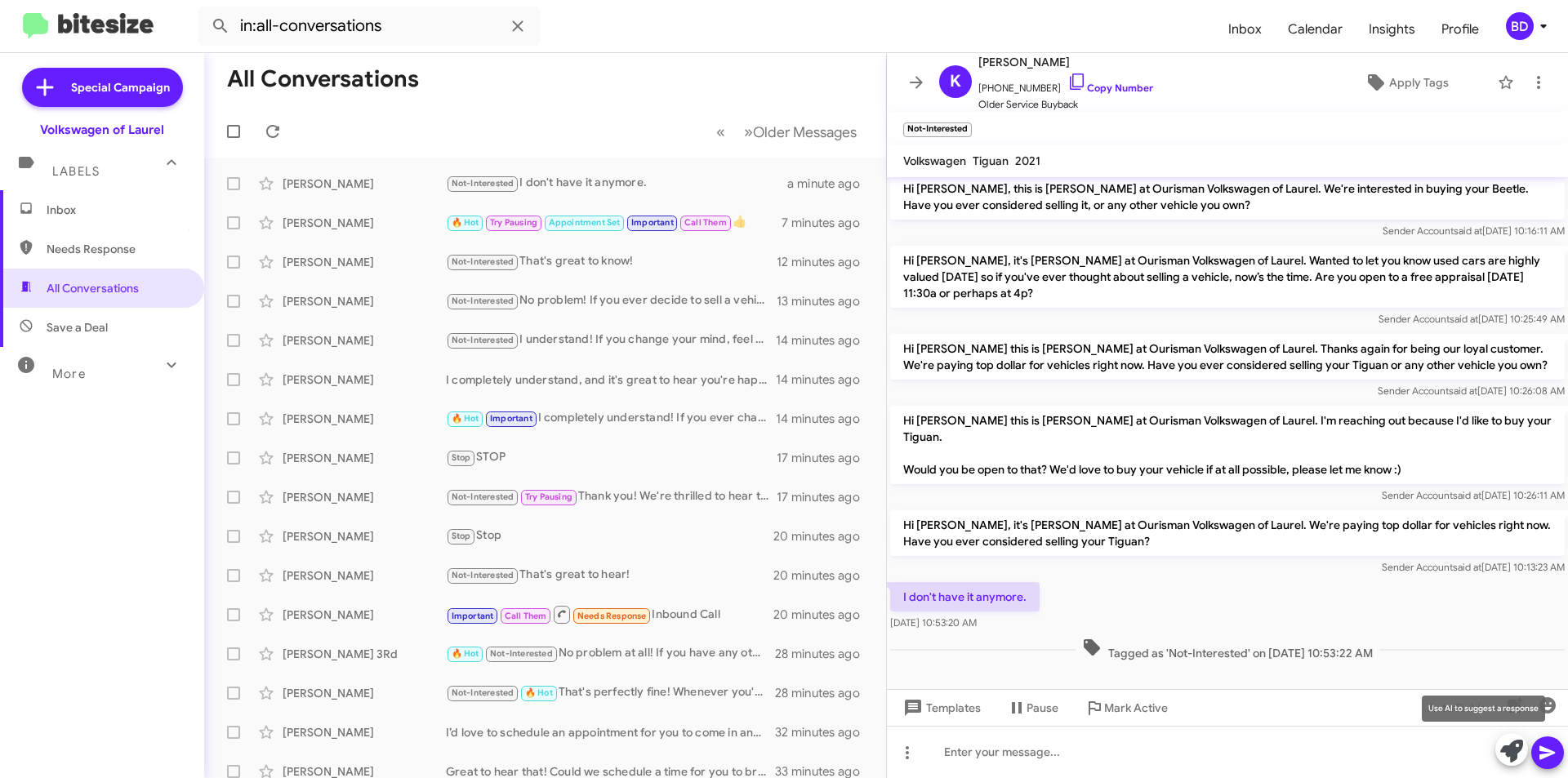
click at [1509, 750] on icon at bounding box center [1511, 751] width 23 height 23
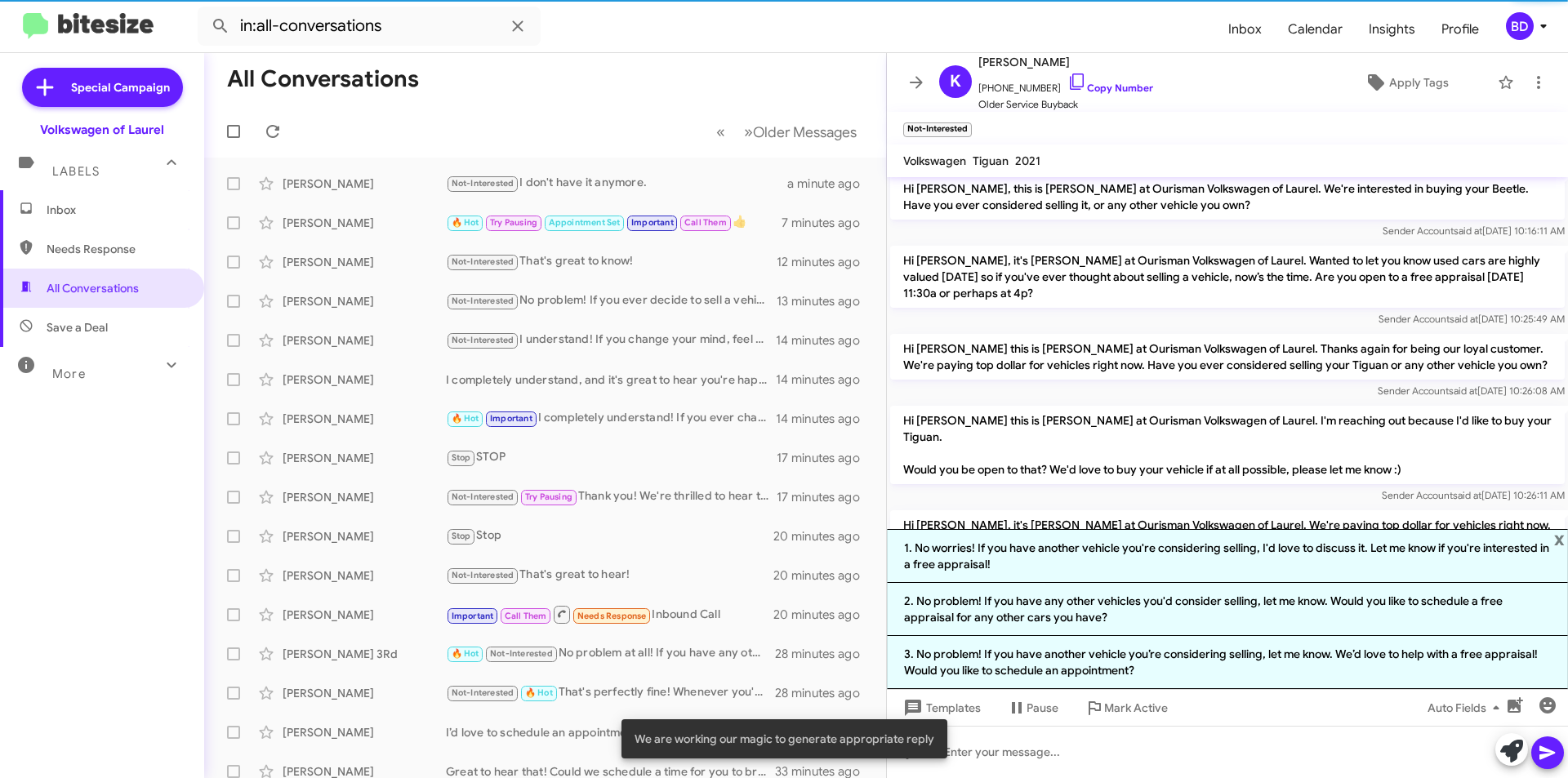
scroll to position [406, 0]
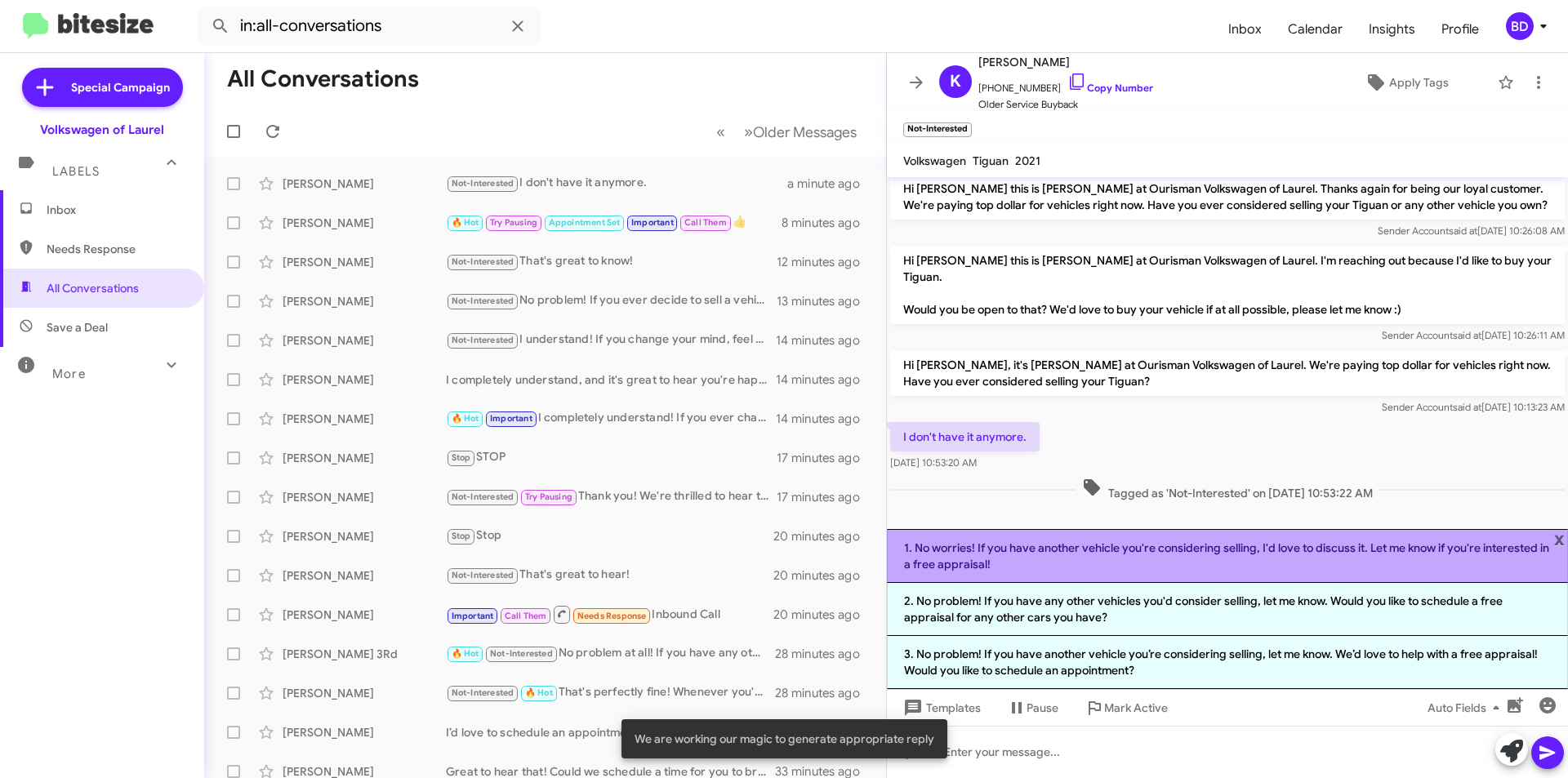
click at [1155, 561] on li "1. No worries! If you have another vehicle you're considering selling, I'd love…" at bounding box center [1227, 556] width 681 height 54
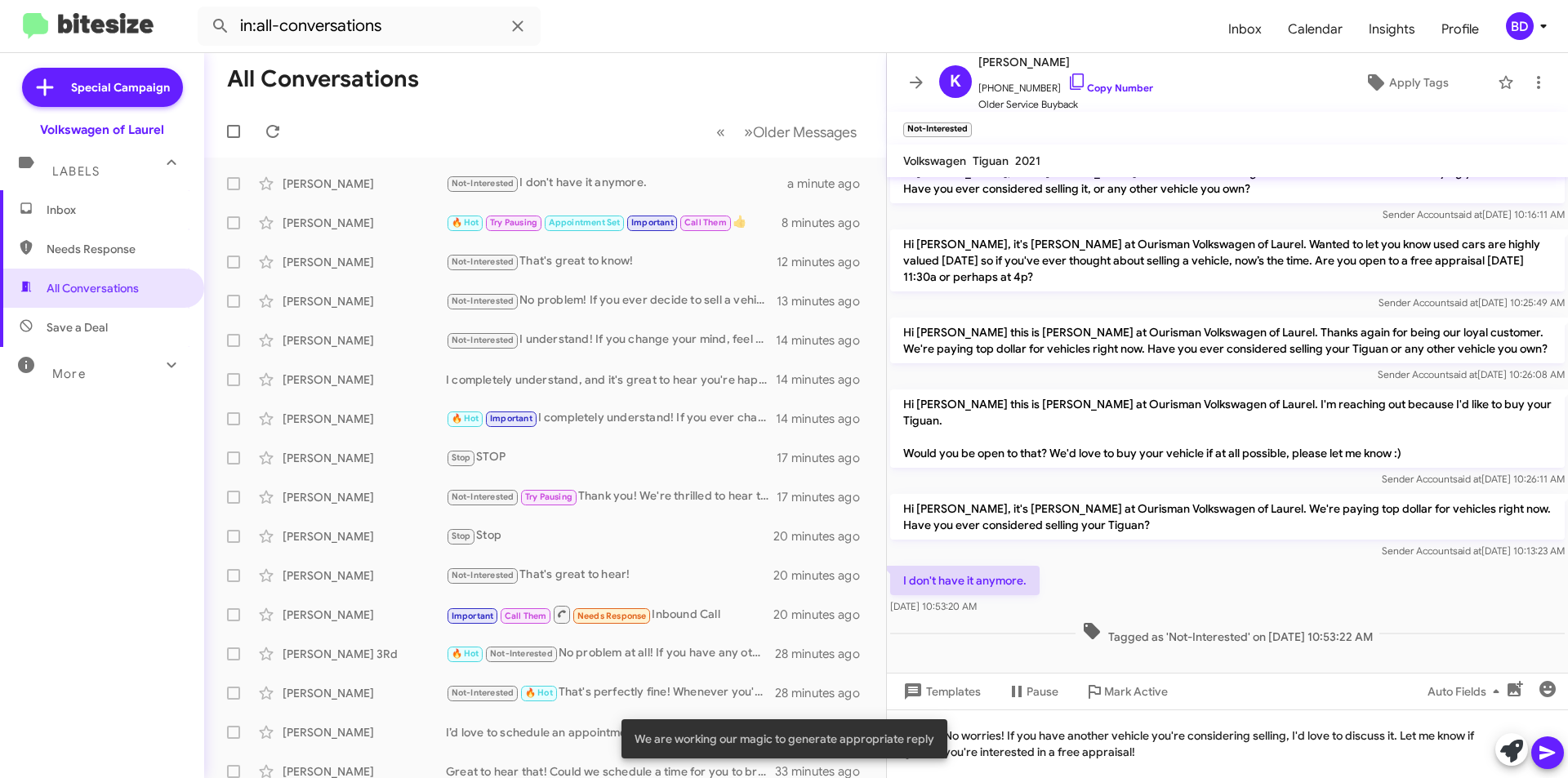
click at [1536, 747] on button at bounding box center [1547, 753] width 33 height 33
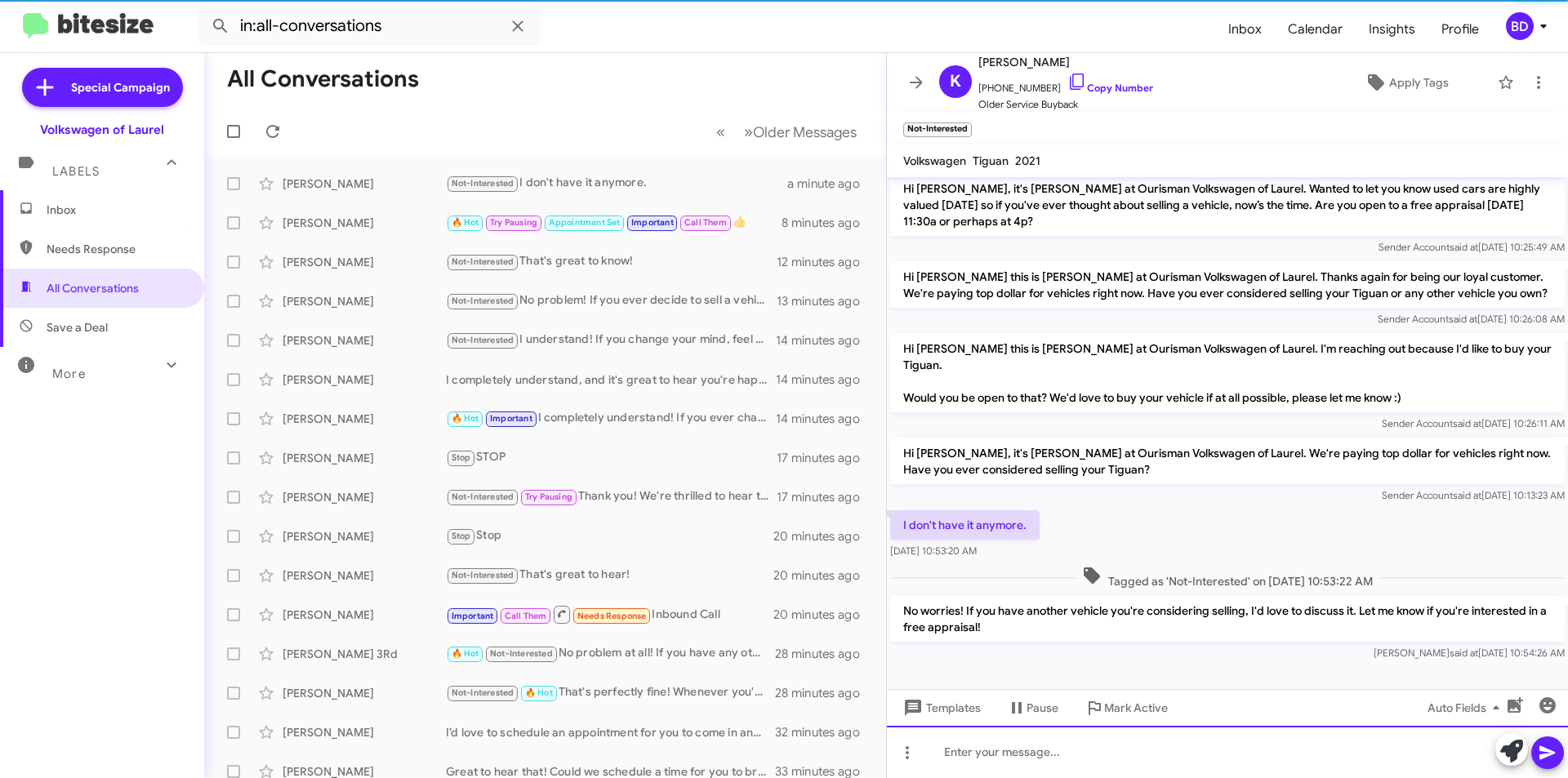
scroll to position [322, 0]
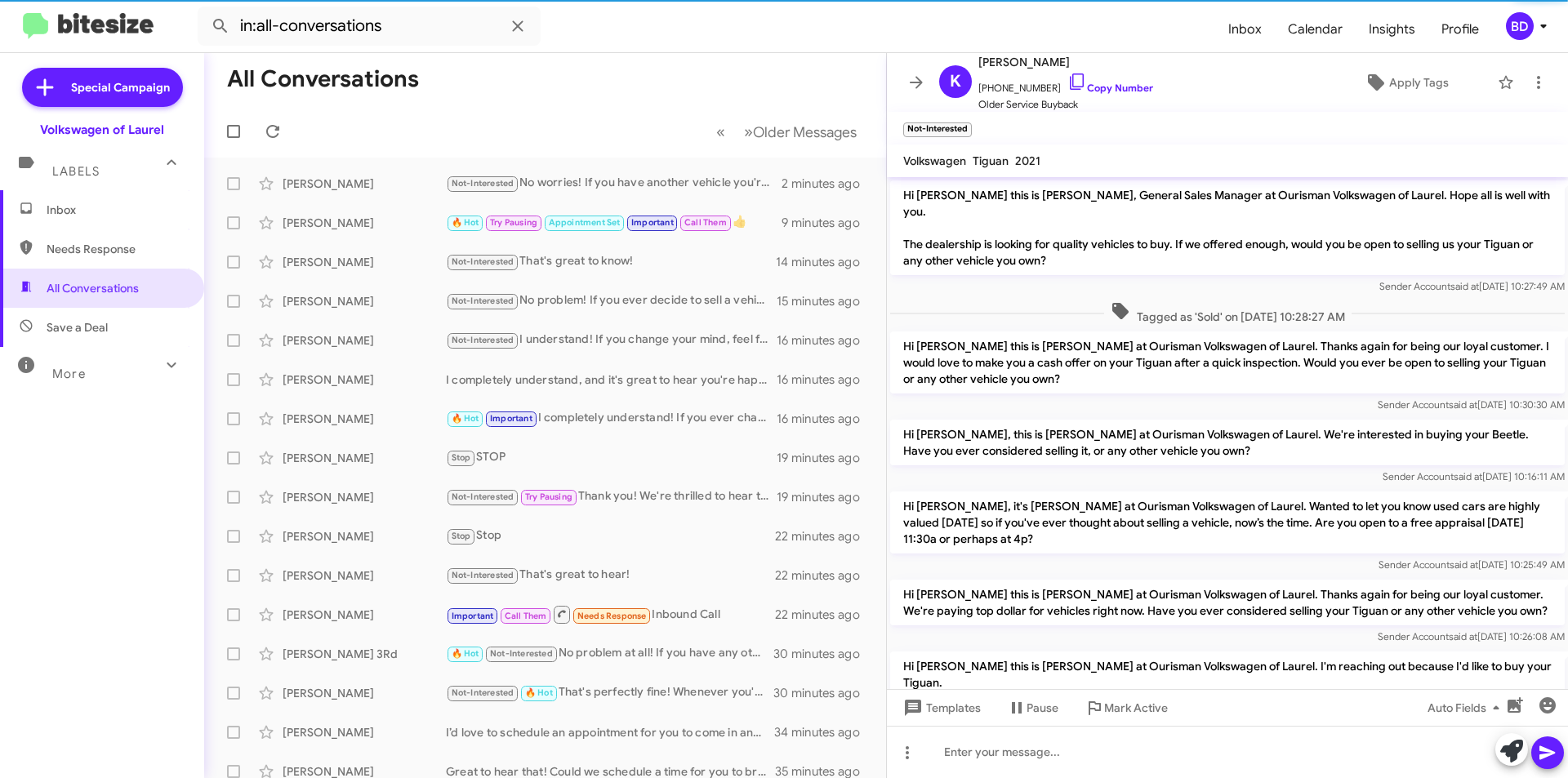
scroll to position [289, 0]
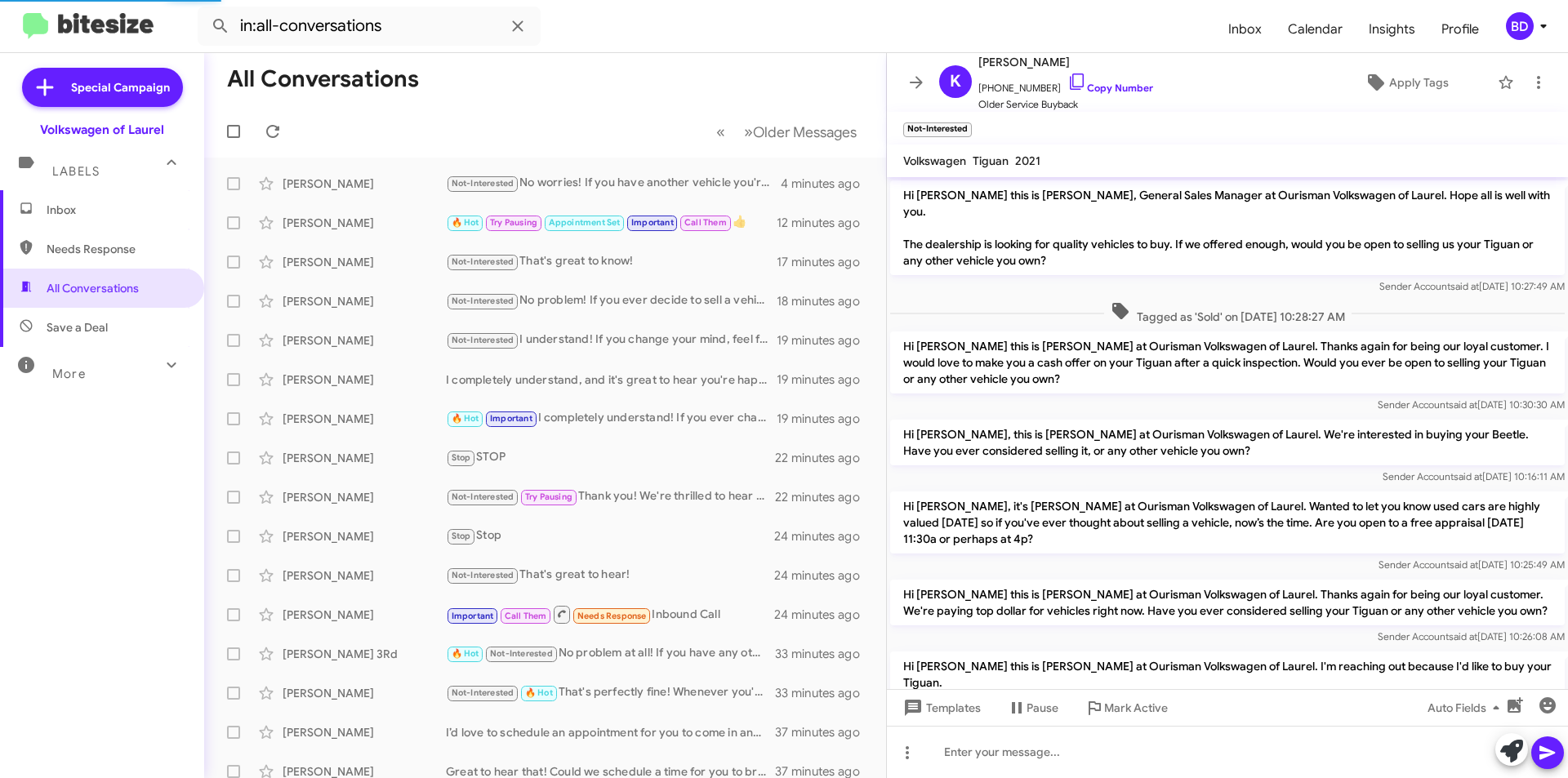
scroll to position [322, 0]
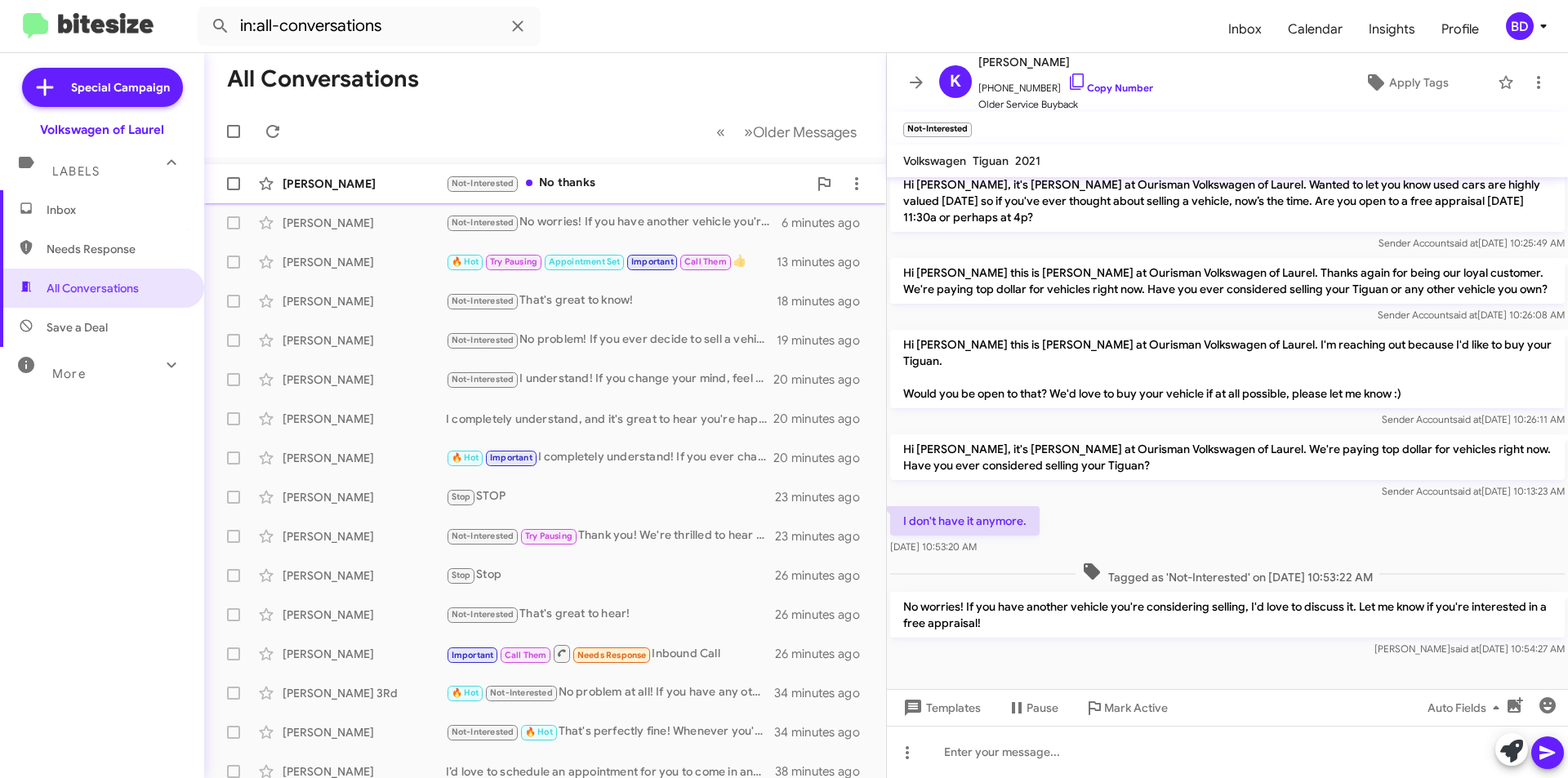
click at [589, 191] on div "Not-Interested No thanks" at bounding box center [627, 183] width 362 height 19
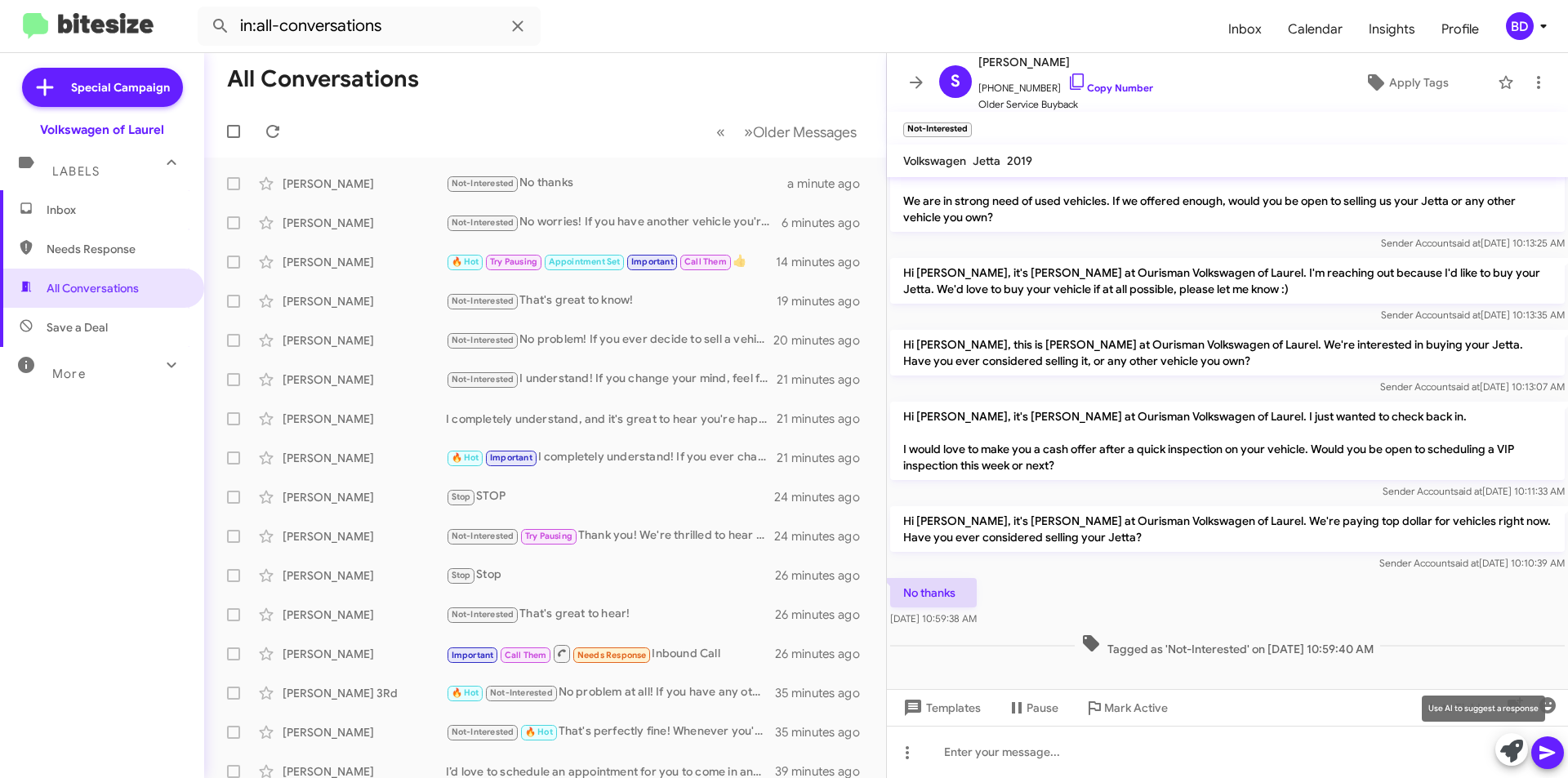
click at [1511, 764] on span at bounding box center [1511, 751] width 23 height 35
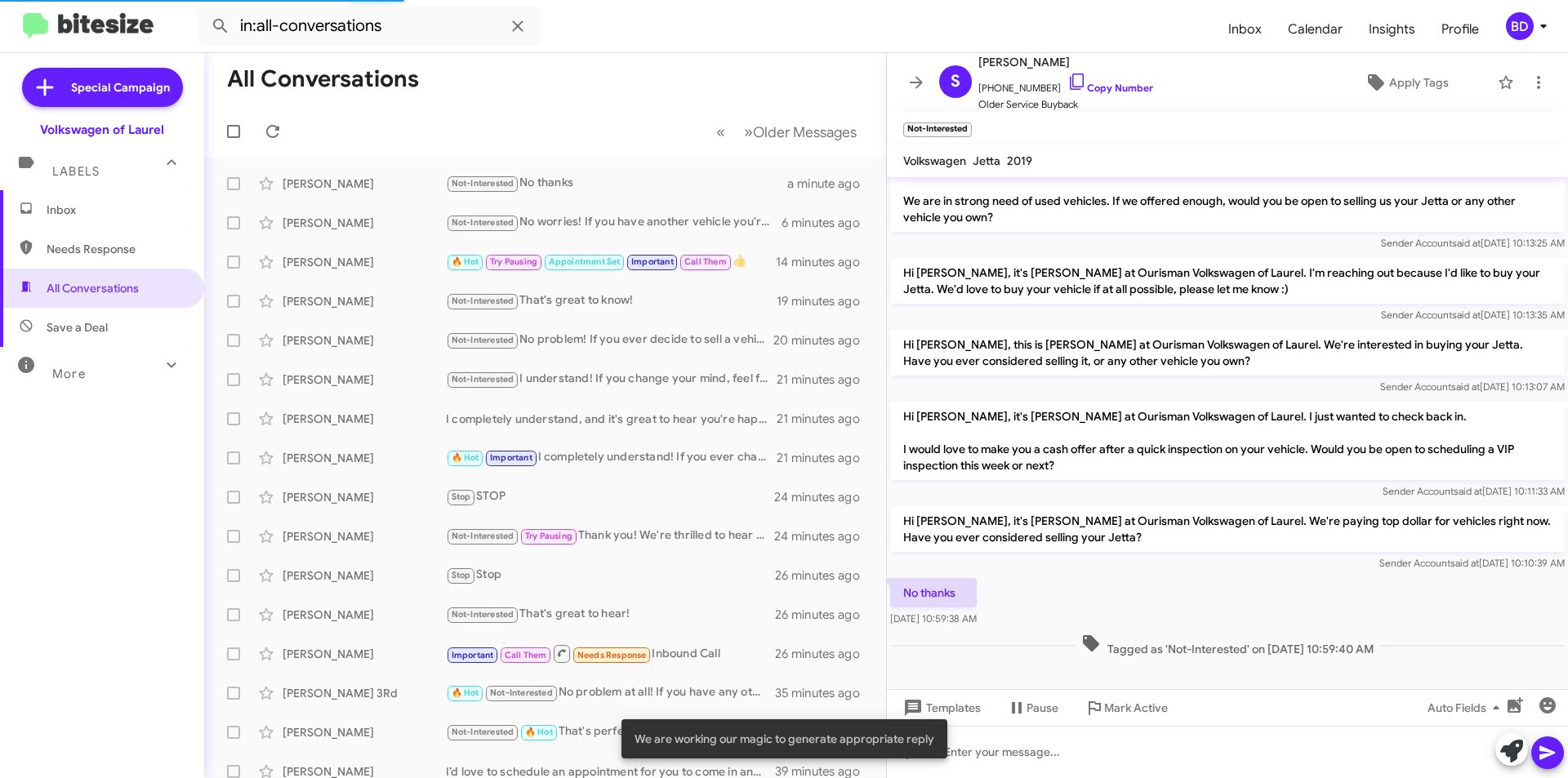
scroll to position [187, 0]
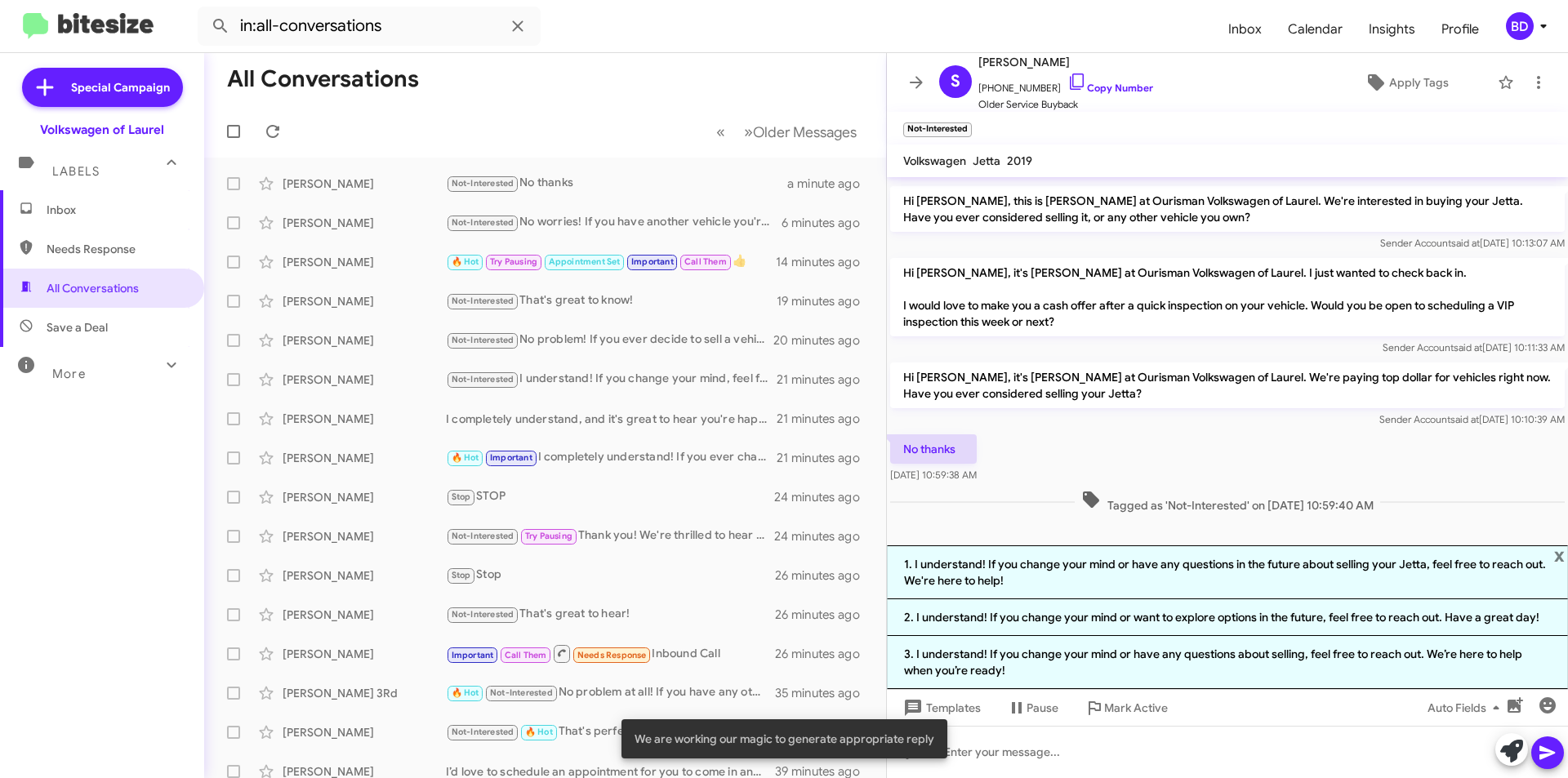
drag, startPoint x: 1067, startPoint y: 571, endPoint x: 1091, endPoint y: 574, distance: 24.2
click at [1068, 571] on li "1. I understand! If you change your mind or have any questions in the future ab…" at bounding box center [1227, 572] width 681 height 54
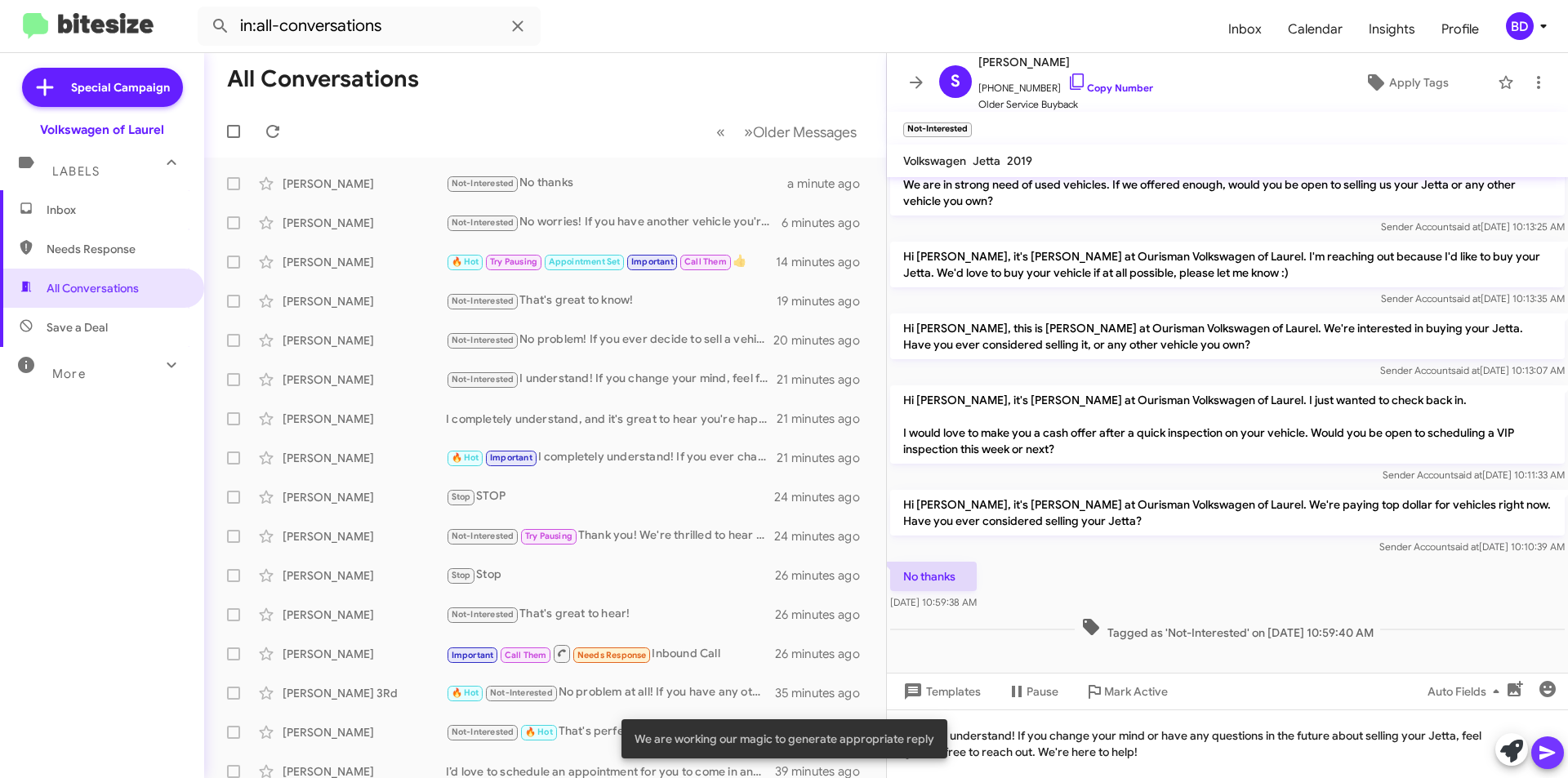
click at [1553, 748] on icon at bounding box center [1547, 753] width 20 height 20
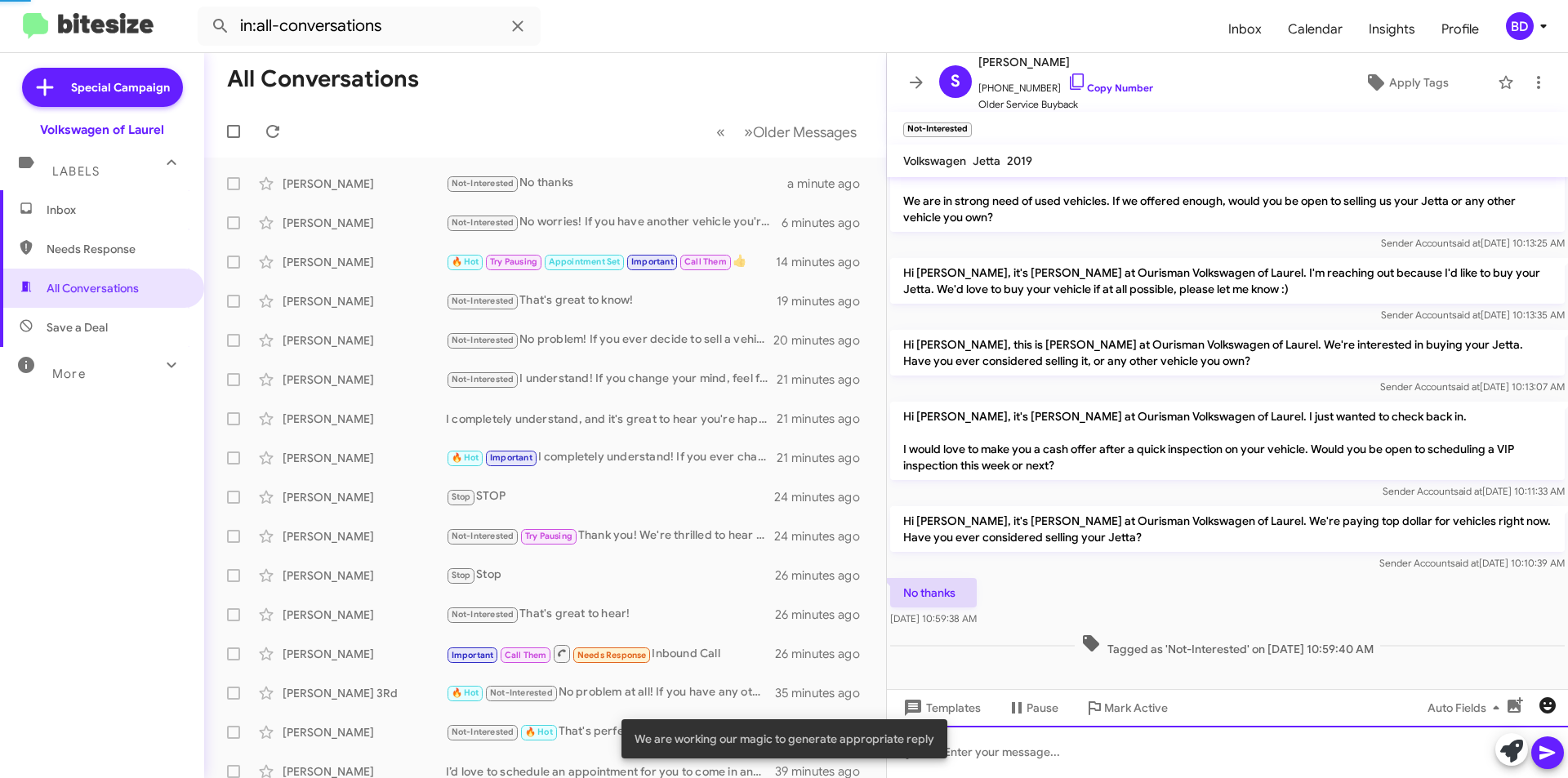
scroll to position [119, 0]
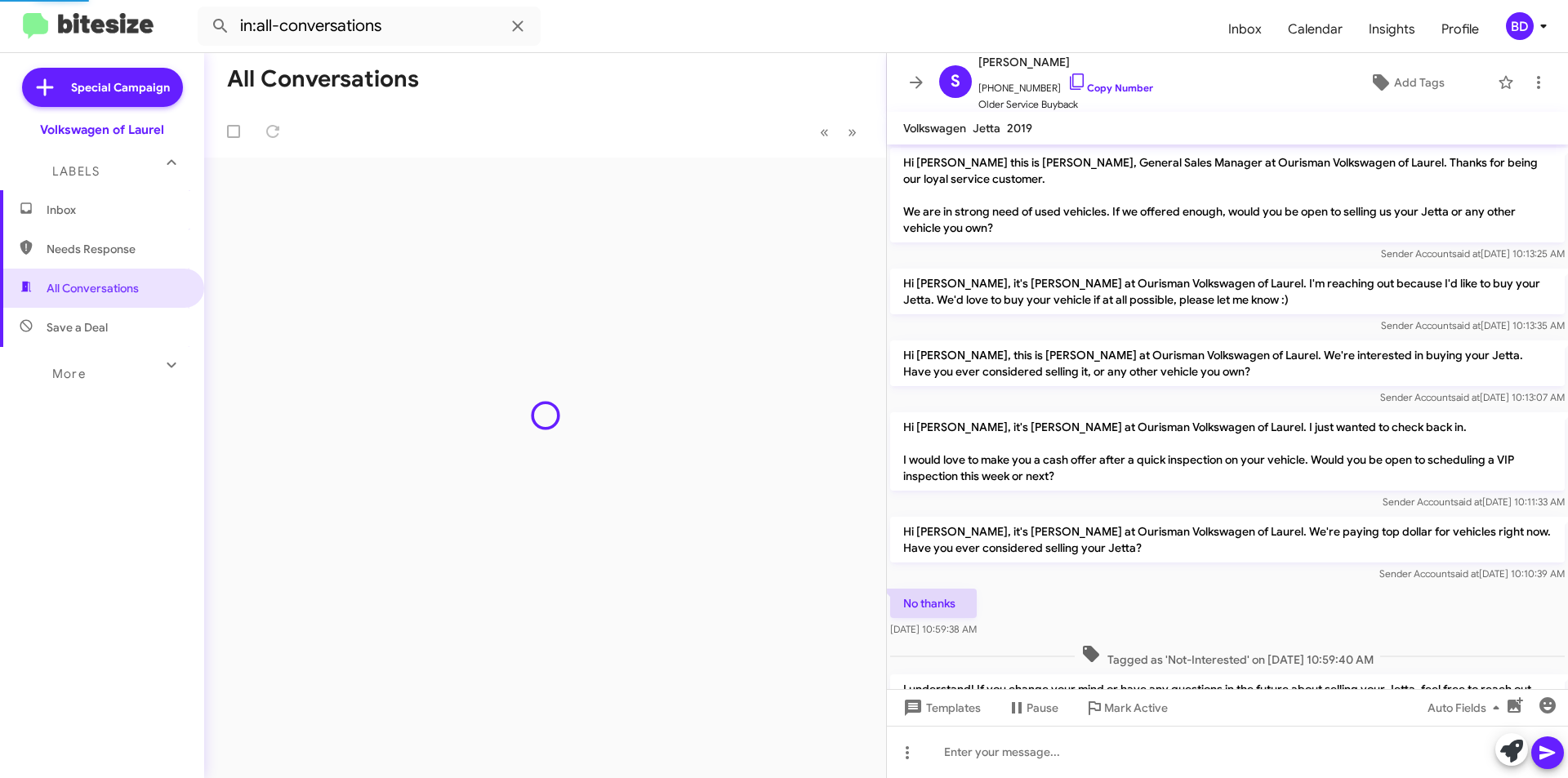
scroll to position [86, 0]
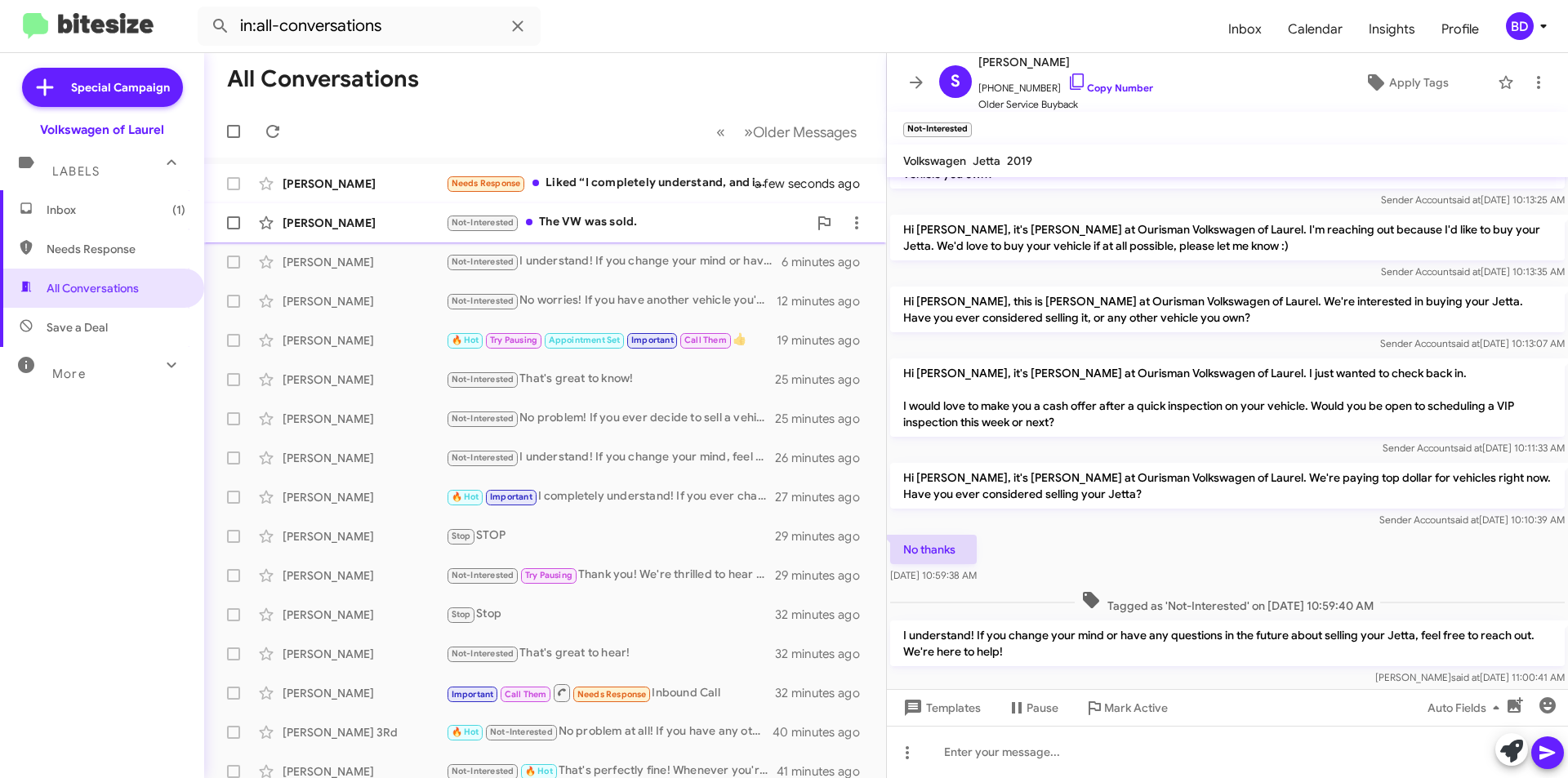
click at [650, 225] on div "Not-Interested The VW was sold." at bounding box center [627, 222] width 362 height 19
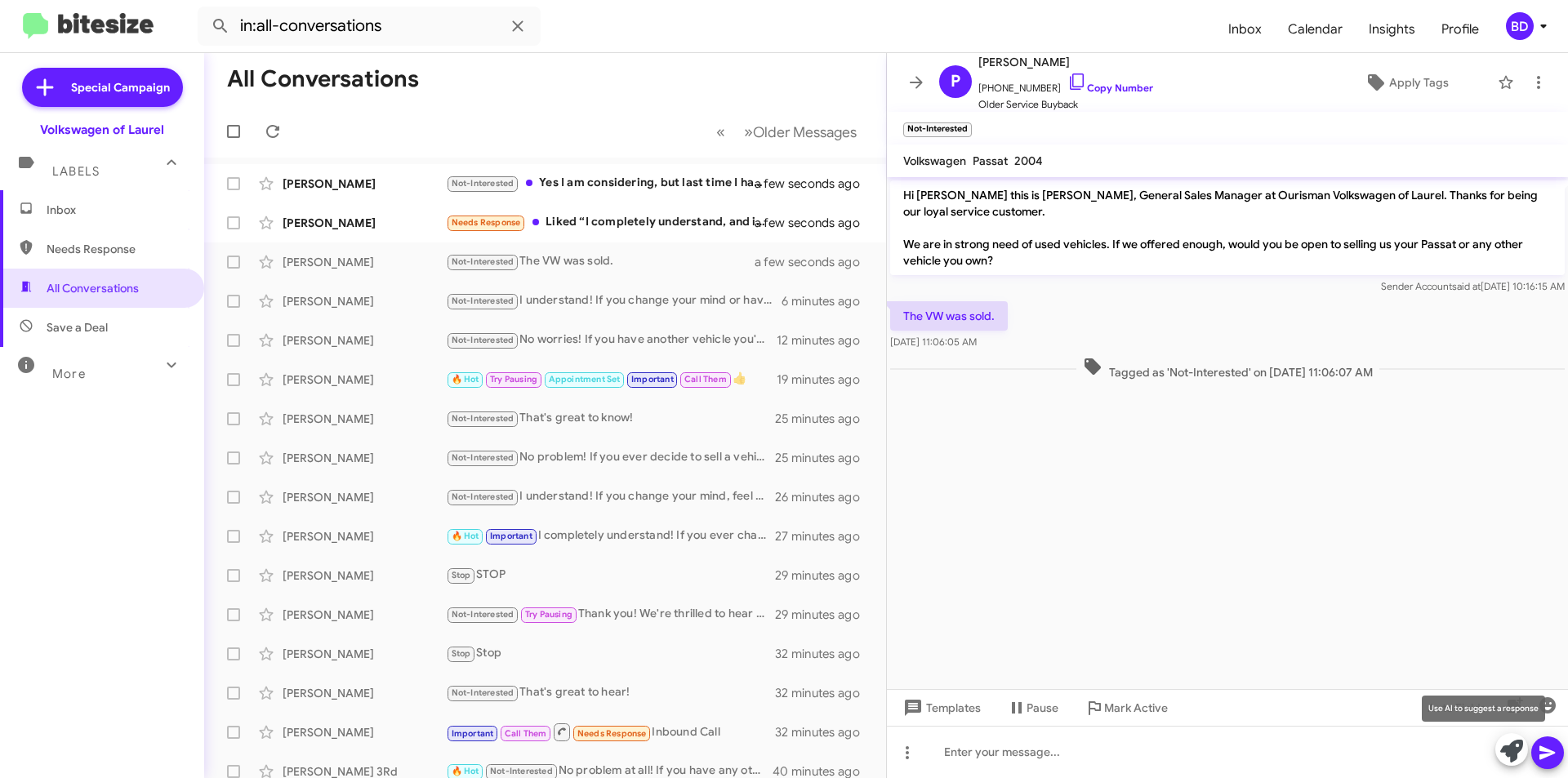
click at [1514, 750] on icon at bounding box center [1511, 751] width 23 height 23
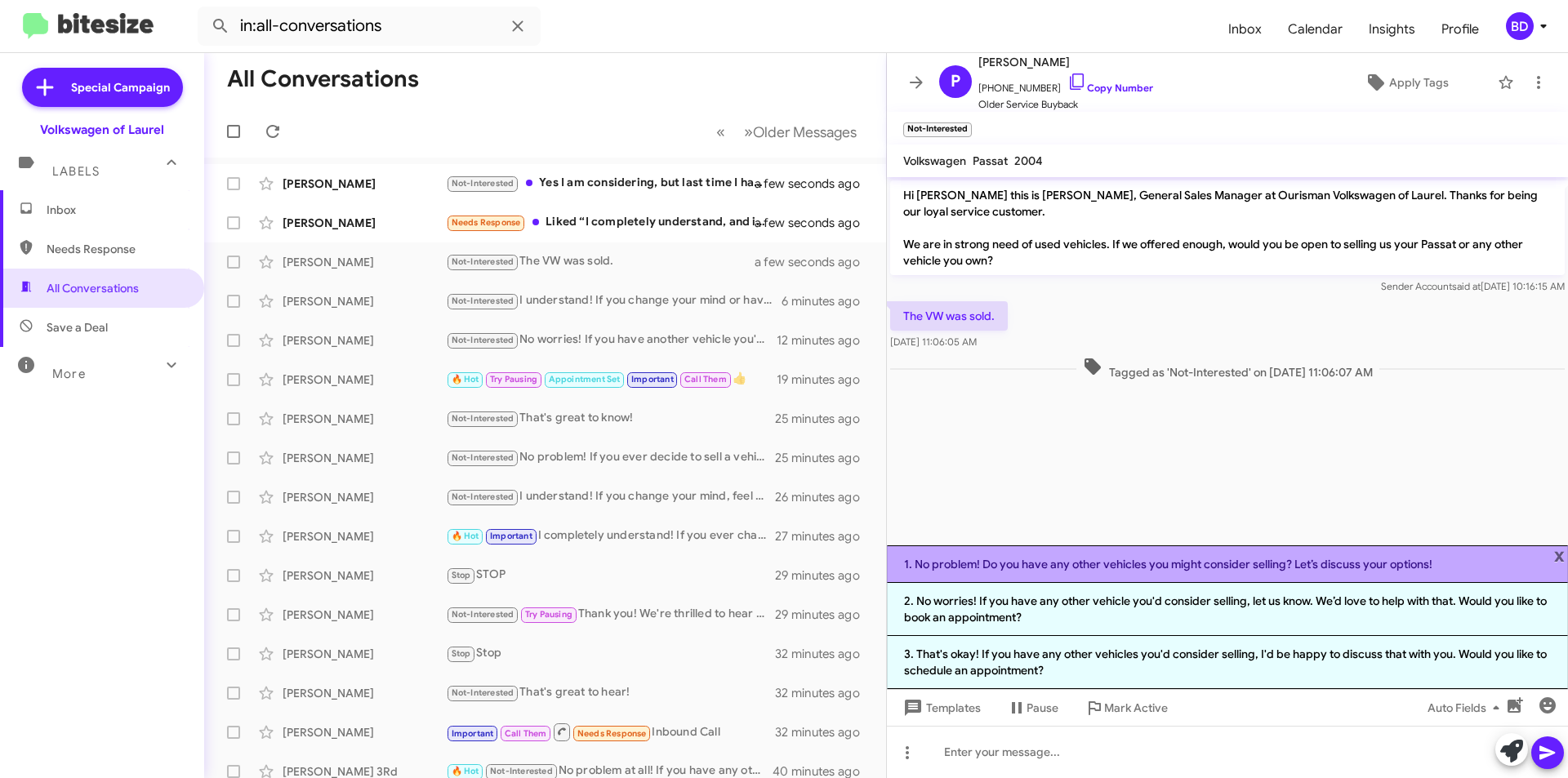
click at [1316, 561] on li "1. No problem! Do you have any other vehicles you might consider selling? Let’s…" at bounding box center [1227, 564] width 681 height 37
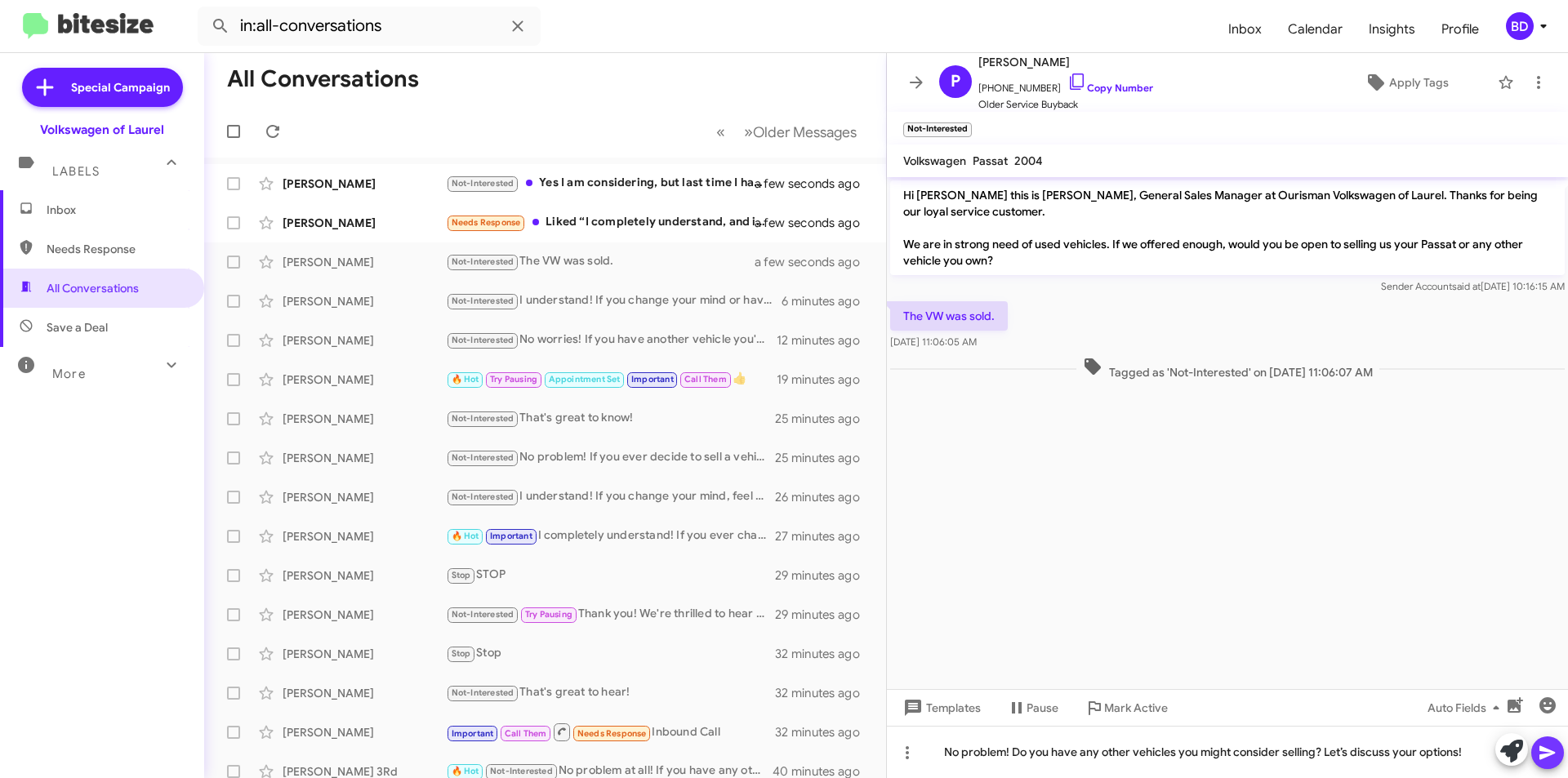
click at [1543, 747] on icon at bounding box center [1547, 753] width 20 height 20
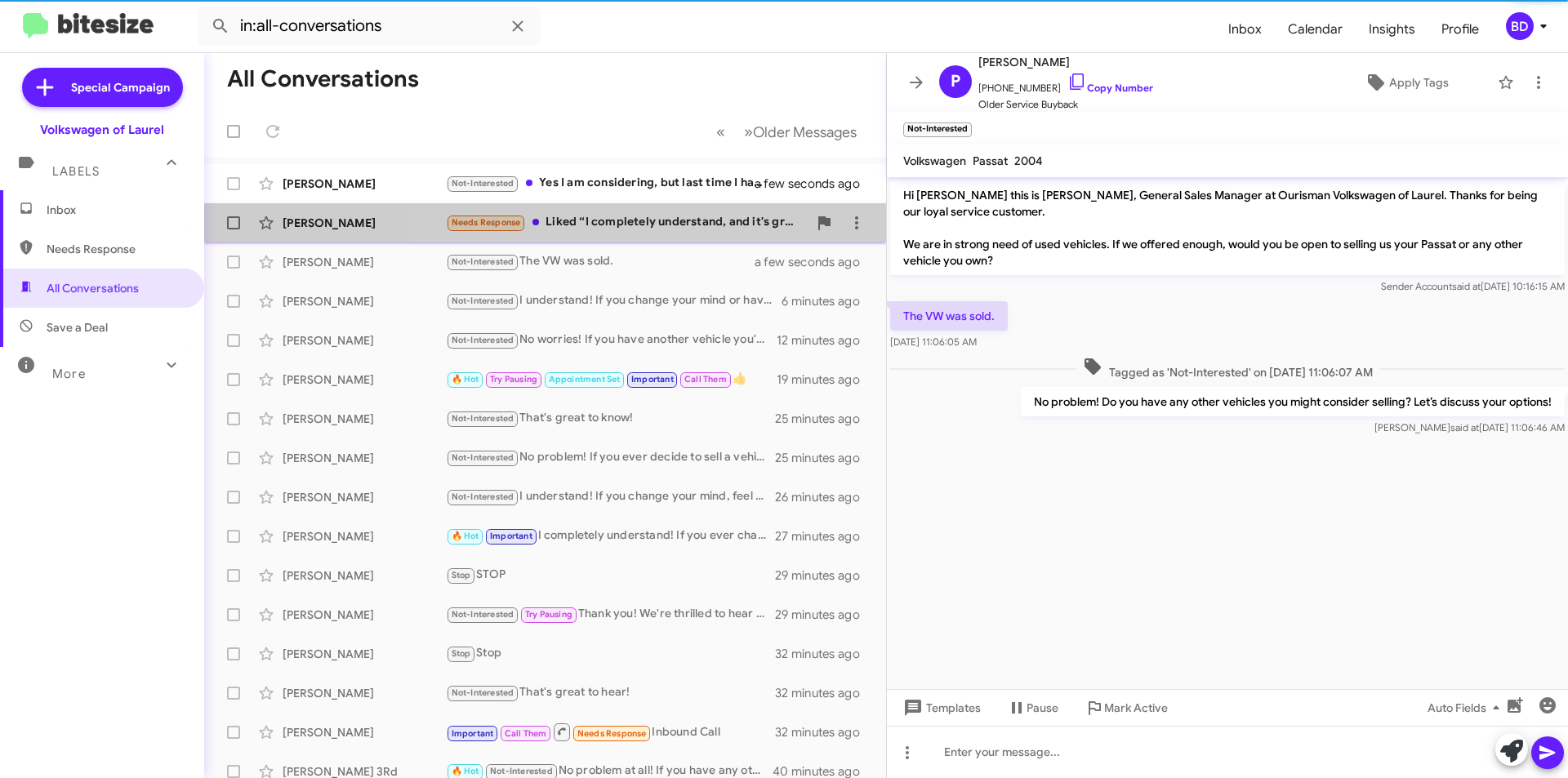
click at [660, 224] on div "Needs Response Liked “I completely understand, and it's great to hear you're ha…" at bounding box center [627, 222] width 362 height 19
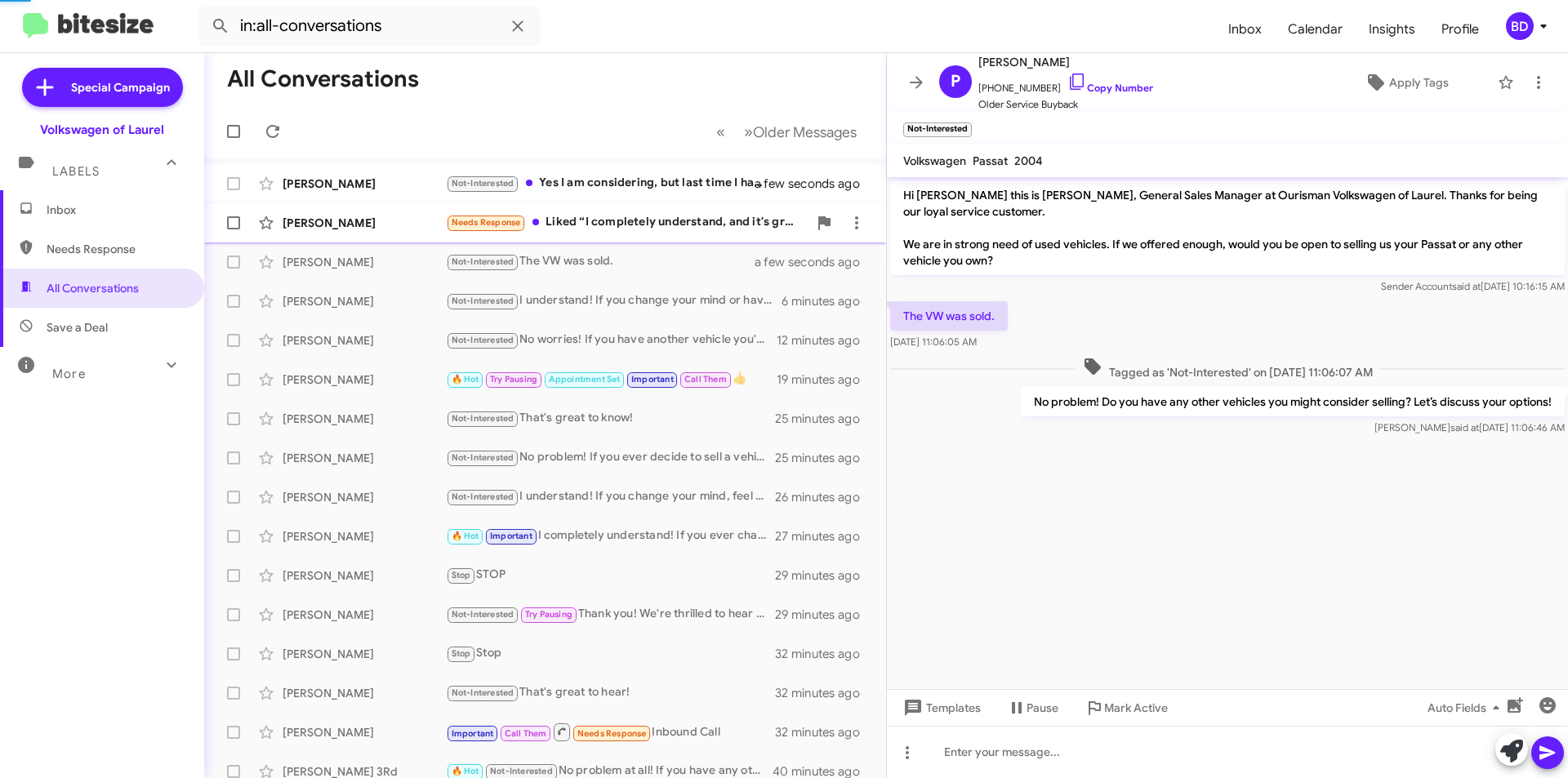
scroll to position [101, 0]
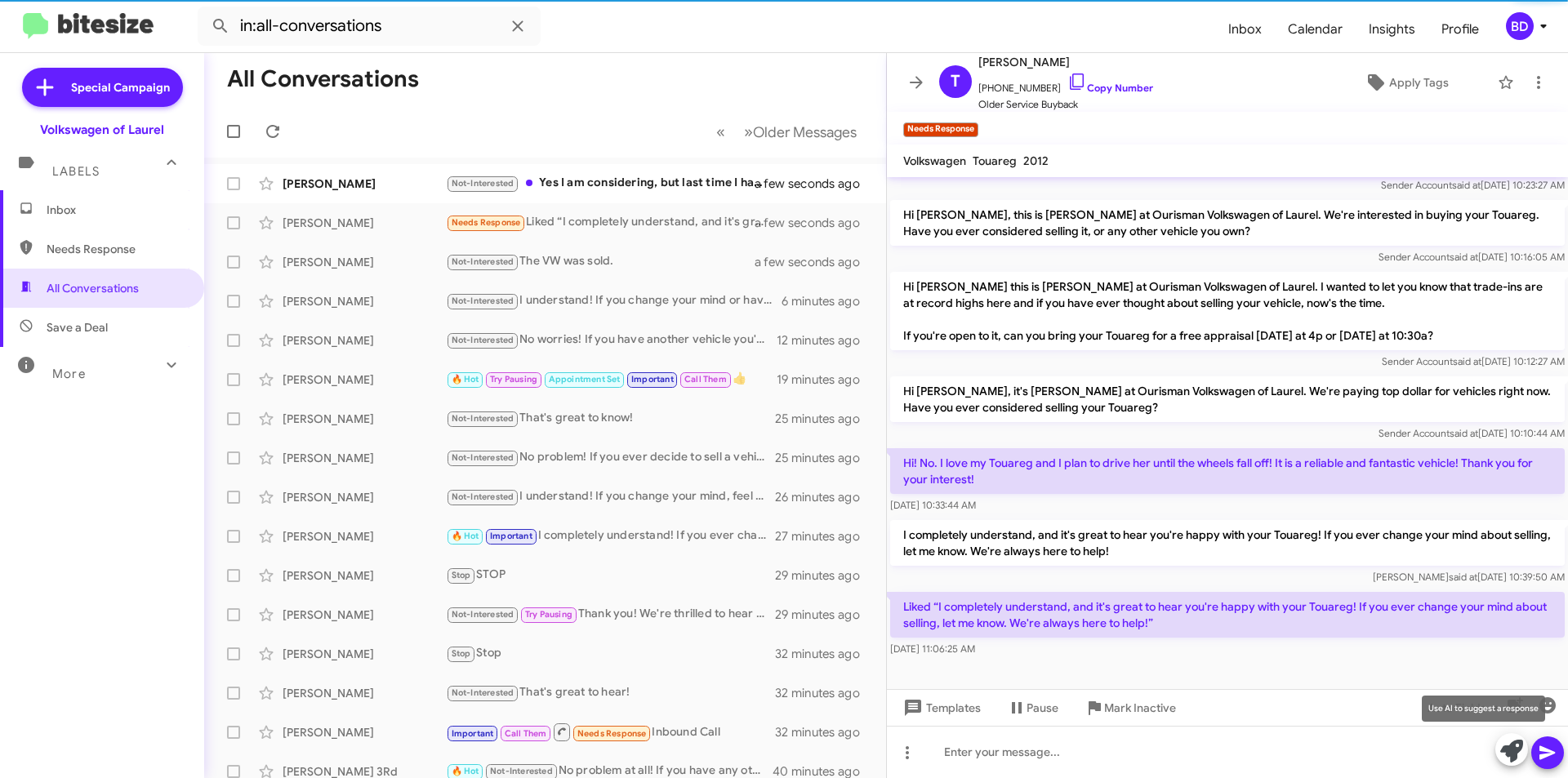
click at [1510, 748] on icon at bounding box center [1511, 751] width 23 height 23
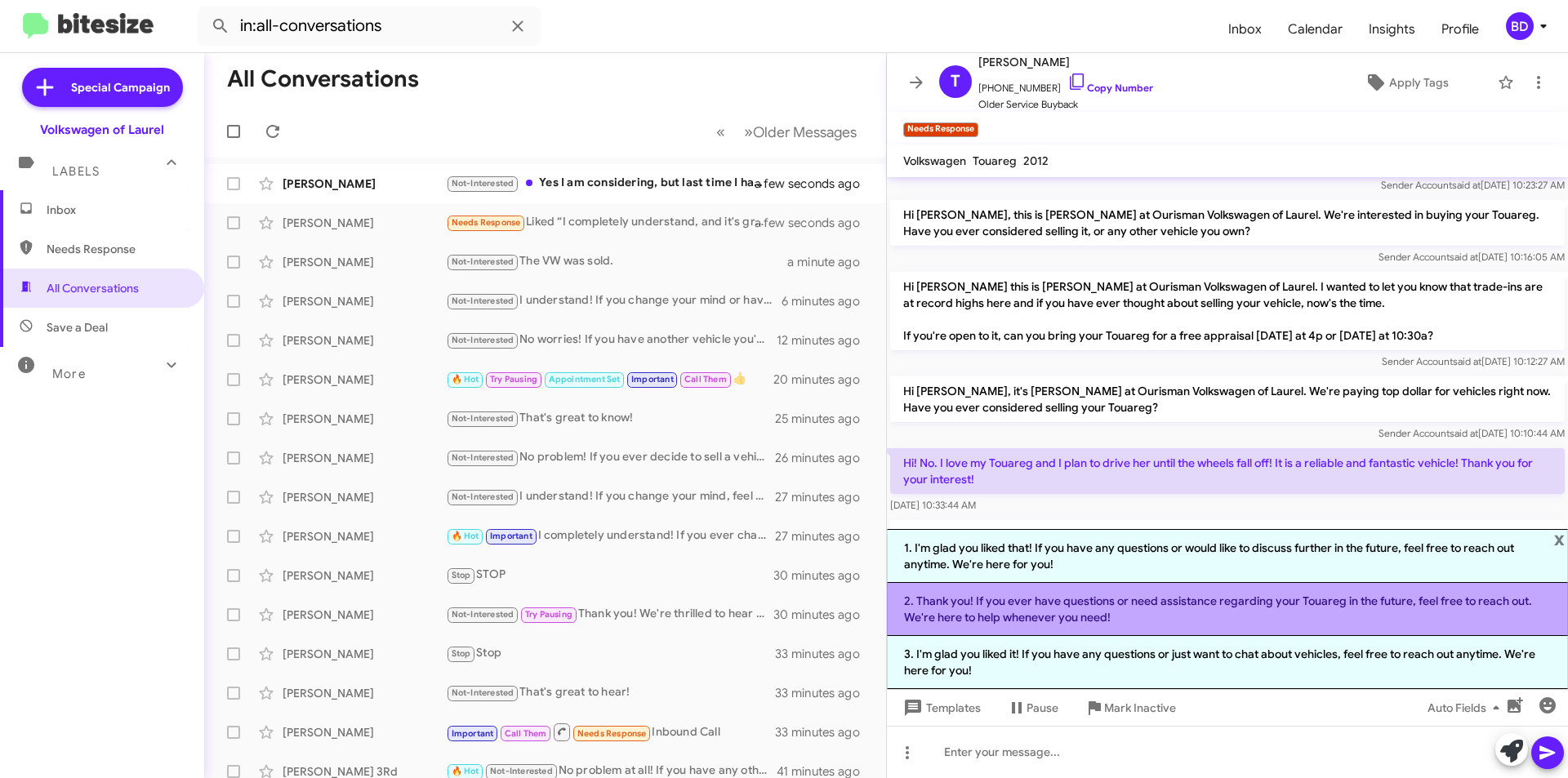
click at [1496, 610] on li "2. Thank you! If you ever have questions or need assistance regarding your Toua…" at bounding box center [1227, 610] width 681 height 53
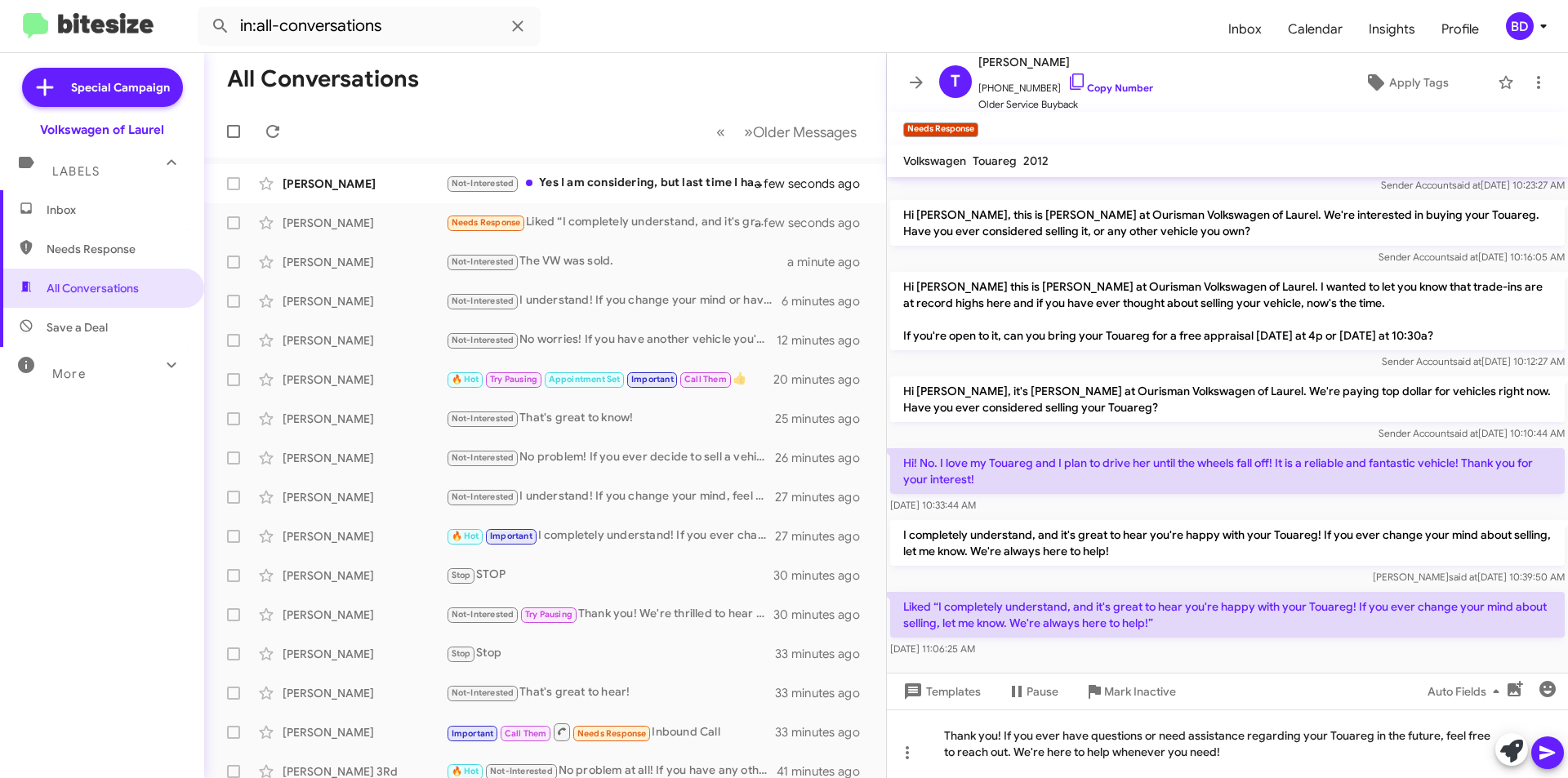
click at [1550, 749] on icon at bounding box center [1547, 753] width 20 height 20
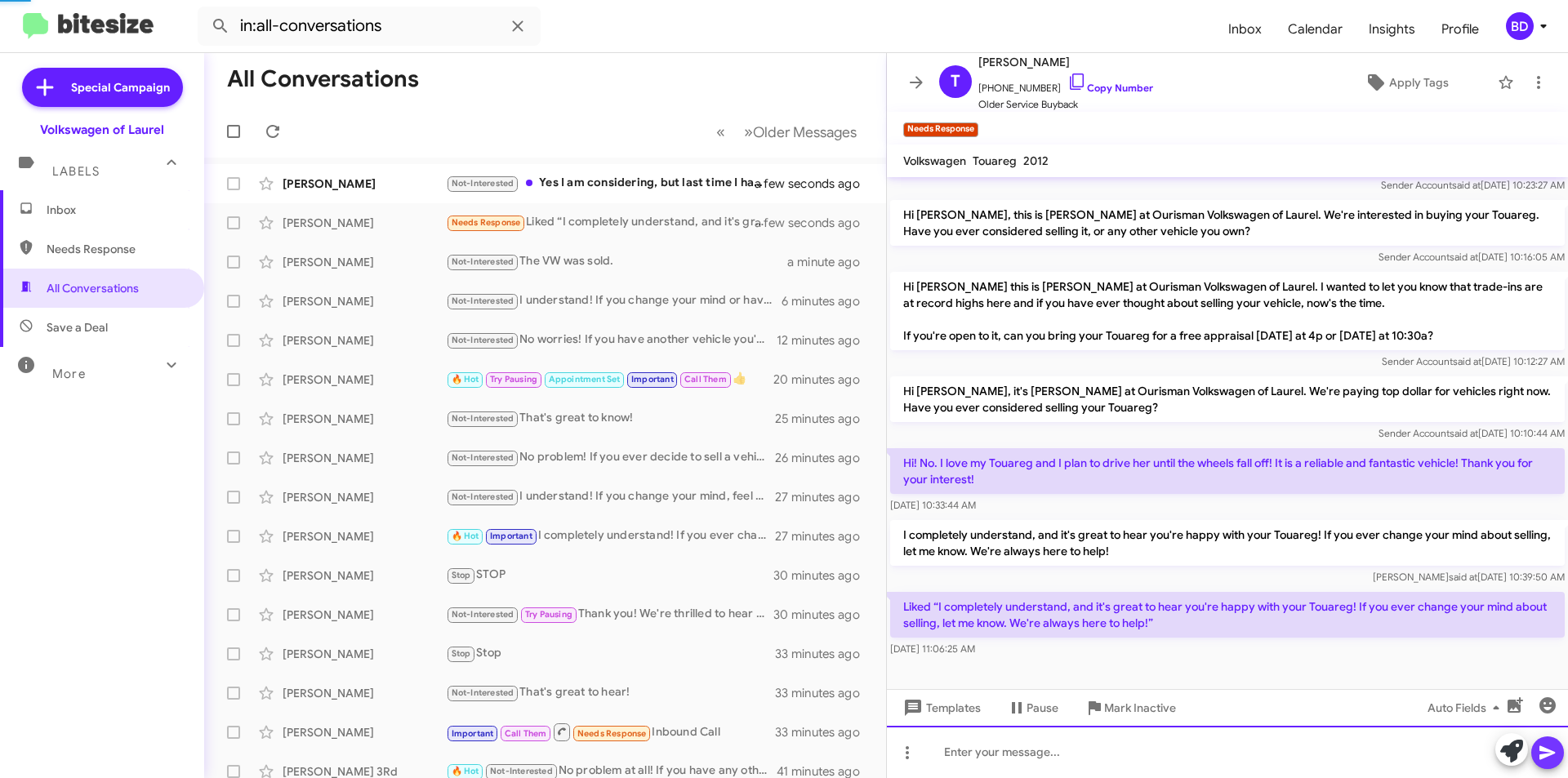
scroll to position [0, 0]
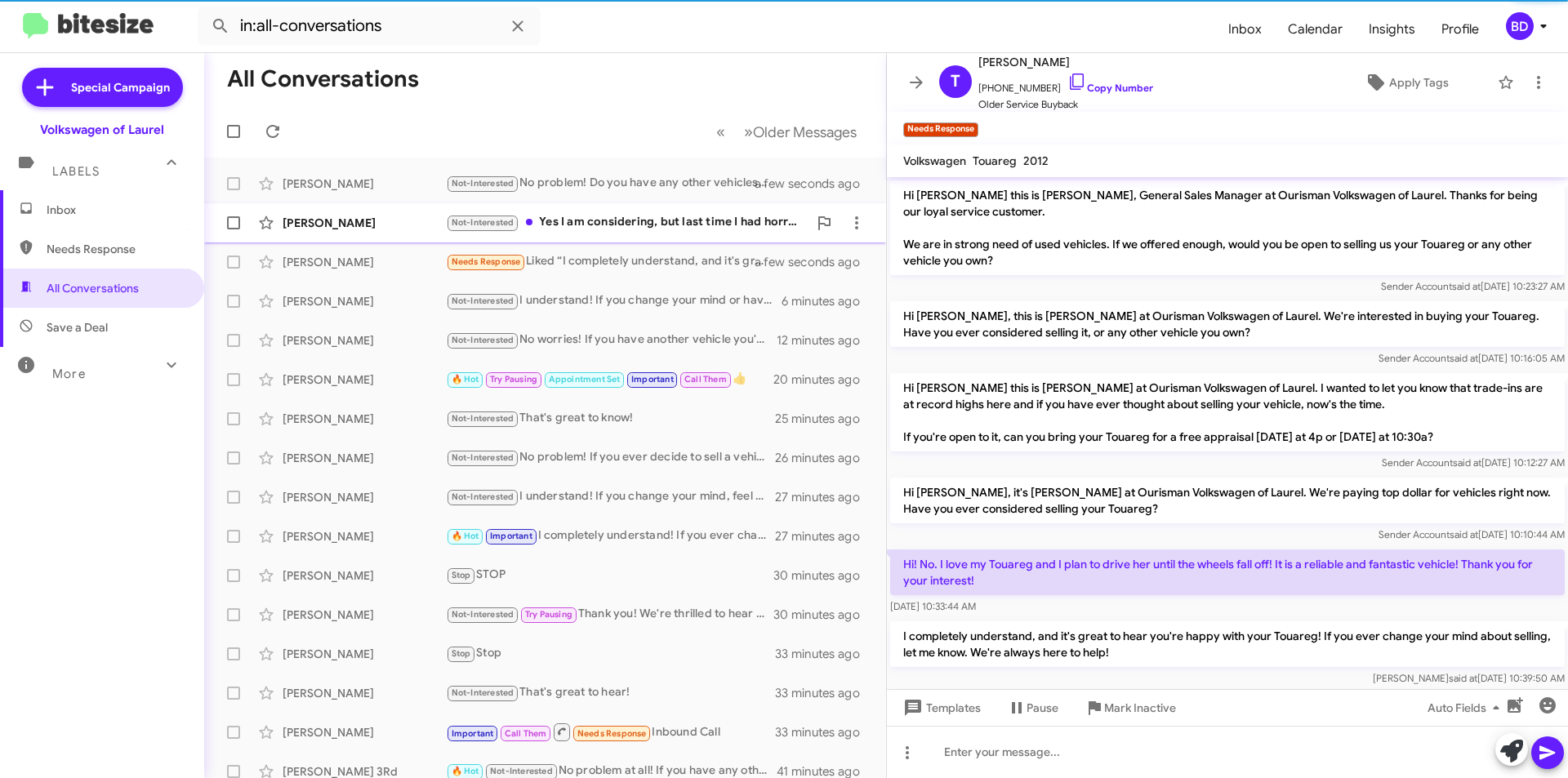
click at [618, 217] on div "Not-Interested Yes I am considering, but last time I had horrible experience wi…" at bounding box center [627, 222] width 362 height 19
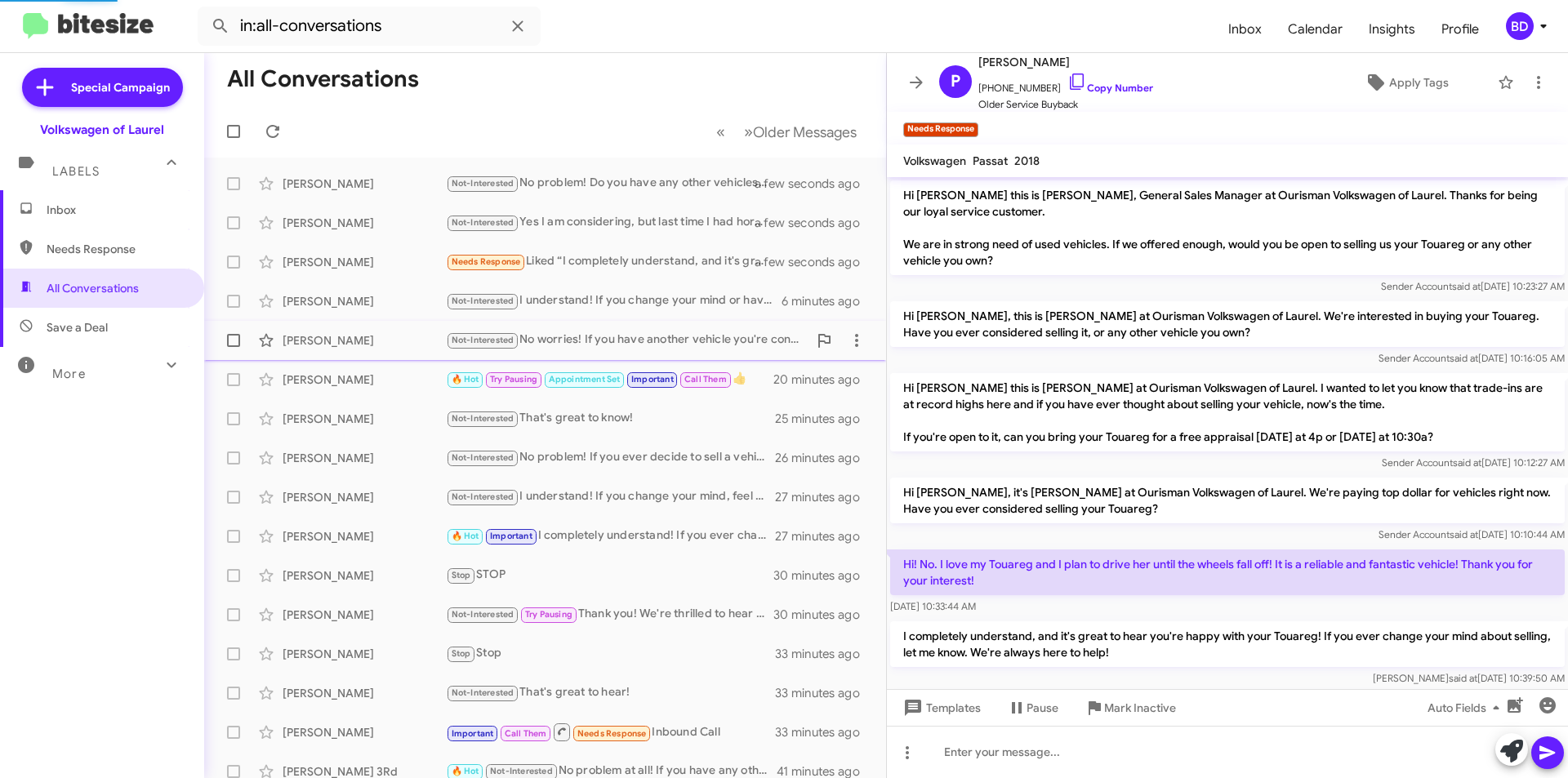
scroll to position [1995, 0]
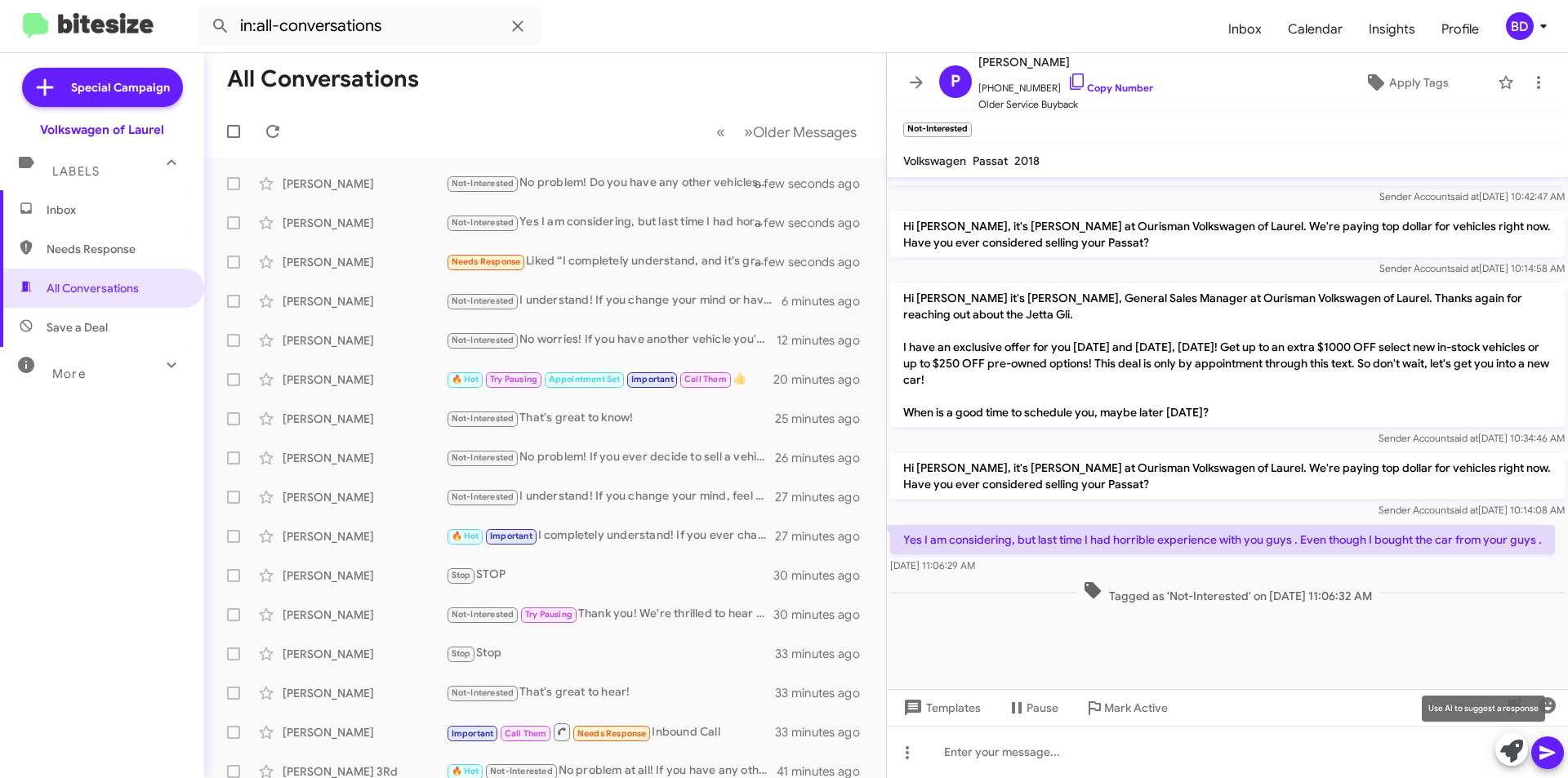
click at [1512, 752] on icon at bounding box center [1511, 751] width 23 height 23
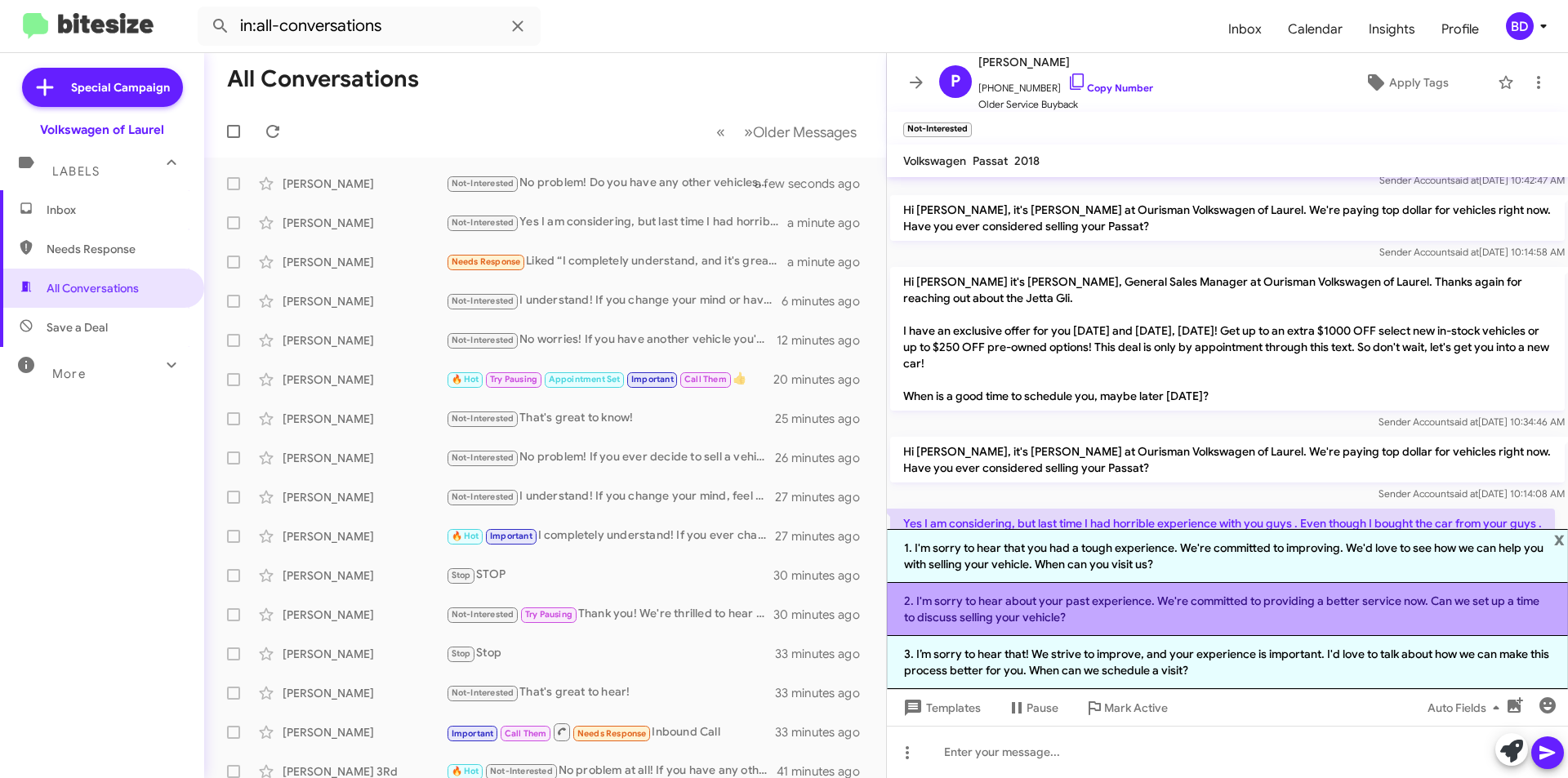
click at [1185, 602] on li "2. I'm sorry to hear about your past experience. We're committed to providing a…" at bounding box center [1227, 610] width 681 height 53
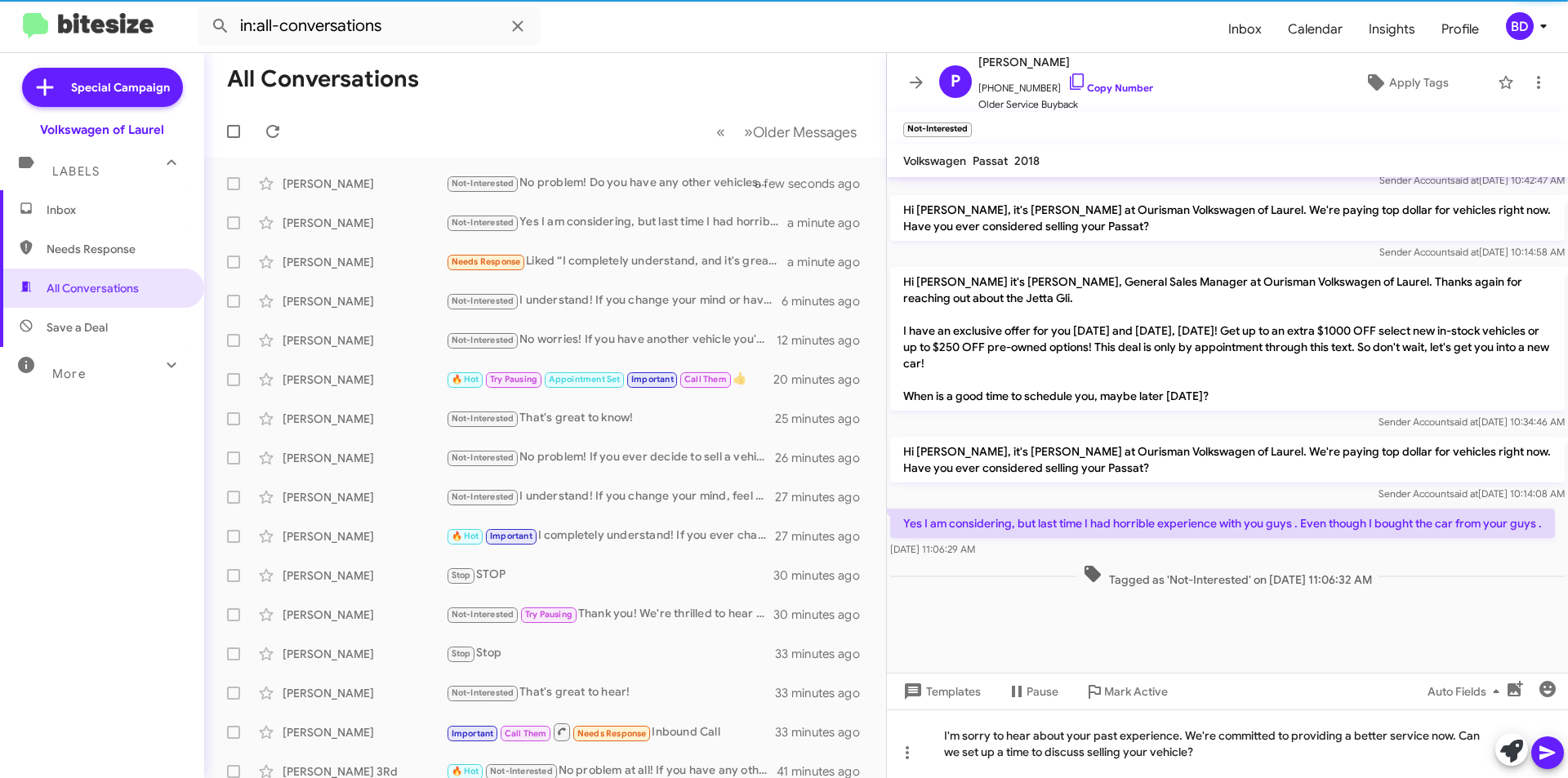
click at [1542, 753] on mat-tooltip-component "Insert Media" at bounding box center [1513, 731] width 84 height 49
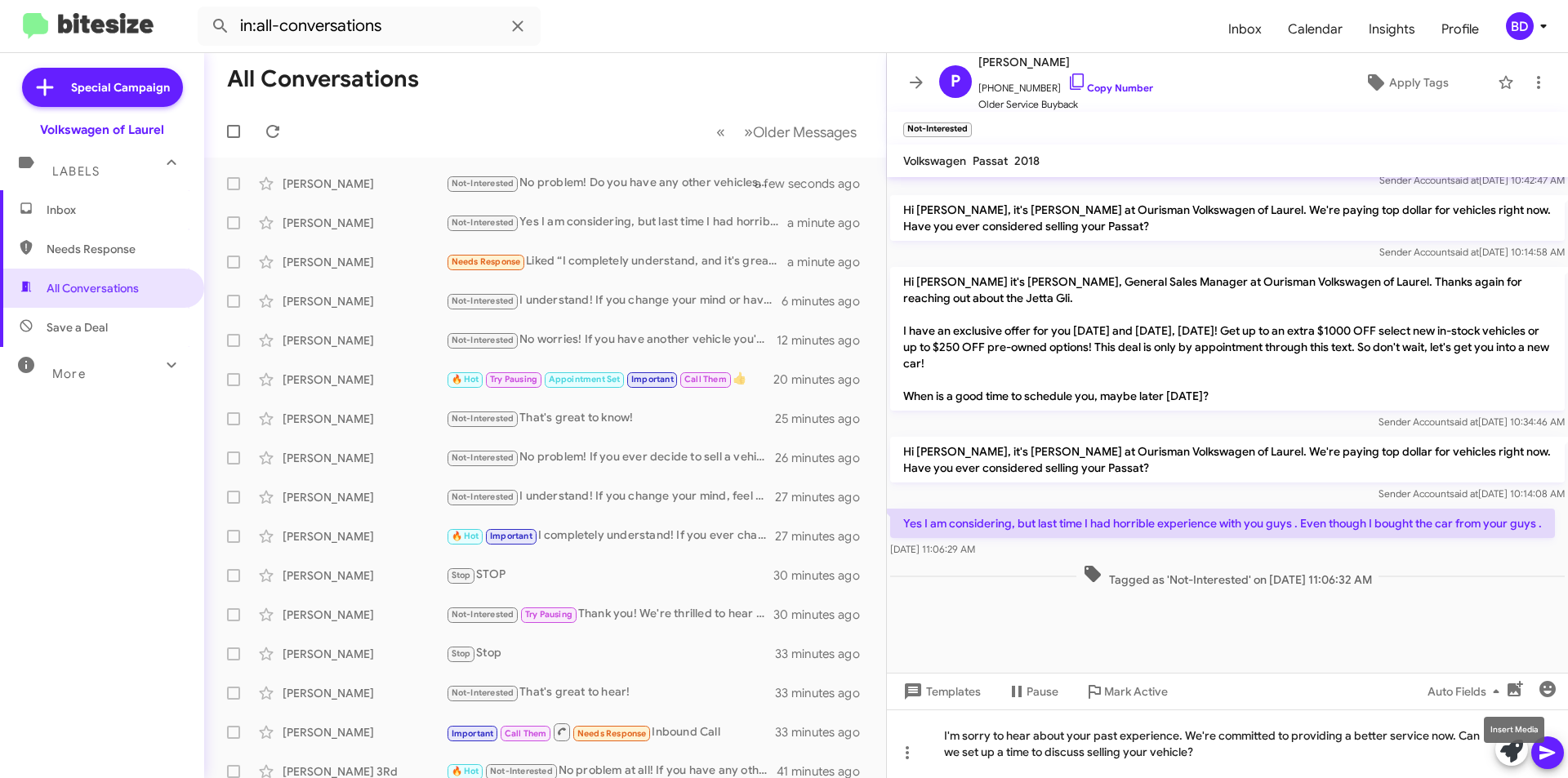
click at [1545, 750] on mat-tooltip-component "Insert Media" at bounding box center [1513, 731] width 84 height 49
click at [1544, 754] on icon at bounding box center [1546, 753] width 15 height 14
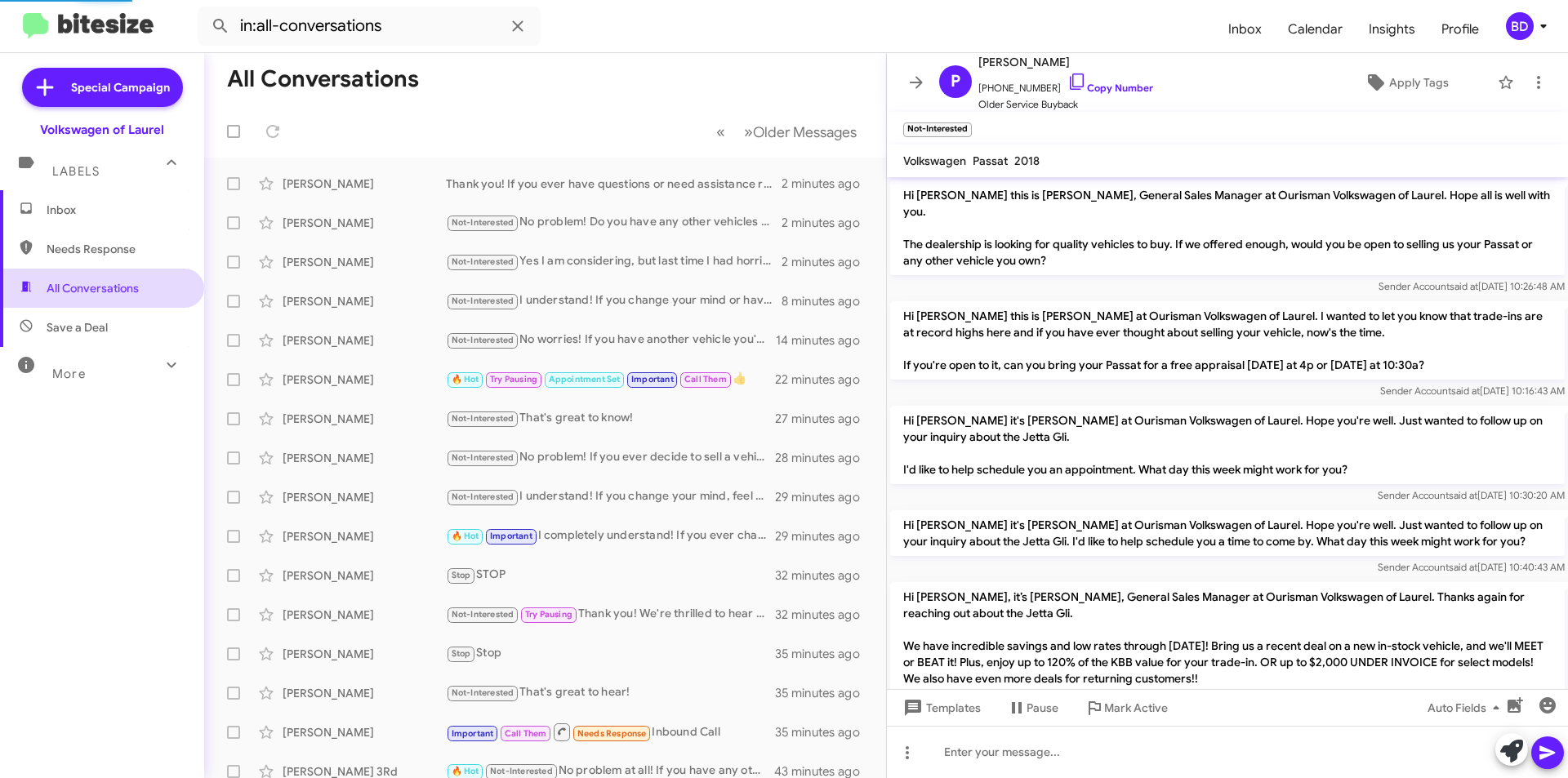
scroll to position [1913, 0]
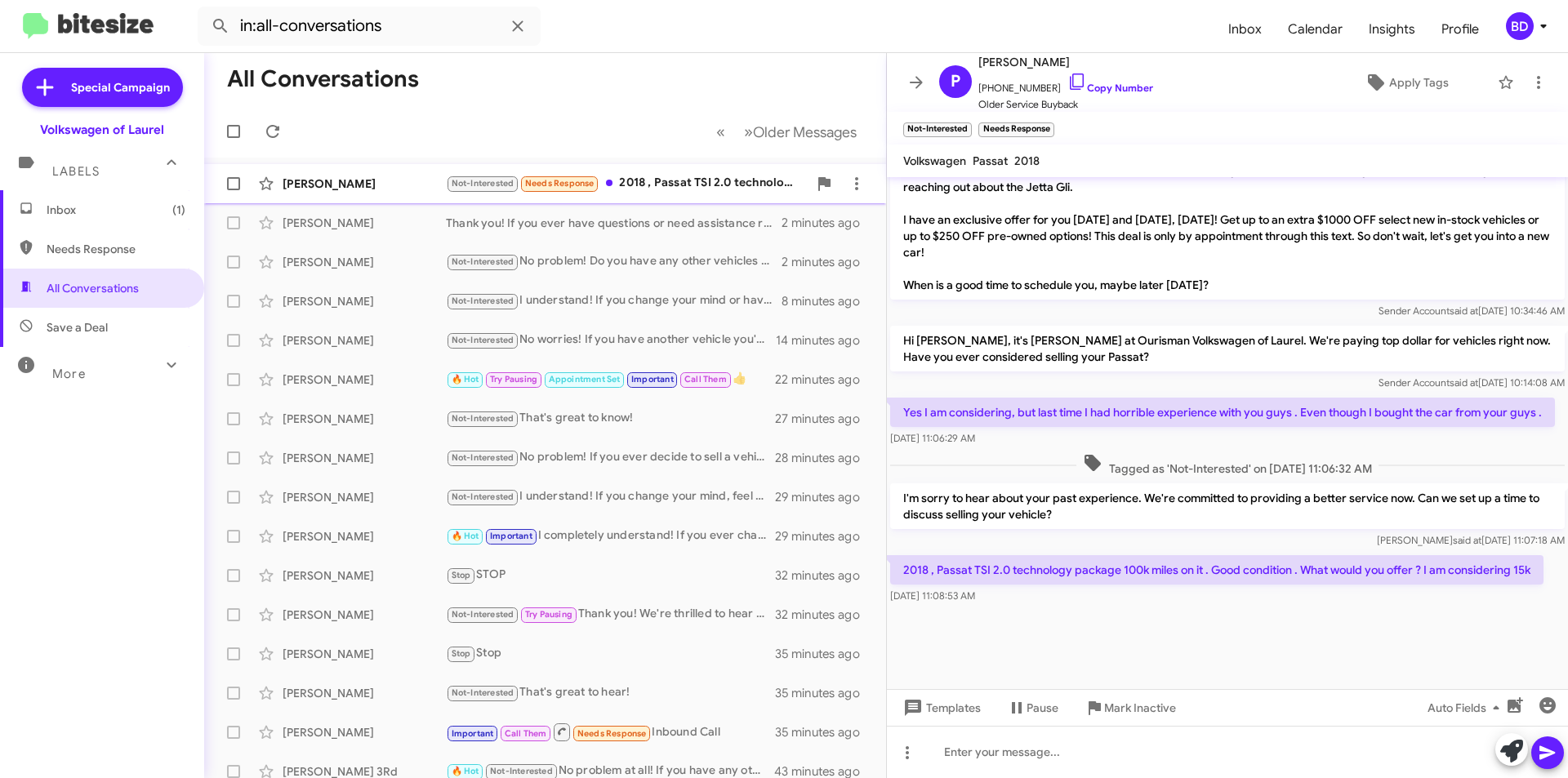
click at [673, 177] on div "Not-Interested Needs Response 2018 , Passat TSI 2.0 technology package 100k mil…" at bounding box center [627, 183] width 362 height 19
click at [1512, 752] on icon at bounding box center [1511, 751] width 23 height 23
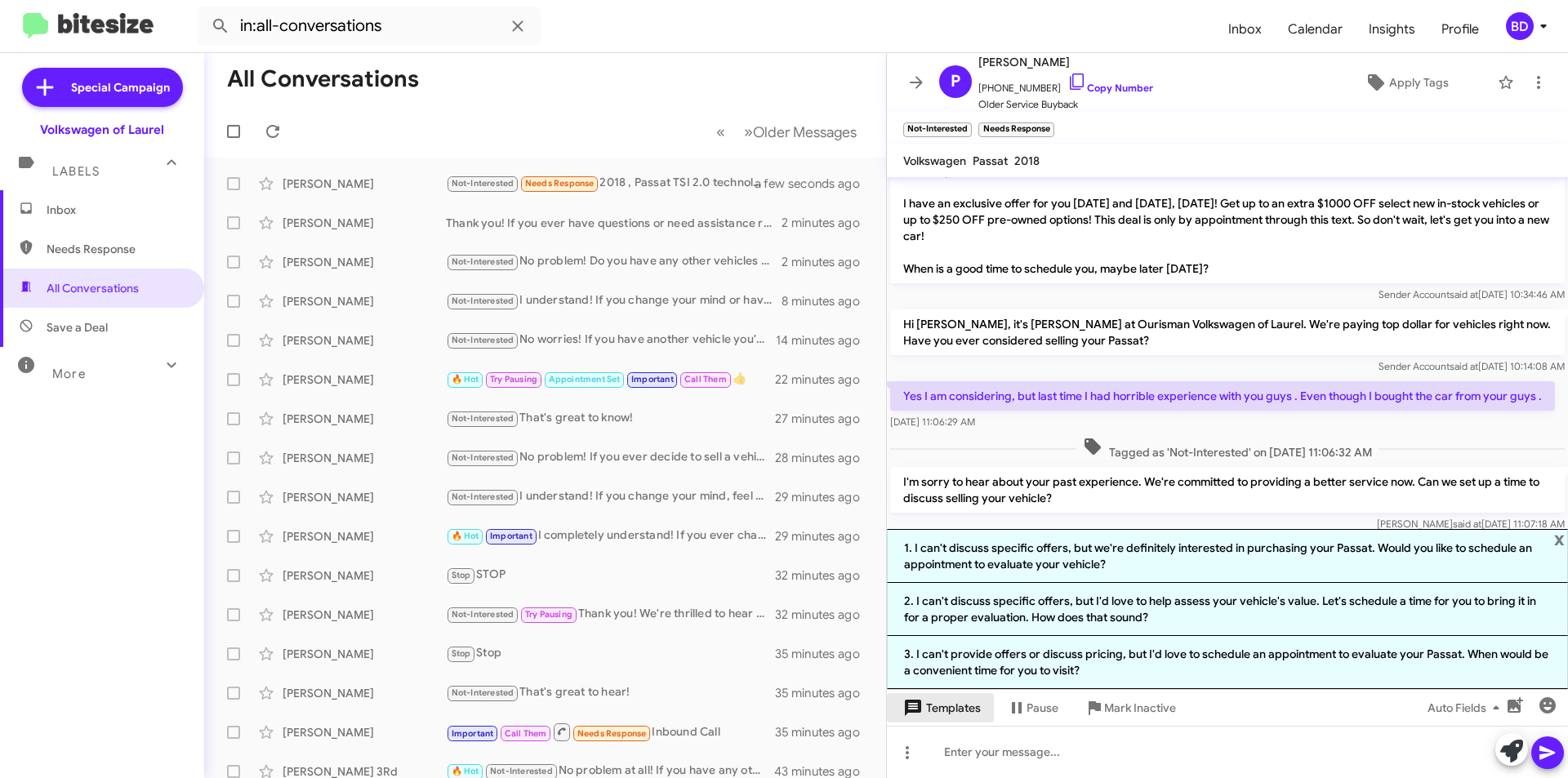
click at [970, 706] on span "Templates" at bounding box center [940, 708] width 81 height 29
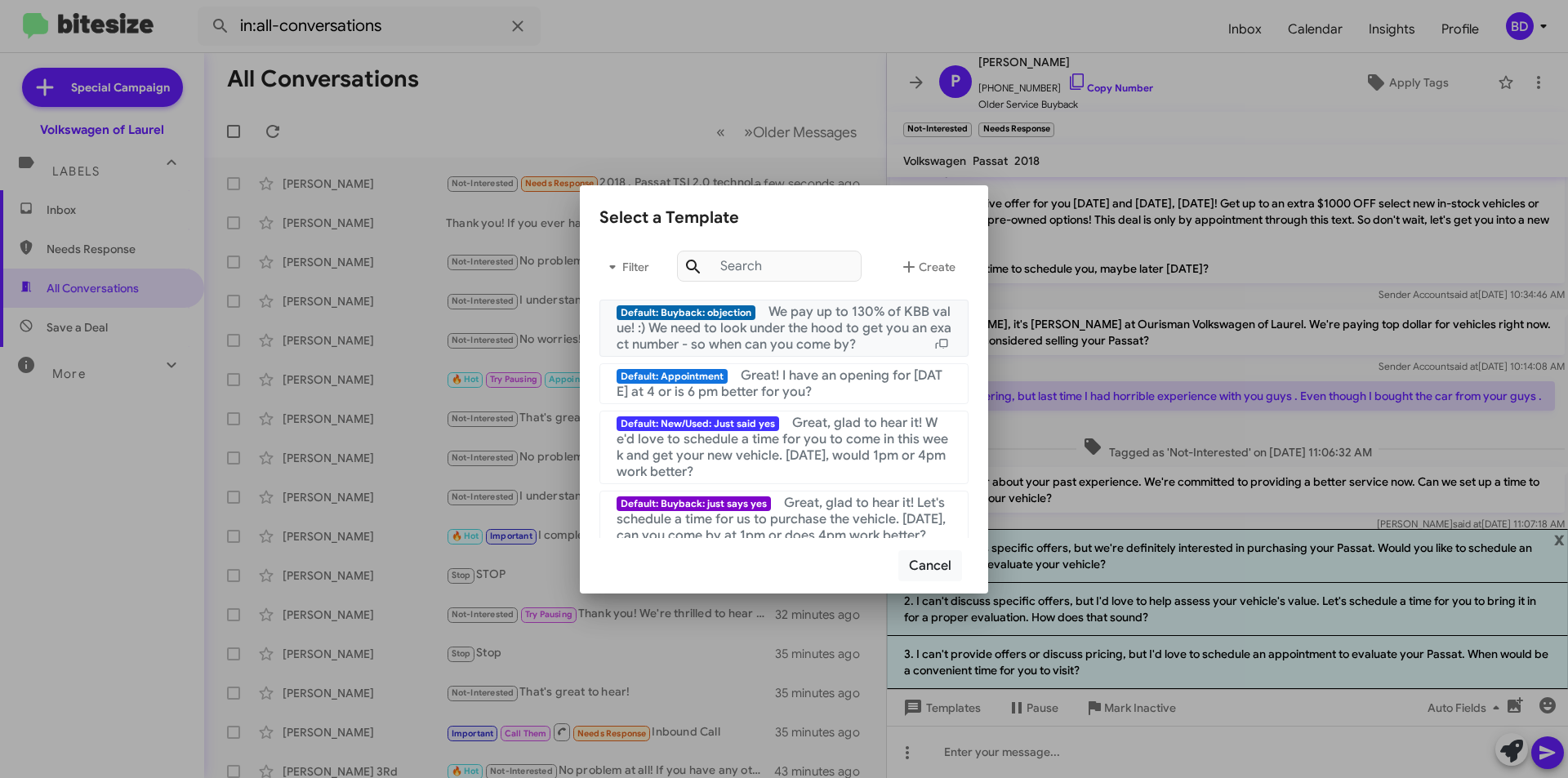
click at [861, 327] on span "We pay up to 130% of KBB value! :) We need to look under the hood to get you an…" at bounding box center [784, 328] width 335 height 49
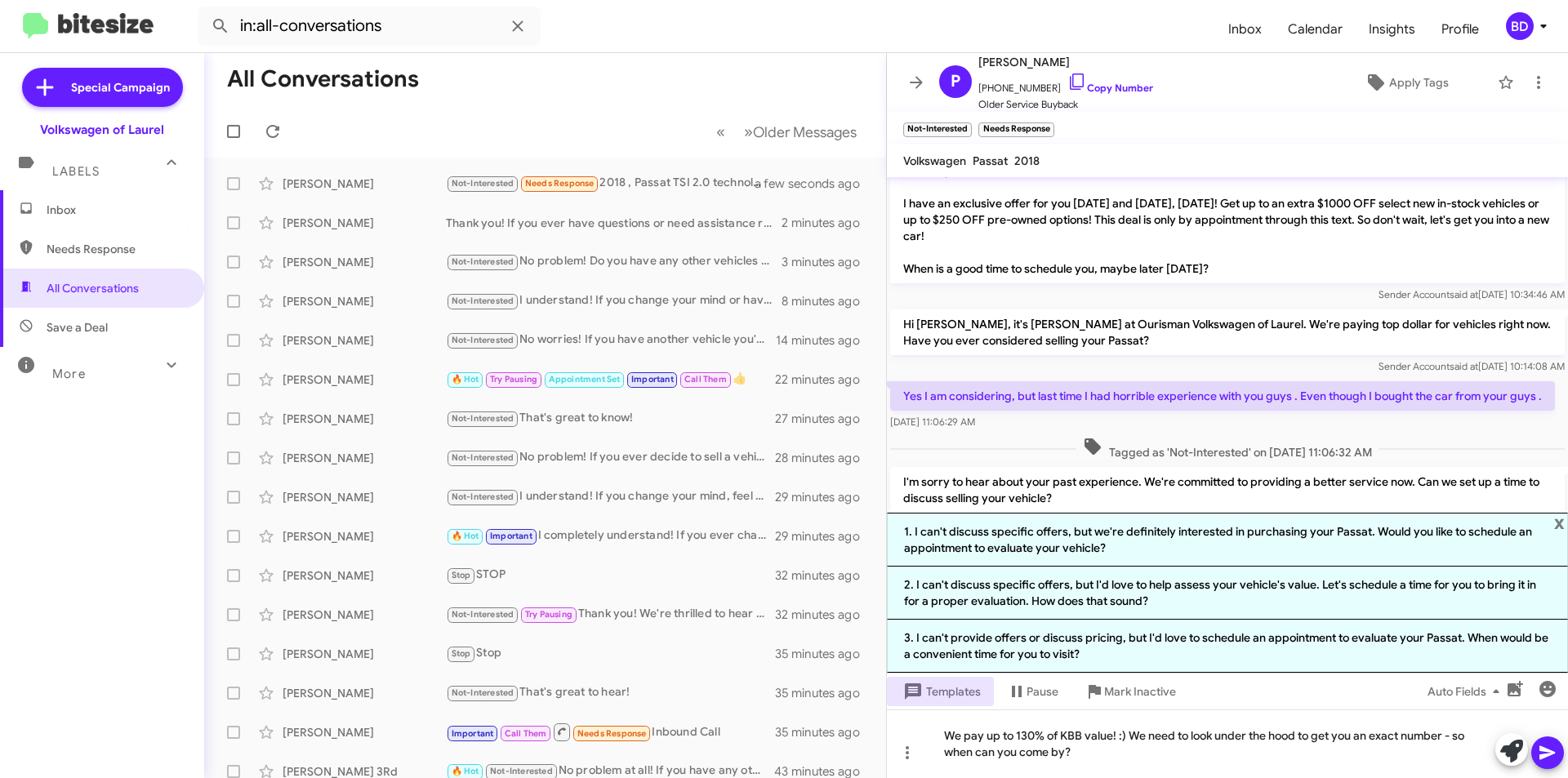
click at [1547, 747] on icon at bounding box center [1547, 753] width 20 height 20
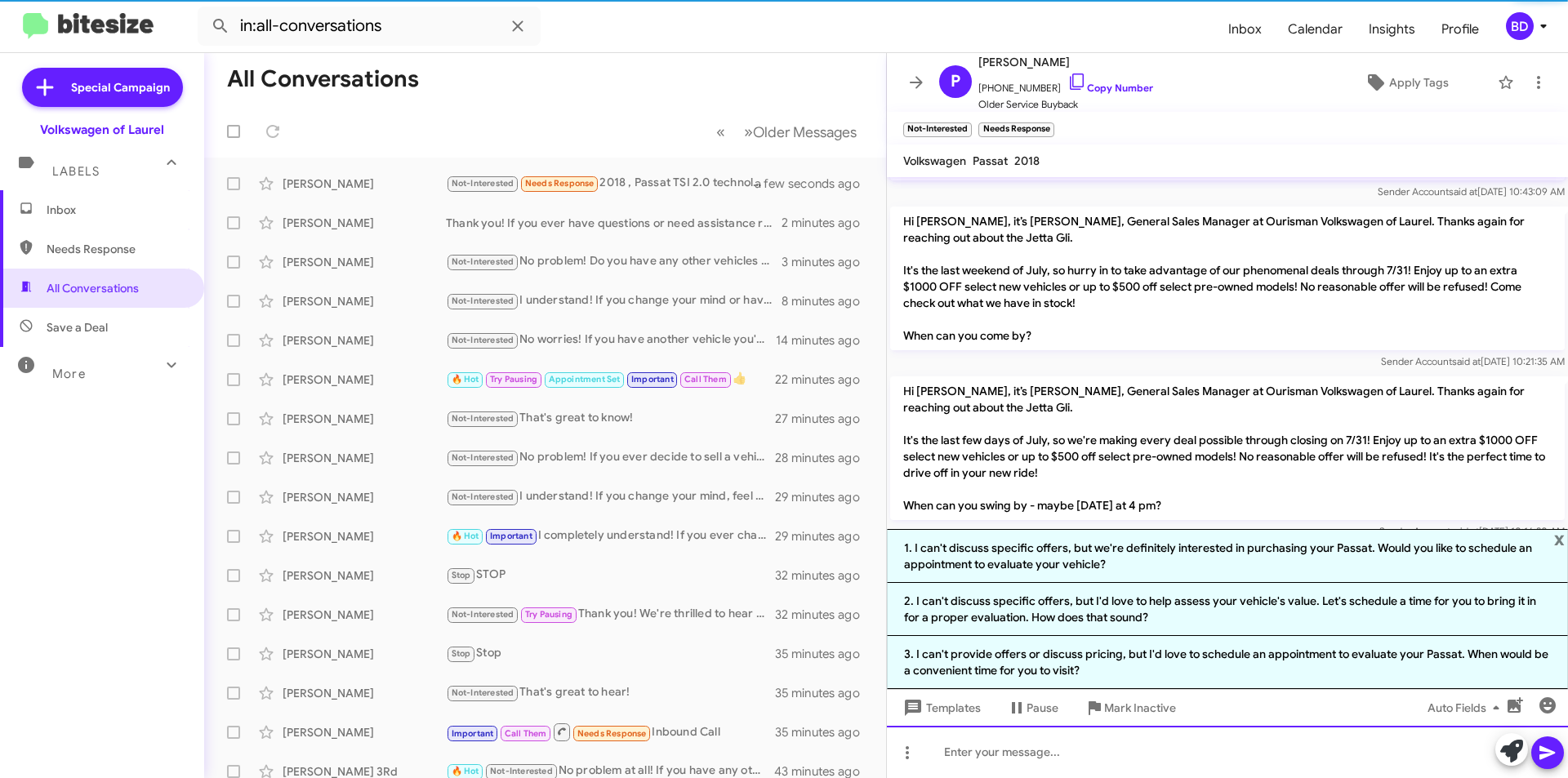
scroll to position [0, 0]
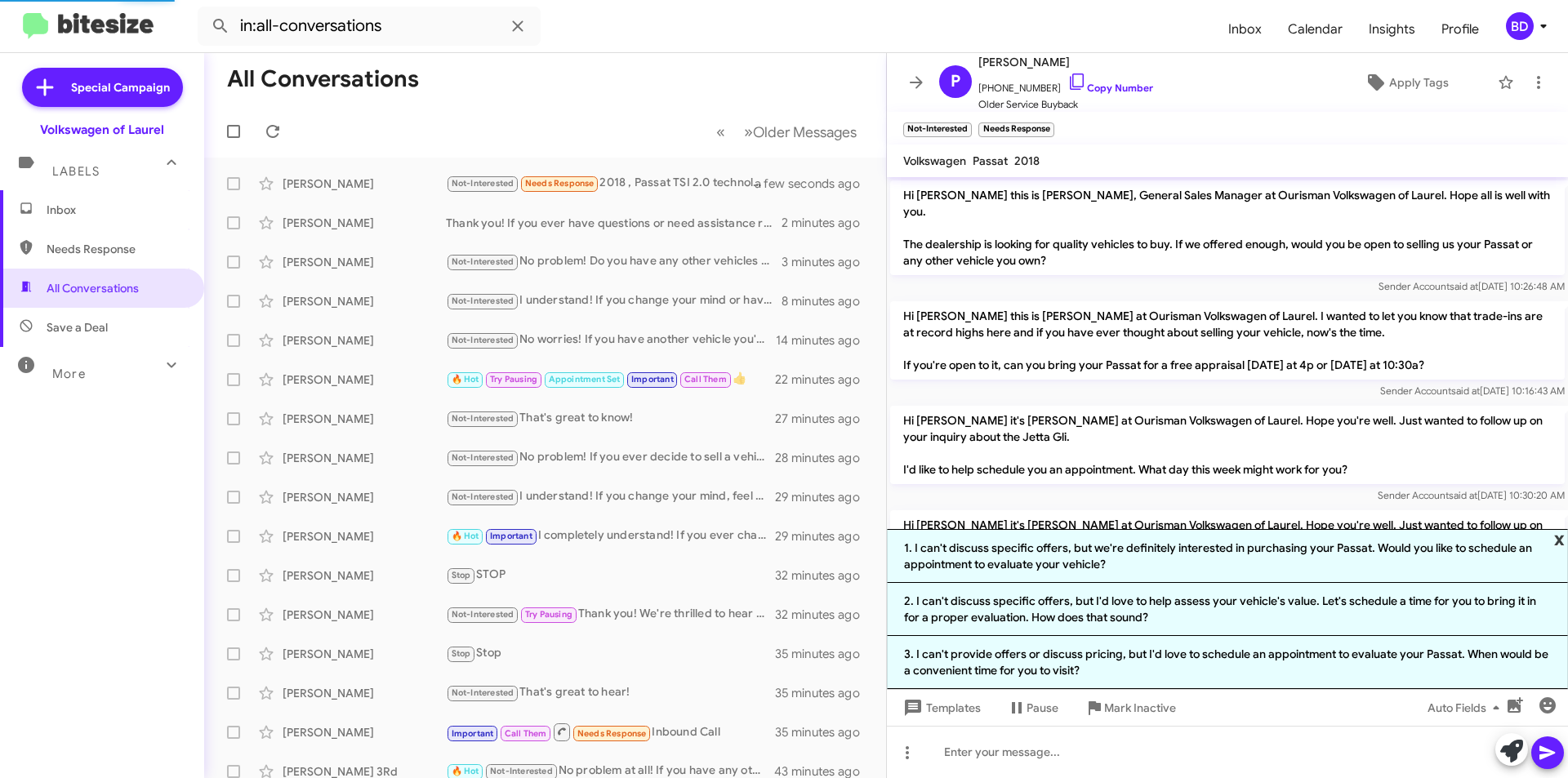
click at [1555, 547] on span "x" at bounding box center [1559, 540] width 11 height 20
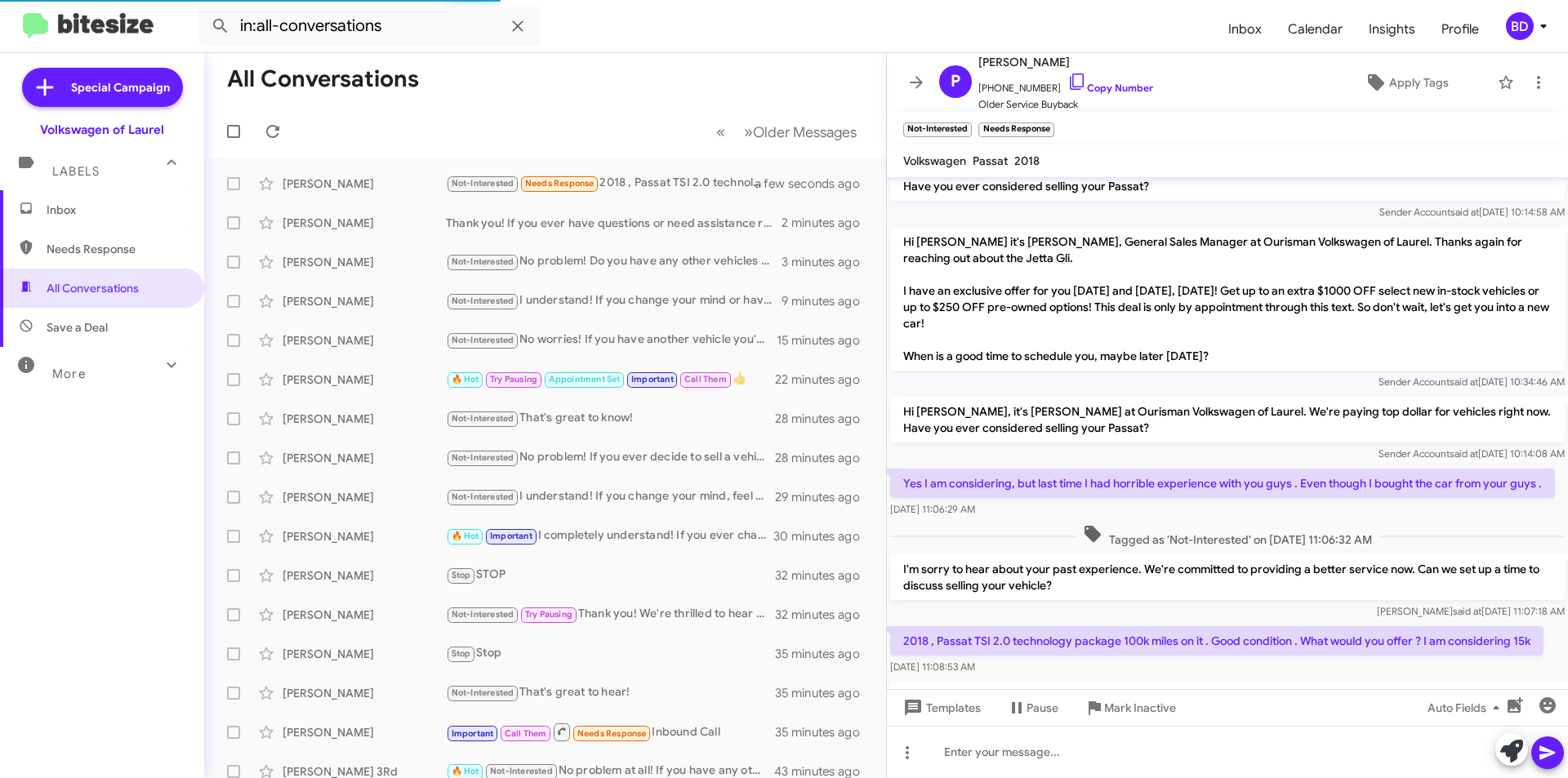
scroll to position [2315, 0]
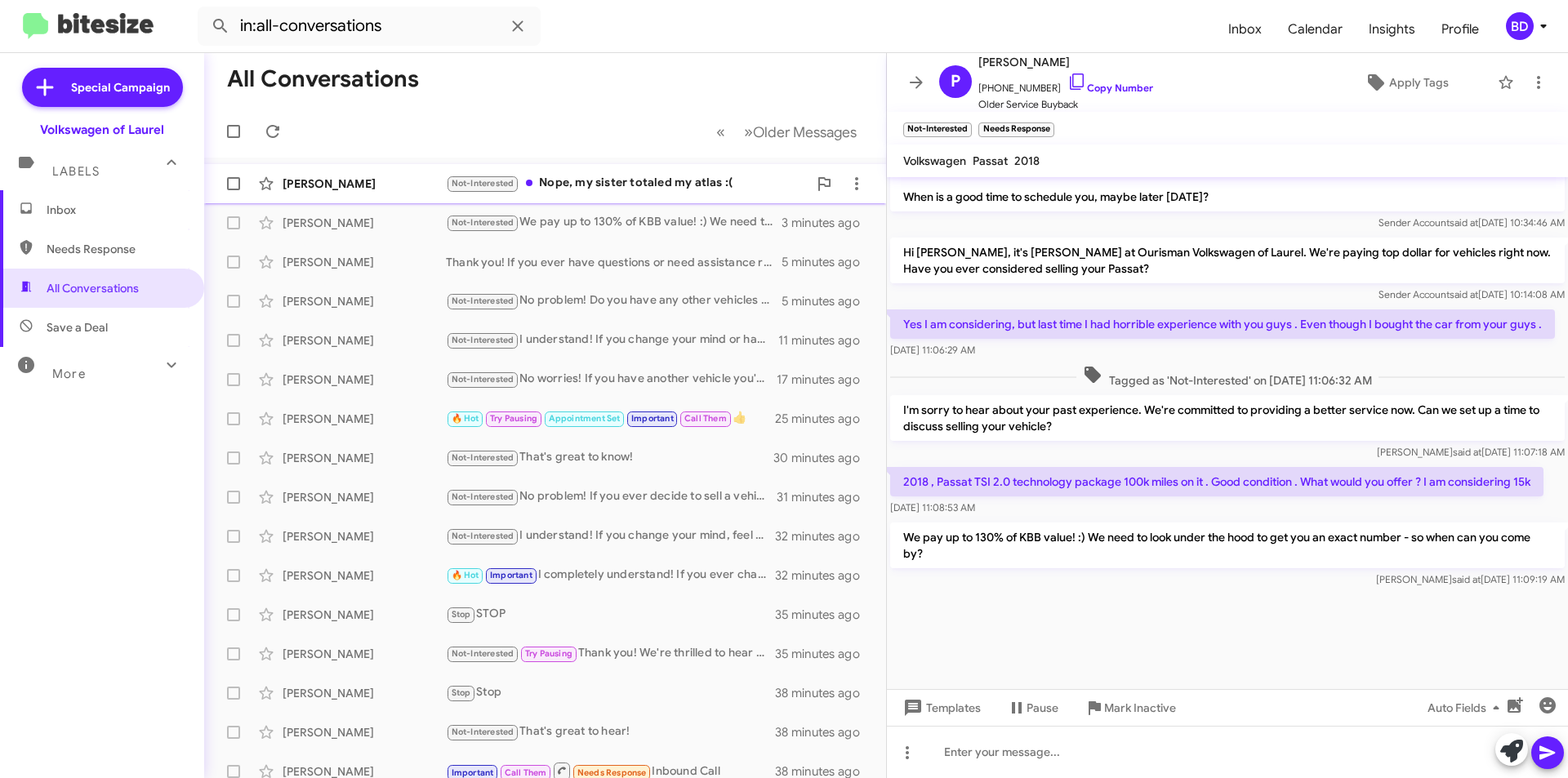
click at [601, 189] on div "Not-Interested Nope, my sister totaled my atlas :(" at bounding box center [627, 183] width 362 height 19
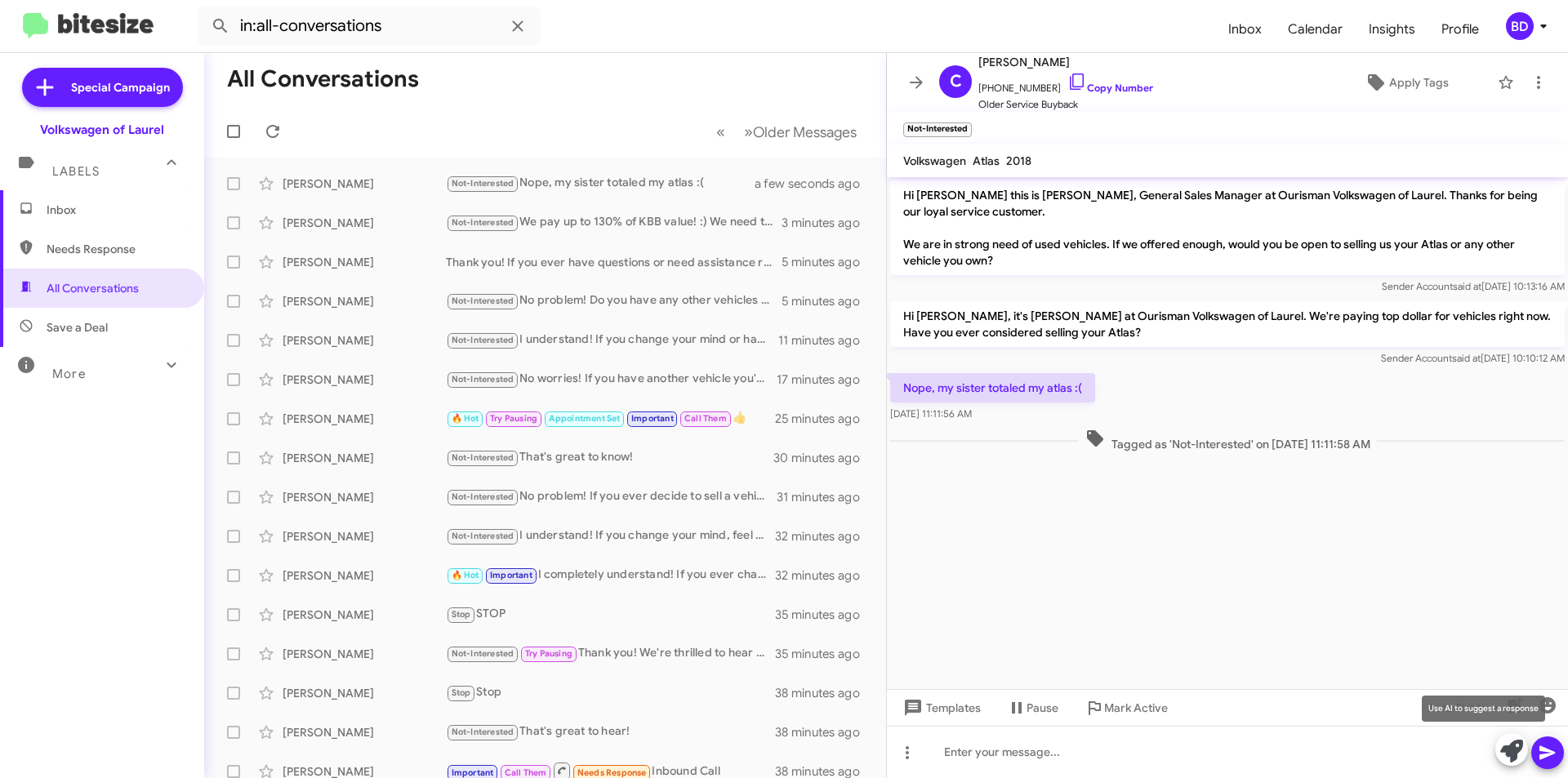
click at [1507, 749] on icon at bounding box center [1511, 751] width 23 height 23
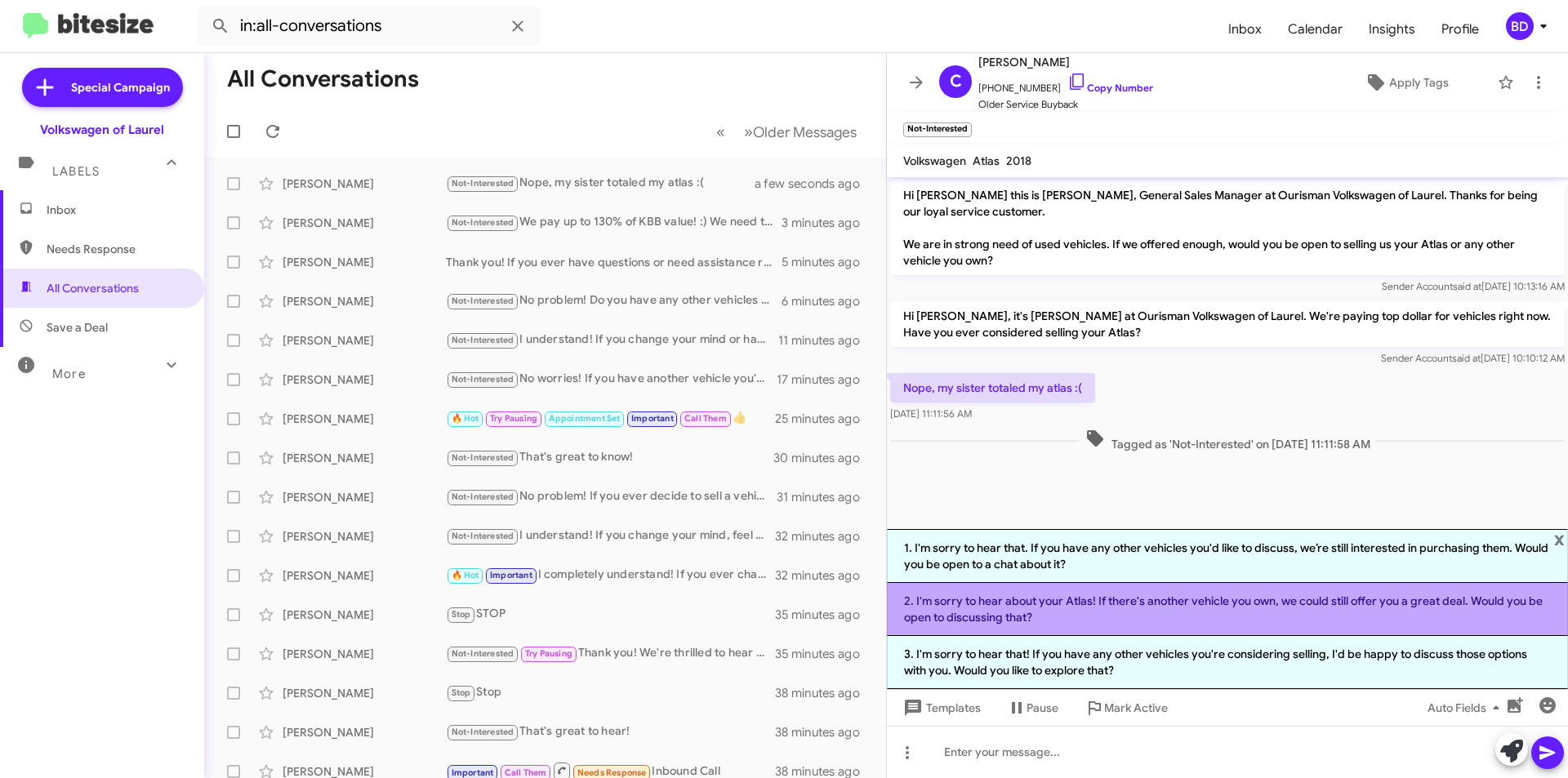
click at [1124, 611] on li "2. I'm sorry to hear about your Atlas! If there's another vehicle you own, we c…" at bounding box center [1227, 610] width 681 height 53
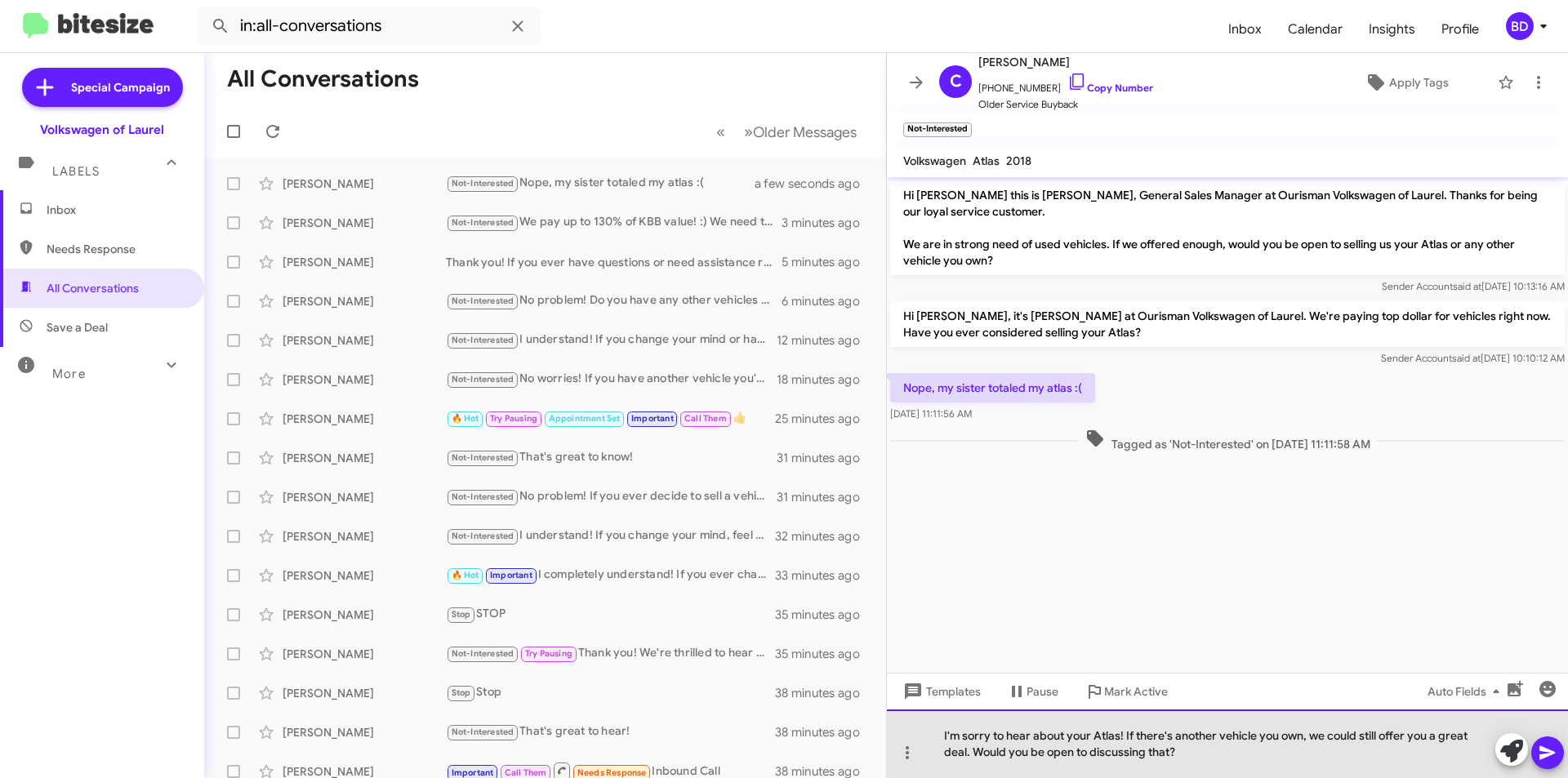
drag, startPoint x: 1121, startPoint y: 737, endPoint x: 1187, endPoint y: 752, distance: 67.7
click at [1187, 752] on div "I'm sorry to hear about your Atlas! If there's another vehicle you own, we coul…" at bounding box center [1227, 743] width 681 height 68
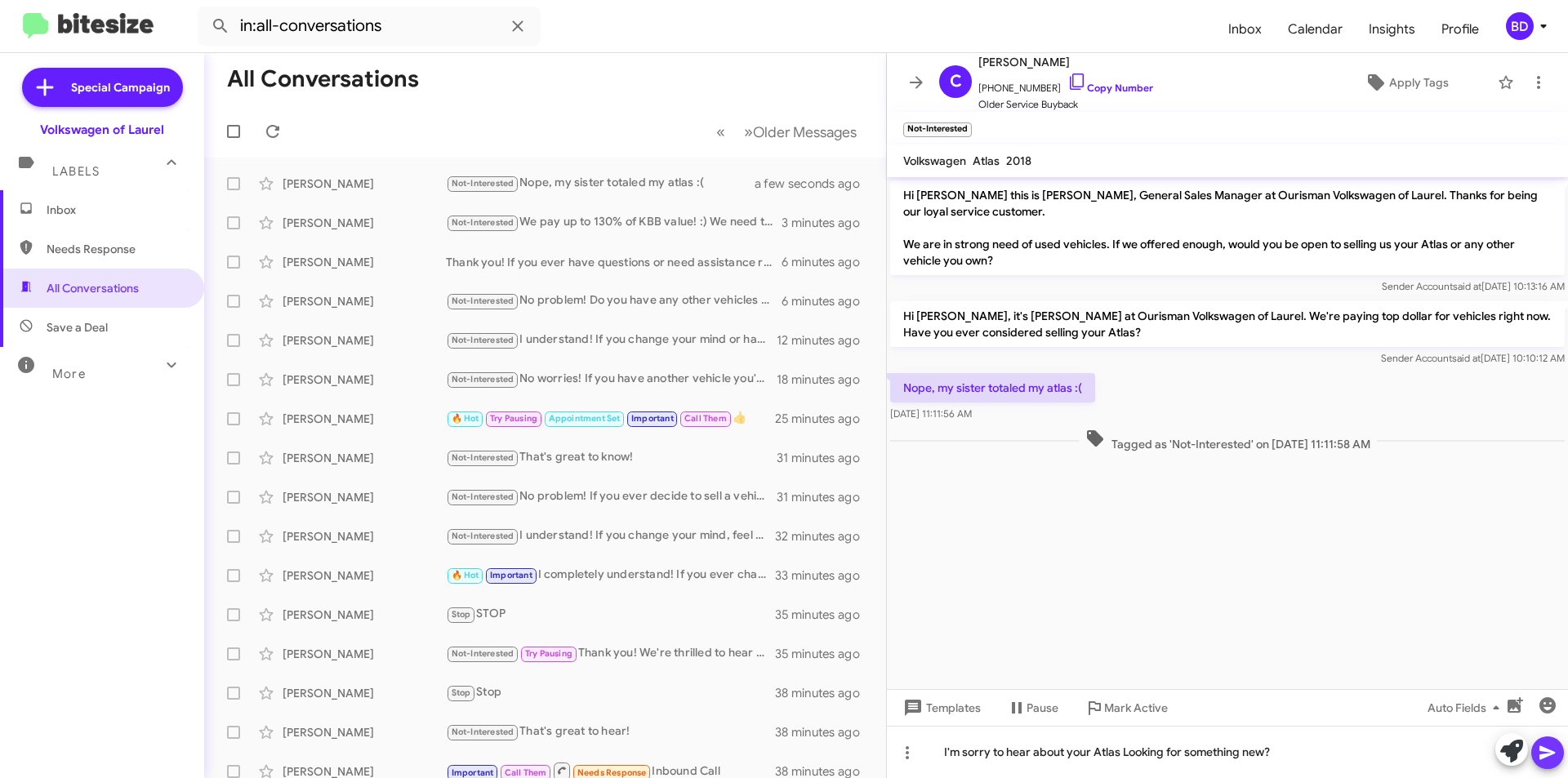
click at [1543, 750] on icon at bounding box center [1546, 753] width 15 height 14
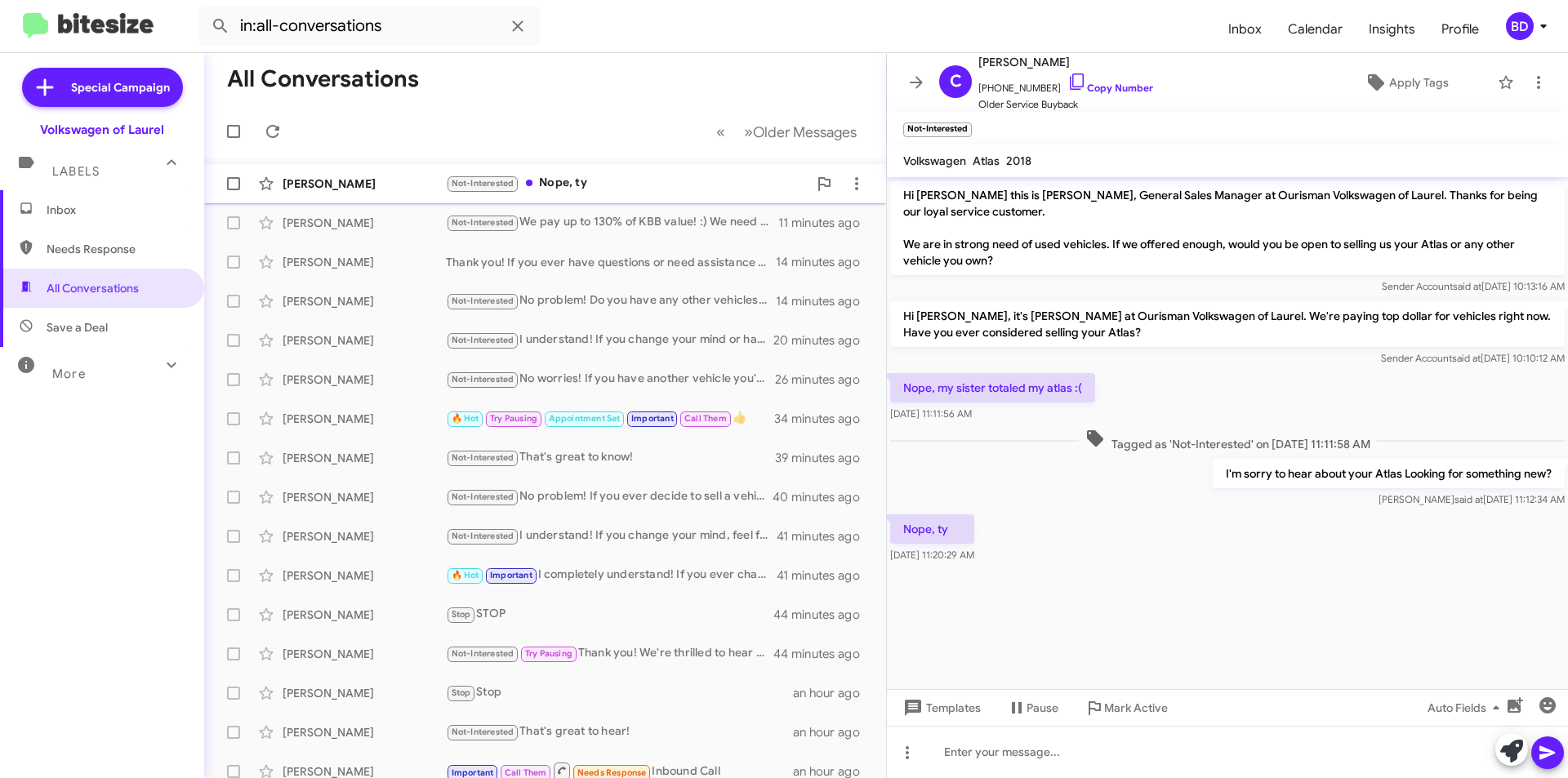
click at [568, 180] on div "Not-Interested Nope, ty" at bounding box center [627, 183] width 362 height 19
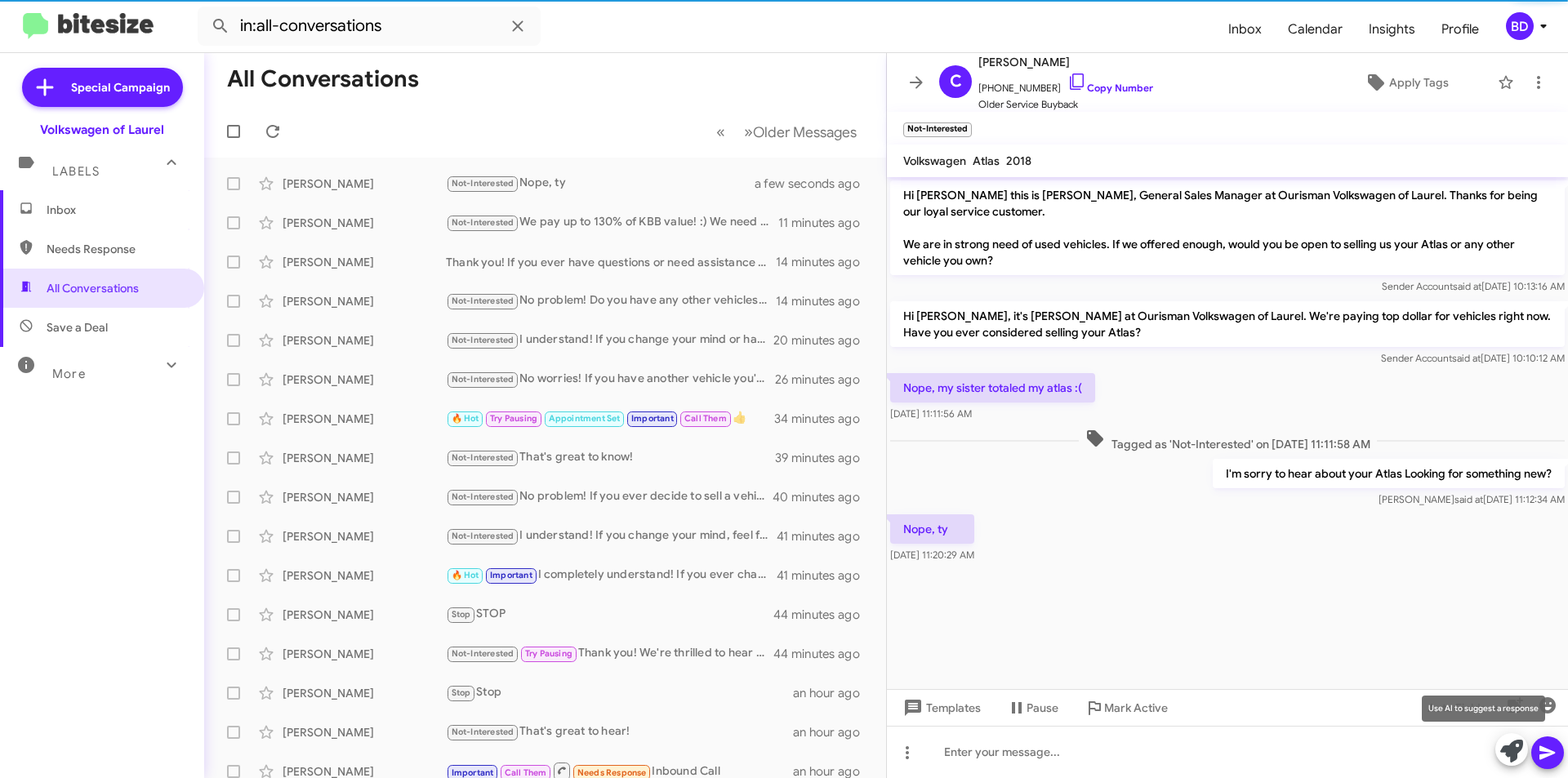
click at [1505, 763] on icon at bounding box center [1511, 751] width 23 height 23
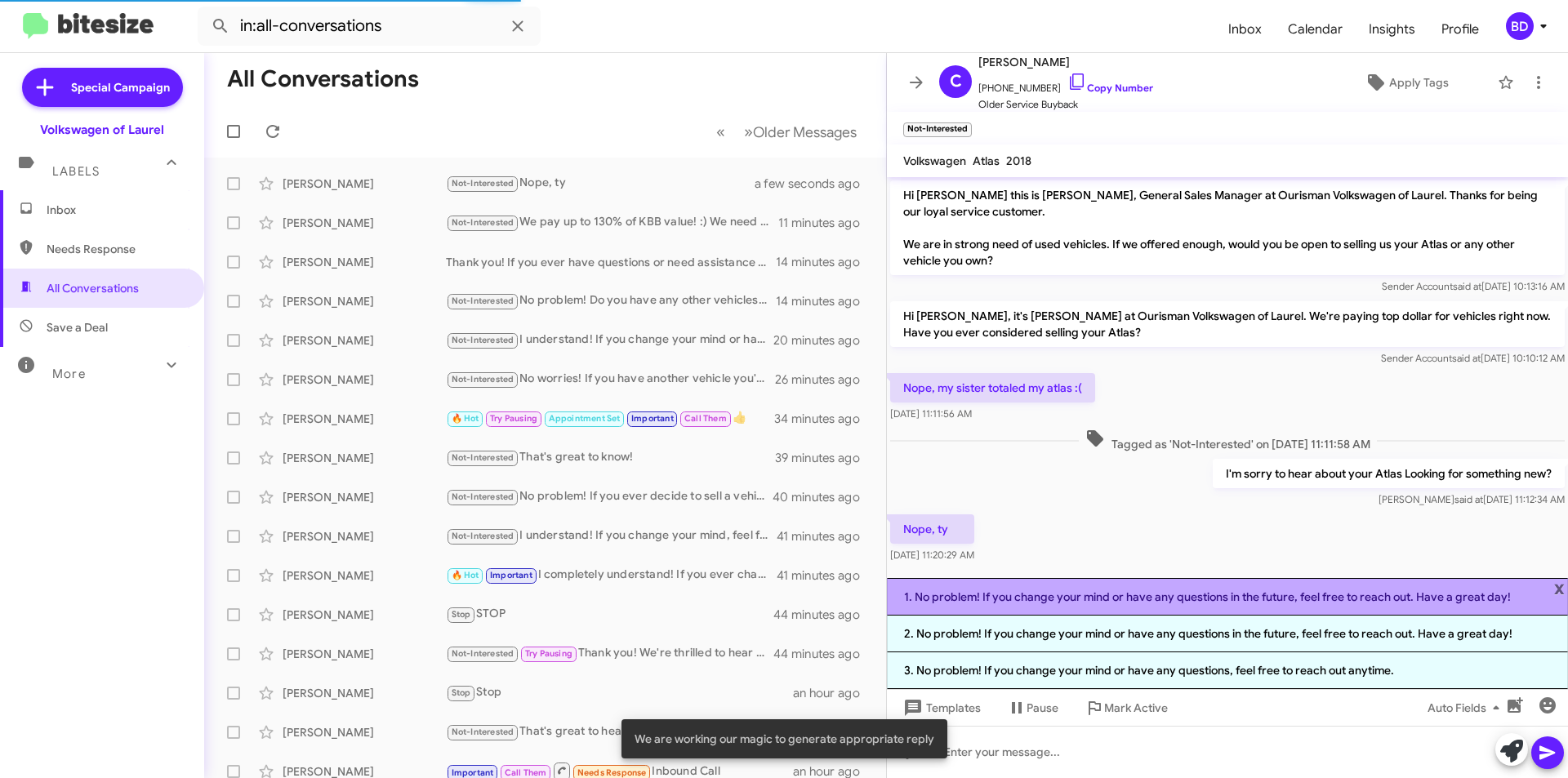
drag, startPoint x: 1032, startPoint y: 599, endPoint x: 1237, endPoint y: 633, distance: 207.8
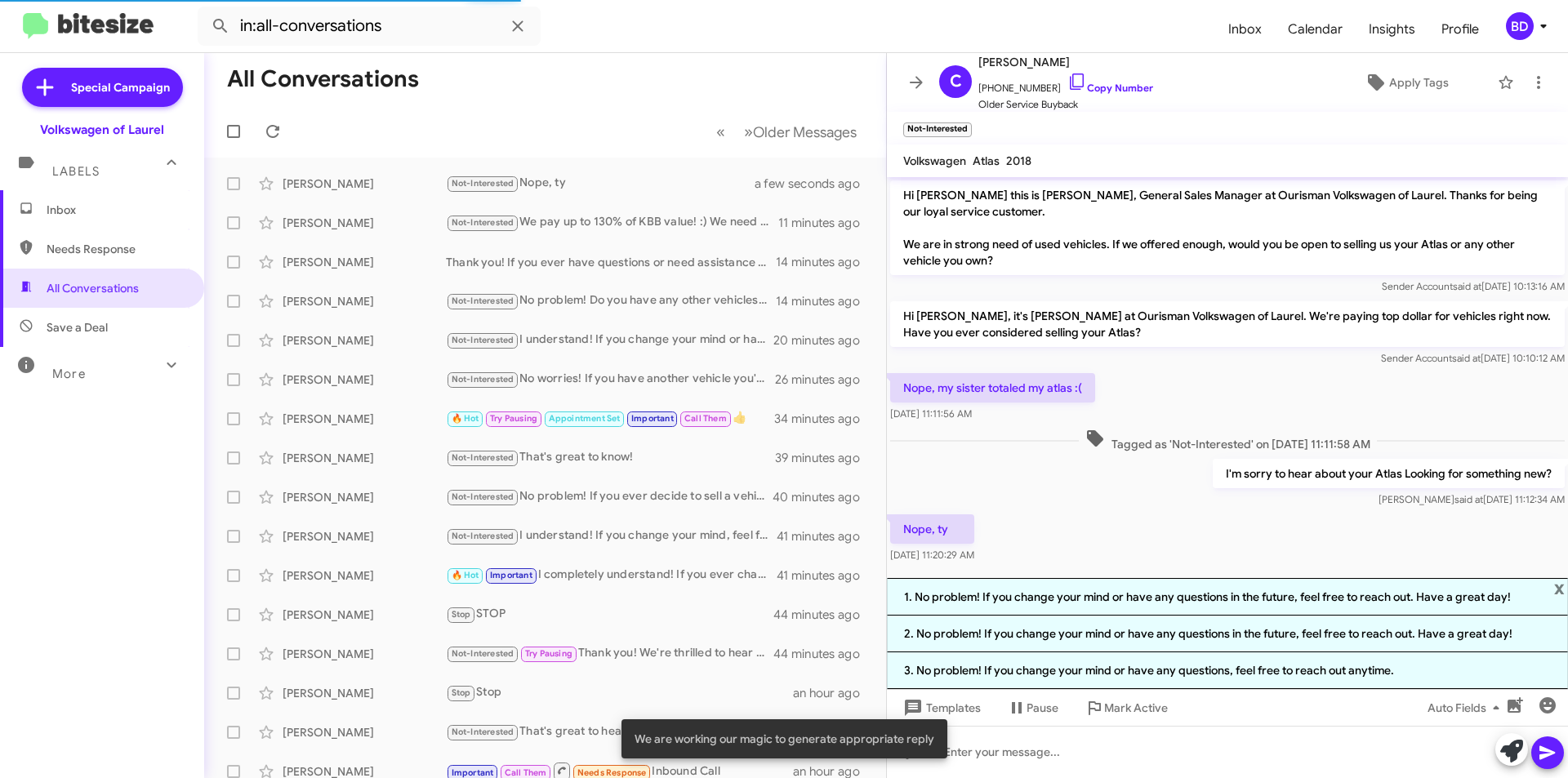
click at [1033, 599] on li "1. No problem! If you change your mind or have any questions in the future, fee…" at bounding box center [1227, 597] width 681 height 37
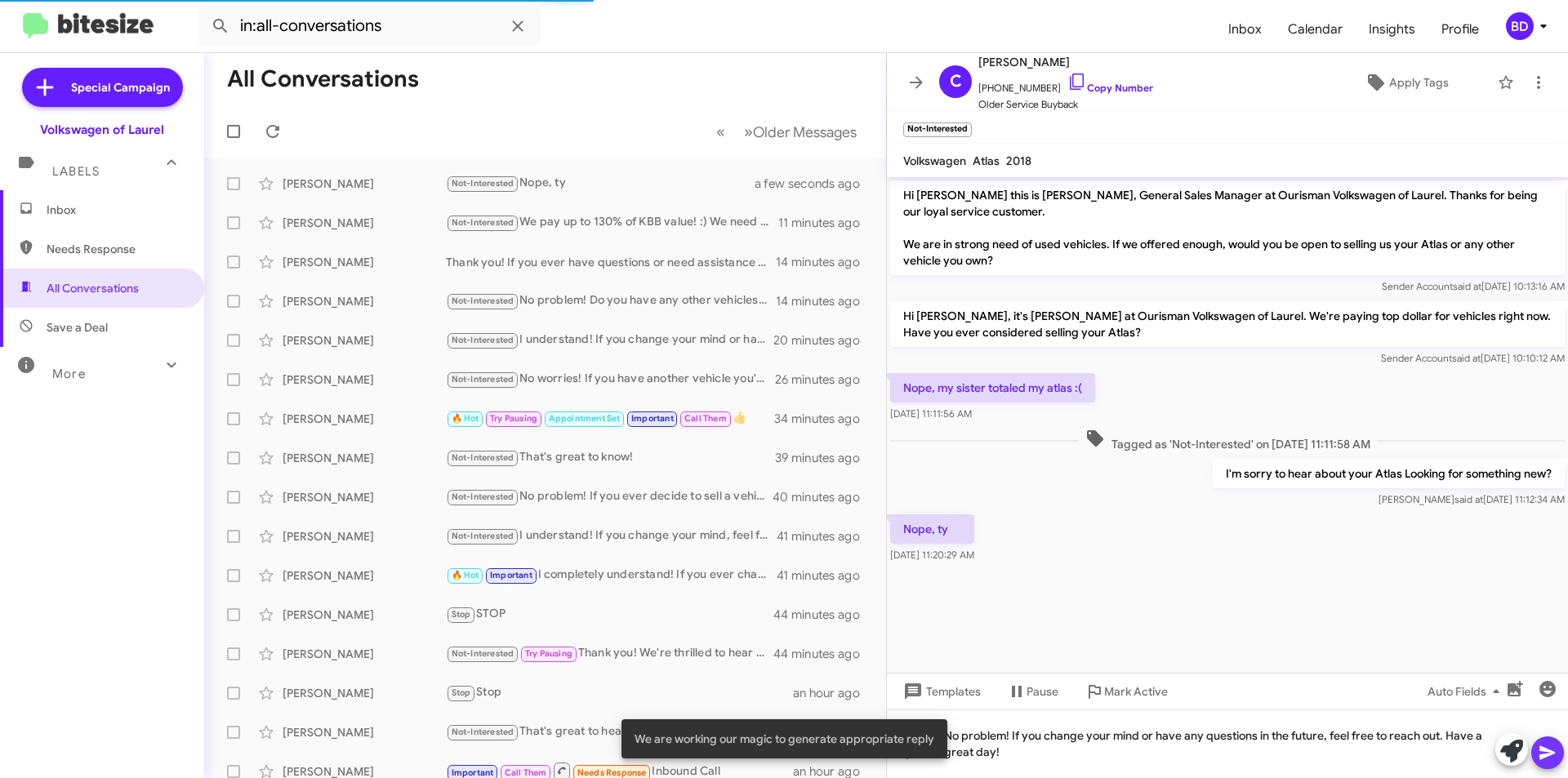
click at [1546, 753] on icon at bounding box center [1546, 753] width 15 height 14
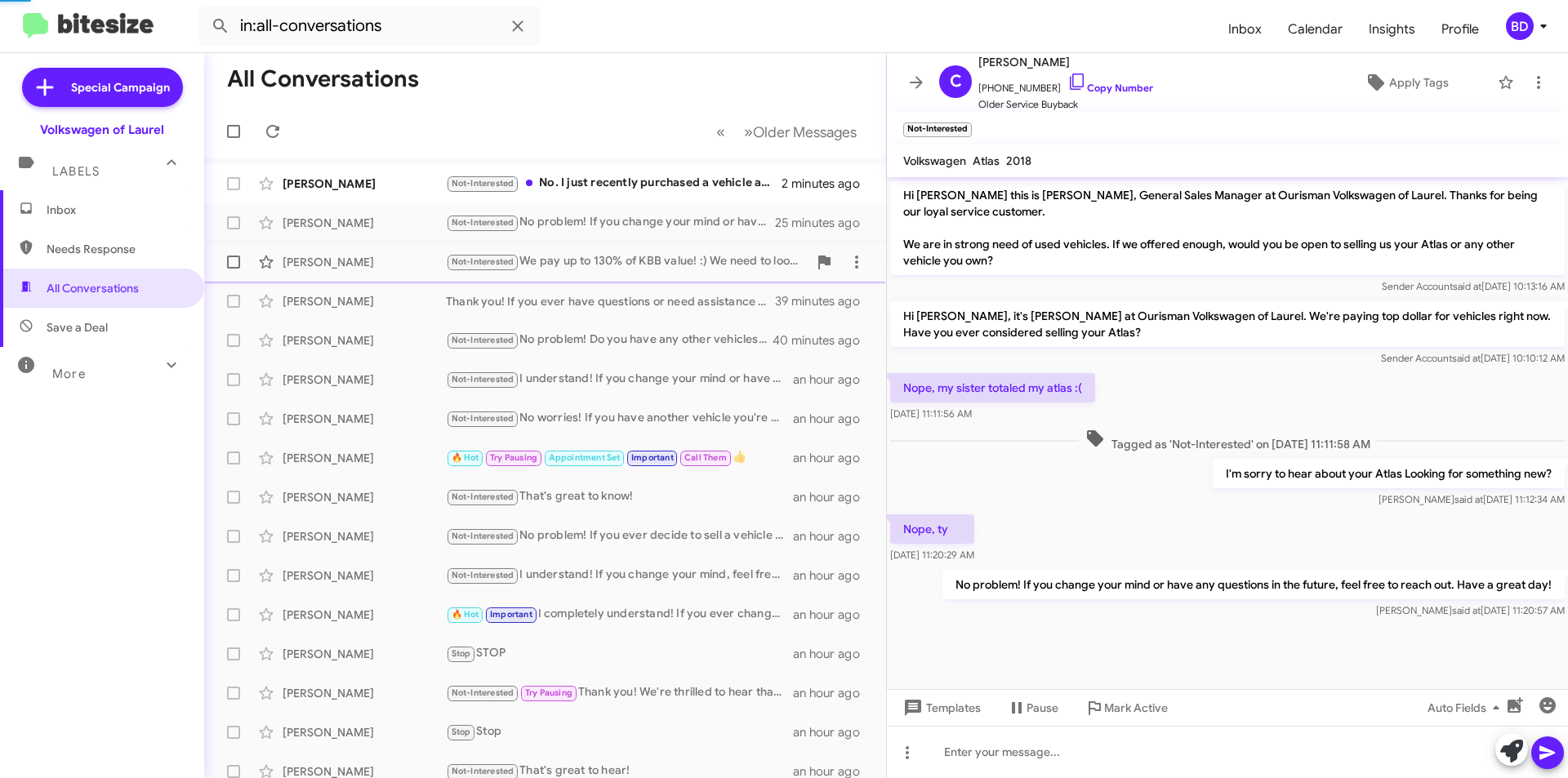
scroll to position [136, 0]
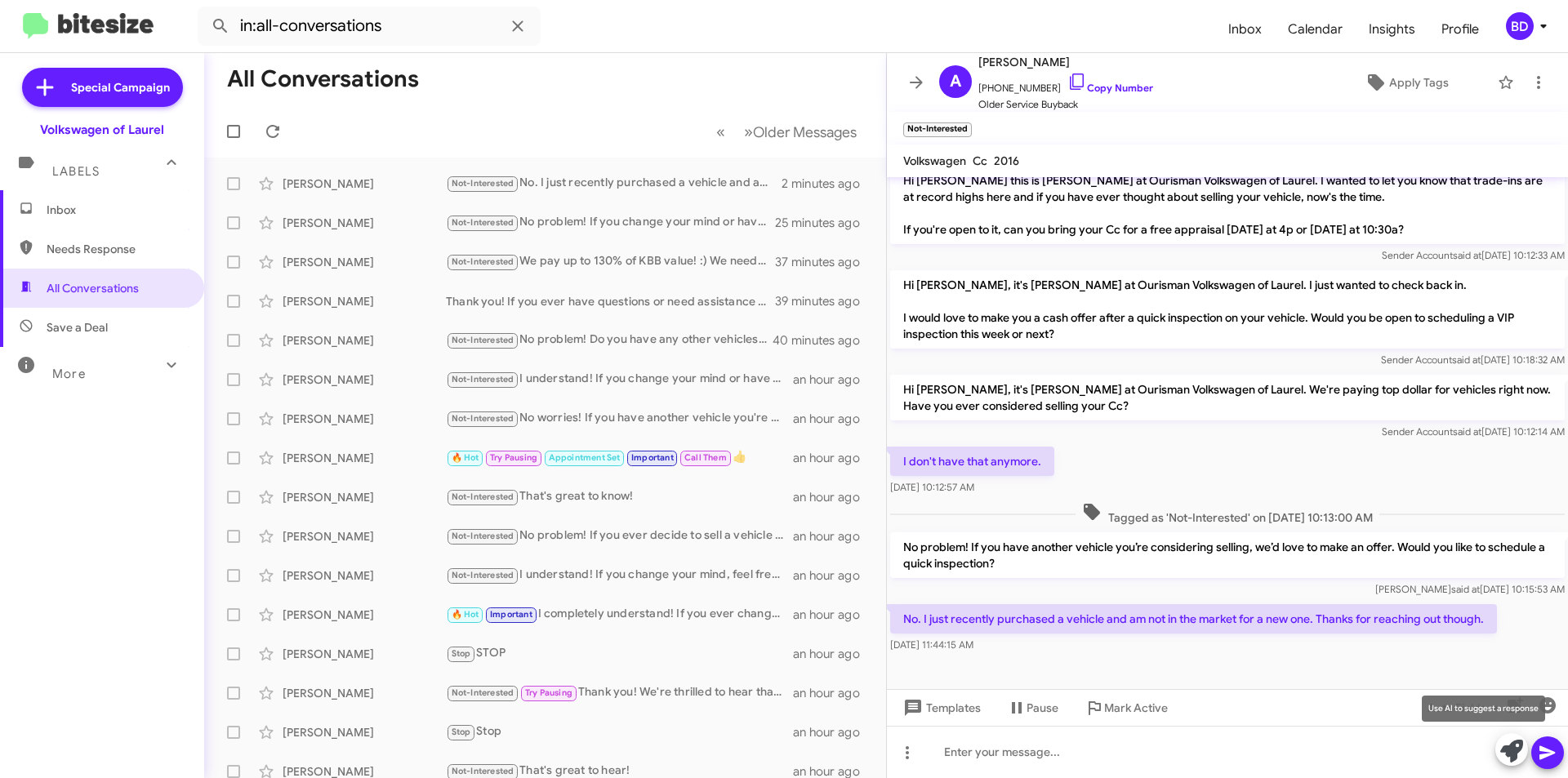
click at [1515, 753] on icon at bounding box center [1511, 751] width 23 height 23
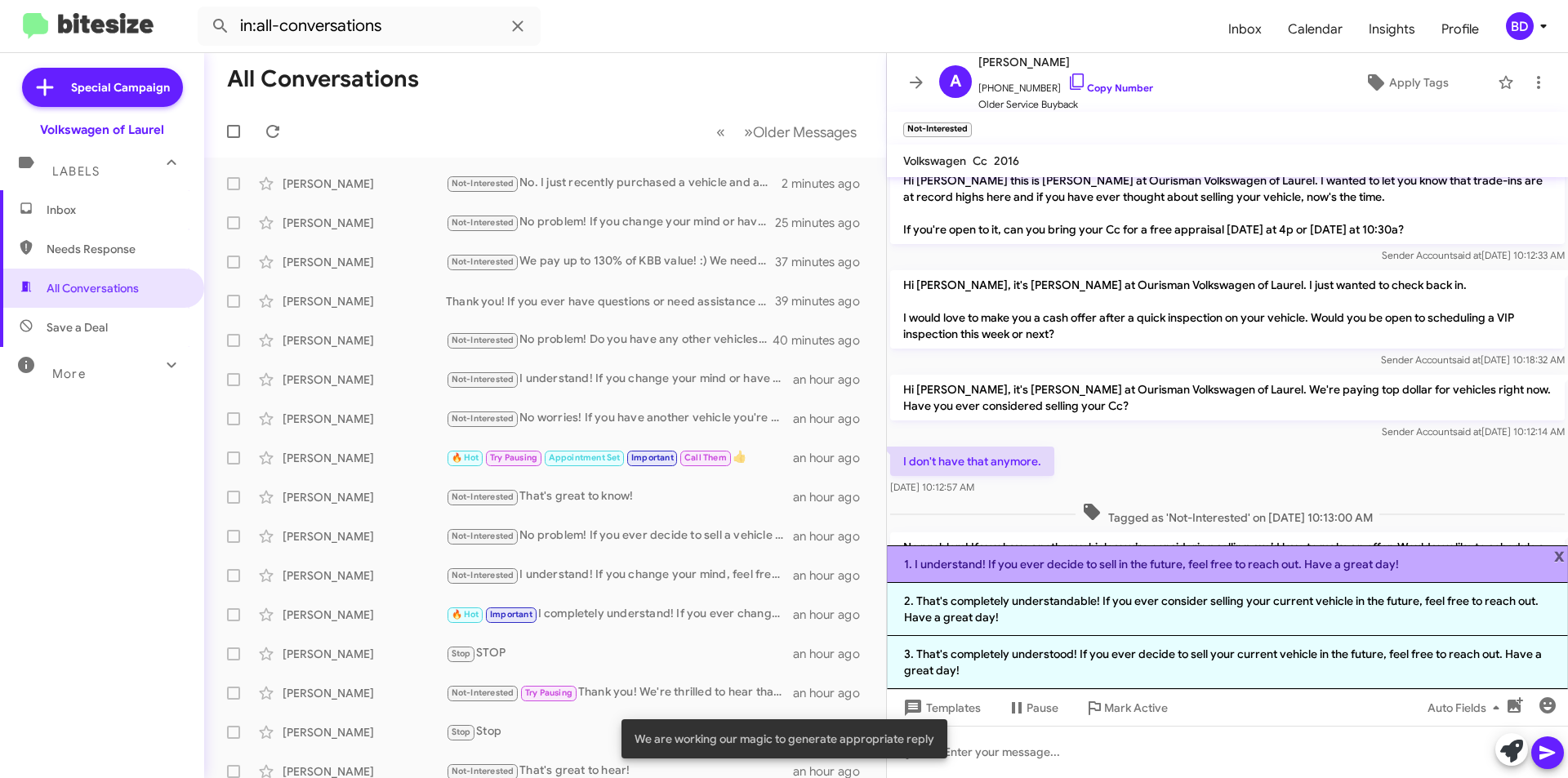
click at [1090, 564] on li "1. I understand! If you ever decide to sell in the future, feel free to reach o…" at bounding box center [1227, 564] width 681 height 37
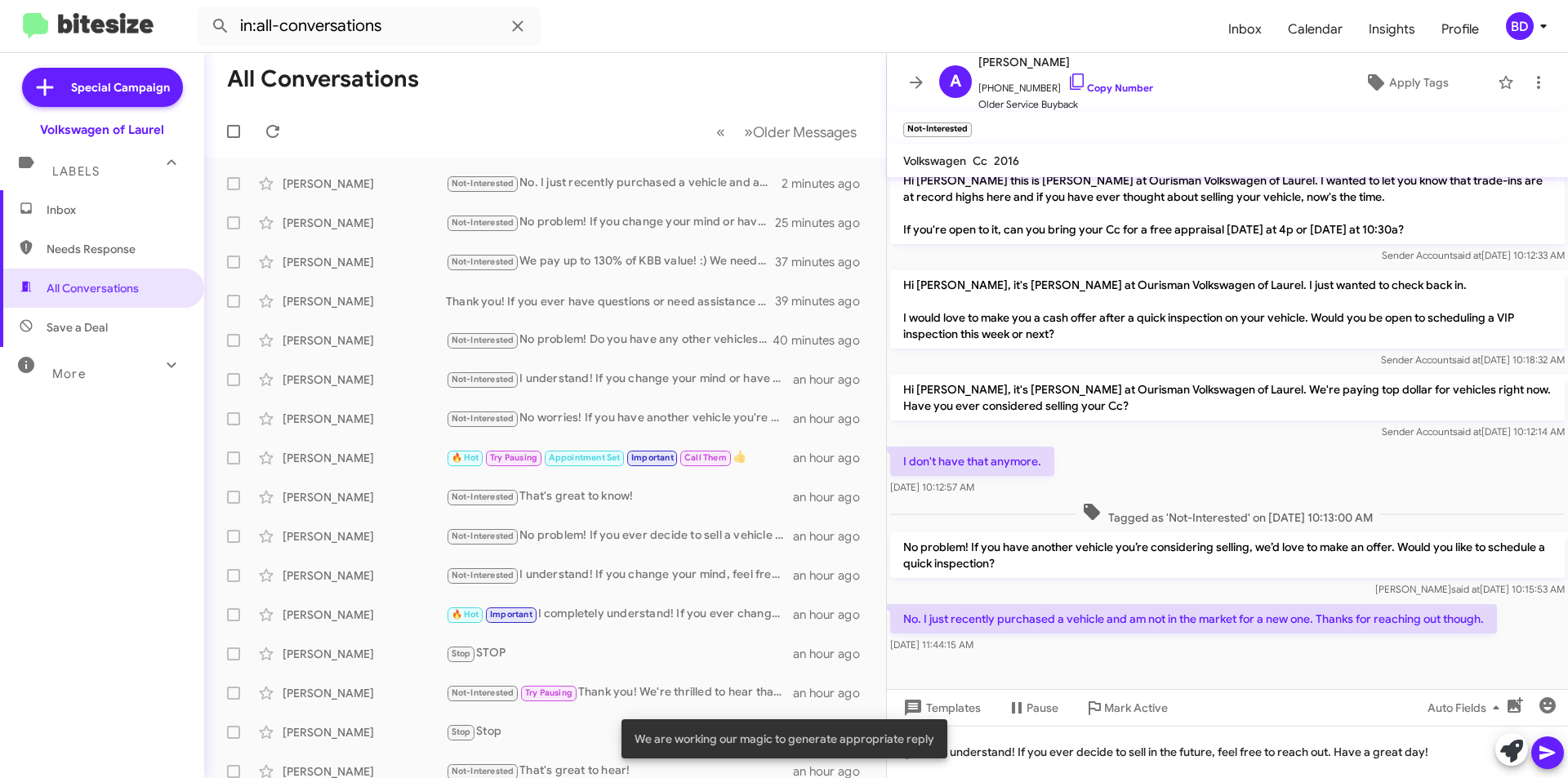
click at [1538, 735] on div at bounding box center [1529, 751] width 68 height 35
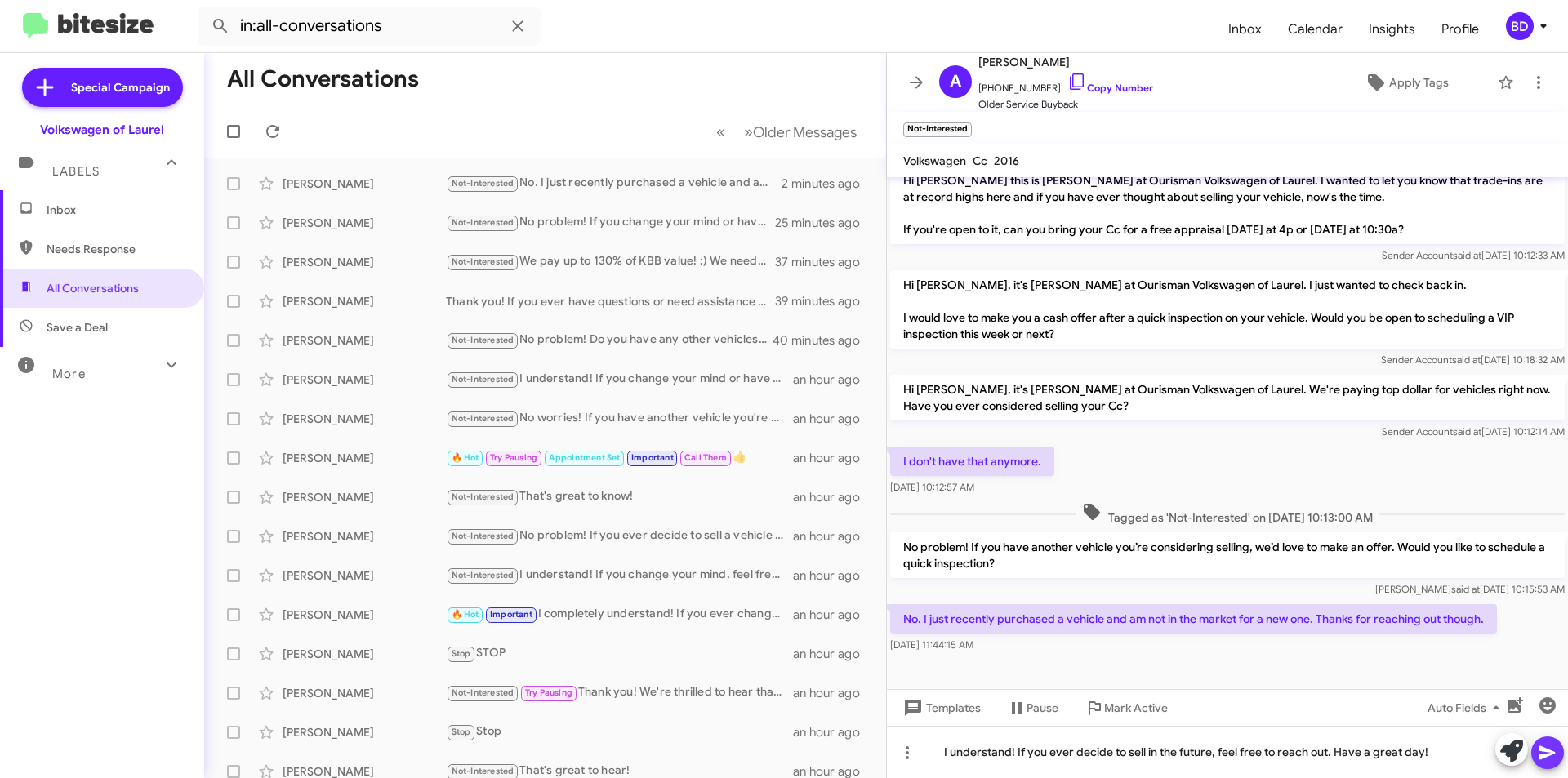
click at [1544, 742] on span at bounding box center [1547, 753] width 20 height 33
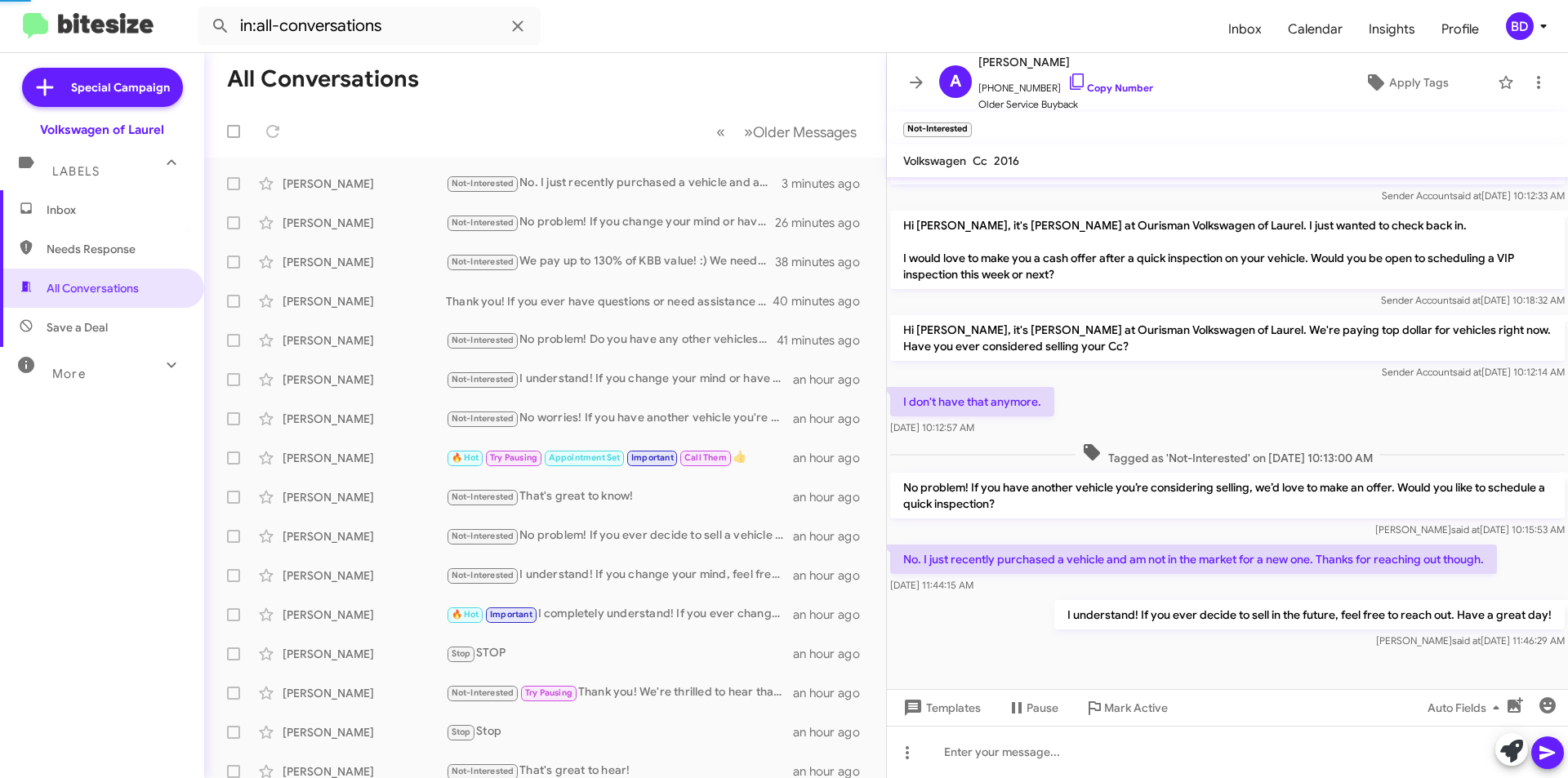
scroll to position [0, 0]
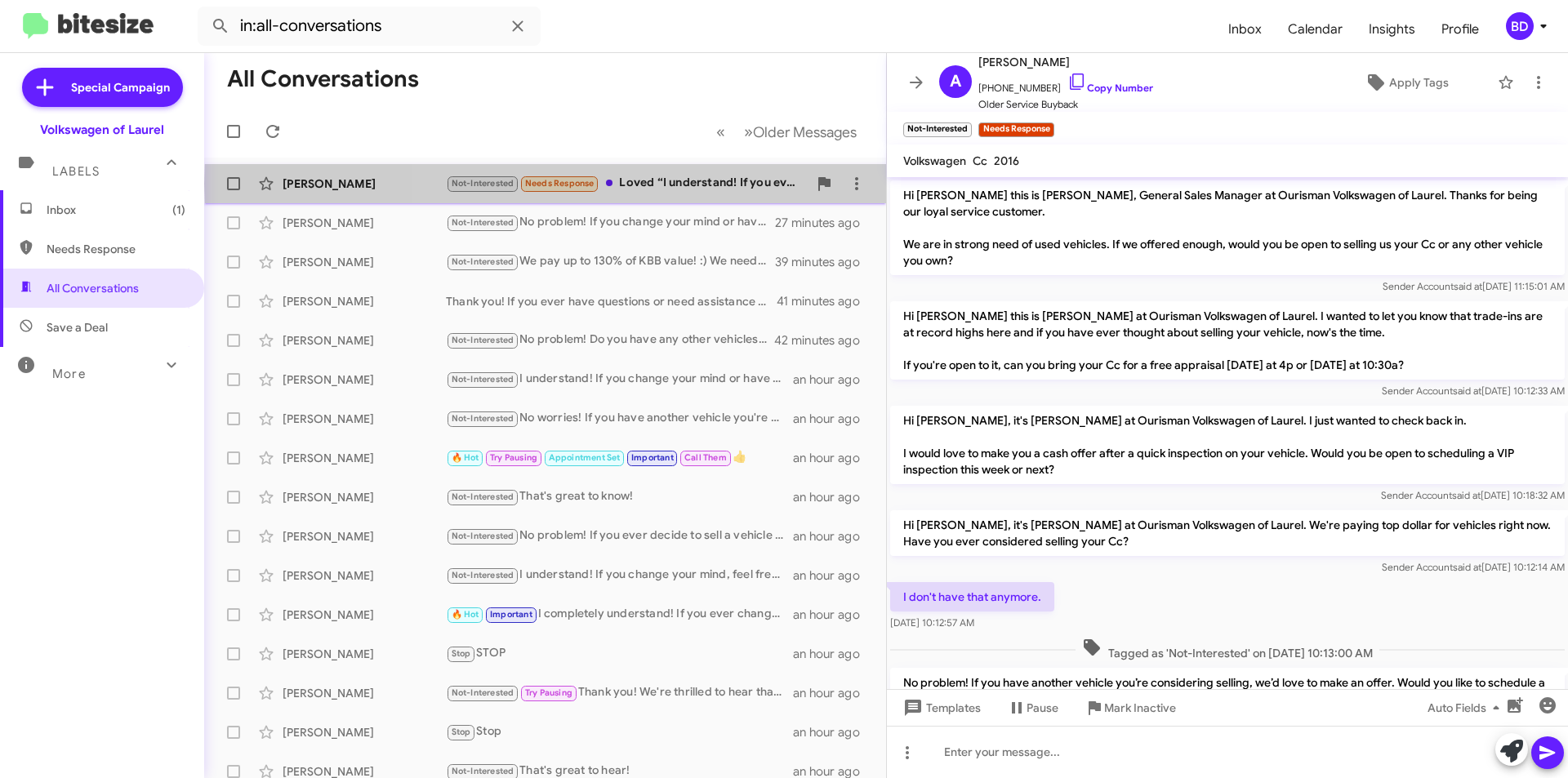
click at [663, 184] on div "Not-Interested Needs Response Loved “I understand! If you ever decide to sell i…" at bounding box center [627, 183] width 362 height 19
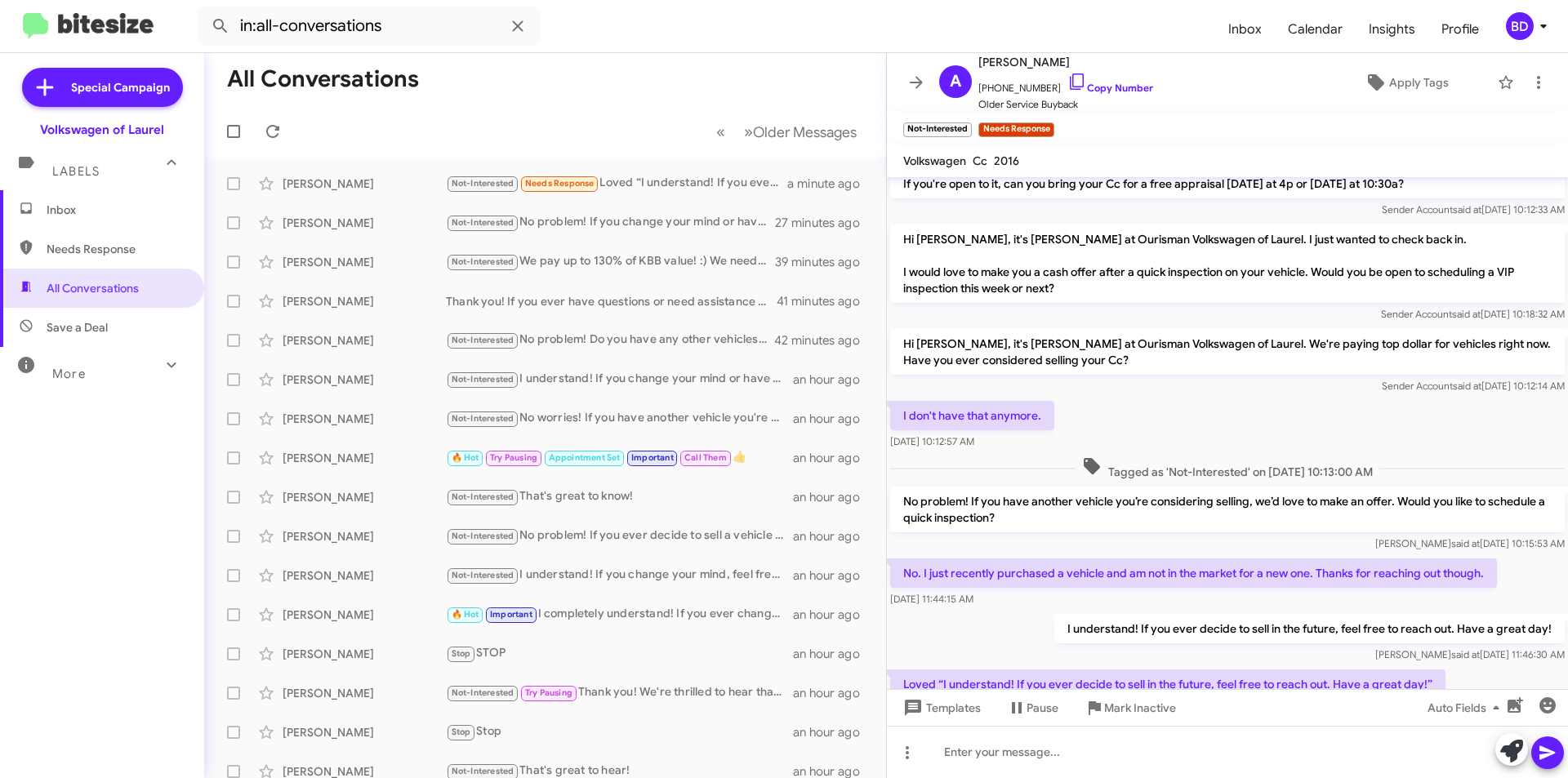
scroll to position [255, 0]
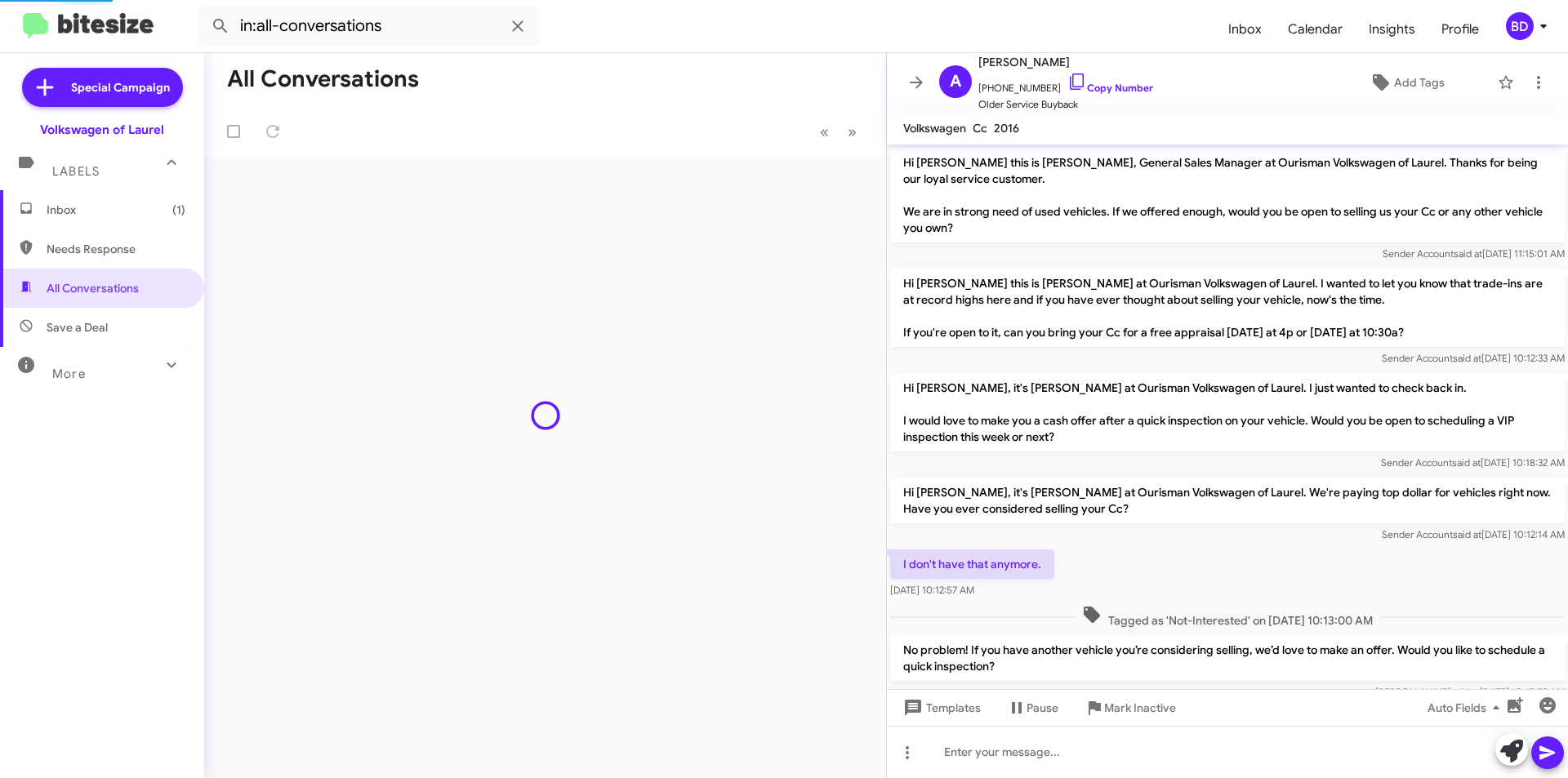
scroll to position [222, 0]
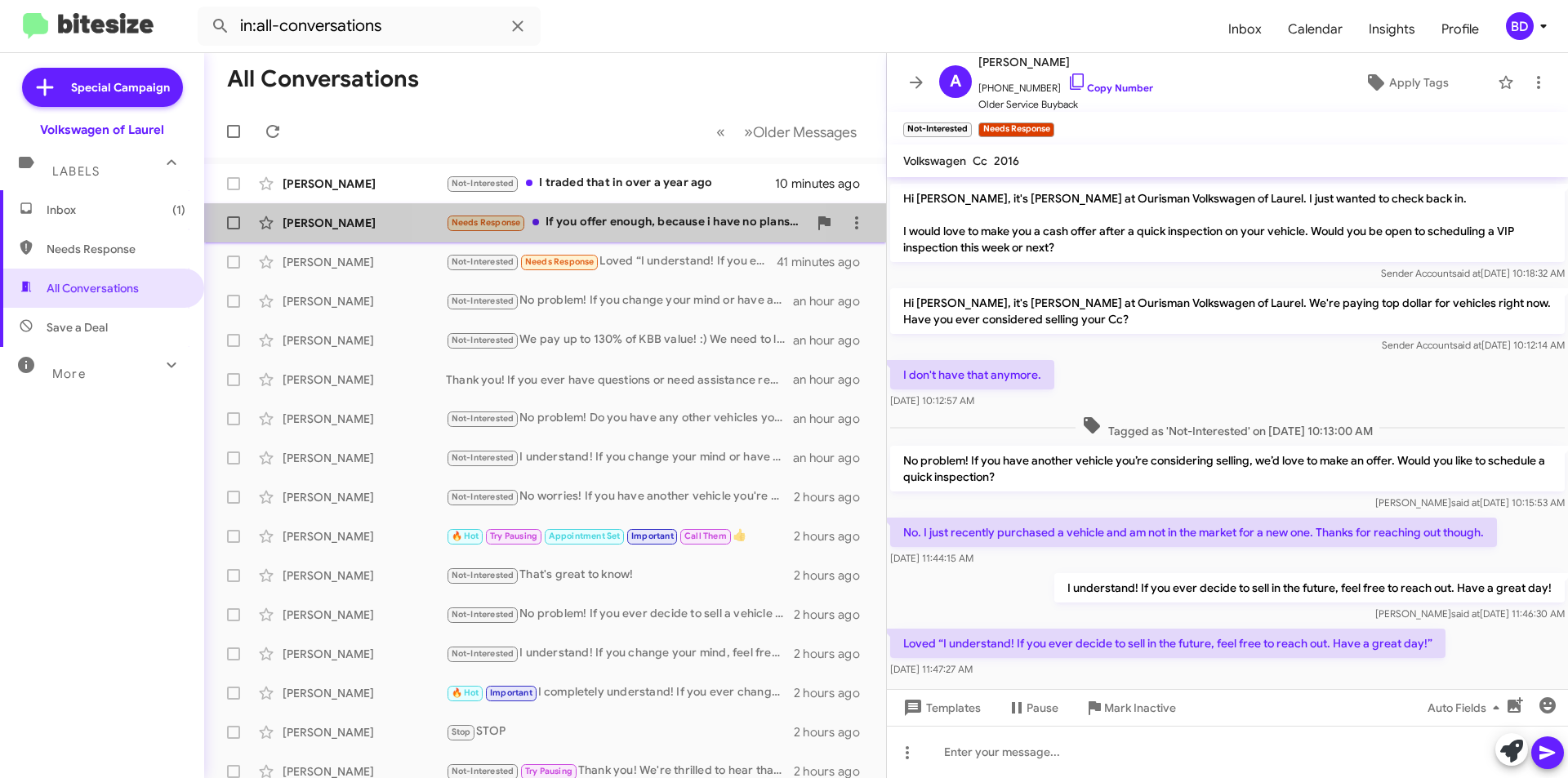
click at [620, 227] on div "Needs Response If you offer enough, because i have no plans to get a car now, b…" at bounding box center [627, 222] width 362 height 19
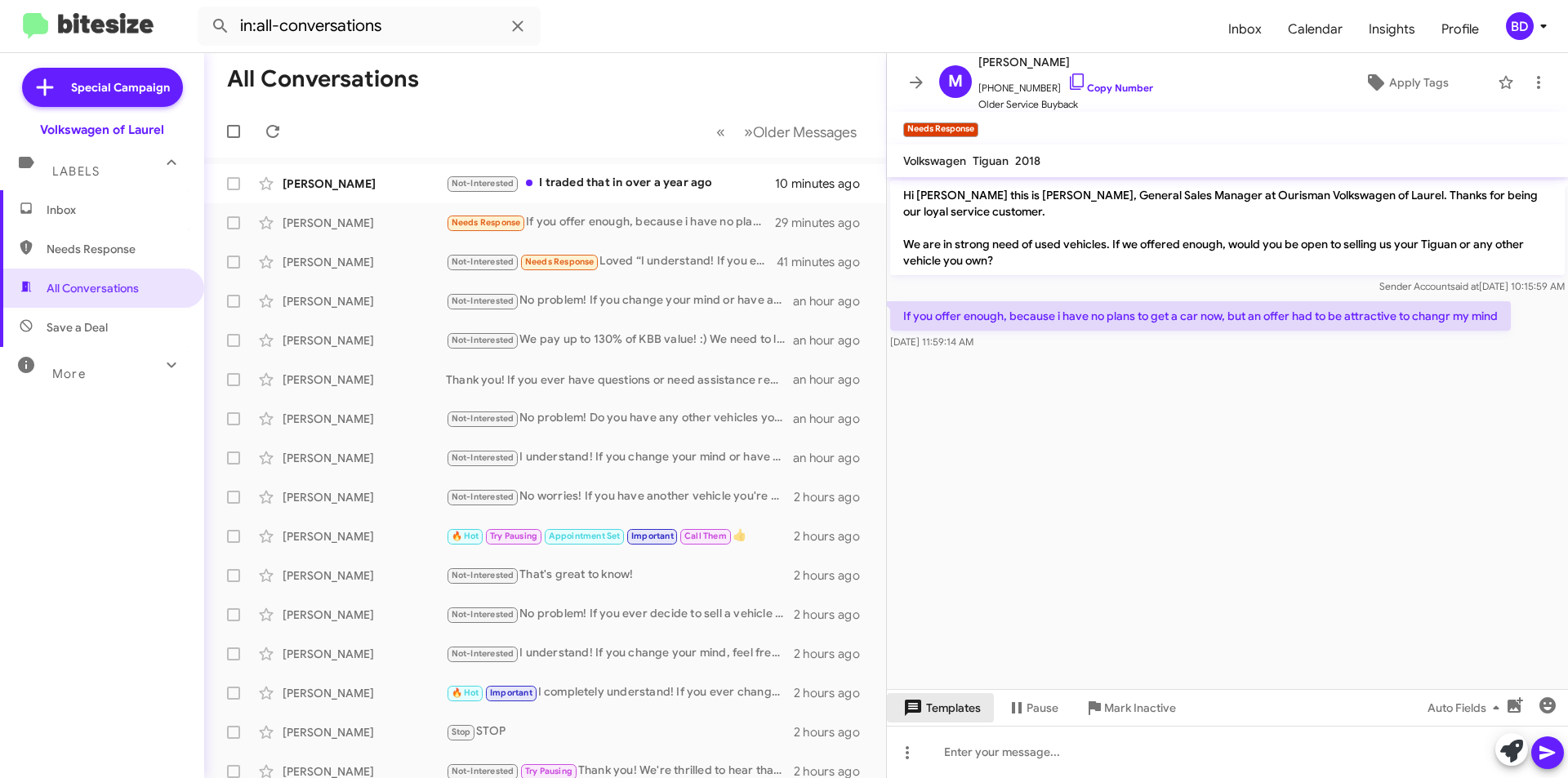
click at [968, 703] on span "Templates" at bounding box center [940, 708] width 81 height 29
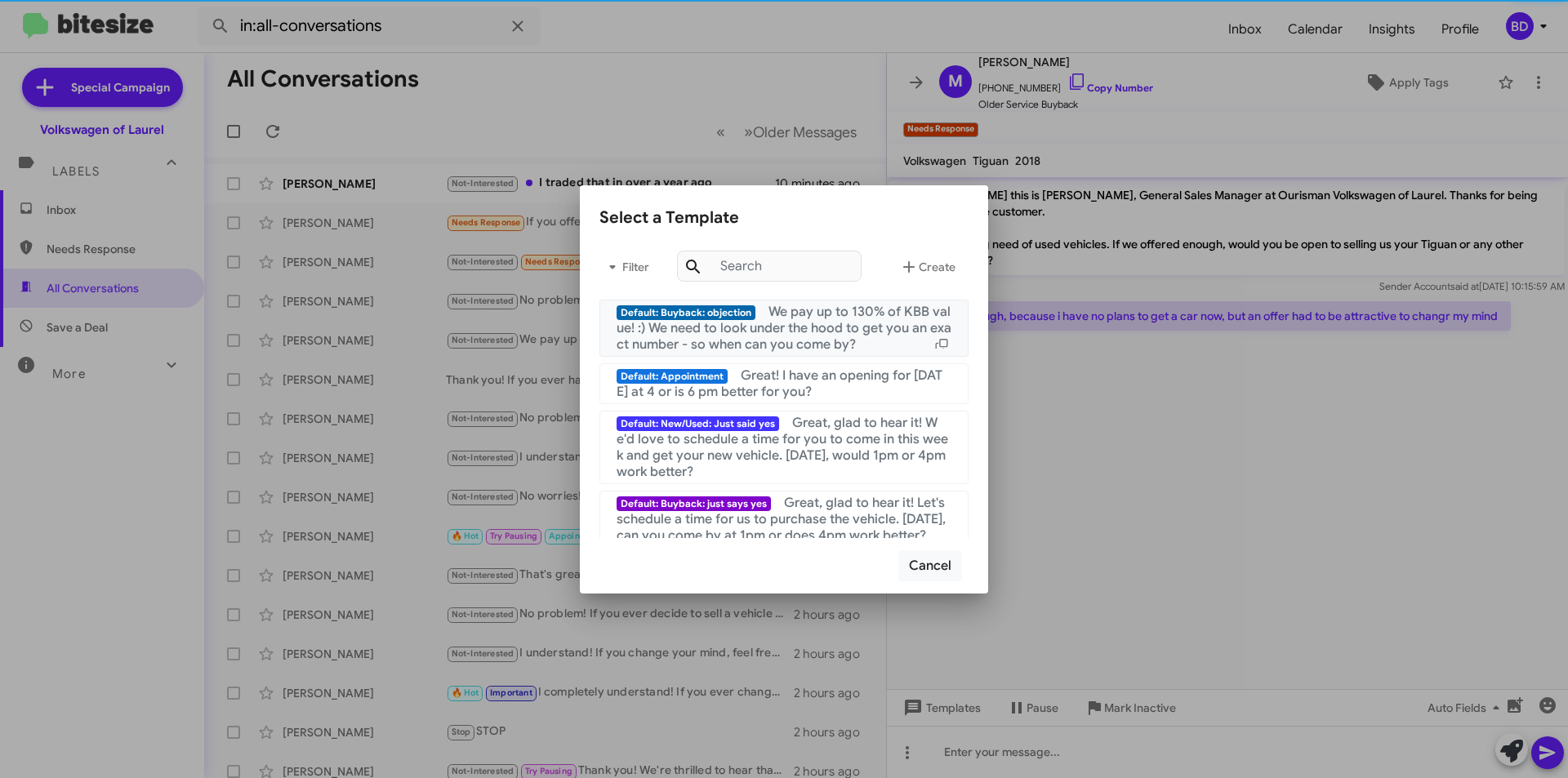
click at [818, 325] on span "We pay up to 130% of KBB value! :) We need to look under the hood to get you an…" at bounding box center [784, 328] width 335 height 49
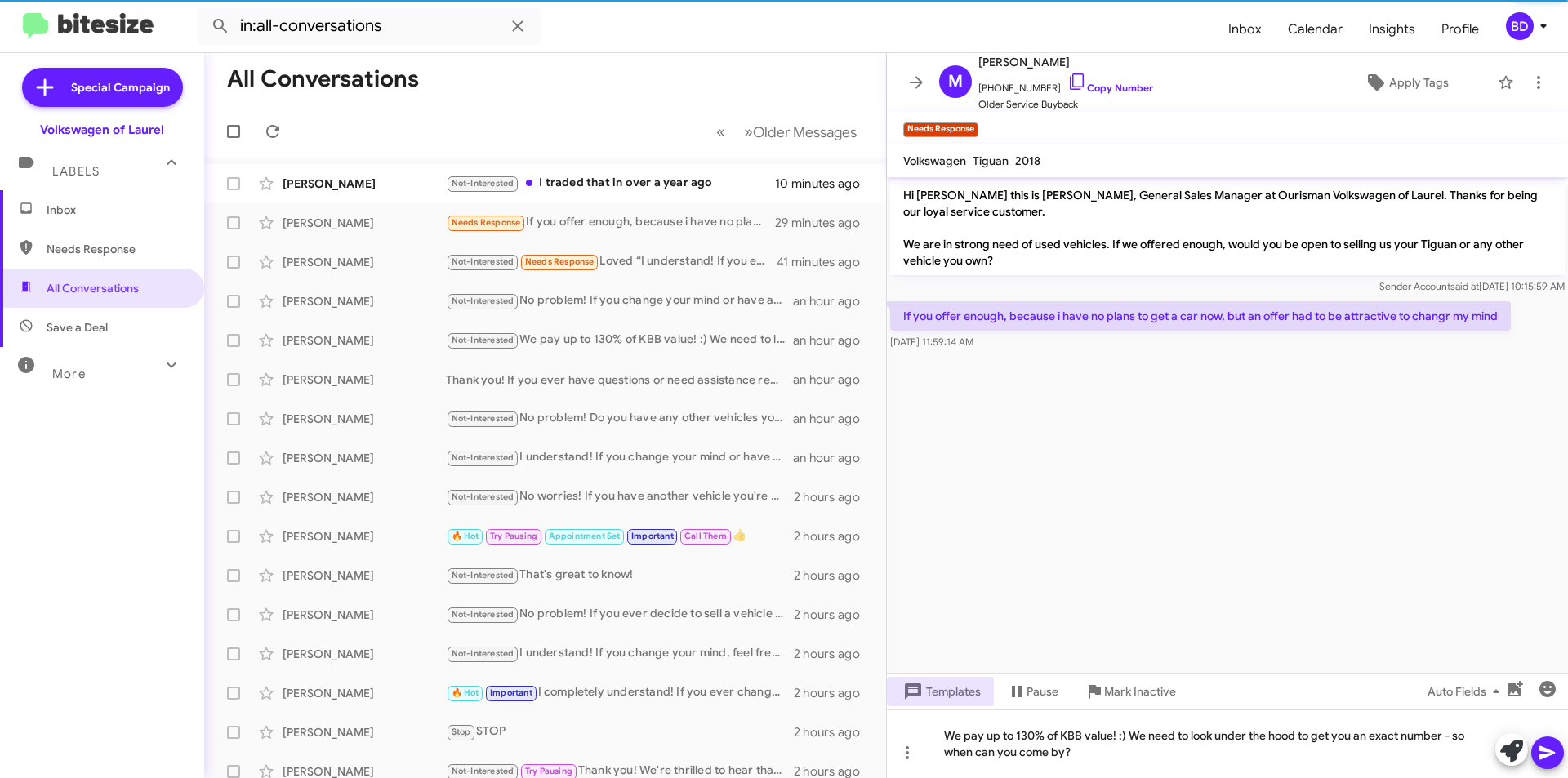
click at [1539, 754] on icon at bounding box center [1547, 753] width 20 height 20
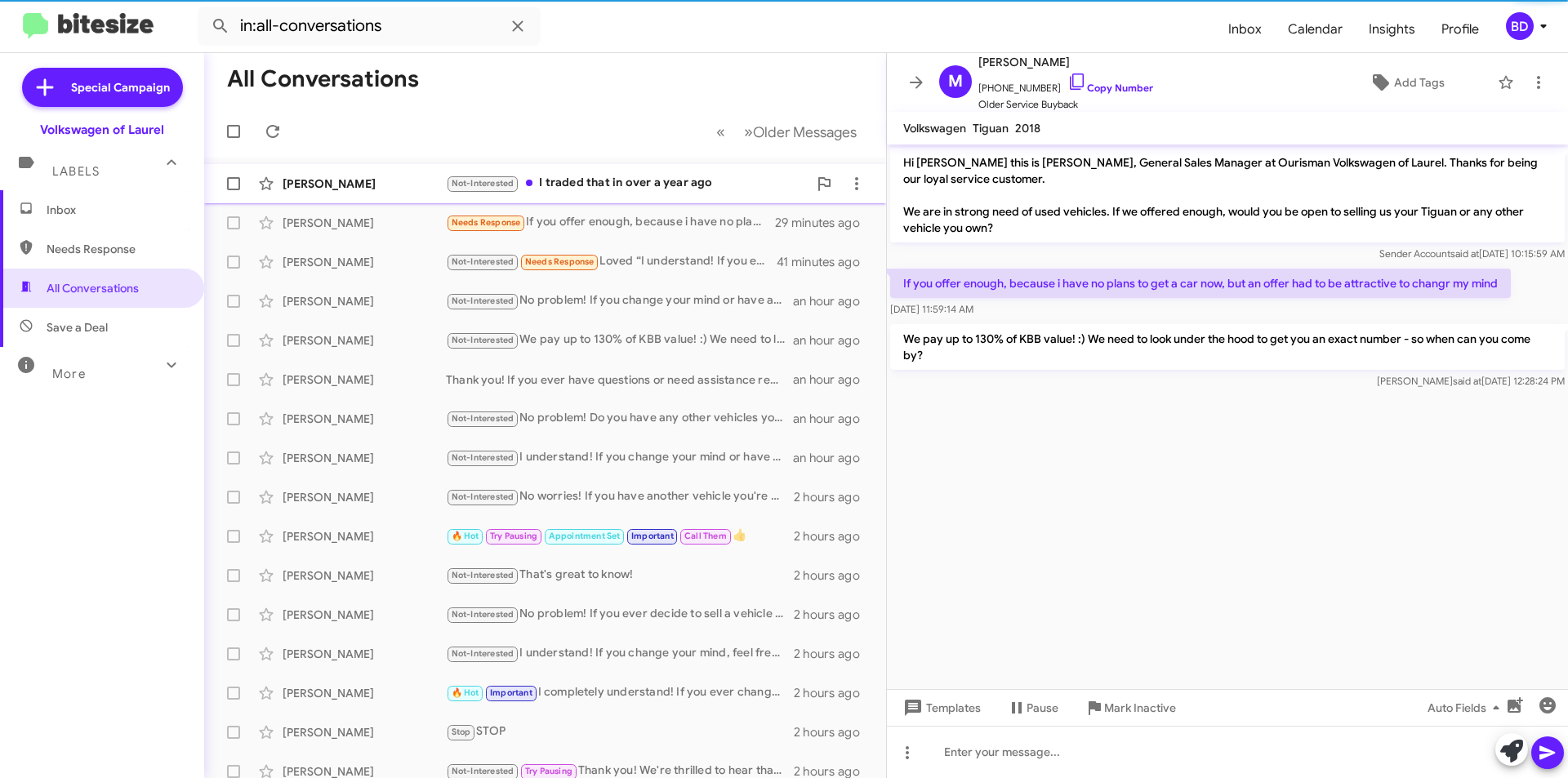
click at [639, 184] on div "Not-Interested I traded that in over a year ago" at bounding box center [627, 183] width 362 height 19
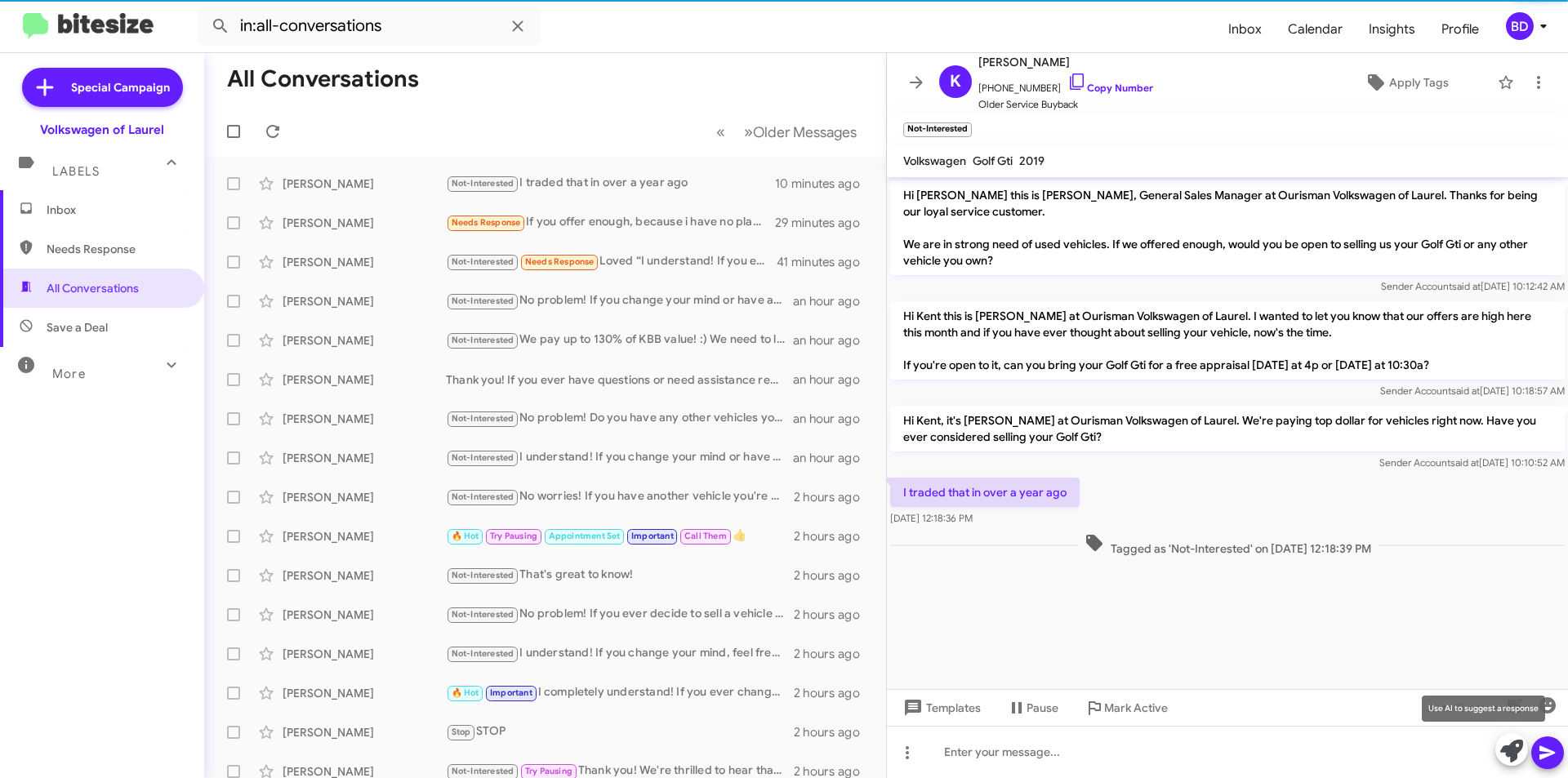
click at [1503, 753] on icon at bounding box center [1511, 751] width 23 height 23
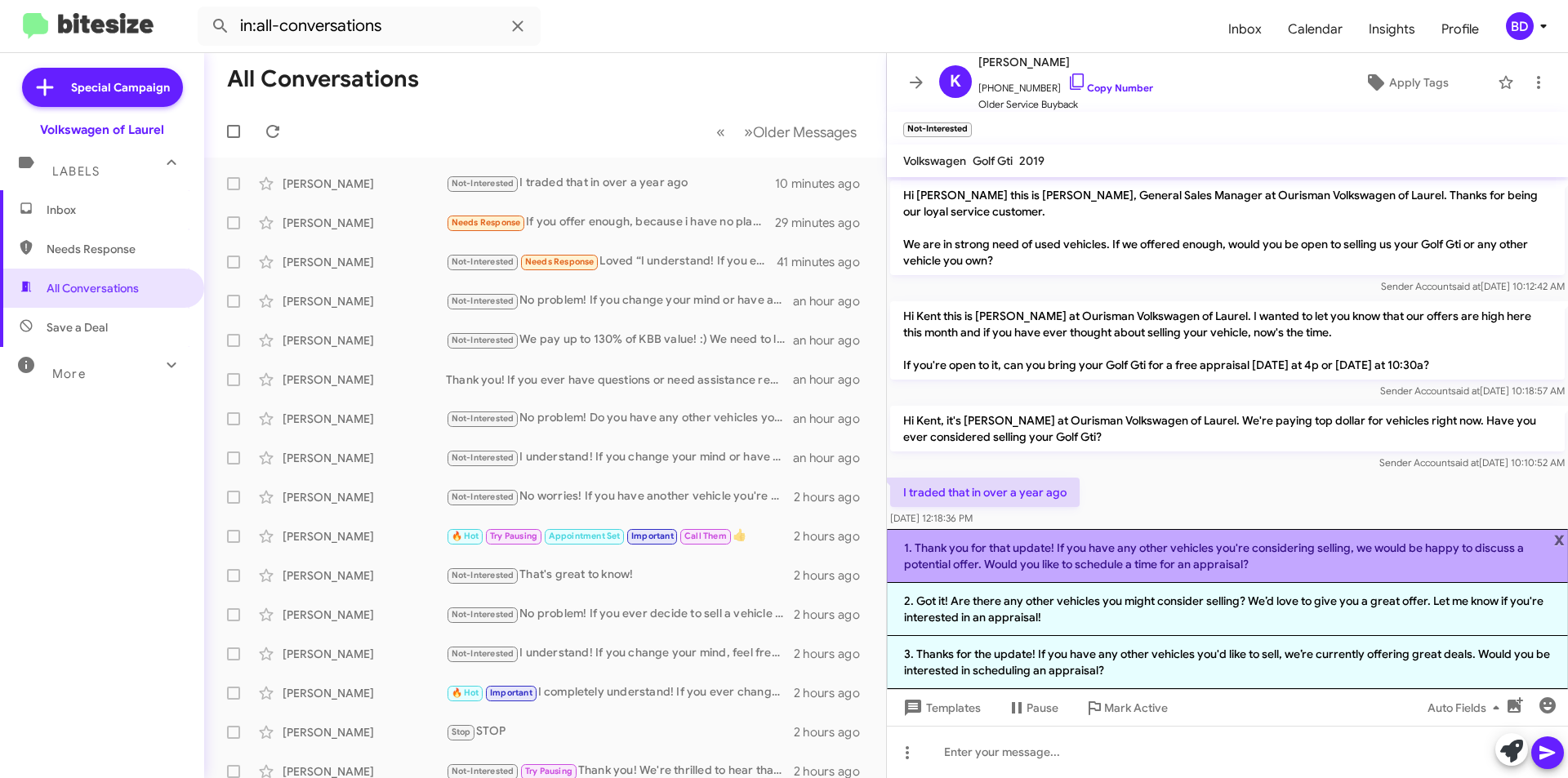
click at [1315, 563] on li "1. Thank you for that update! If you have any other vehicles you're considering…" at bounding box center [1227, 556] width 681 height 54
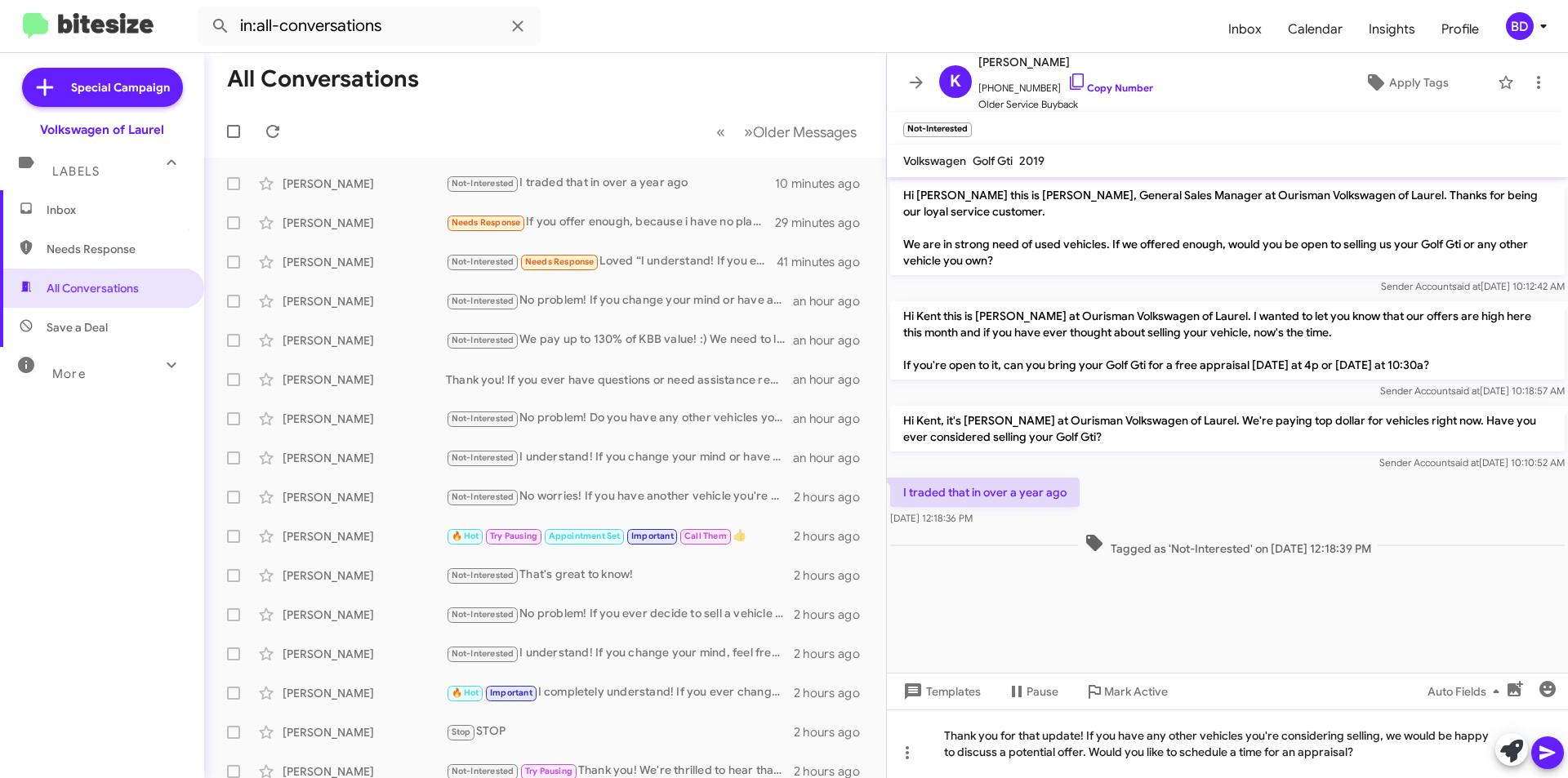
click at [1552, 757] on icon at bounding box center [1547, 753] width 20 height 20
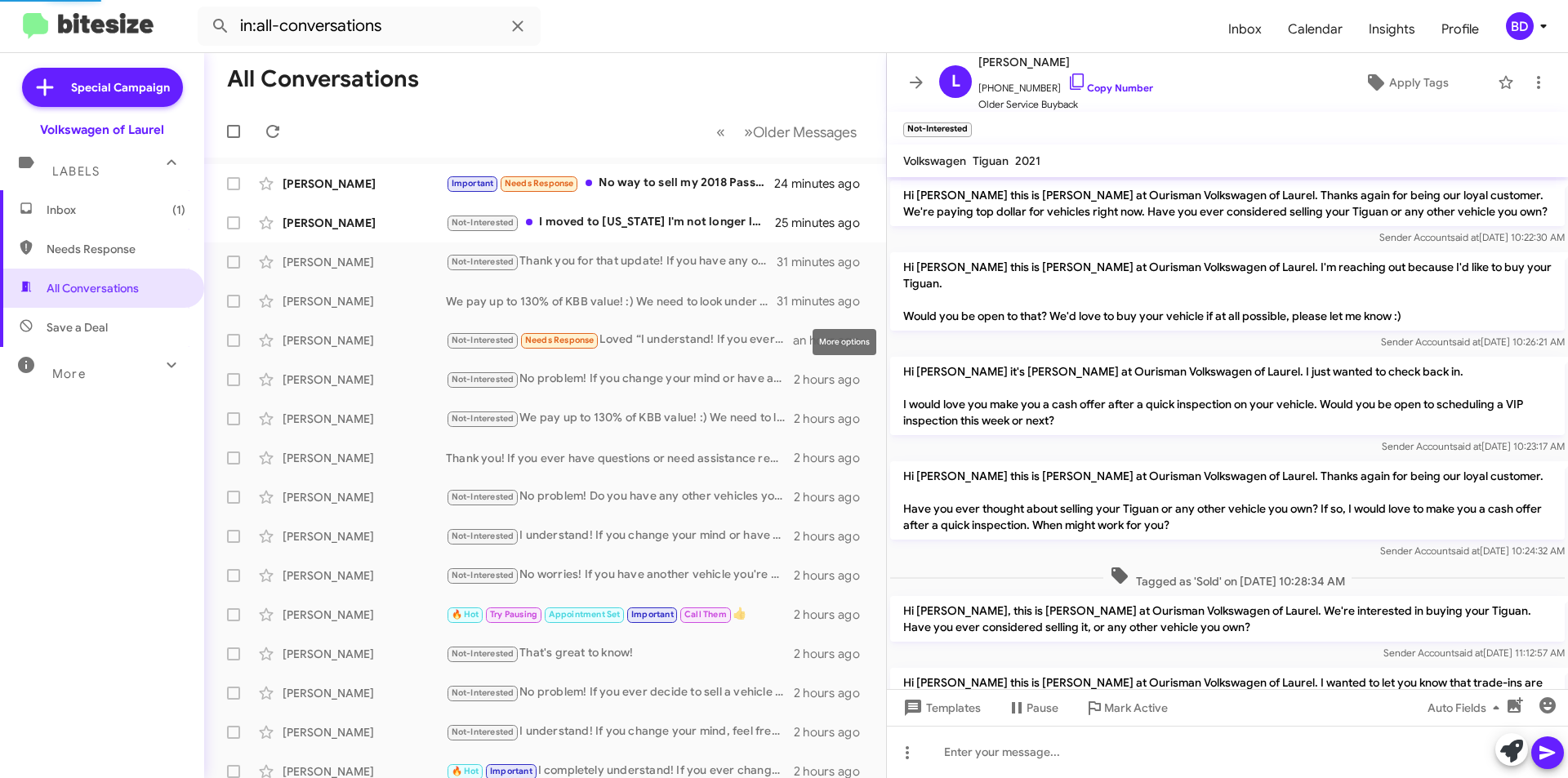
scroll to position [278, 0]
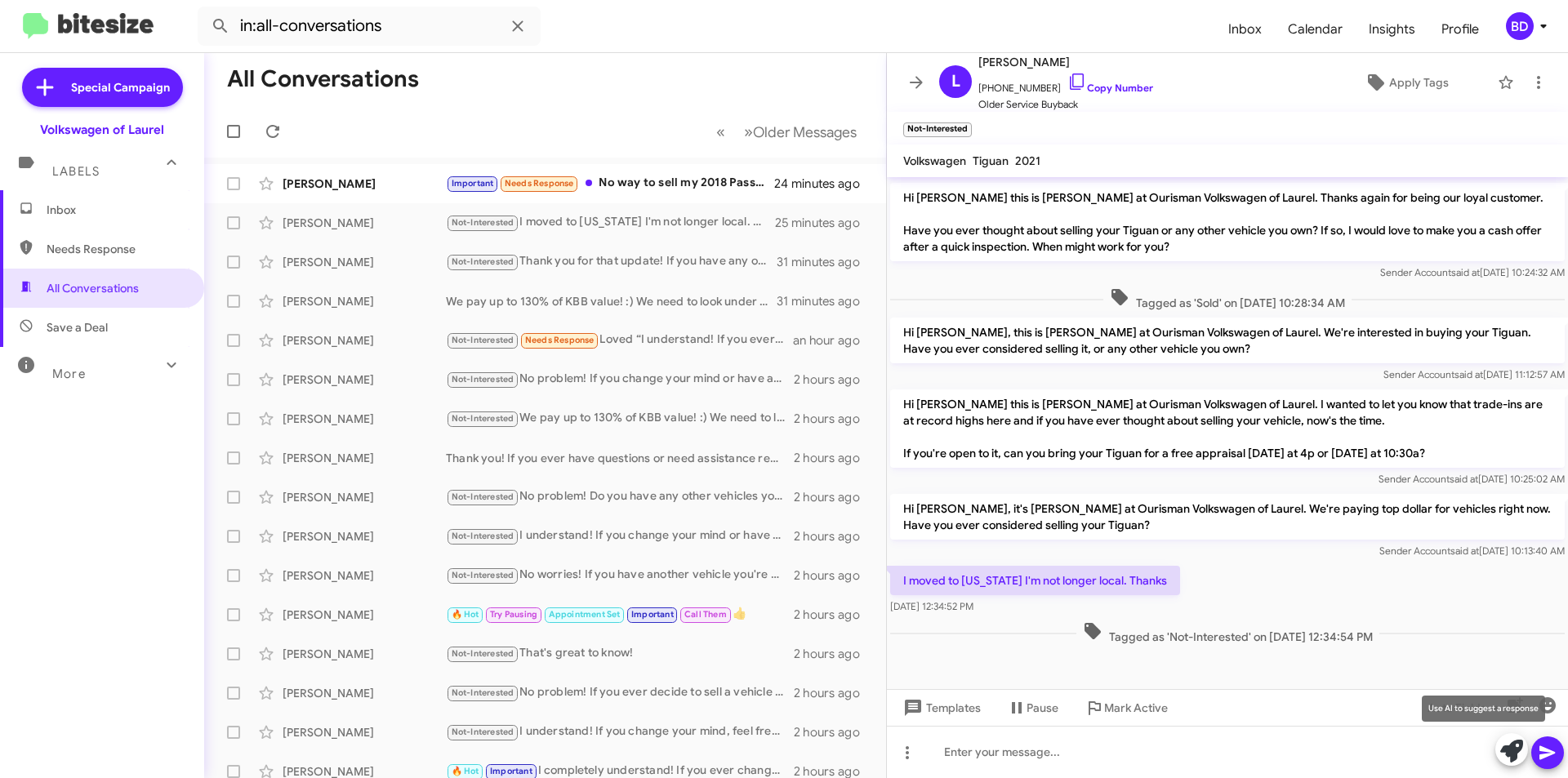
click at [1512, 745] on icon at bounding box center [1511, 751] width 23 height 23
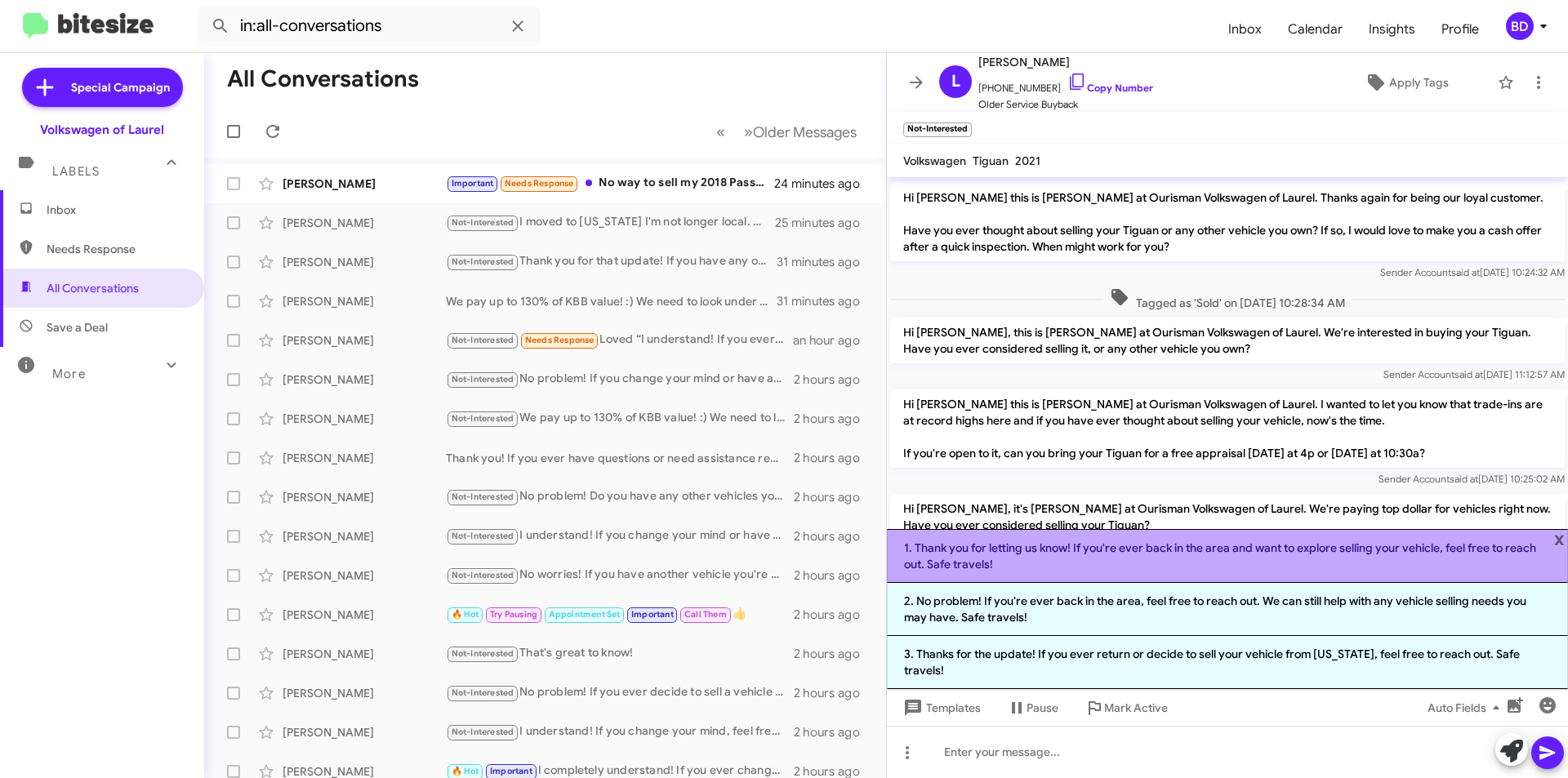
click at [1048, 560] on li "1. Thank you for letting us know! If you're ever back in the area and want to e…" at bounding box center [1227, 556] width 681 height 54
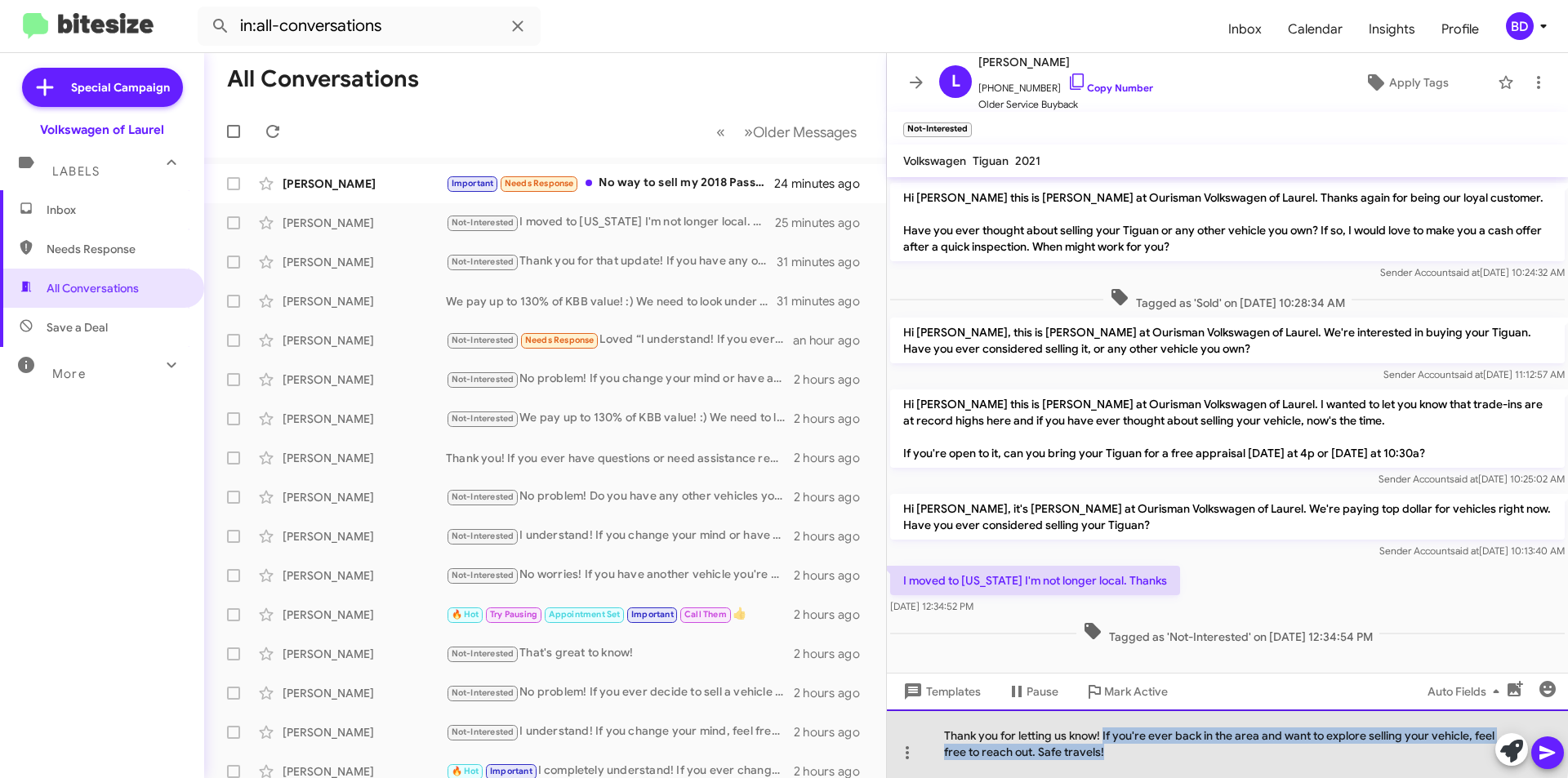
drag, startPoint x: 1105, startPoint y: 735, endPoint x: 1161, endPoint y: 755, distance: 59.5
click at [1161, 755] on div "Thank you for letting us know! If you're ever back in the area and want to expl…" at bounding box center [1227, 743] width 681 height 68
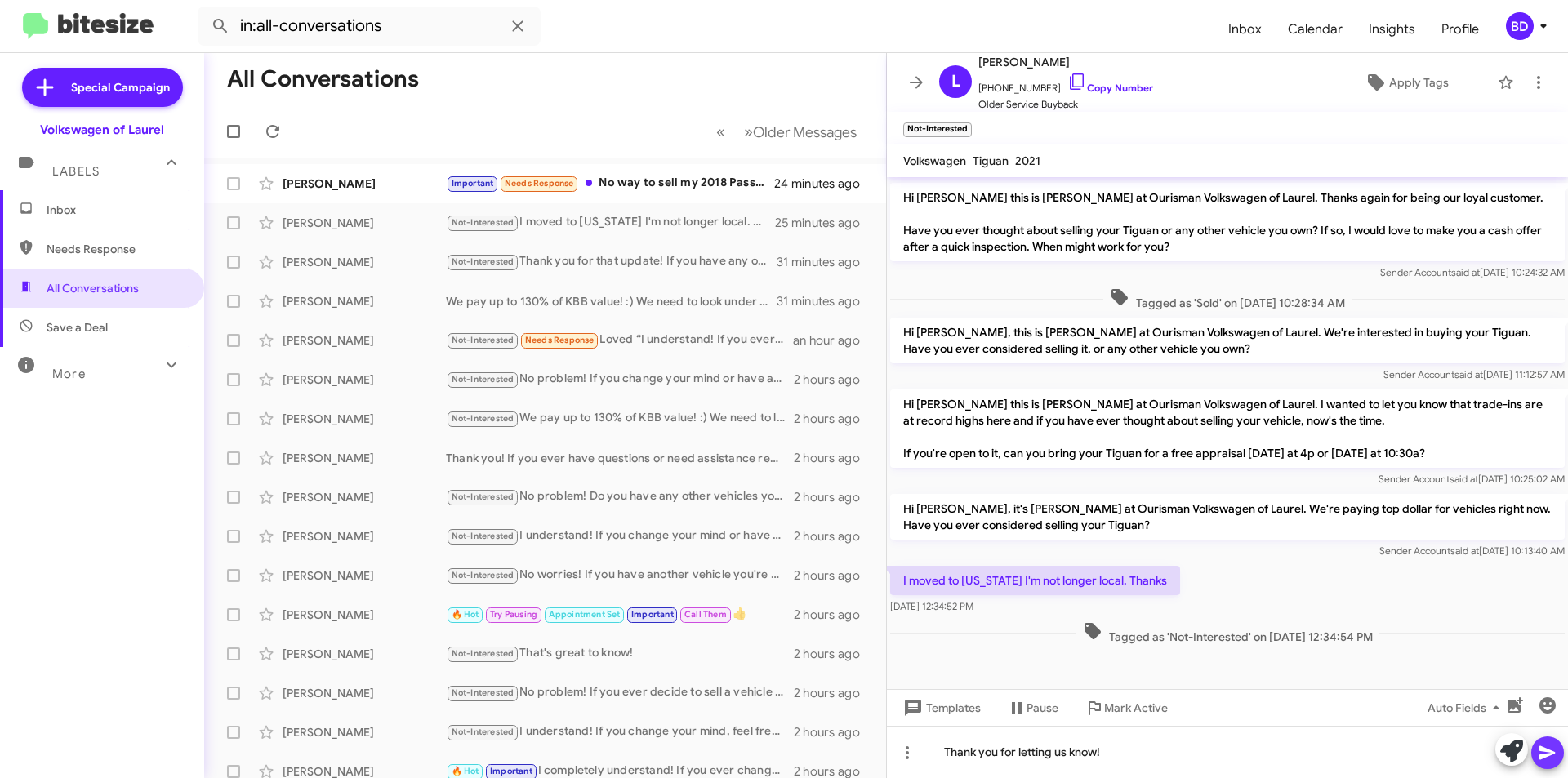
click at [1558, 754] on button at bounding box center [1547, 753] width 33 height 33
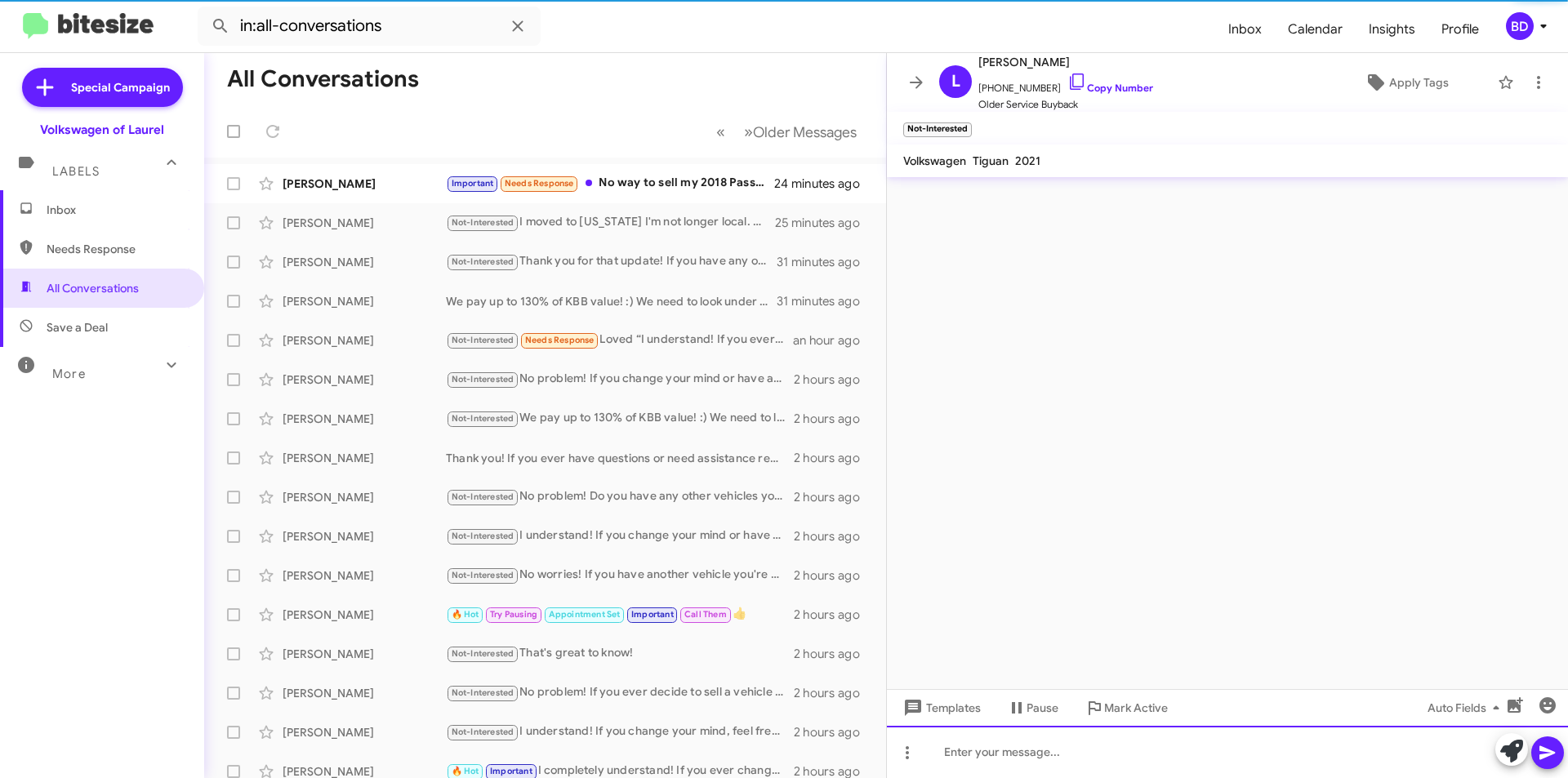
scroll to position [0, 0]
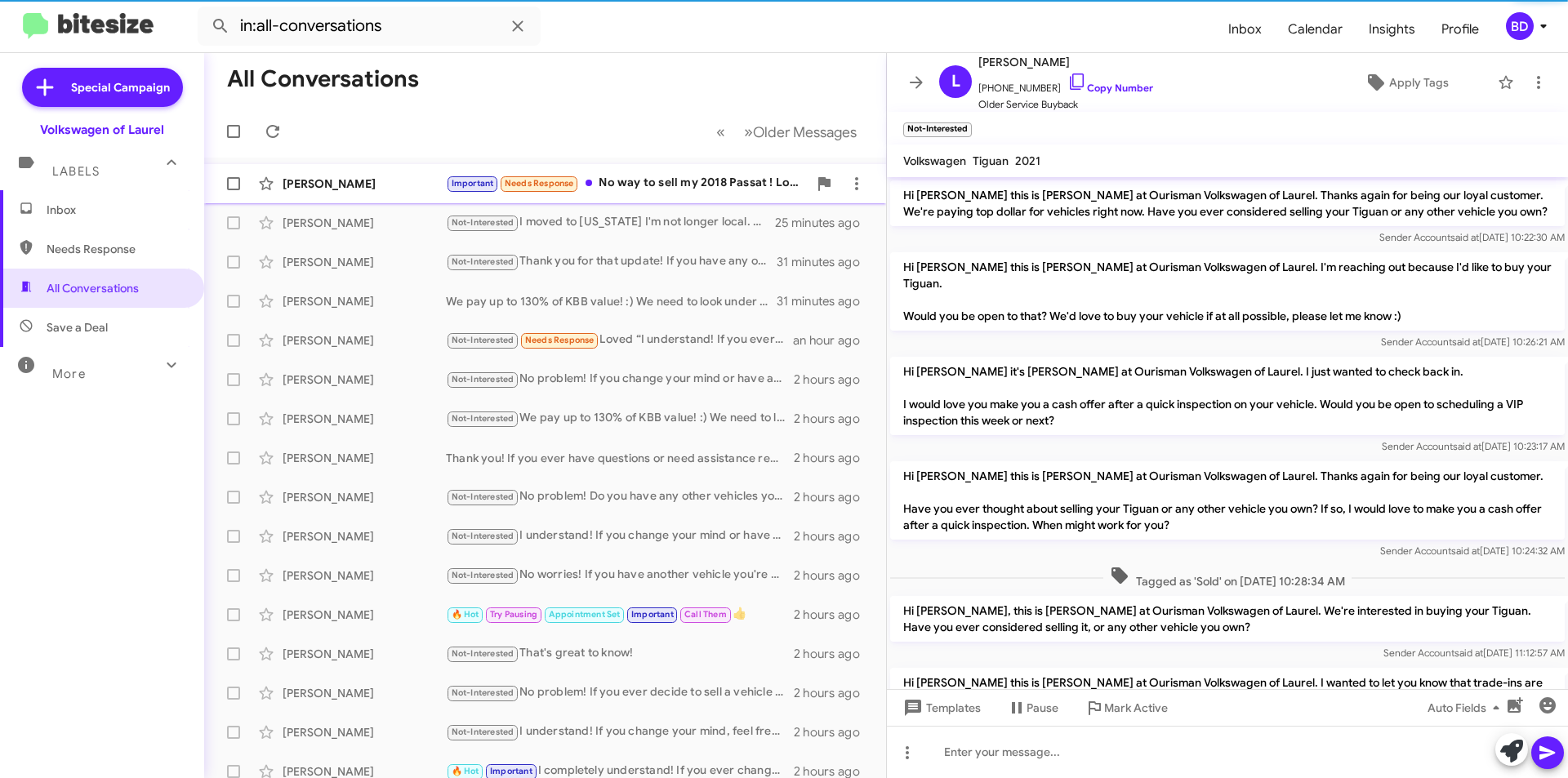
click at [642, 179] on div "Important Needs Response No way to sell my 2018 Passat ! Love the car - only a …" at bounding box center [627, 183] width 362 height 19
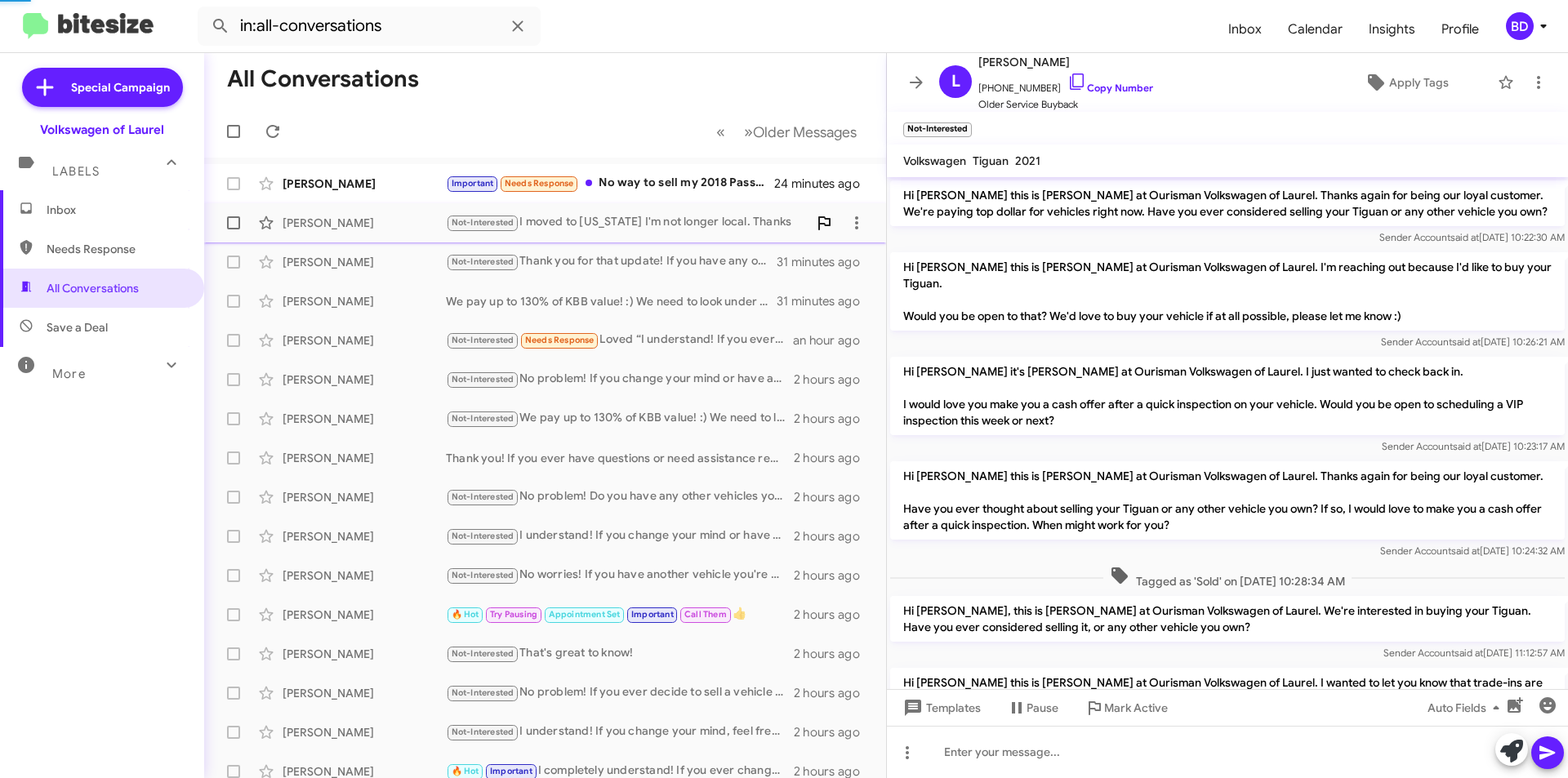
scroll to position [280, 0]
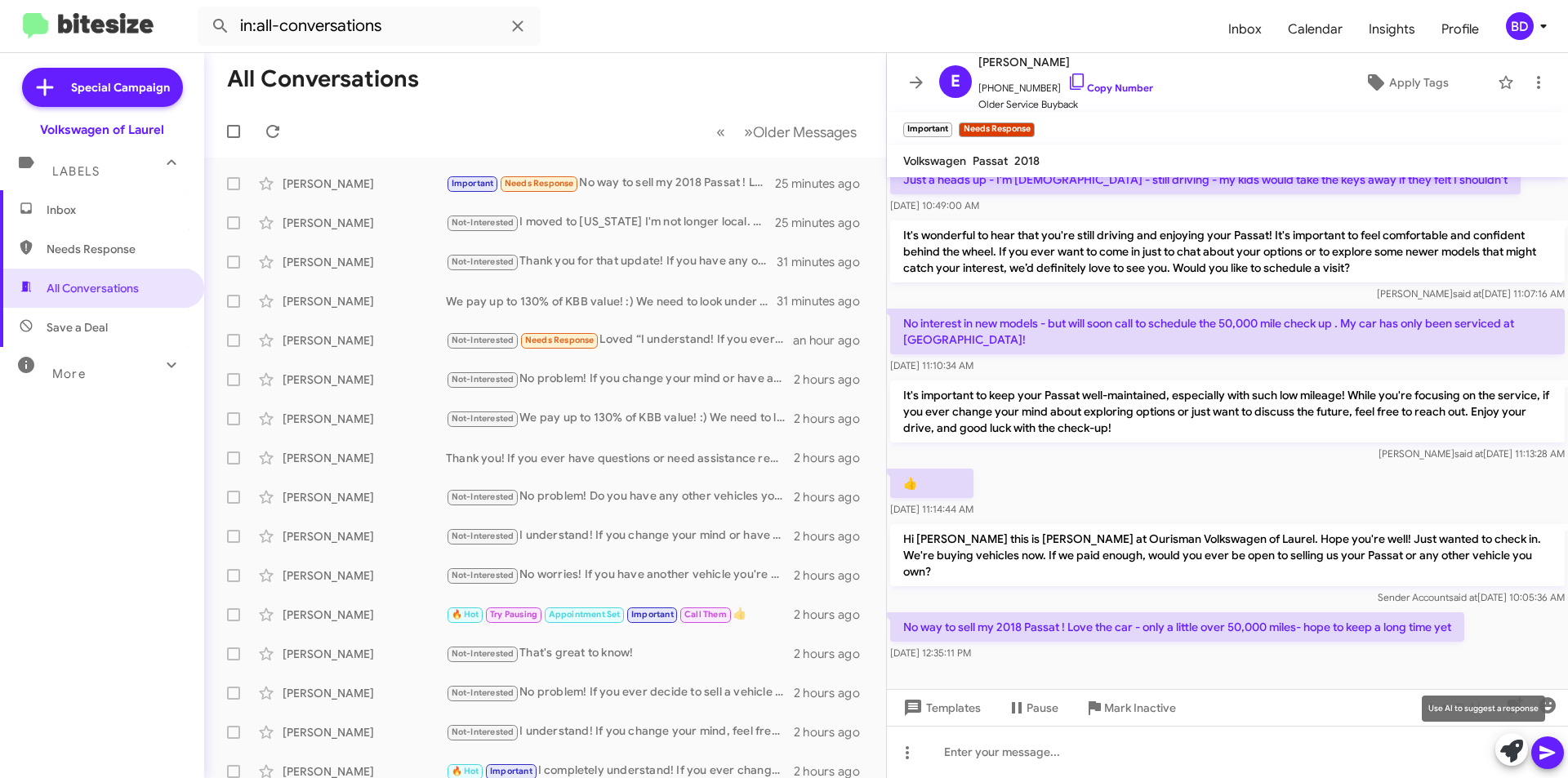
click at [1510, 748] on icon at bounding box center [1511, 751] width 23 height 23
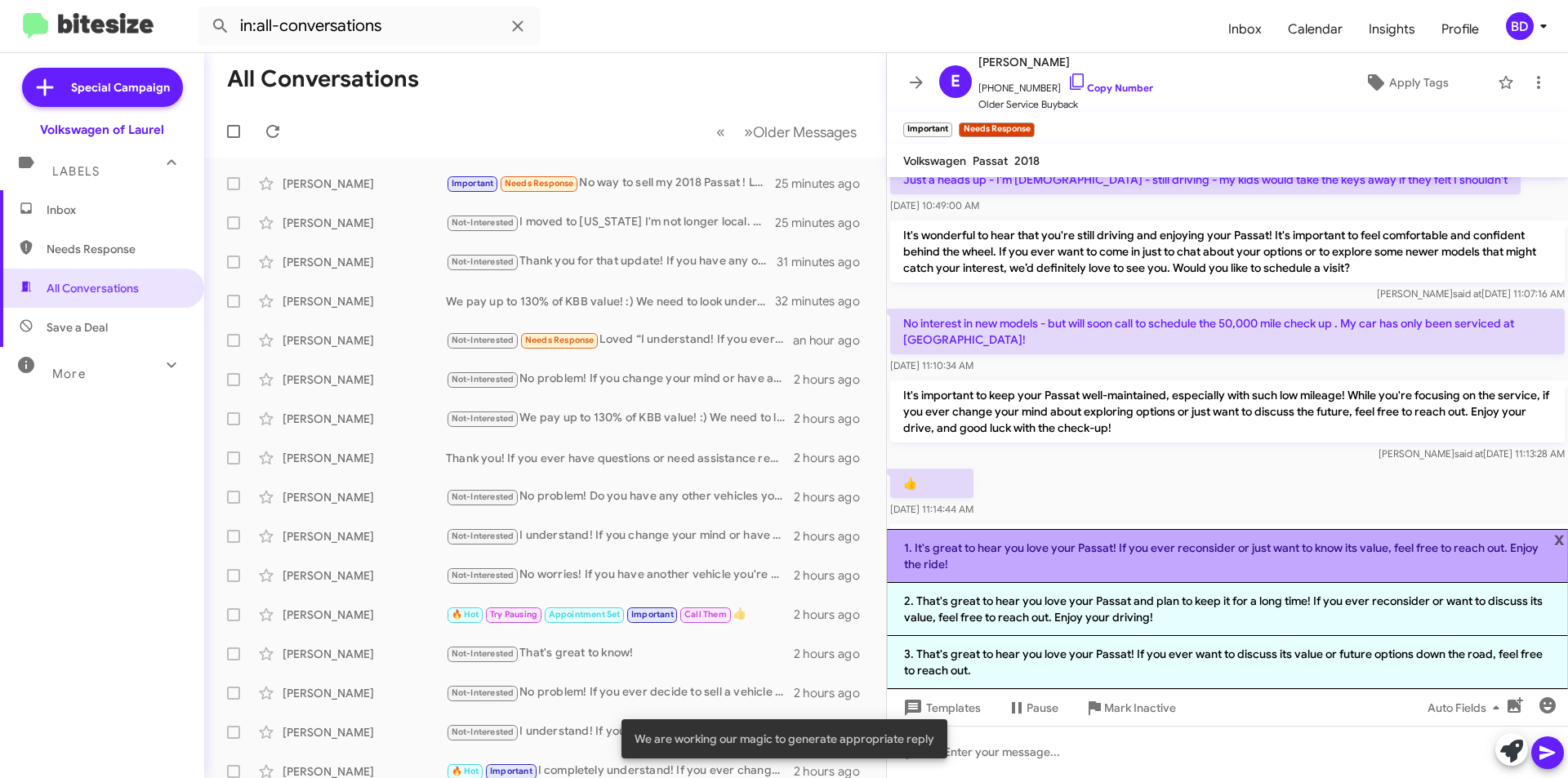
click at [993, 562] on li "1. It's great to hear you love your Passat! If you ever reconsider or just want…" at bounding box center [1227, 556] width 681 height 54
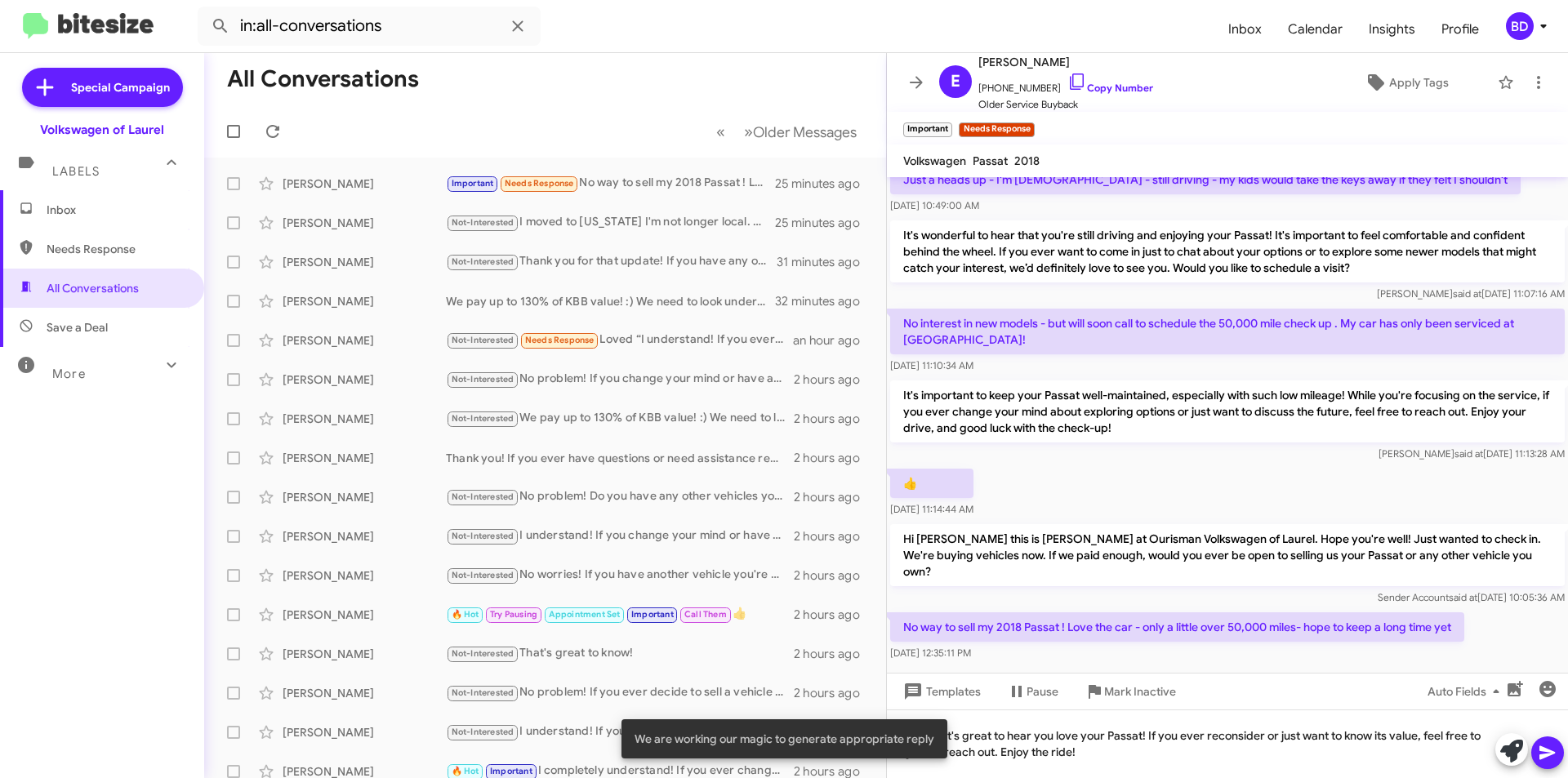
click at [1547, 758] on icon at bounding box center [1547, 753] width 20 height 20
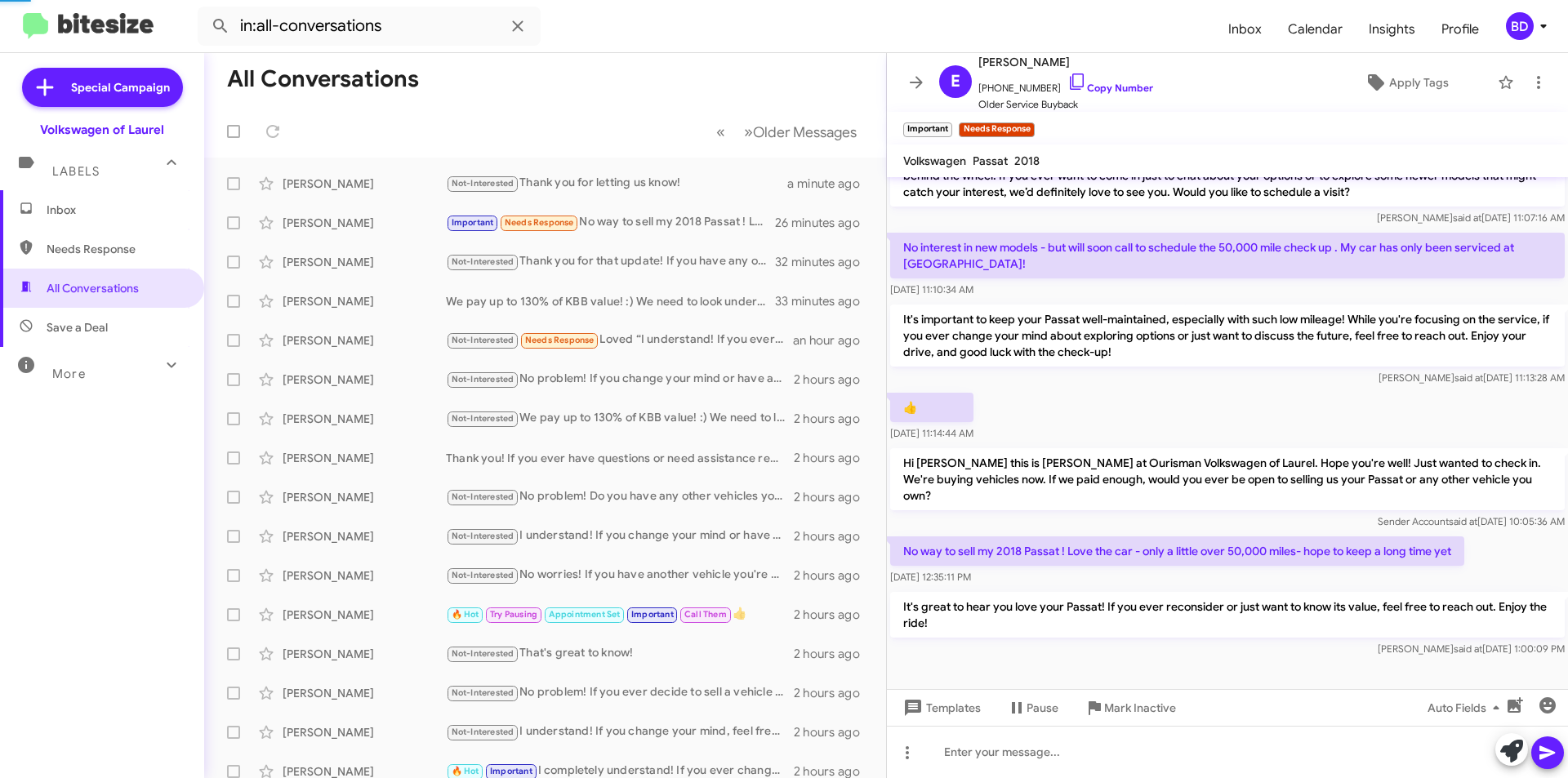
scroll to position [0, 0]
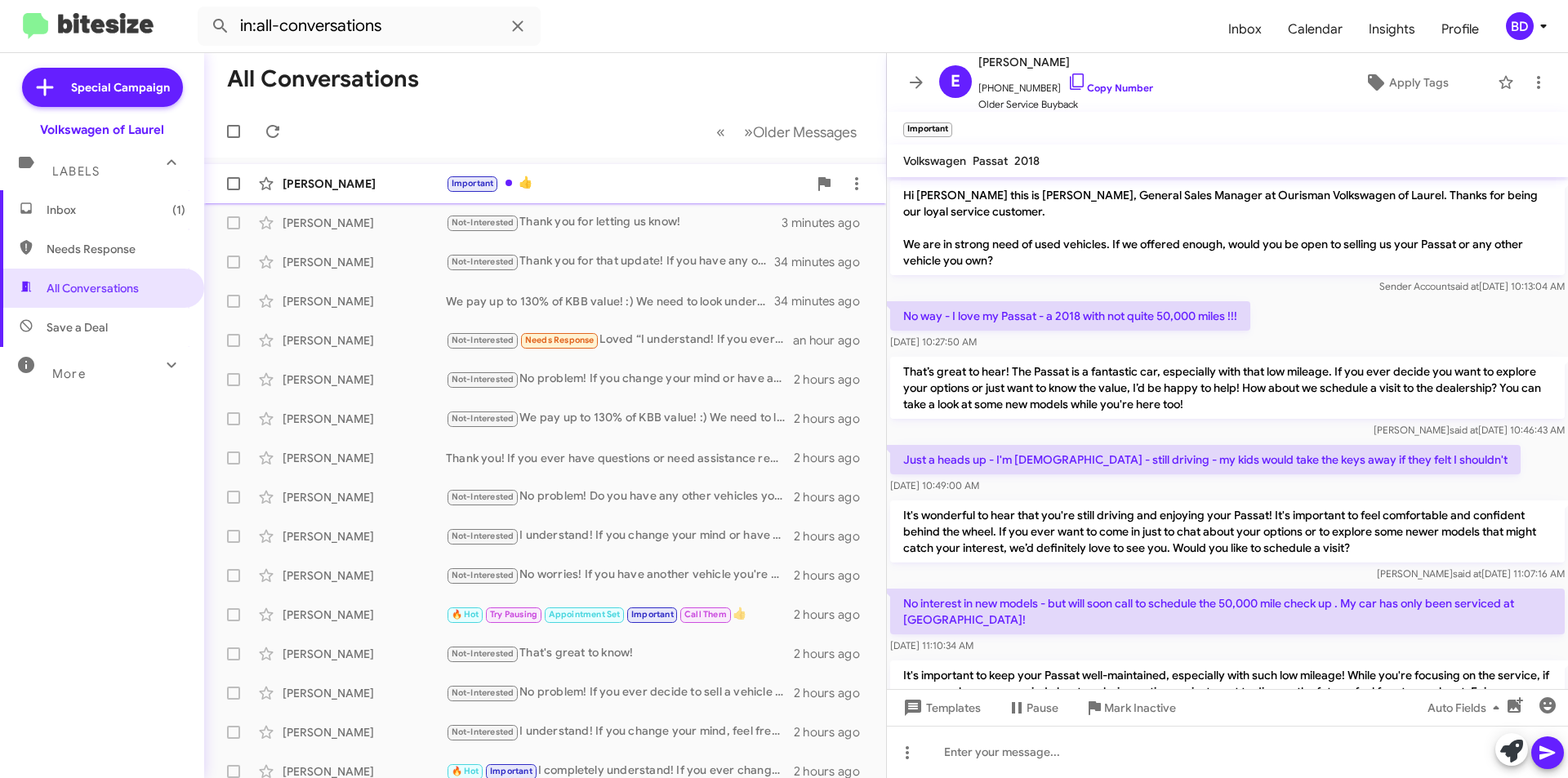
click at [579, 173] on div "[PERSON_NAME] Important 👍 2 minutes ago" at bounding box center [545, 184] width 656 height 33
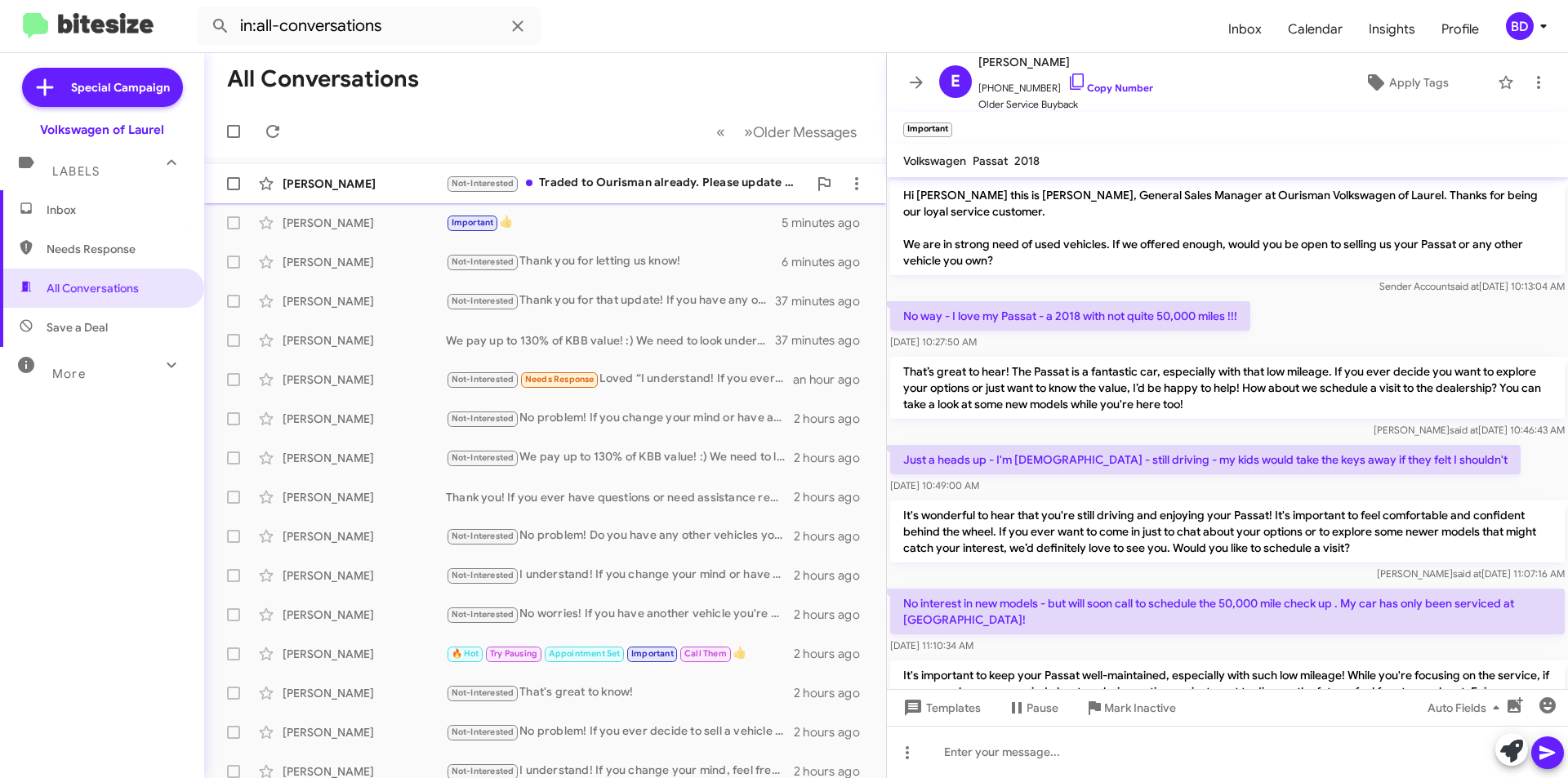
click at [676, 191] on div "Not-Interested Traded to Ourisman already. Please update your records." at bounding box center [627, 183] width 362 height 19
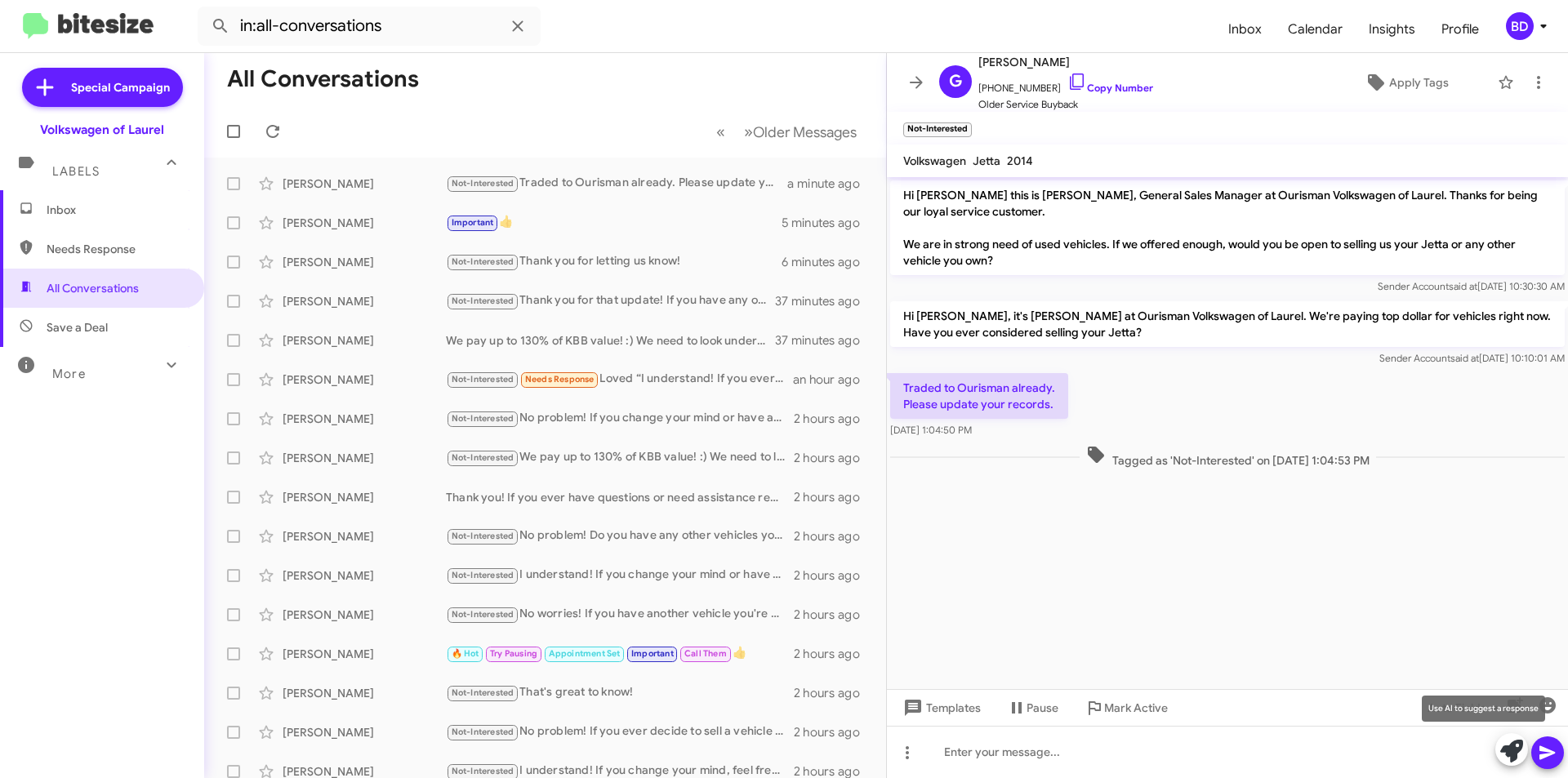
click at [1512, 744] on icon at bounding box center [1511, 751] width 23 height 23
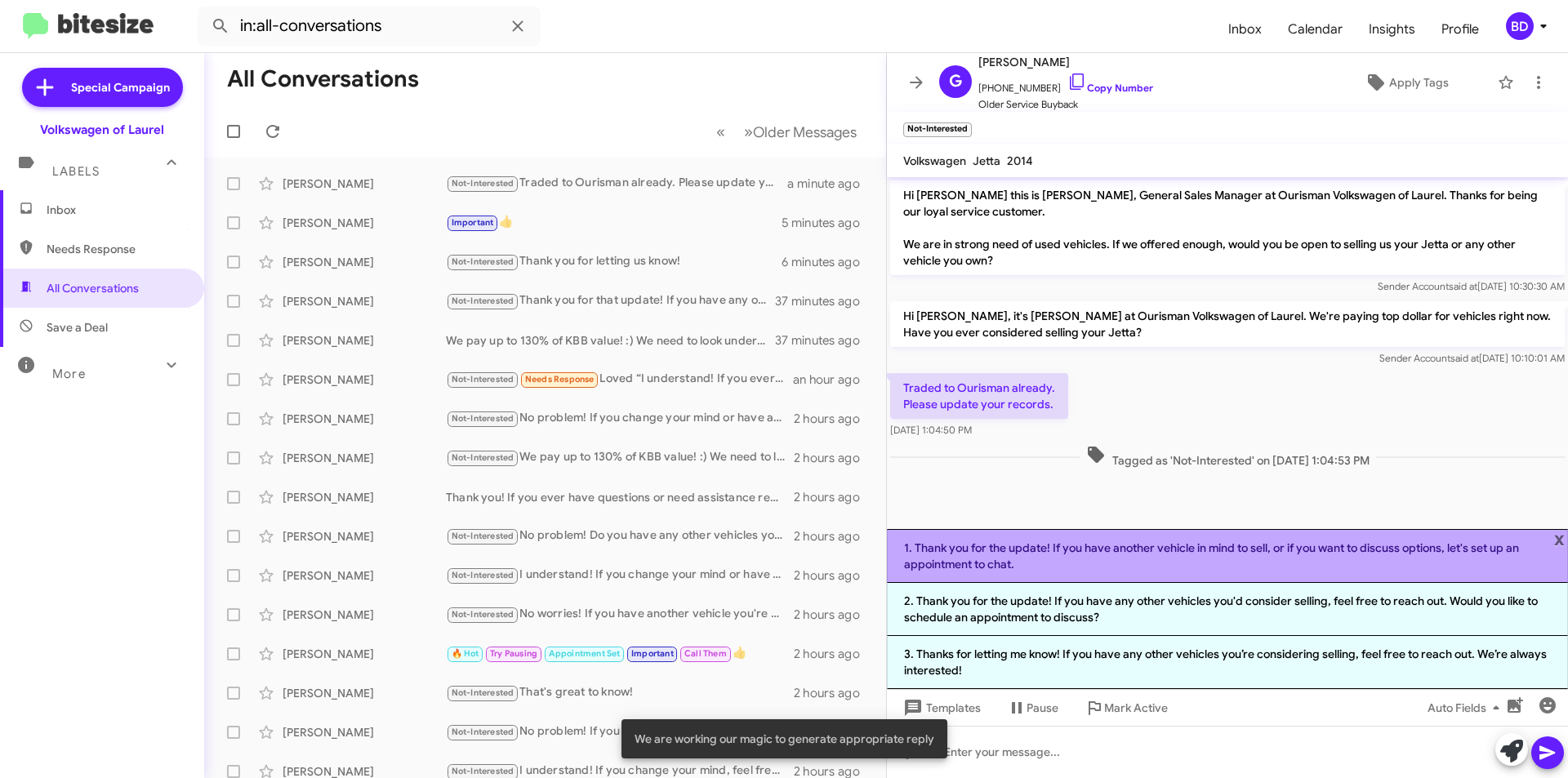
click at [1142, 554] on li "1. Thank you for the update! If you have another vehicle in mind to sell, or if…" at bounding box center [1227, 556] width 681 height 54
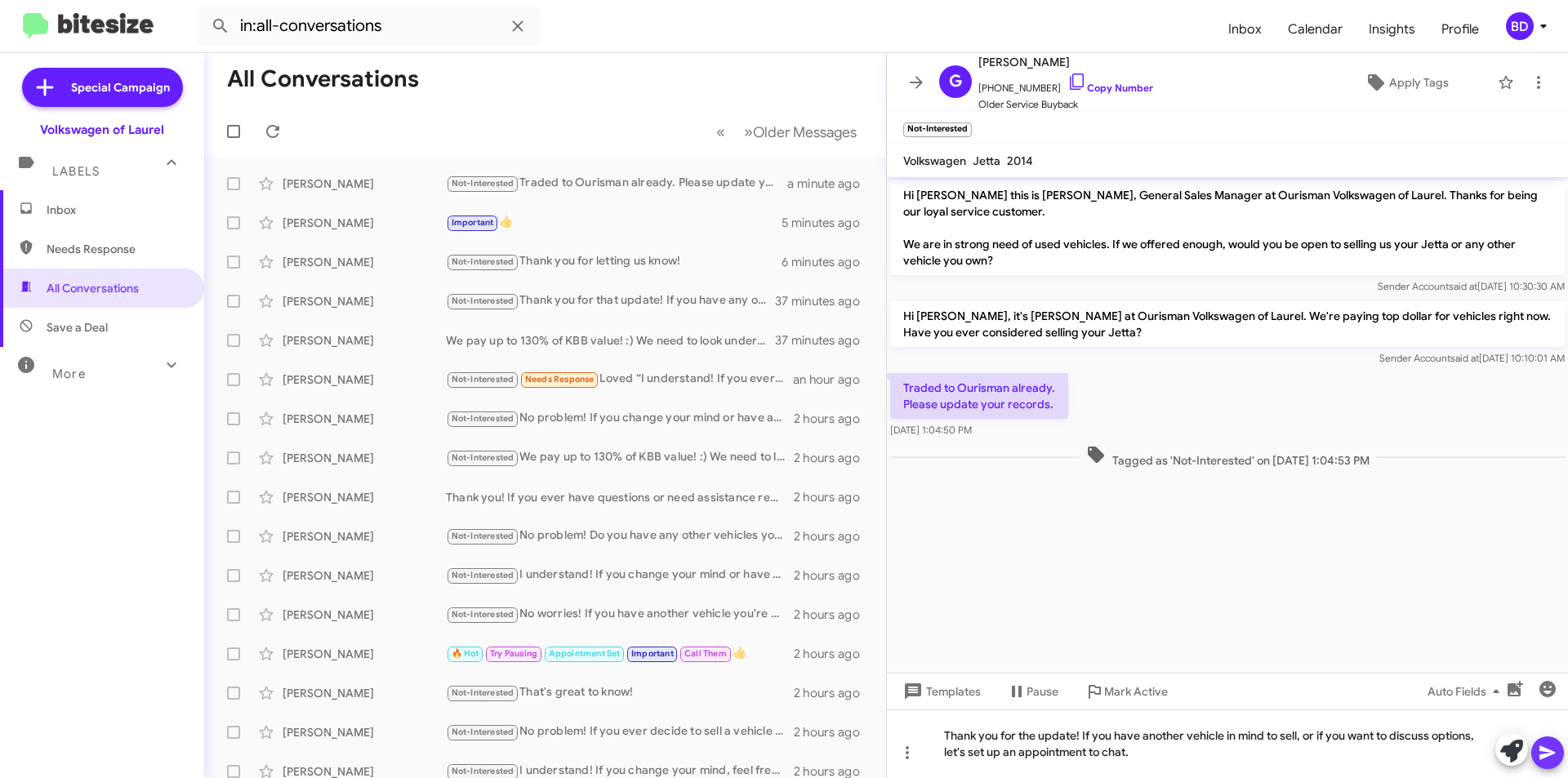
click at [1541, 754] on icon at bounding box center [1547, 753] width 20 height 20
